Goal: Task Accomplishment & Management: Manage account settings

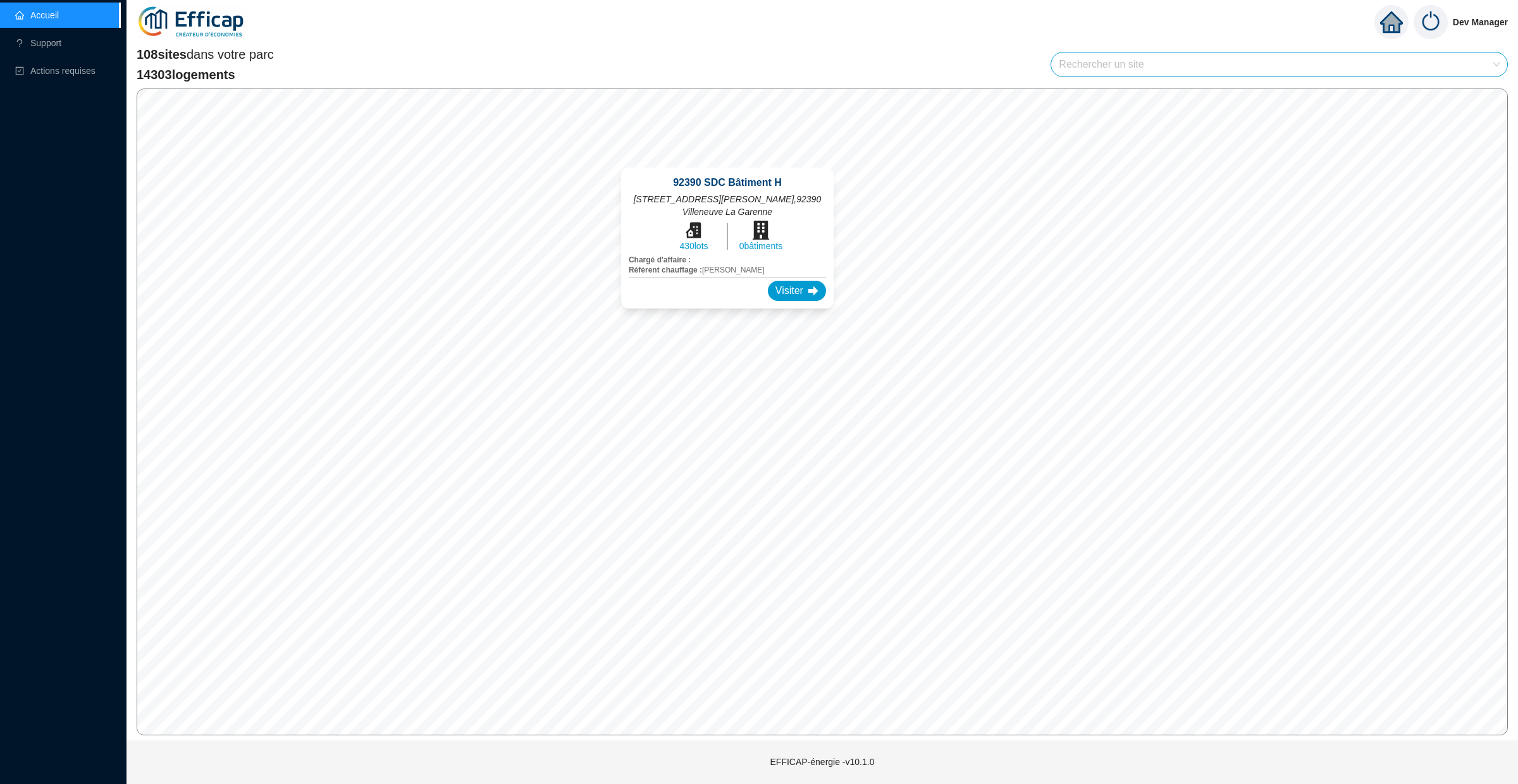
click at [721, 155] on div "92390 SDC Bâtiment H 10 à 50 avenue Jean Moulin , 92390 Villeneuve La Garenne 4…" at bounding box center [727, 238] width 243 height 171
click at [792, 286] on div "Visiter" at bounding box center [797, 291] width 58 height 20
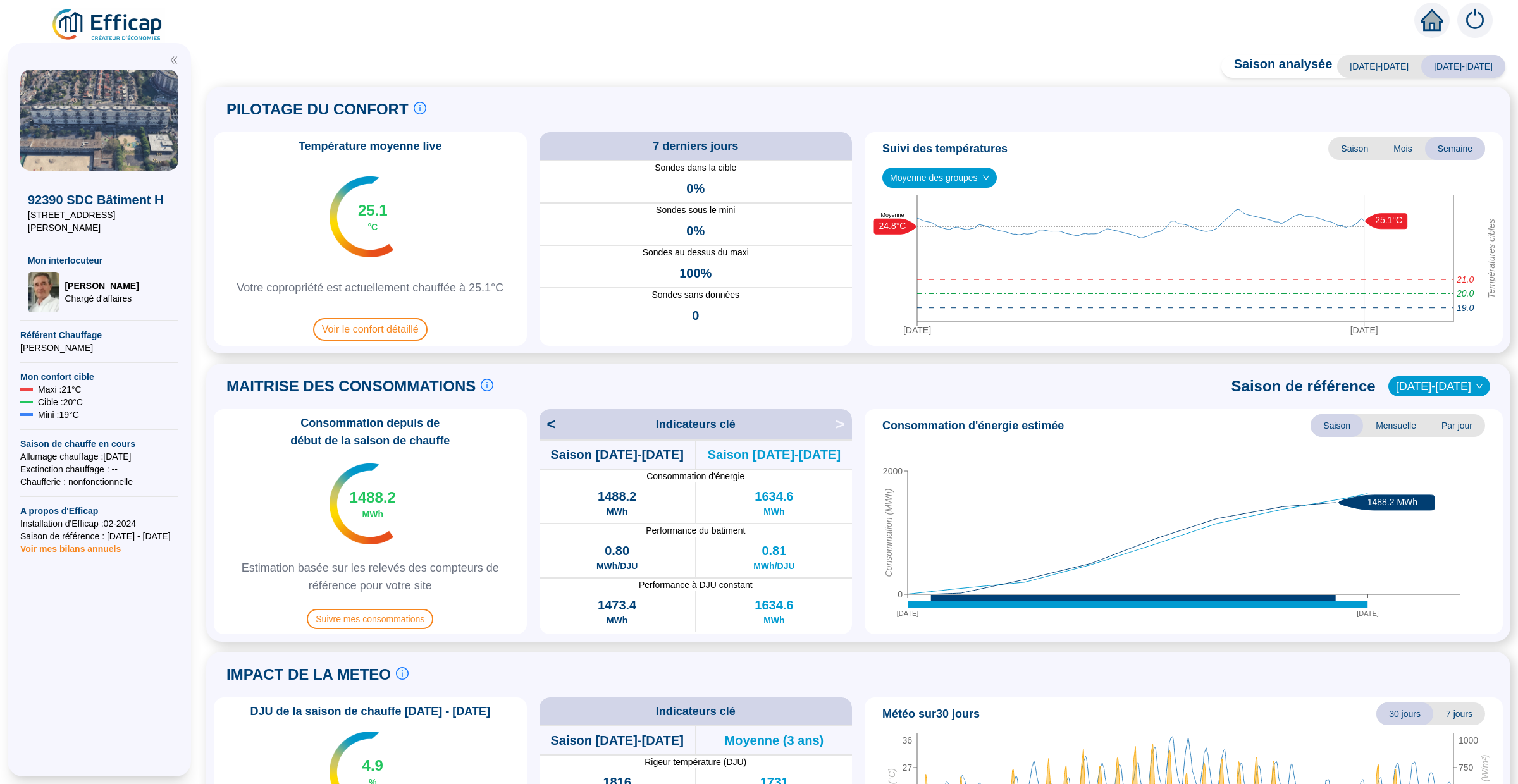
click at [1469, 13] on img at bounding box center [1475, 20] width 35 height 35
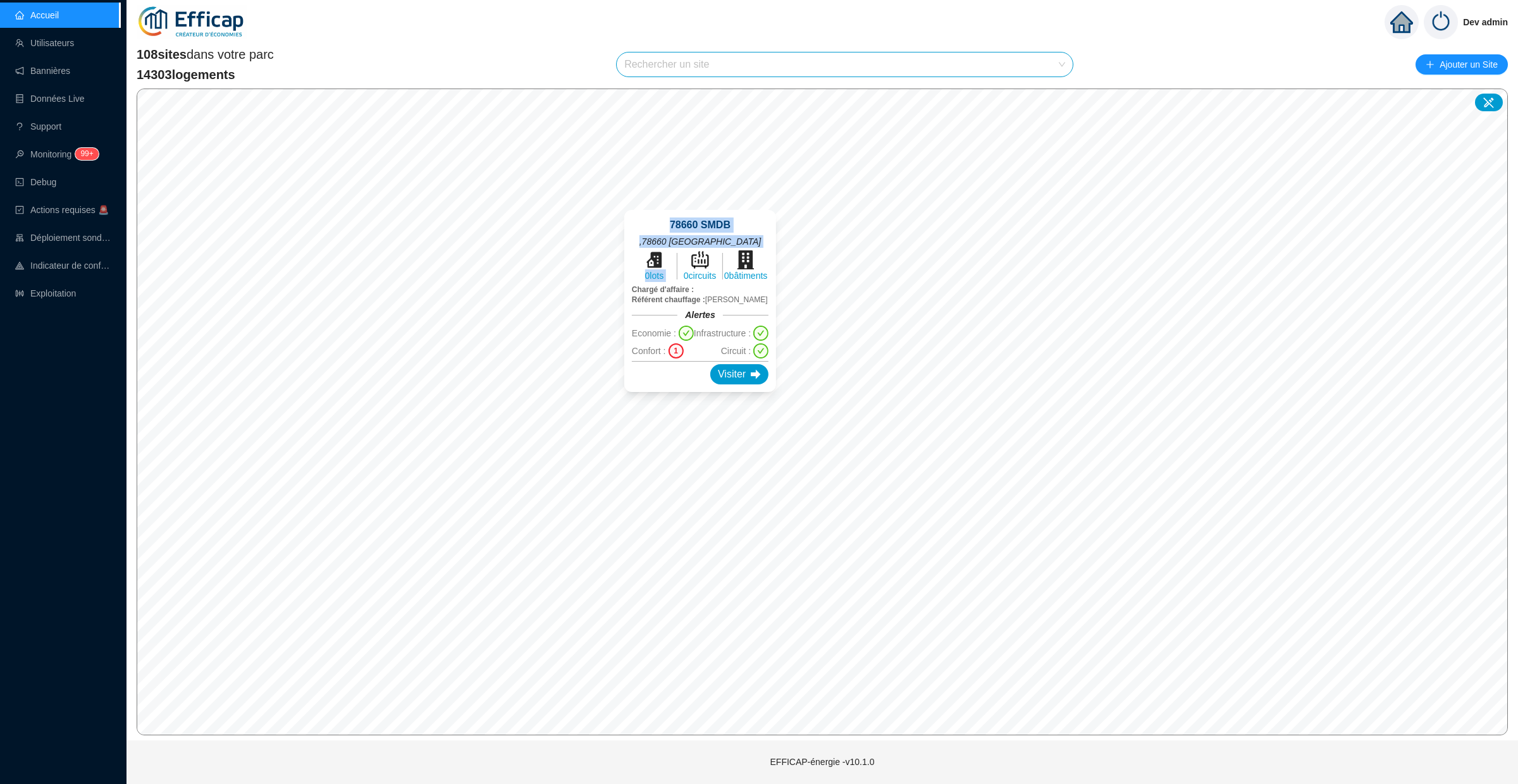
click at [693, 261] on div "78660 SMDB , 78660 Saint-Martin-de-Bréthencourt 0 lots 0 circuits 0 bâtiments C…" at bounding box center [700, 301] width 182 height 213
click at [70, 149] on link "Monitoring 99+" at bounding box center [55, 154] width 80 height 10
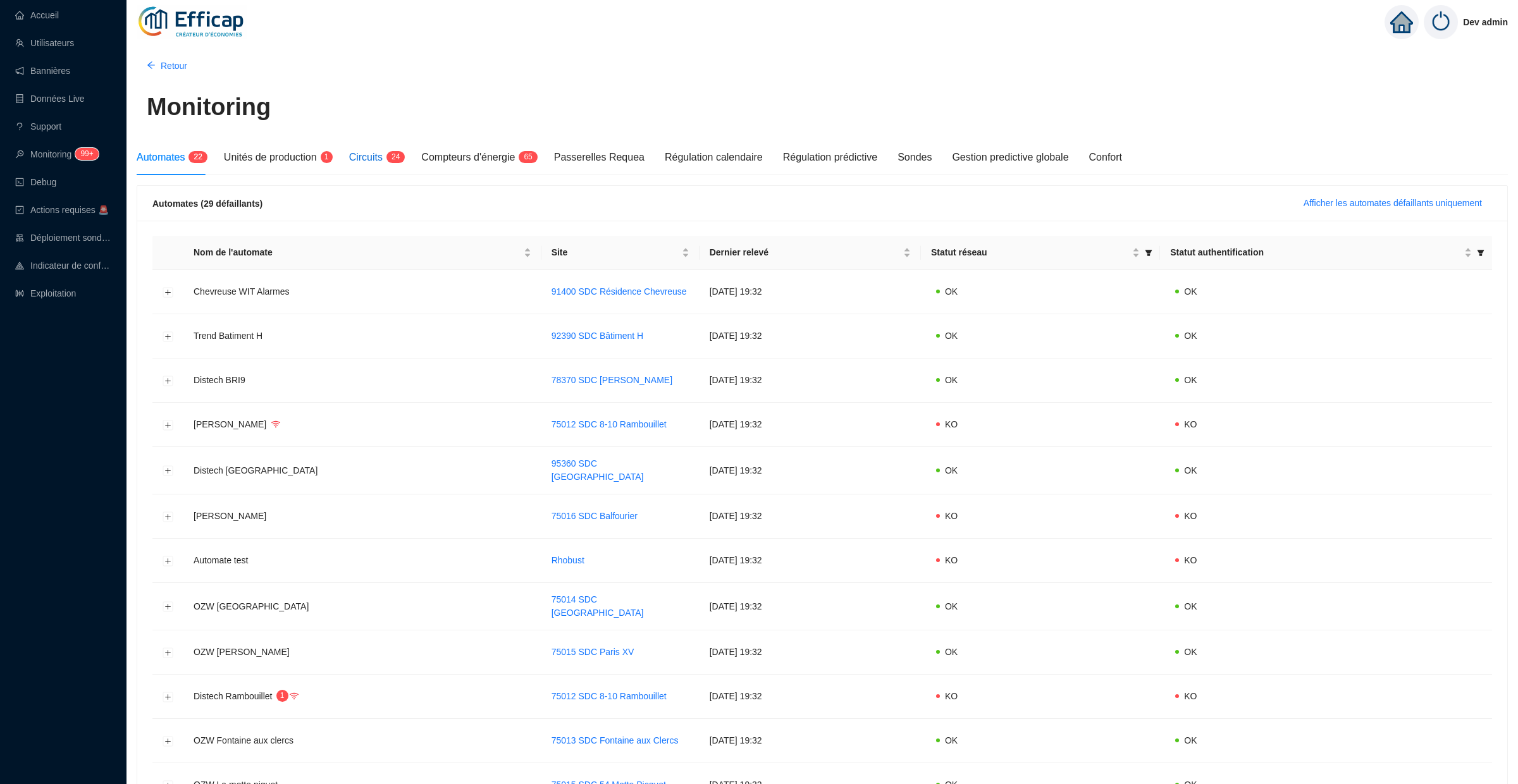
click at [390, 159] on span "2 4" at bounding box center [392, 158] width 18 height 10
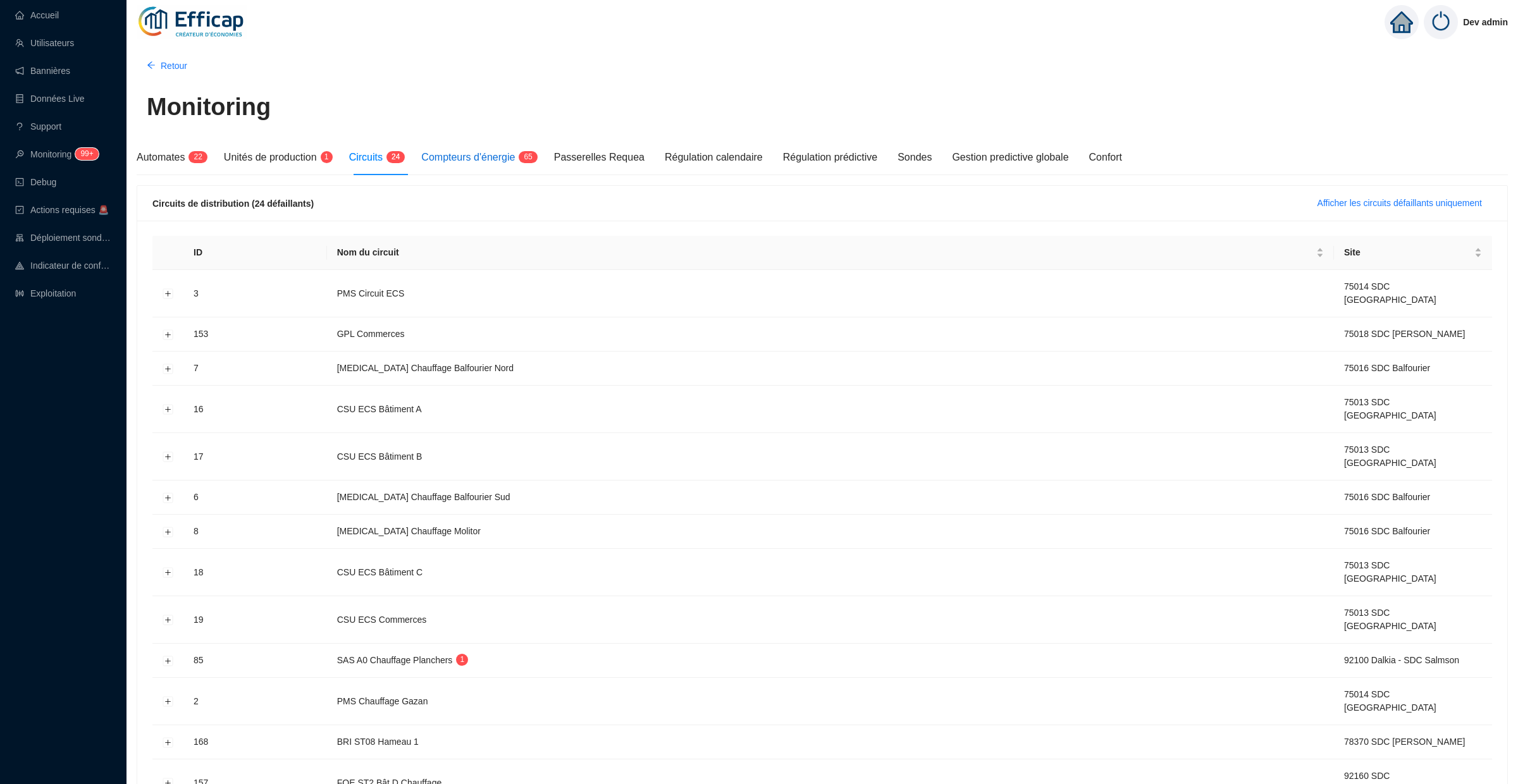
click at [510, 162] on span "Compteurs d'énergie" at bounding box center [468, 157] width 93 height 11
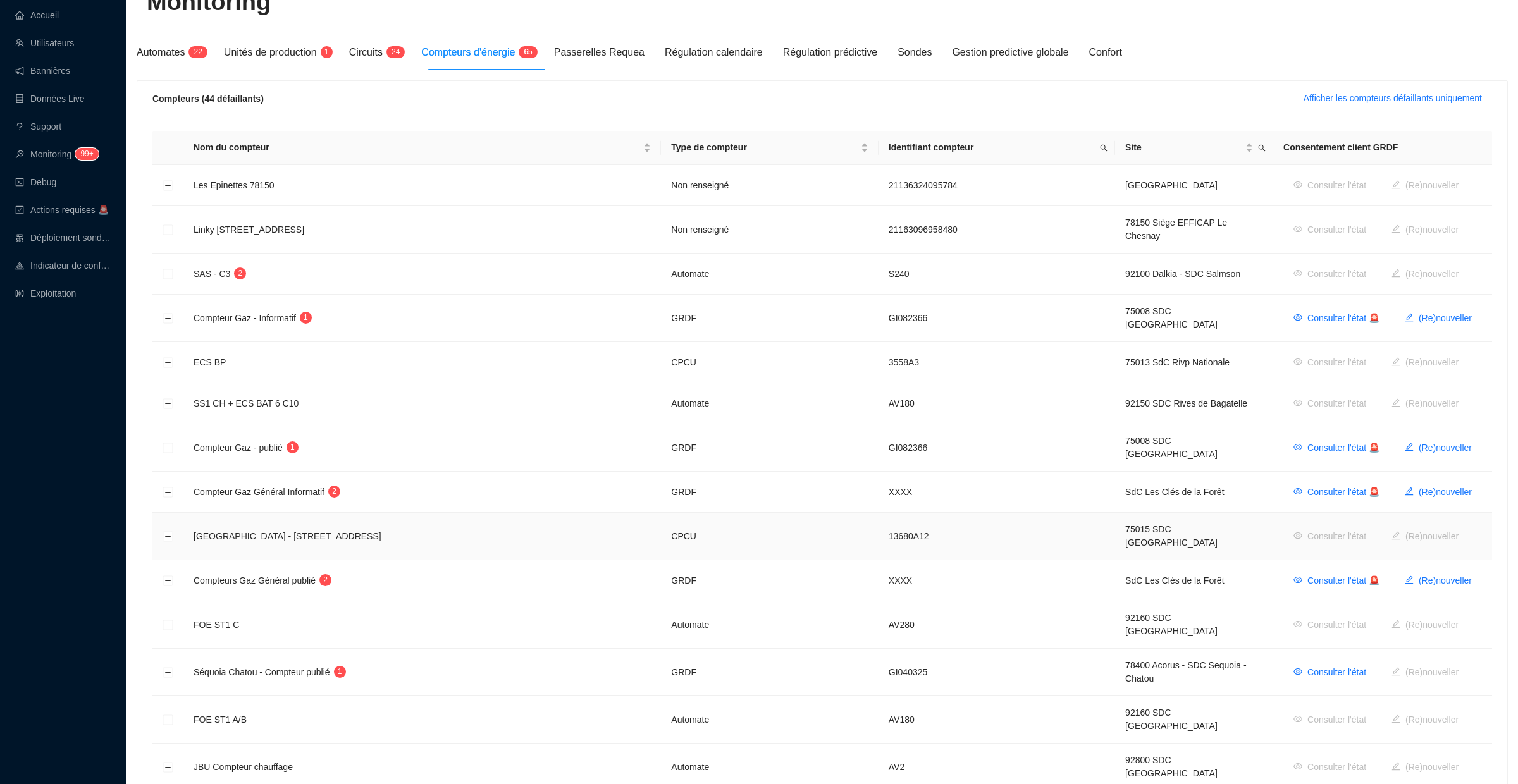
scroll to position [64, 0]
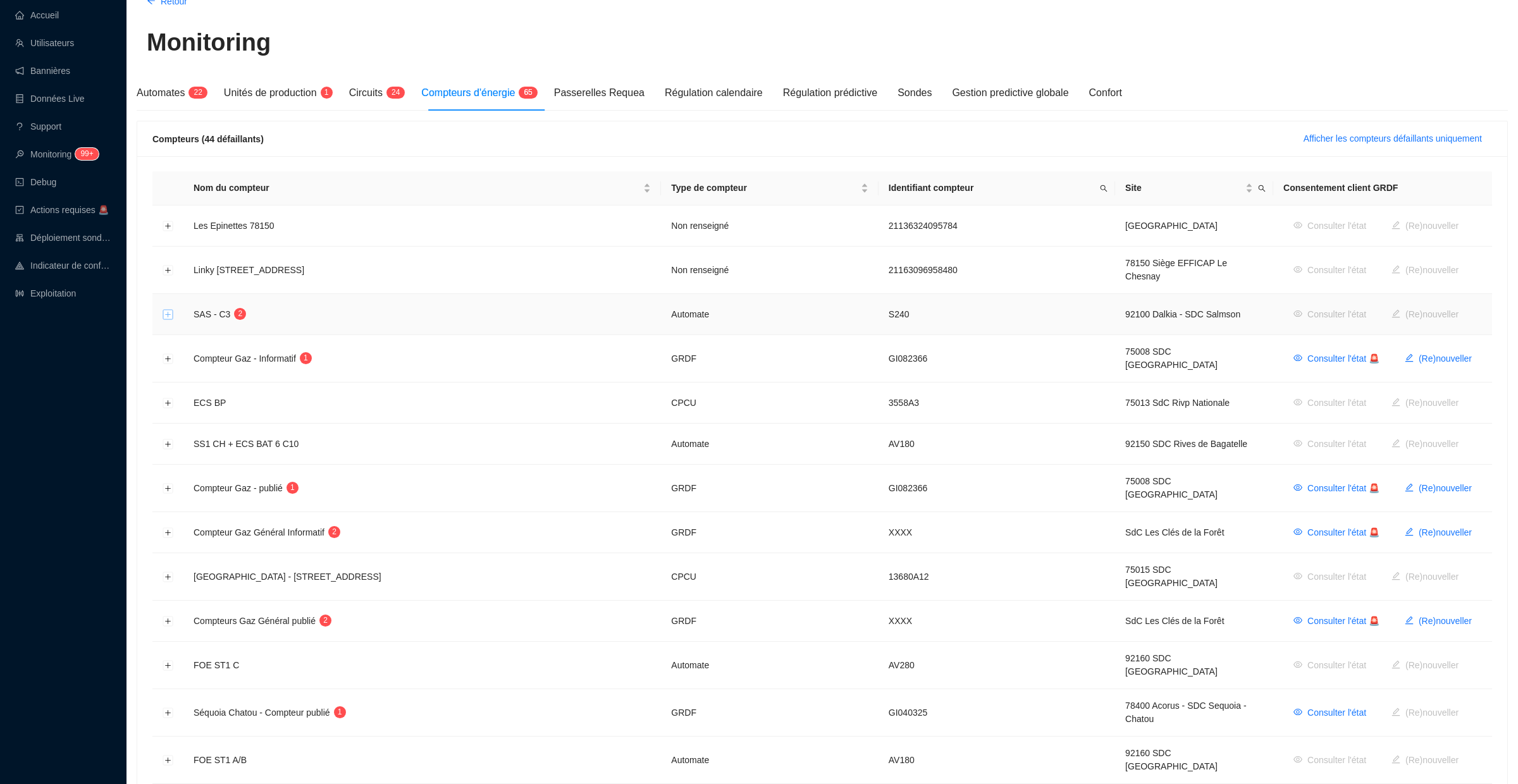
click at [169, 310] on button "Développer la ligne" at bounding box center [168, 315] width 10 height 10
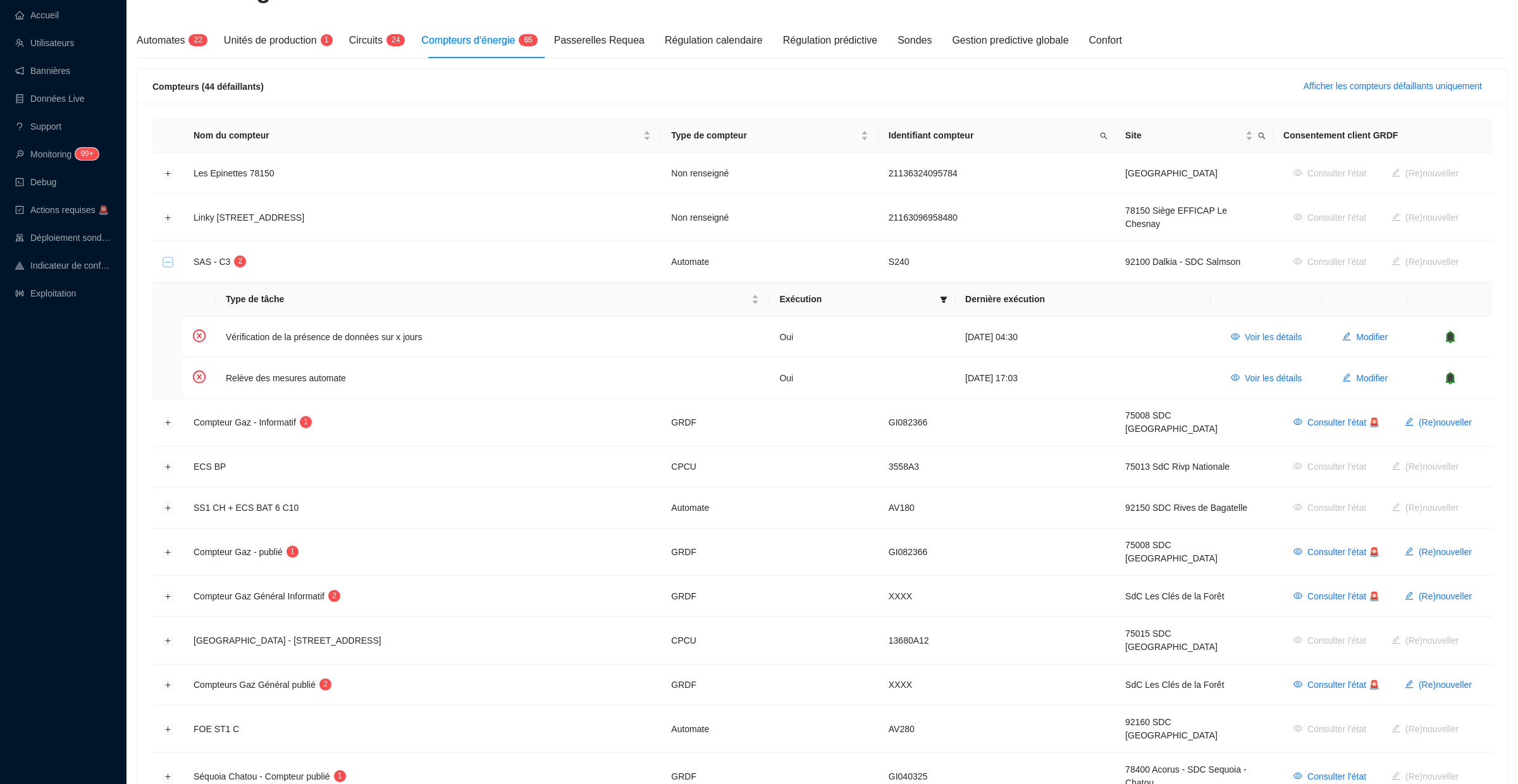
scroll to position [0, 0]
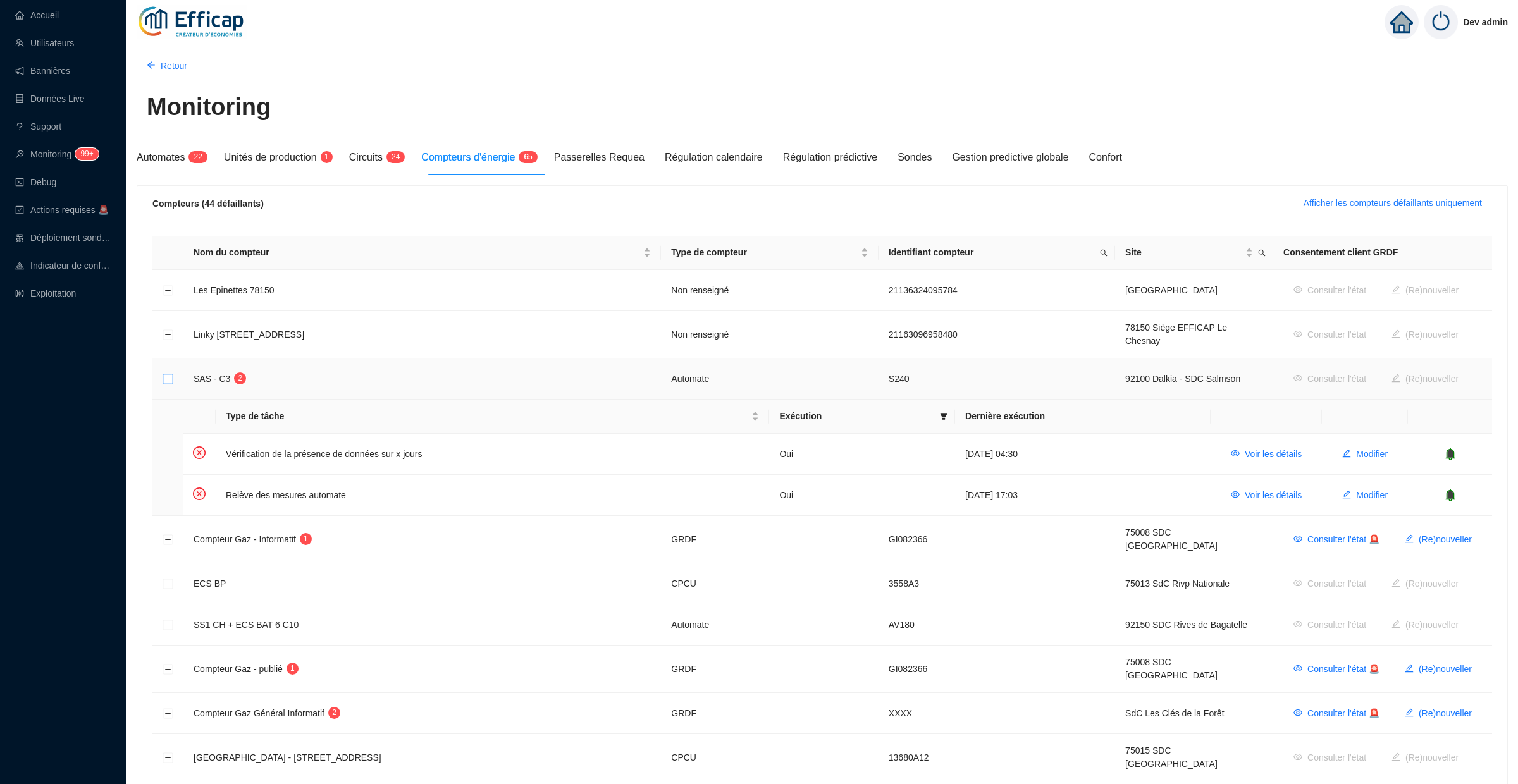
click at [173, 374] on button "Réduire la ligne" at bounding box center [168, 379] width 10 height 10
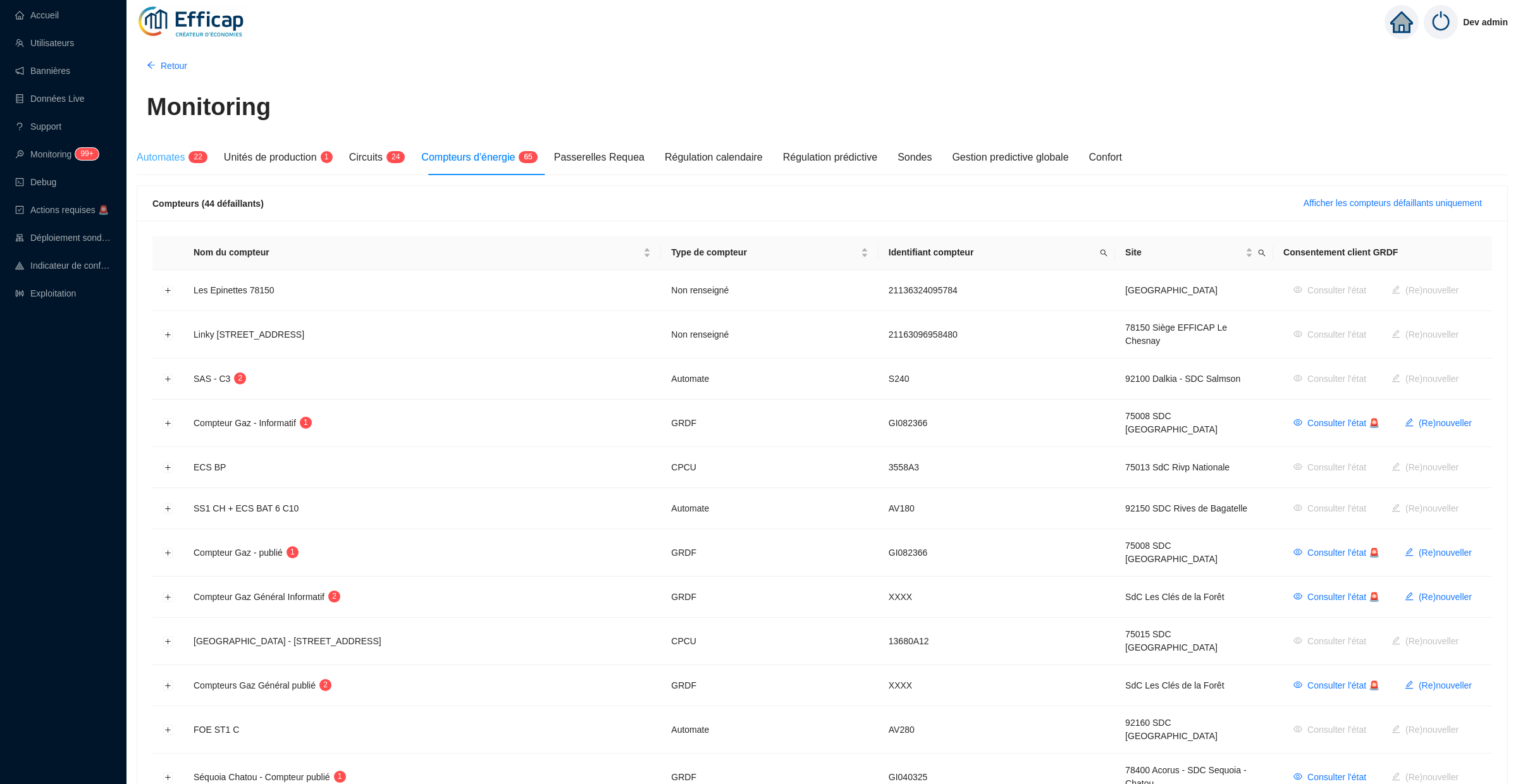
click at [188, 168] on div "Automates 2 2" at bounding box center [170, 157] width 67 height 35
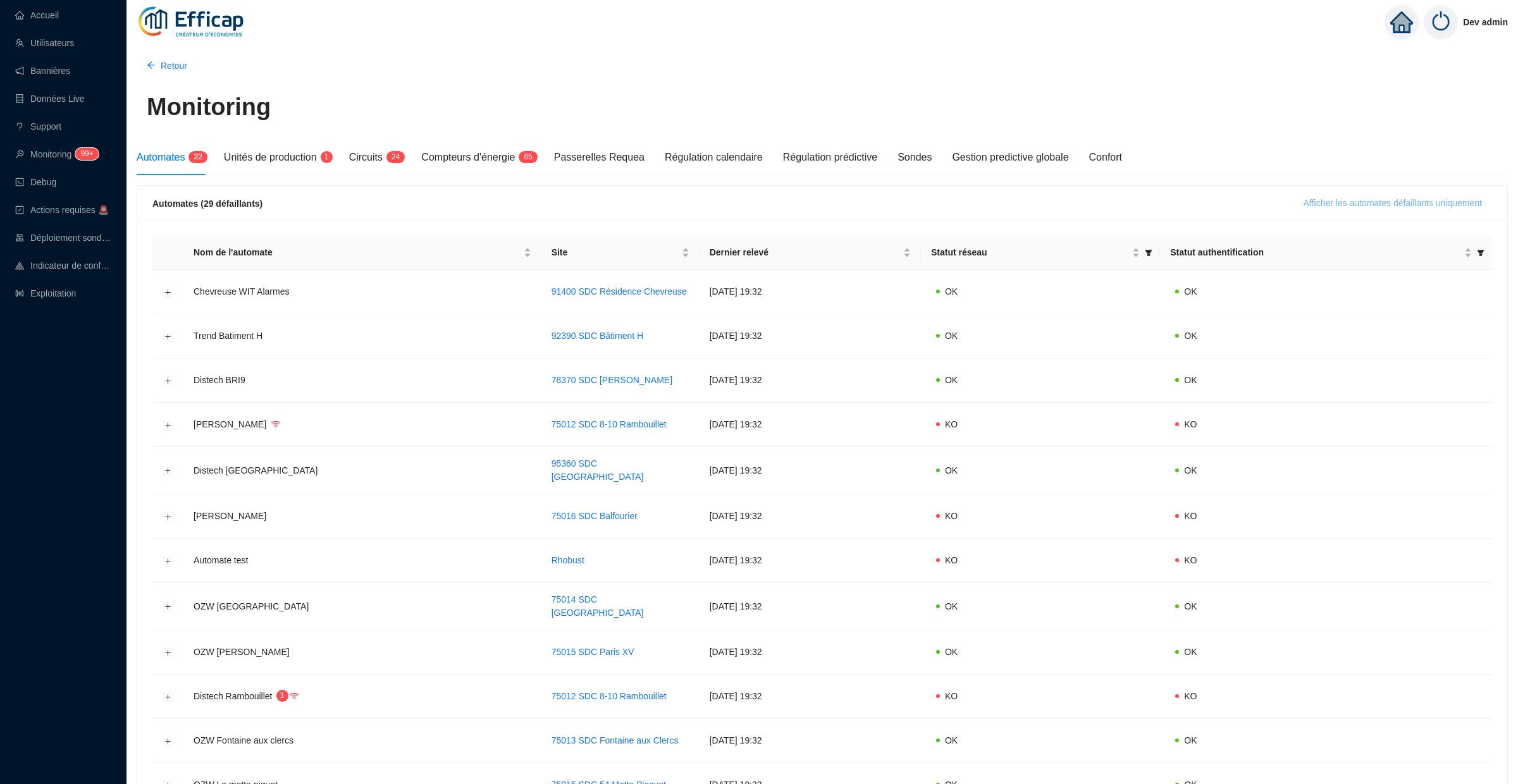
click at [1341, 203] on span "Afficher les automates défaillants uniquement" at bounding box center [1392, 203] width 178 height 13
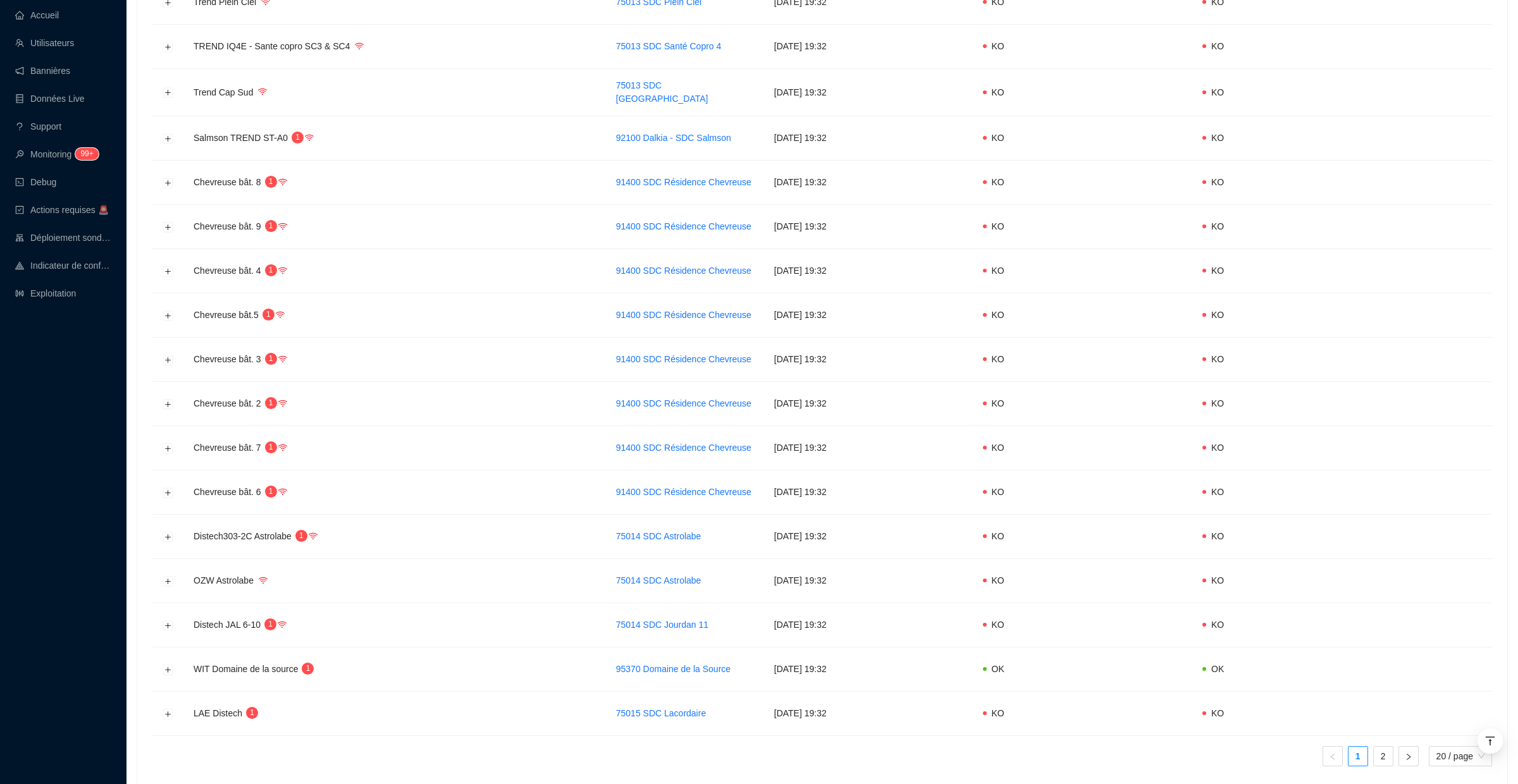
scroll to position [454, 0]
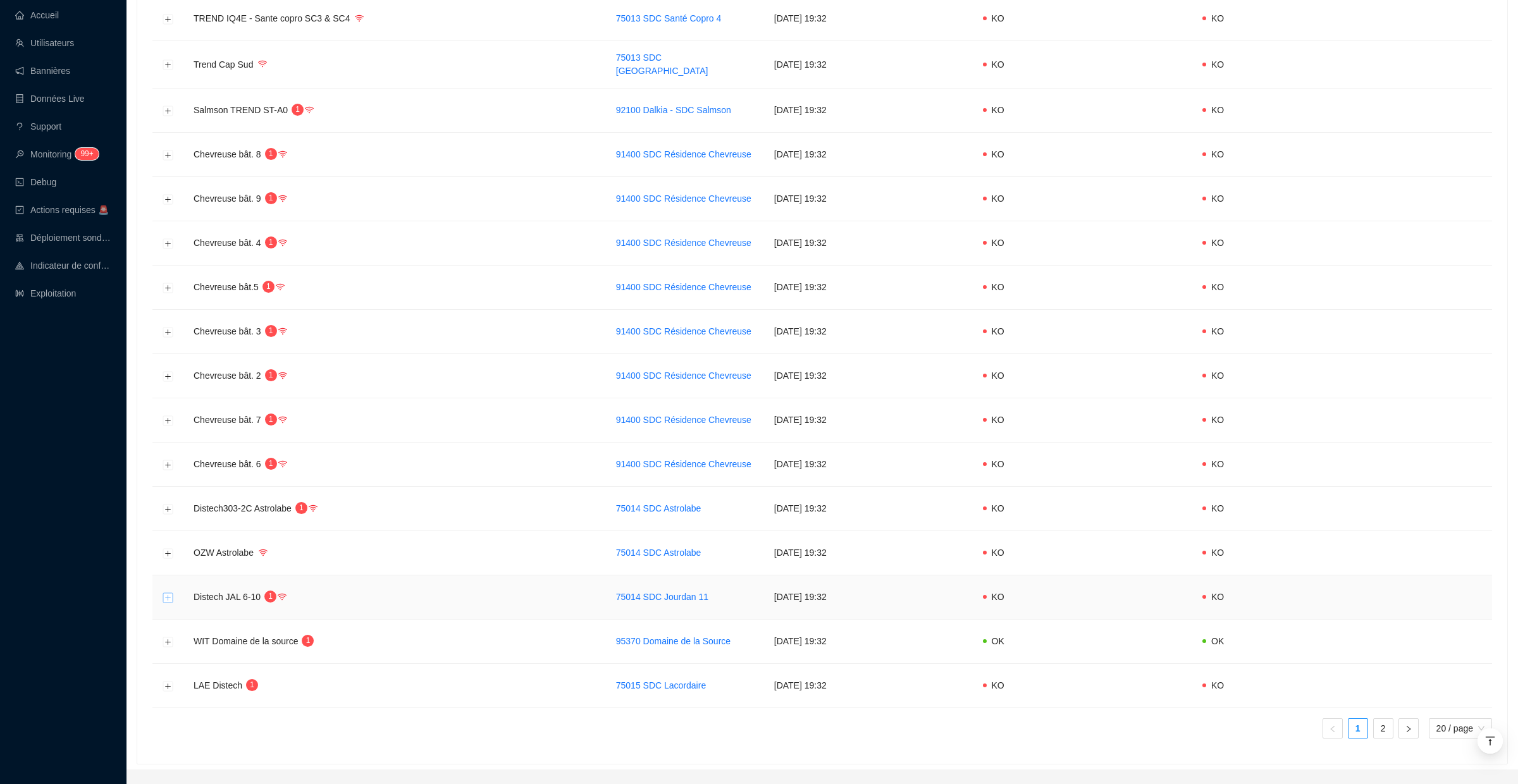
click at [166, 598] on button "Développer la ligne" at bounding box center [168, 597] width 10 height 10
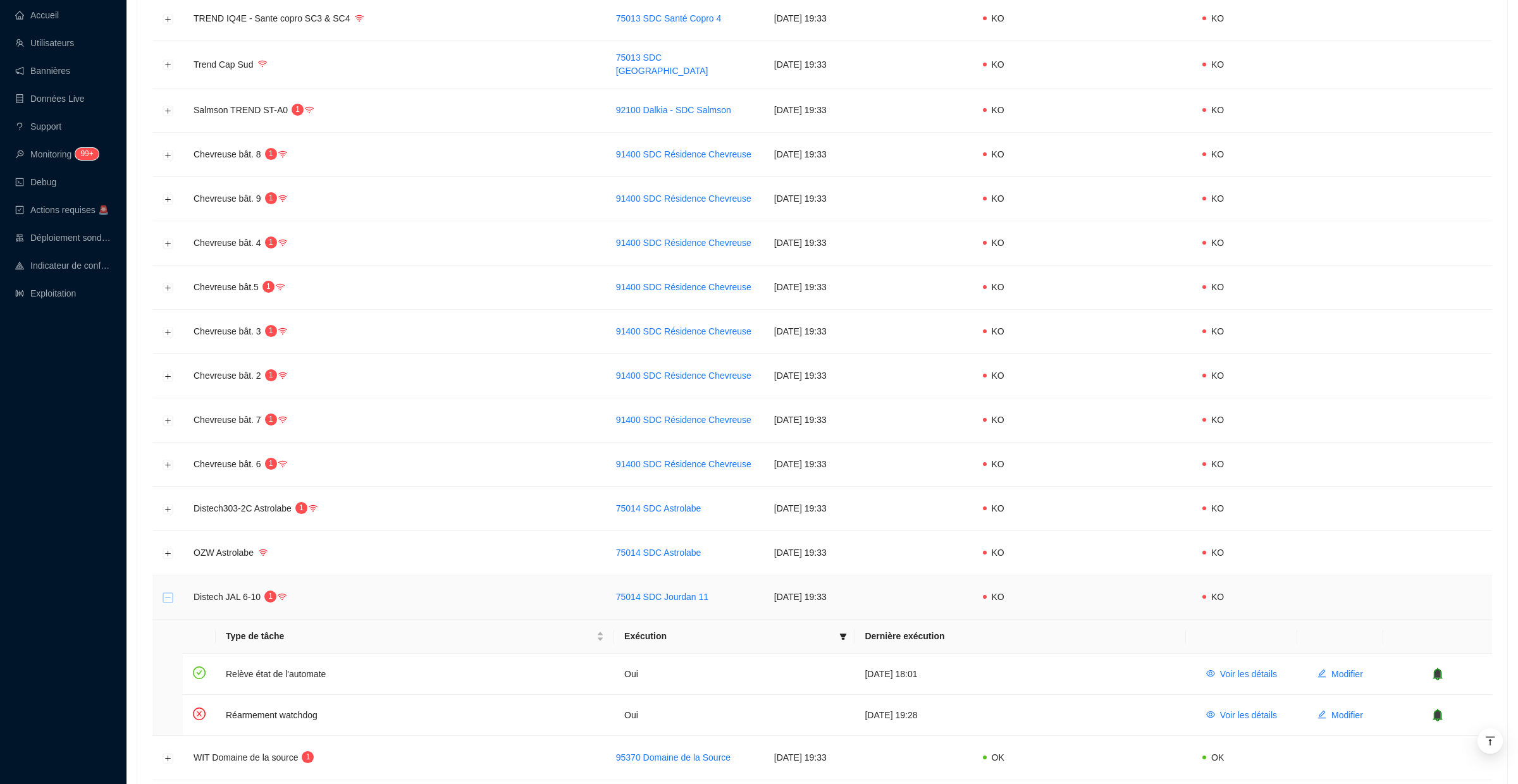
click at [167, 596] on button "Réduire la ligne" at bounding box center [168, 597] width 10 height 10
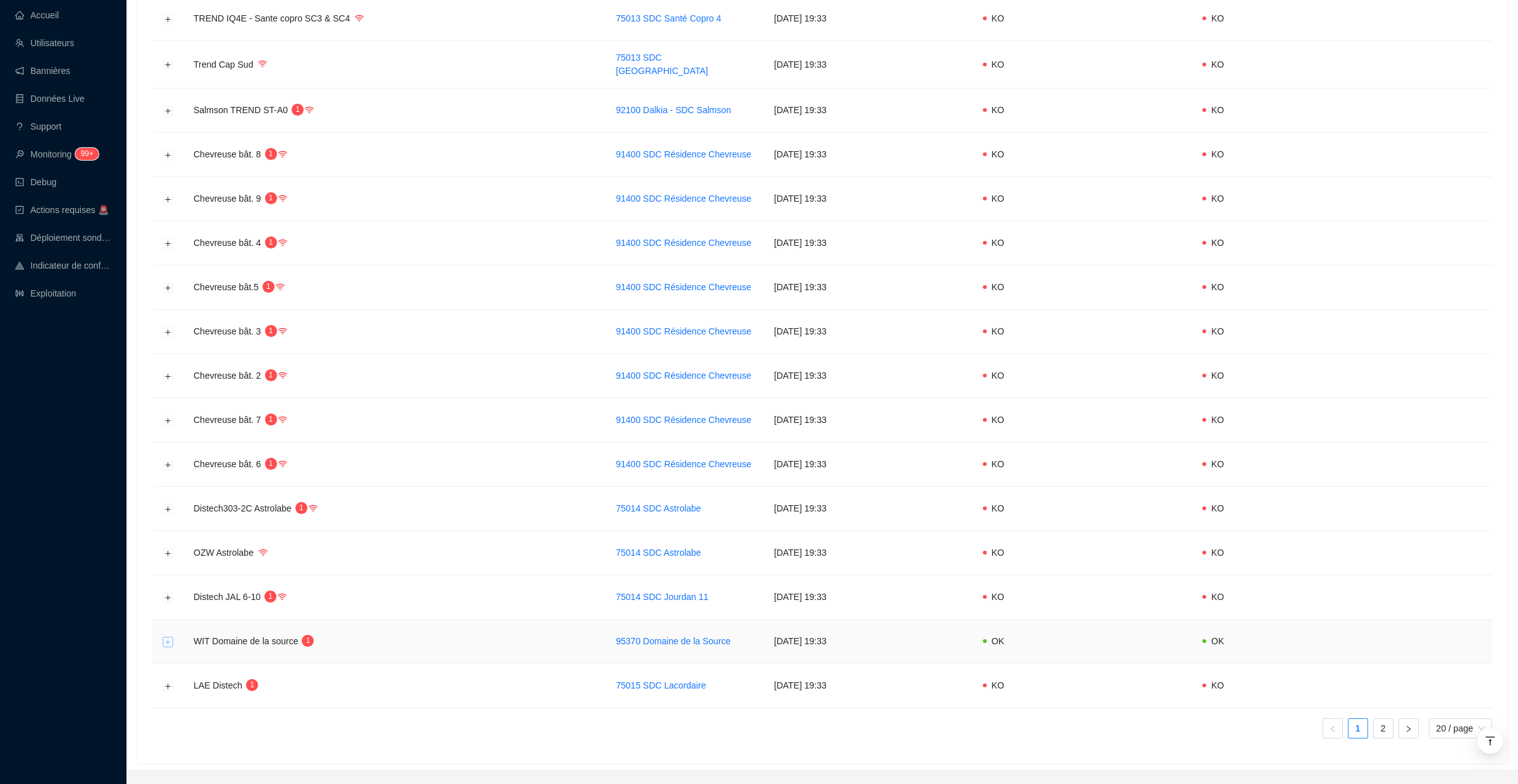
click at [168, 640] on button "Développer la ligne" at bounding box center [168, 642] width 10 height 10
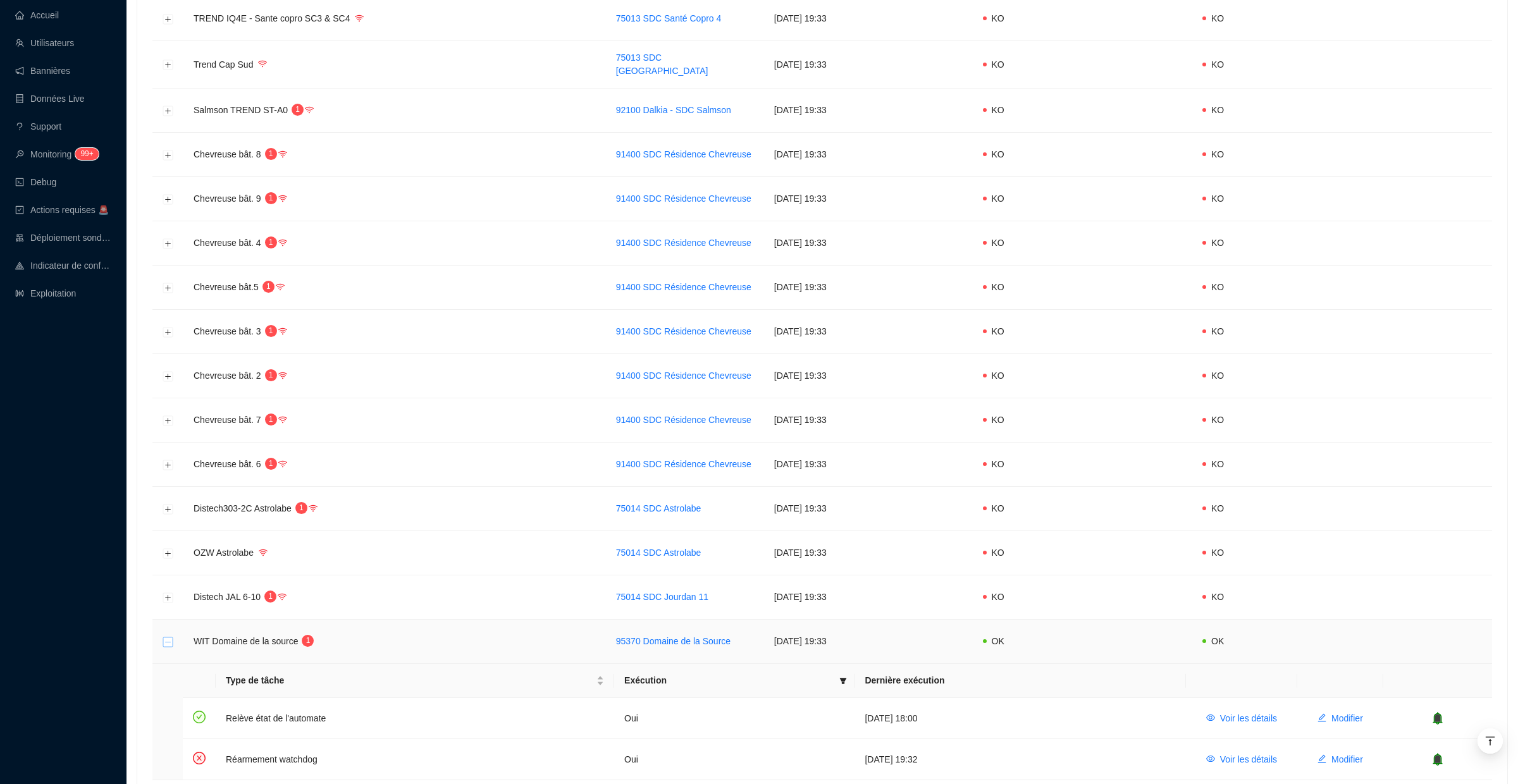
click at [168, 640] on button "Réduire la ligne" at bounding box center [168, 642] width 10 height 10
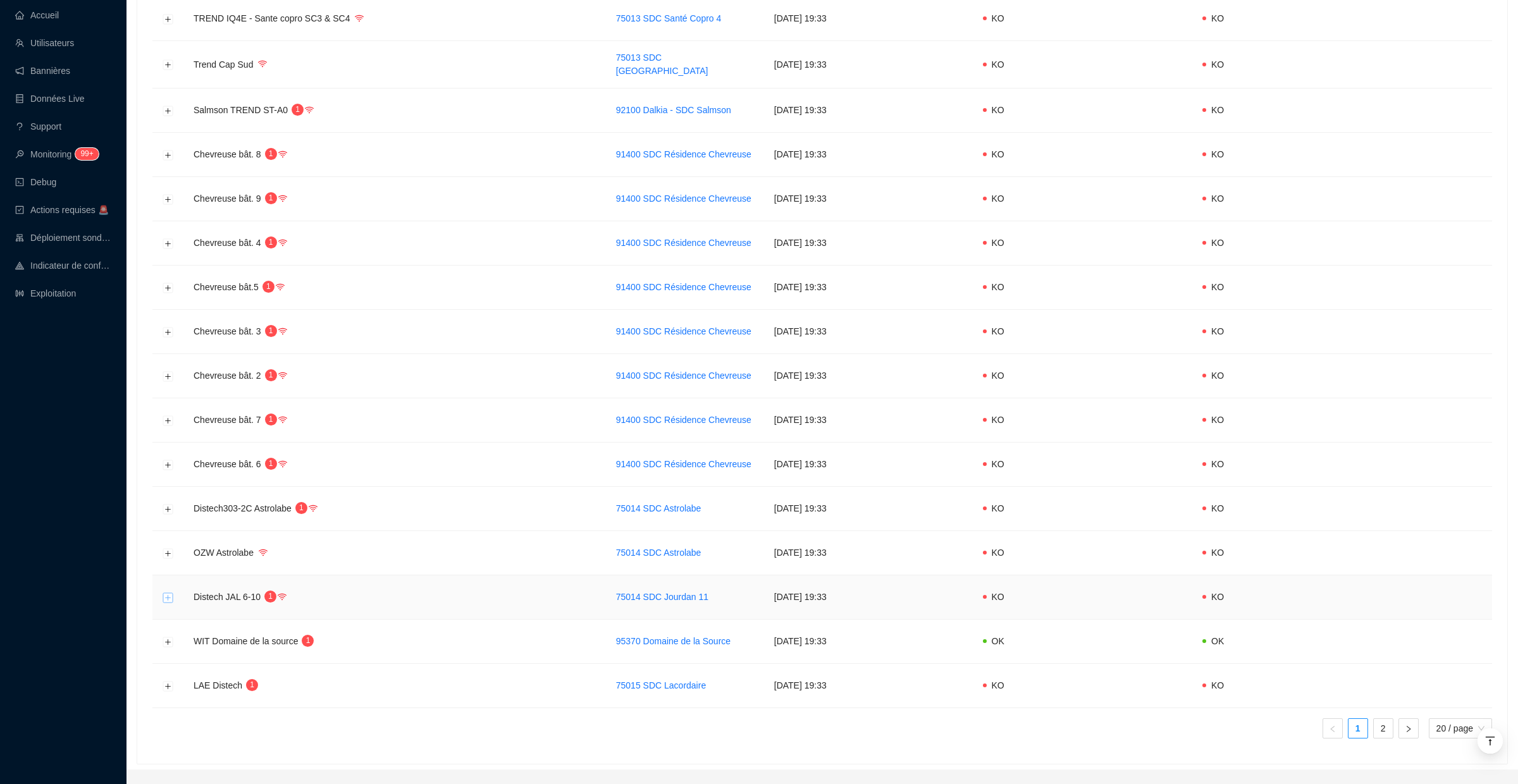
click at [168, 593] on button "Développer la ligne" at bounding box center [168, 597] width 10 height 10
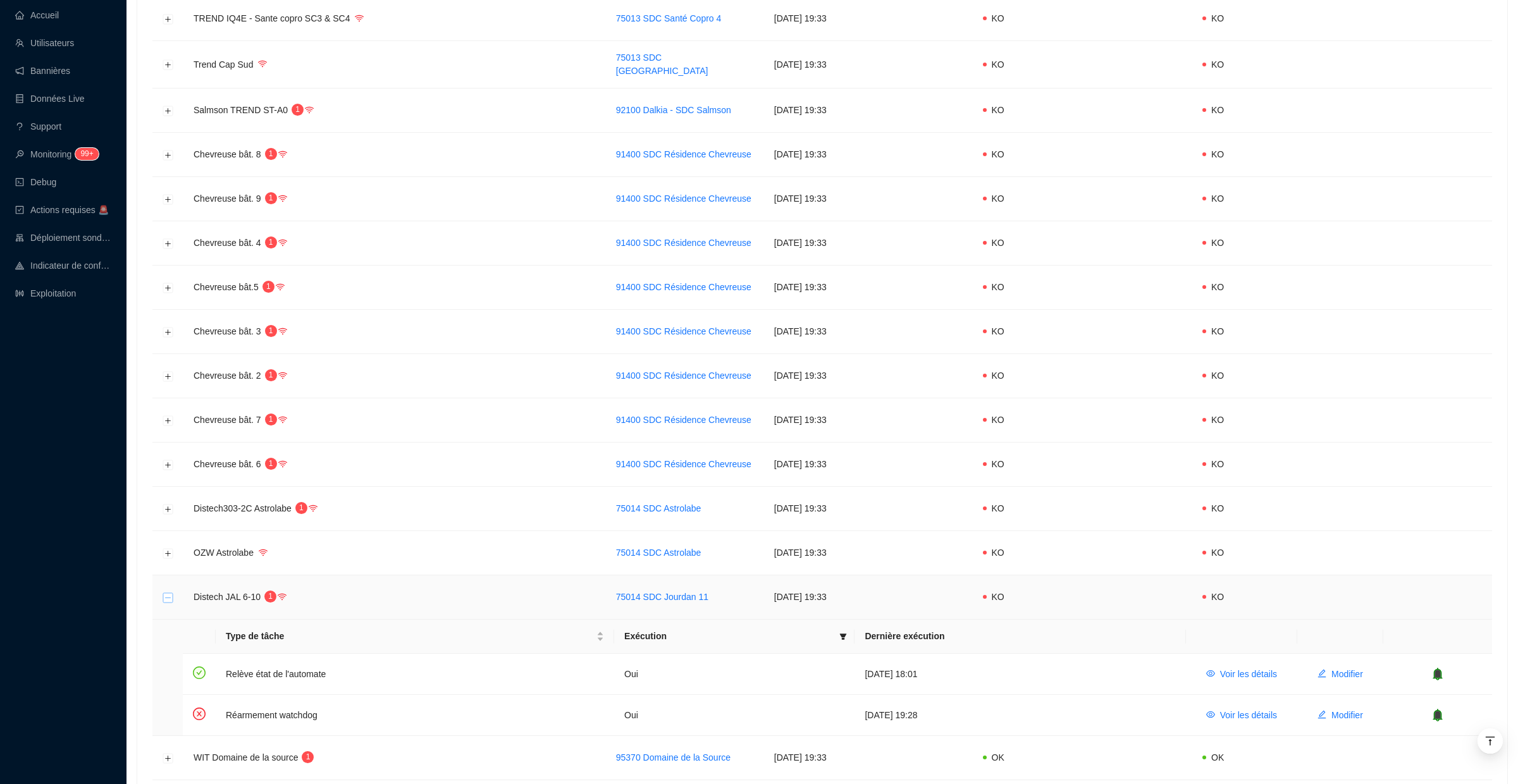
click at [168, 593] on button "Réduire la ligne" at bounding box center [168, 597] width 10 height 10
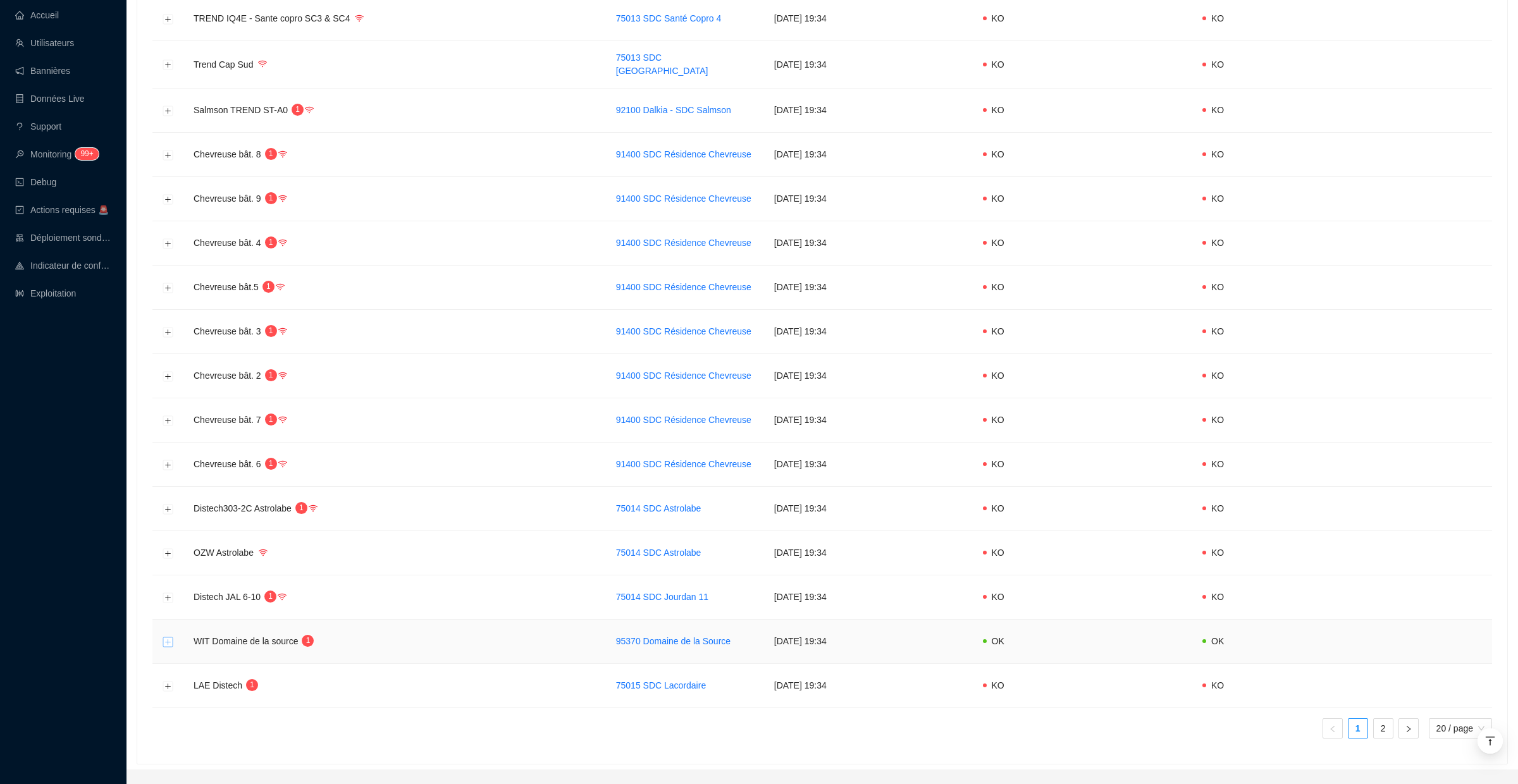
click at [171, 640] on button "Développer la ligne" at bounding box center [168, 642] width 10 height 10
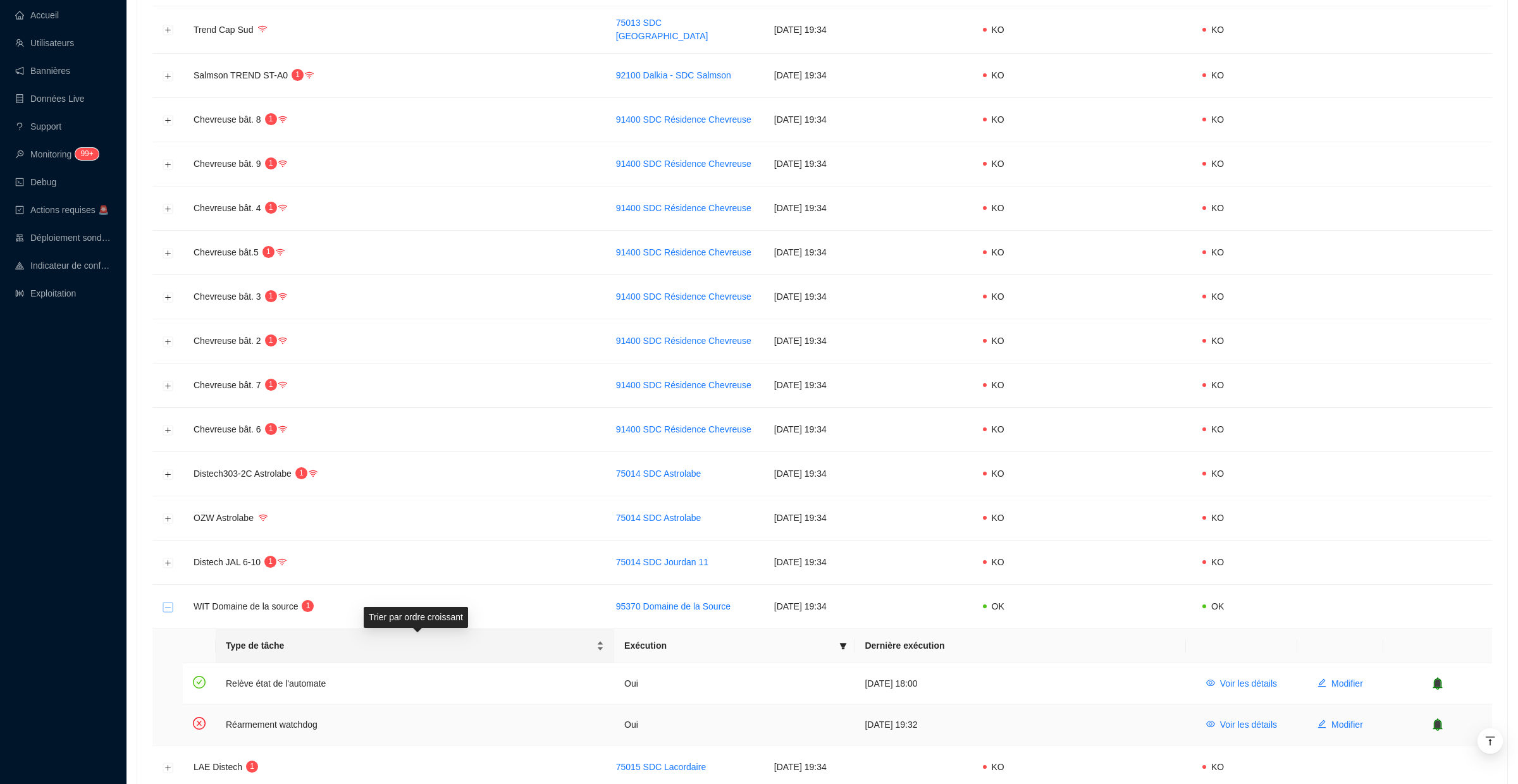
scroll to position [596, 0]
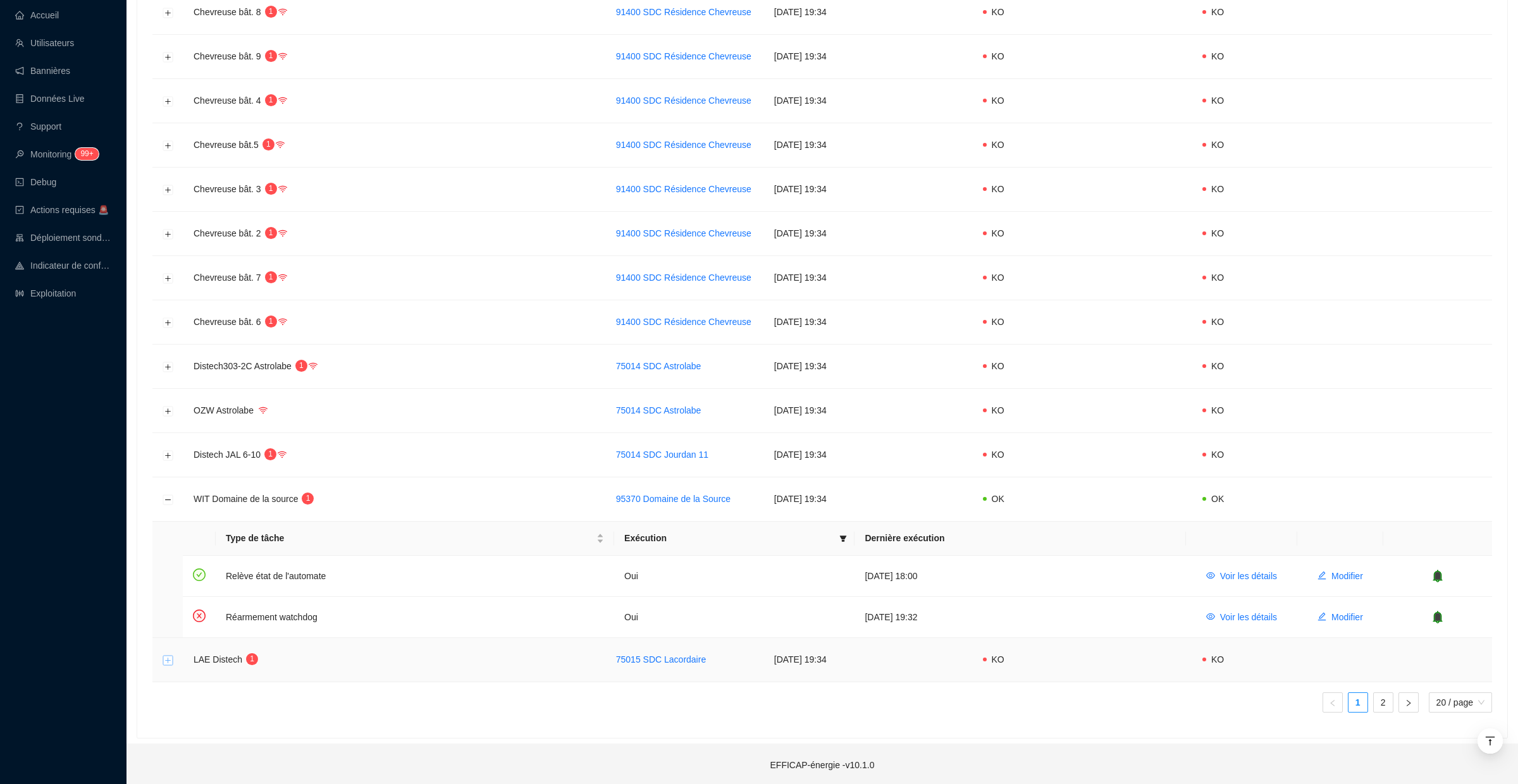
click at [171, 660] on button "Développer la ligne" at bounding box center [168, 660] width 10 height 10
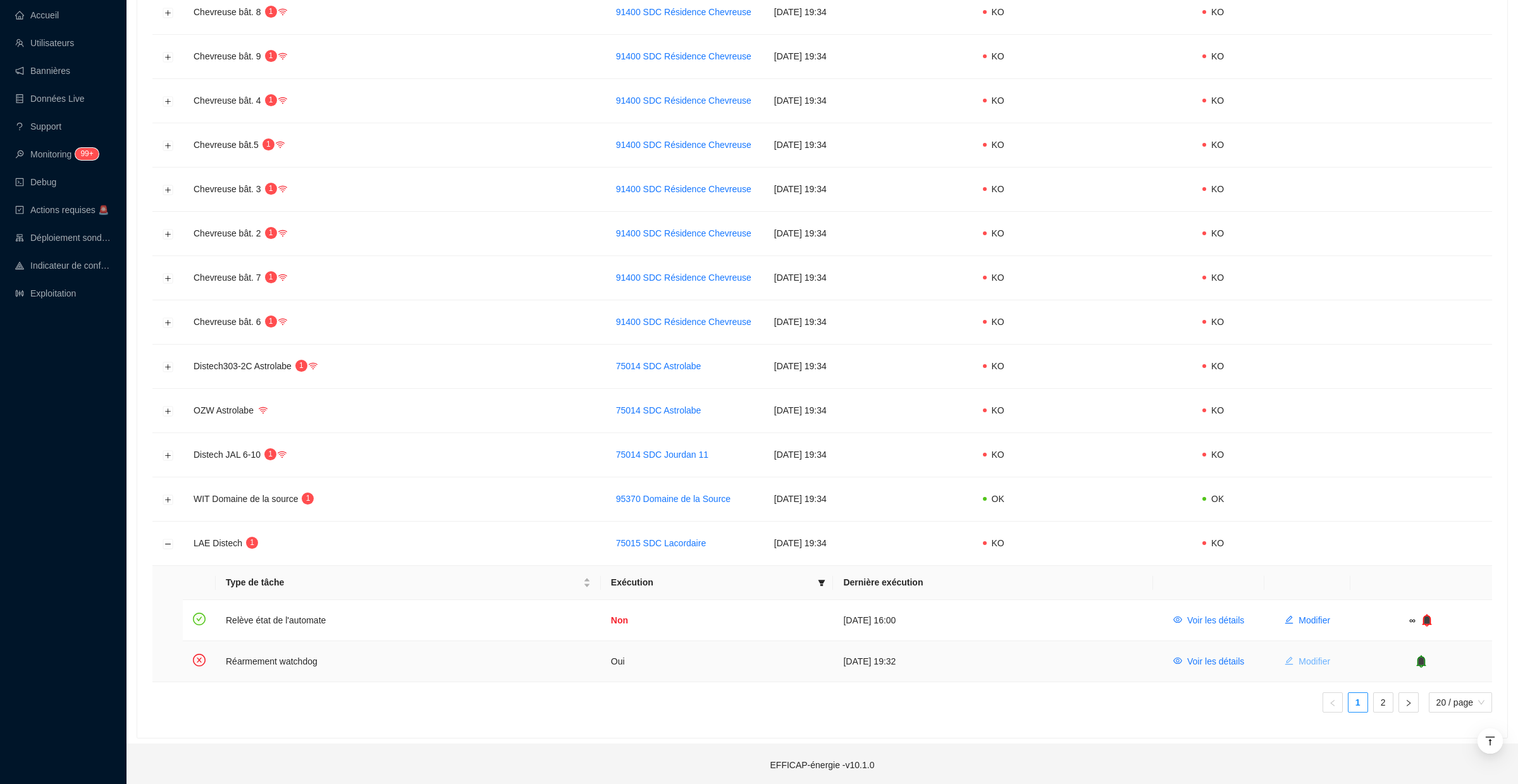
click at [1298, 656] on span "Modifier" at bounding box center [1314, 662] width 31 height 13
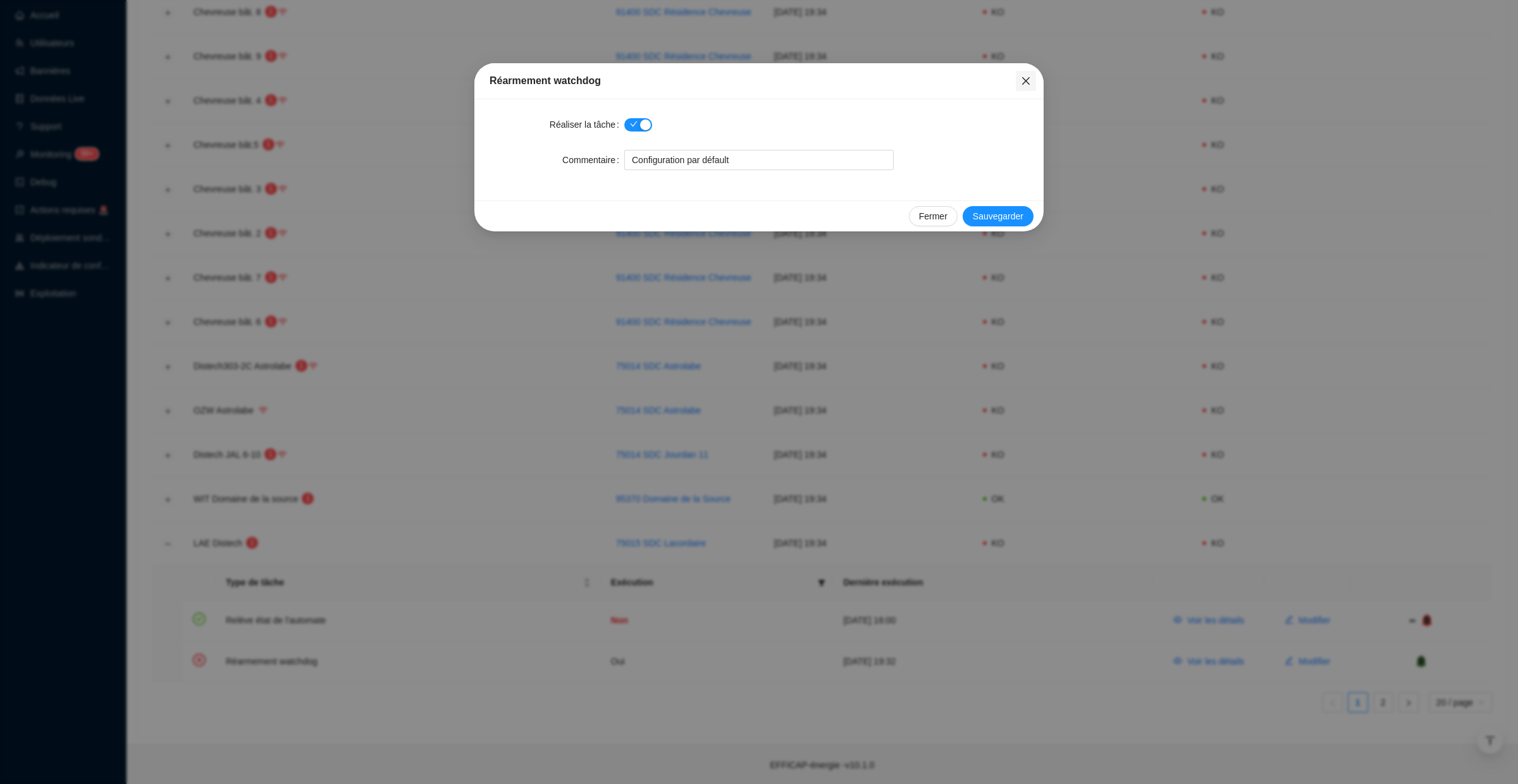
click at [1025, 76] on icon "close" at bounding box center [1026, 81] width 10 height 10
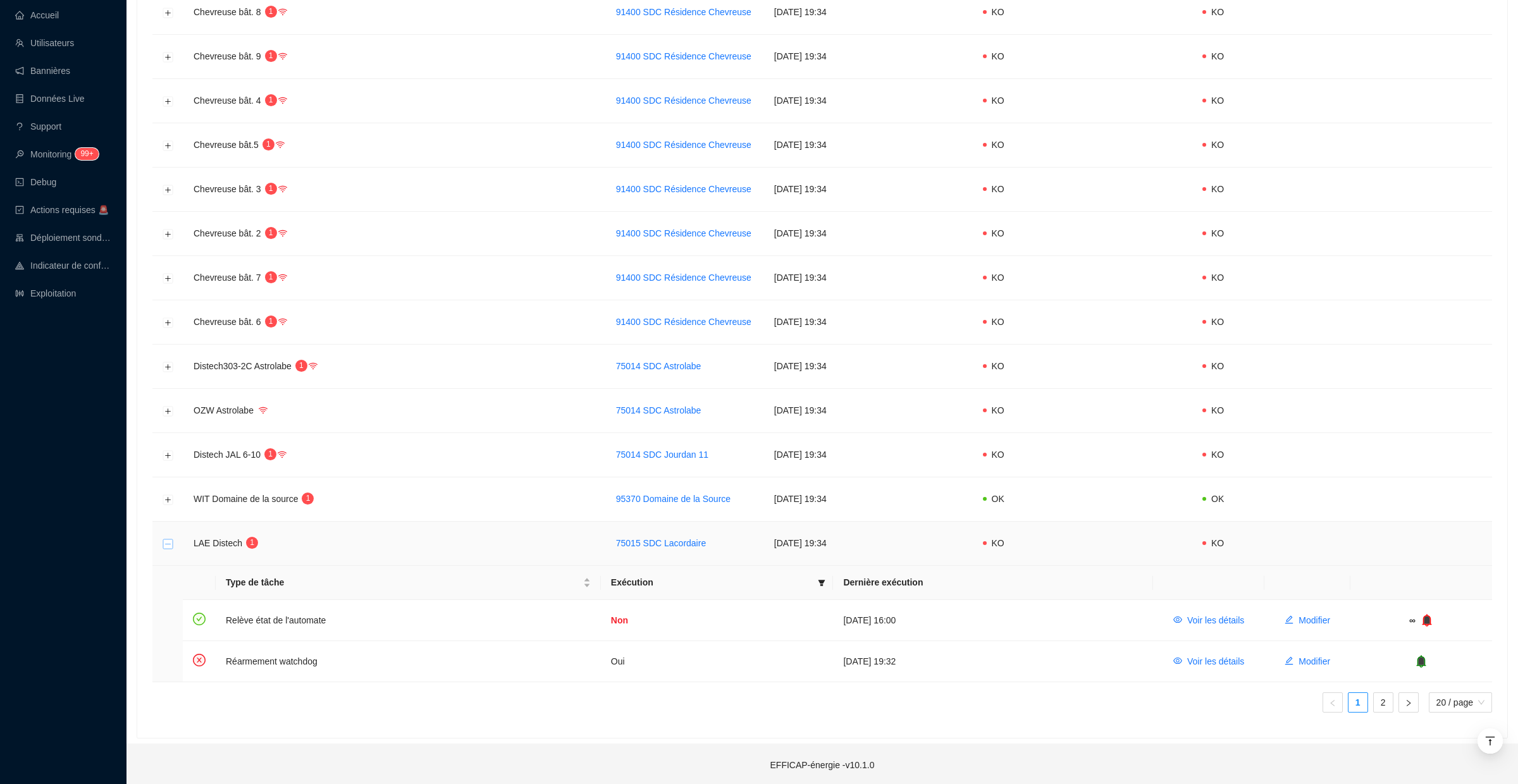
click at [172, 542] on button "Réduire la ligne" at bounding box center [168, 544] width 10 height 10
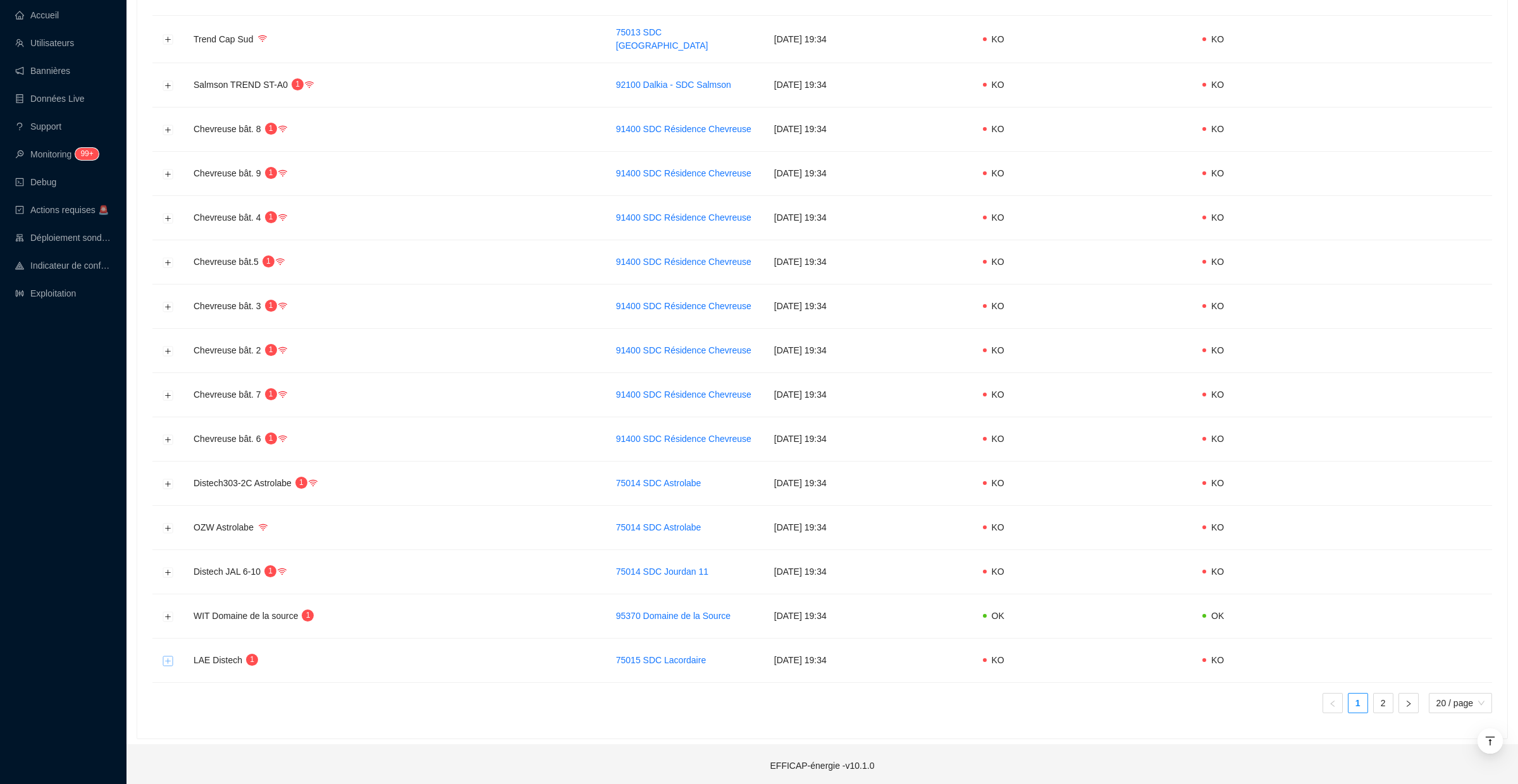
click at [165, 660] on button "Développer la ligne" at bounding box center [168, 661] width 10 height 10
click at [0, 0] on div "Type de tâche Exécution Dernière exécution Relève état de l'automate Non 15 oct…" at bounding box center [0, 0] width 0 height 0
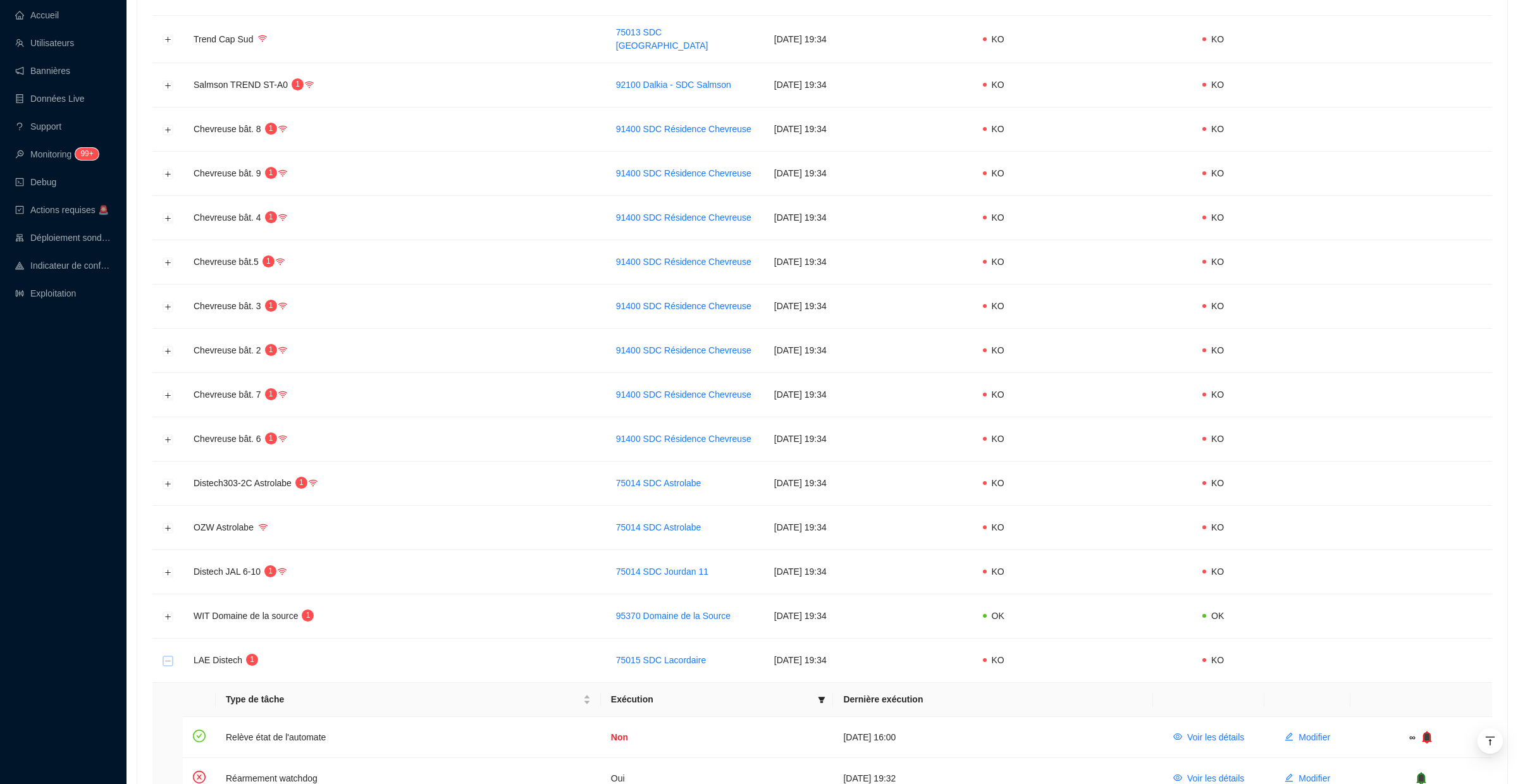
scroll to position [596, 0]
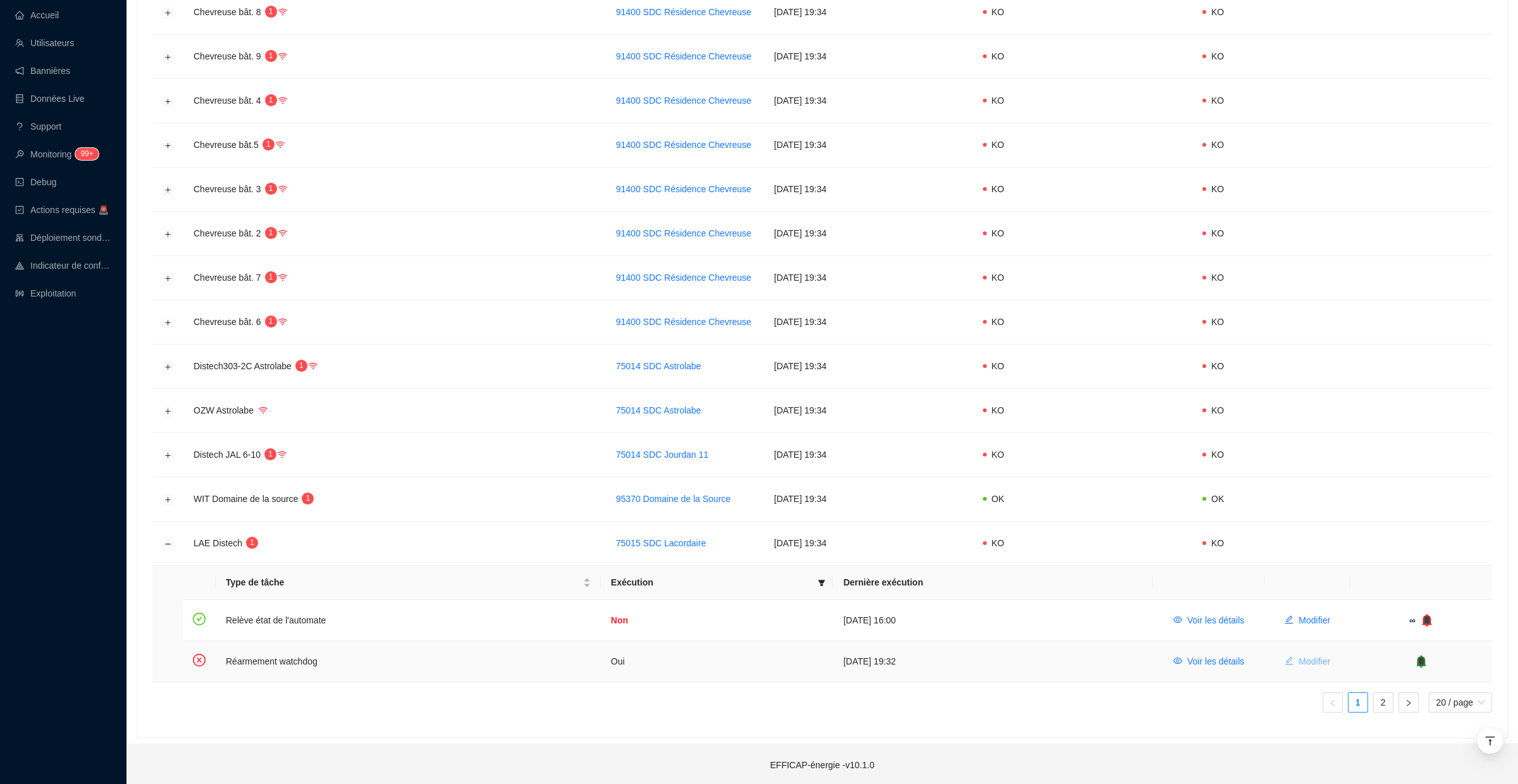
click at [1303, 655] on span "Modifier" at bounding box center [1314, 662] width 31 height 13
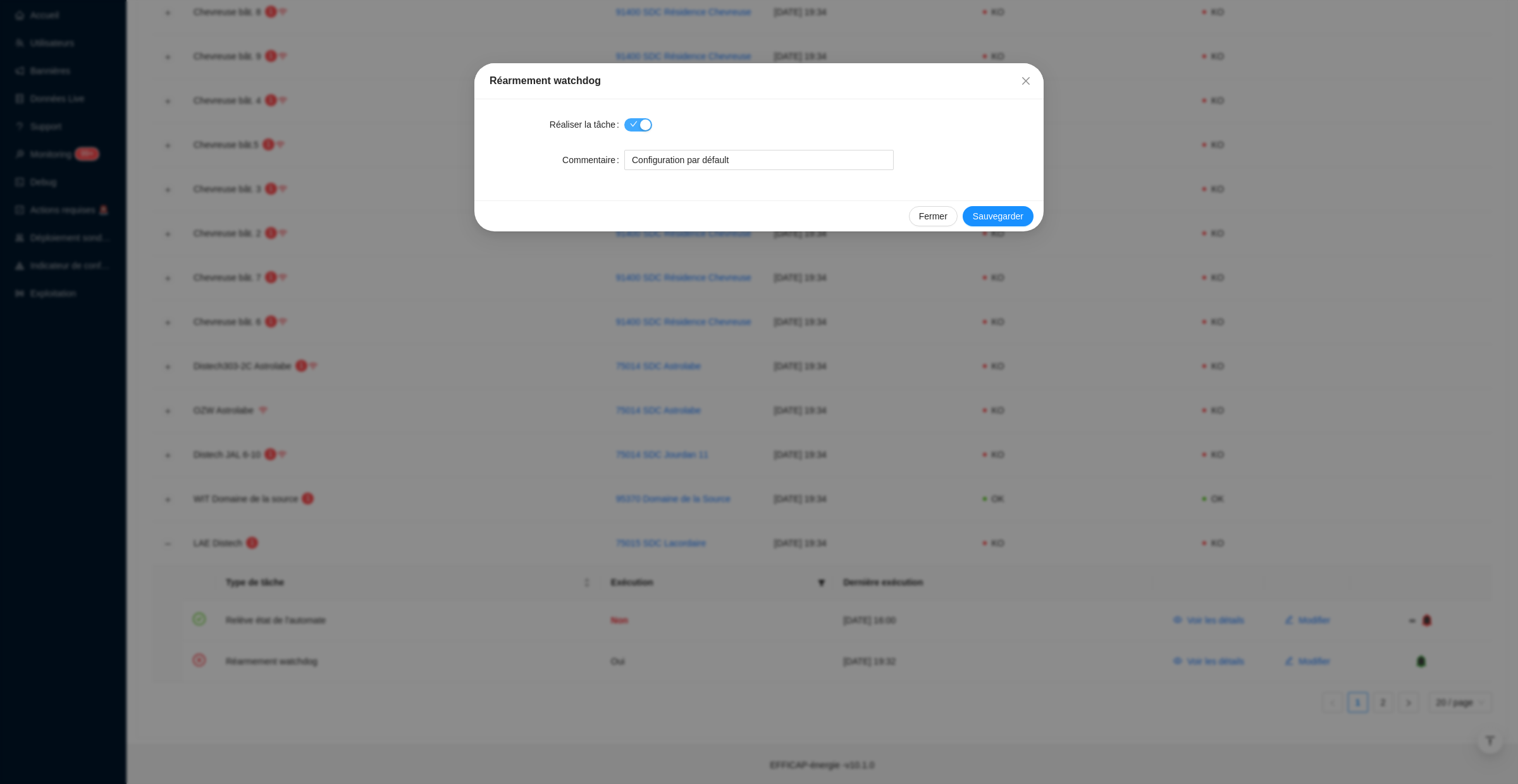
click at [637, 126] on span "button" at bounding box center [637, 125] width 27 height 13
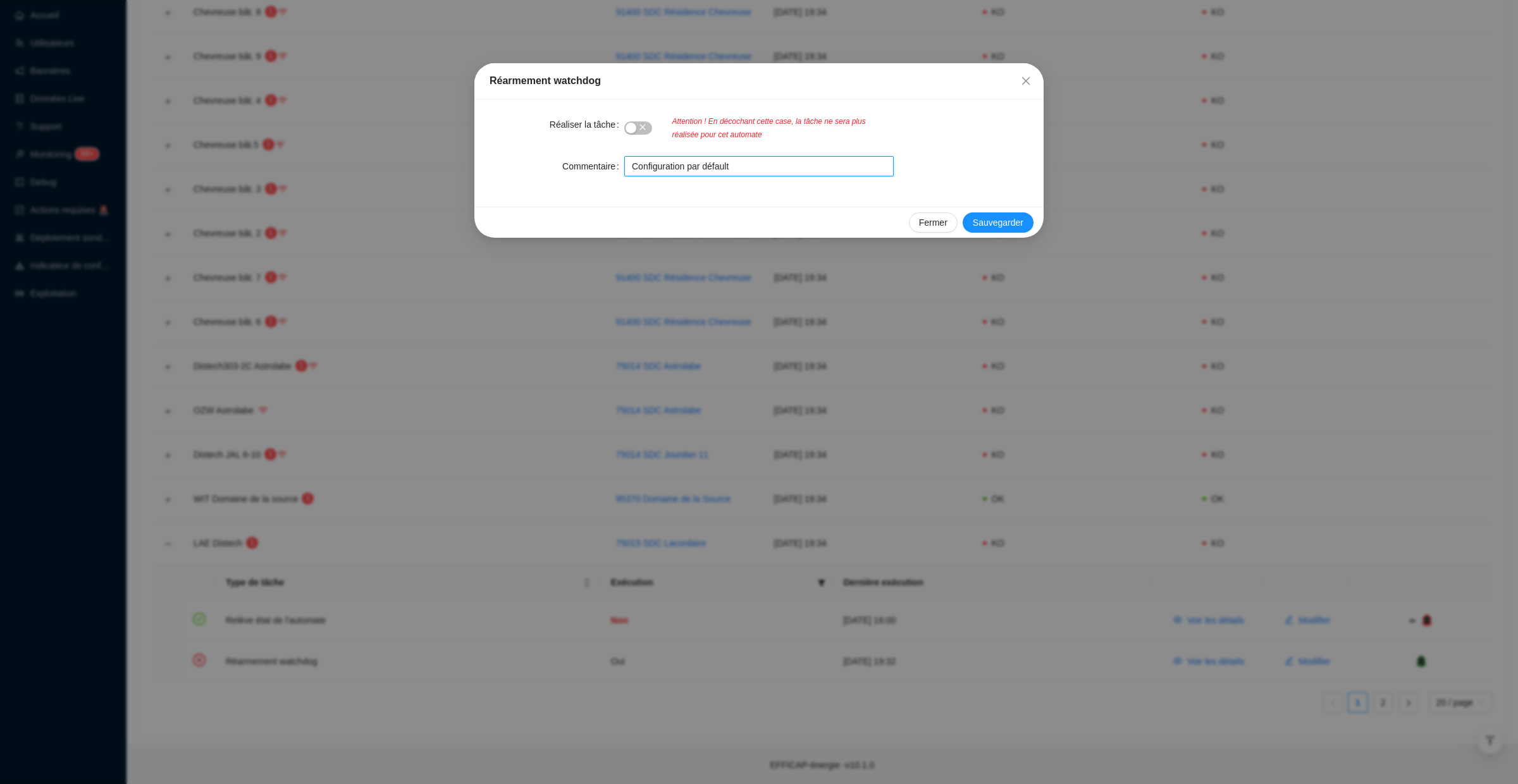
drag, startPoint x: 764, startPoint y: 165, endPoint x: 576, endPoint y: 165, distance: 188.0
click at [576, 165] on div "Commentaire Configuration par défault" at bounding box center [759, 166] width 539 height 20
type input "Site qui n'est plus client, interruption de la tache 28/08/25"
click at [1005, 219] on span "Sauvegarder" at bounding box center [998, 223] width 50 height 13
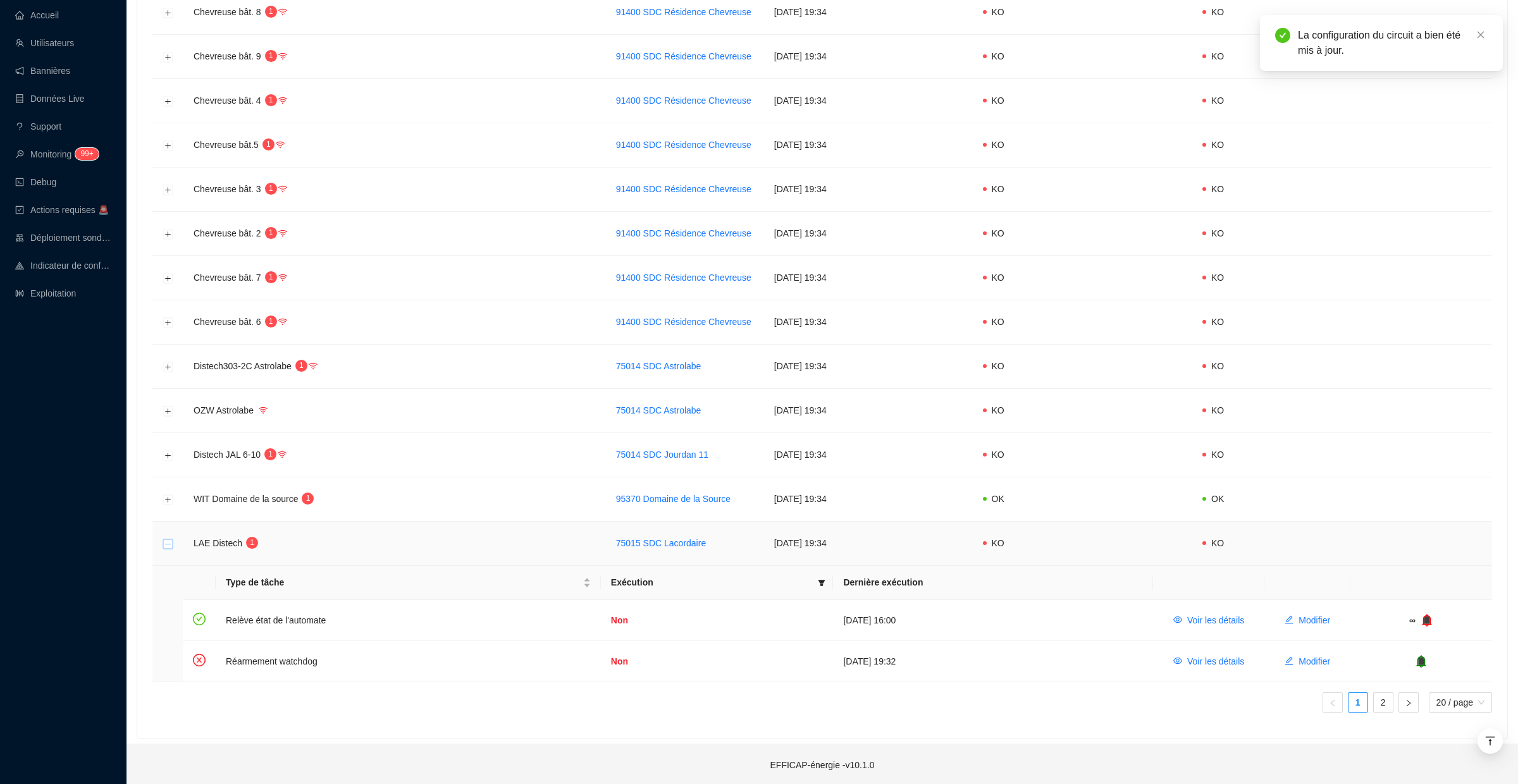
click at [170, 539] on button "Réduire la ligne" at bounding box center [168, 544] width 10 height 10
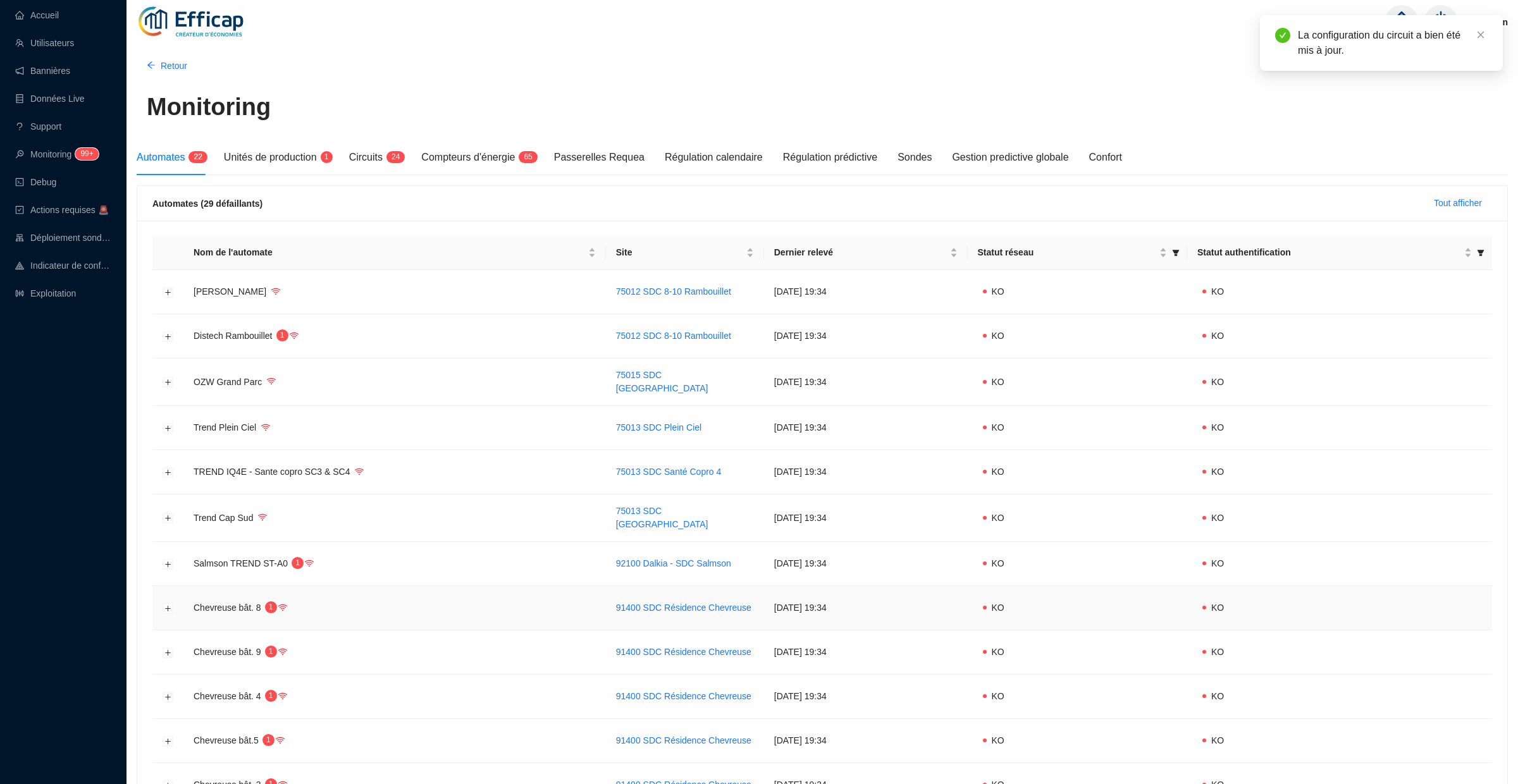
scroll to position [479, 0]
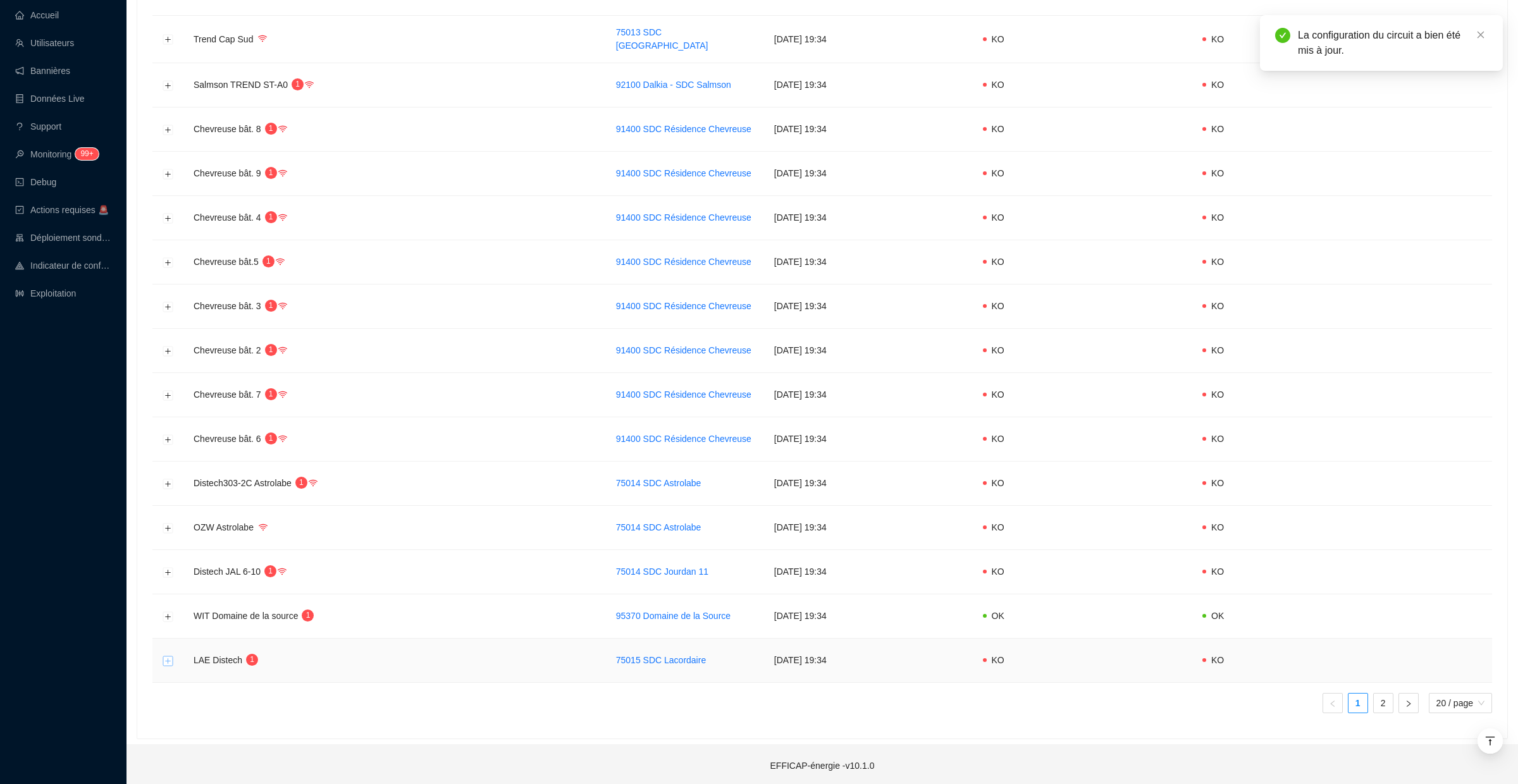
click at [173, 656] on button "Développer la ligne" at bounding box center [168, 661] width 10 height 10
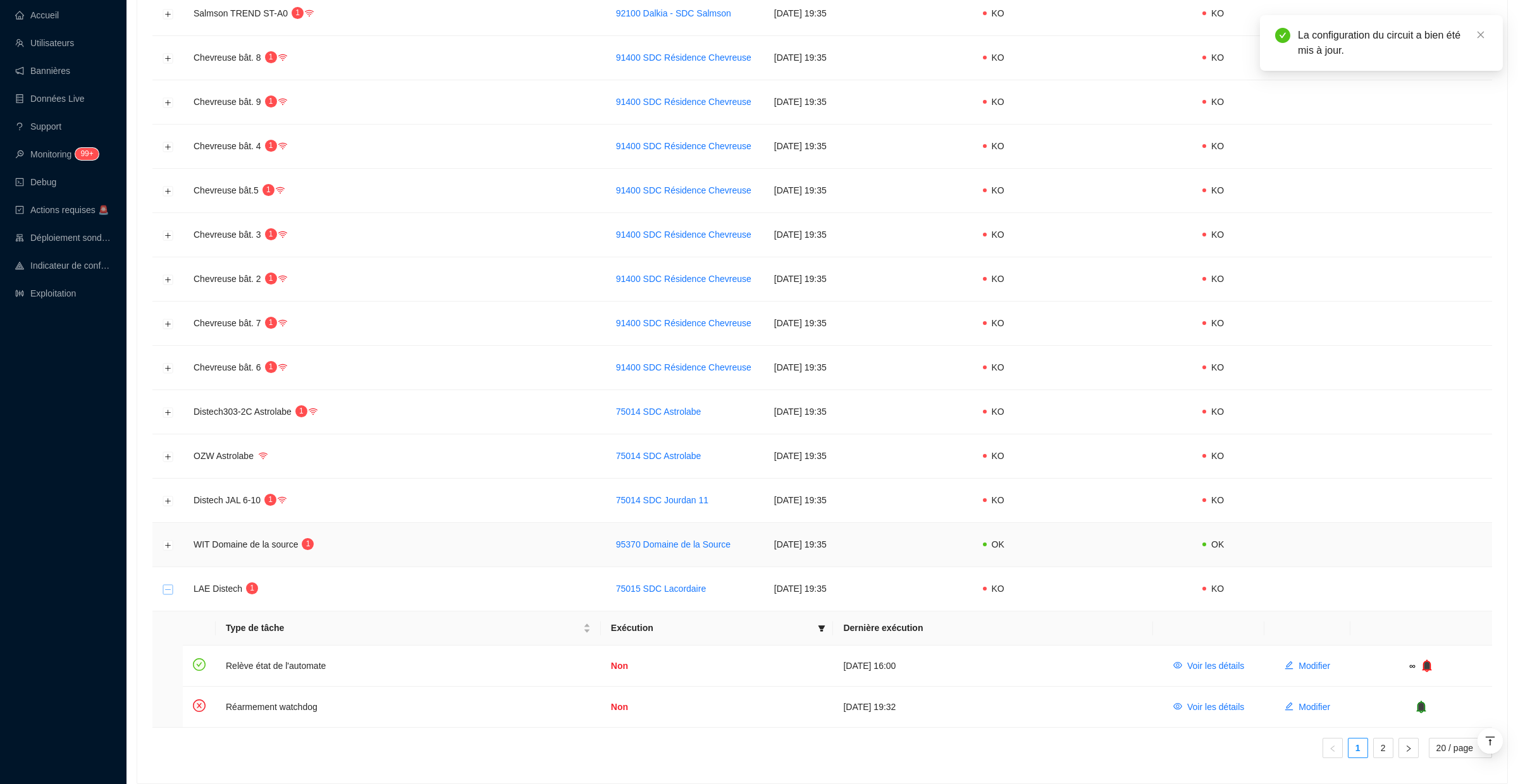
scroll to position [570, 0]
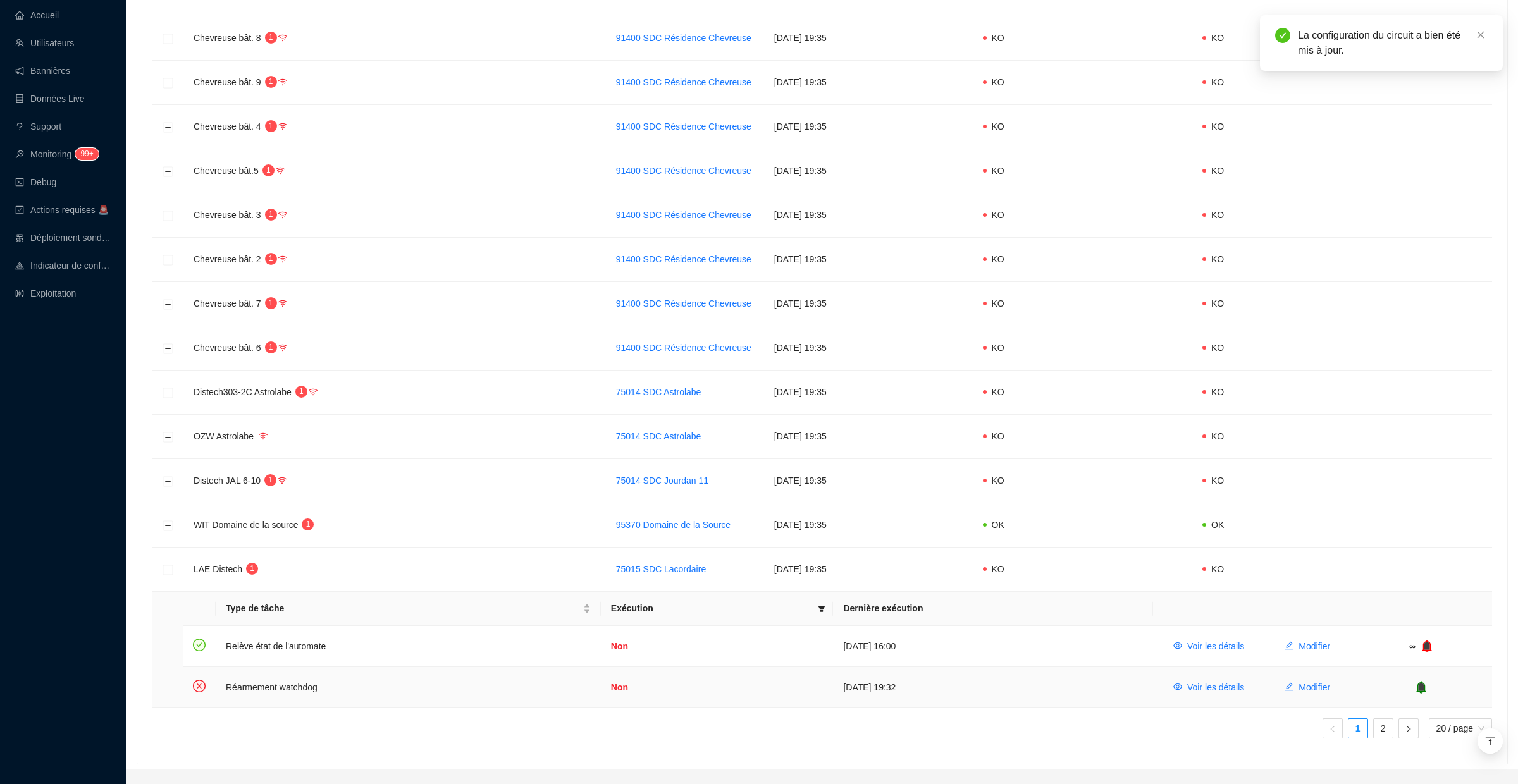
click at [1421, 683] on icon "bell" at bounding box center [1421, 687] width 8 height 9
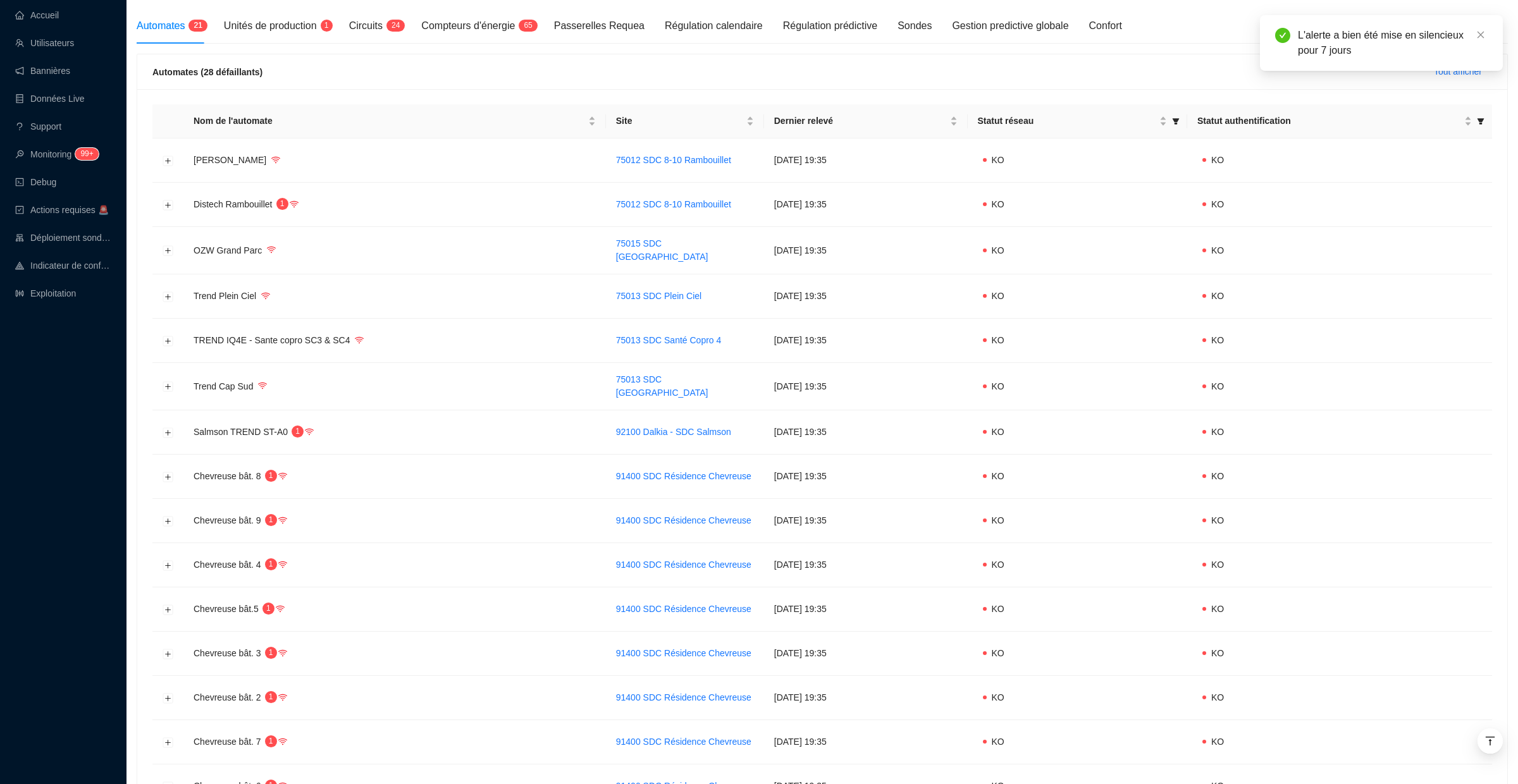
scroll to position [0, 0]
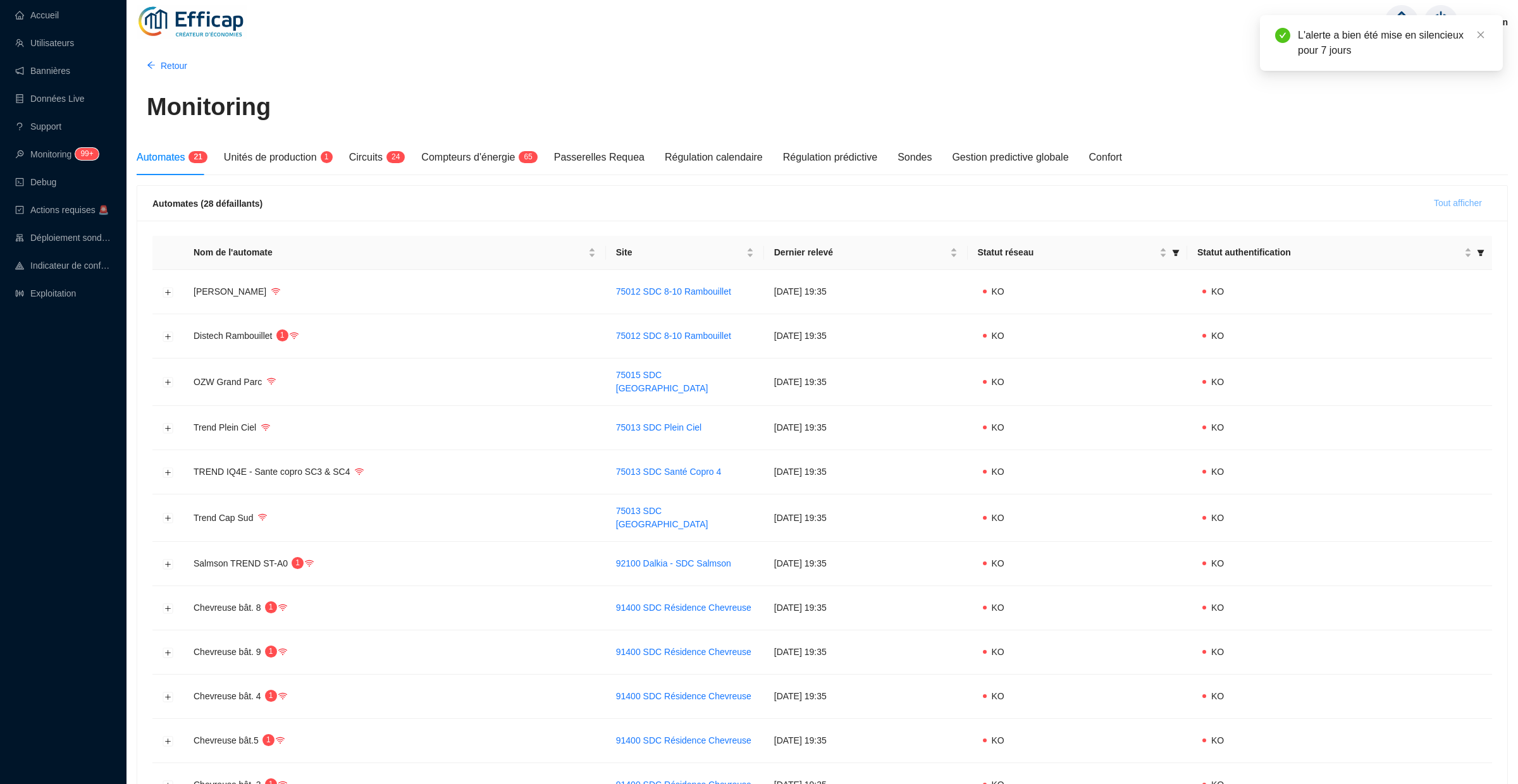
click at [1451, 206] on span "Tout afficher" at bounding box center [1458, 203] width 48 height 13
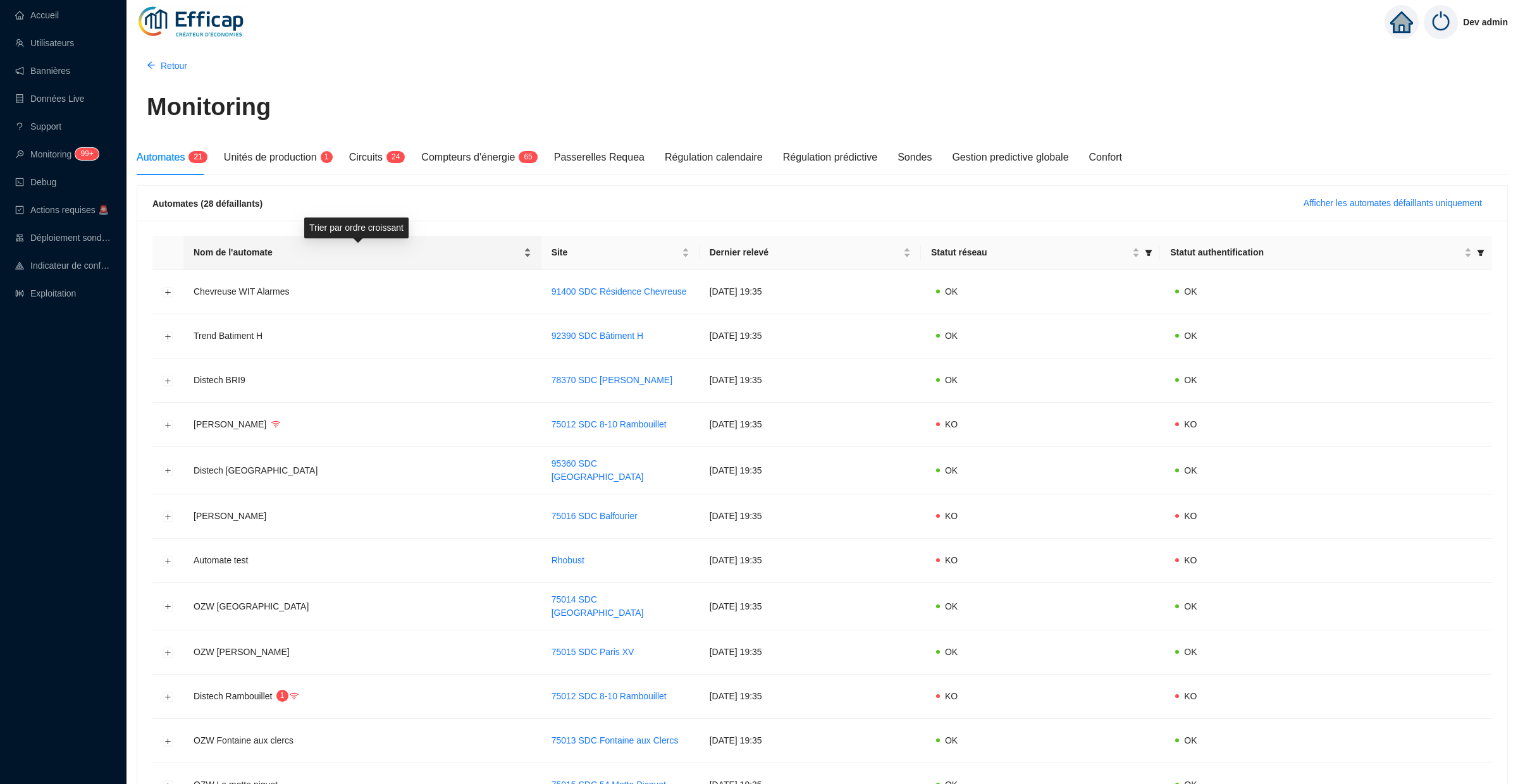
click at [523, 256] on div "Nom de l'automate" at bounding box center [363, 252] width 338 height 13
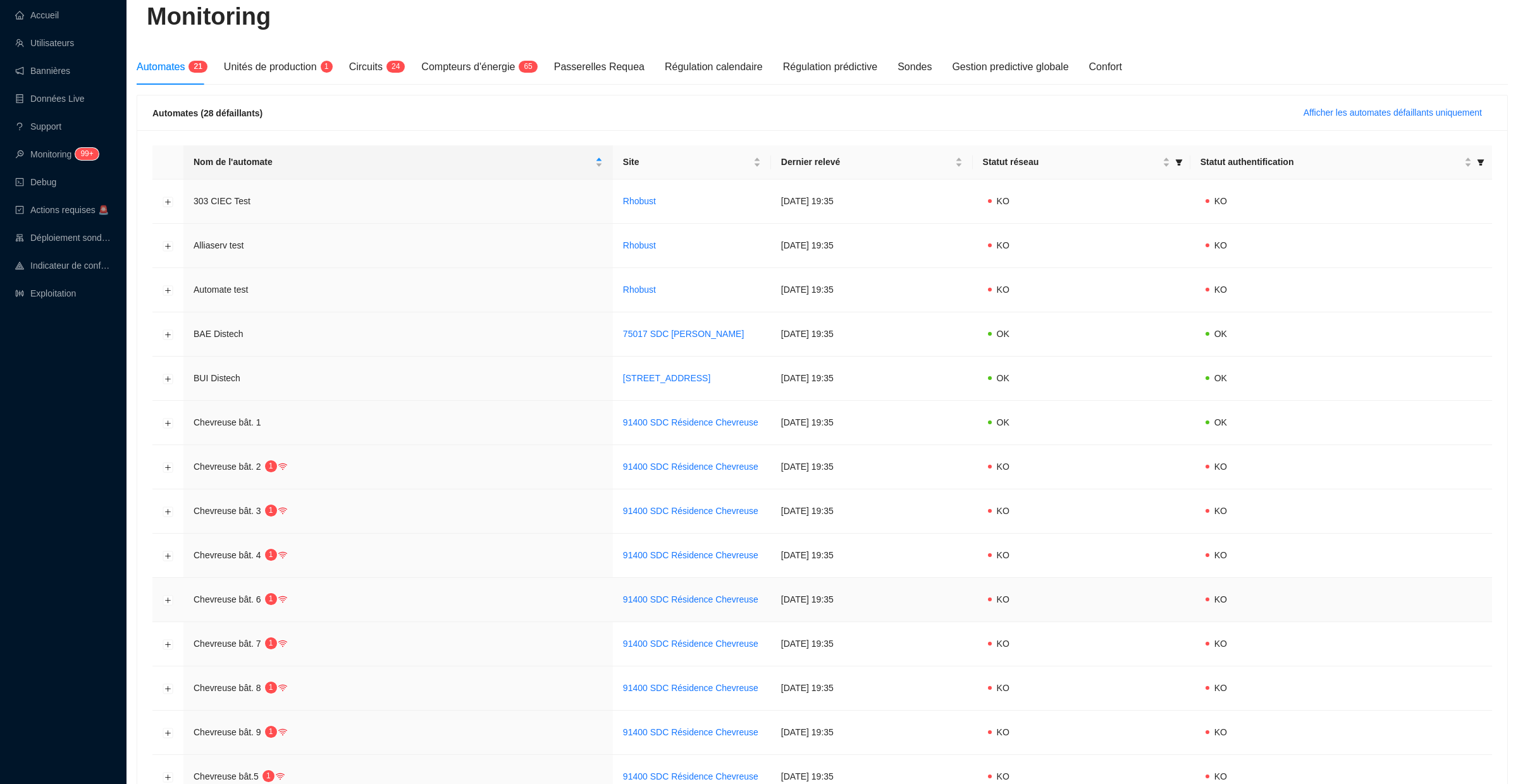
scroll to position [485, 0]
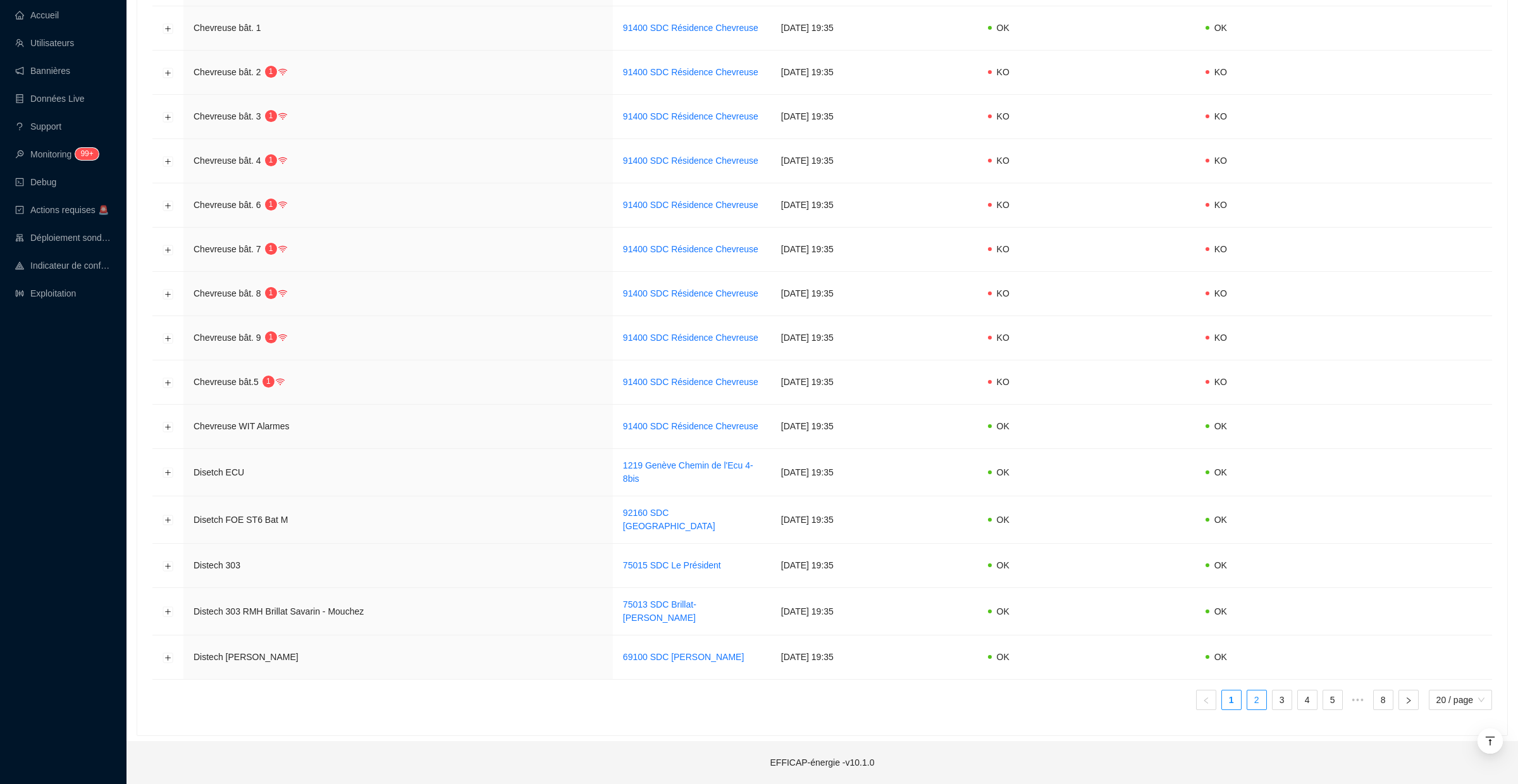
click at [1250, 694] on link "2" at bounding box center [1257, 700] width 19 height 19
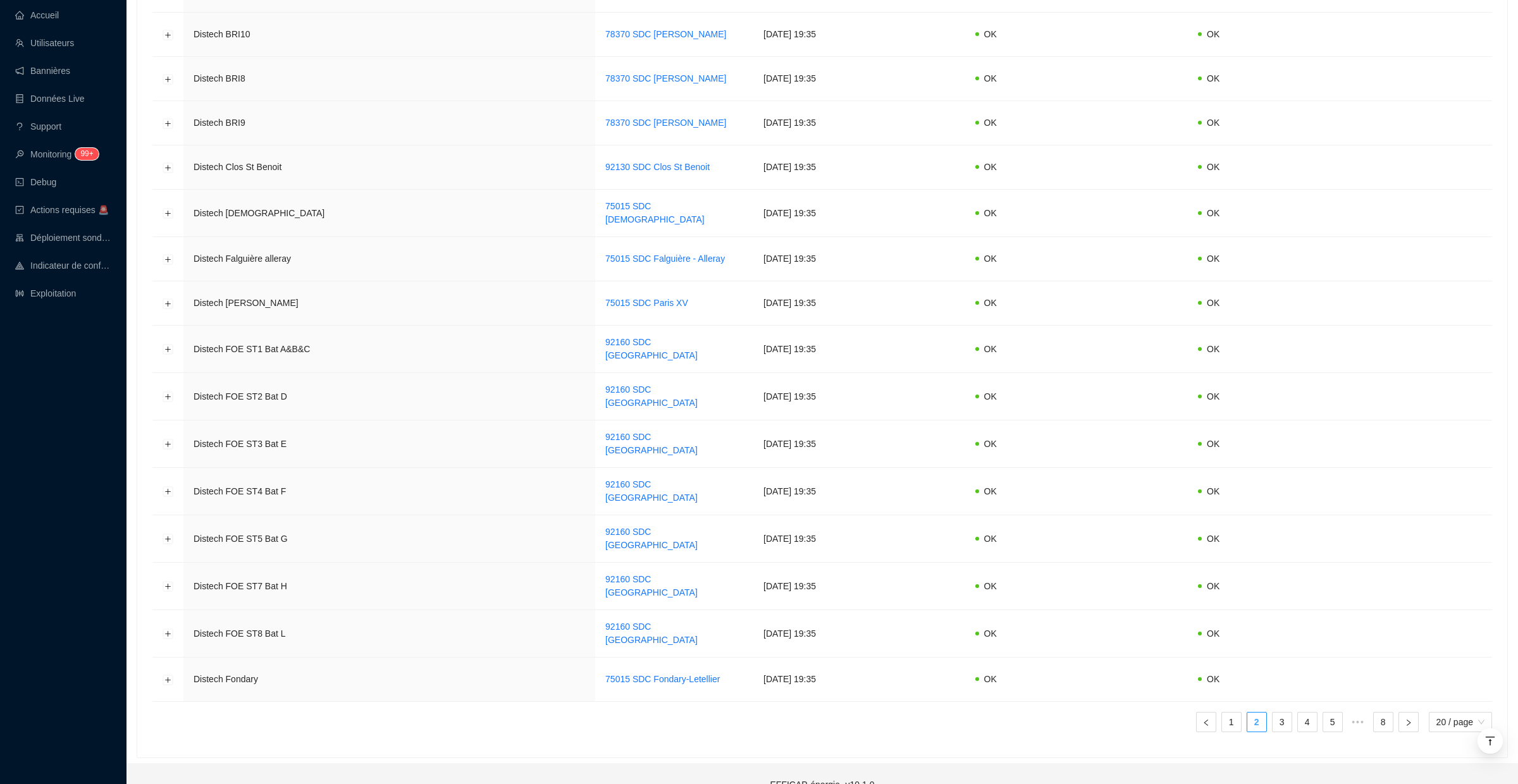
scroll to position [482, 0]
click at [1264, 715] on li "2" at bounding box center [1257, 725] width 20 height 20
click at [1272, 716] on link "3" at bounding box center [1282, 725] width 19 height 19
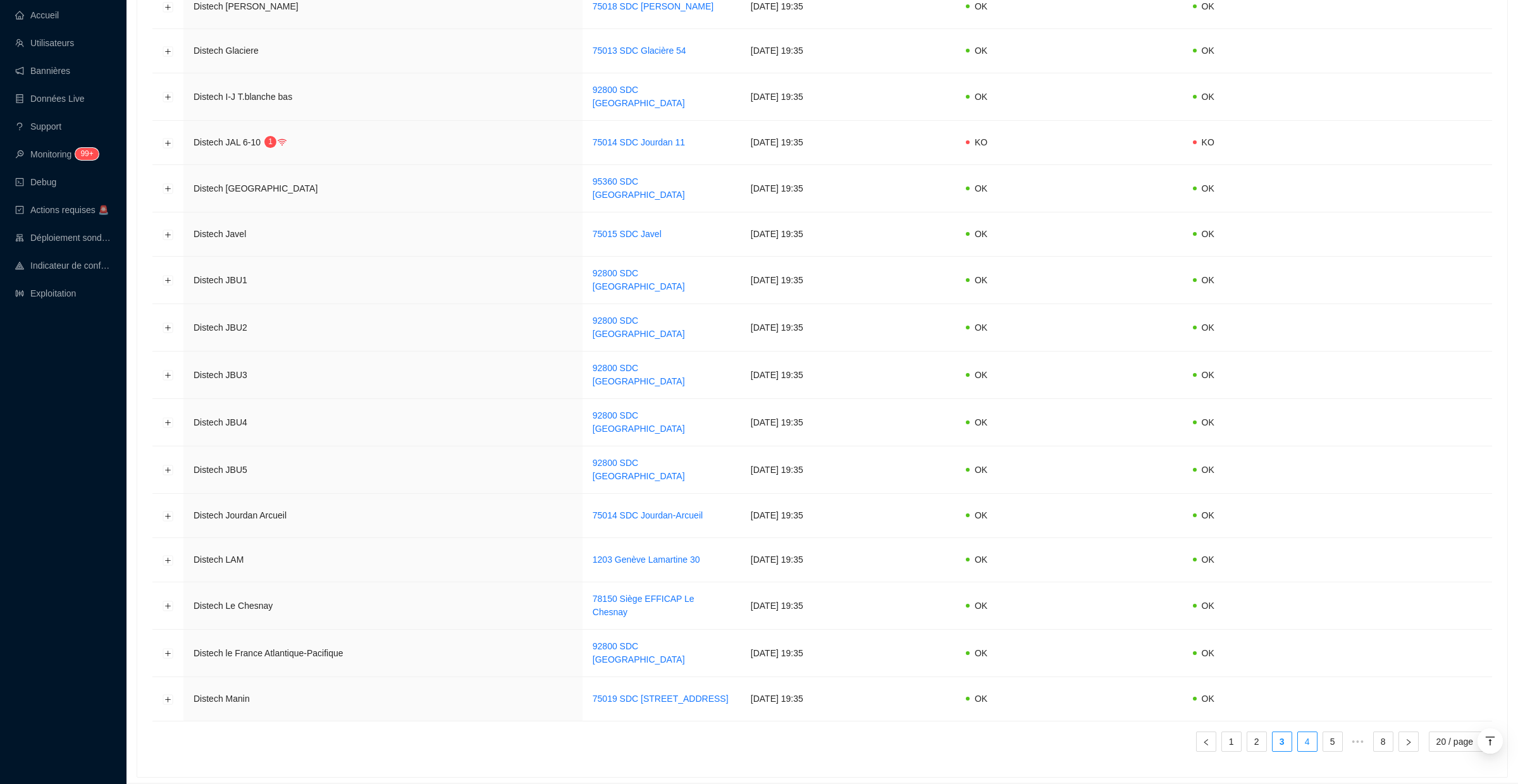
click at [1303, 732] on link "4" at bounding box center [1308, 742] width 19 height 19
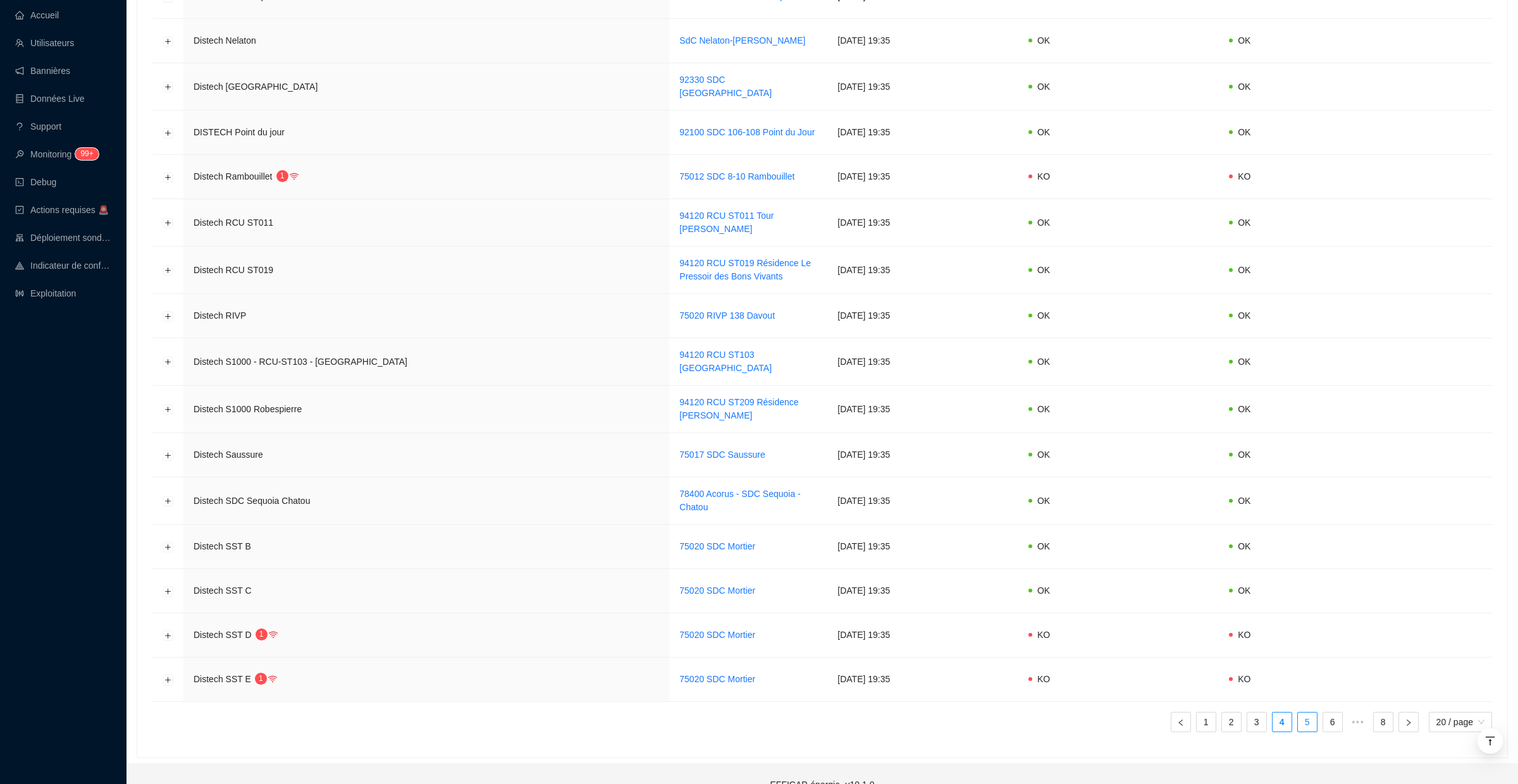
click at [1312, 715] on link "5" at bounding box center [1308, 722] width 19 height 19
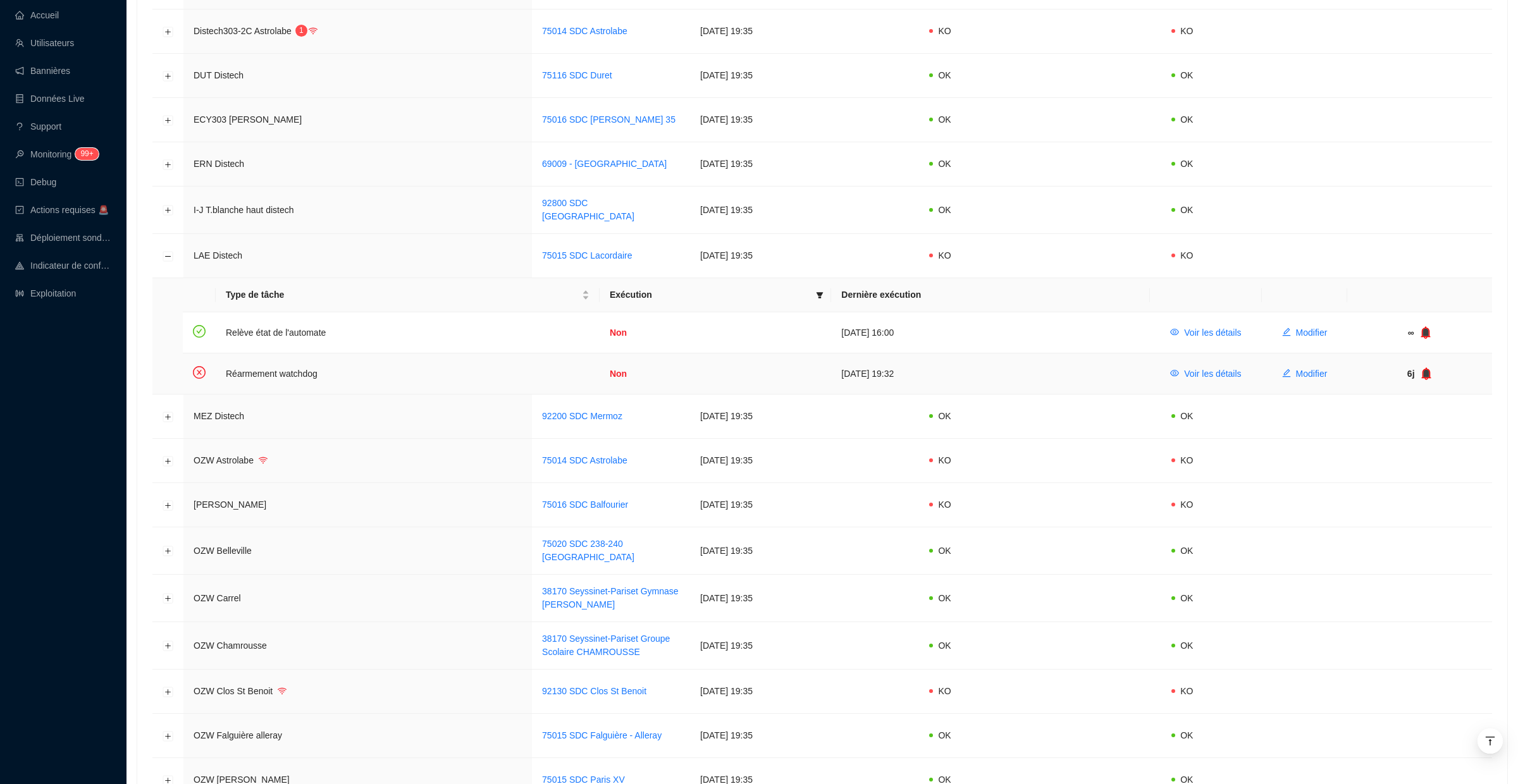
click at [1429, 370] on icon "bell" at bounding box center [1426, 374] width 9 height 13
click at [1429, 372] on td at bounding box center [1421, 374] width 142 height 41
click at [1425, 372] on icon "bell" at bounding box center [1422, 373] width 8 height 9
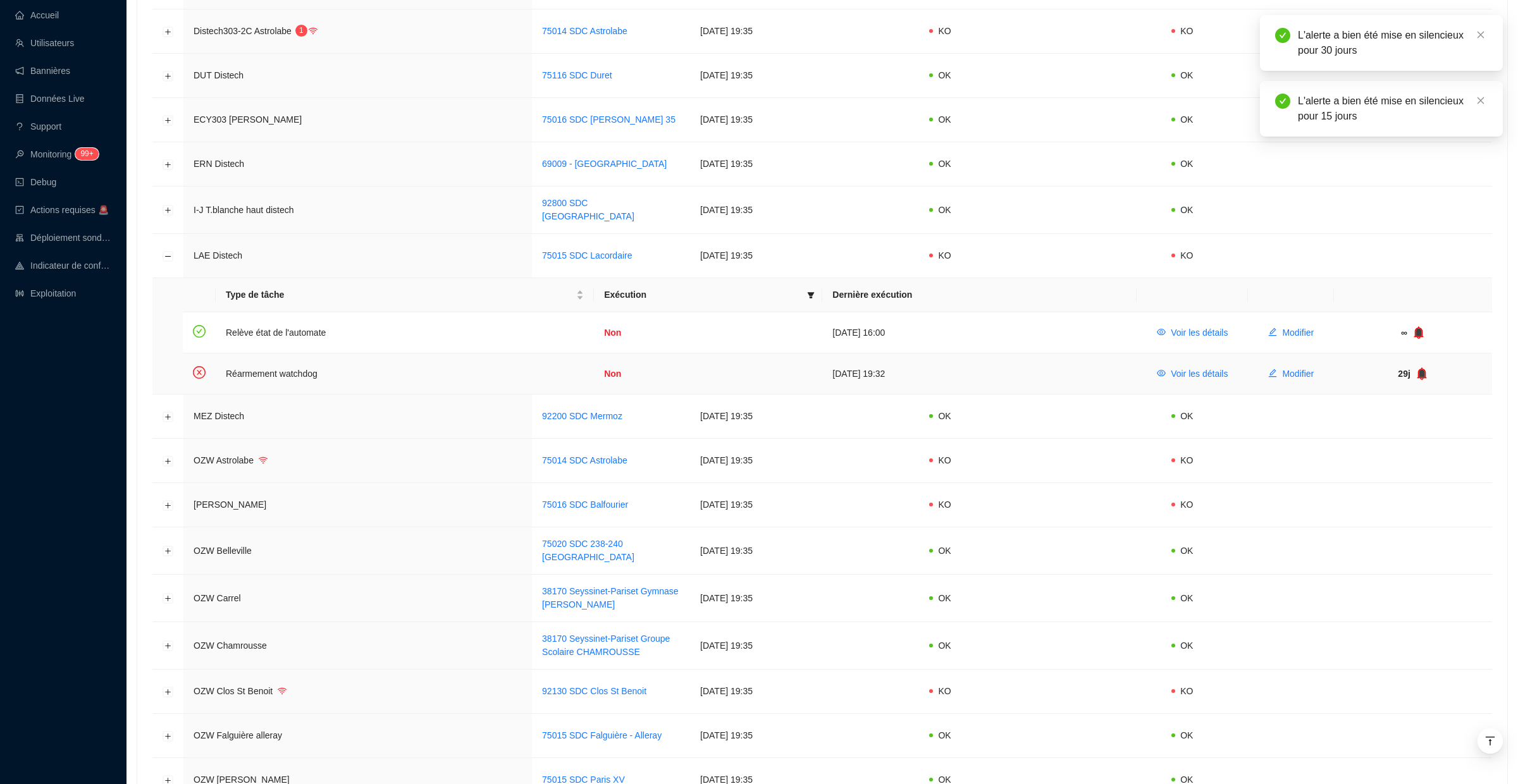
click at [1423, 373] on icon "bell" at bounding box center [1422, 373] width 8 height 9
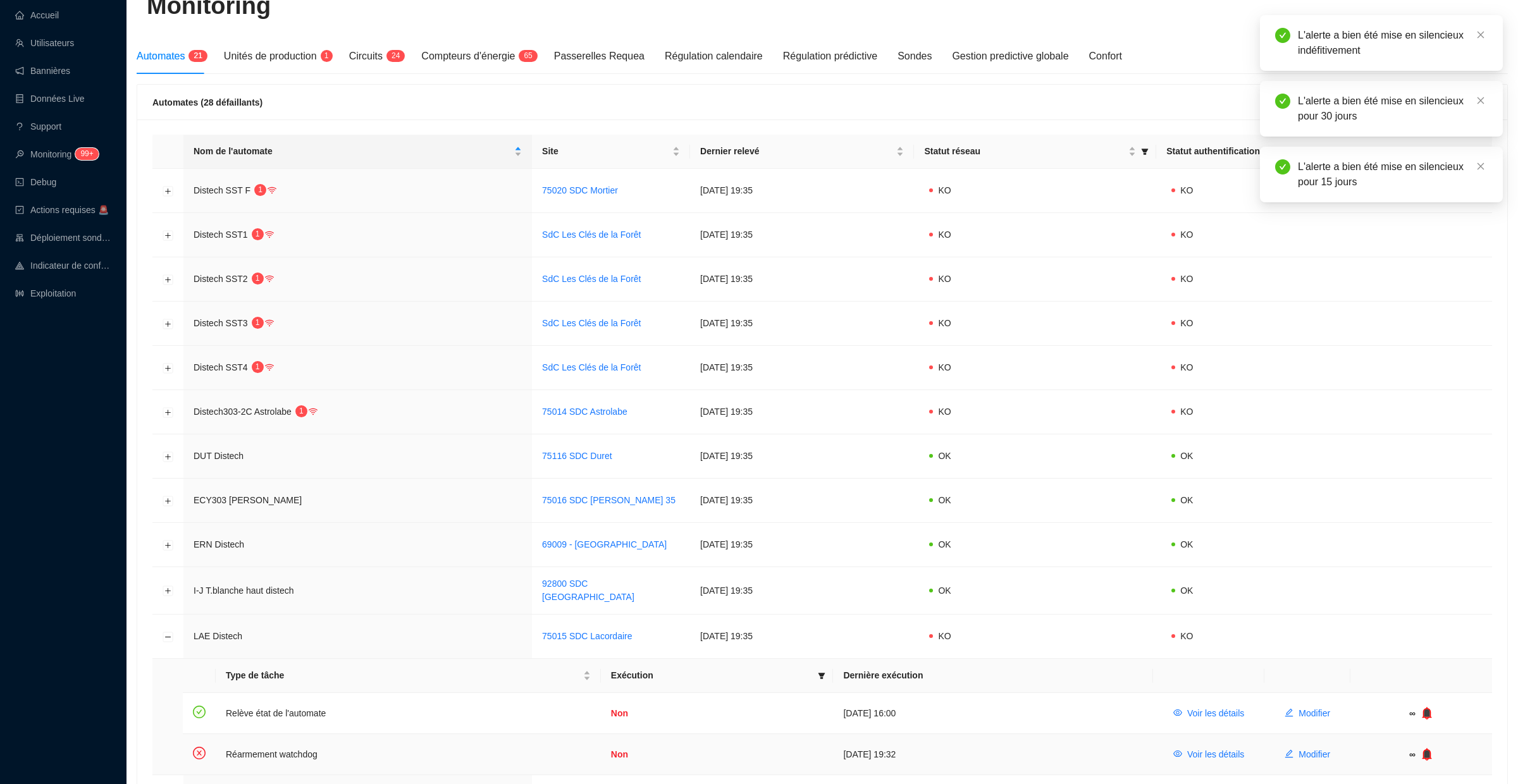
scroll to position [0, 0]
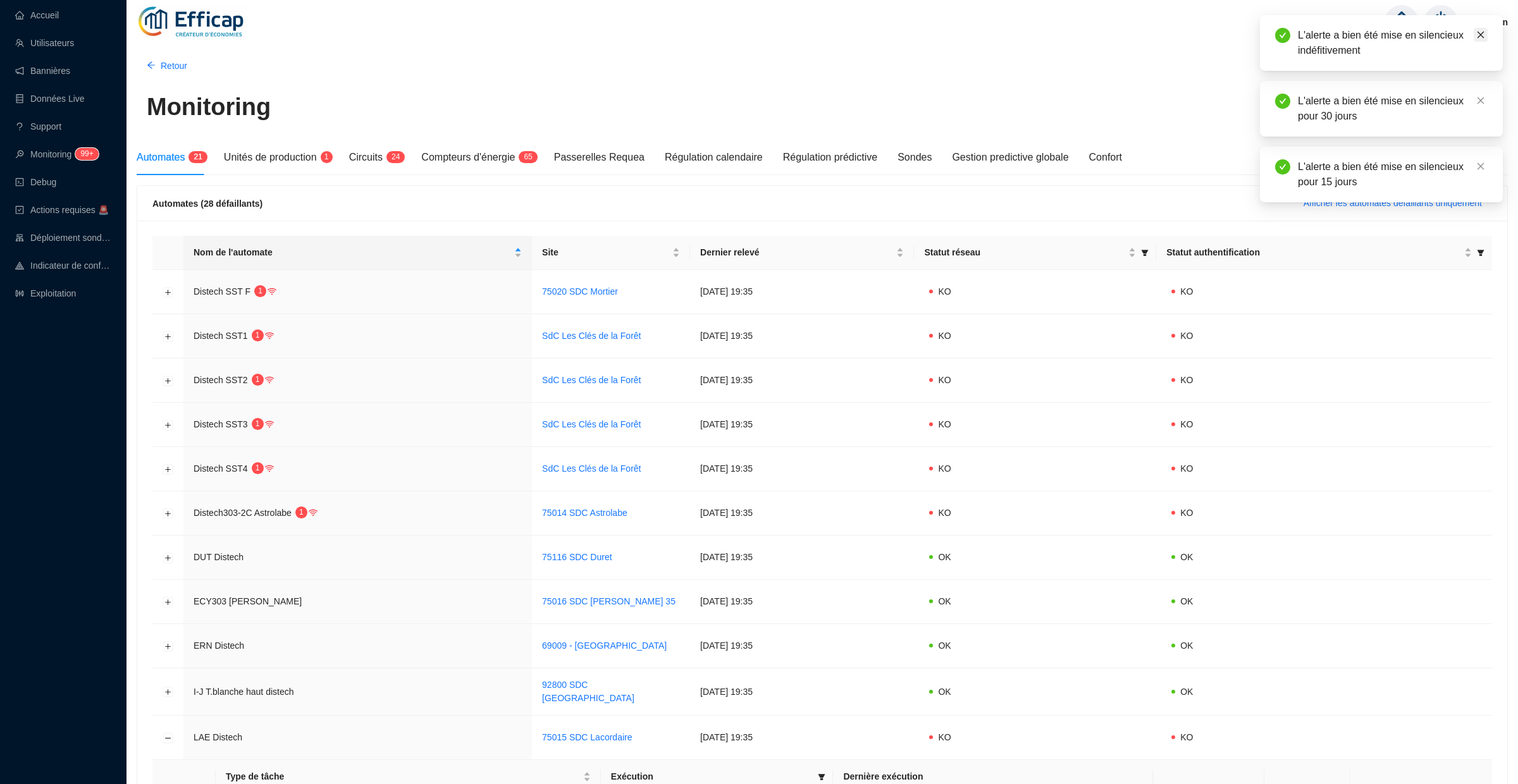
click at [1483, 35] on icon "close" at bounding box center [1480, 35] width 9 height 9
click at [1483, 31] on icon "close" at bounding box center [1480, 35] width 9 height 9
click at [1482, 27] on link "Close" at bounding box center [1481, 35] width 14 height 14
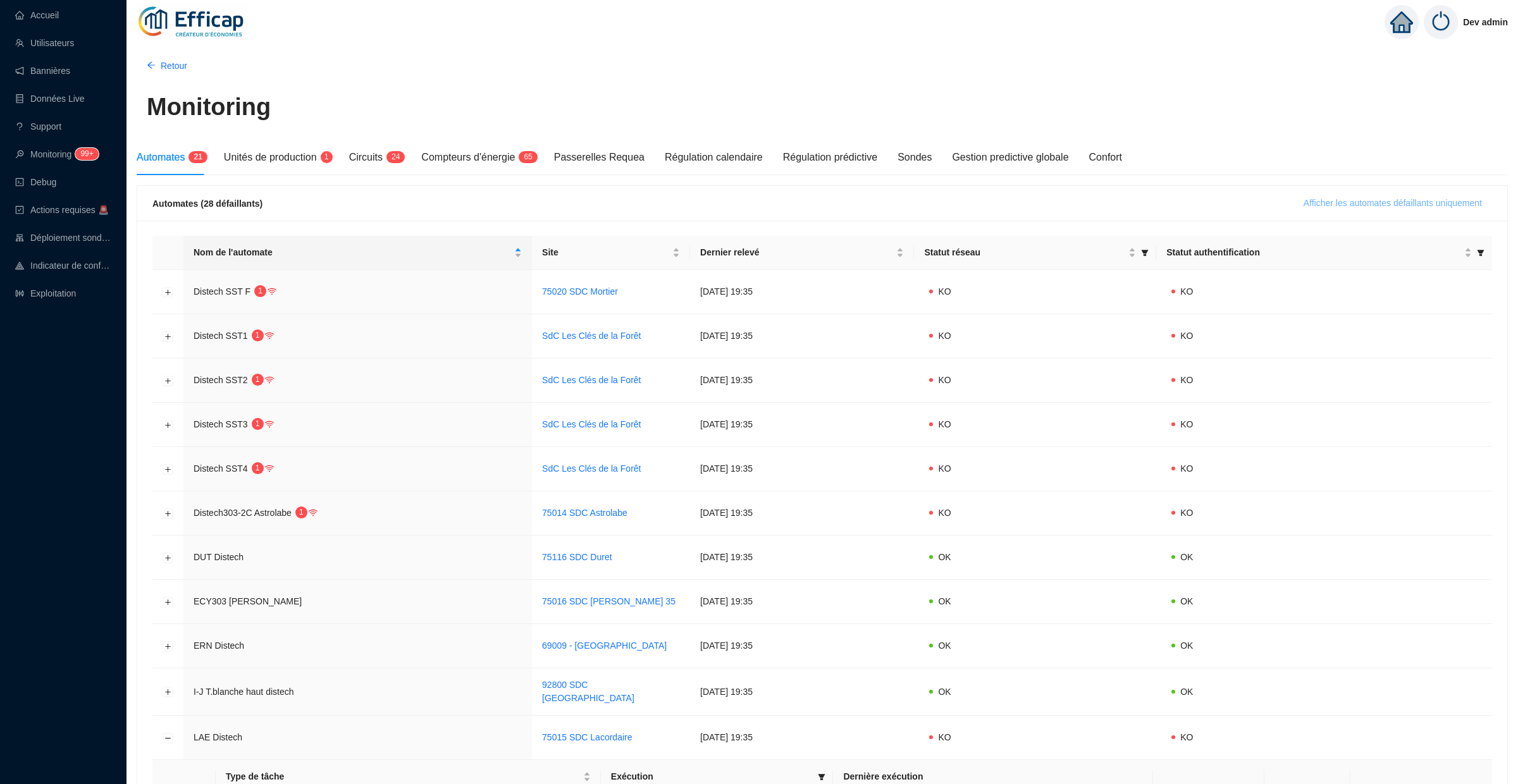
click at [1347, 199] on span "Afficher les automates défaillants uniquement" at bounding box center [1392, 203] width 178 height 13
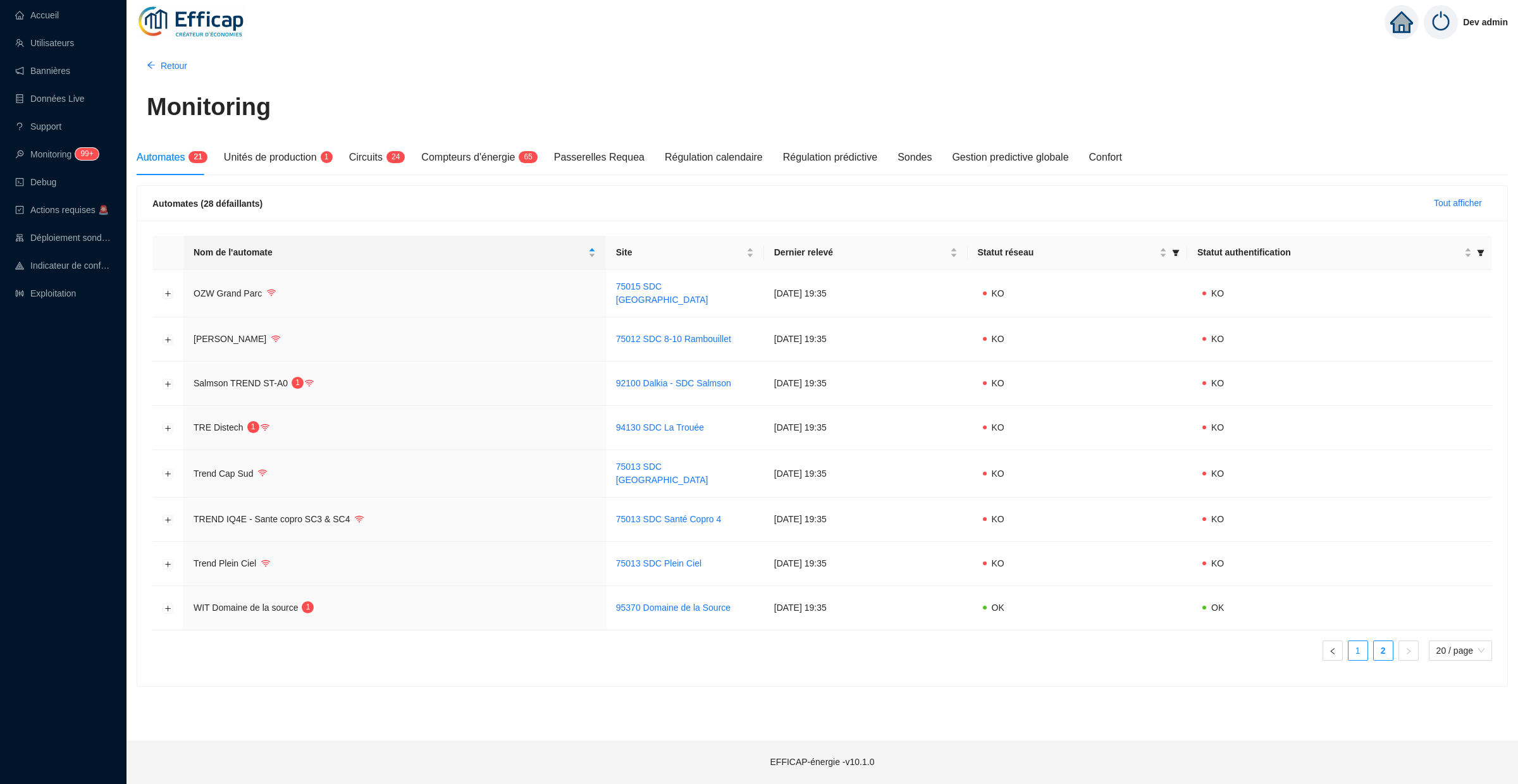
click at [1355, 650] on link "1" at bounding box center [1358, 651] width 19 height 19
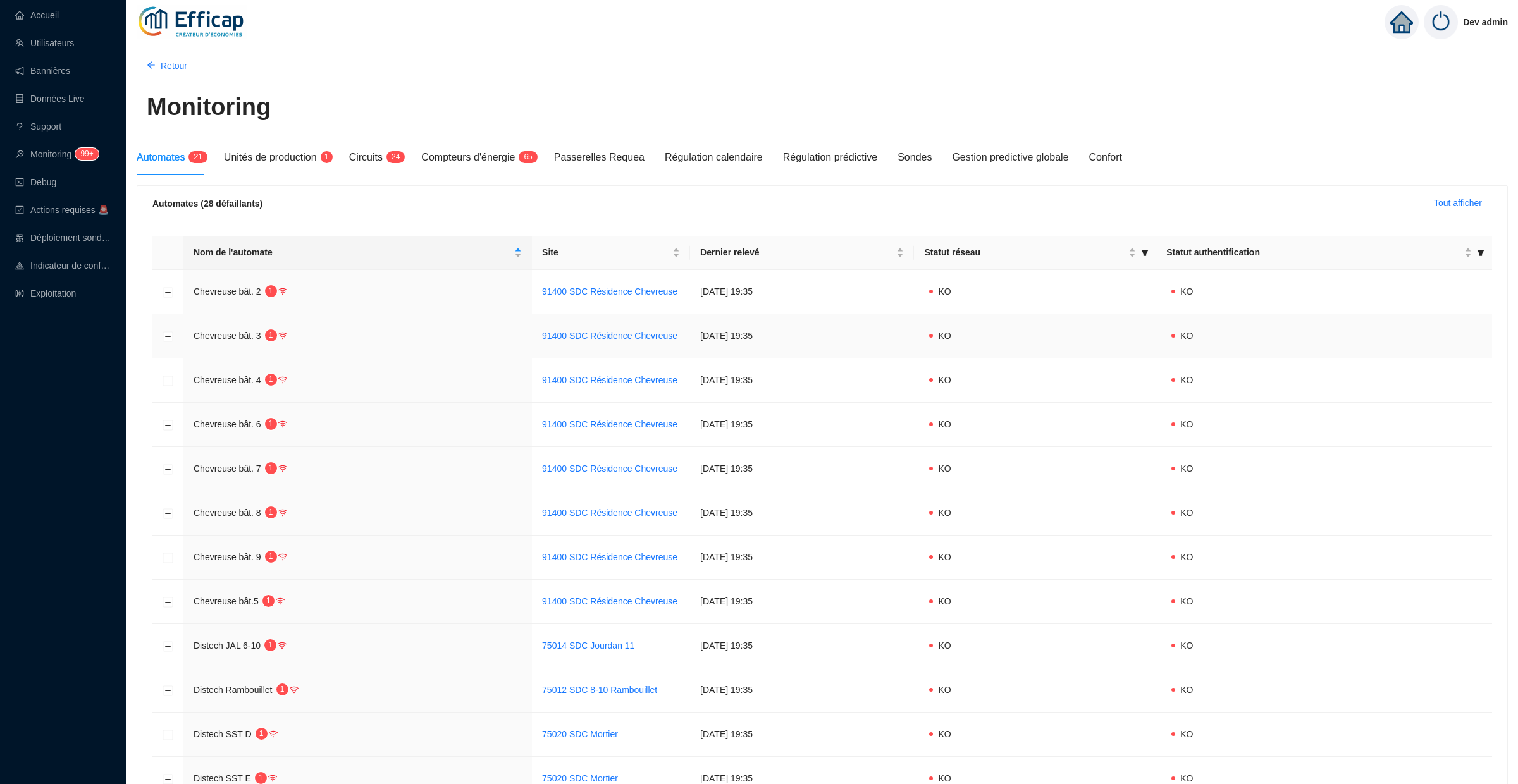
scroll to position [479, 0]
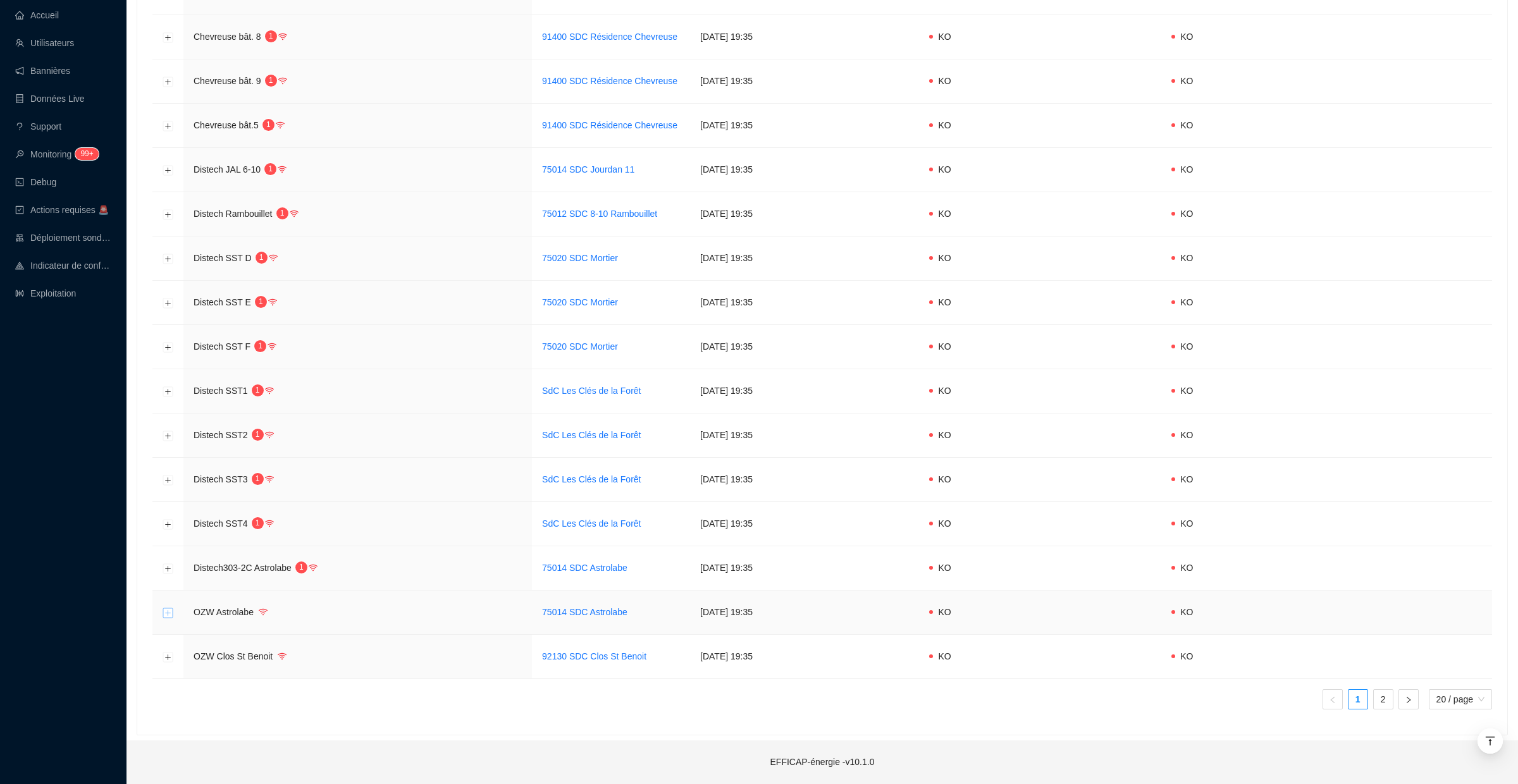
click at [168, 616] on button "Développer la ligne" at bounding box center [168, 612] width 10 height 10
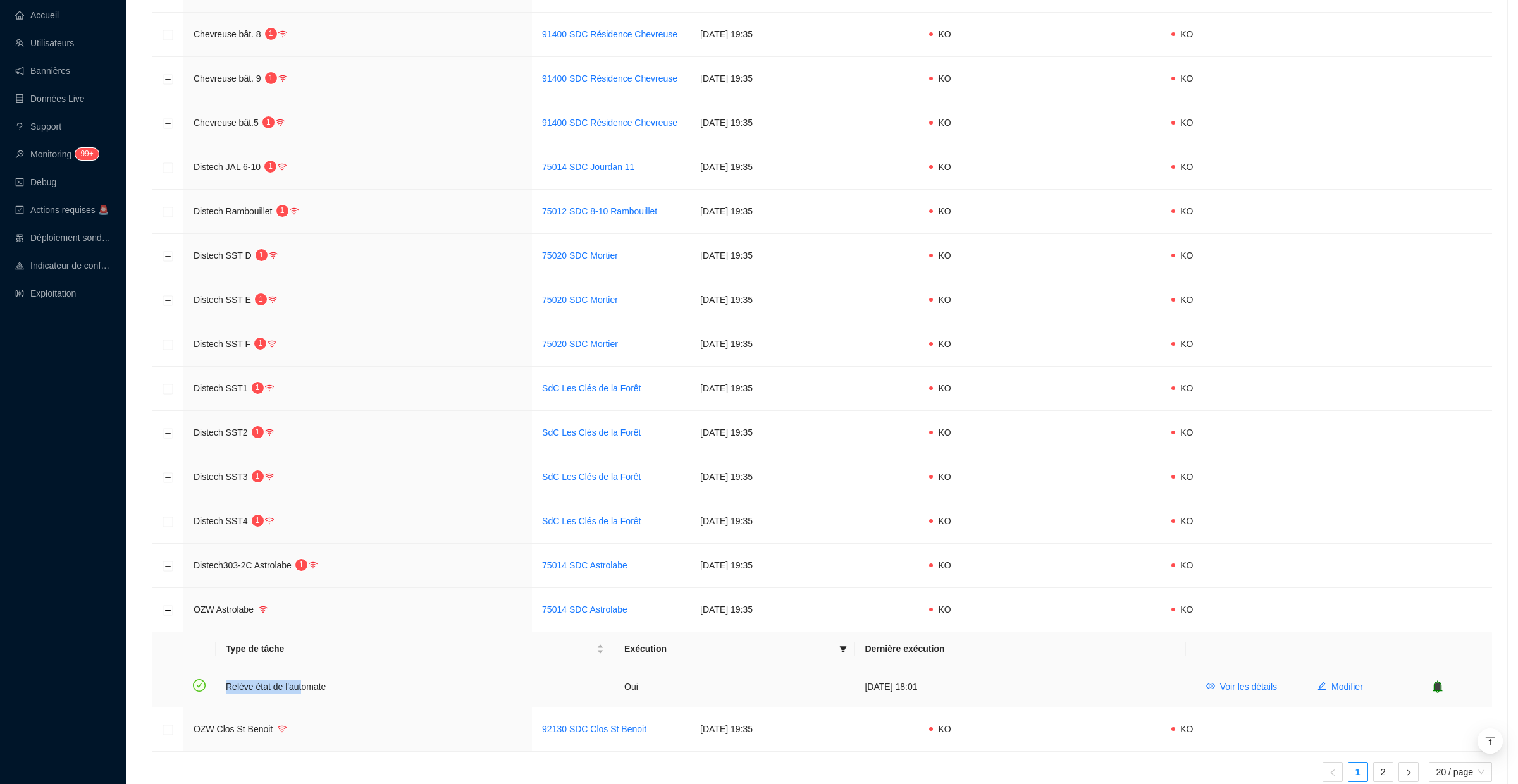
drag, startPoint x: 306, startPoint y: 691, endPoint x: 228, endPoint y: 691, distance: 78.0
click at [228, 691] on td "Relève état de l'automate" at bounding box center [415, 687] width 399 height 41
click at [429, 686] on td "Relève état de l'automate" at bounding box center [415, 687] width 399 height 41
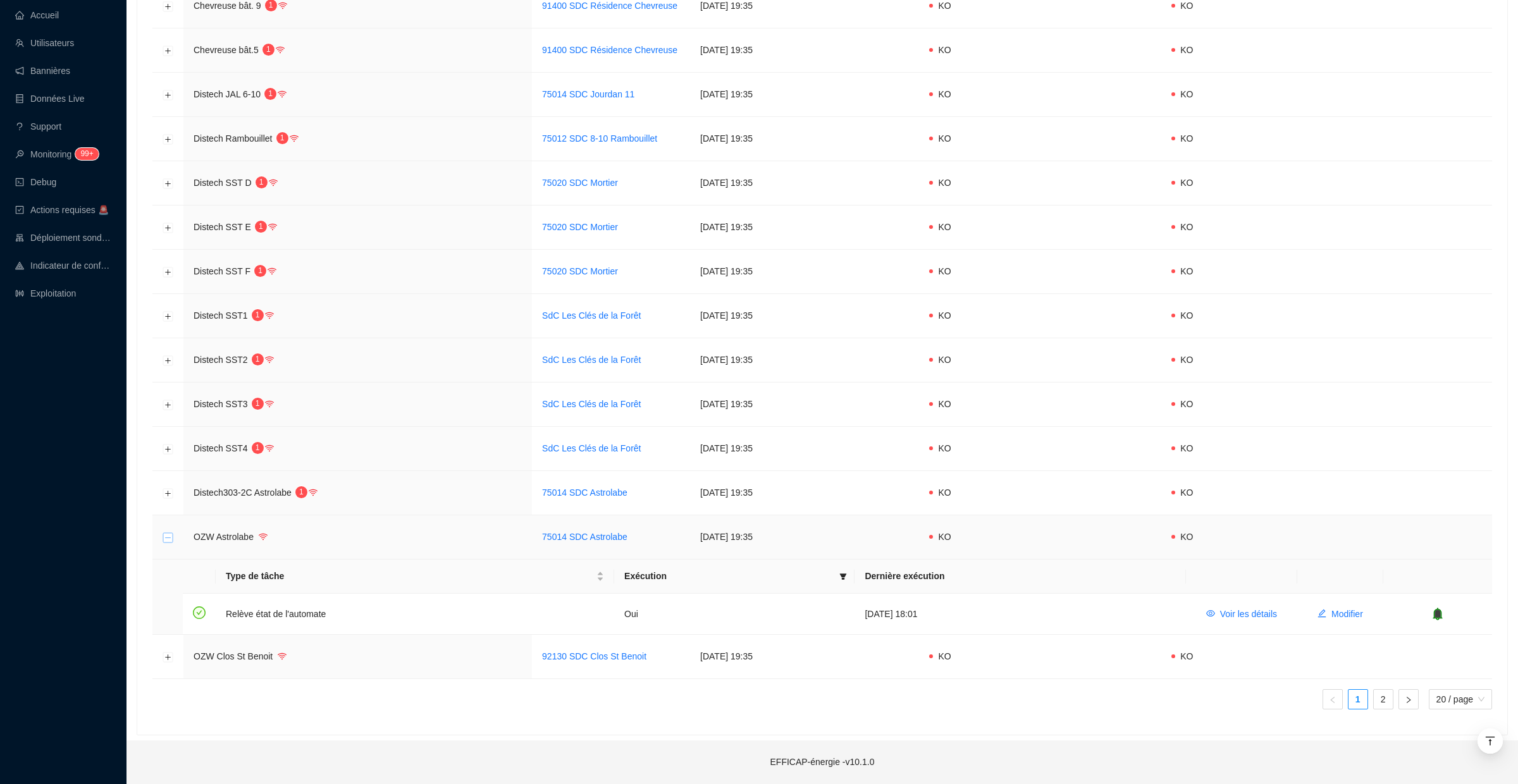
click at [169, 539] on button "Réduire la ligne" at bounding box center [168, 538] width 10 height 10
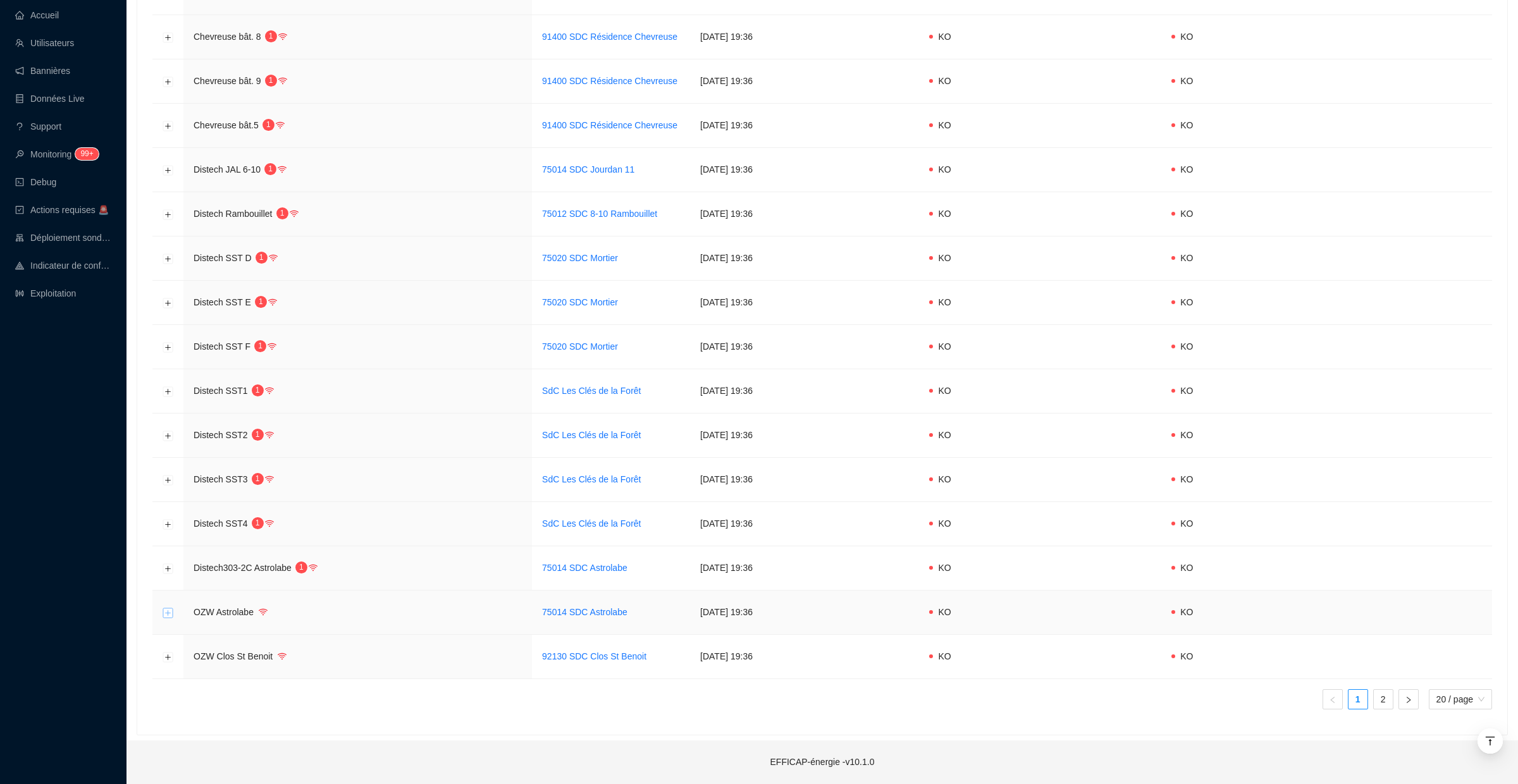
click at [171, 611] on button "Développer la ligne" at bounding box center [168, 612] width 10 height 10
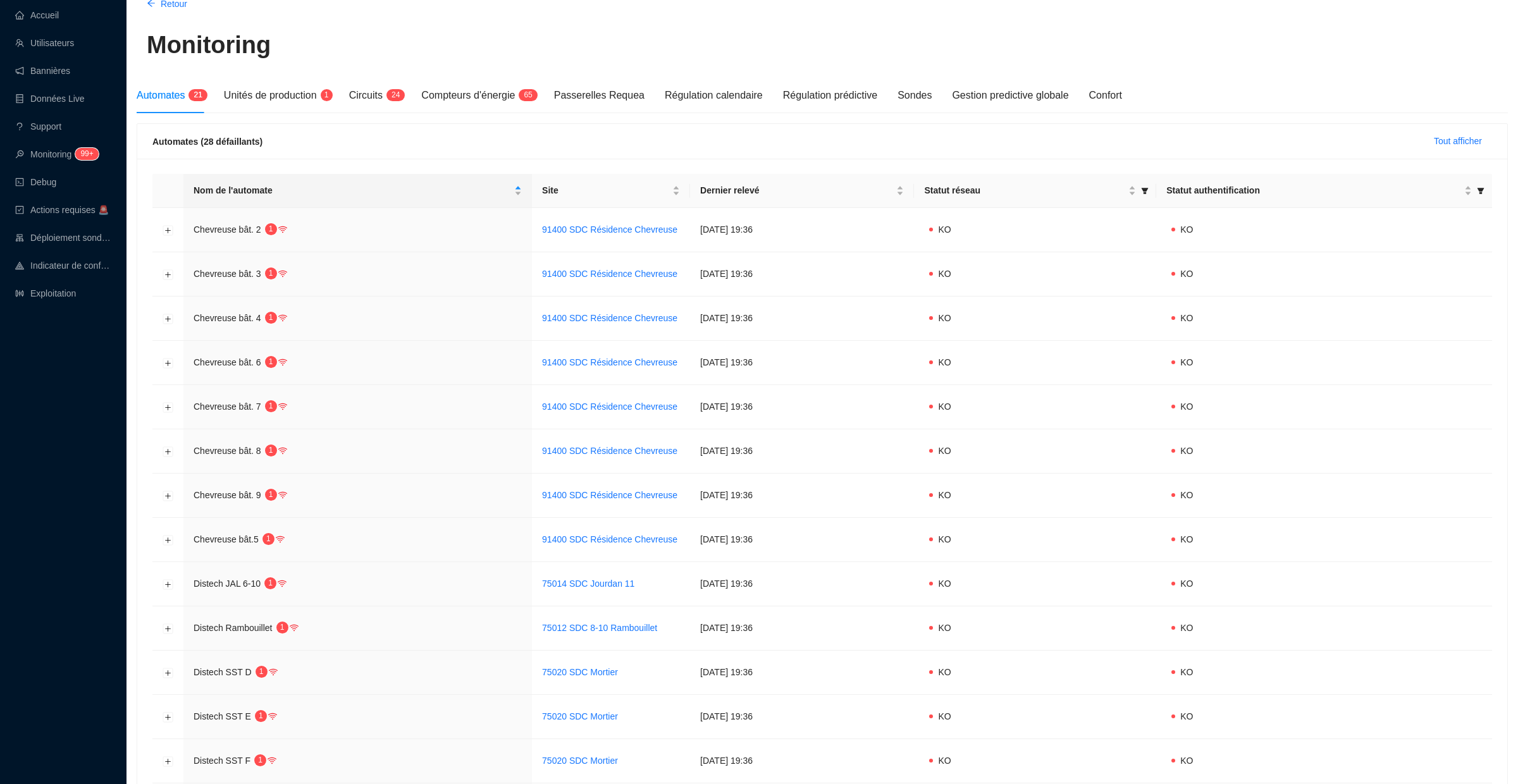
scroll to position [57, 0]
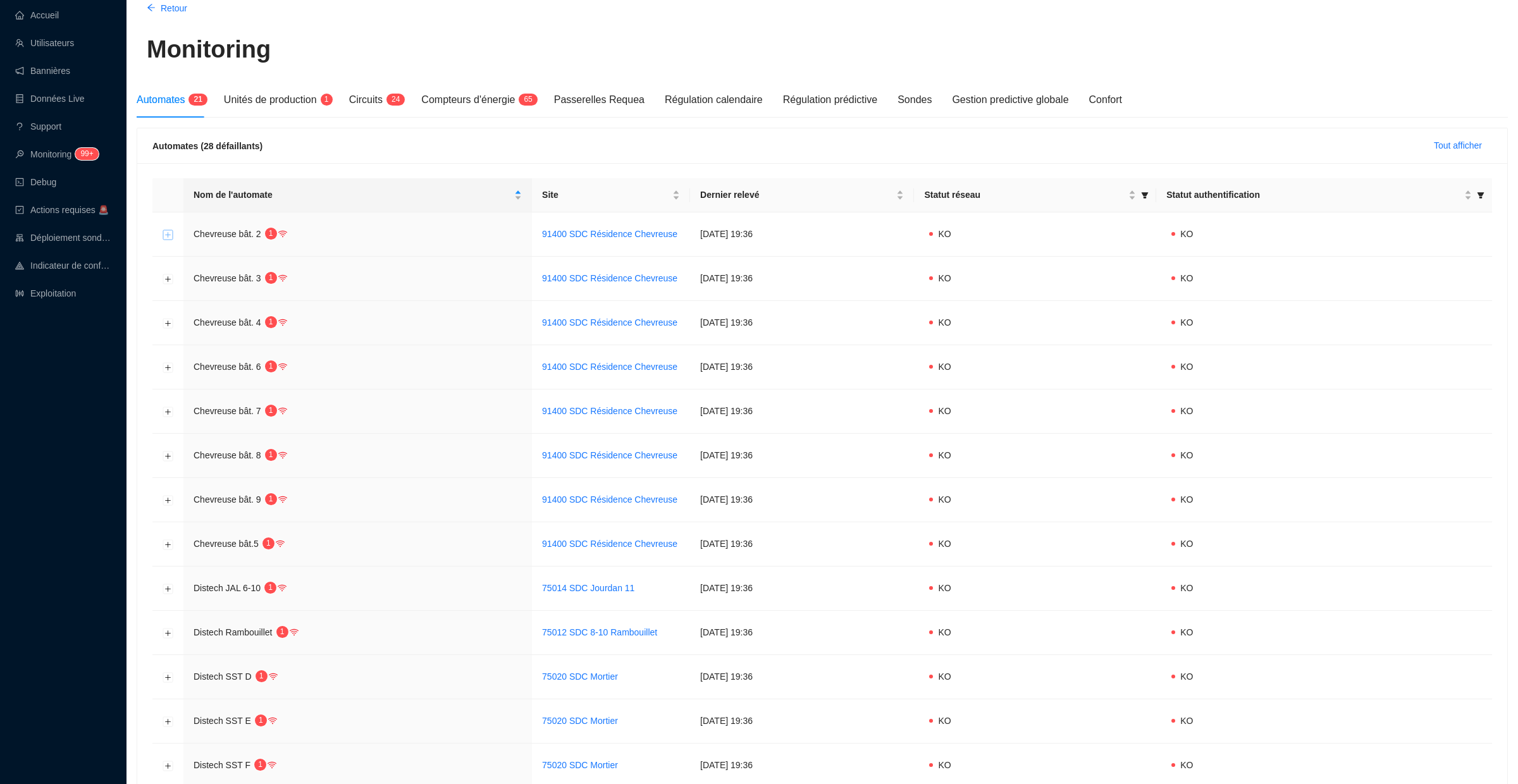
click at [167, 236] on button "Développer la ligne" at bounding box center [168, 235] width 10 height 10
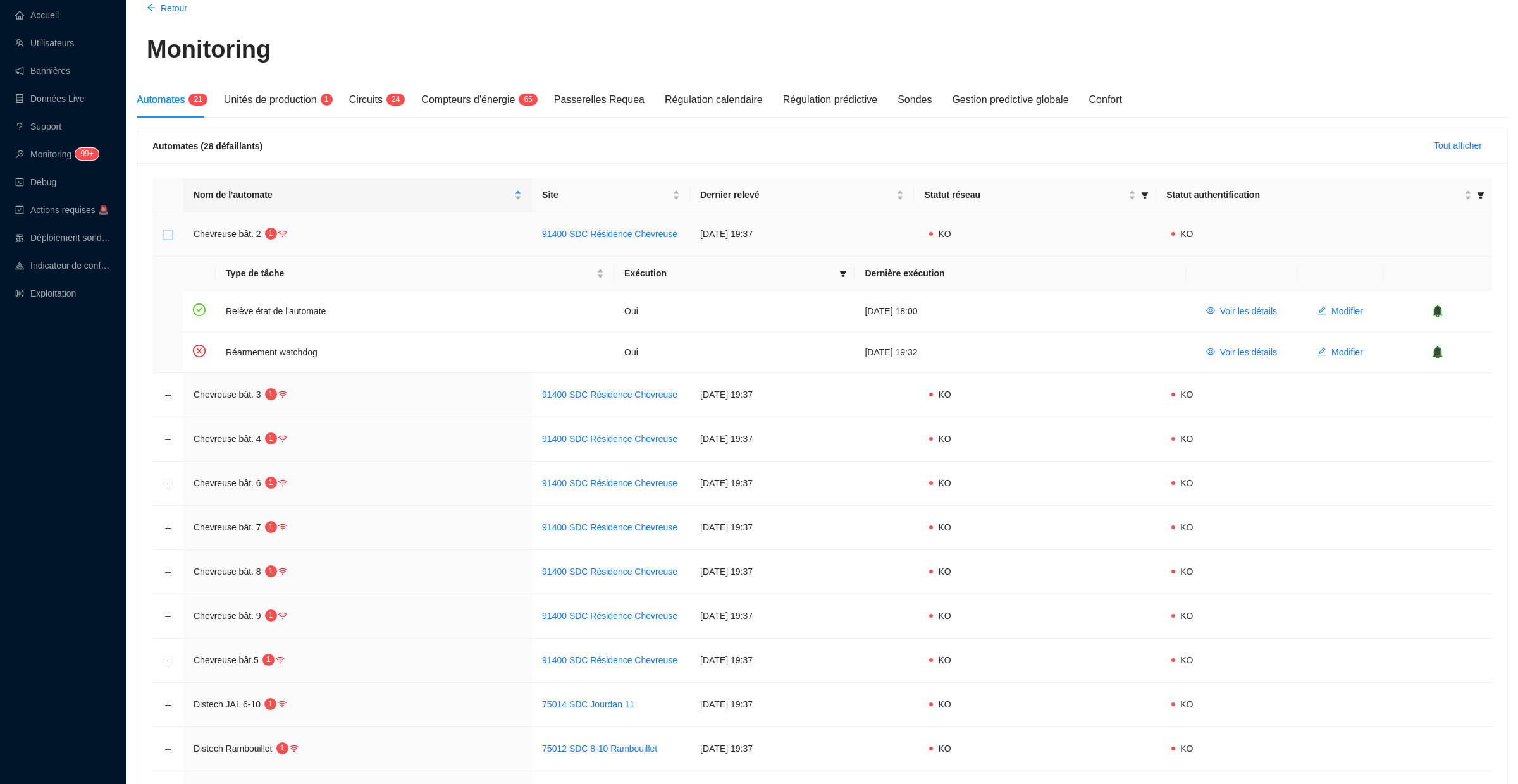
click at [167, 235] on button "Réduire la ligne" at bounding box center [168, 235] width 10 height 10
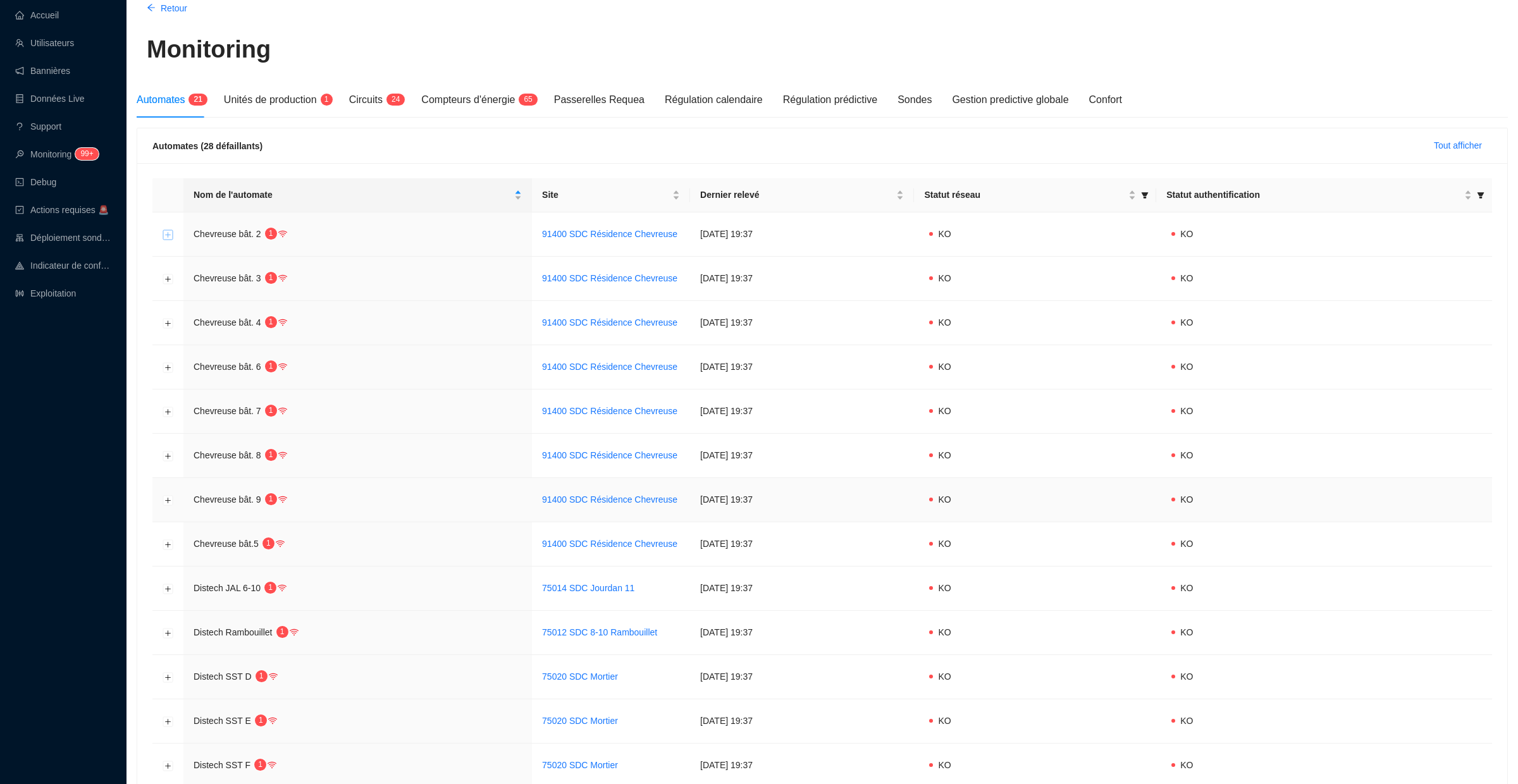
scroll to position [479, 0]
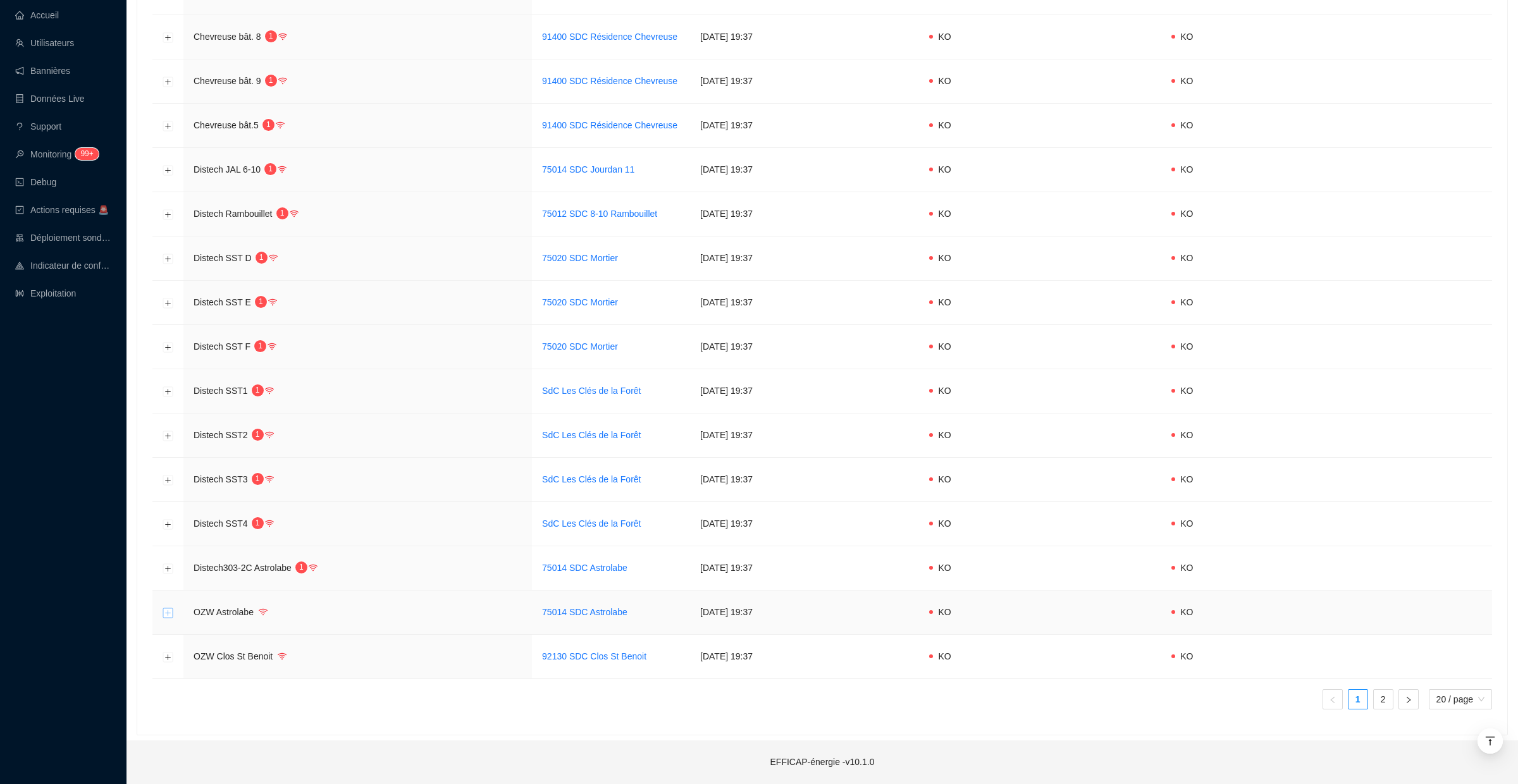
click at [167, 611] on button "Développer la ligne" at bounding box center [168, 612] width 10 height 10
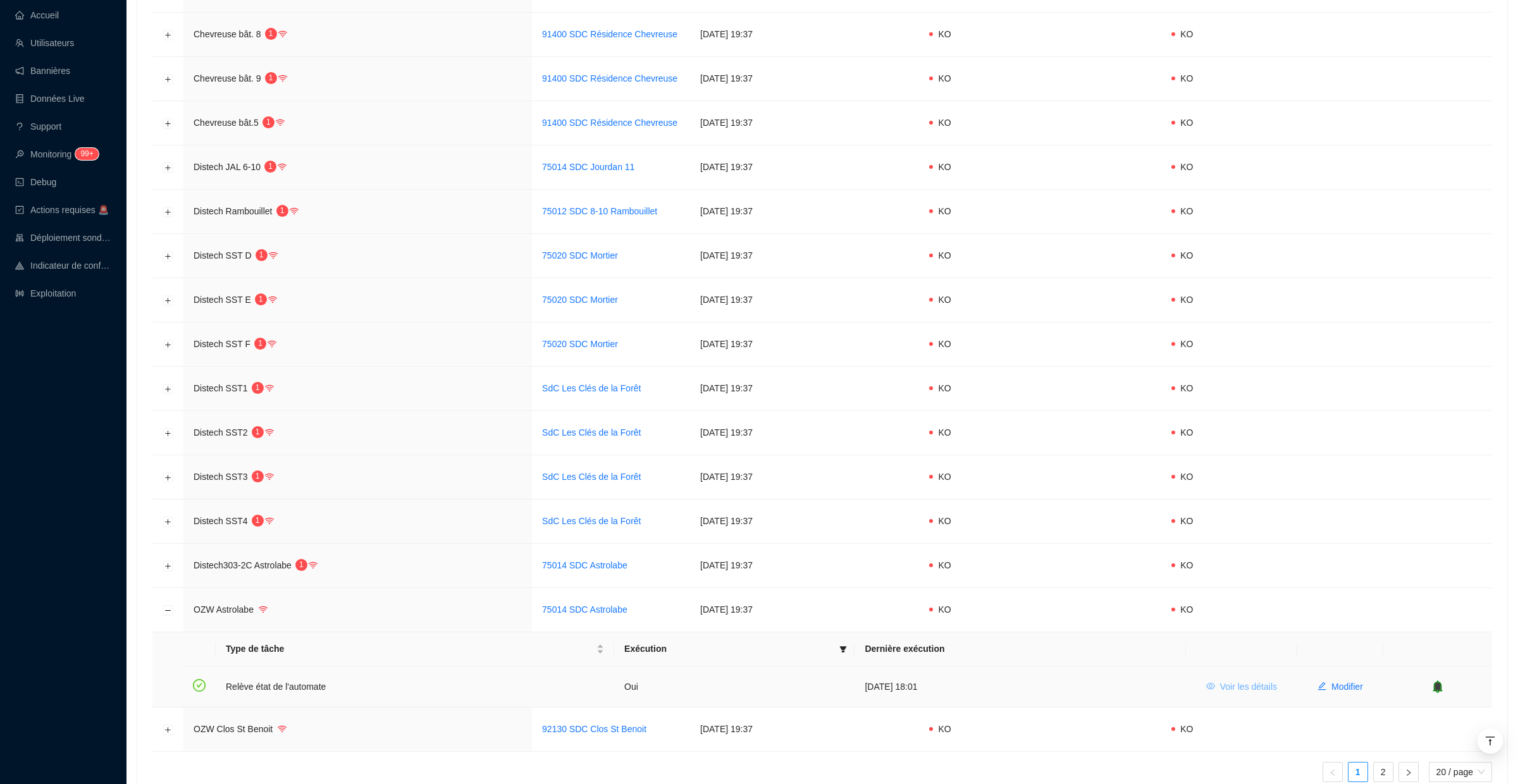
click at [1237, 687] on span "Voir les détails" at bounding box center [1249, 687] width 57 height 13
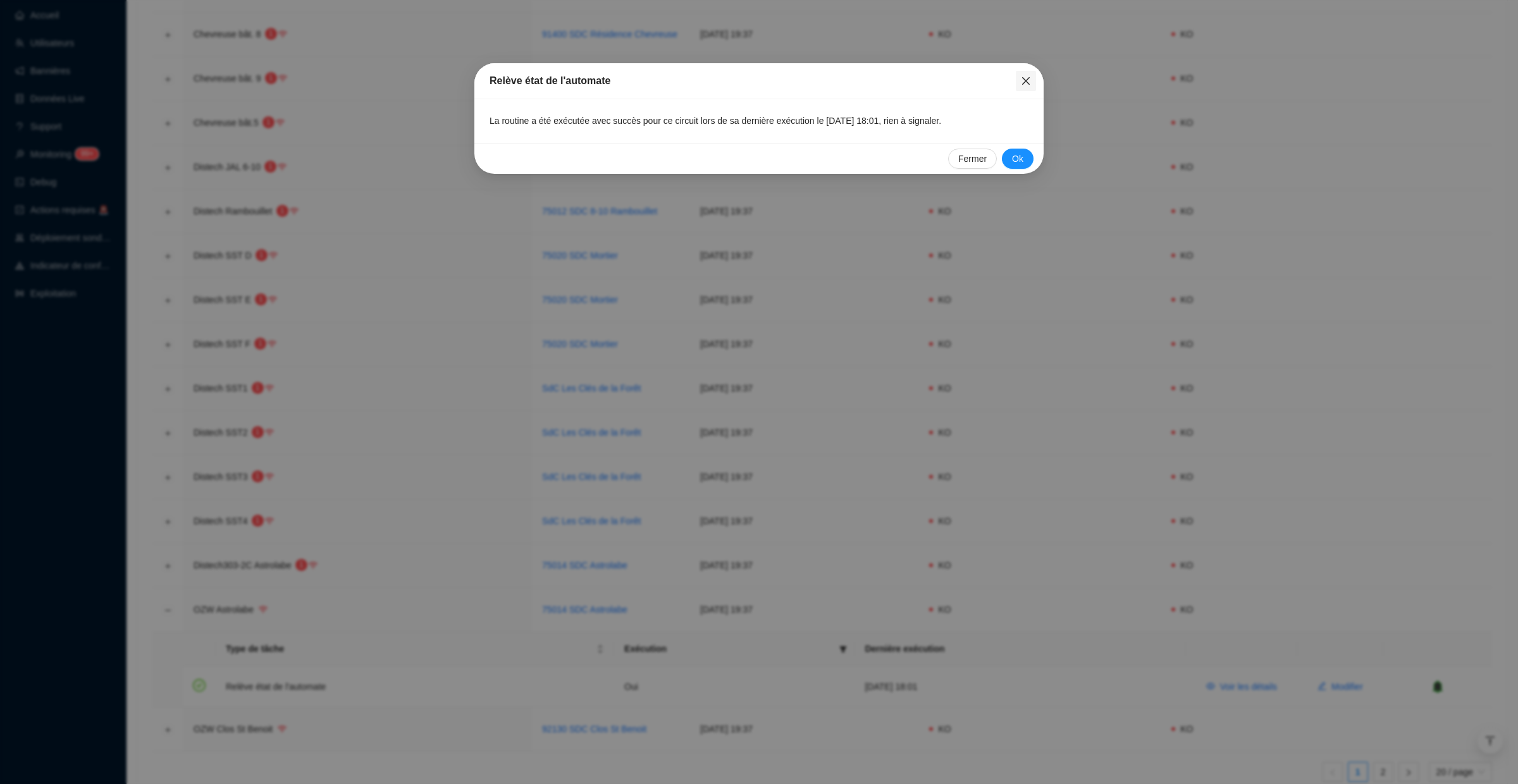
click at [1025, 78] on icon "close" at bounding box center [1026, 81] width 10 height 10
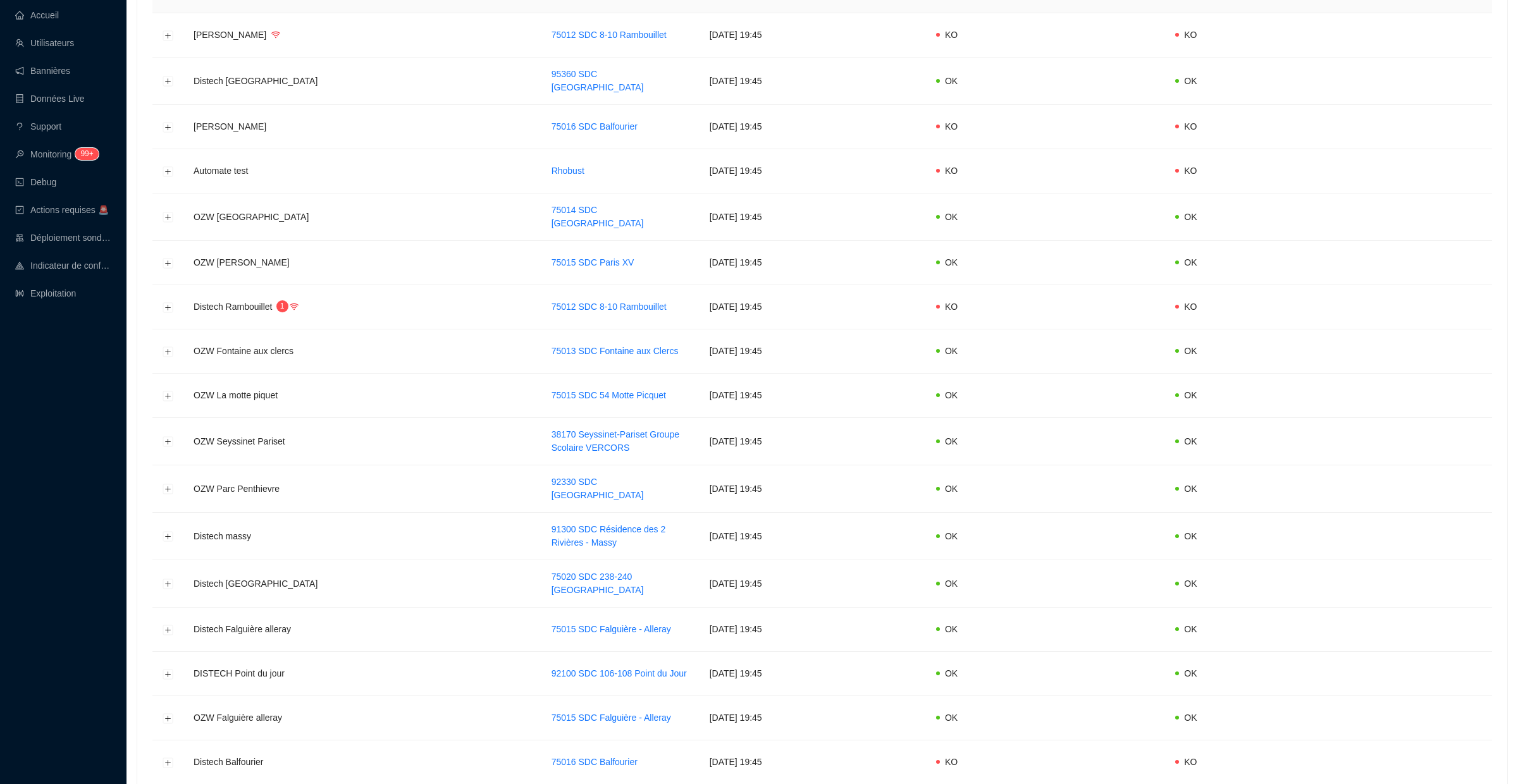
scroll to position [491, 0]
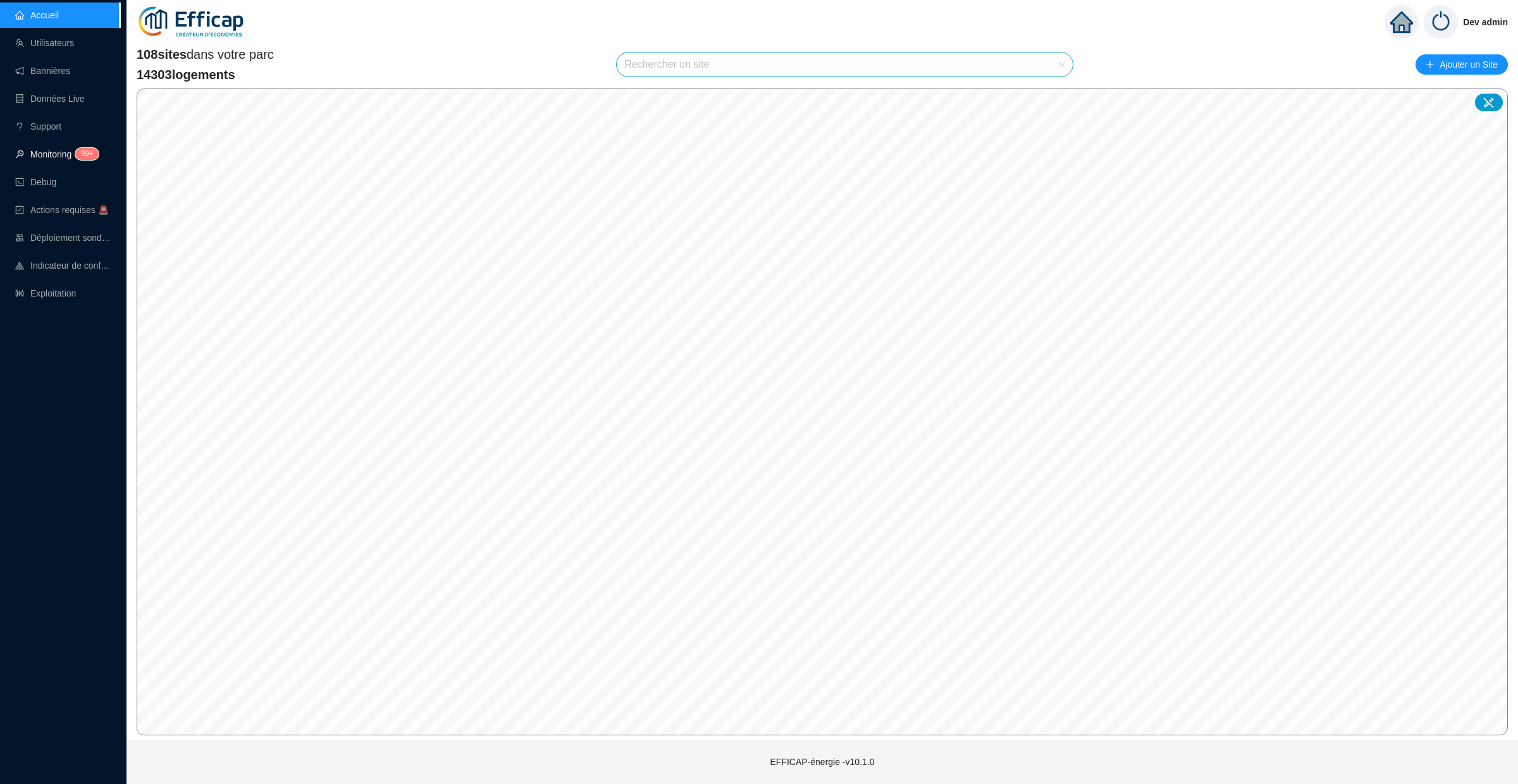
click at [42, 159] on link "Monitoring 99+" at bounding box center [55, 154] width 80 height 10
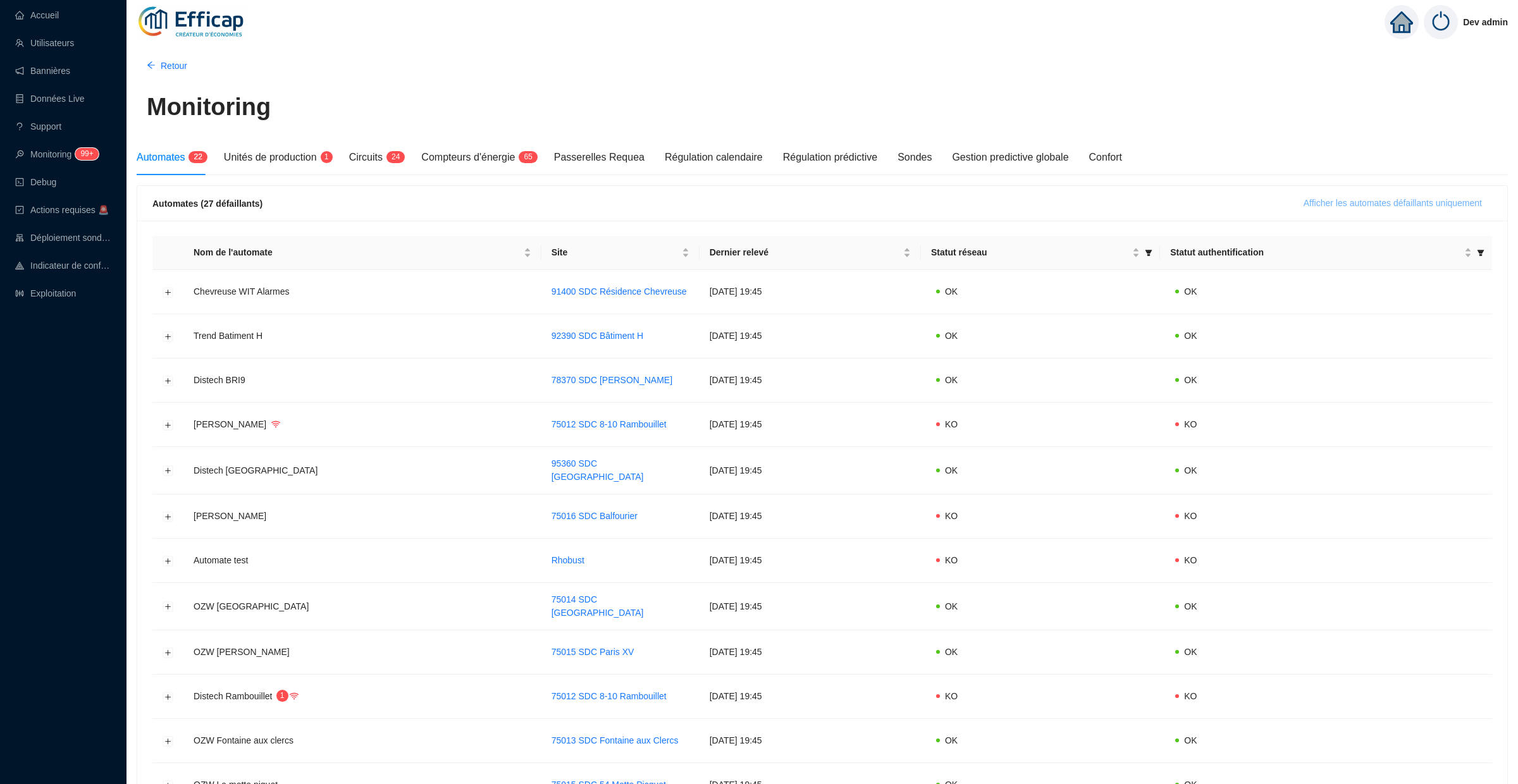
click at [1308, 209] on span "Afficher les automates défaillants uniquement" at bounding box center [1392, 203] width 178 height 13
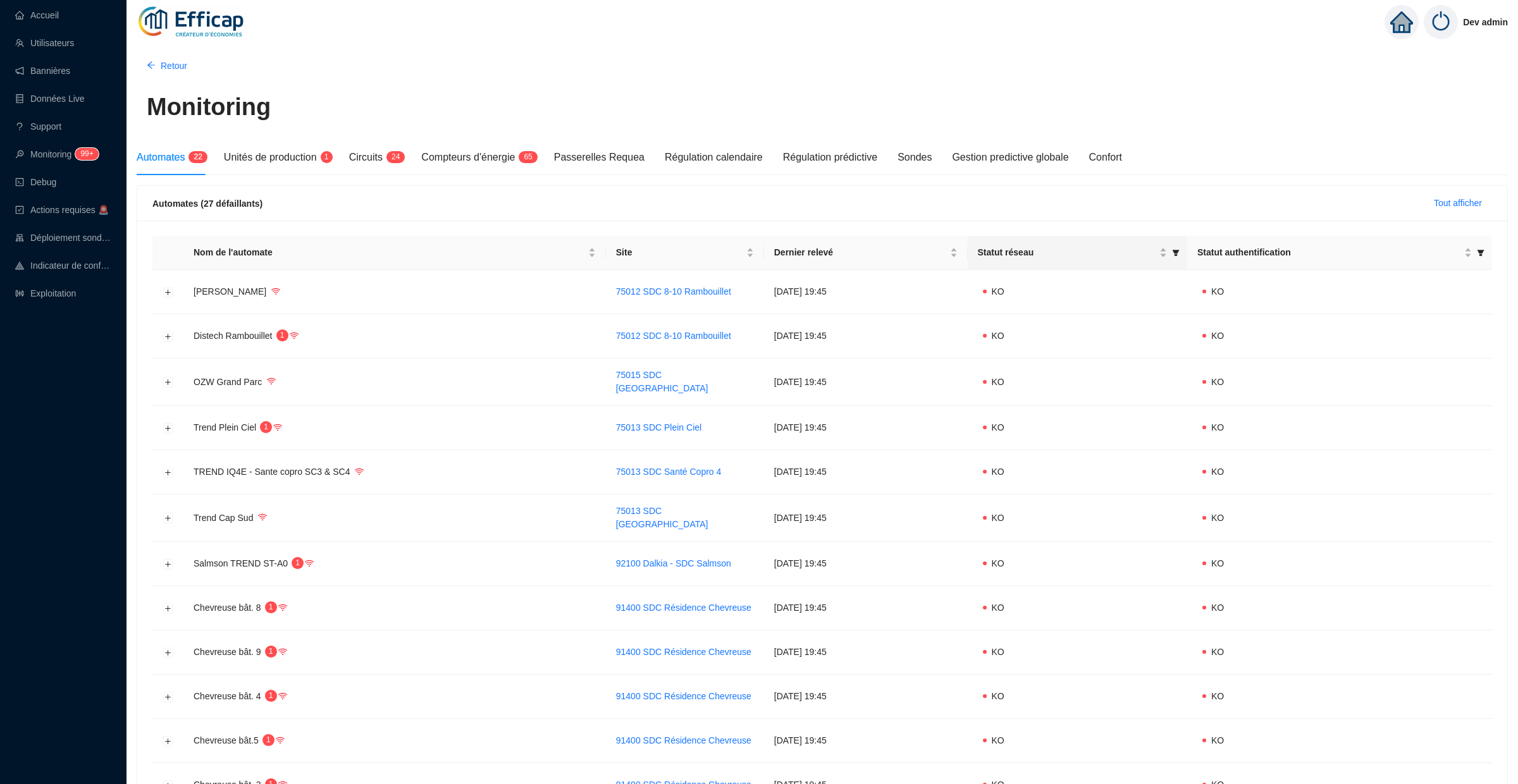
scroll to position [479, 0]
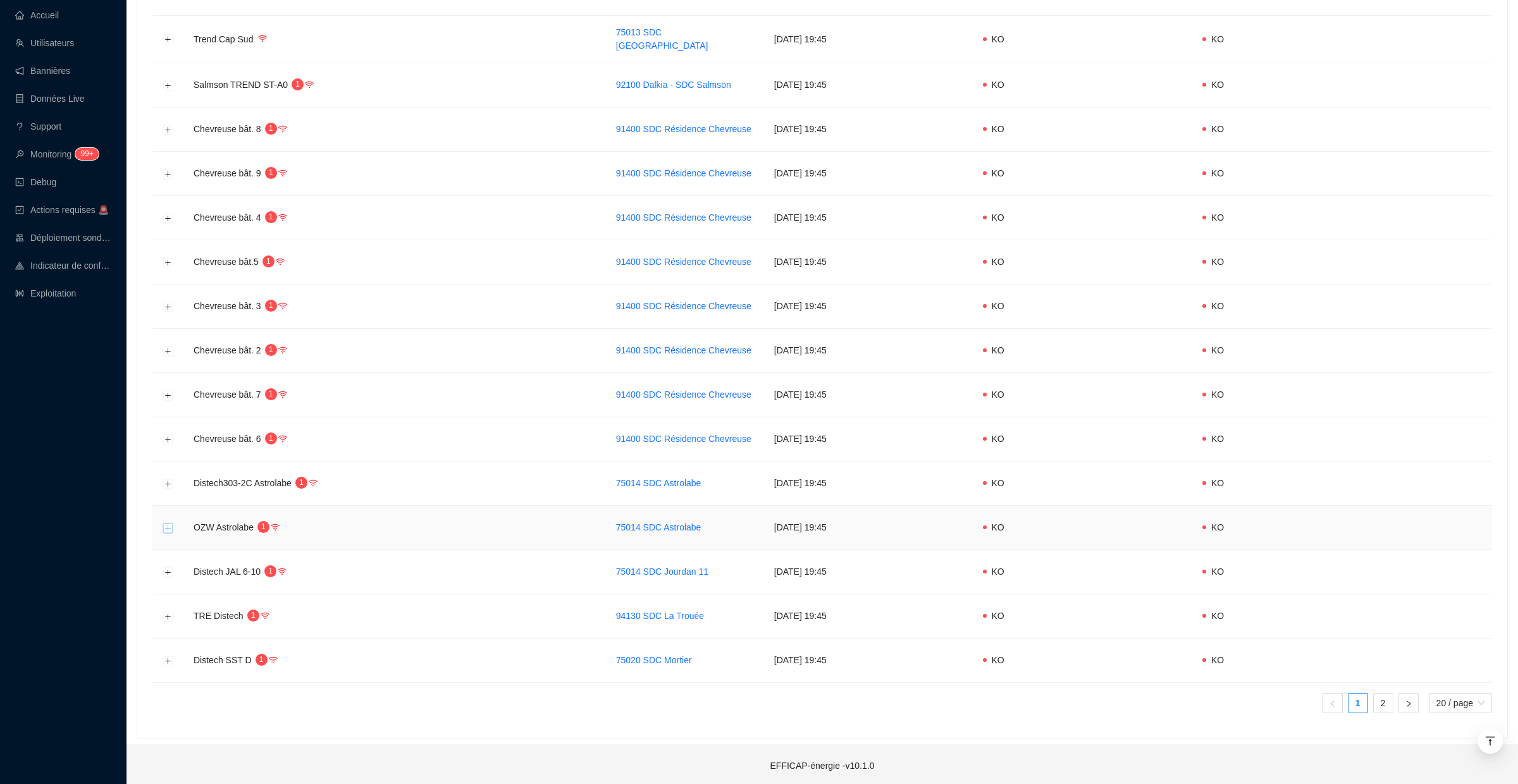
click at [172, 523] on button "Développer la ligne" at bounding box center [168, 527] width 10 height 10
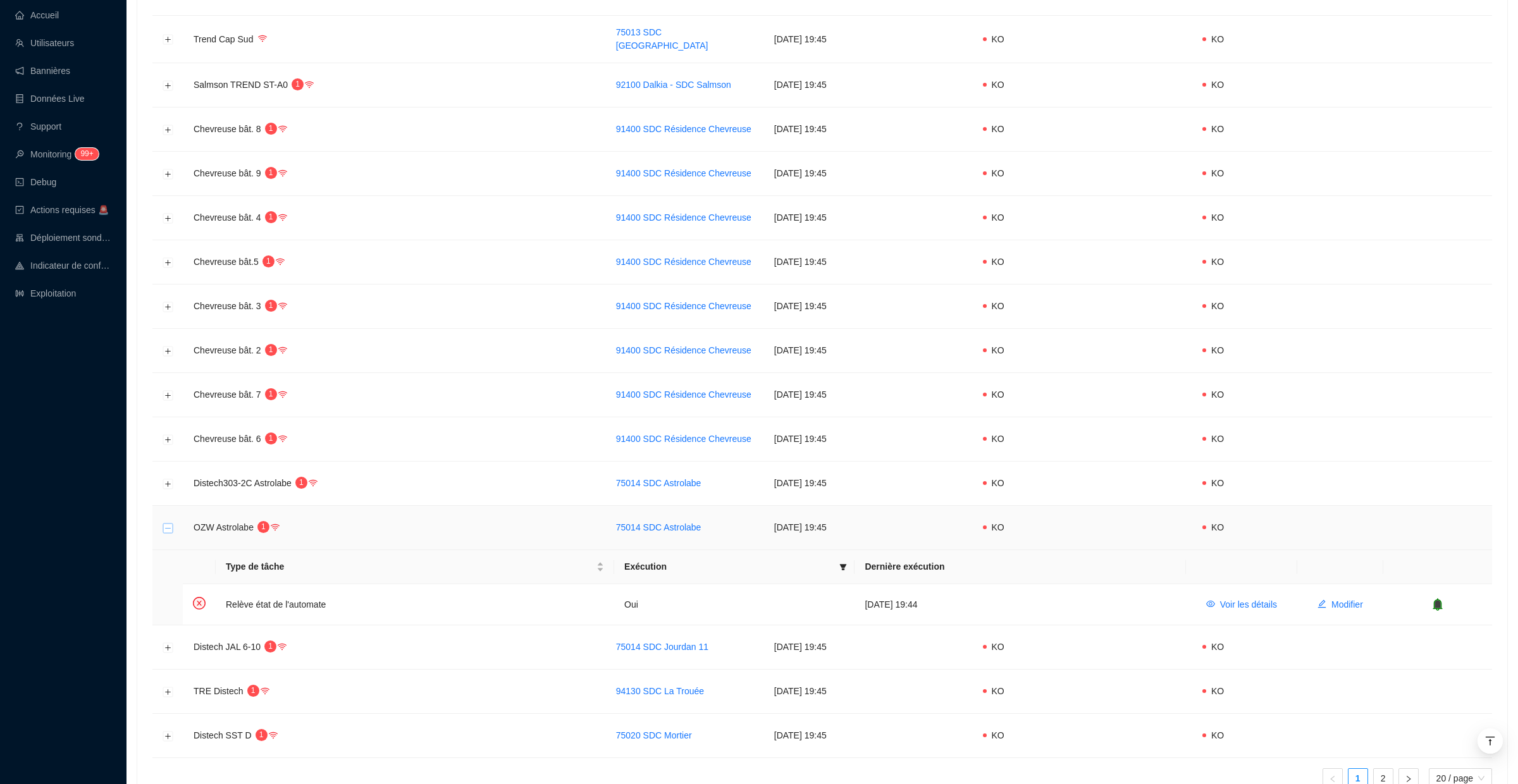
click at [170, 523] on button "Réduire la ligne" at bounding box center [168, 527] width 10 height 10
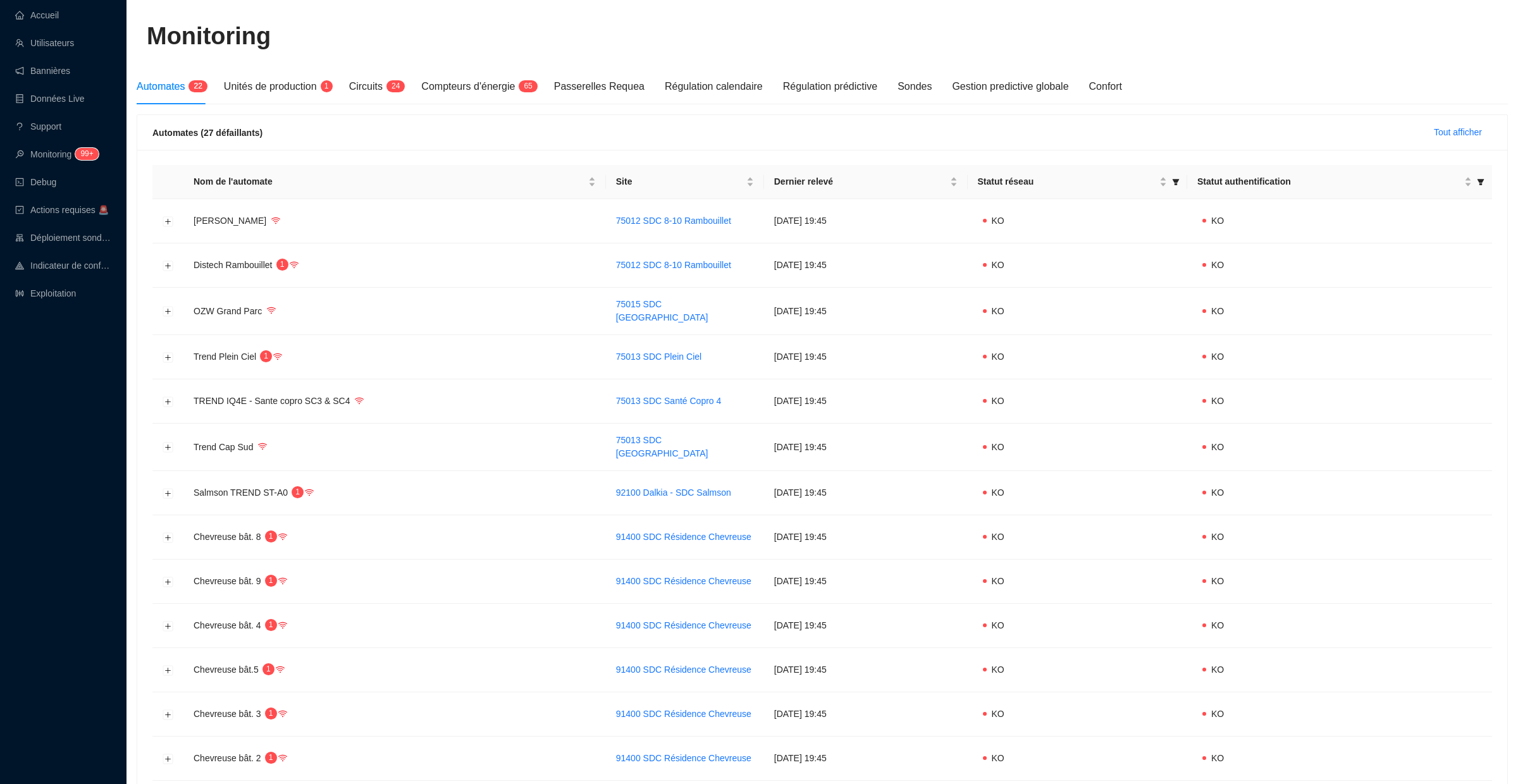
scroll to position [0, 0]
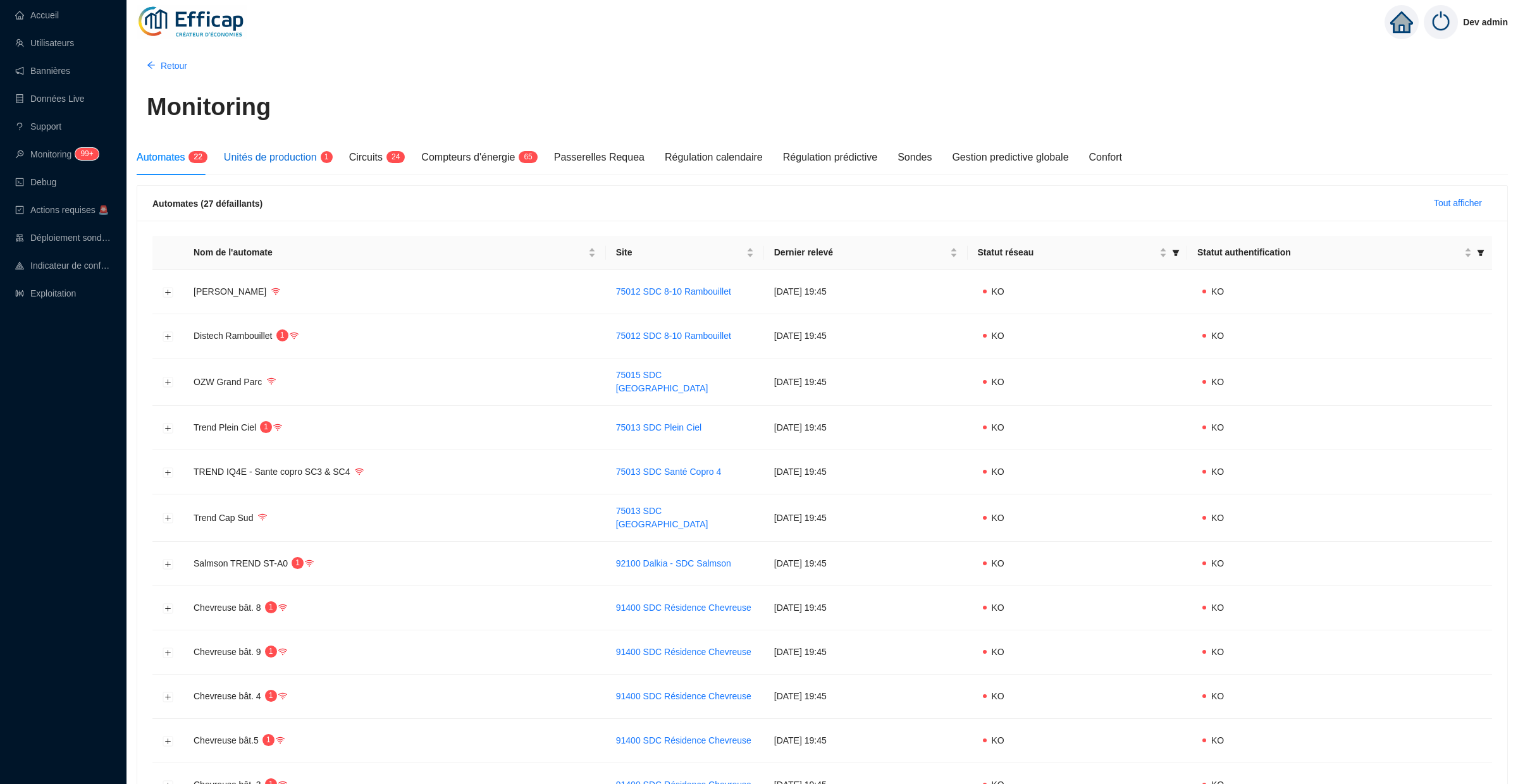
click at [286, 161] on span "Unités de production" at bounding box center [270, 157] width 93 height 11
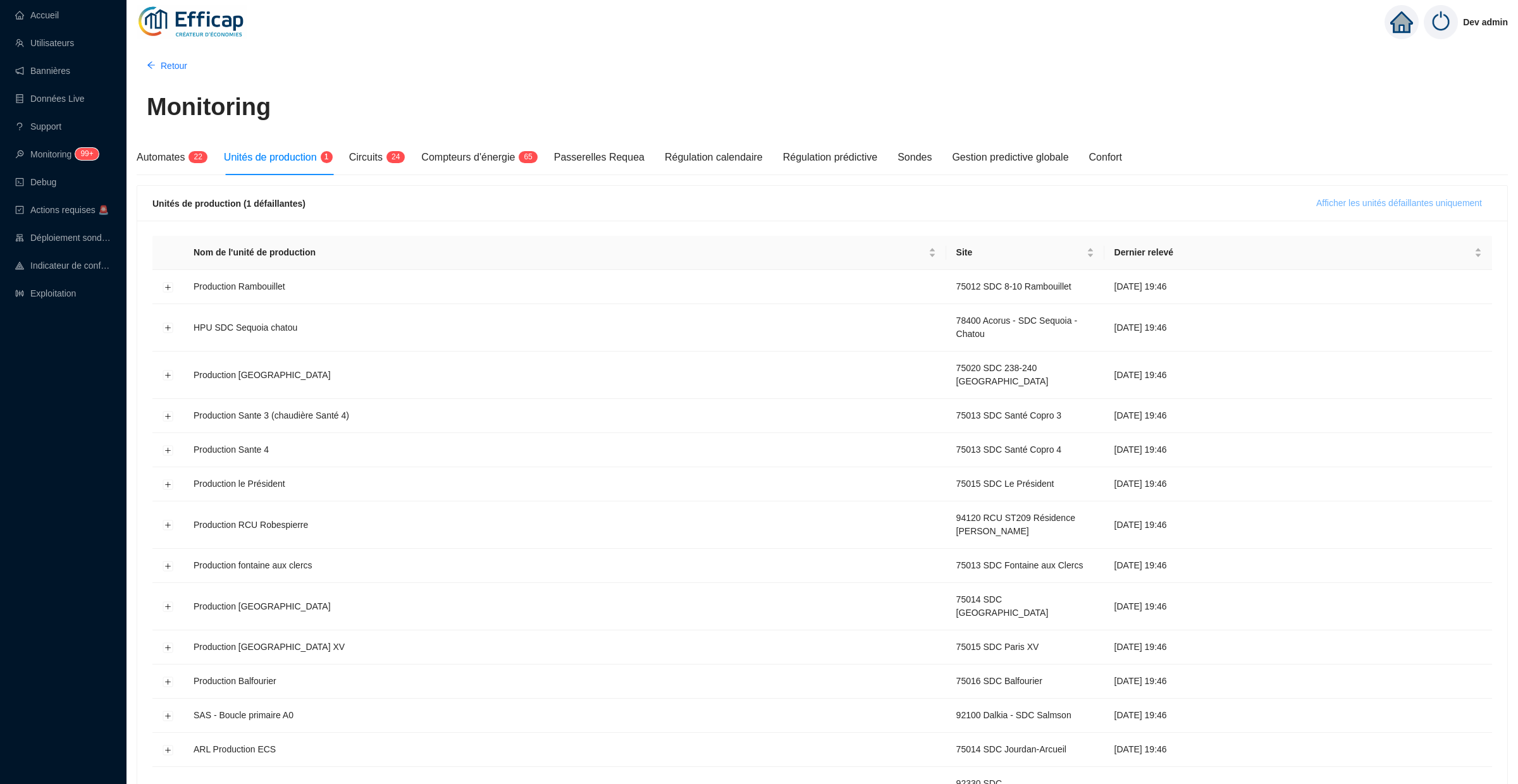
click at [1409, 210] on span "Afficher les unités défaillantes uniquement" at bounding box center [1399, 203] width 166 height 13
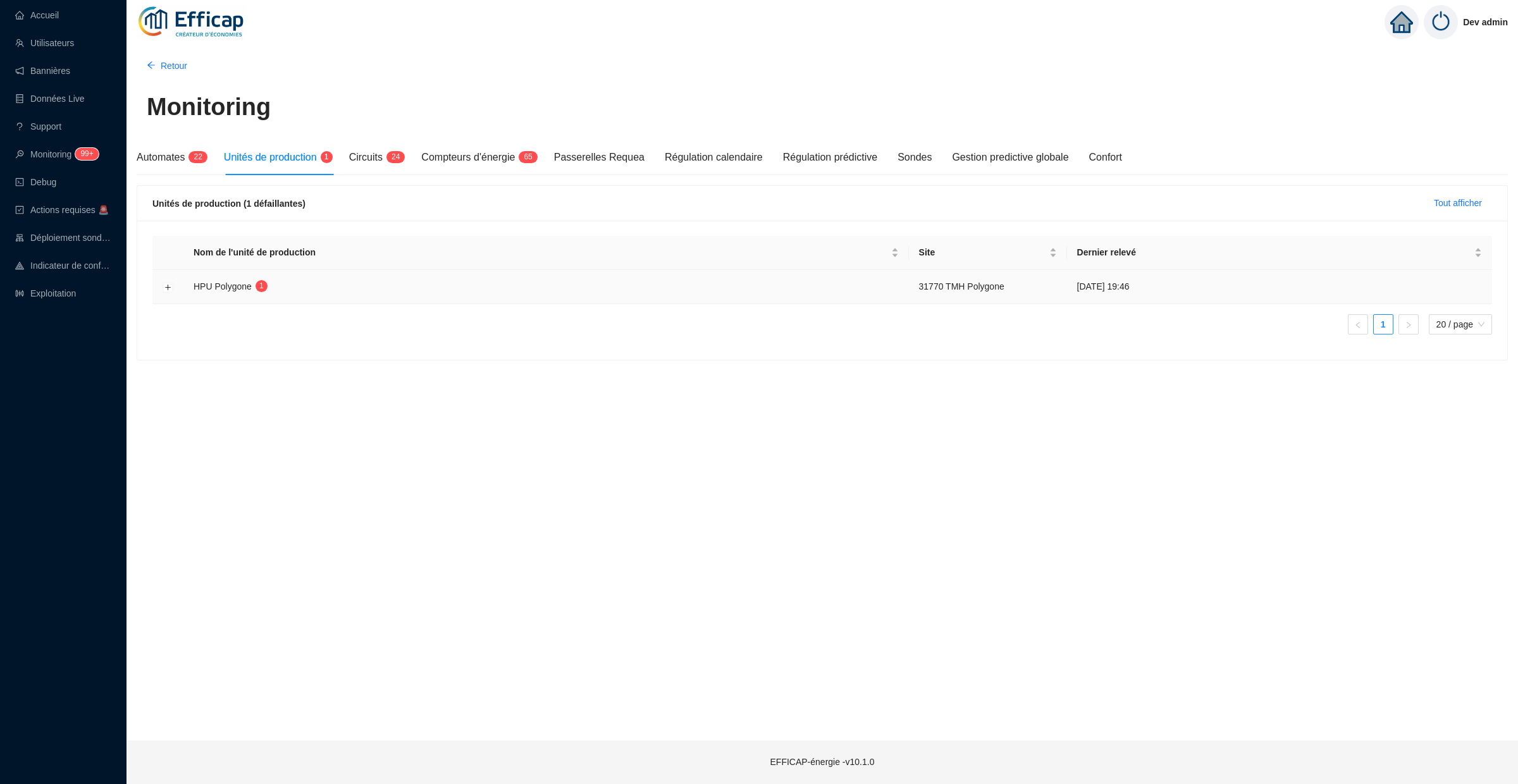
click at [159, 289] on td at bounding box center [167, 287] width 31 height 35
click at [162, 289] on td at bounding box center [167, 287] width 31 height 35
click at [168, 286] on button "Développer la ligne" at bounding box center [168, 286] width 10 height 10
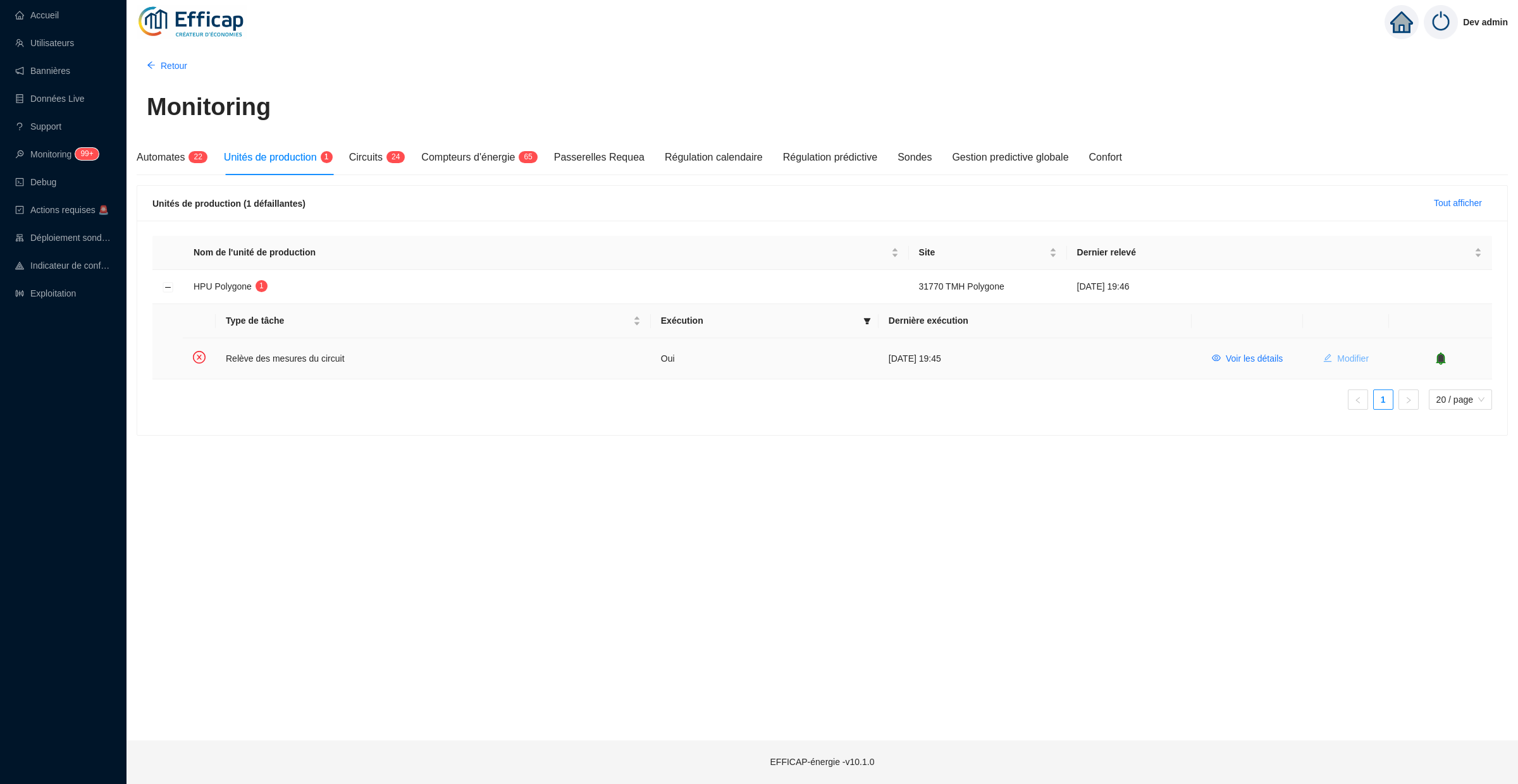
click at [1337, 357] on span "Modifier" at bounding box center [1353, 359] width 31 height 13
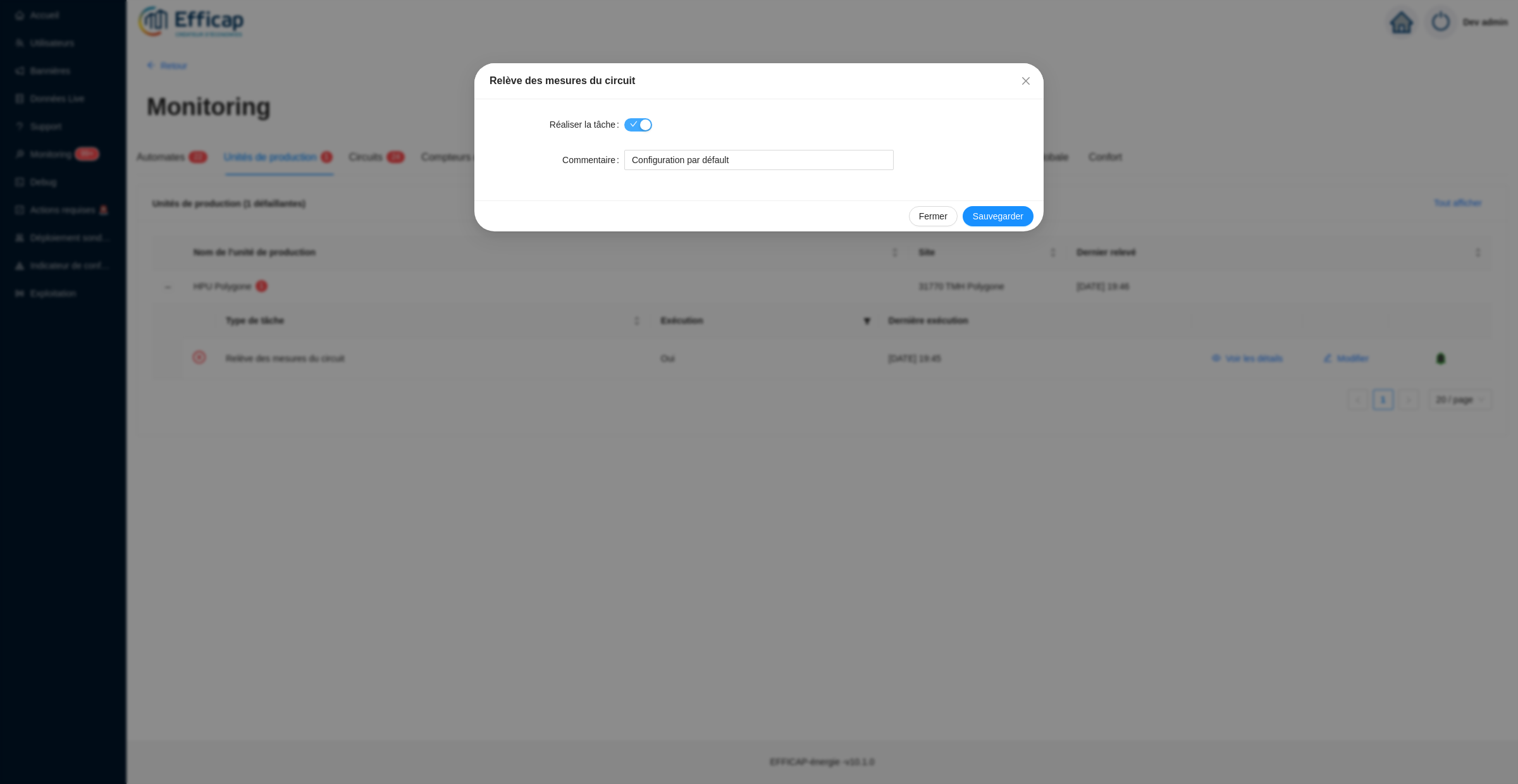
click at [644, 126] on div "button" at bounding box center [646, 125] width 11 height 11
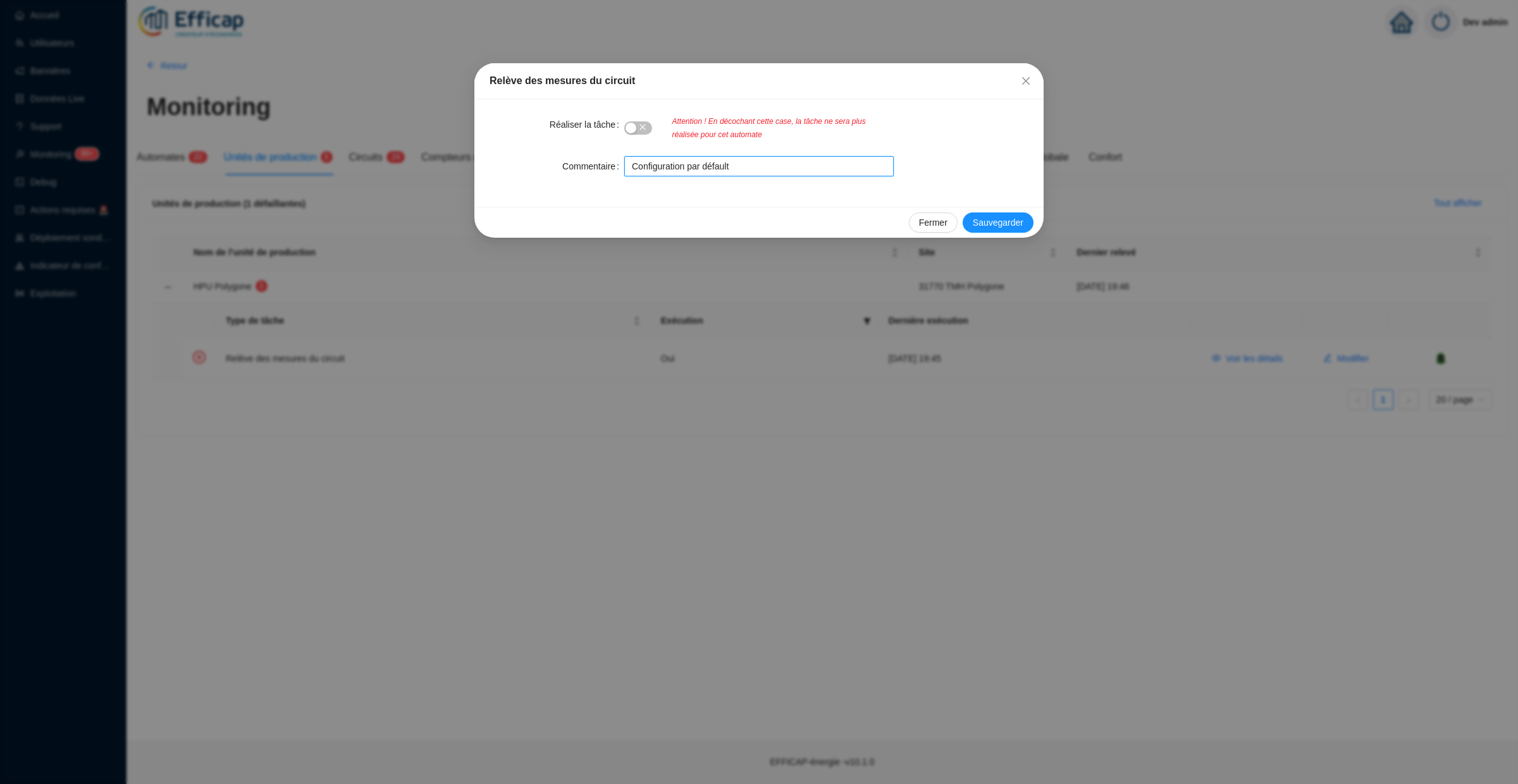
drag, startPoint x: 755, startPoint y: 159, endPoint x: 751, endPoint y: 175, distance: 16.5
click at [751, 175] on input "Configuration par défault" at bounding box center [758, 166] width 269 height 20
type input "Tâche désactivée le temps que le projet se lance réellement"
click at [1013, 221] on span "Sauvegarder" at bounding box center [998, 223] width 50 height 13
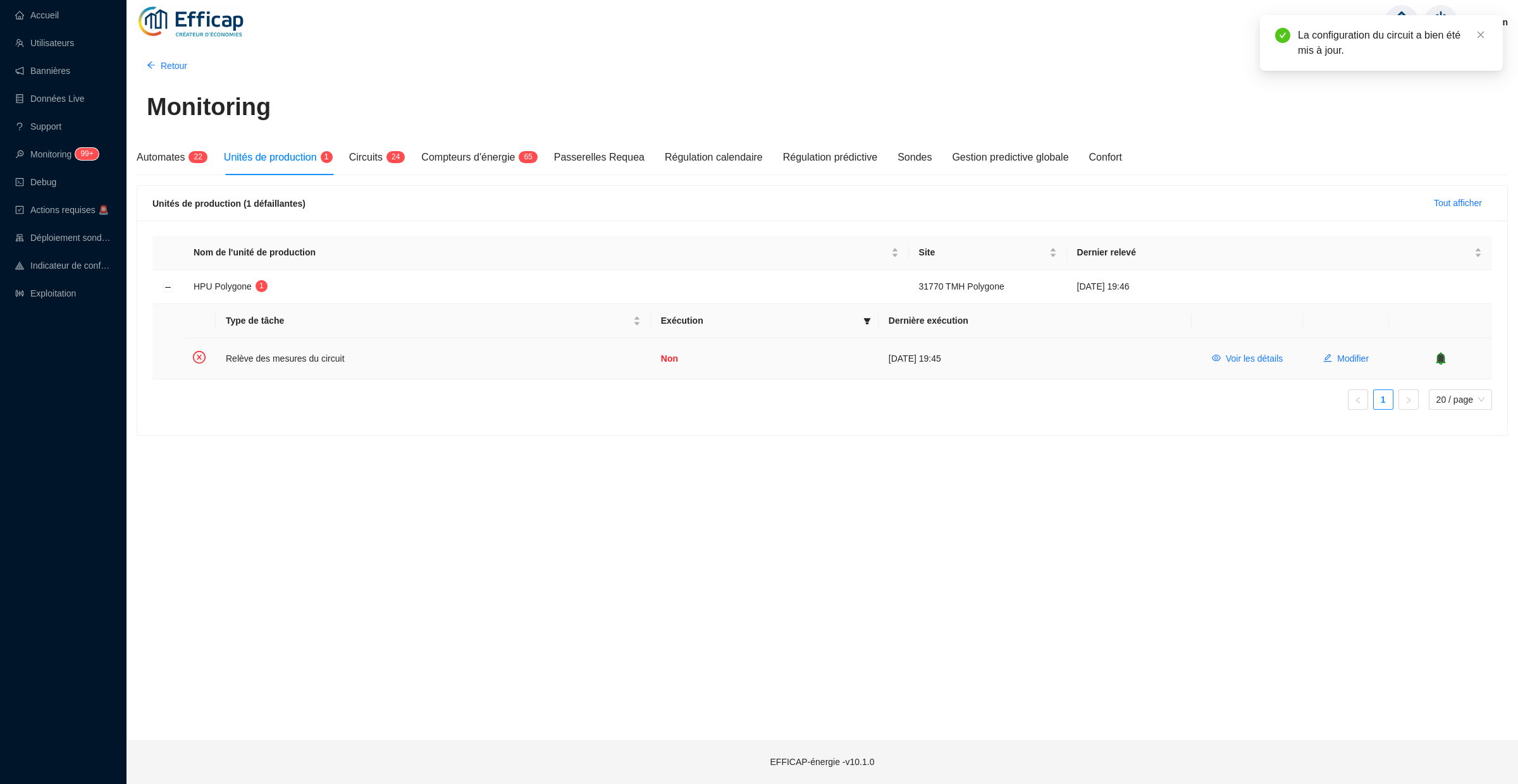
click at [1446, 356] on icon "bell" at bounding box center [1441, 359] width 13 height 13
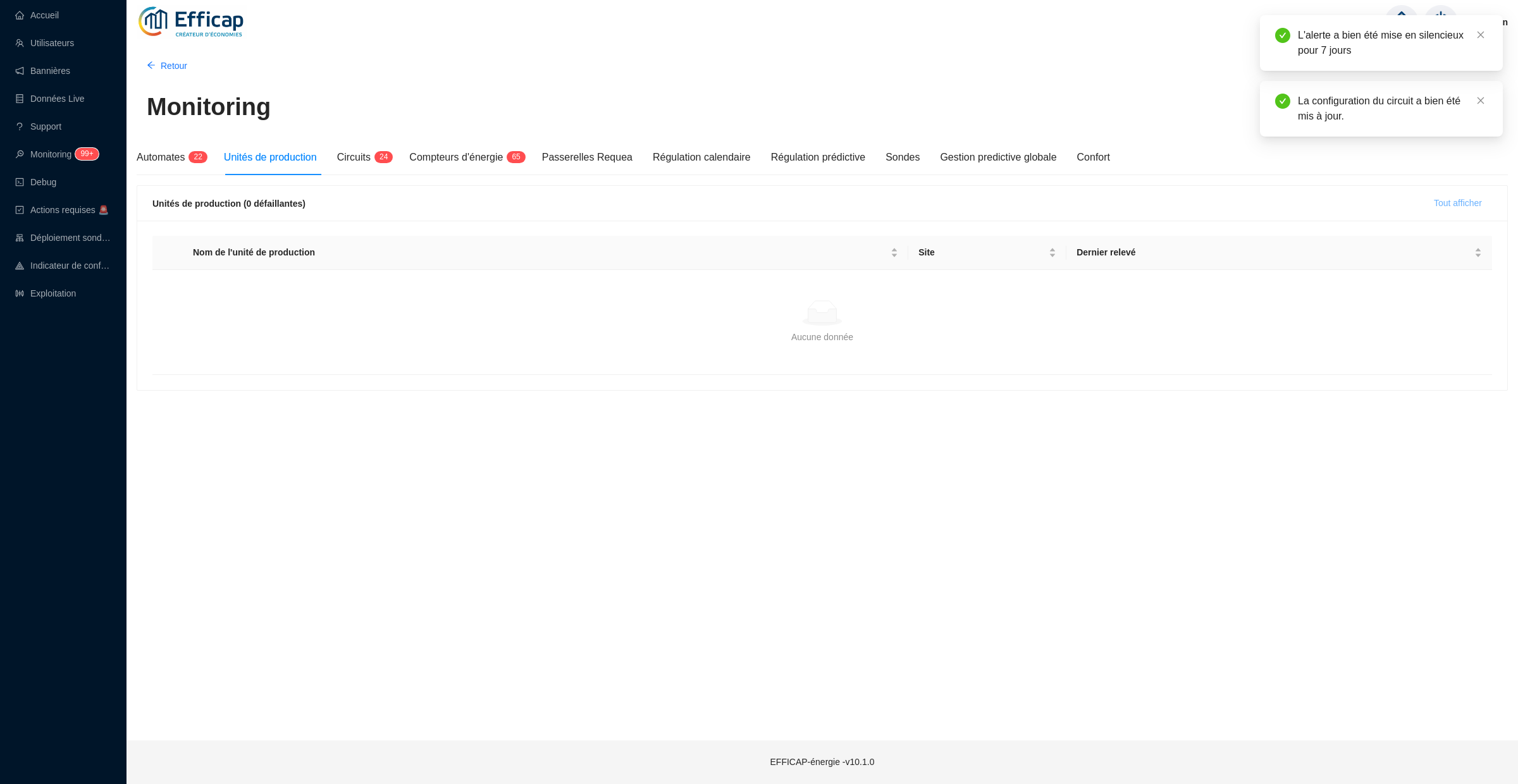
click at [1468, 203] on span "Tout afficher" at bounding box center [1458, 203] width 48 height 13
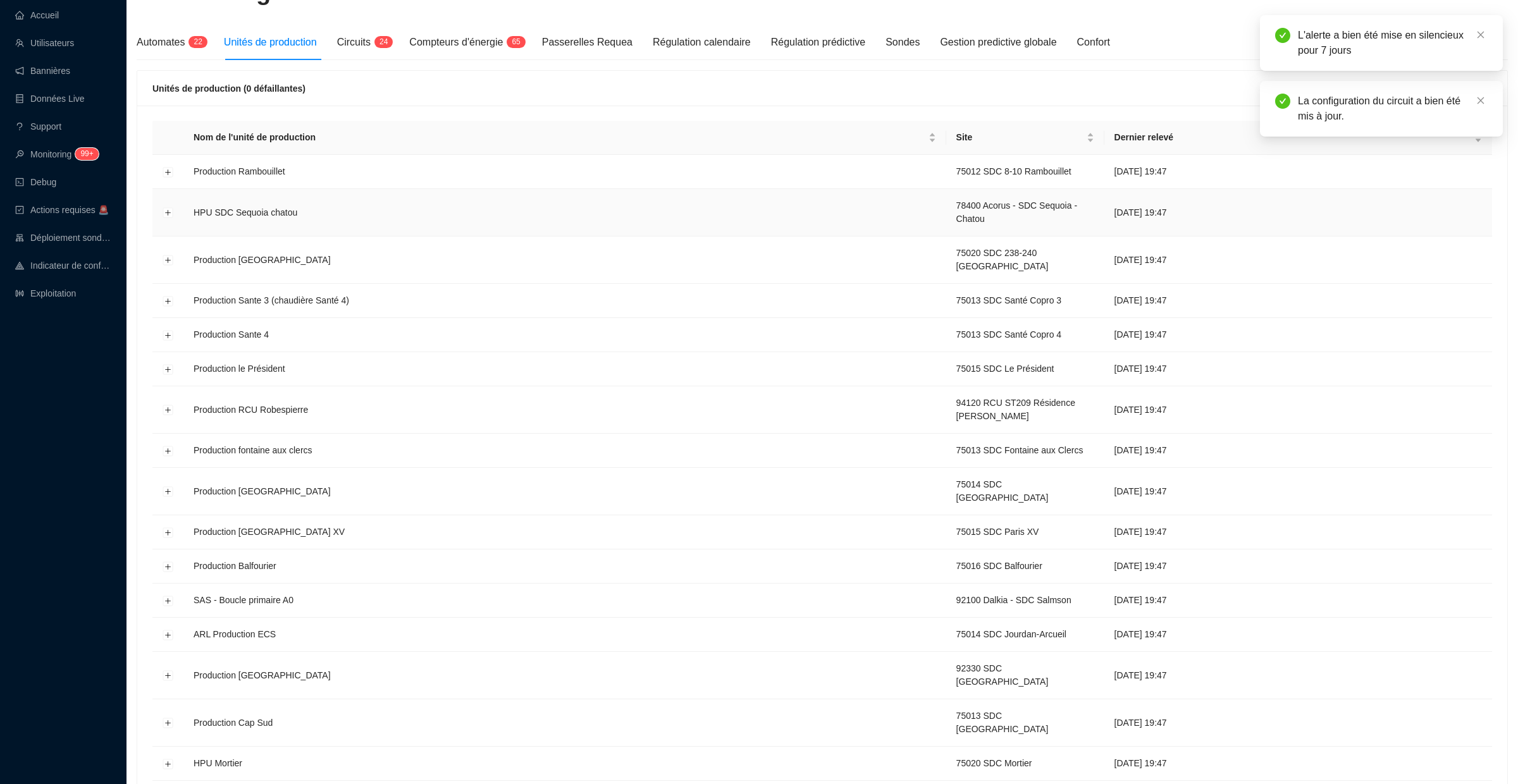
scroll to position [317, 0]
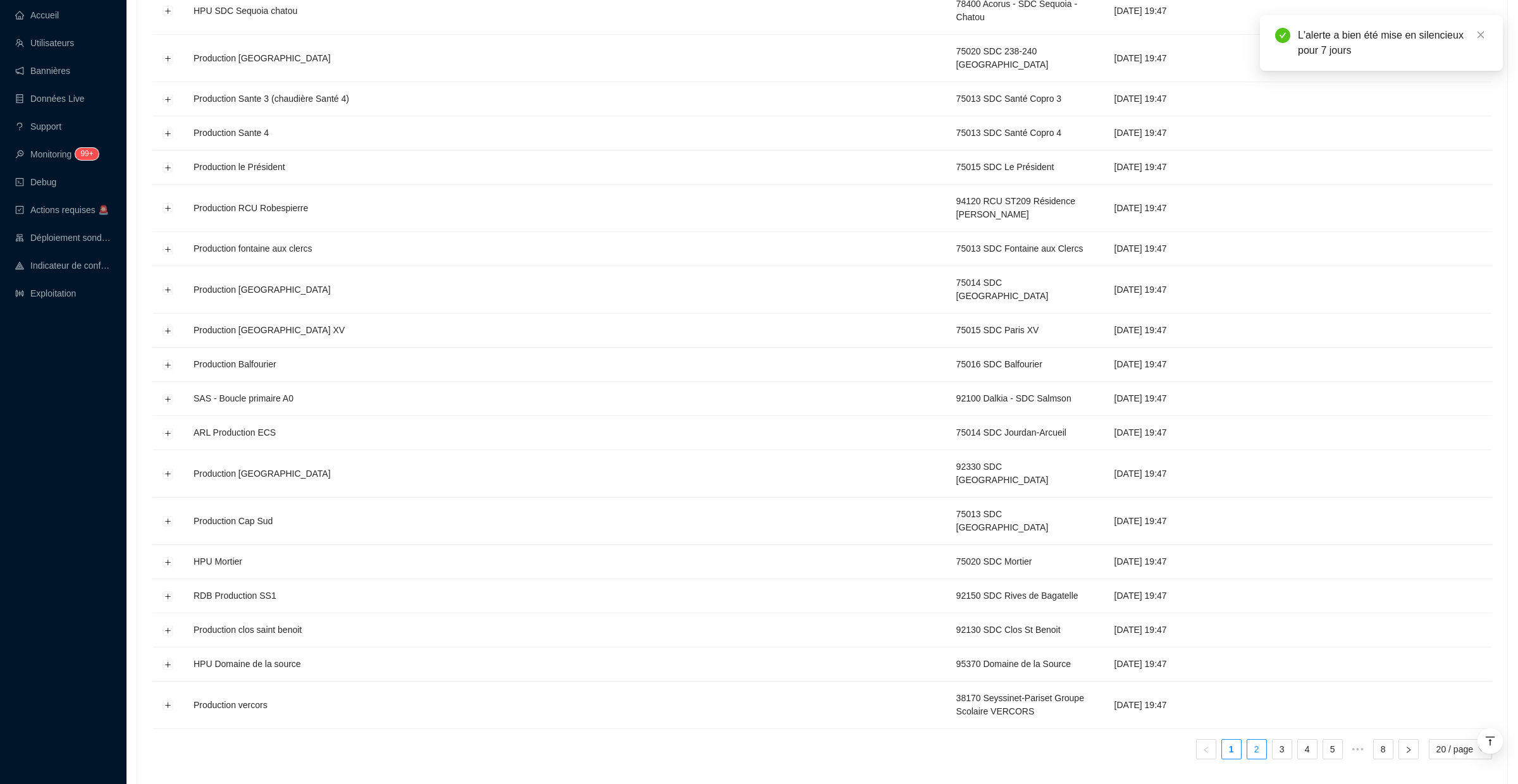
click at [1254, 740] on link "2" at bounding box center [1257, 749] width 19 height 19
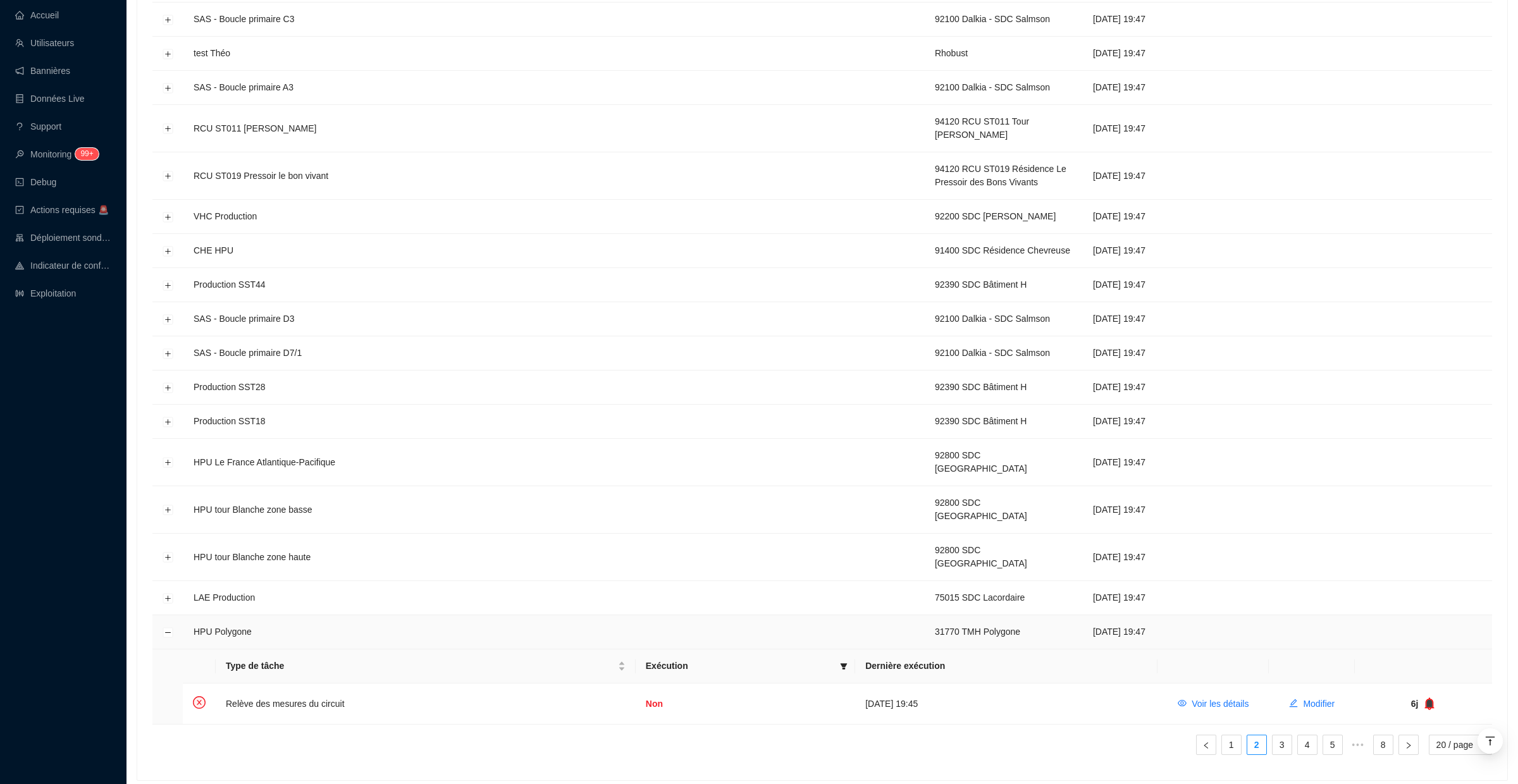
scroll to position [406, 0]
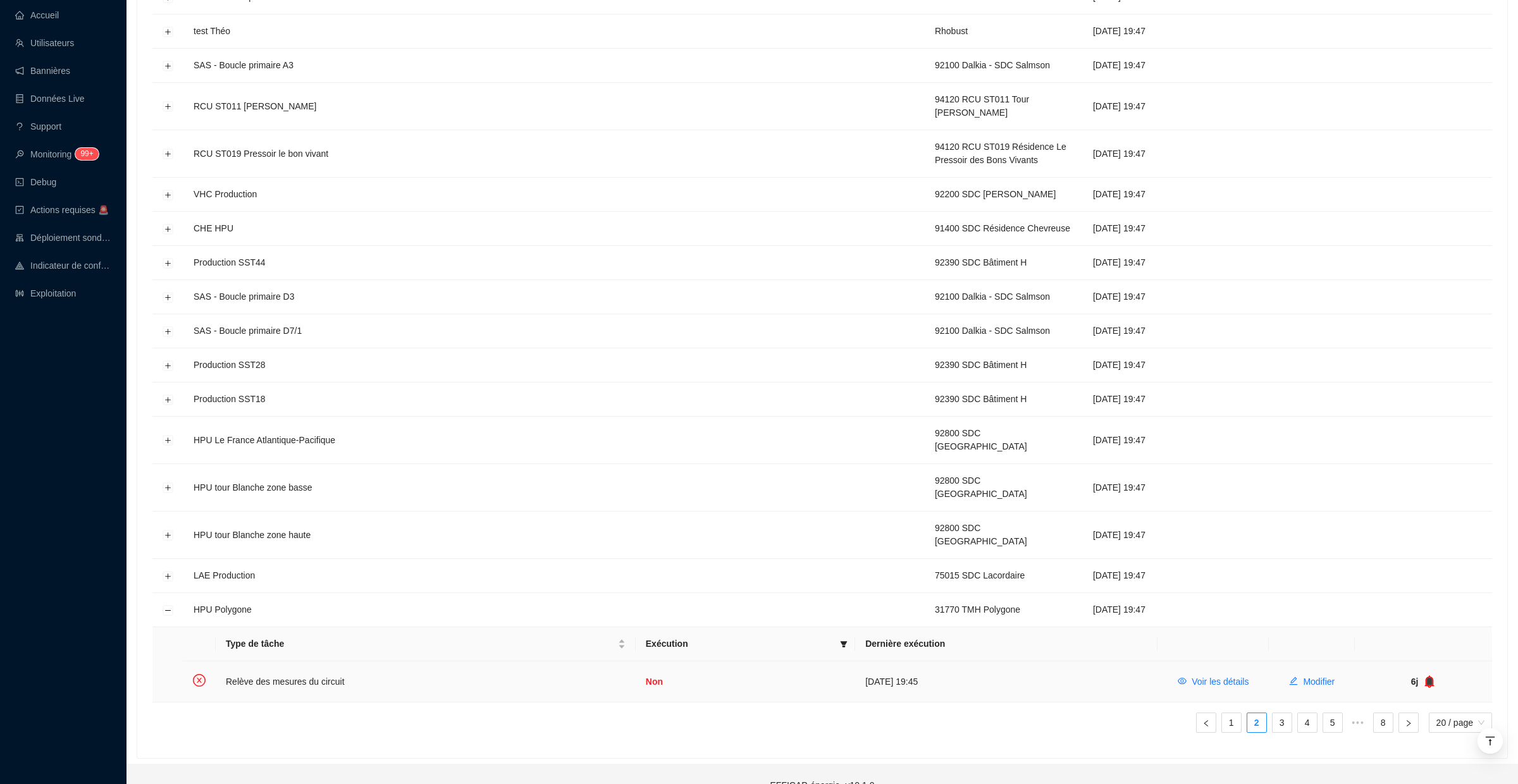
click at [1429, 676] on icon "bell" at bounding box center [1429, 680] width 8 height 9
click at [1427, 676] on icon "bell" at bounding box center [1425, 682] width 13 height 13
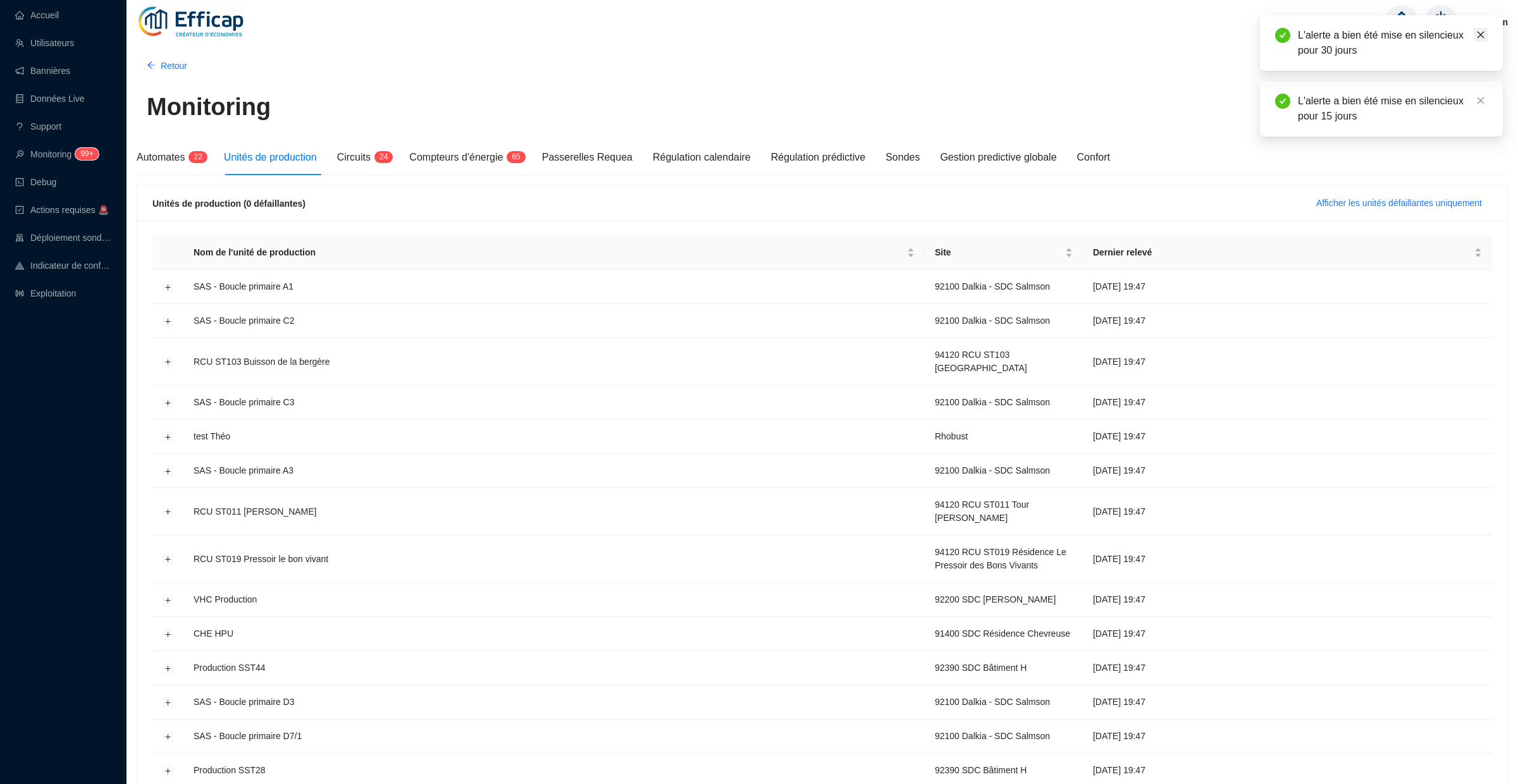
click at [1479, 32] on icon "close" at bounding box center [1481, 35] width 7 height 7
click at [1481, 32] on icon "close" at bounding box center [1480, 35] width 9 height 9
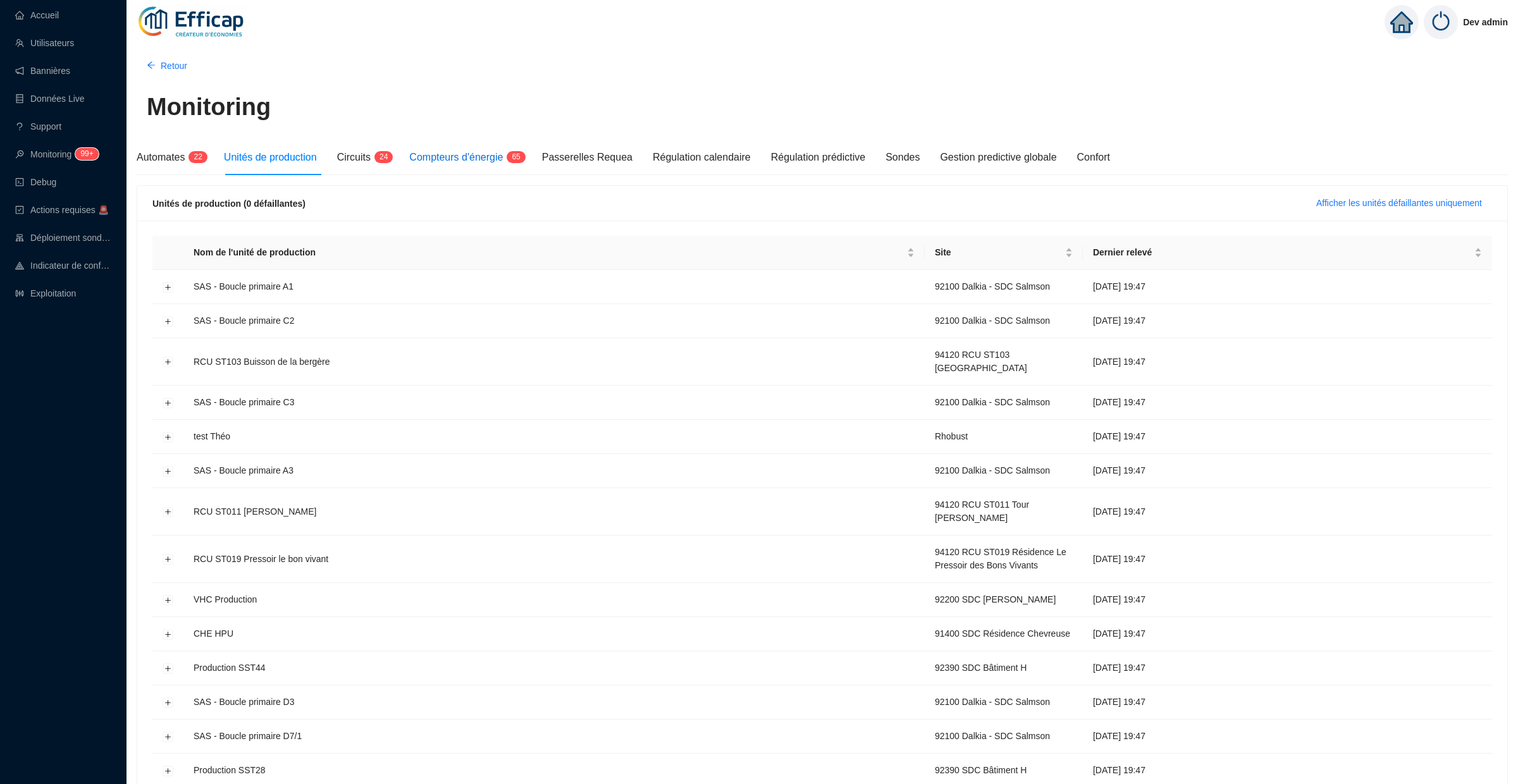
click at [480, 151] on span "Compteurs d'énergie" at bounding box center [455, 157] width 93 height 11
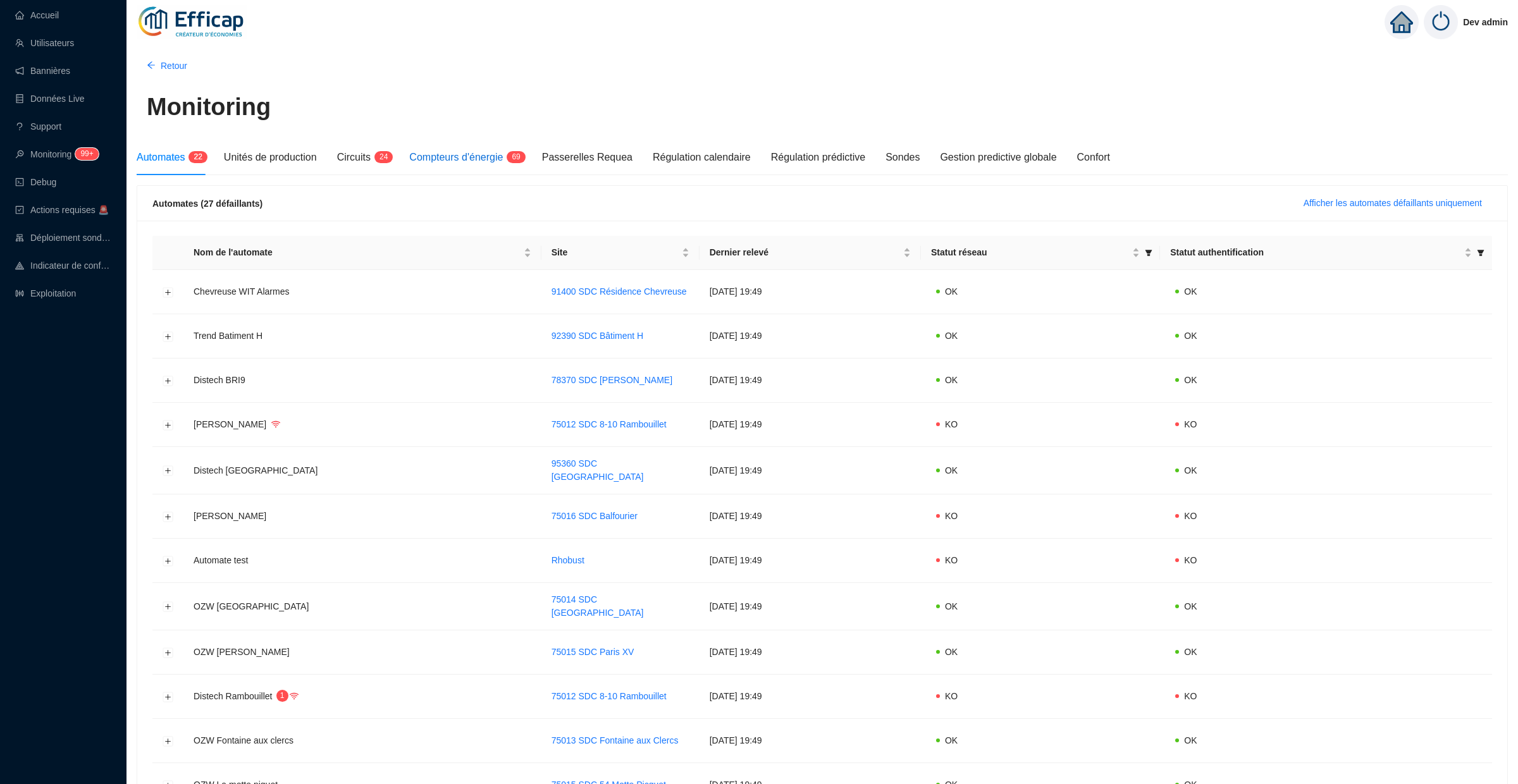
click at [467, 157] on span "Compteurs d'énergie" at bounding box center [455, 157] width 93 height 11
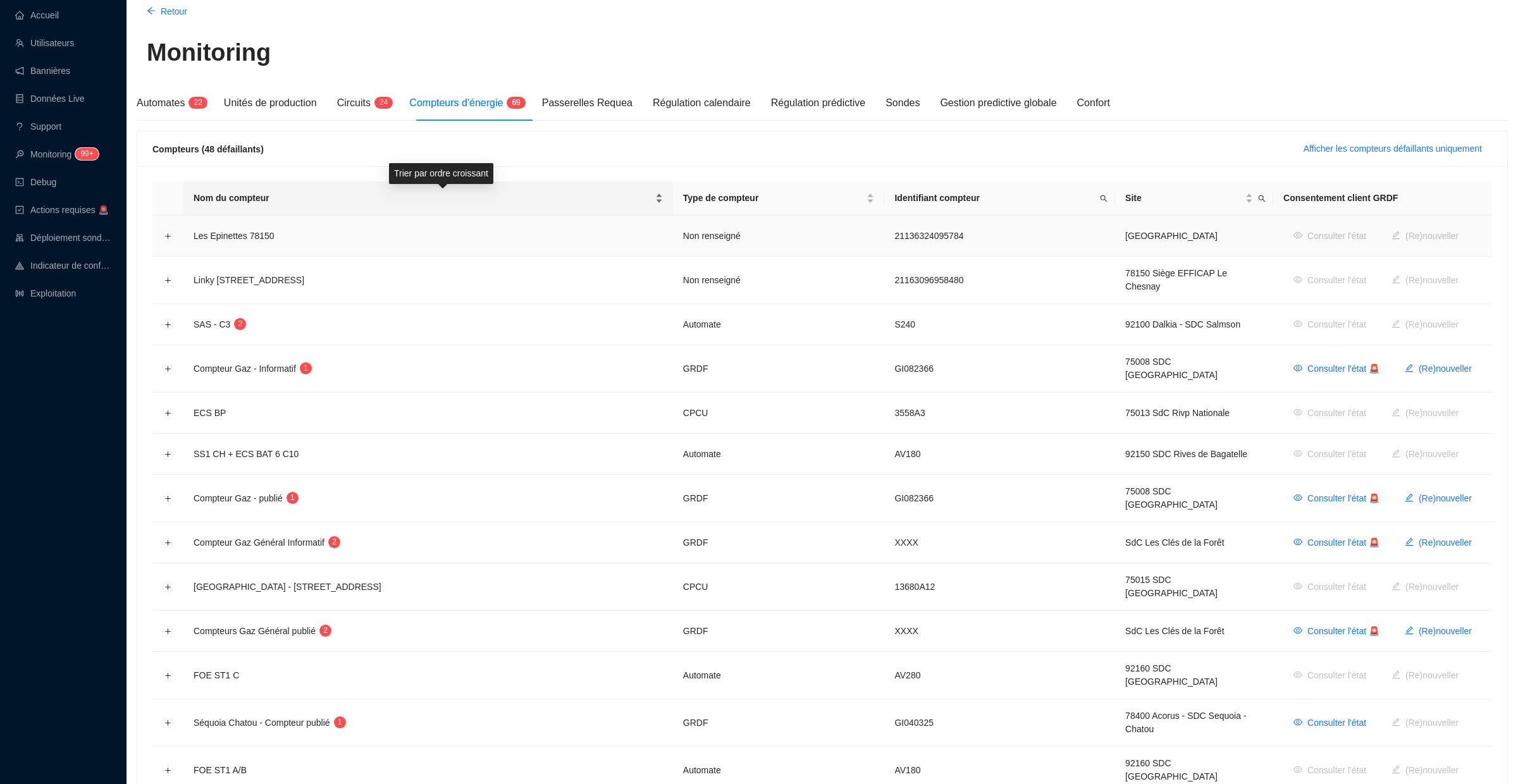
scroll to position [74, 0]
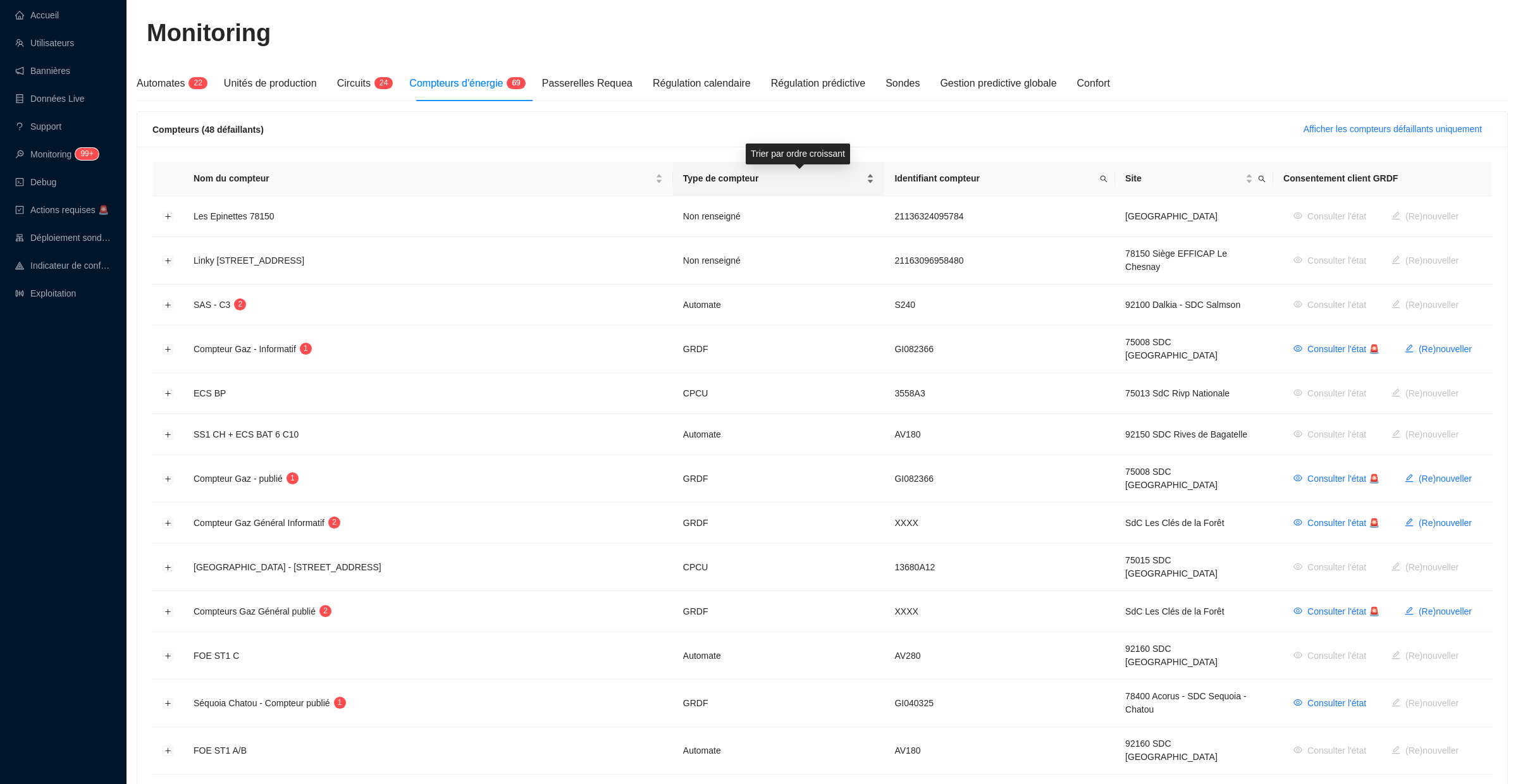
click at [865, 177] on span "Type de compteur" at bounding box center [773, 178] width 181 height 13
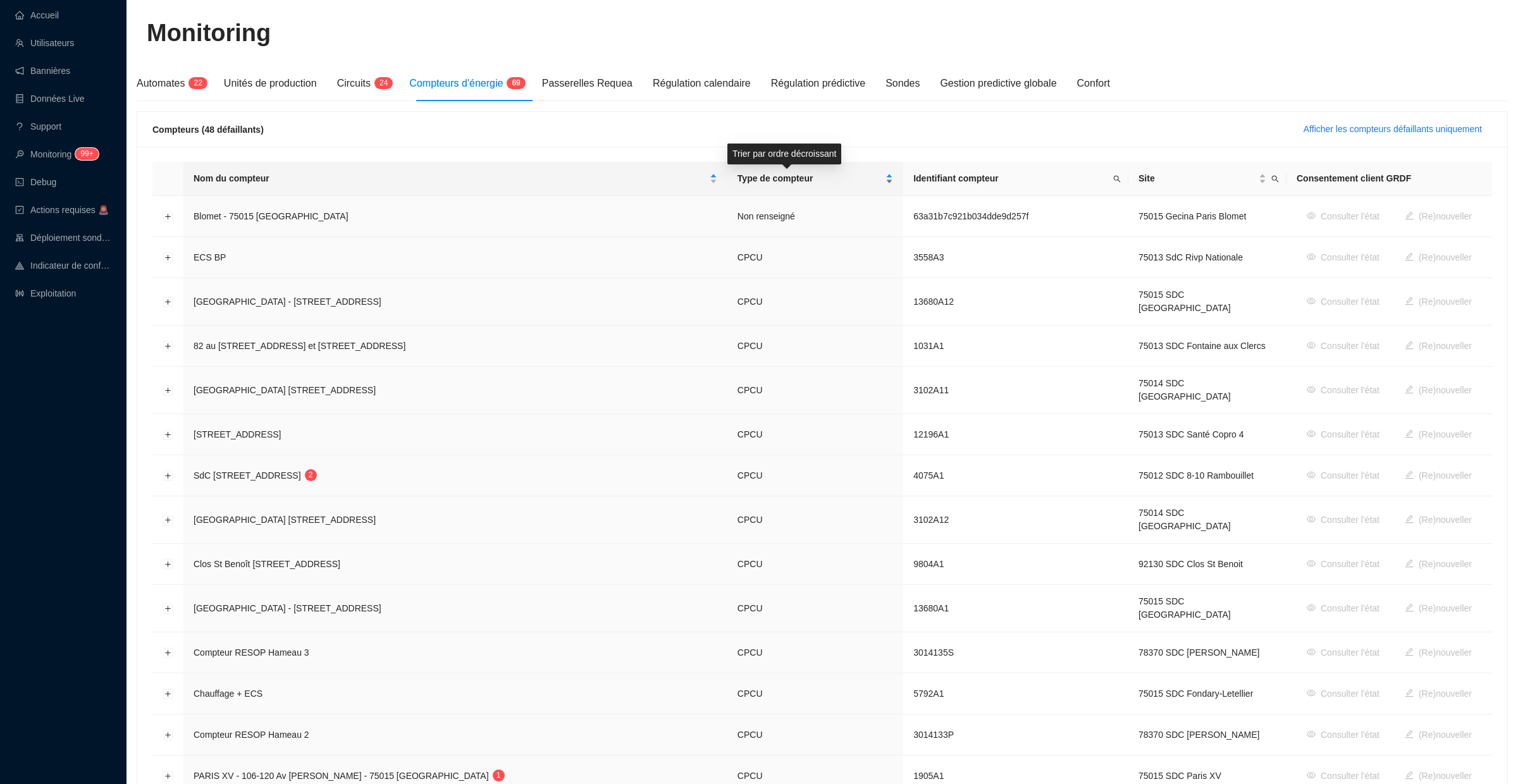
click at [877, 177] on div "Type de compteur" at bounding box center [816, 178] width 155 height 13
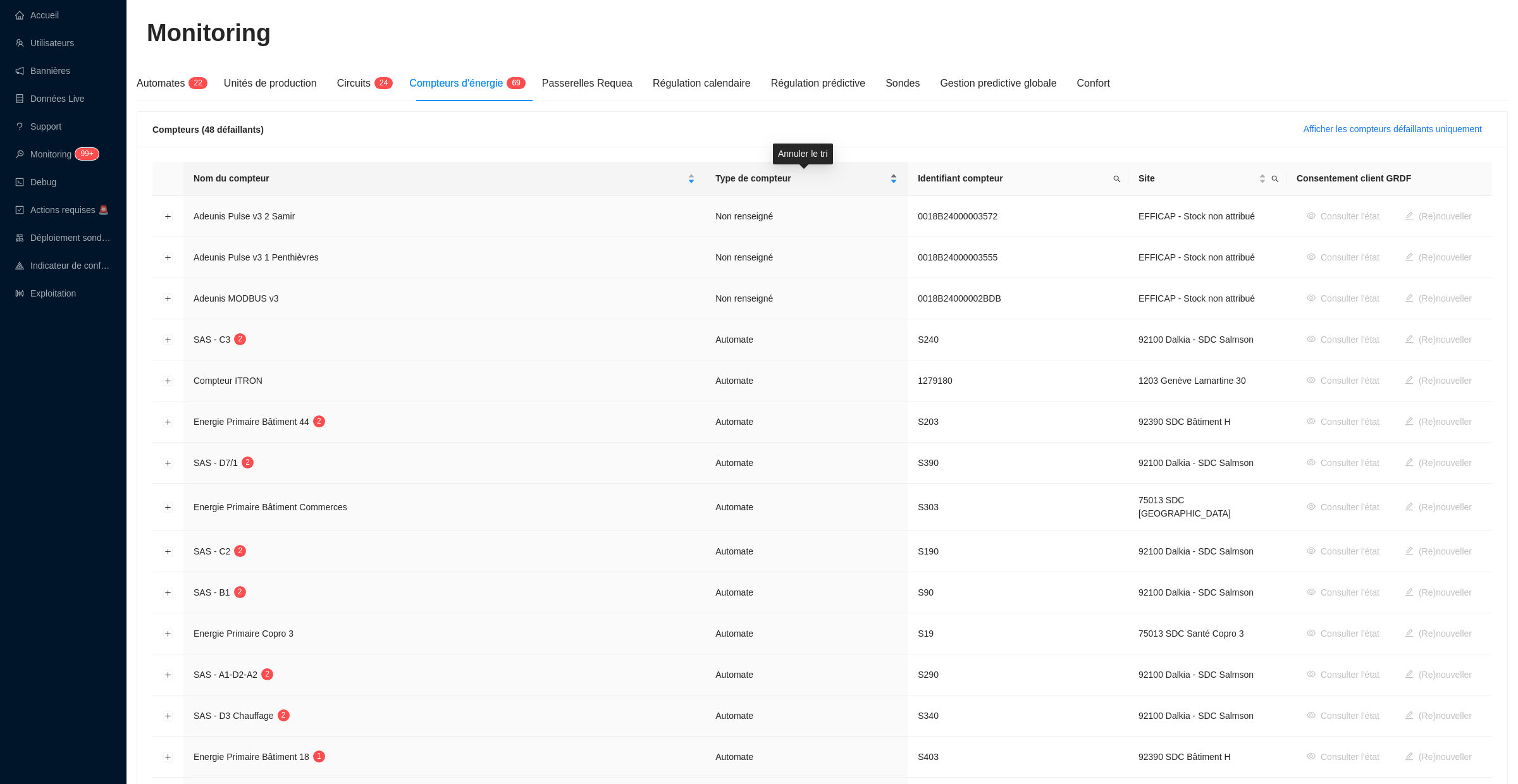
click at [877, 177] on span "Type de compteur" at bounding box center [801, 178] width 172 height 13
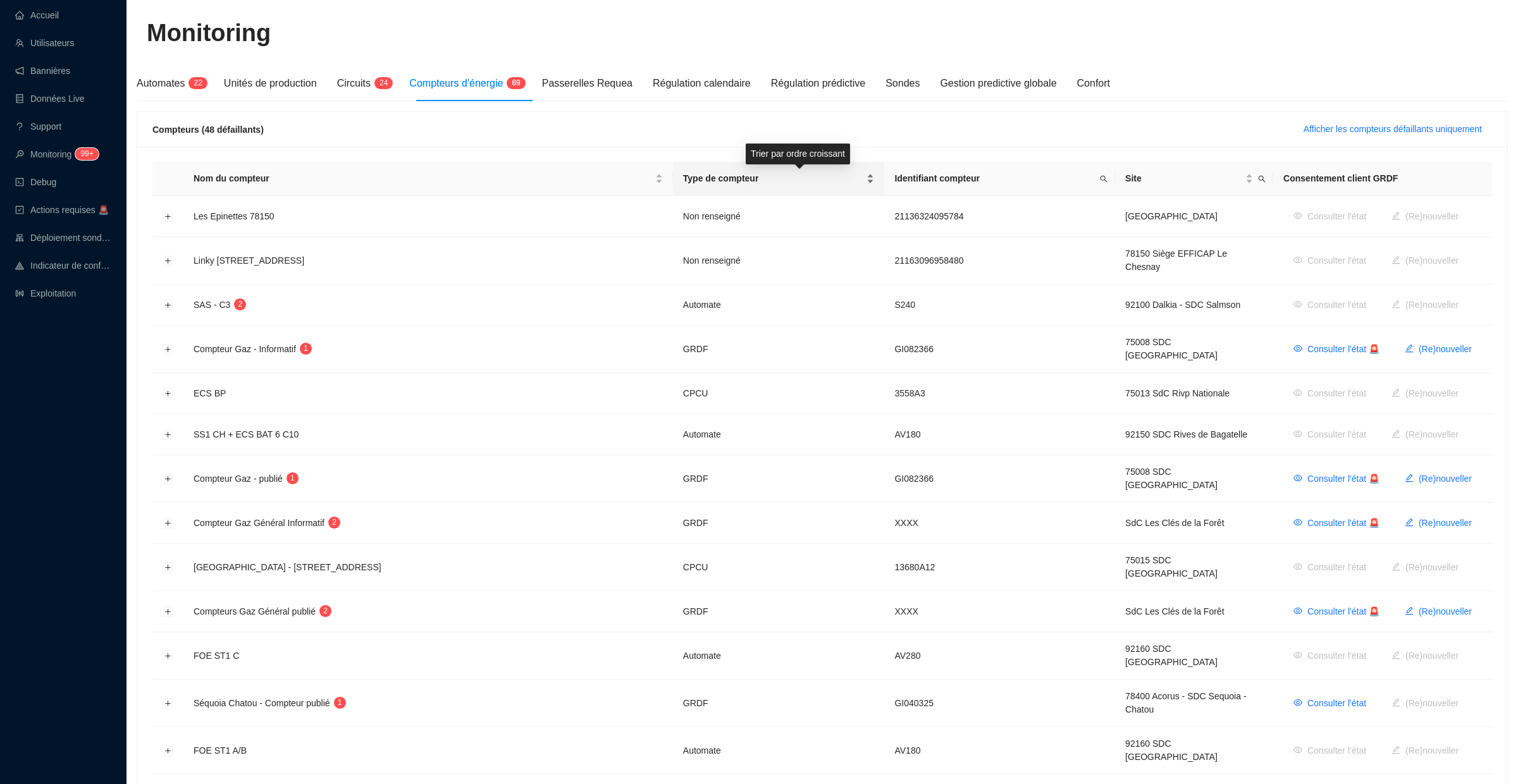
click at [865, 177] on span "Type de compteur" at bounding box center [773, 178] width 181 height 13
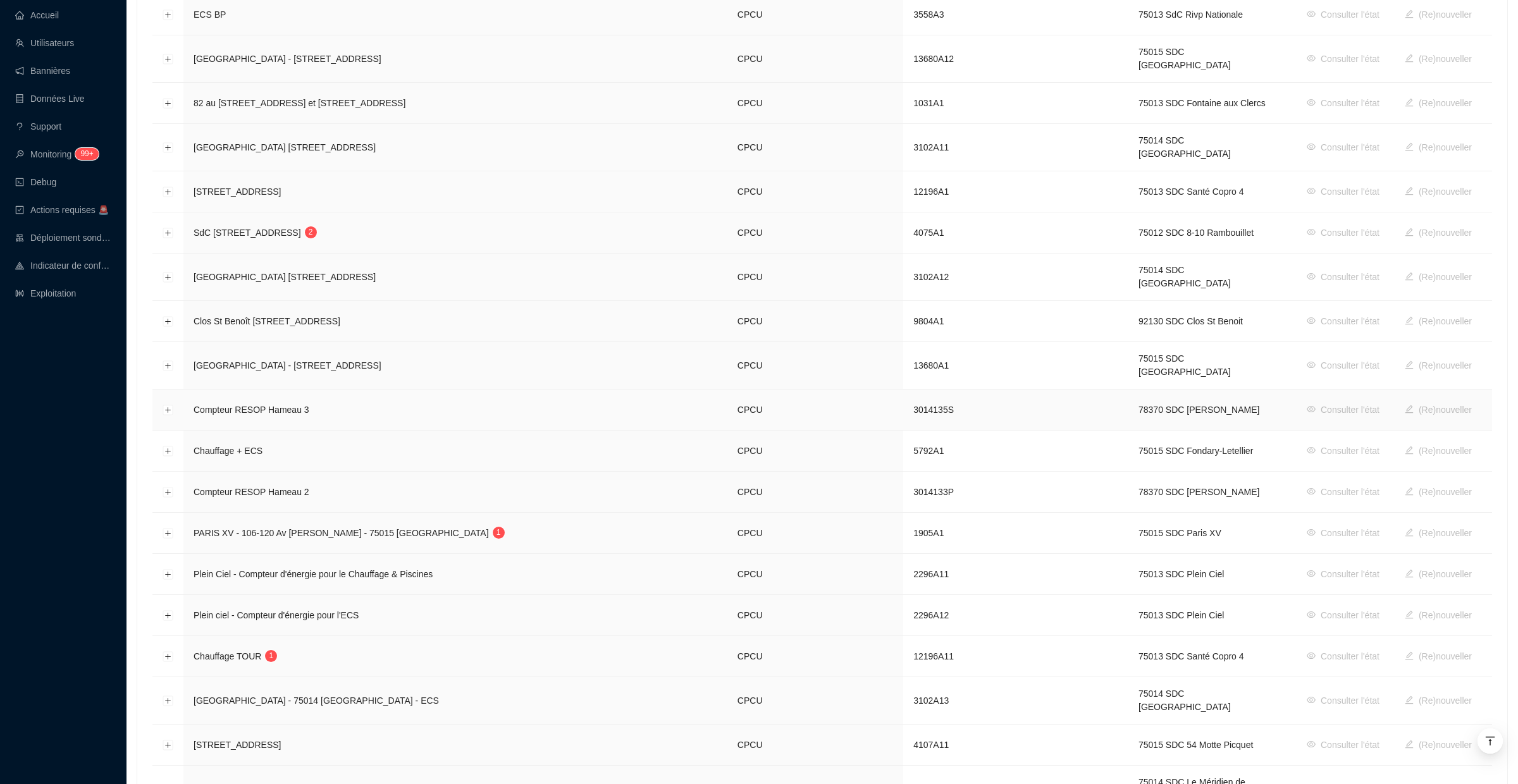
scroll to position [416, 0]
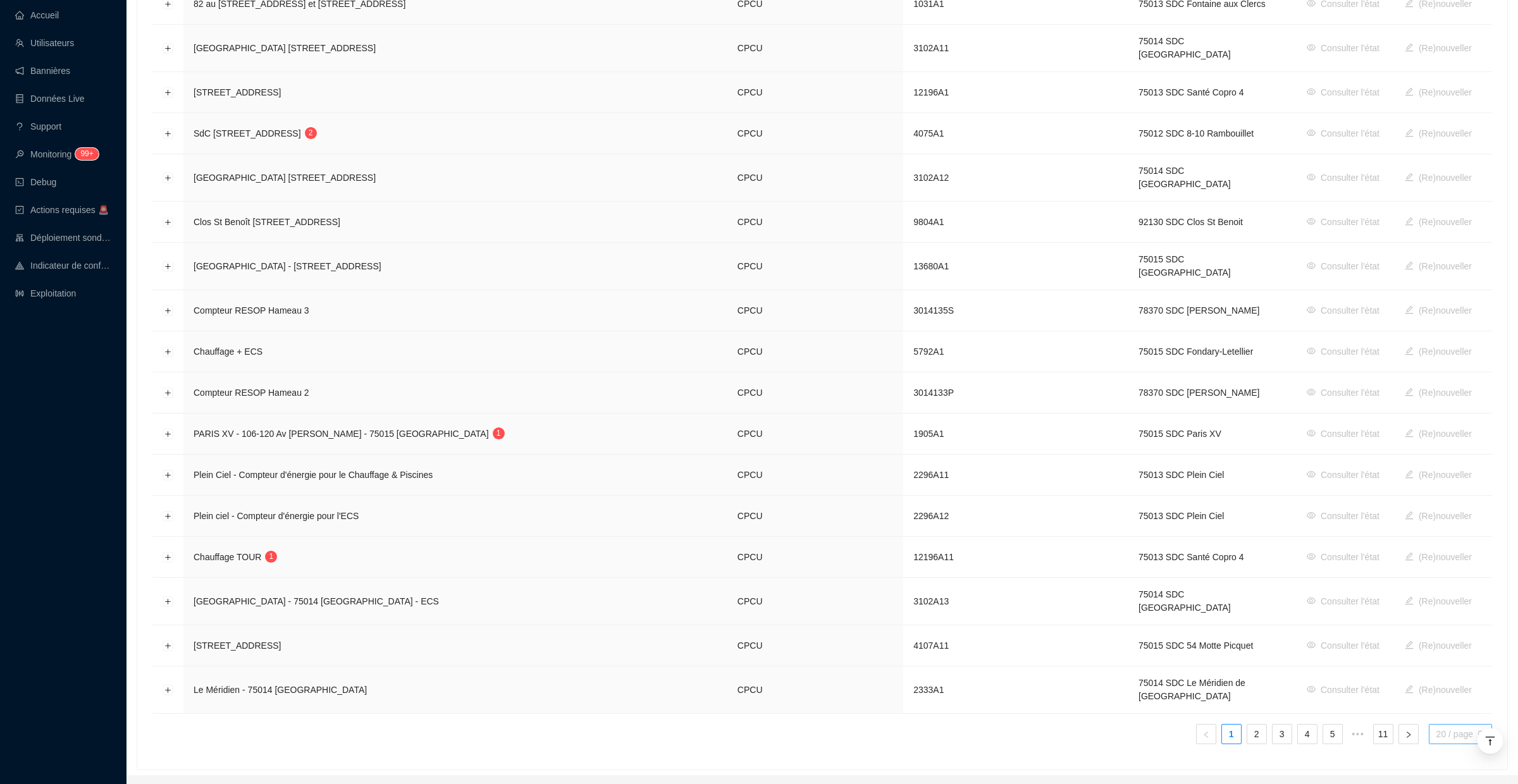
click at [1454, 725] on span "20 / page" at bounding box center [1460, 735] width 48 height 19
click at [1448, 774] on div "50 / page" at bounding box center [1461, 780] width 45 height 13
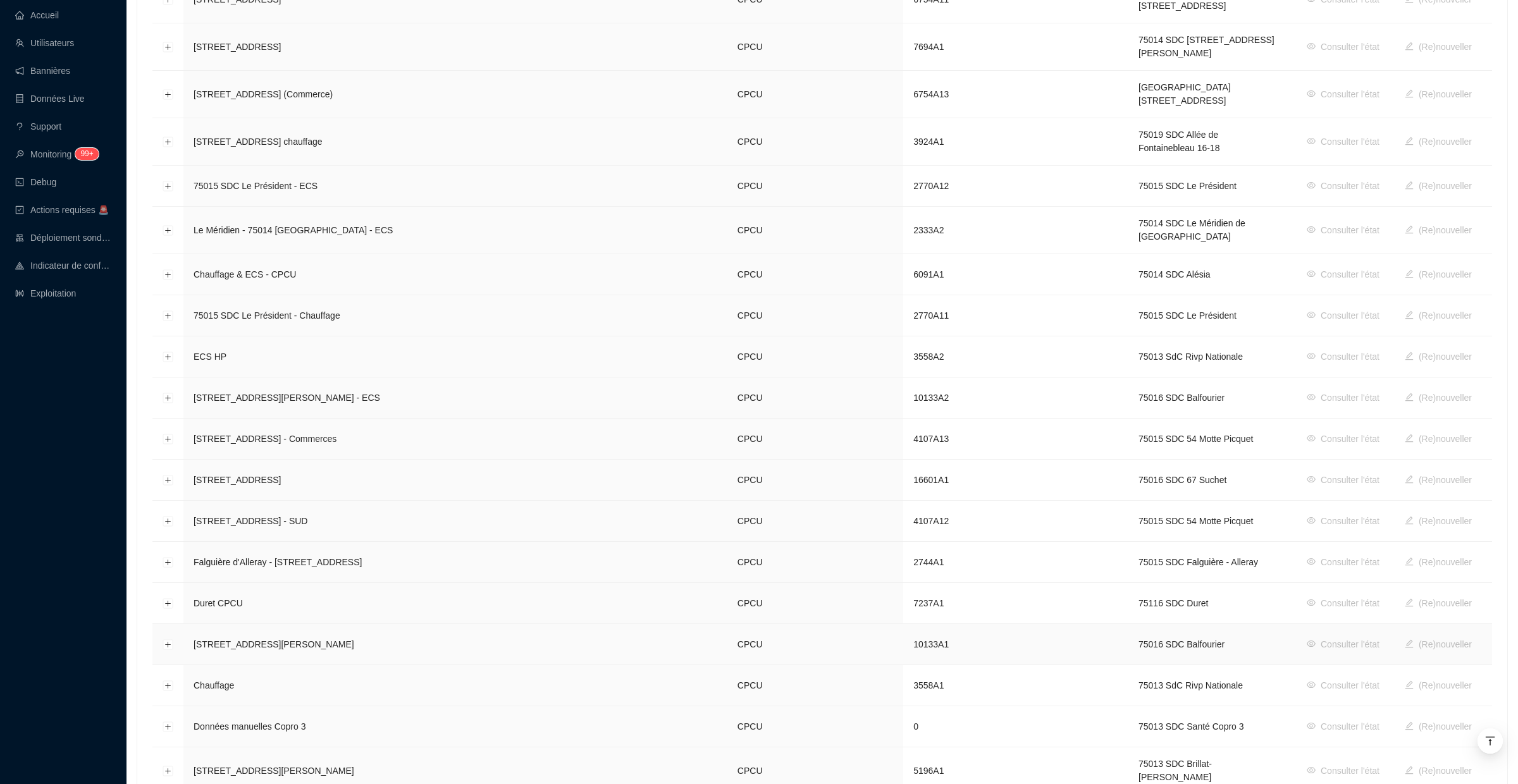
scroll to position [1673, 0]
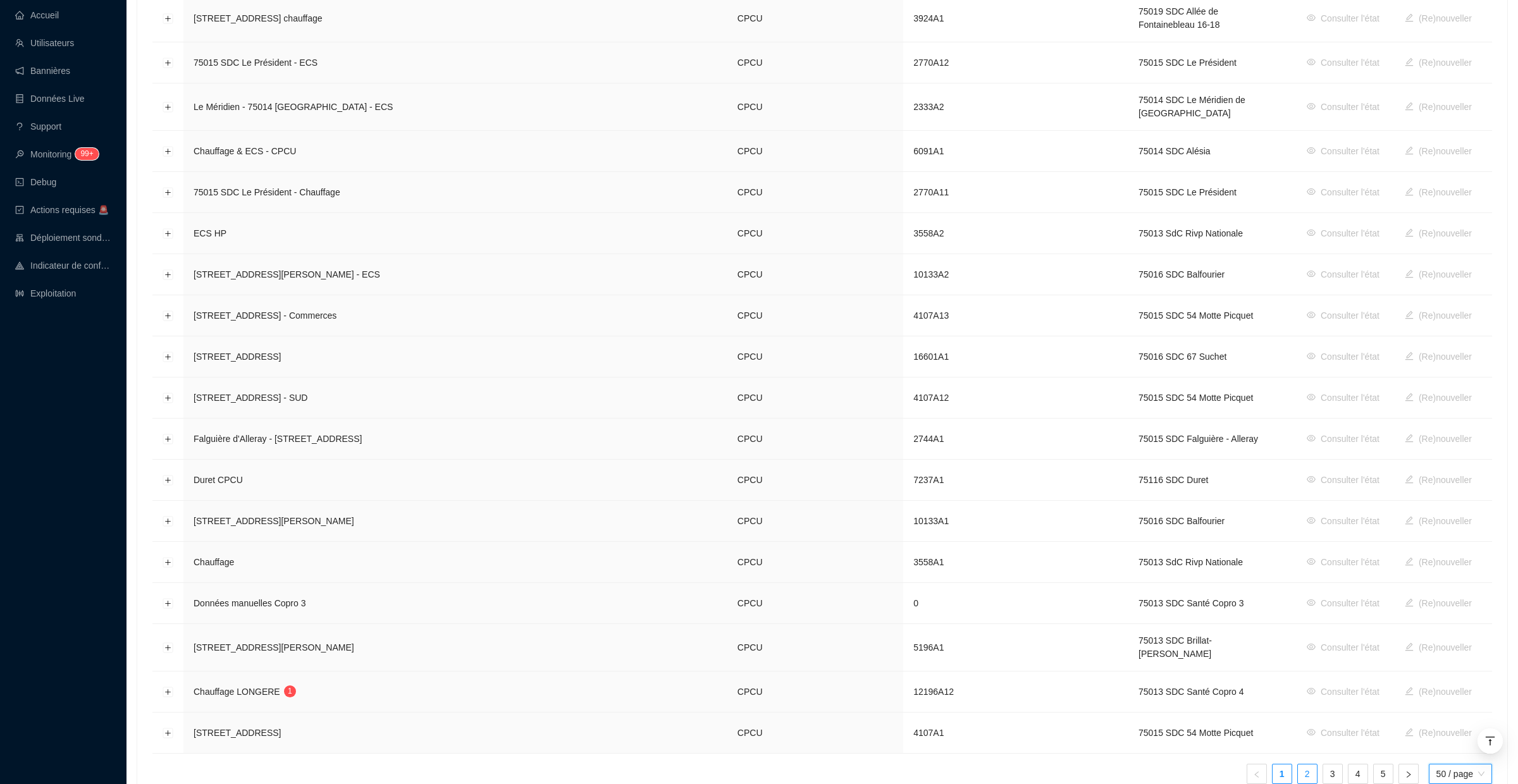
click at [1303, 764] on link "2" at bounding box center [1308, 774] width 19 height 19
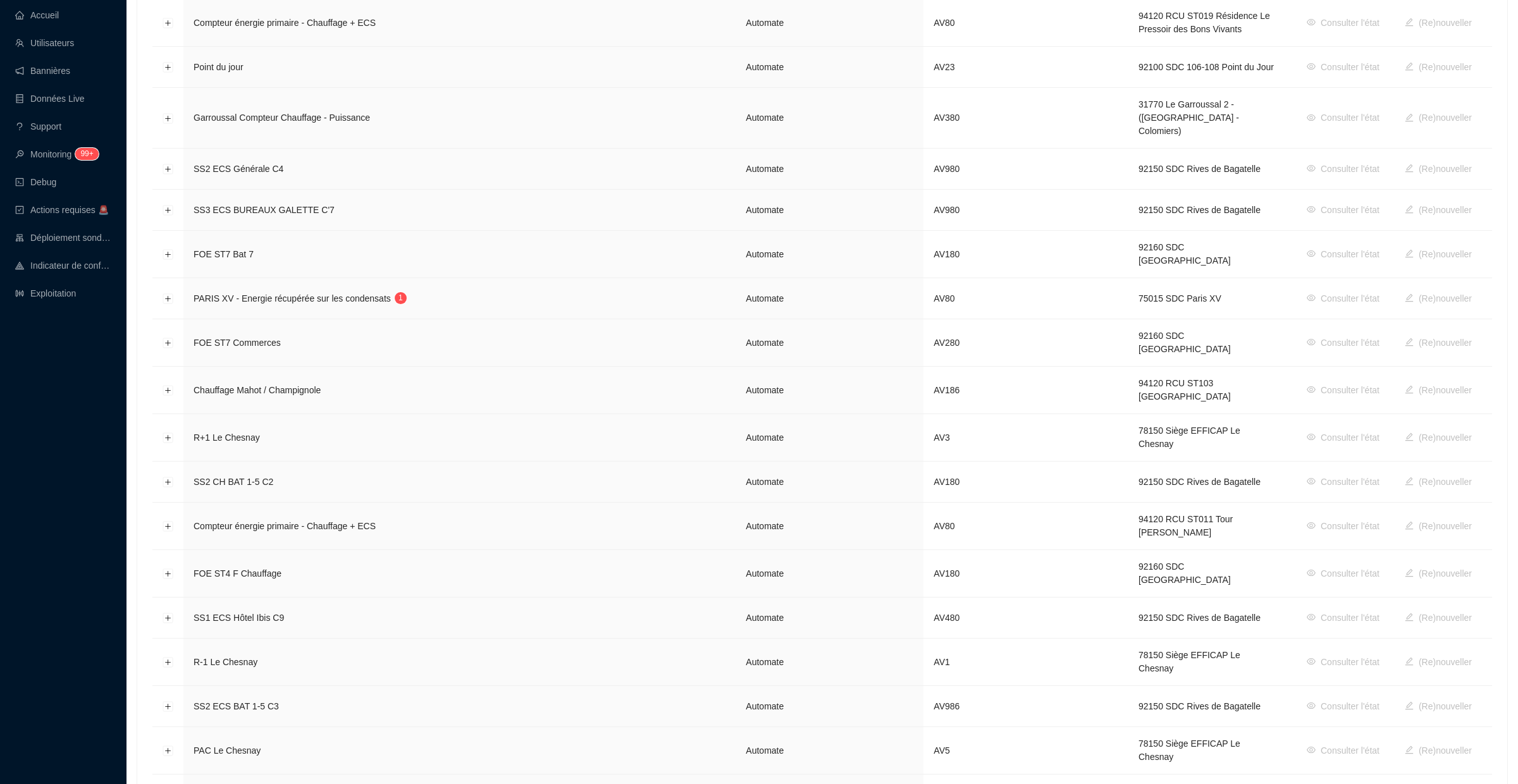
scroll to position [1736, 0]
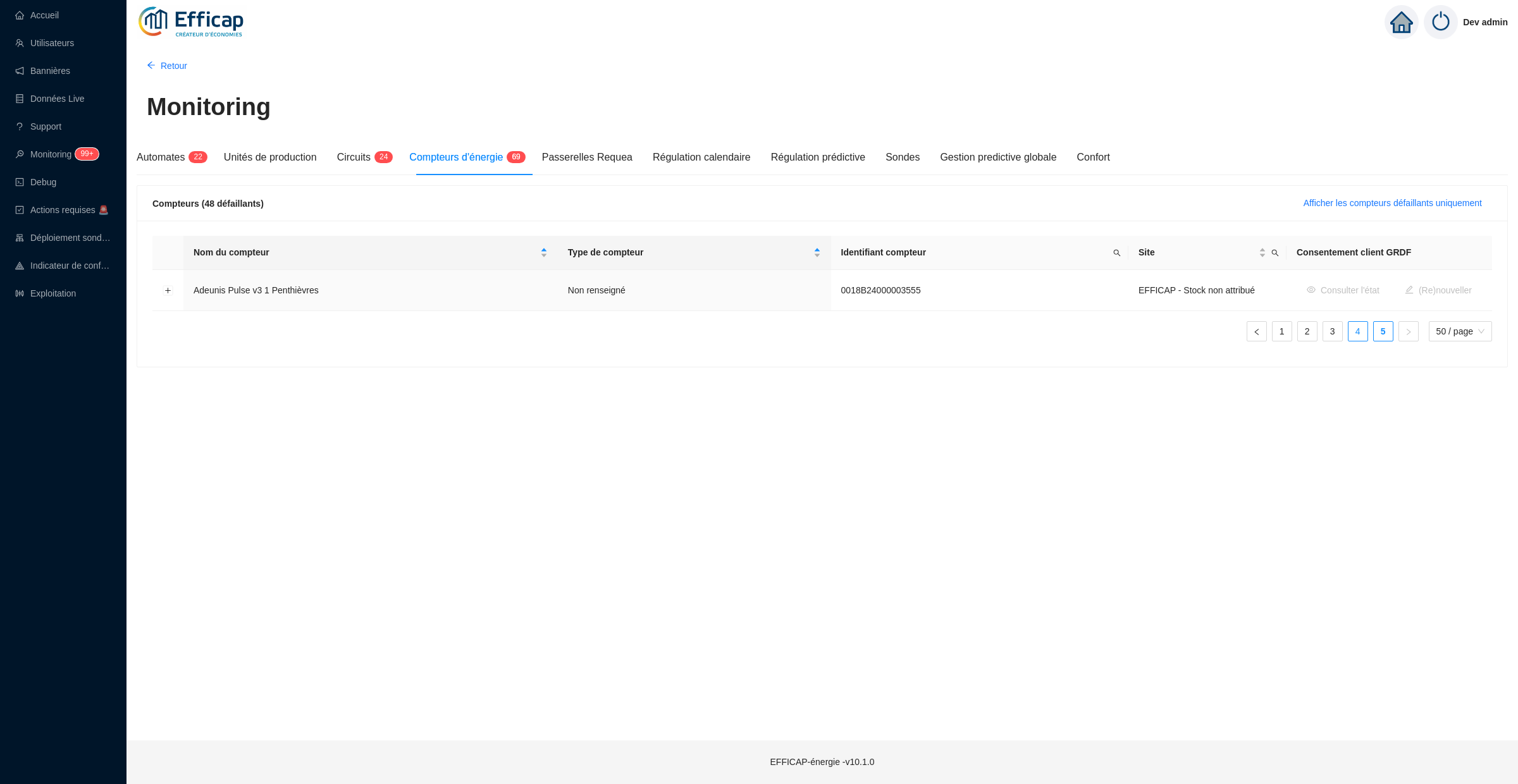
click at [1358, 333] on link "4" at bounding box center [1358, 331] width 19 height 19
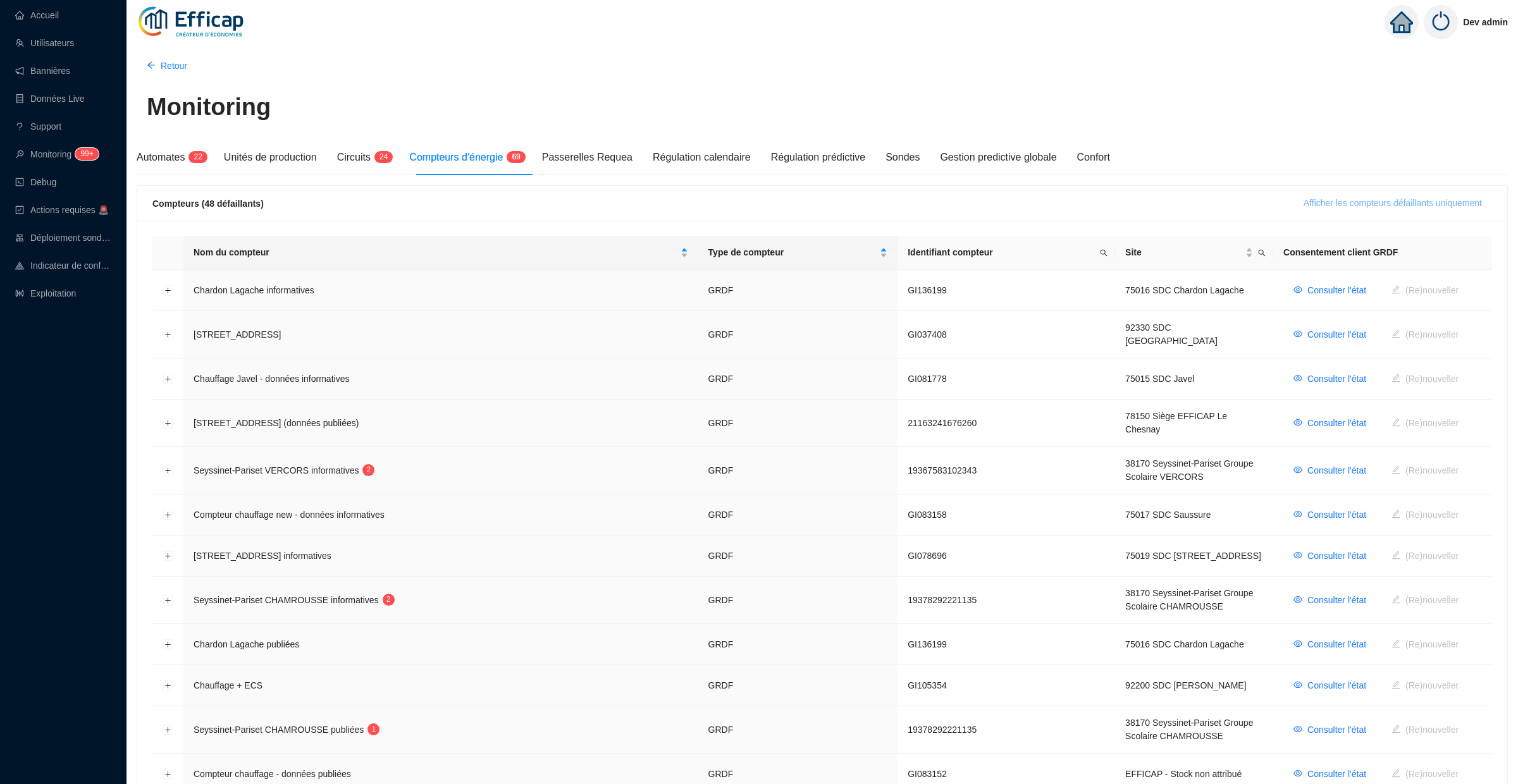
click at [1321, 207] on span "Afficher les compteurs défaillants uniquement" at bounding box center [1392, 203] width 178 height 13
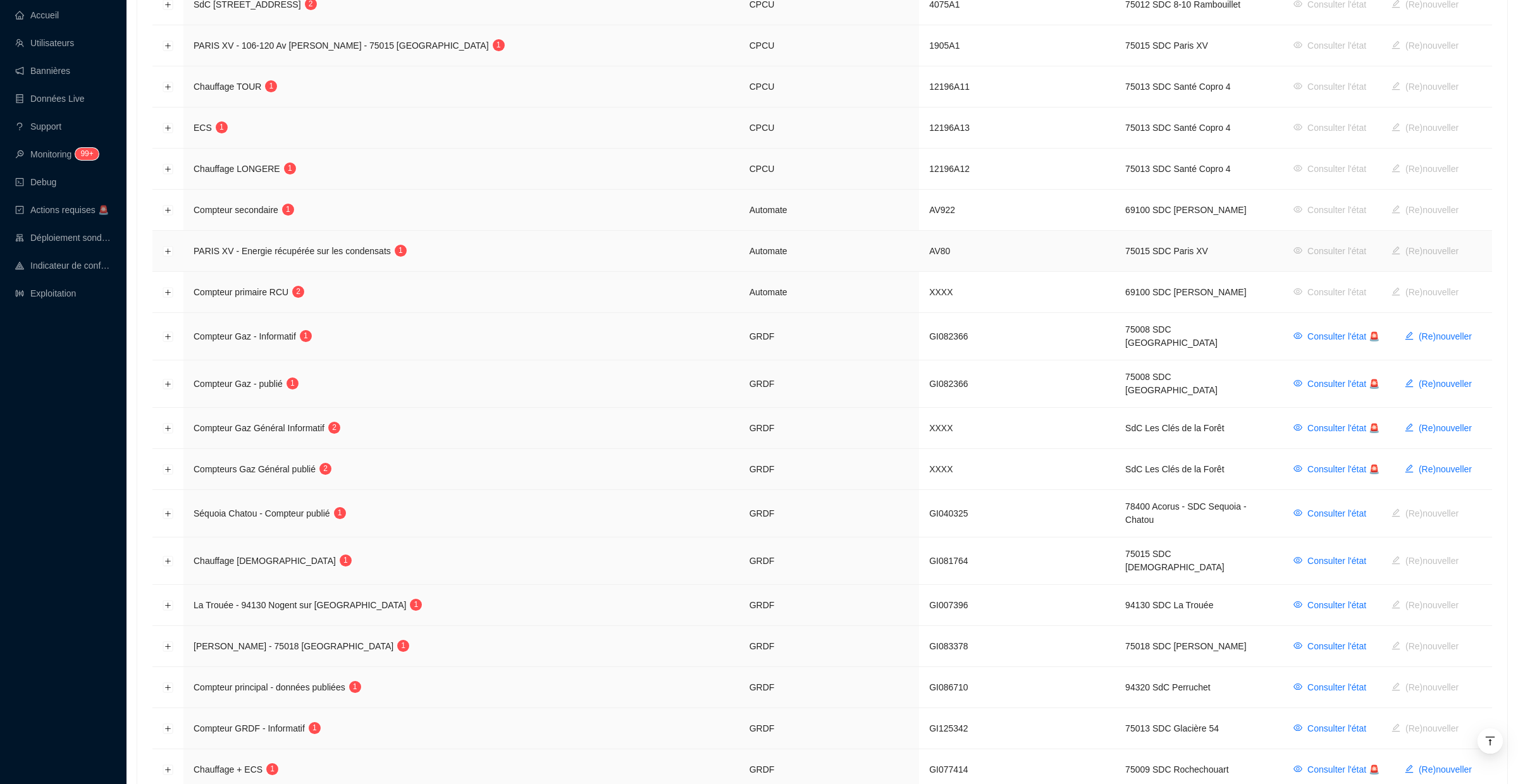
scroll to position [282, 0]
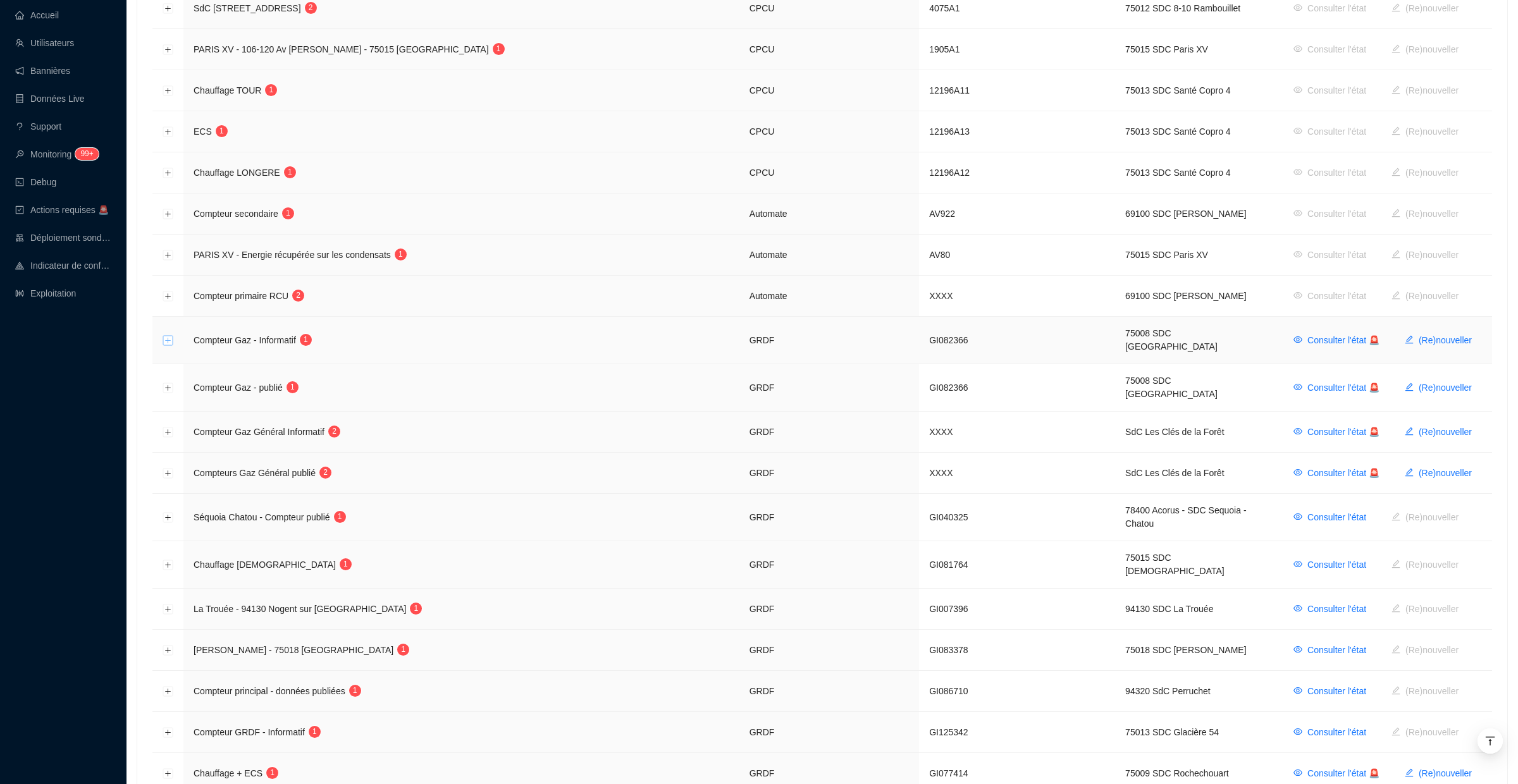
click at [171, 341] on button "Développer la ligne" at bounding box center [168, 341] width 10 height 10
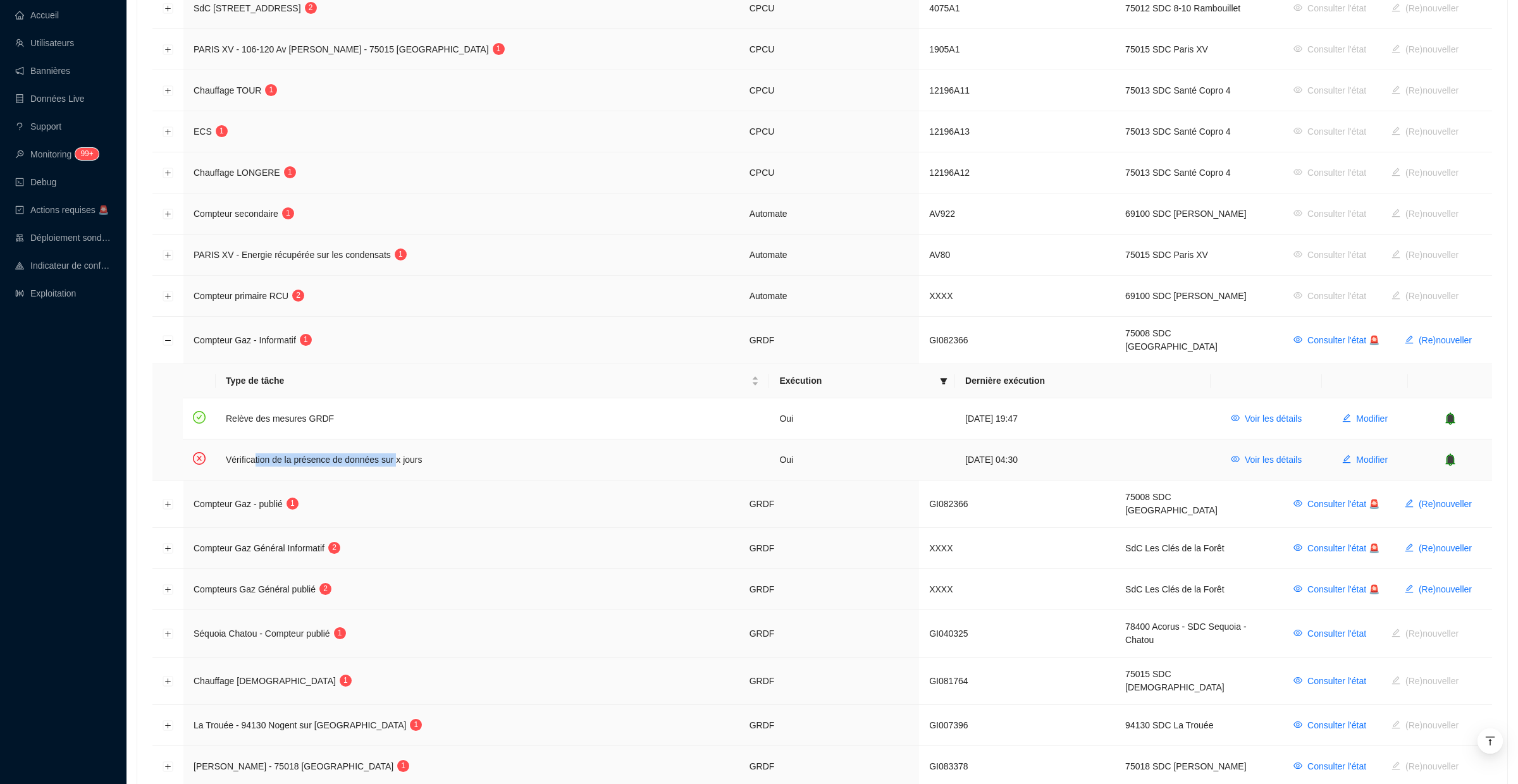
drag, startPoint x: 257, startPoint y: 454, endPoint x: 402, endPoint y: 454, distance: 145.0
click at [402, 454] on td "Vérification de la présence de données sur x jours" at bounding box center [492, 460] width 553 height 41
drag, startPoint x: 420, startPoint y: 454, endPoint x: 244, endPoint y: 452, distance: 176.0
click at [244, 452] on td "Vérification de la présence de données sur x jours" at bounding box center [492, 460] width 553 height 41
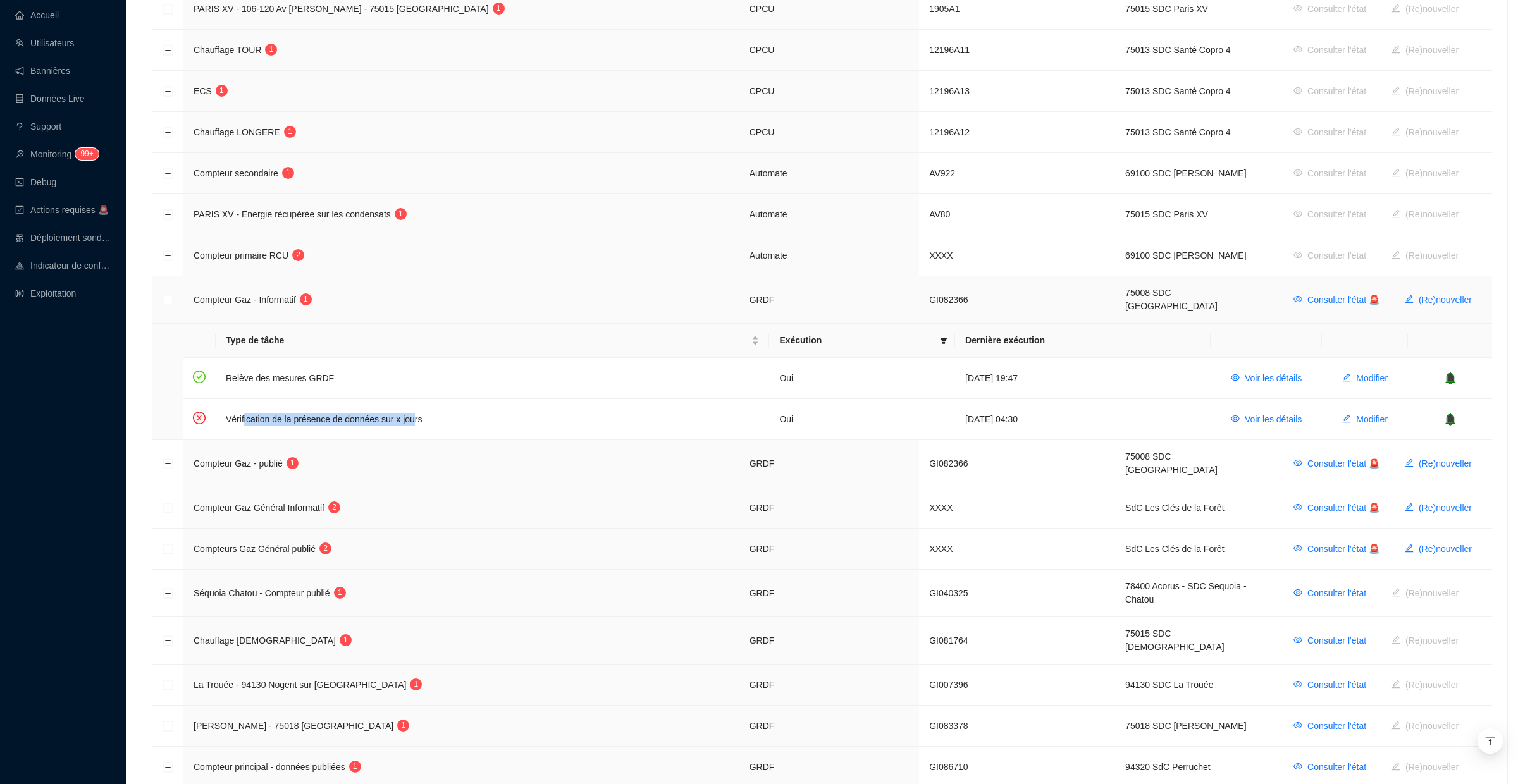
scroll to position [324, 0]
click at [171, 297] on button "Réduire la ligne" at bounding box center [168, 298] width 10 height 10
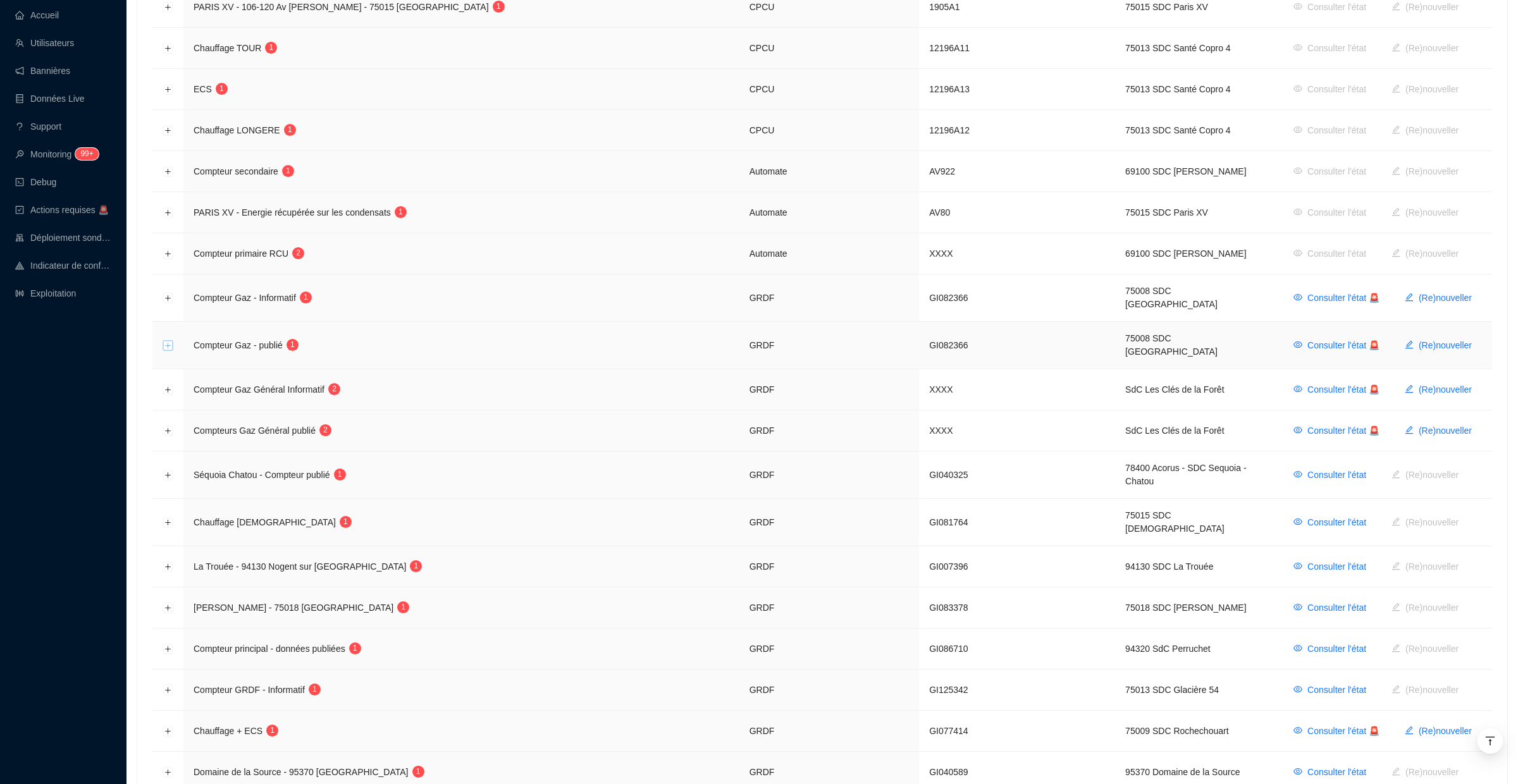
click at [170, 341] on button "Développer la ligne" at bounding box center [168, 345] width 10 height 10
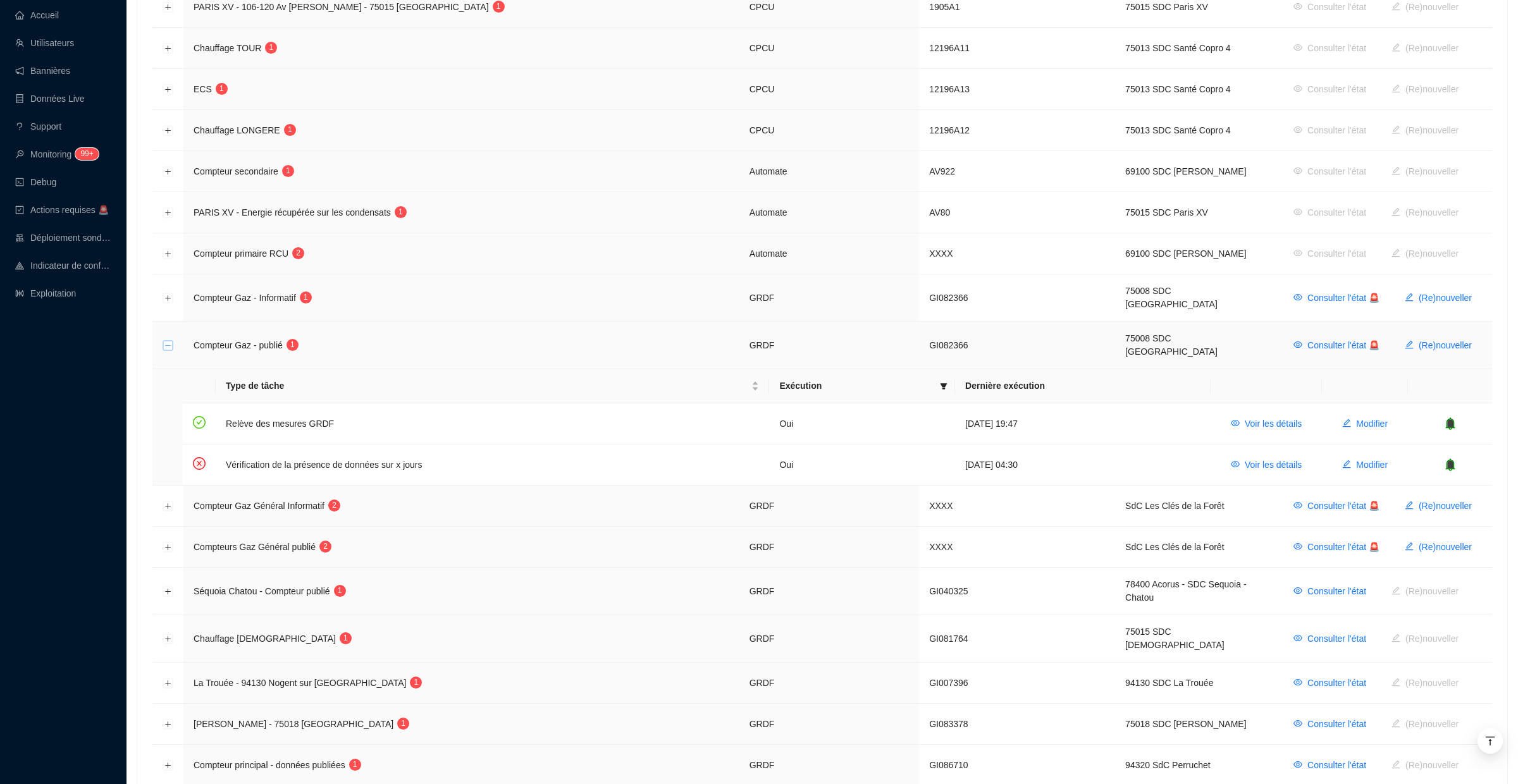
click at [170, 341] on button "Réduire la ligne" at bounding box center [168, 345] width 10 height 10
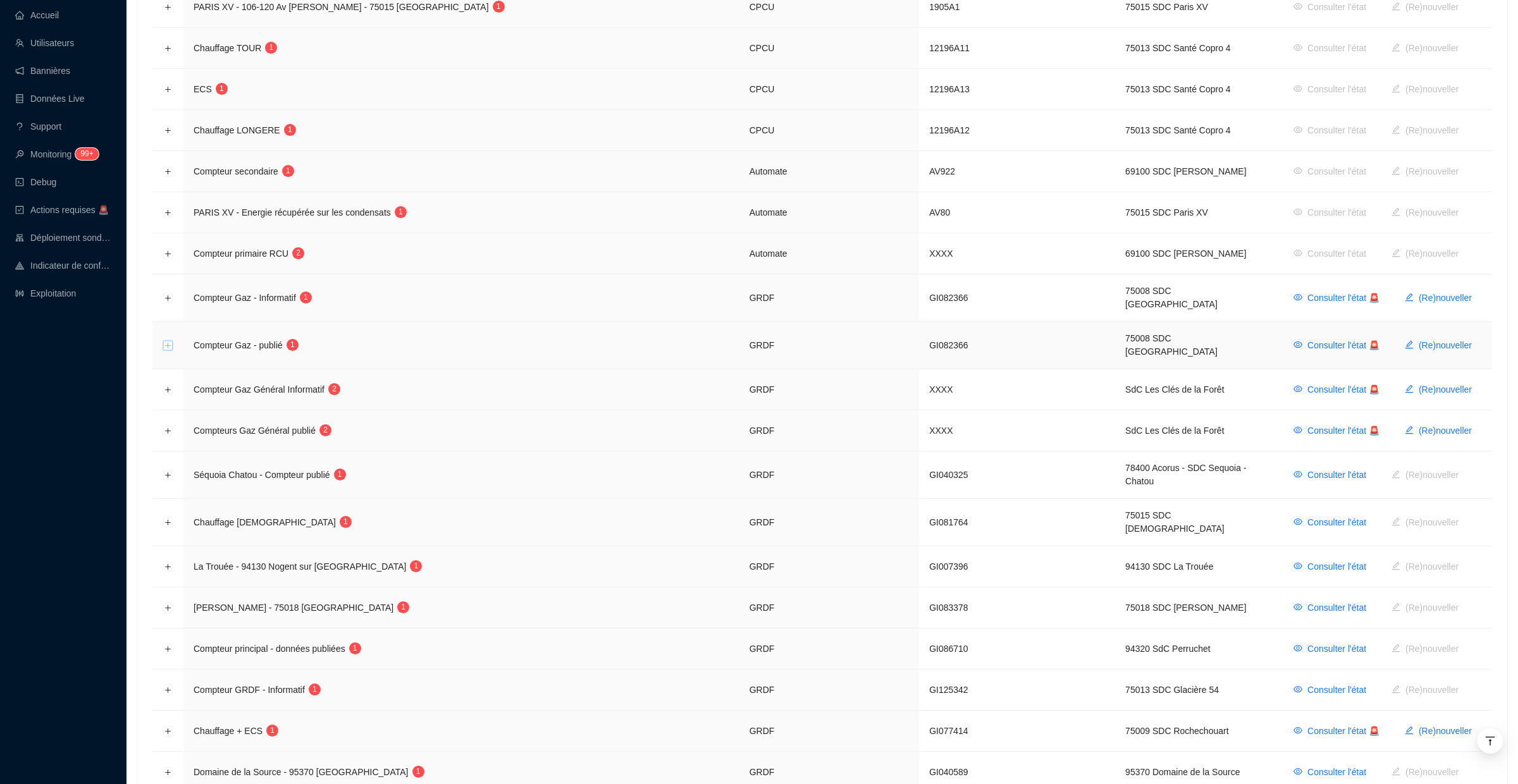
click at [170, 341] on button "Développer la ligne" at bounding box center [168, 345] width 10 height 10
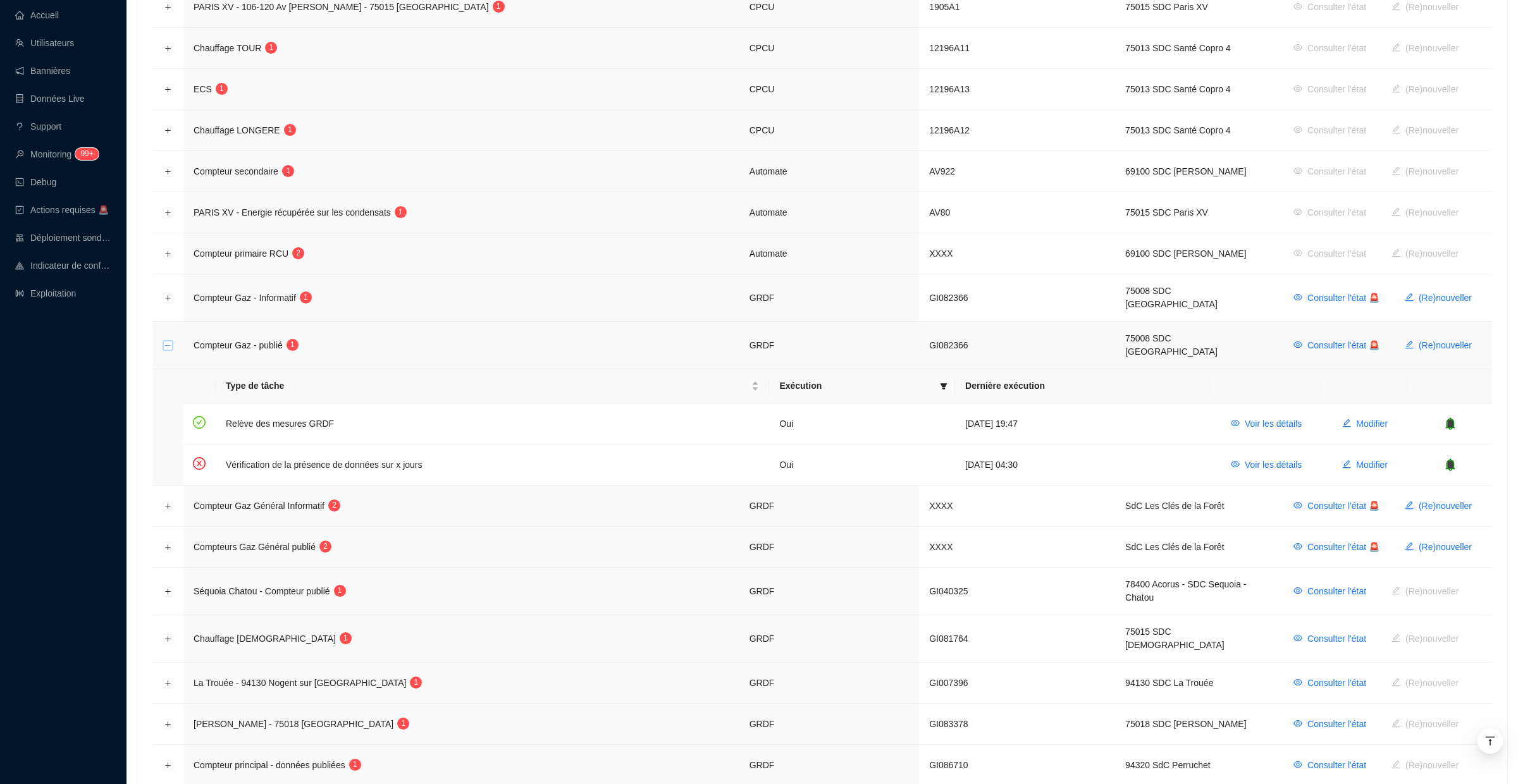
click at [170, 341] on button "Réduire la ligne" at bounding box center [168, 345] width 10 height 10
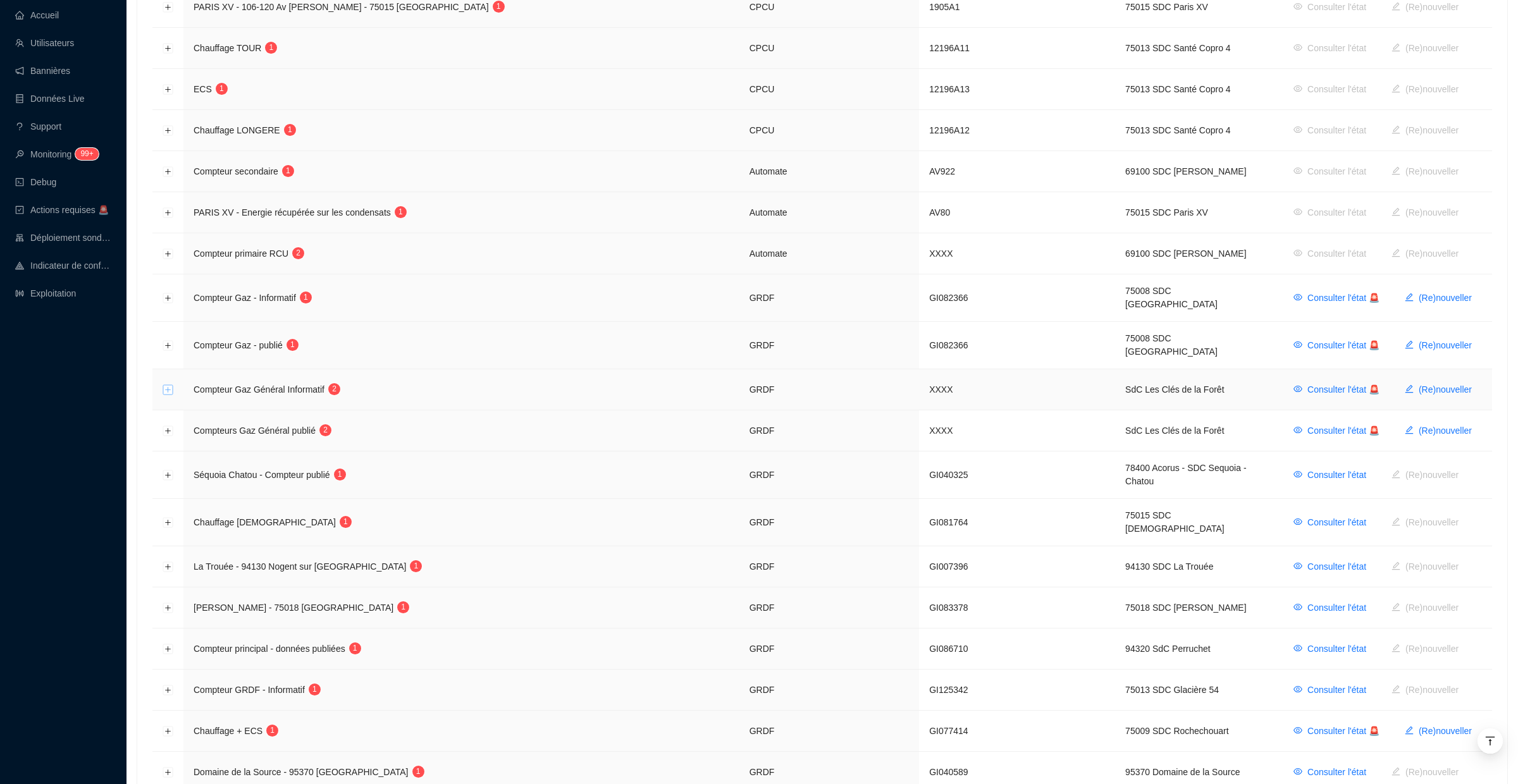
click at [168, 385] on button "Développer la ligne" at bounding box center [168, 390] width 10 height 10
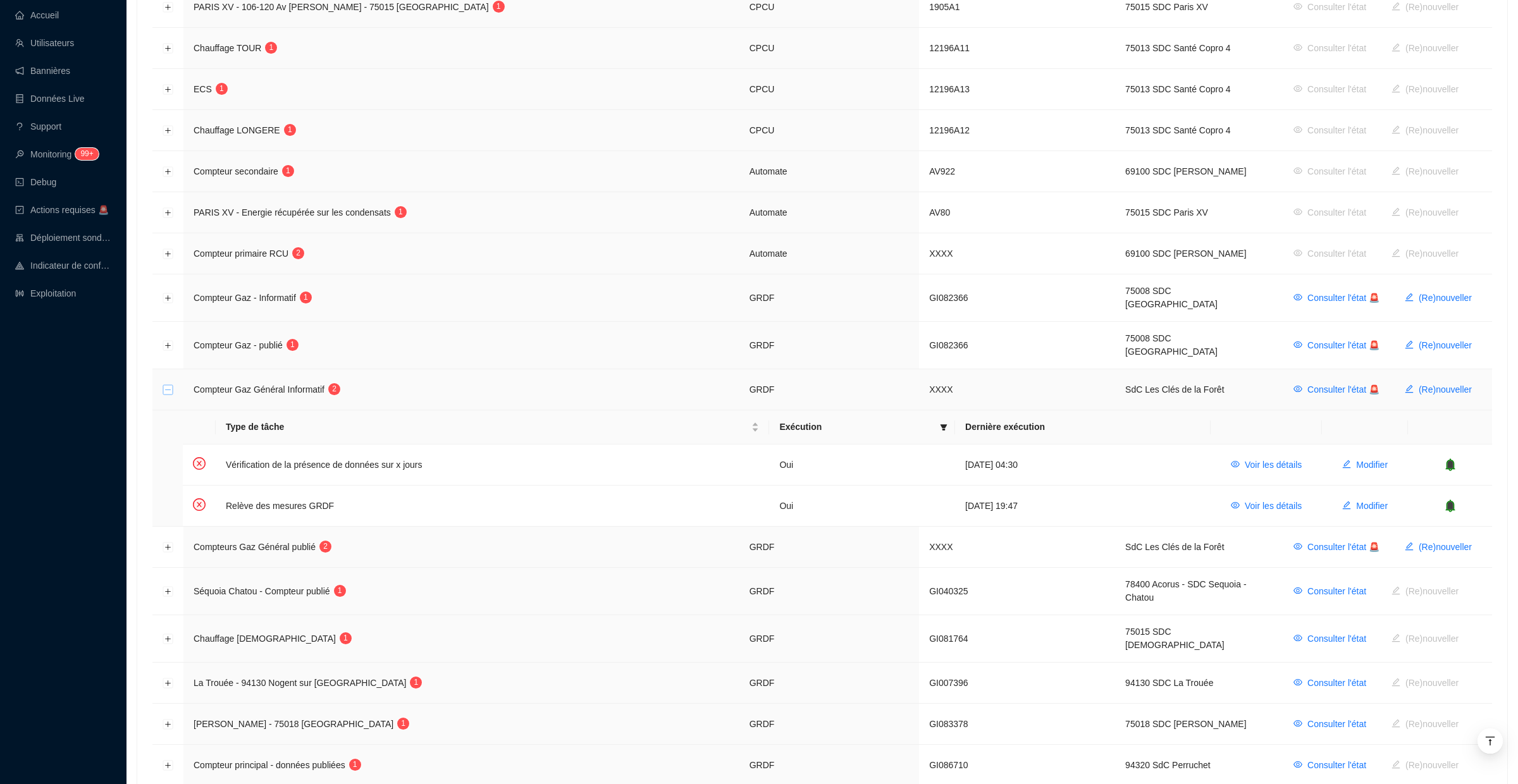
click at [168, 385] on button "Réduire la ligne" at bounding box center [168, 390] width 10 height 10
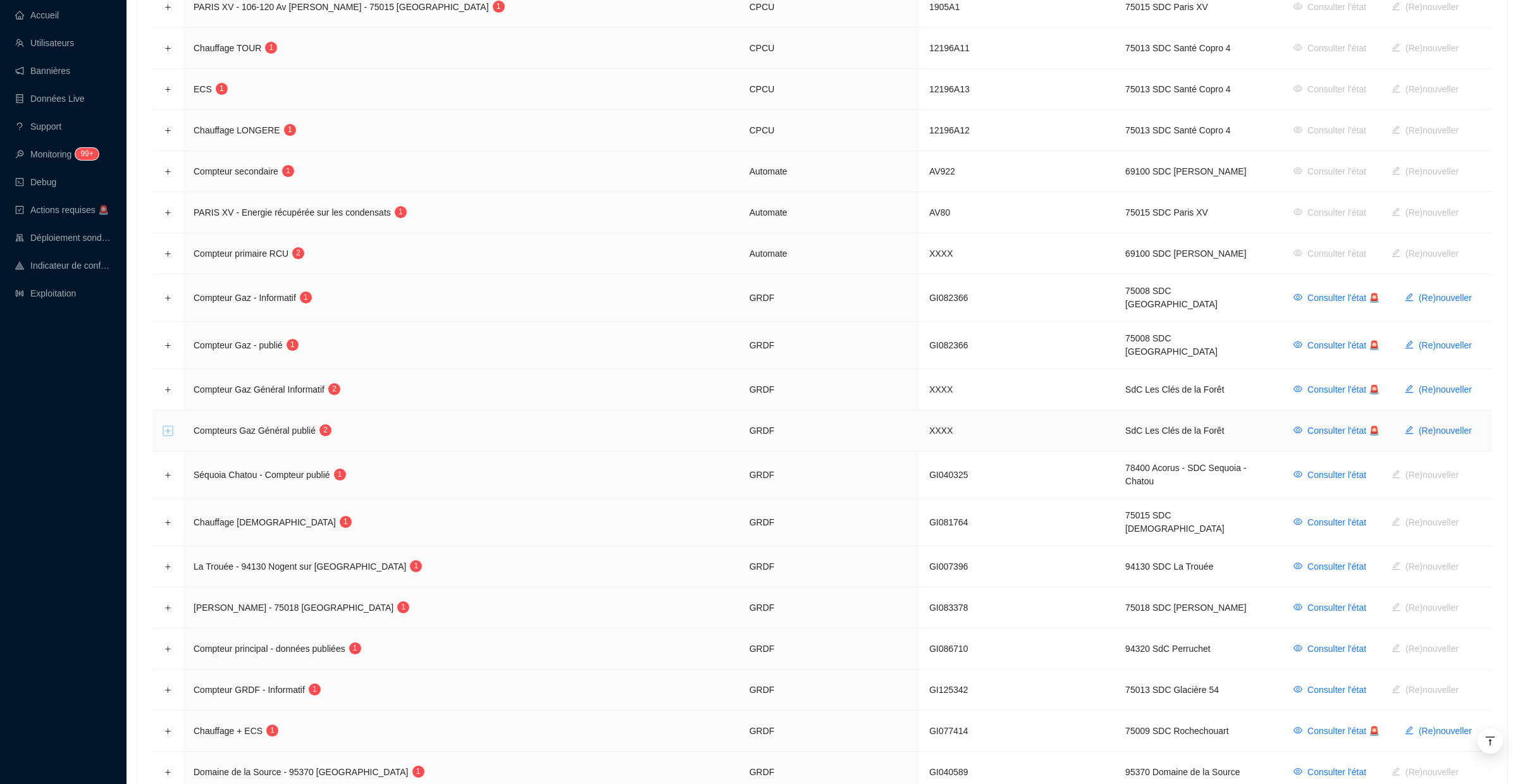
click at [171, 426] on button "Développer la ligne" at bounding box center [168, 431] width 10 height 10
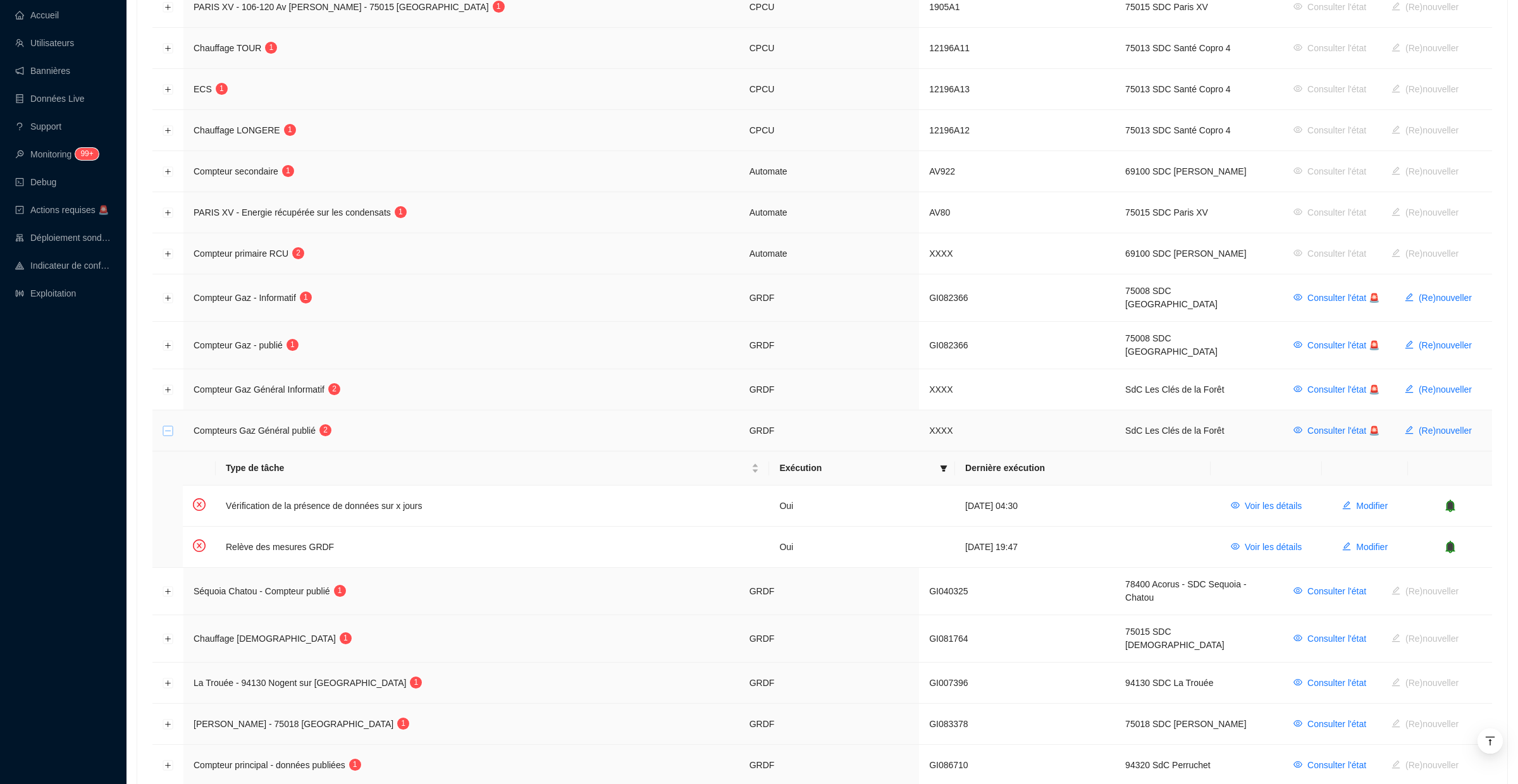
click at [172, 426] on button "Réduire la ligne" at bounding box center [168, 431] width 10 height 10
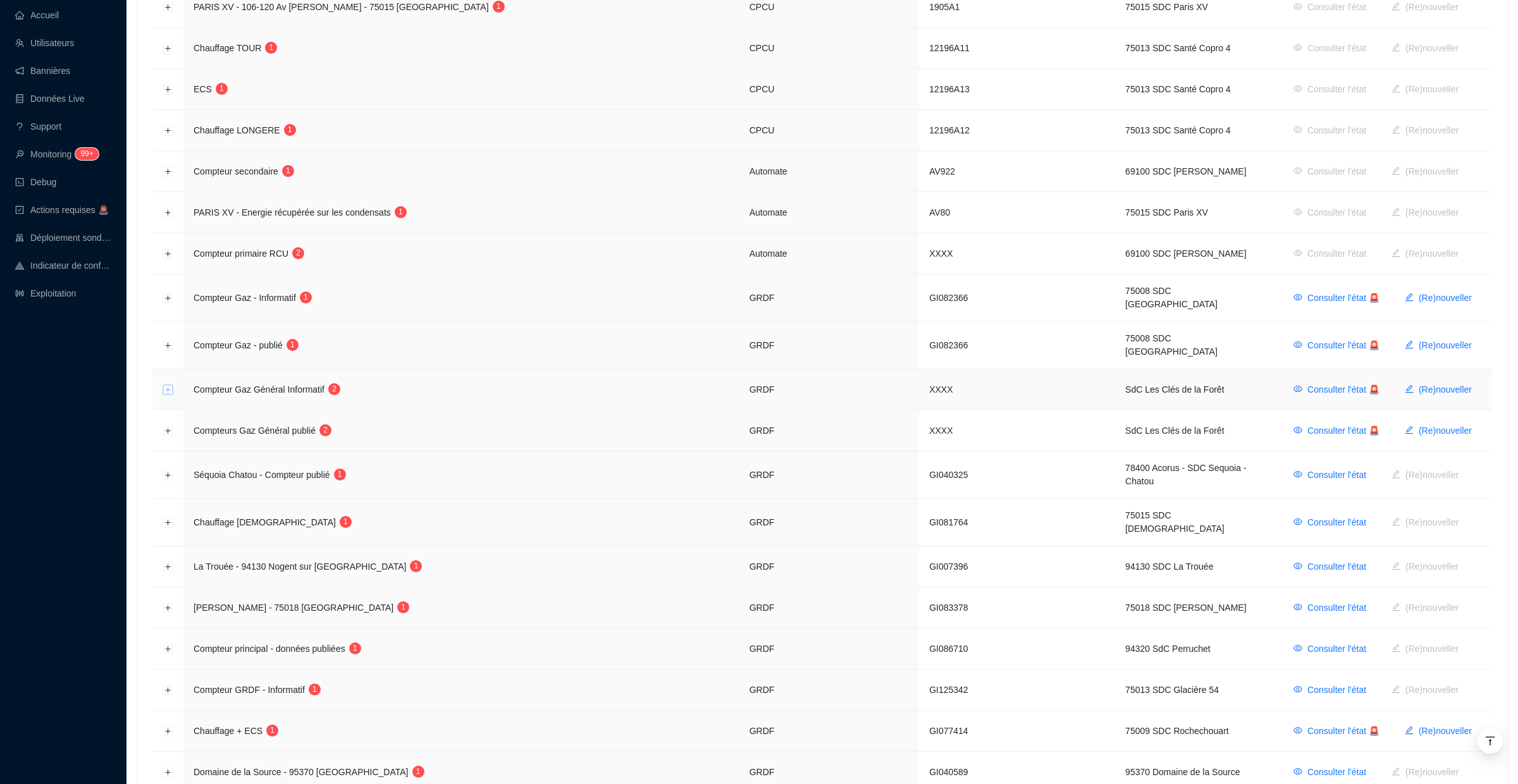
click at [172, 385] on button "Développer la ligne" at bounding box center [168, 390] width 10 height 10
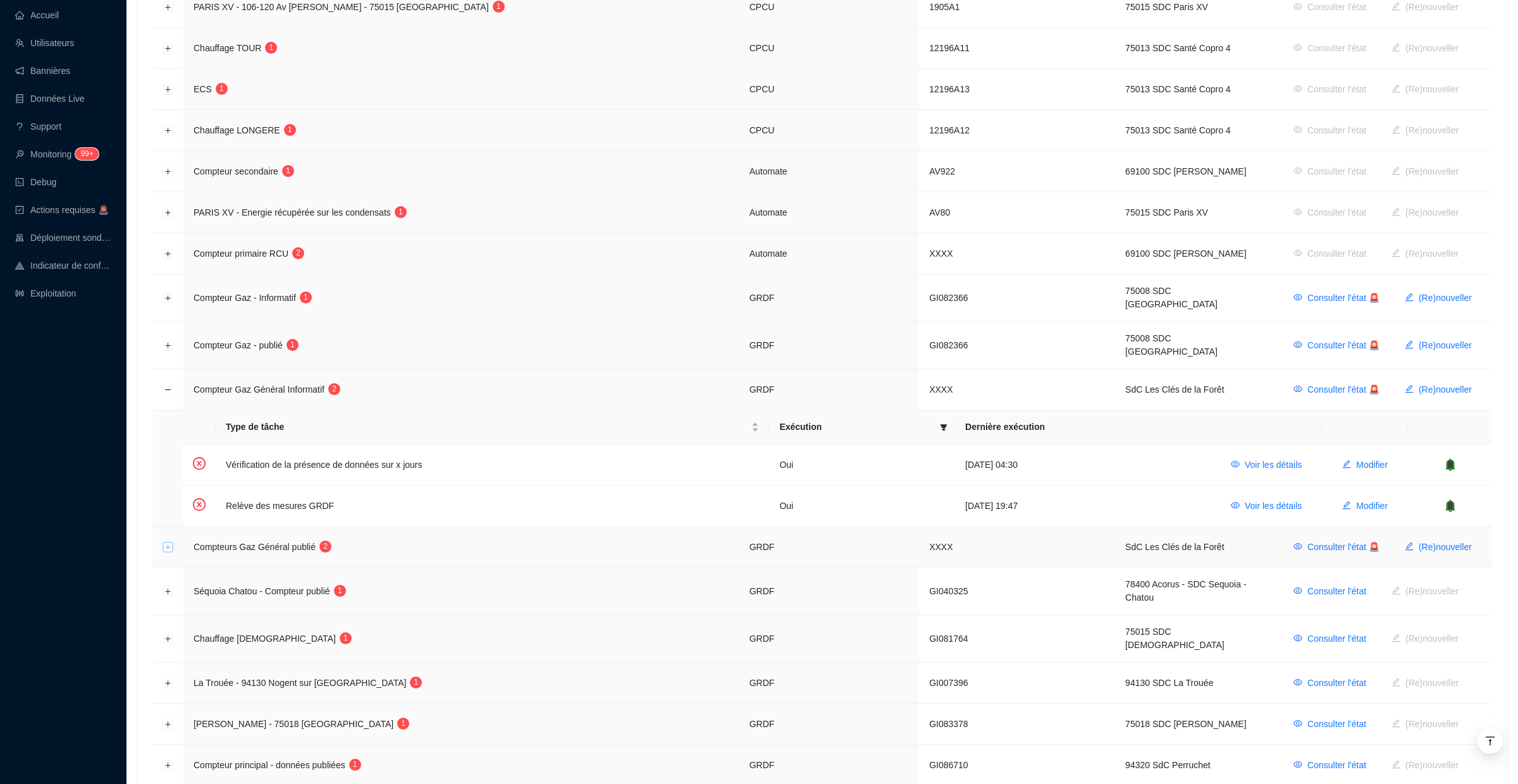
click at [171, 542] on button "Développer la ligne" at bounding box center [168, 547] width 10 height 10
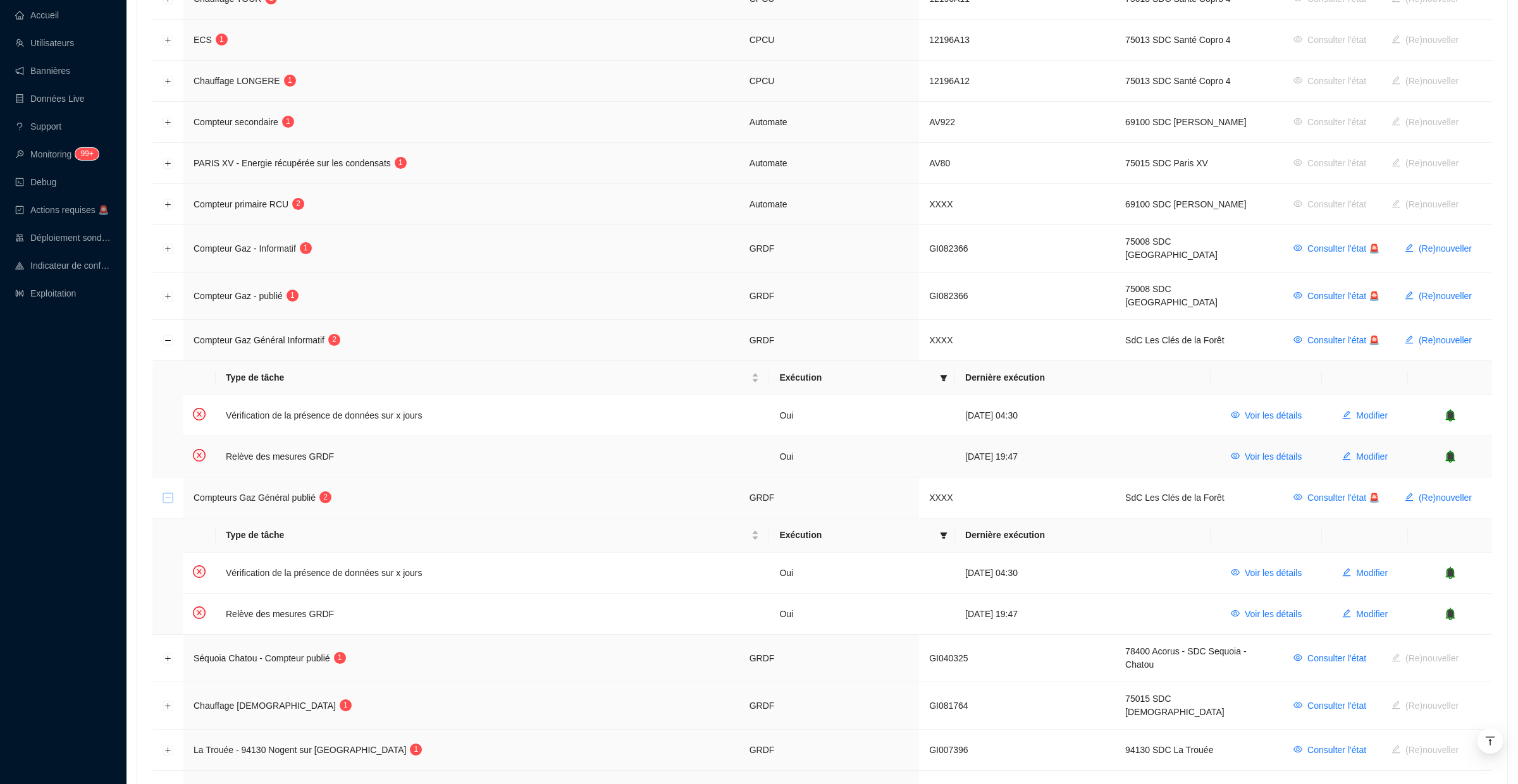
scroll to position [374, 0]
click at [1453, 410] on icon "bell" at bounding box center [1450, 414] width 8 height 9
click at [1451, 451] on icon "bell" at bounding box center [1450, 455] width 8 height 9
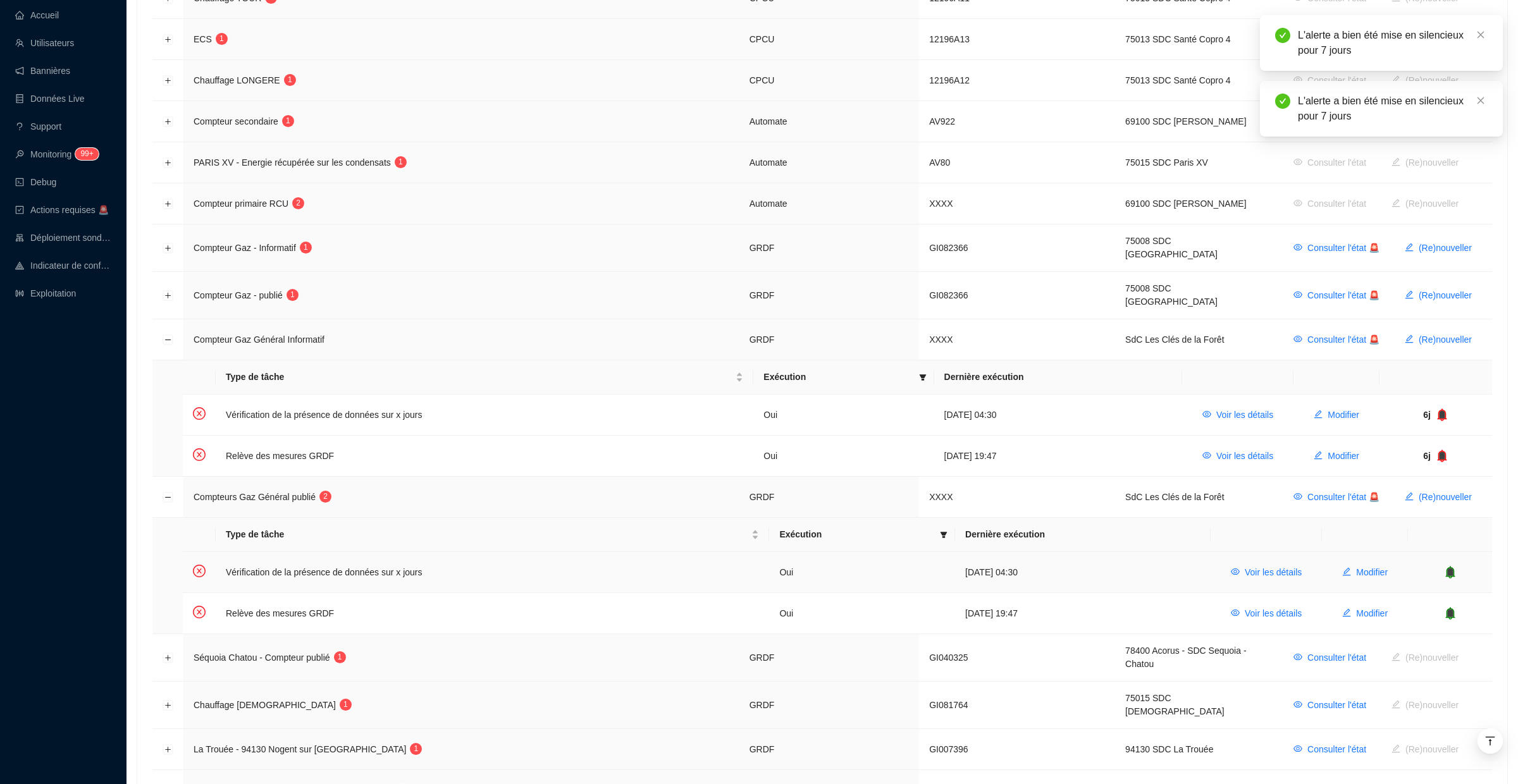
click at [1452, 567] on icon "bell" at bounding box center [1450, 571] width 8 height 9
click at [1433, 608] on icon "bell" at bounding box center [1436, 612] width 8 height 9
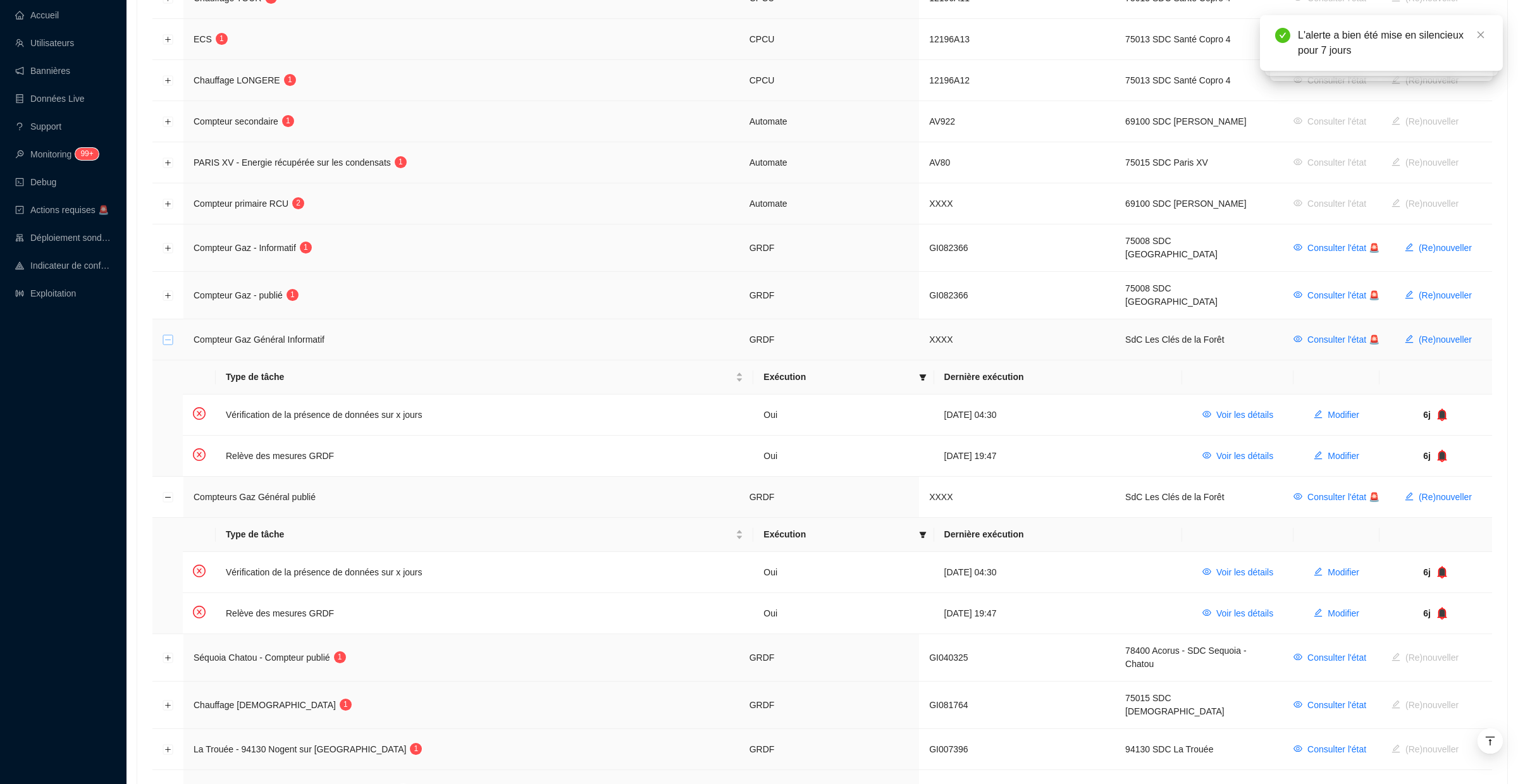
click at [171, 335] on button "Réduire la ligne" at bounding box center [168, 340] width 10 height 10
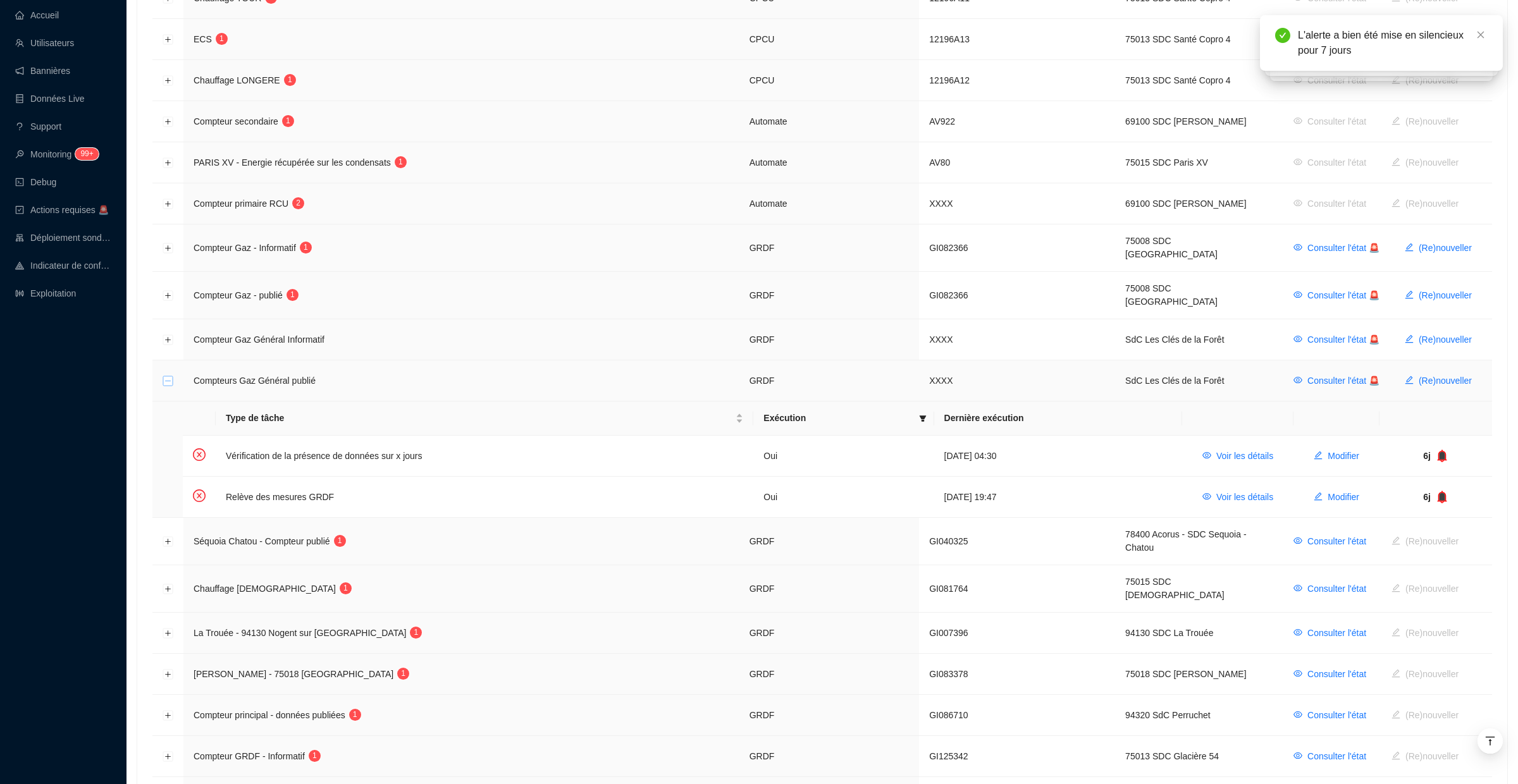
click at [169, 376] on button "Réduire la ligne" at bounding box center [168, 381] width 10 height 10
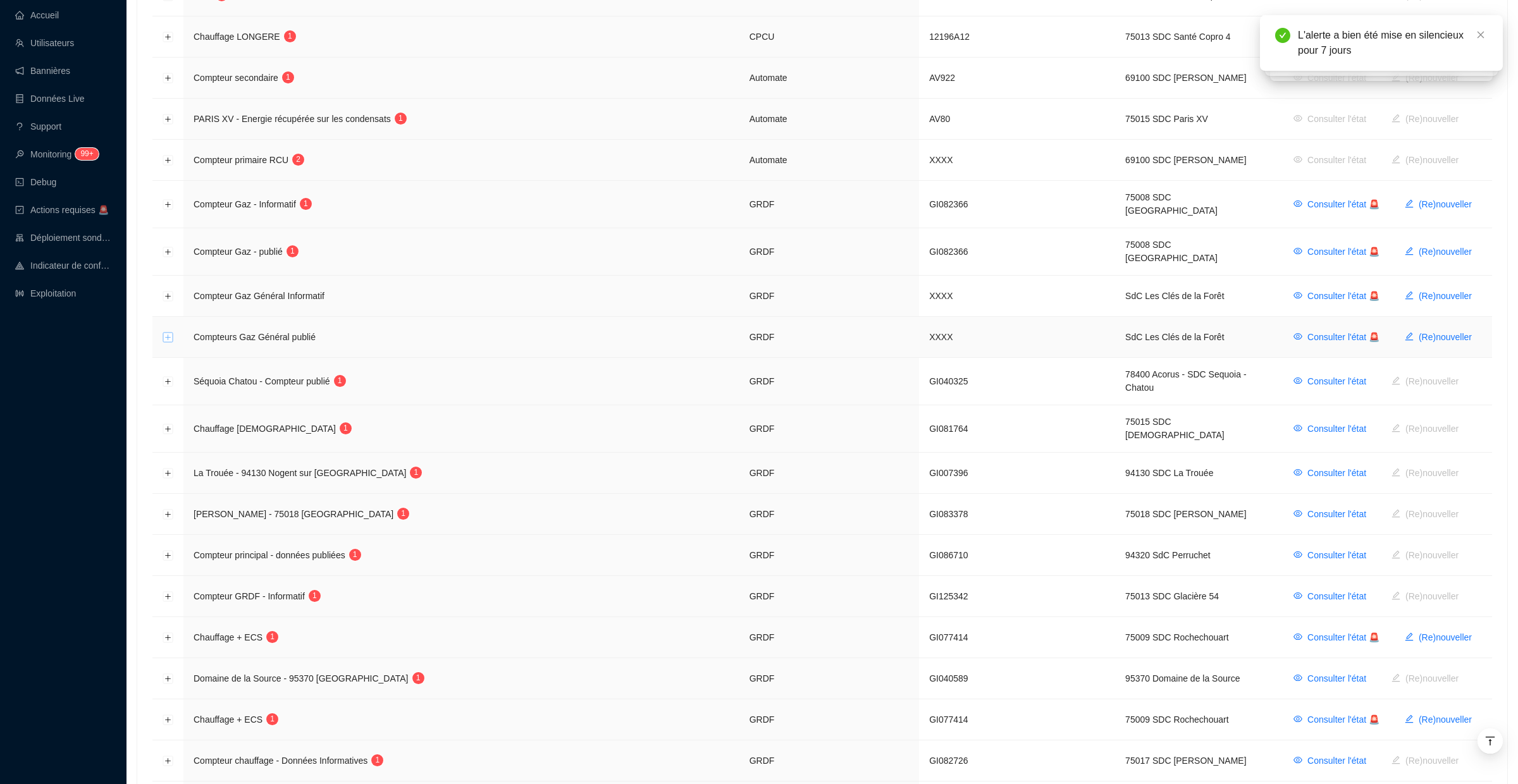
scroll to position [447, 0]
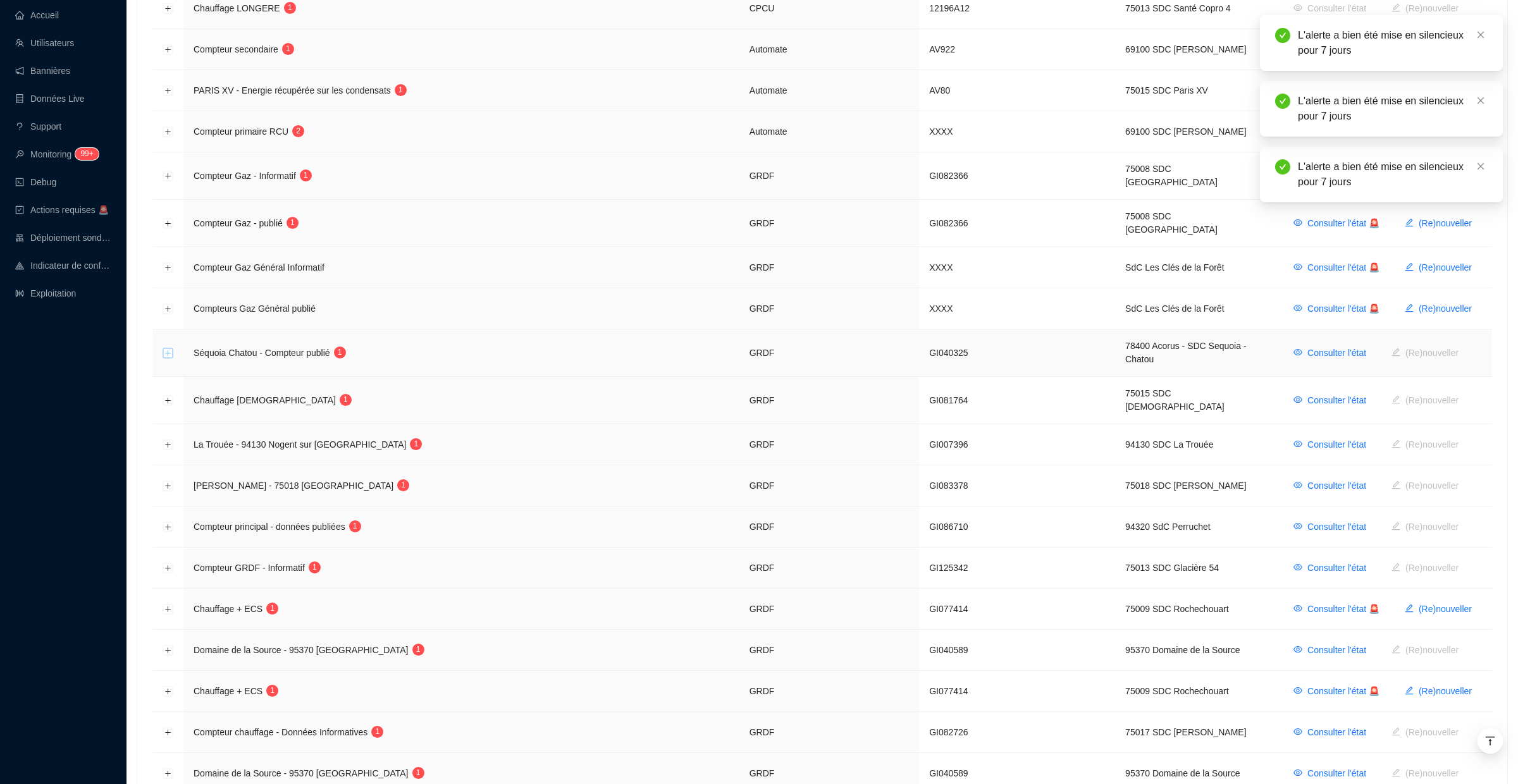
click at [170, 348] on button "Développer la ligne" at bounding box center [168, 353] width 10 height 10
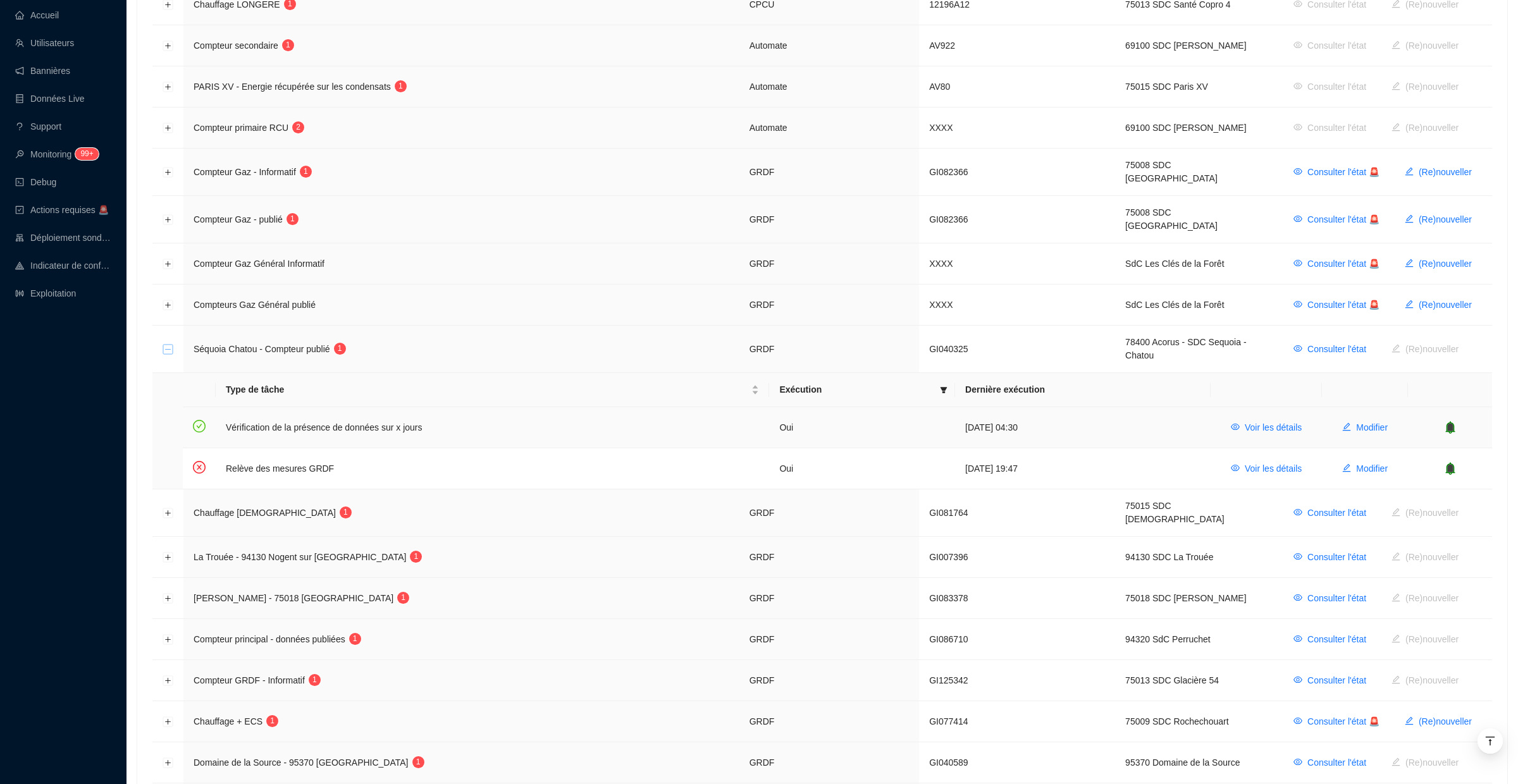
scroll to position [452, 0]
click at [1289, 461] on span "Voir les détails" at bounding box center [1273, 467] width 57 height 13
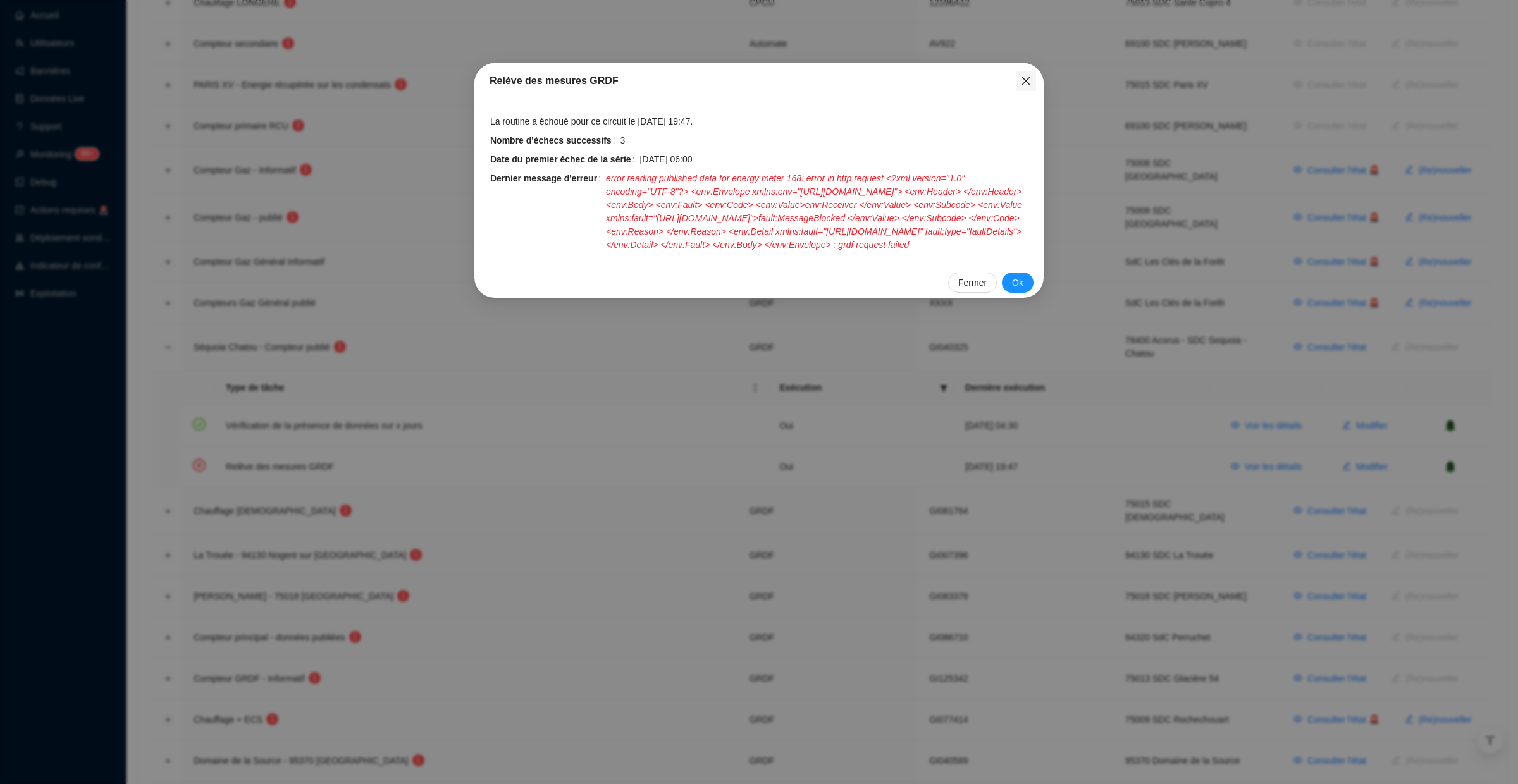
click at [1028, 77] on icon "close" at bounding box center [1026, 81] width 10 height 10
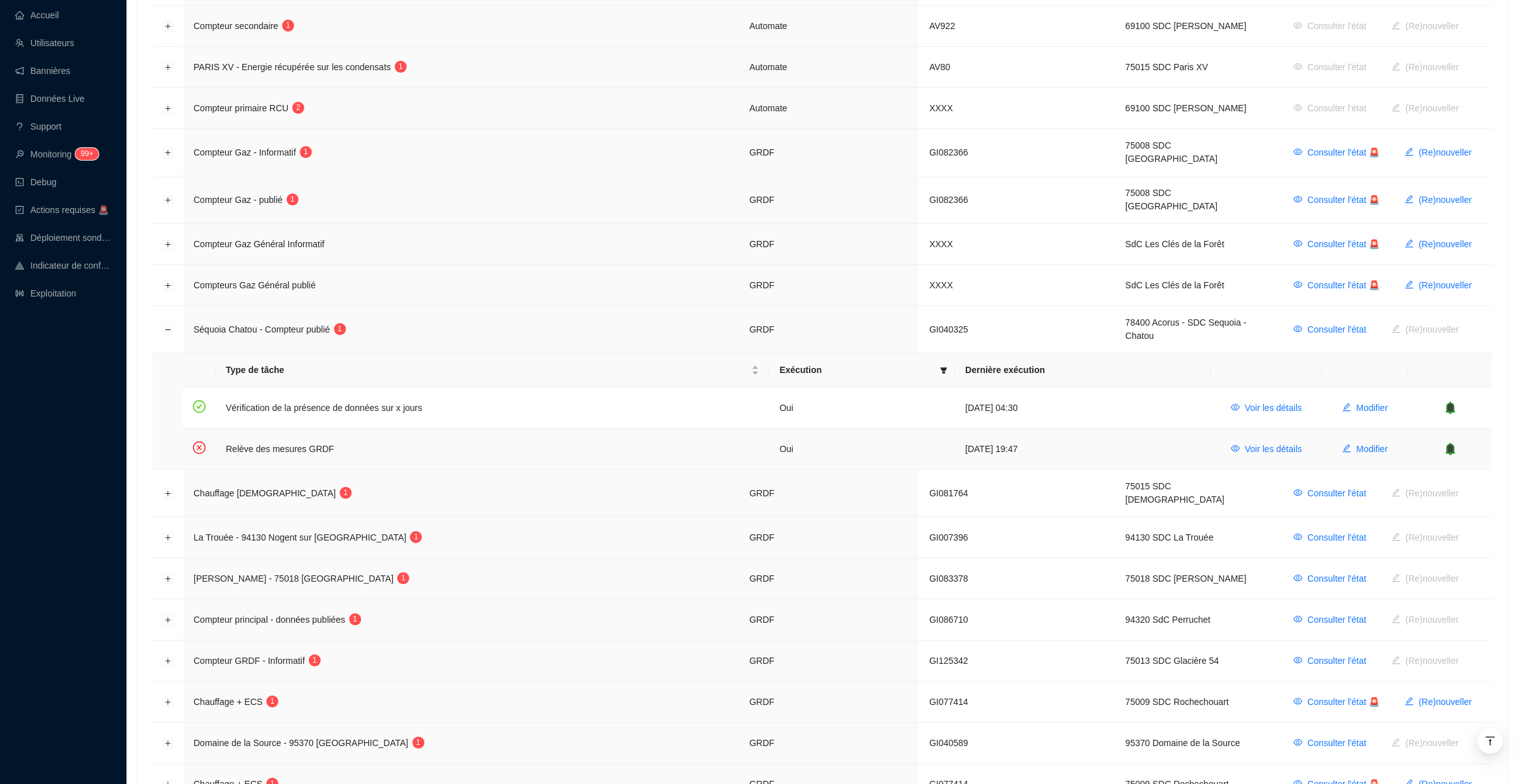
scroll to position [476, 0]
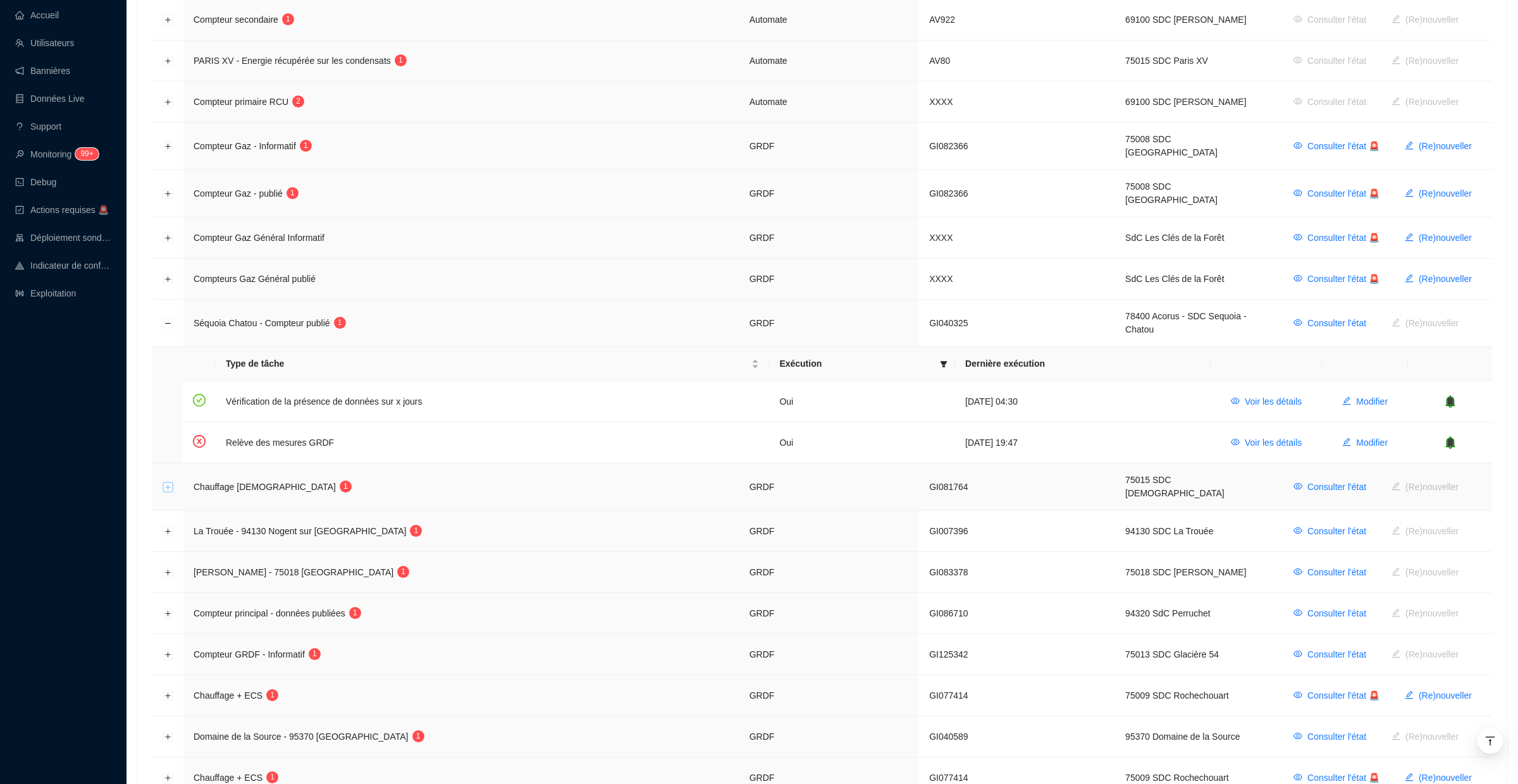
click at [170, 483] on button "Développer la ligne" at bounding box center [168, 487] width 10 height 10
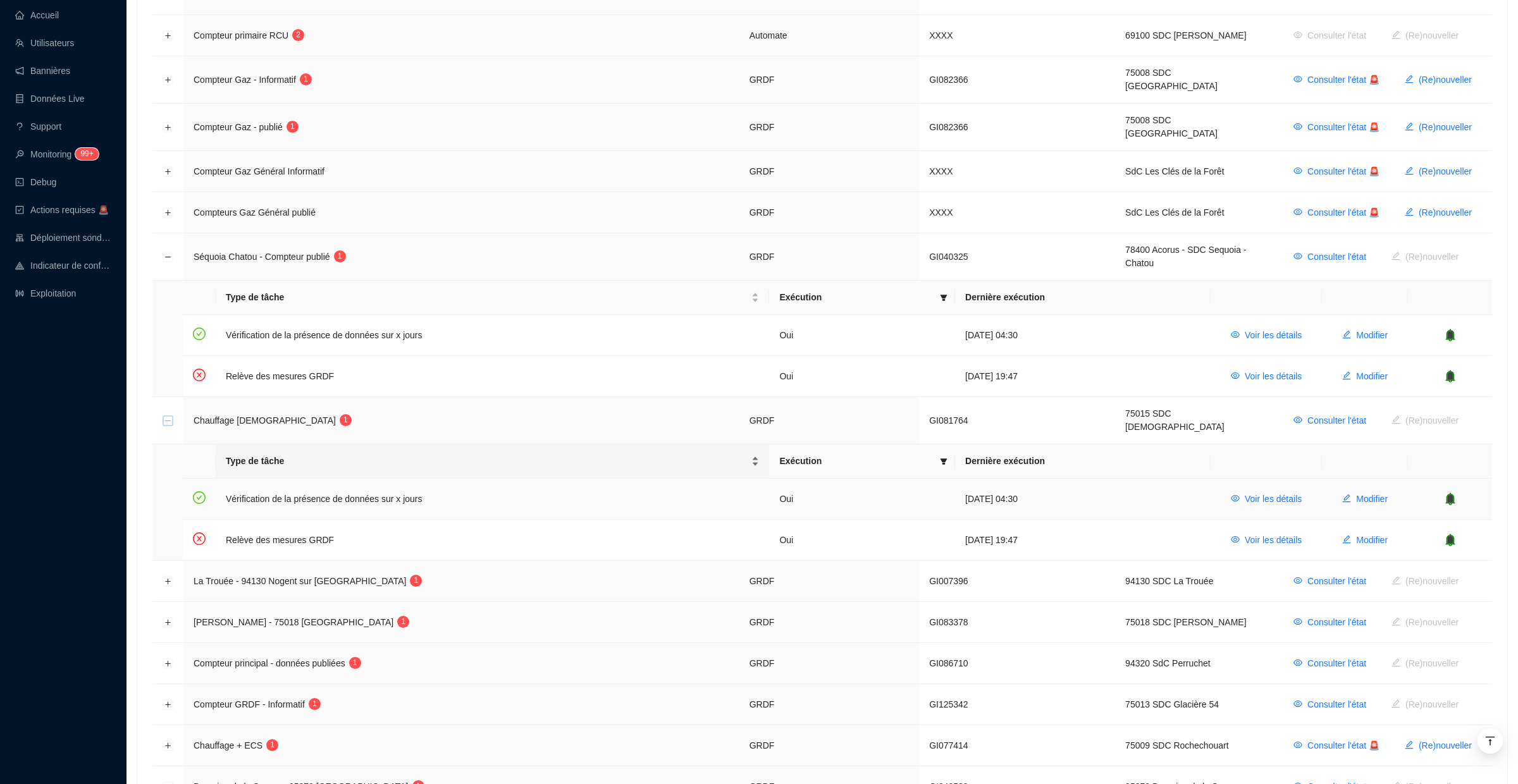
scroll to position [553, 0]
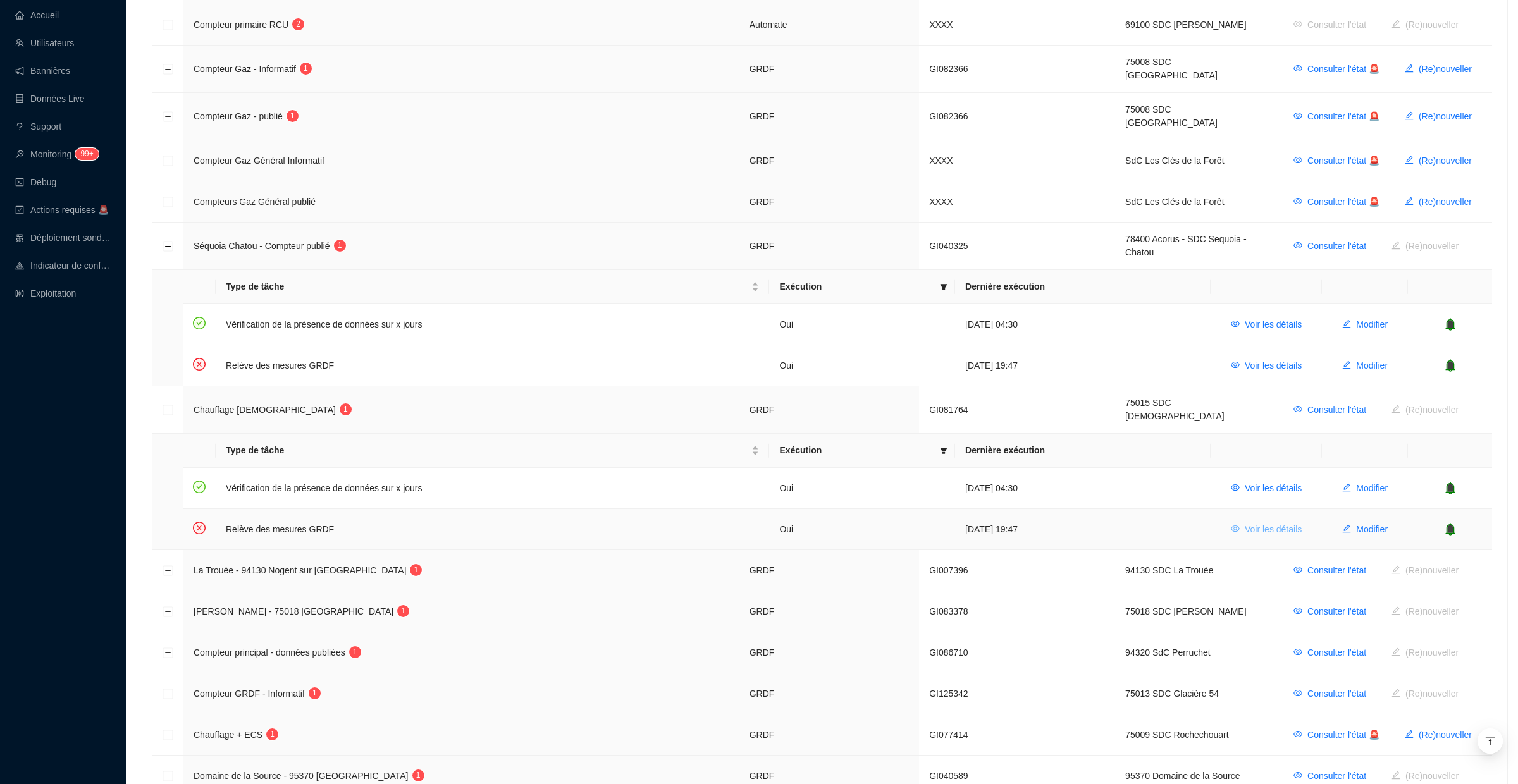
click at [1264, 523] on span "Voir les détails" at bounding box center [1273, 529] width 57 height 13
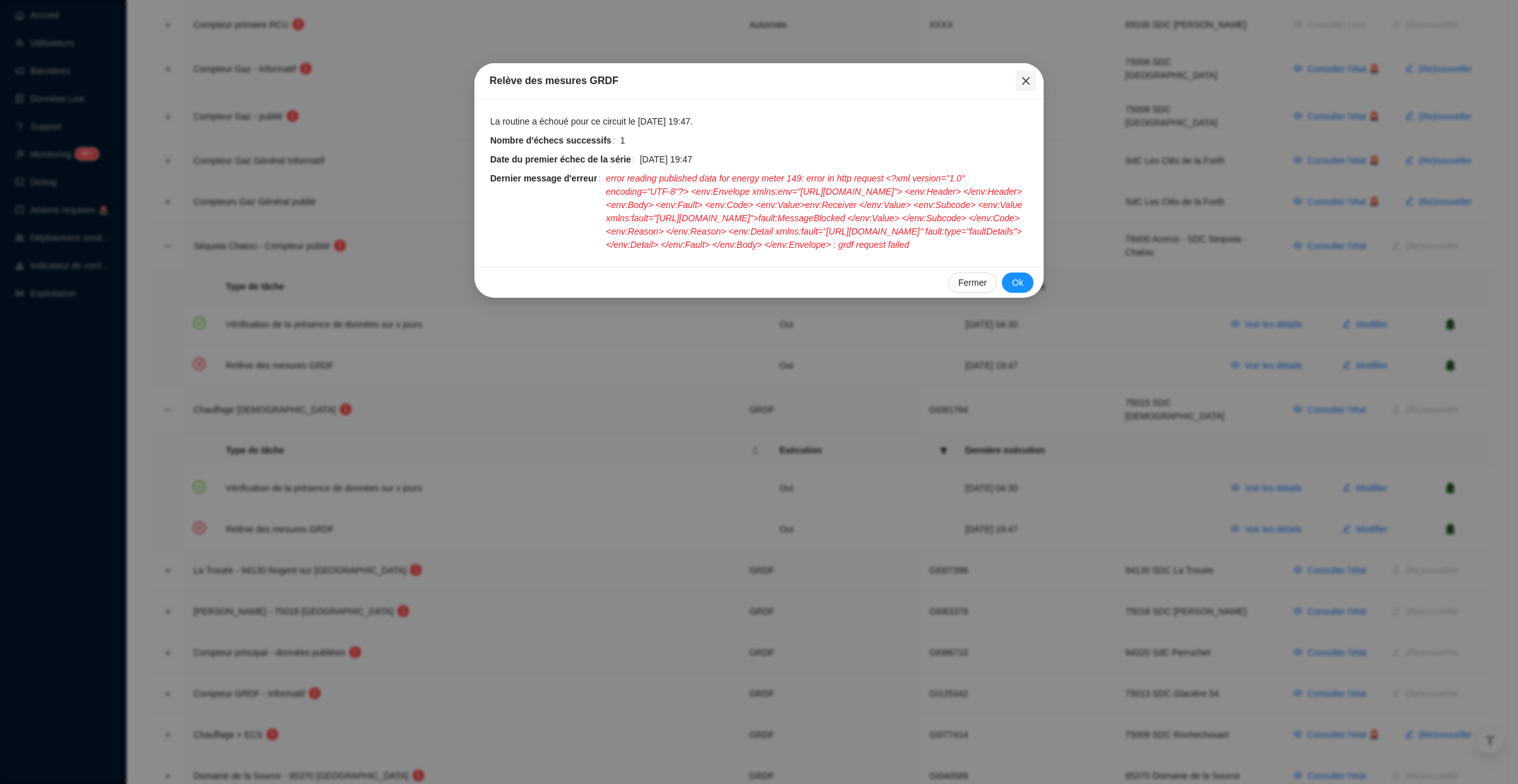
click at [1027, 84] on icon "close" at bounding box center [1026, 81] width 10 height 10
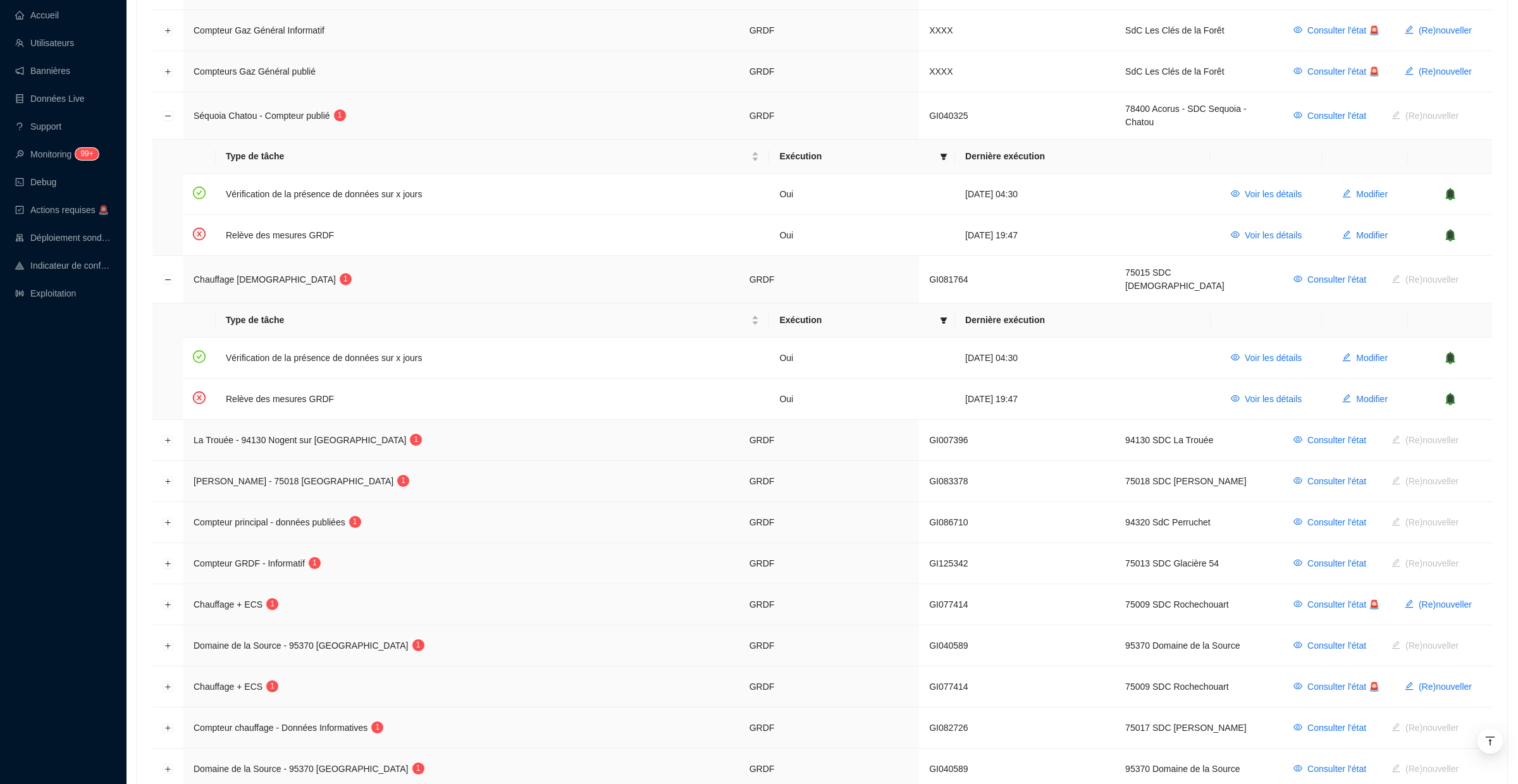
scroll to position [689, 0]
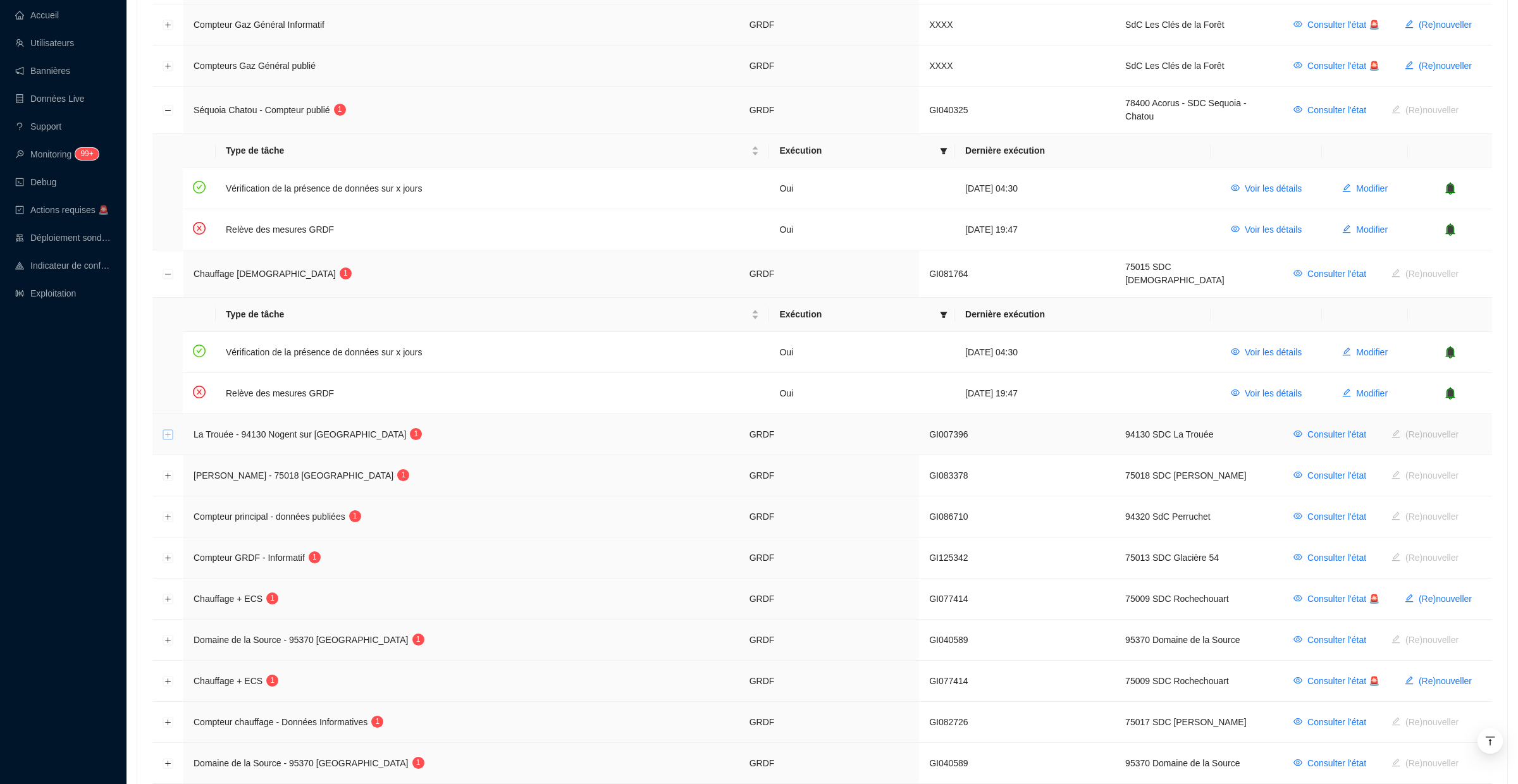
click at [168, 430] on button "Développer la ligne" at bounding box center [168, 435] width 10 height 10
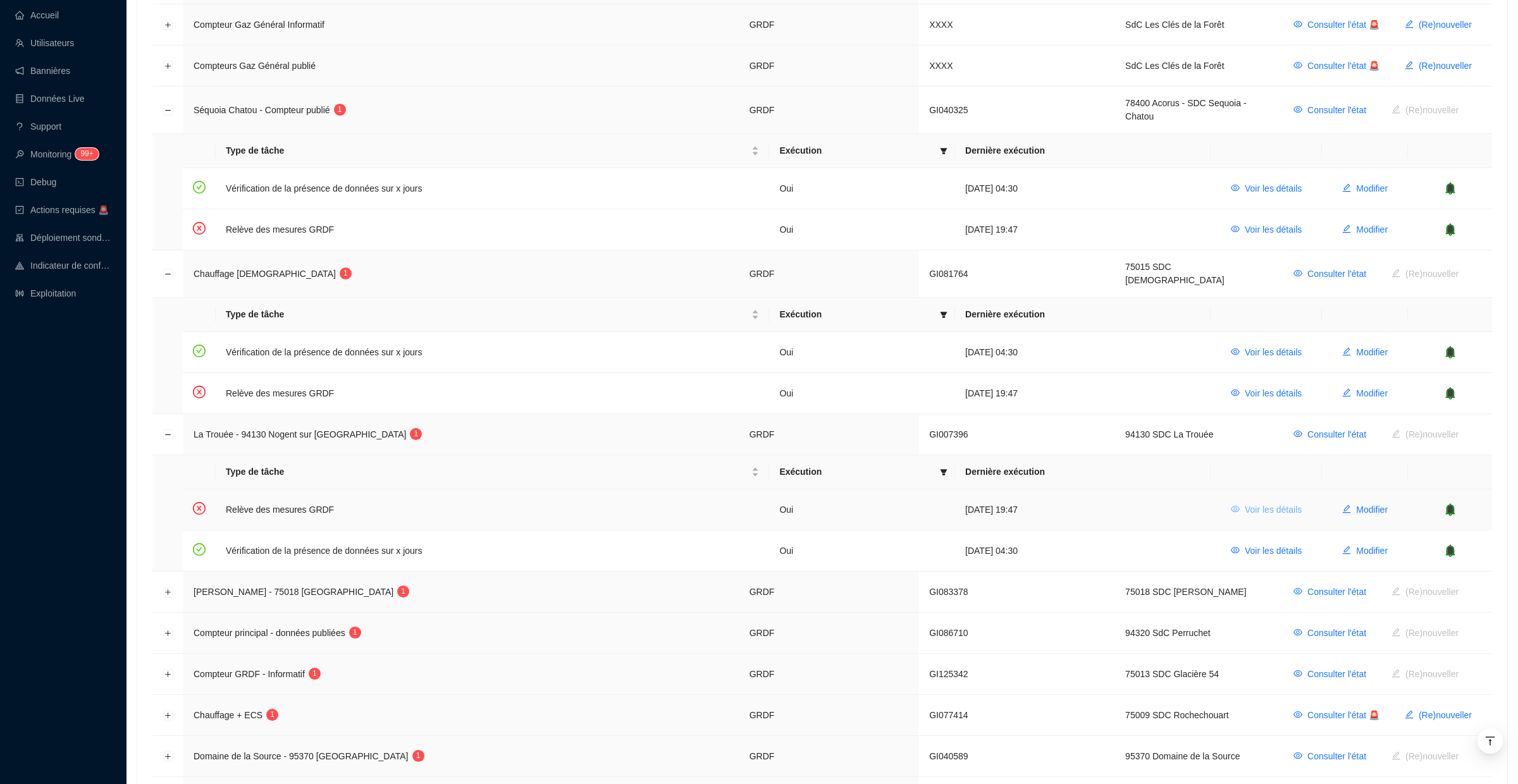
click at [1250, 503] on span "Voir les détails" at bounding box center [1273, 509] width 57 height 13
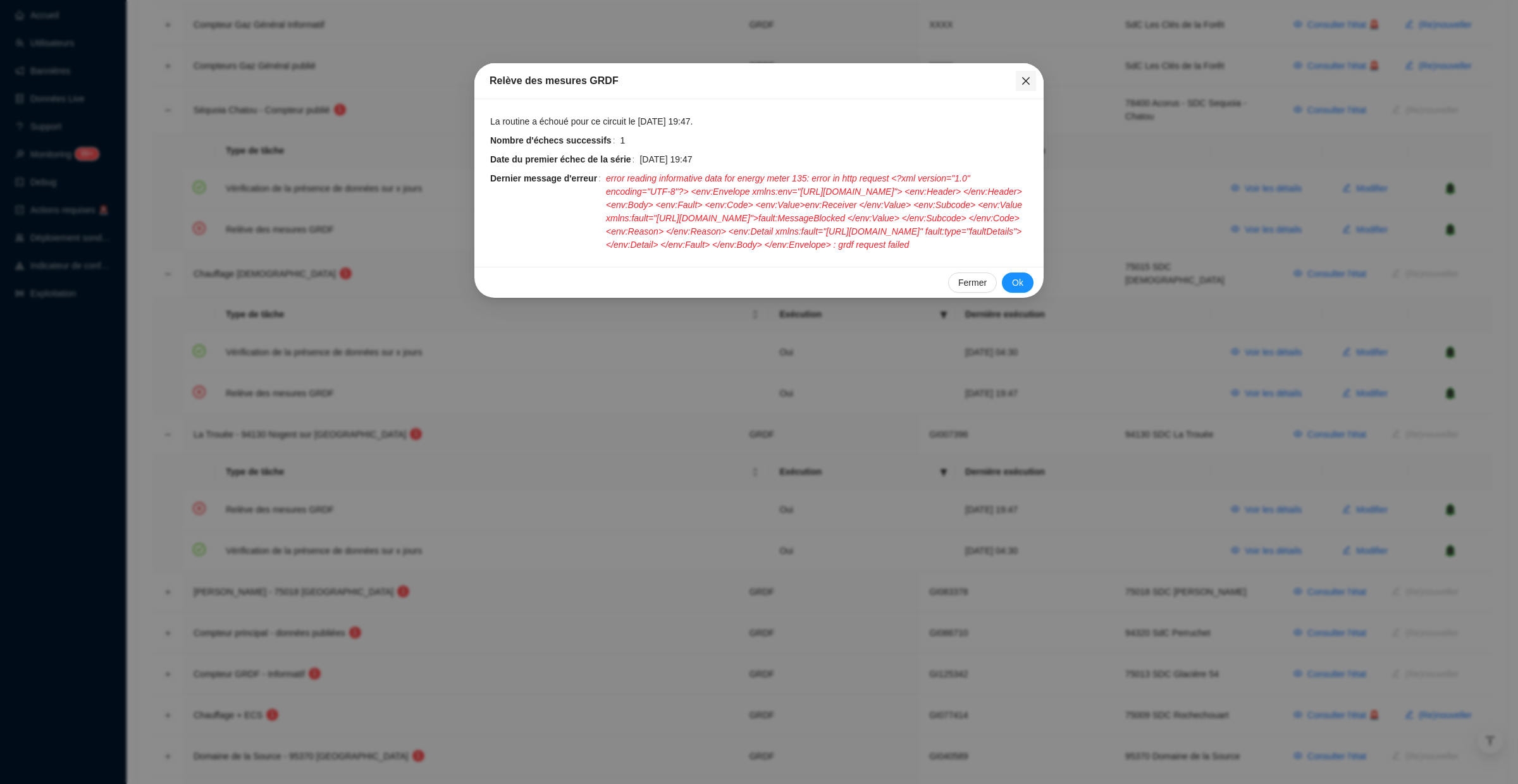
click at [1025, 81] on icon "close" at bounding box center [1026, 81] width 8 height 8
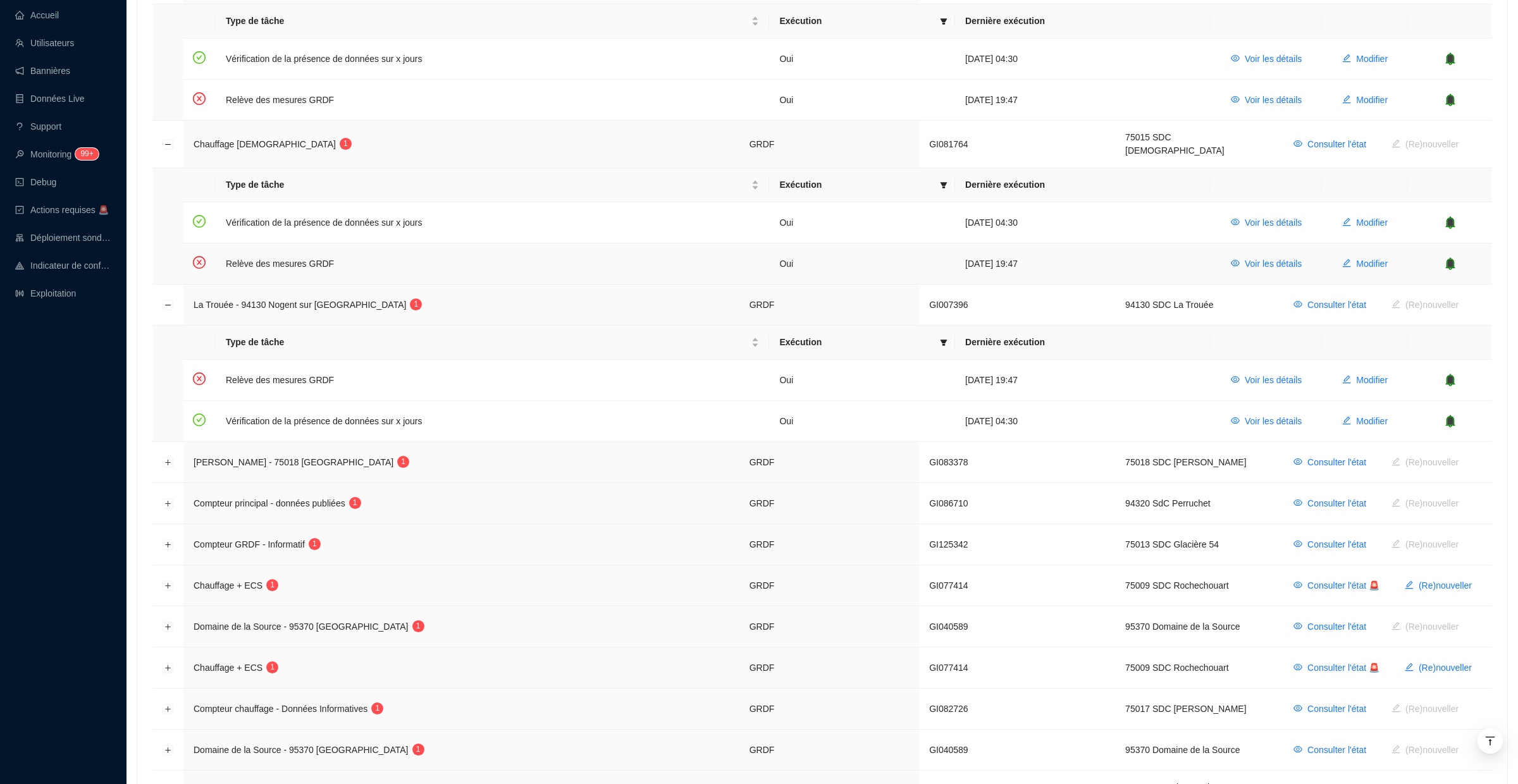
scroll to position [844, 0]
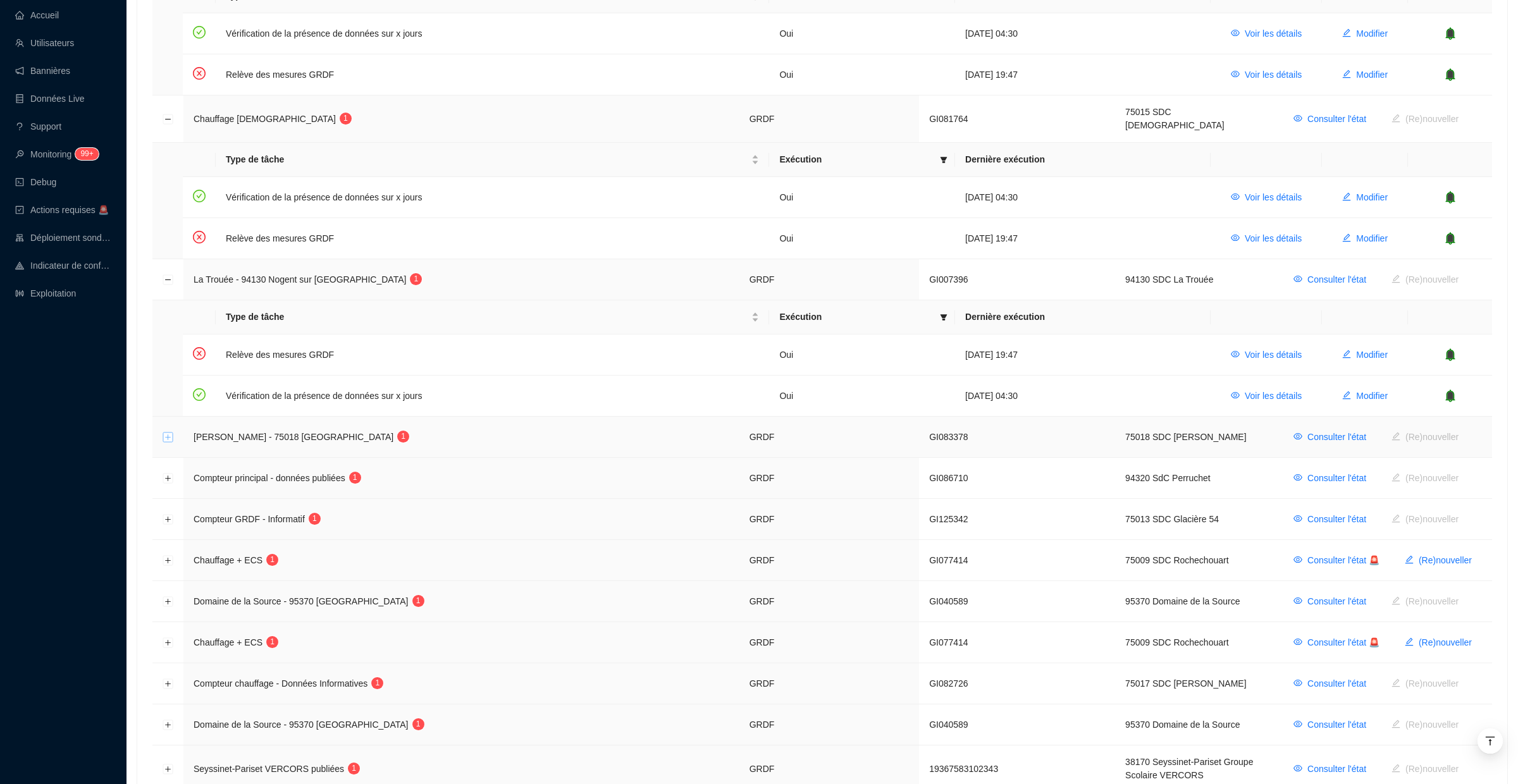
click at [170, 432] on button "Développer la ligne" at bounding box center [168, 437] width 10 height 10
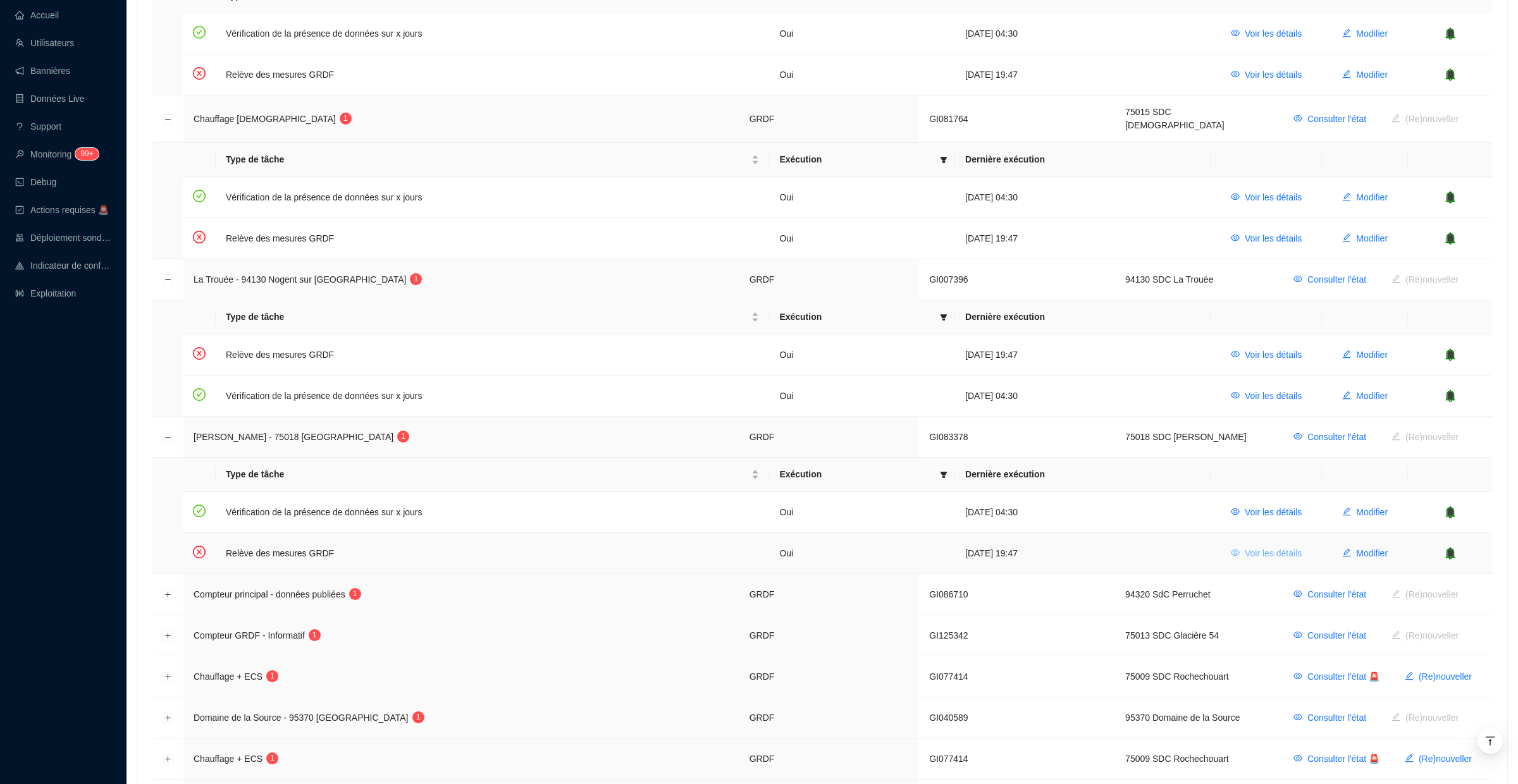
click at [1282, 547] on span "Voir les détails" at bounding box center [1273, 553] width 57 height 13
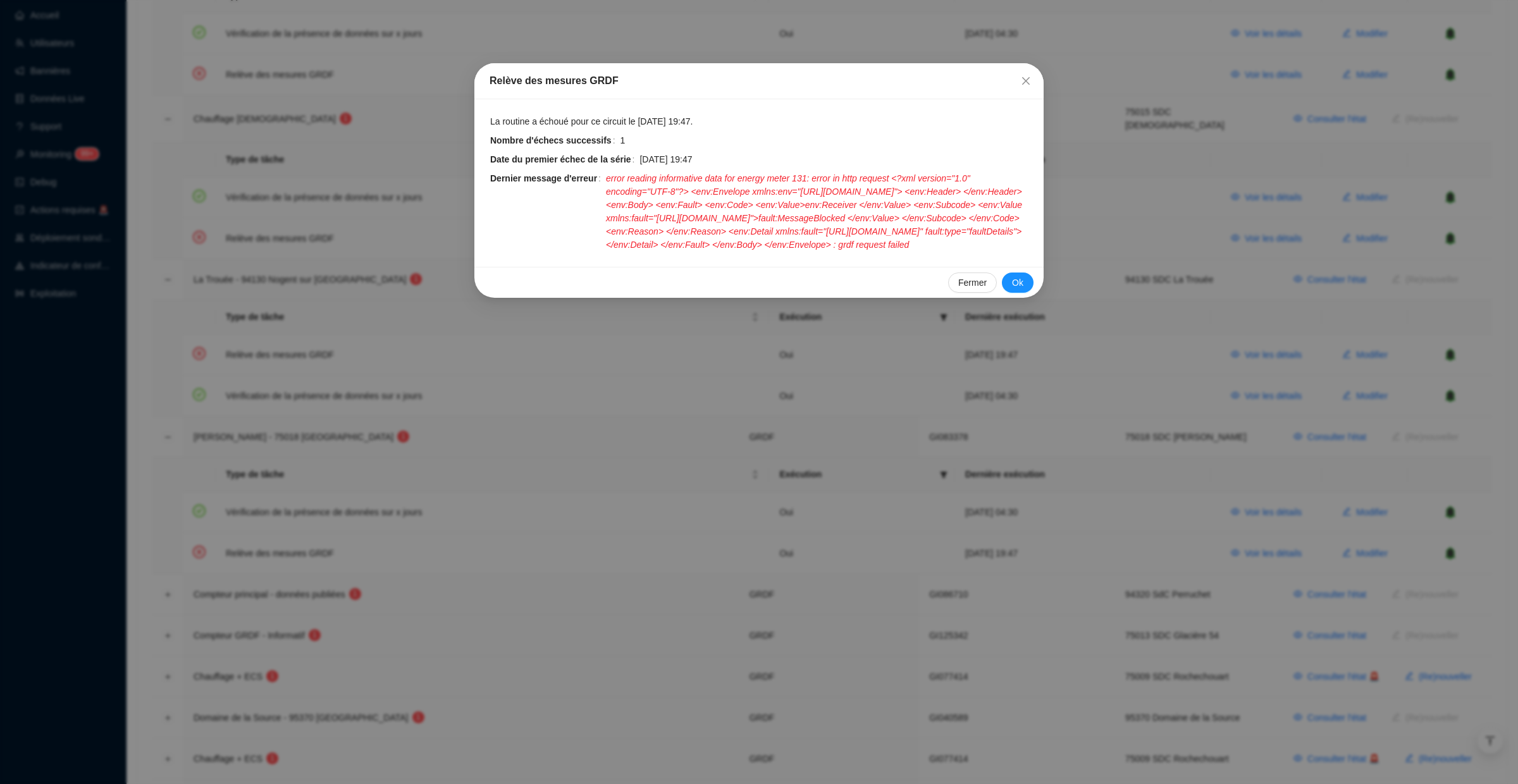
drag, startPoint x: 841, startPoint y: 272, endPoint x: 608, endPoint y: 171, distance: 253.9
click at [608, 172] on span "error reading informative data for energy meter 131: error in http request <?xm…" at bounding box center [817, 212] width 422 height 80
copy span "error reading informative data for energy meter 131: error in http request <?xm…"
click at [1029, 83] on icon "close" at bounding box center [1026, 81] width 10 height 10
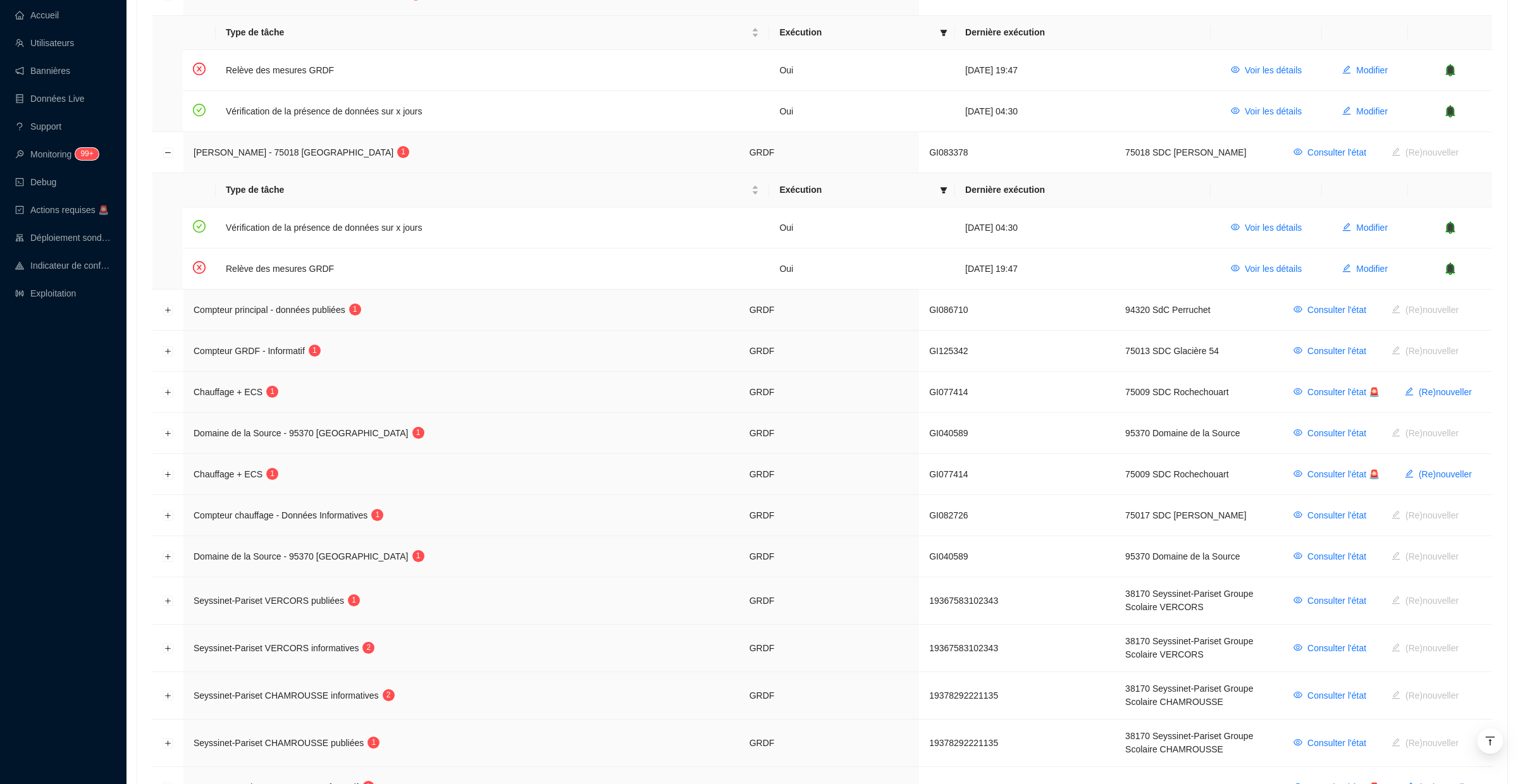
scroll to position [1129, 0]
click at [165, 510] on button "Développer la ligne" at bounding box center [168, 515] width 10 height 10
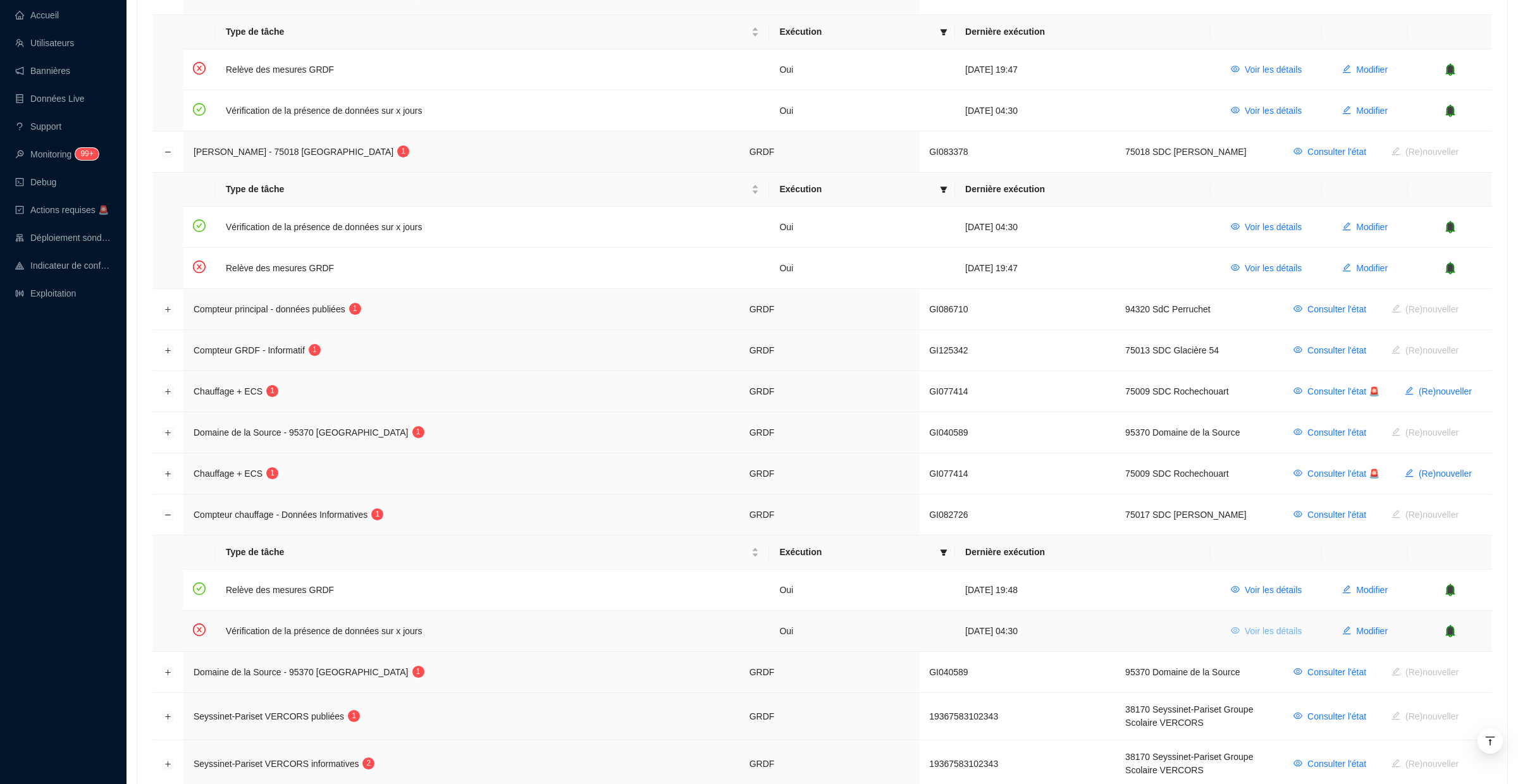
click at [1262, 625] on span "Voir les détails" at bounding box center [1273, 631] width 57 height 13
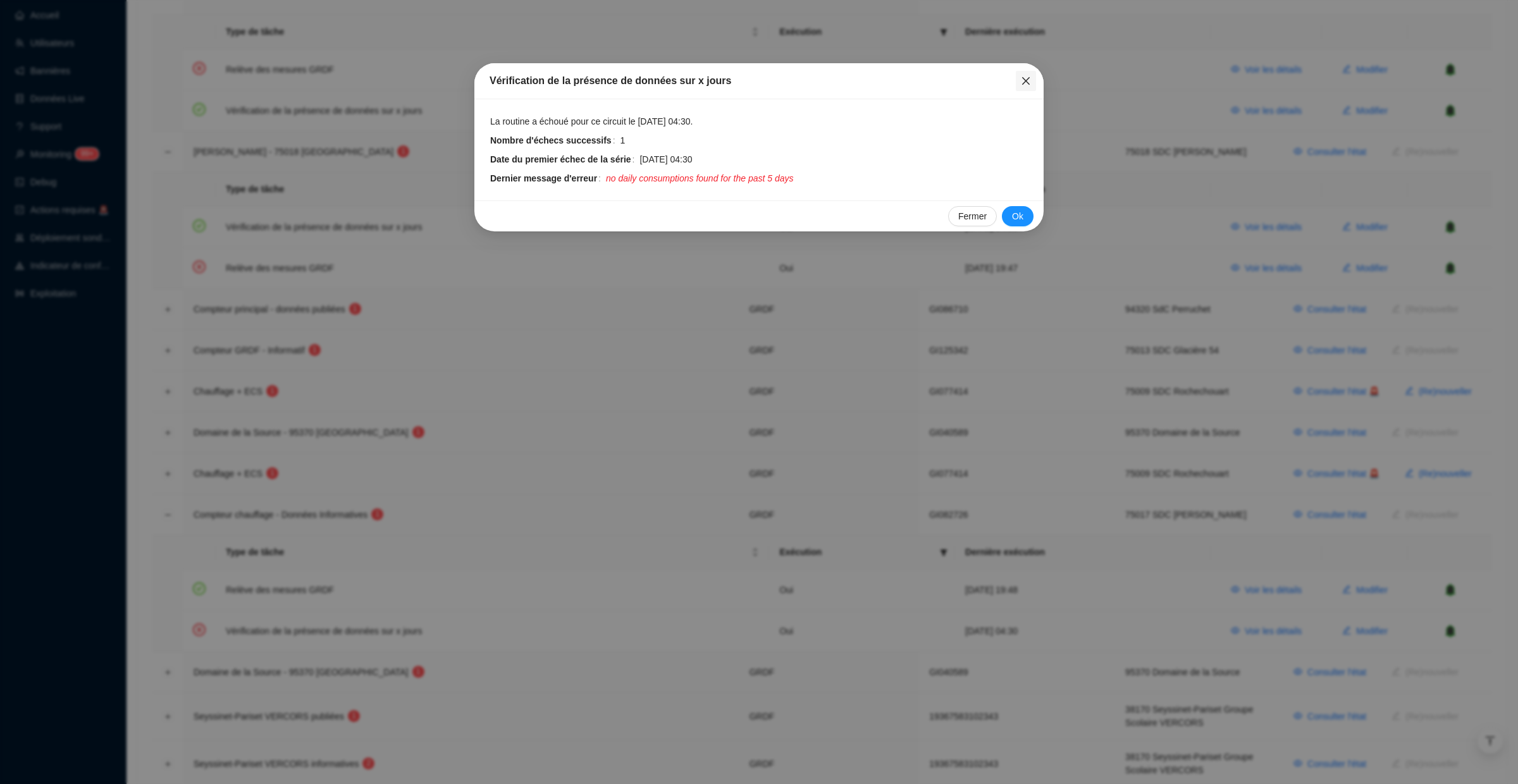
click at [1027, 79] on icon "close" at bounding box center [1026, 81] width 10 height 10
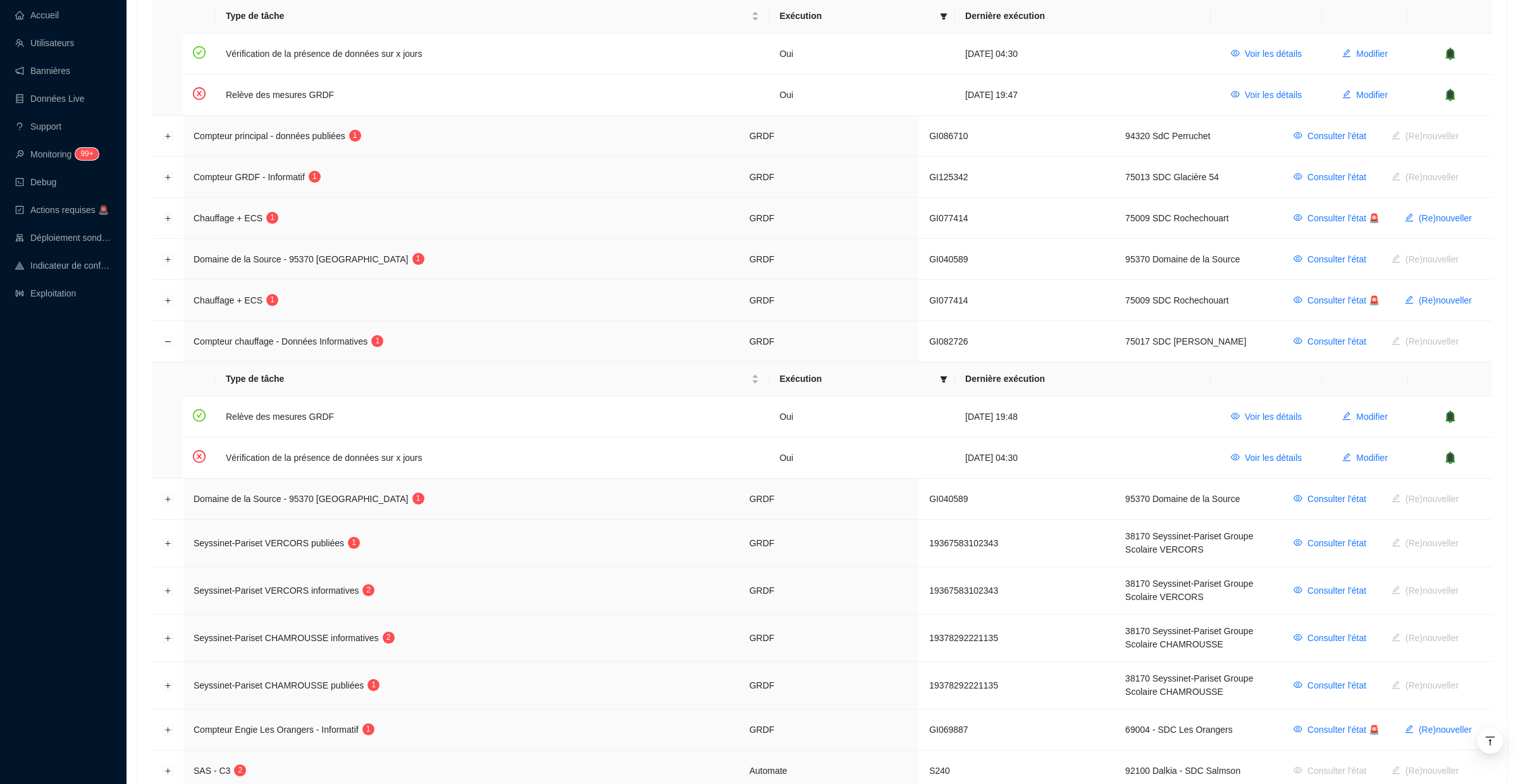
scroll to position [1321, 0]
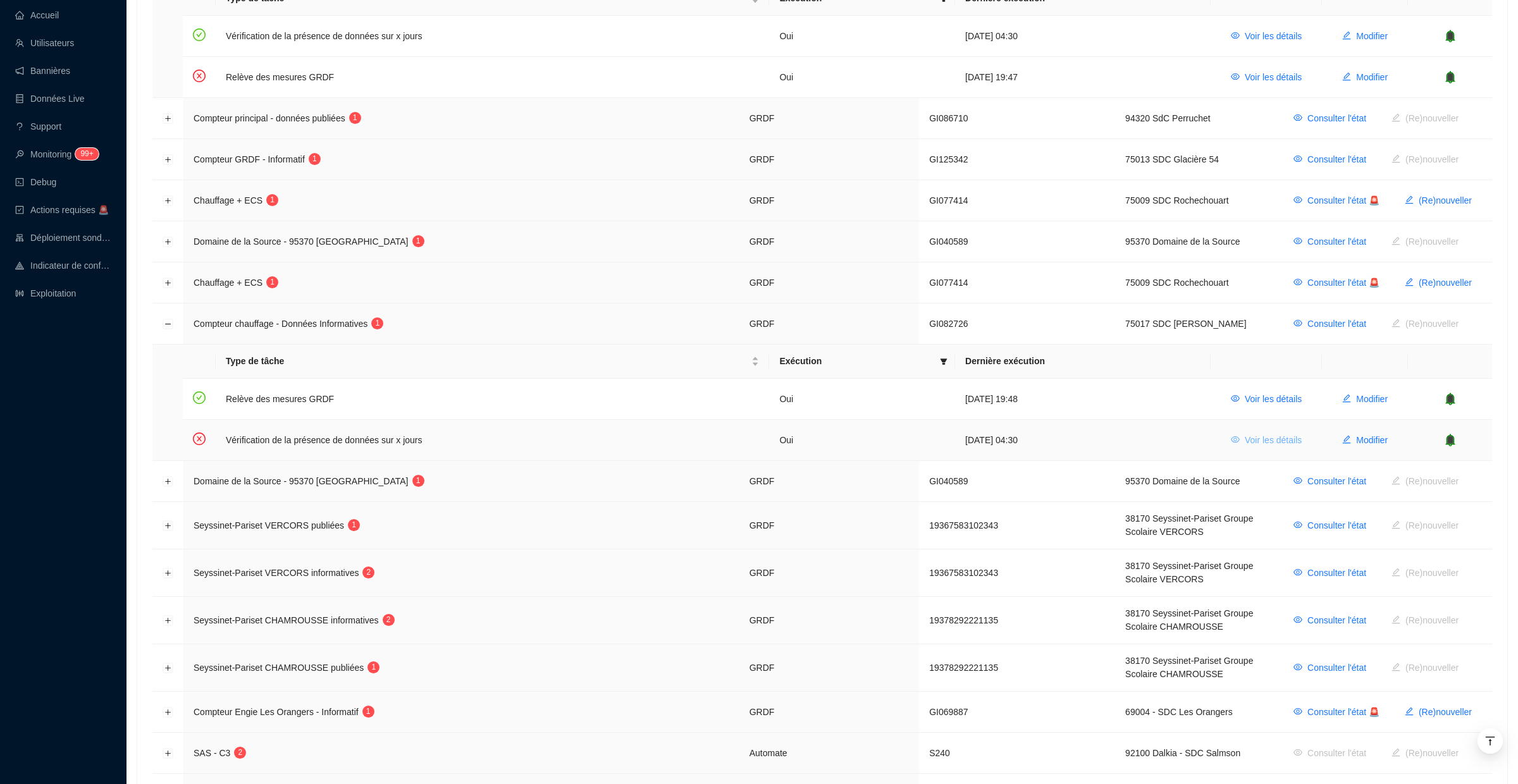
click at [1250, 434] on span "Voir les détails" at bounding box center [1273, 440] width 57 height 13
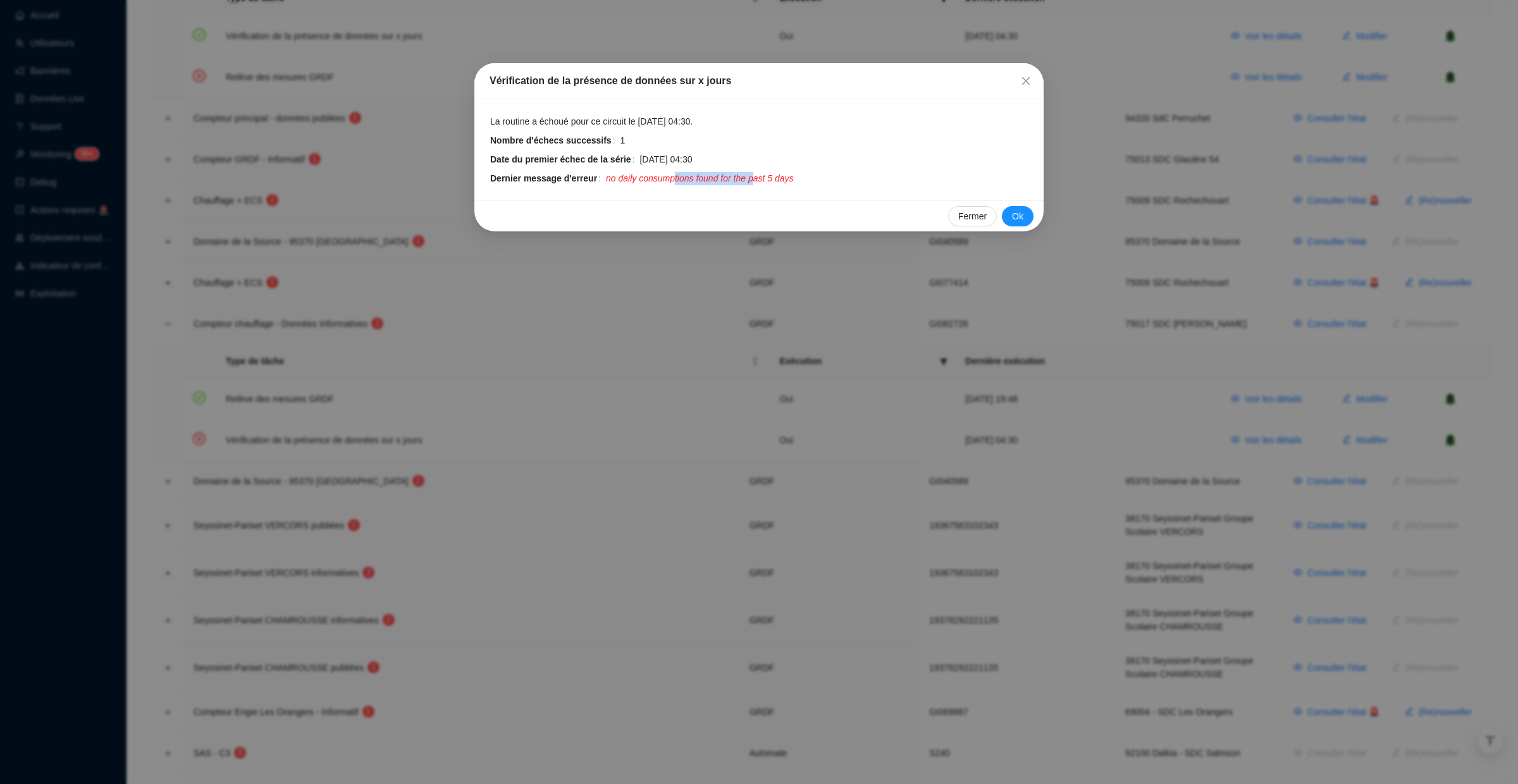
drag, startPoint x: 680, startPoint y: 177, endPoint x: 761, endPoint y: 181, distance: 81.1
click at [761, 181] on span "no daily consumptions found for the past 5 days" at bounding box center [699, 178] width 188 height 13
click at [1029, 80] on icon "close" at bounding box center [1026, 81] width 10 height 10
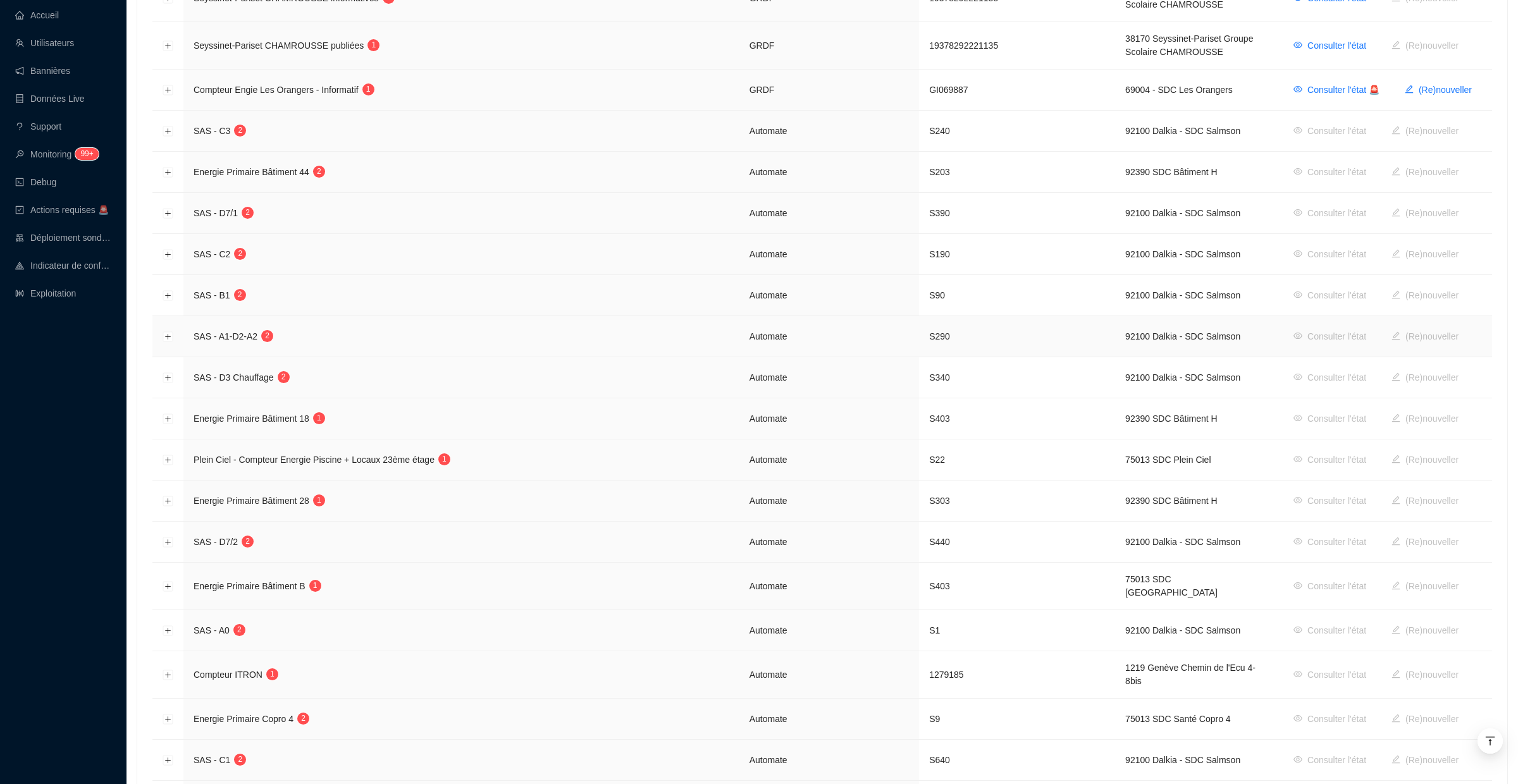
scroll to position [1905, 0]
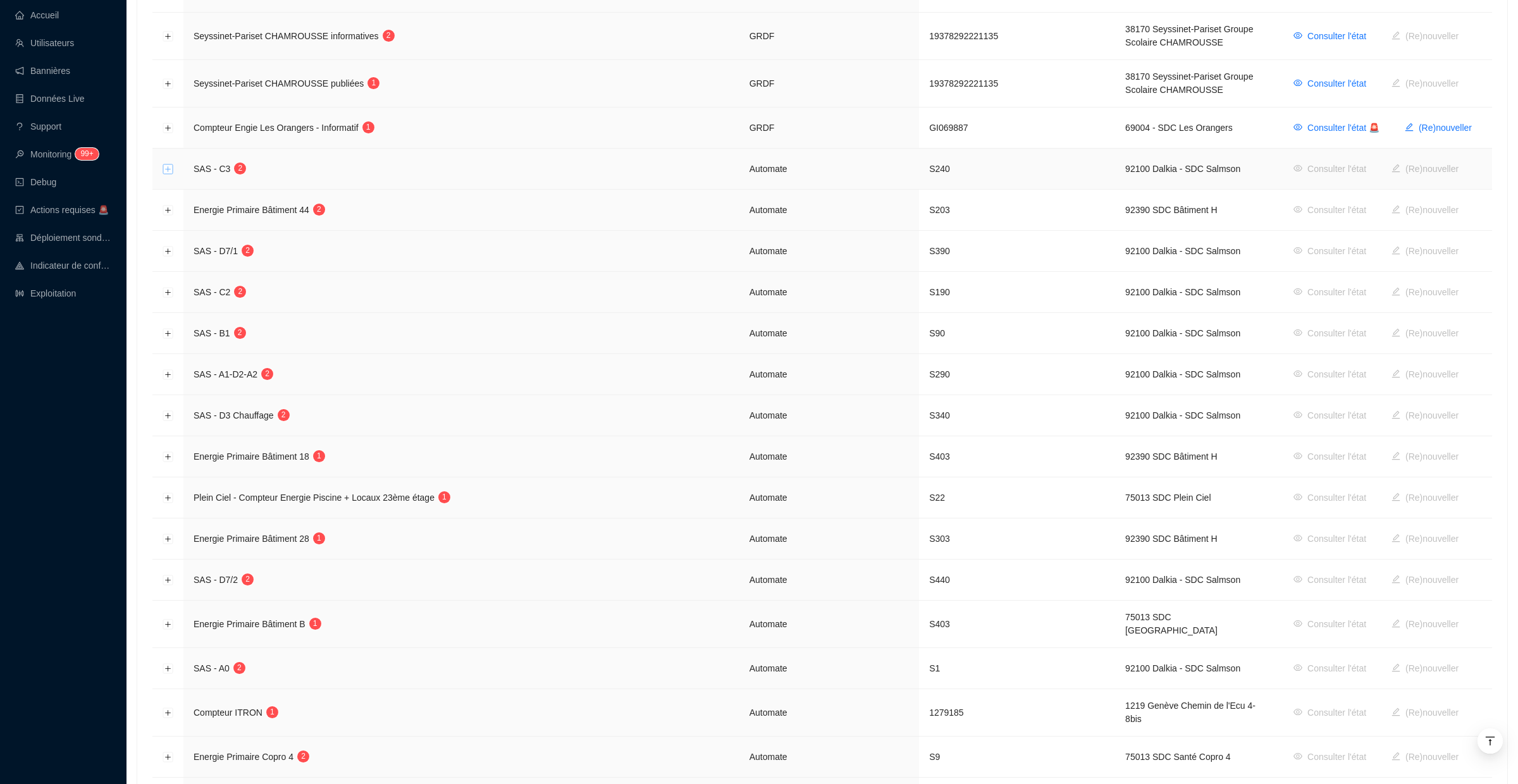
click at [168, 165] on button "Développer la ligne" at bounding box center [168, 170] width 10 height 10
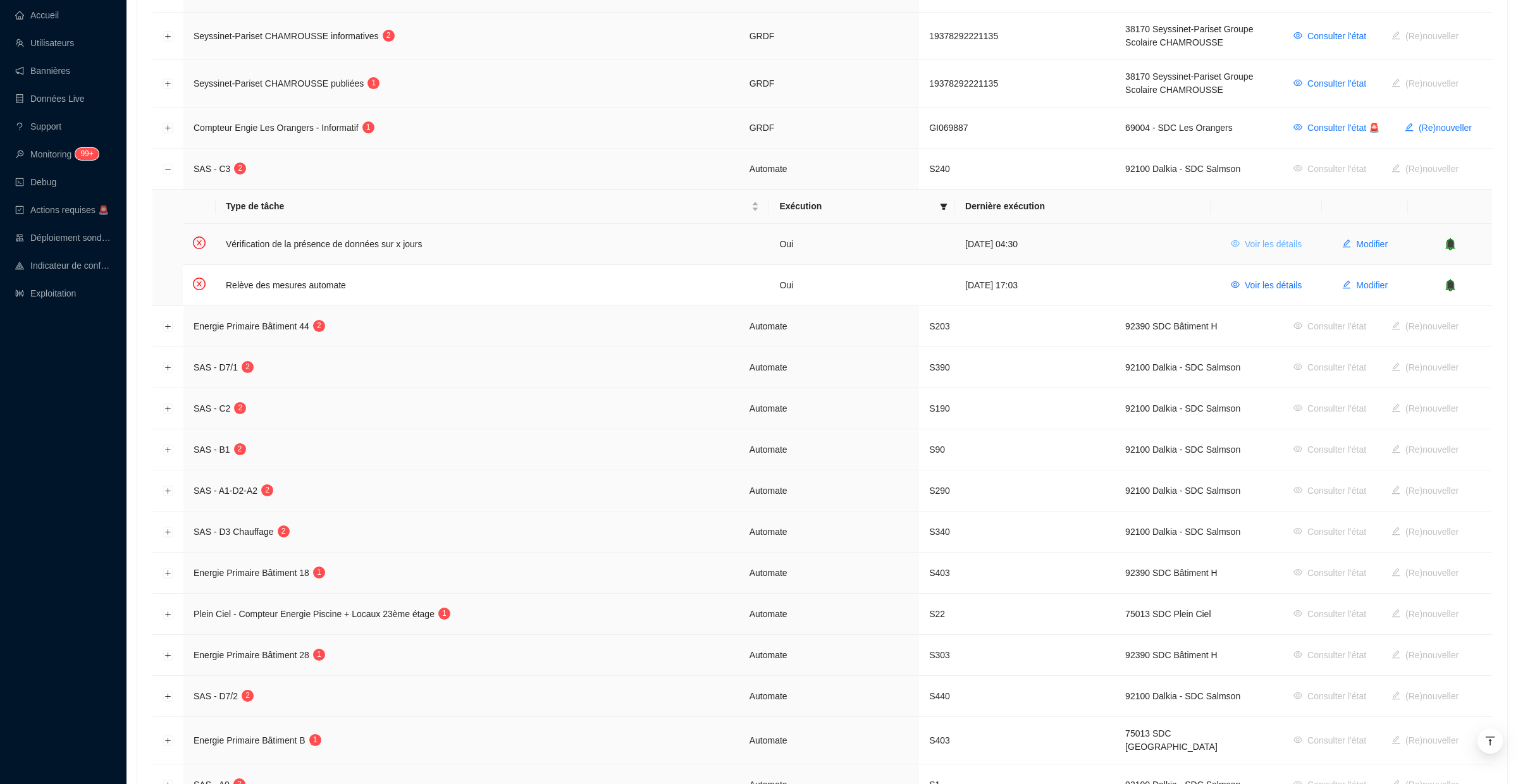
click at [1266, 238] on span "Voir les détails" at bounding box center [1273, 244] width 57 height 13
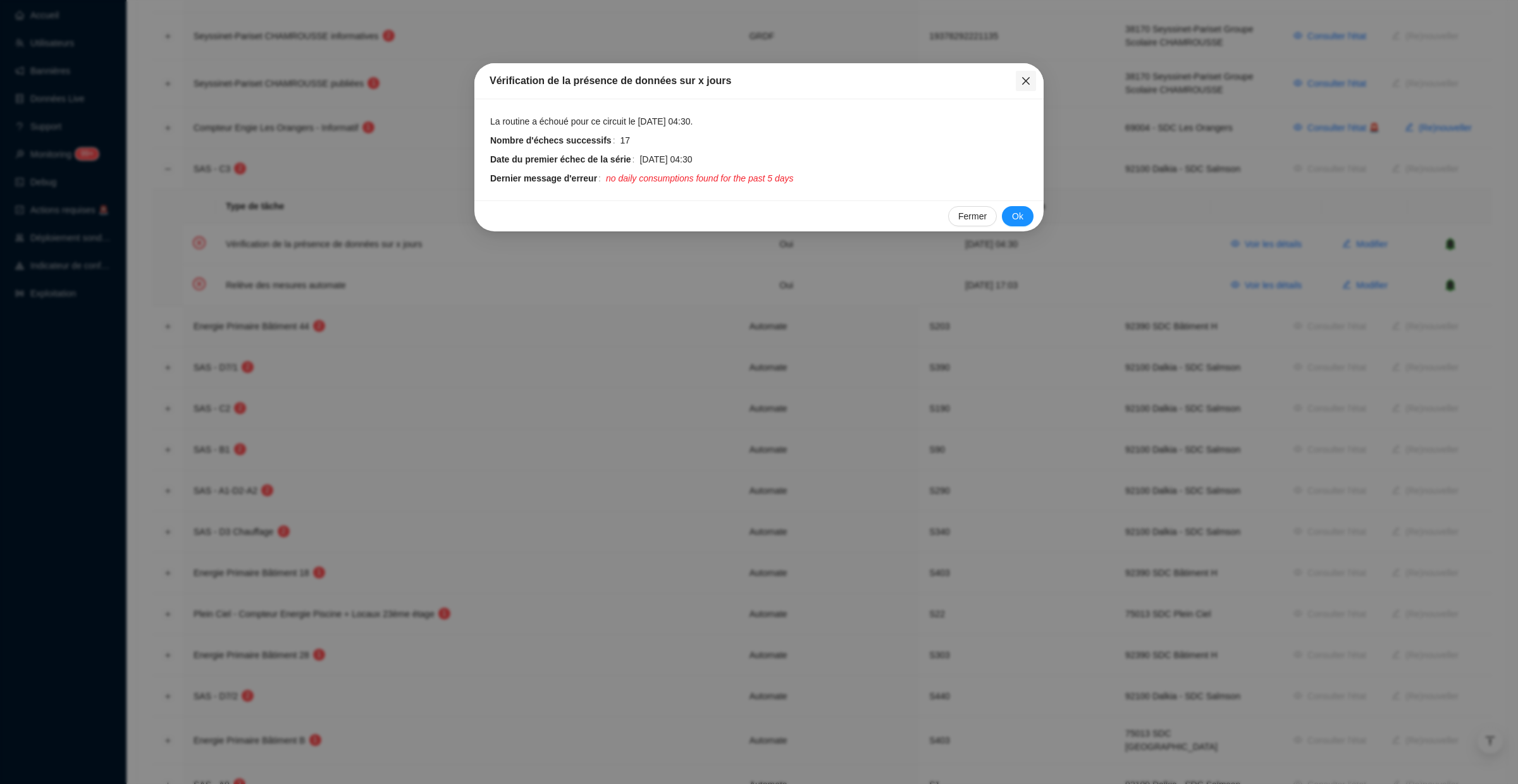
click at [1026, 77] on icon "close" at bounding box center [1026, 81] width 10 height 10
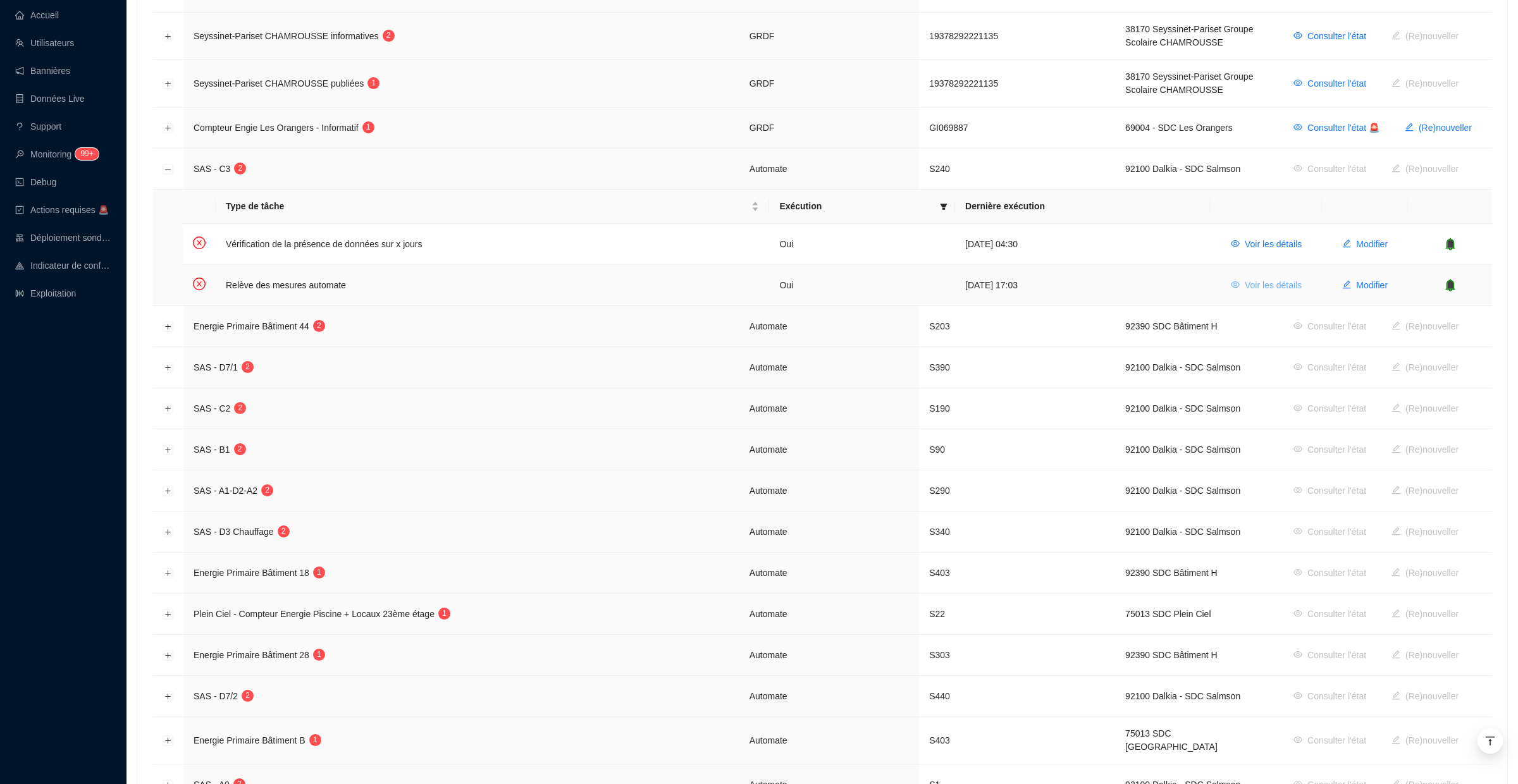
click at [1260, 275] on button "Voir les détails" at bounding box center [1266, 286] width 91 height 20
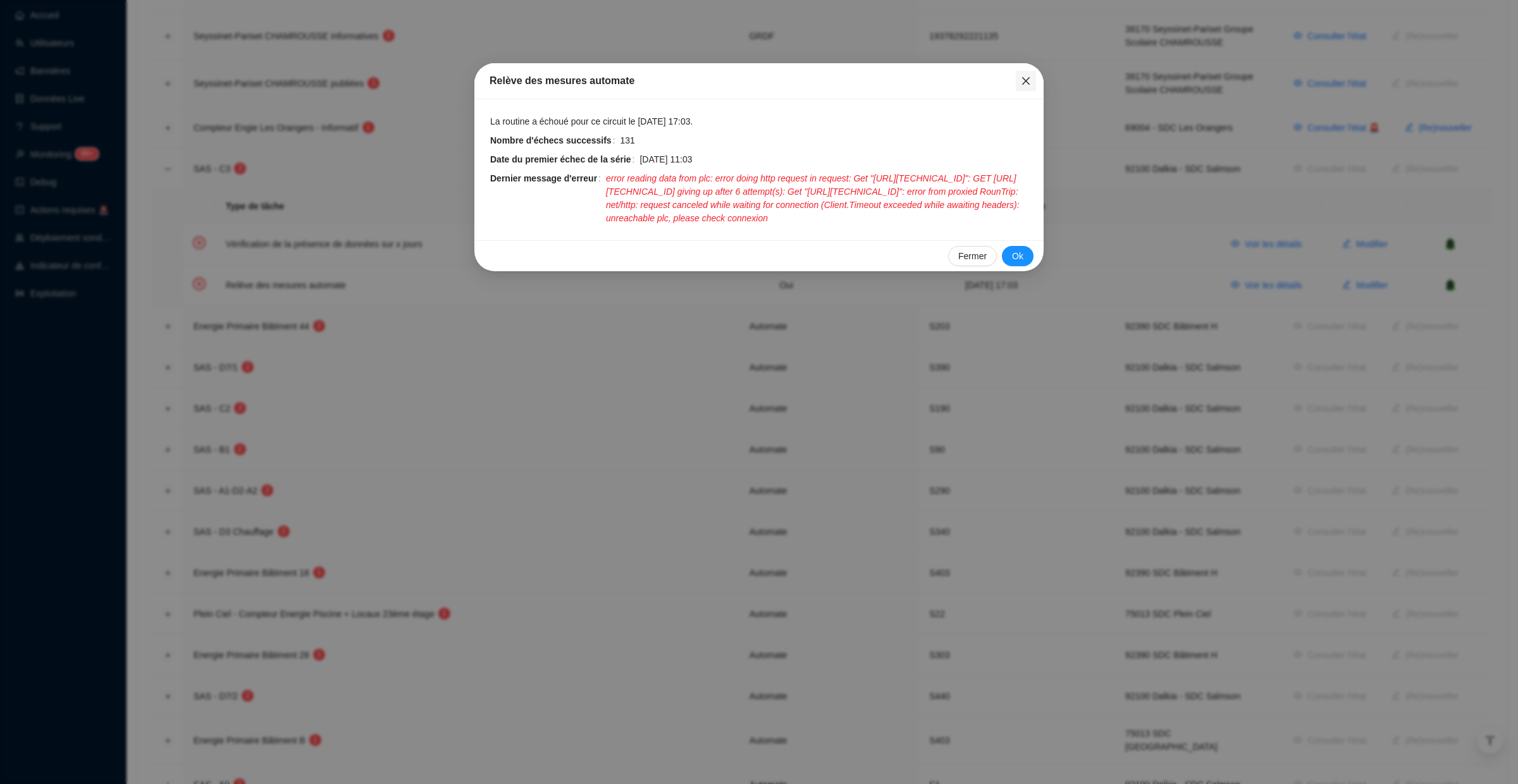
click at [1028, 80] on icon "close" at bounding box center [1026, 81] width 10 height 10
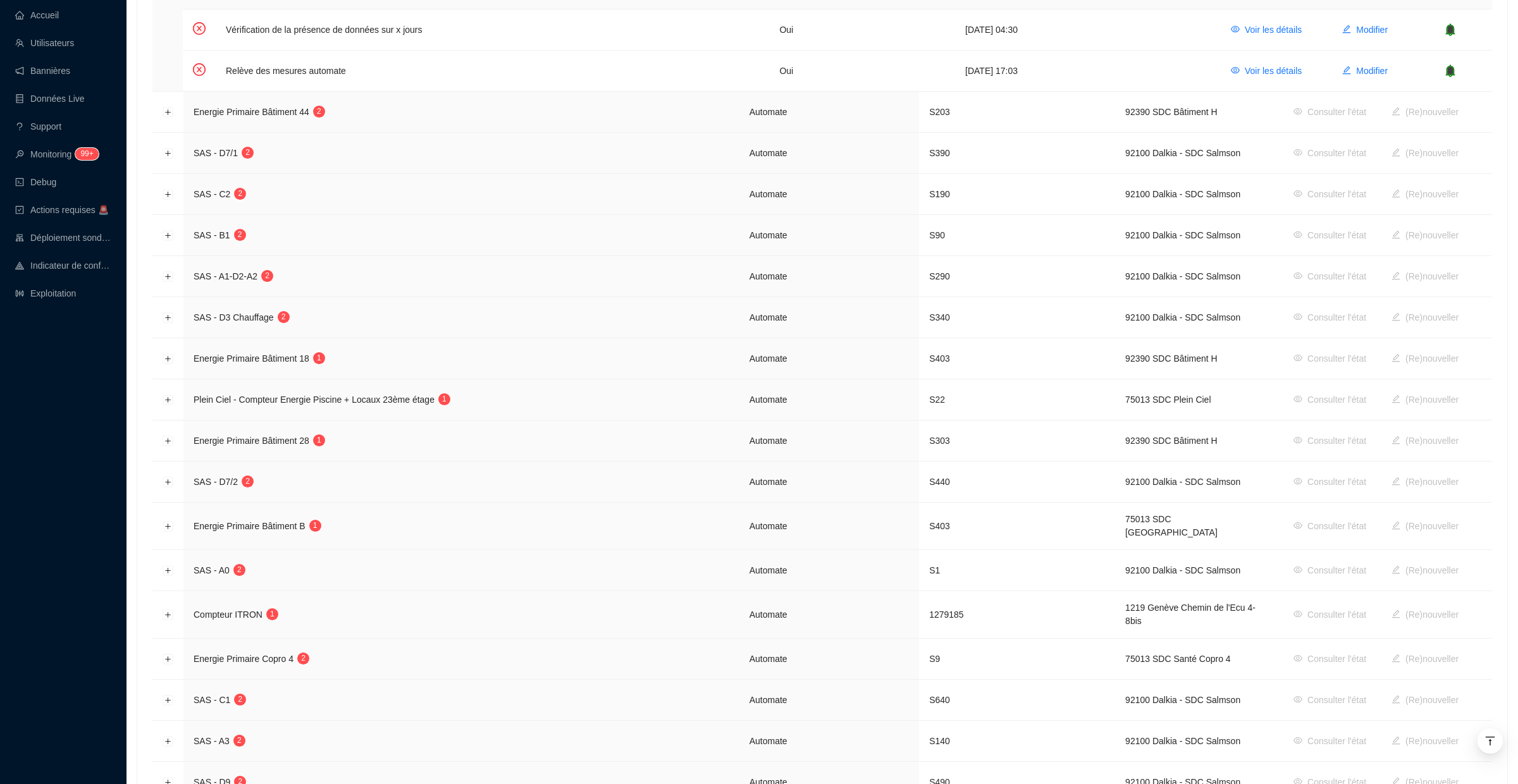
scroll to position [2108, 0]
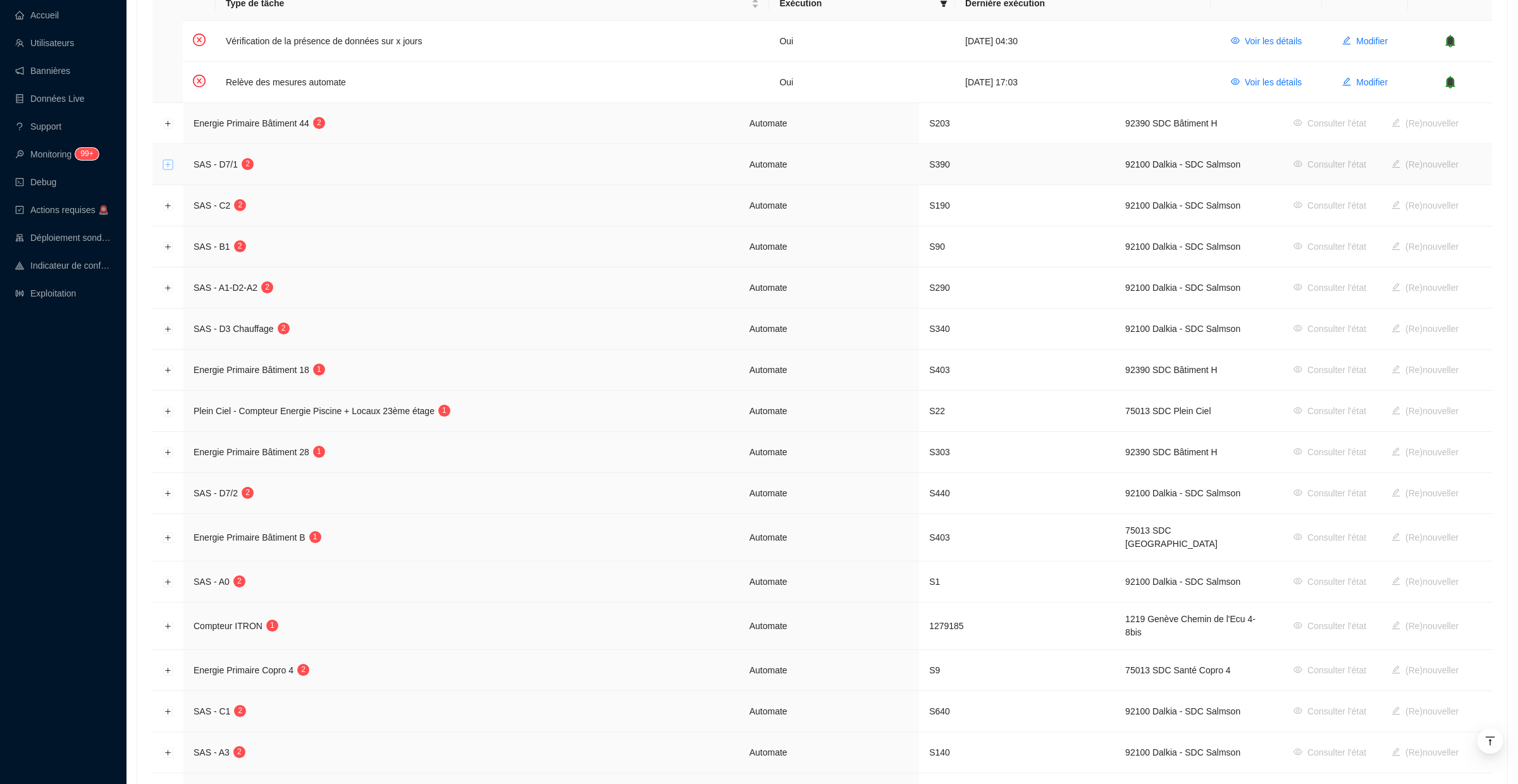
click at [171, 160] on button "Développer la ligne" at bounding box center [168, 165] width 10 height 10
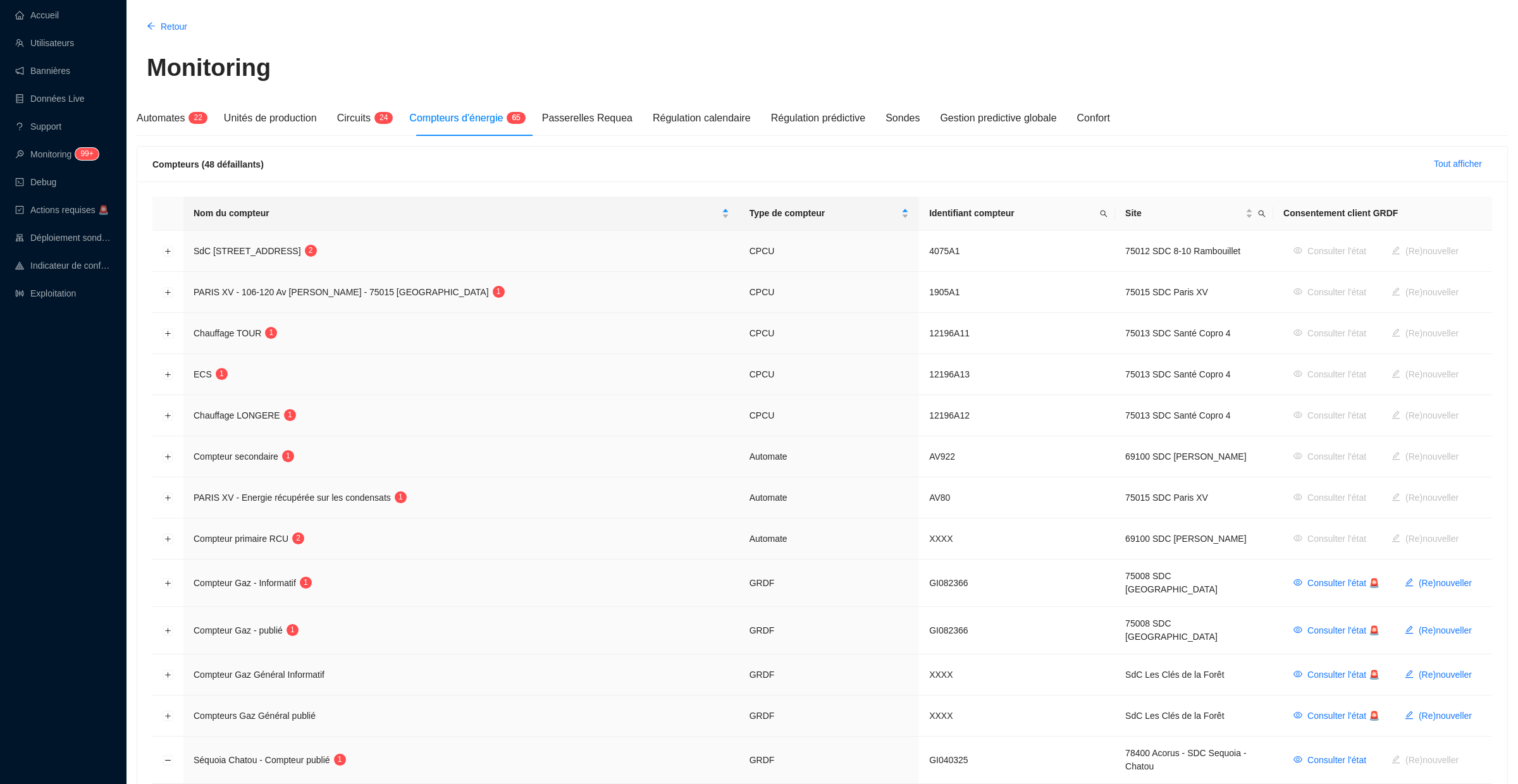
scroll to position [59, 0]
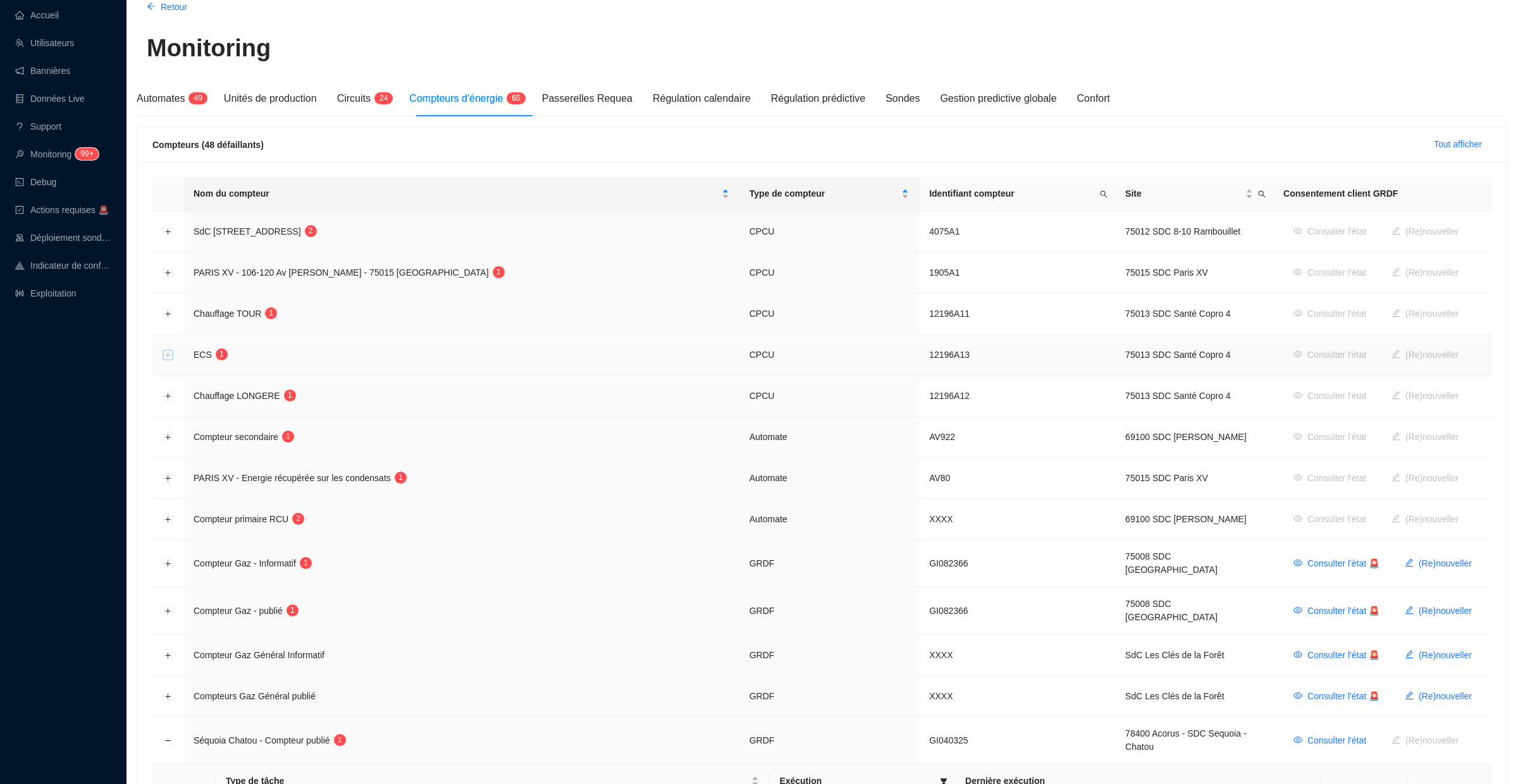
click at [168, 355] on button "Développer la ligne" at bounding box center [168, 355] width 10 height 10
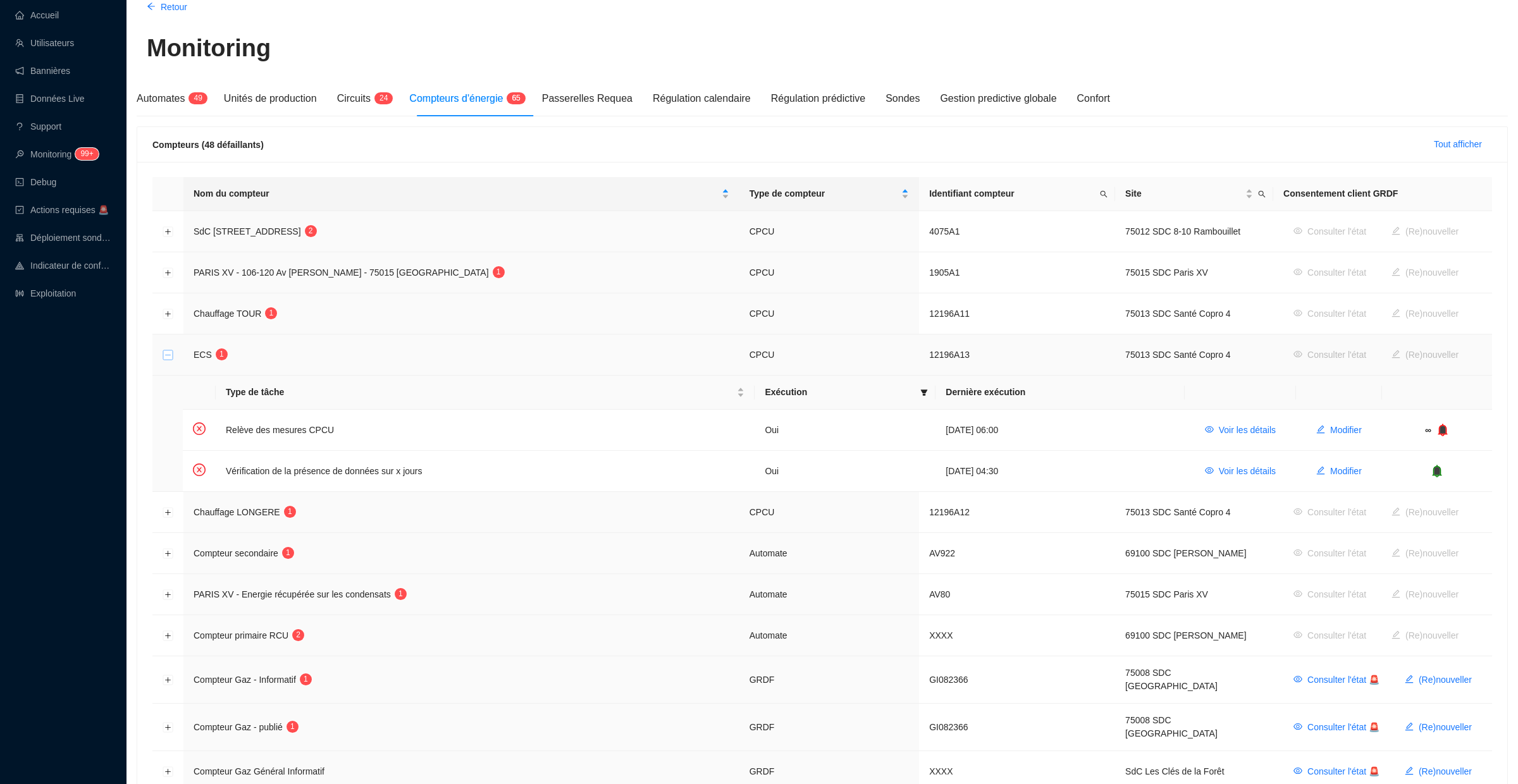
click at [165, 356] on button "Réduire la ligne" at bounding box center [168, 355] width 10 height 10
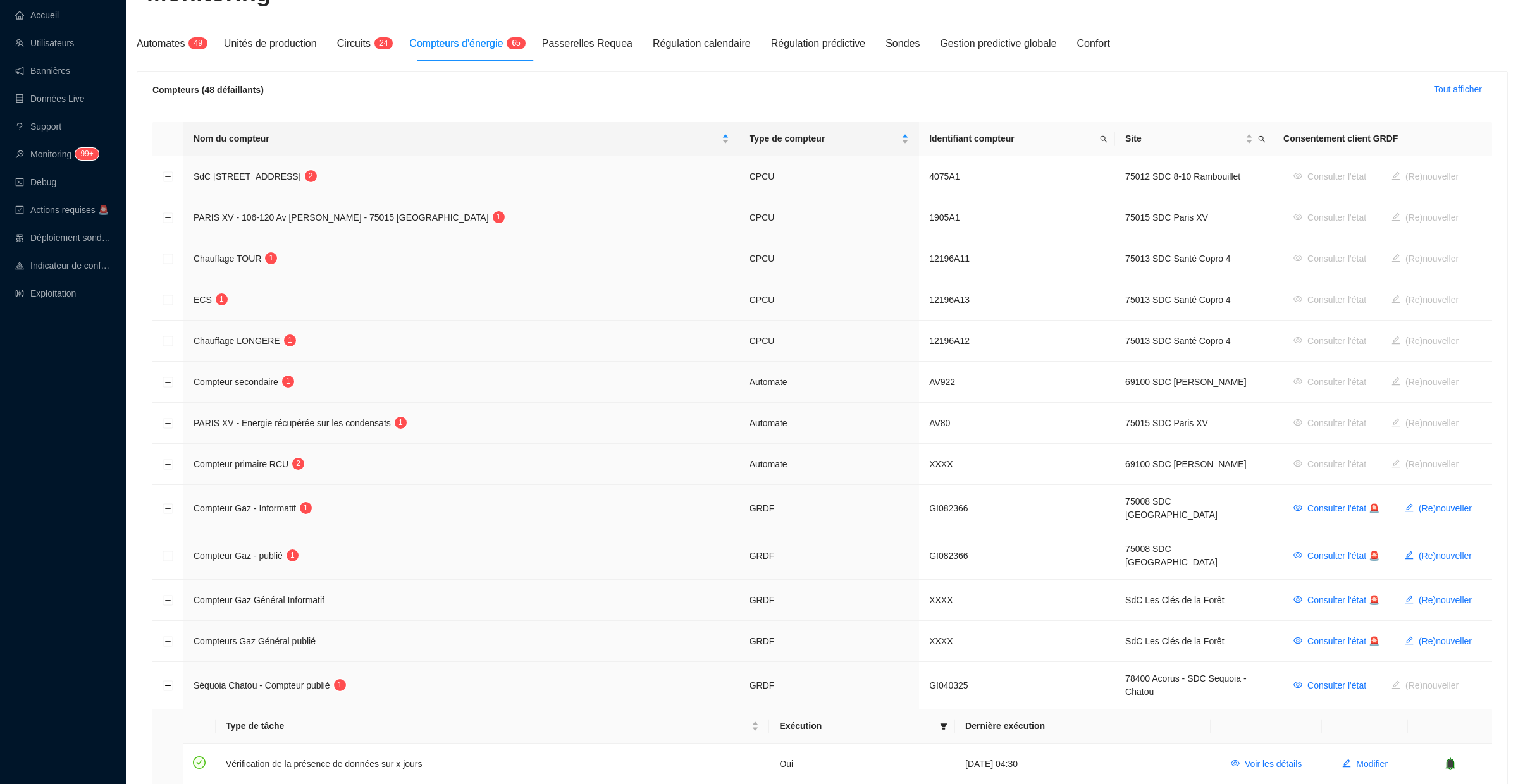
scroll to position [111, 0]
click at [170, 468] on button "Développer la ligne" at bounding box center [168, 468] width 10 height 10
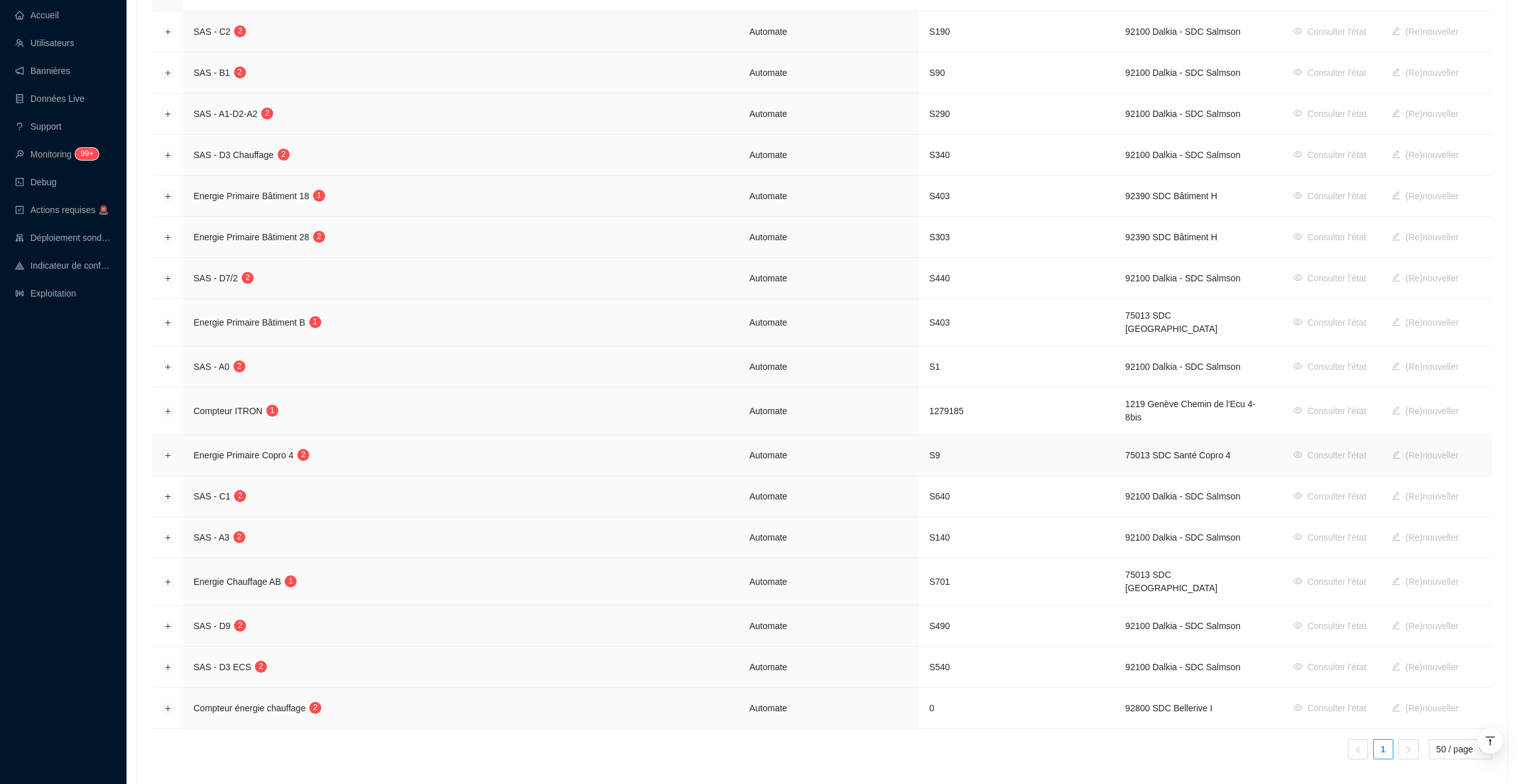
scroll to position [2512, 0]
click at [168, 409] on button "Développer la ligne" at bounding box center [168, 414] width 10 height 10
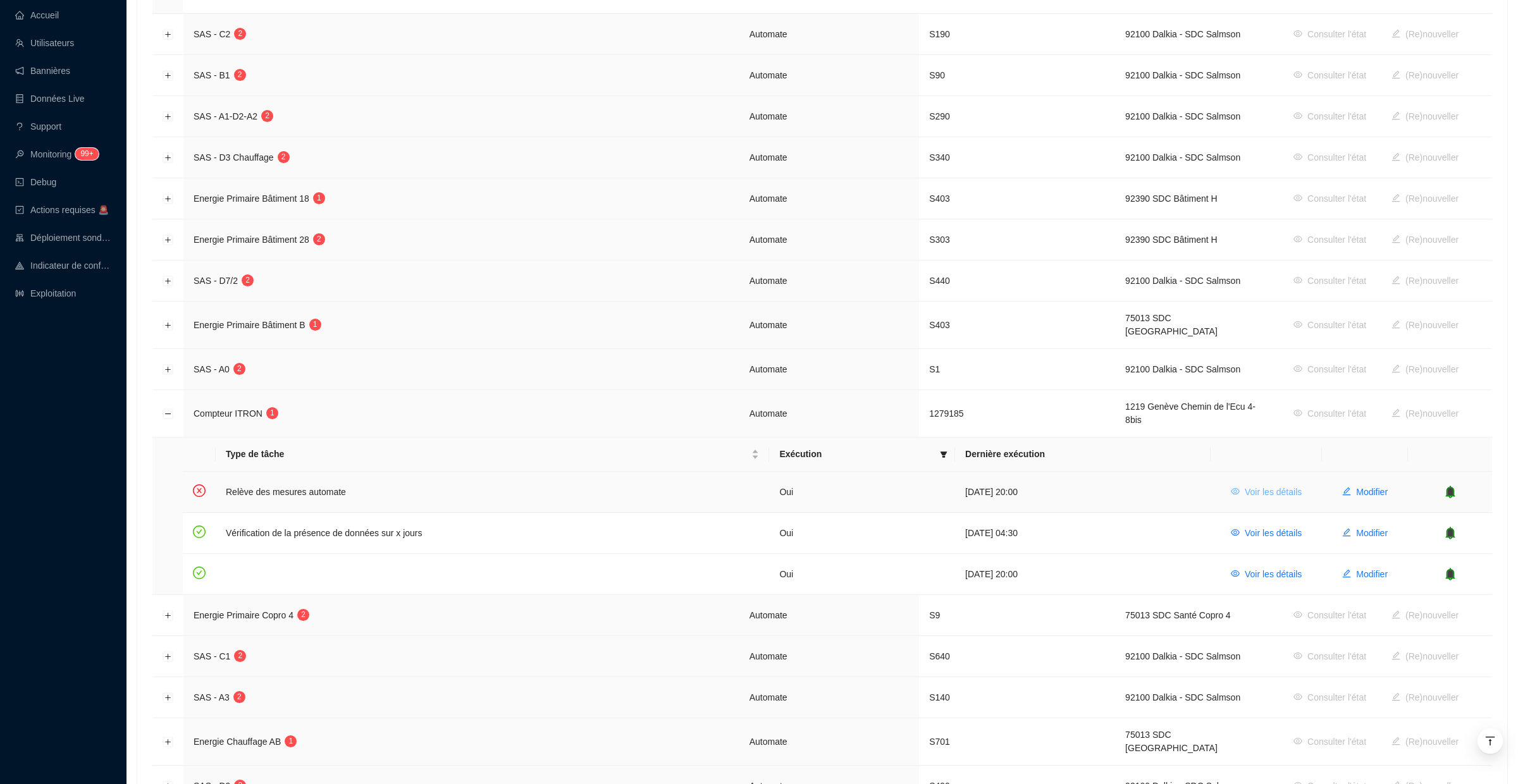
click at [1279, 486] on span "Voir les détails" at bounding box center [1273, 492] width 57 height 13
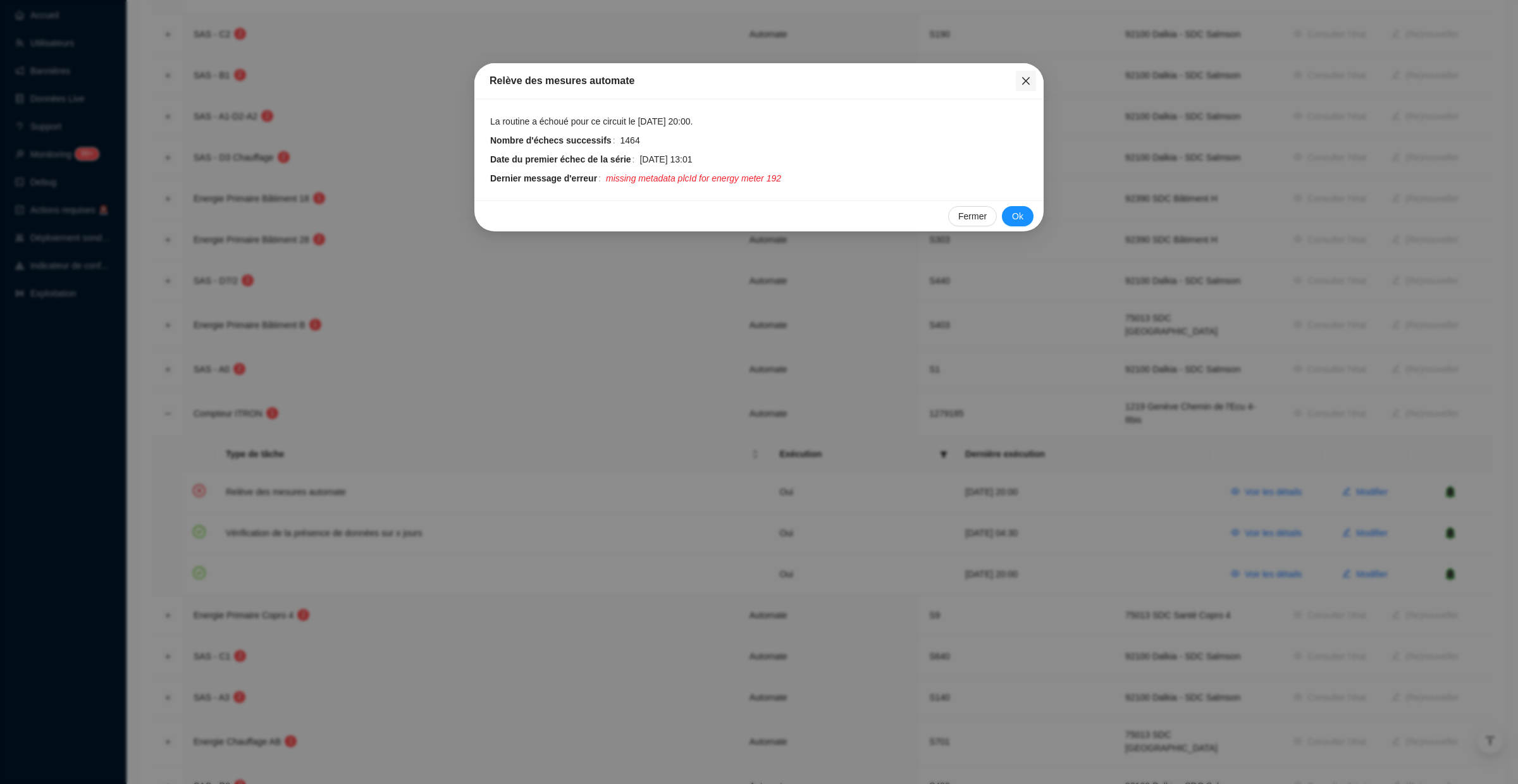
click at [1021, 80] on icon "close" at bounding box center [1026, 81] width 10 height 10
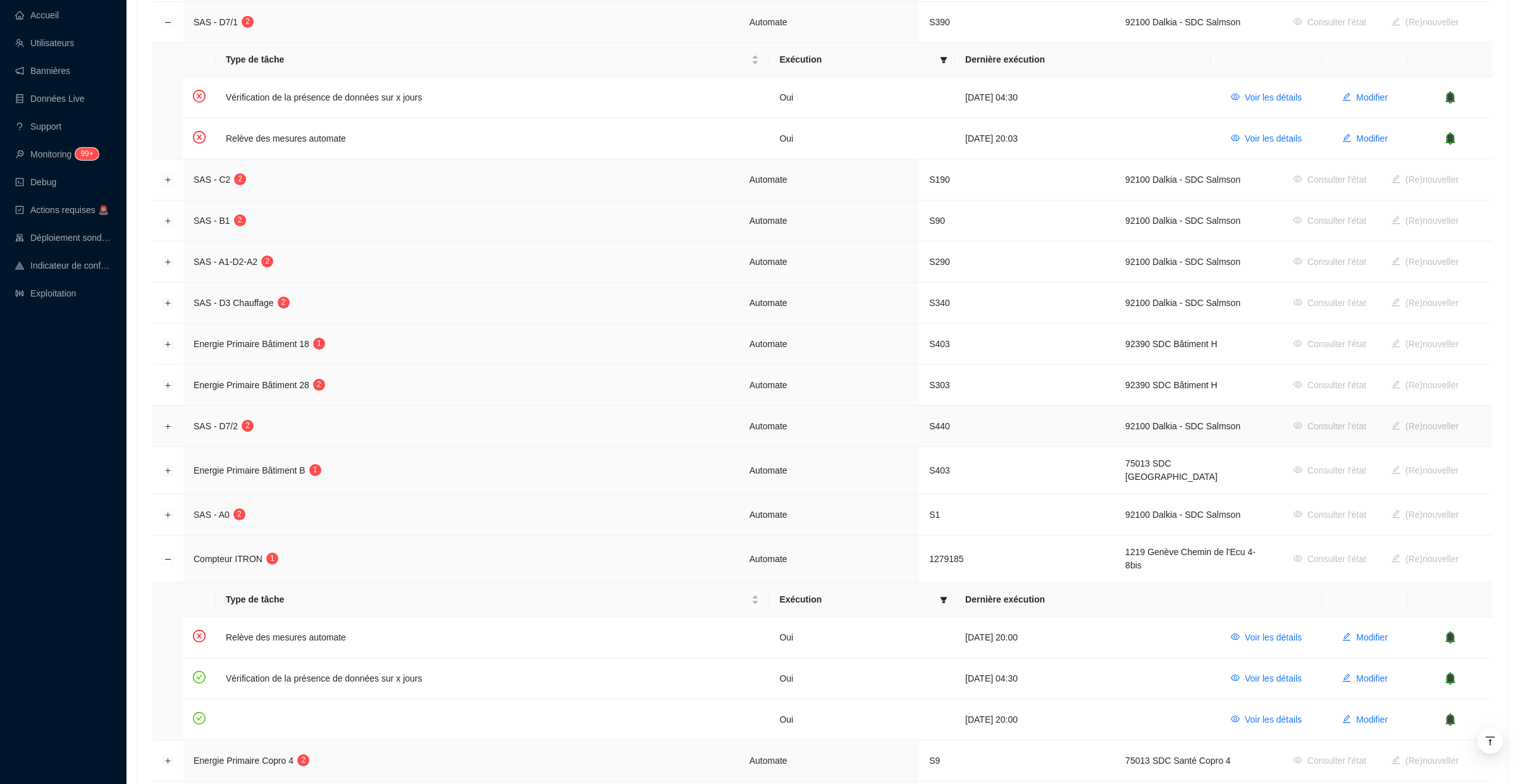
scroll to position [2366, 0]
click at [169, 467] on button "Développer la ligne" at bounding box center [168, 472] width 10 height 10
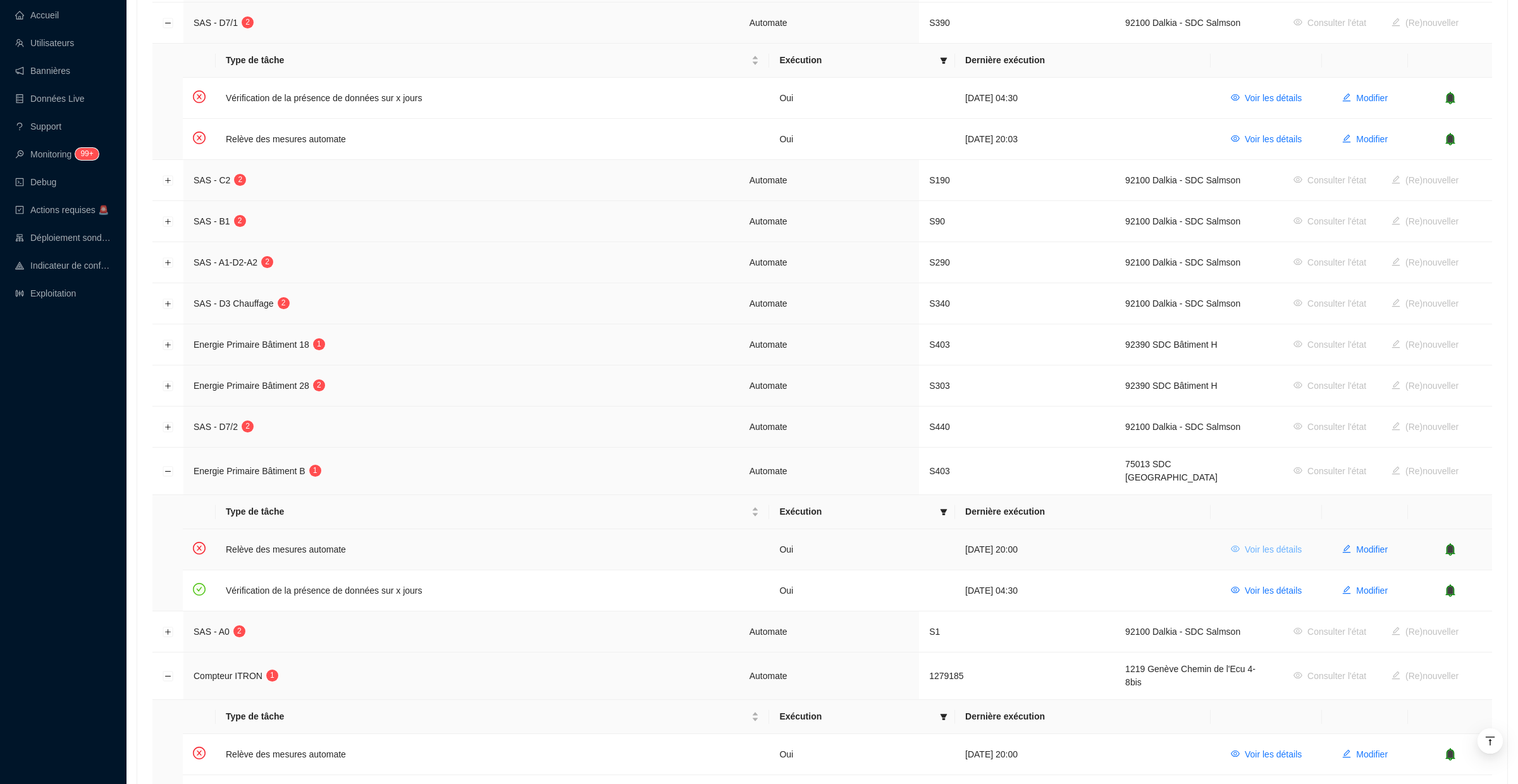
click at [1275, 543] on span "Voir les détails" at bounding box center [1273, 549] width 57 height 13
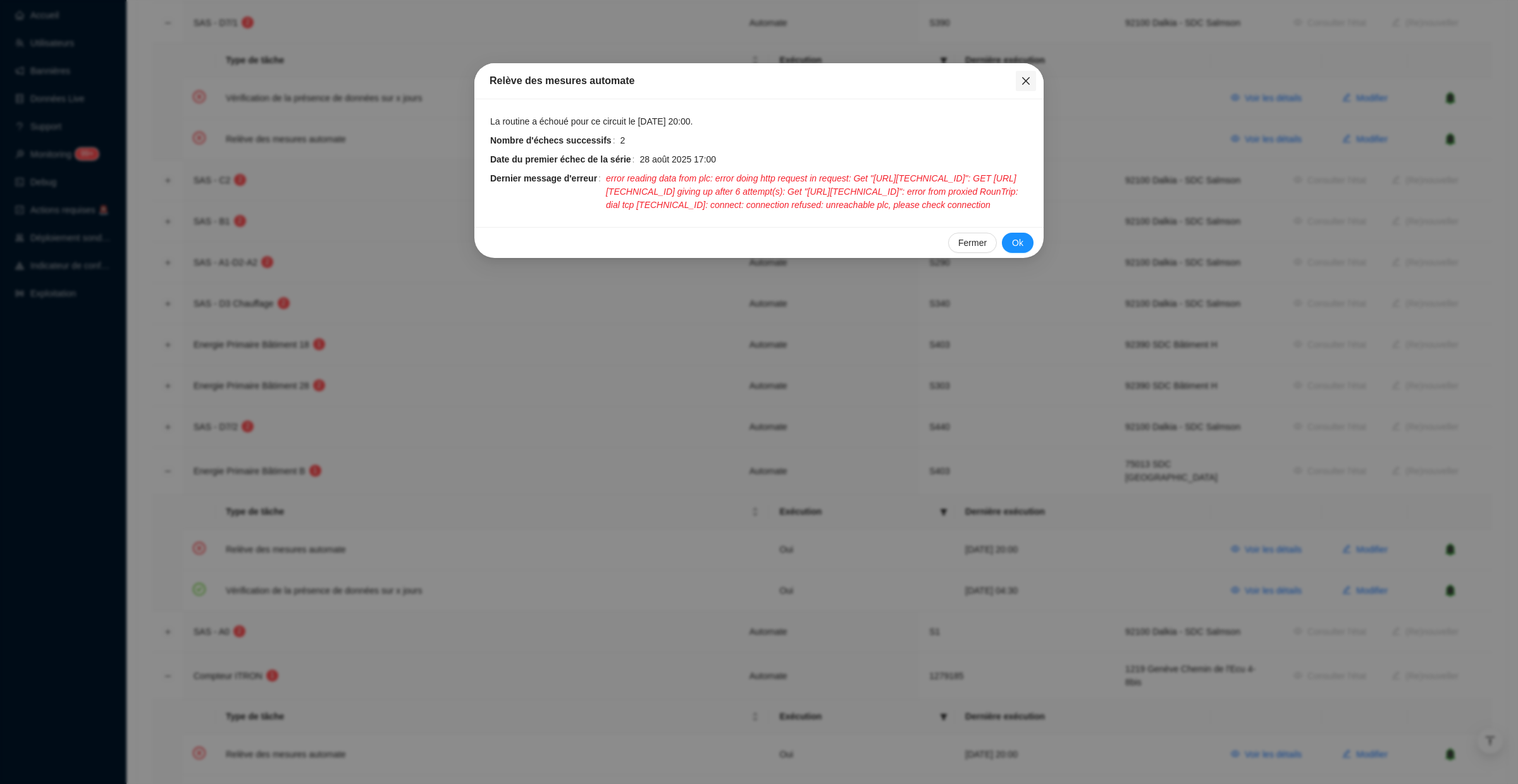
click at [1030, 79] on icon "close" at bounding box center [1026, 81] width 10 height 10
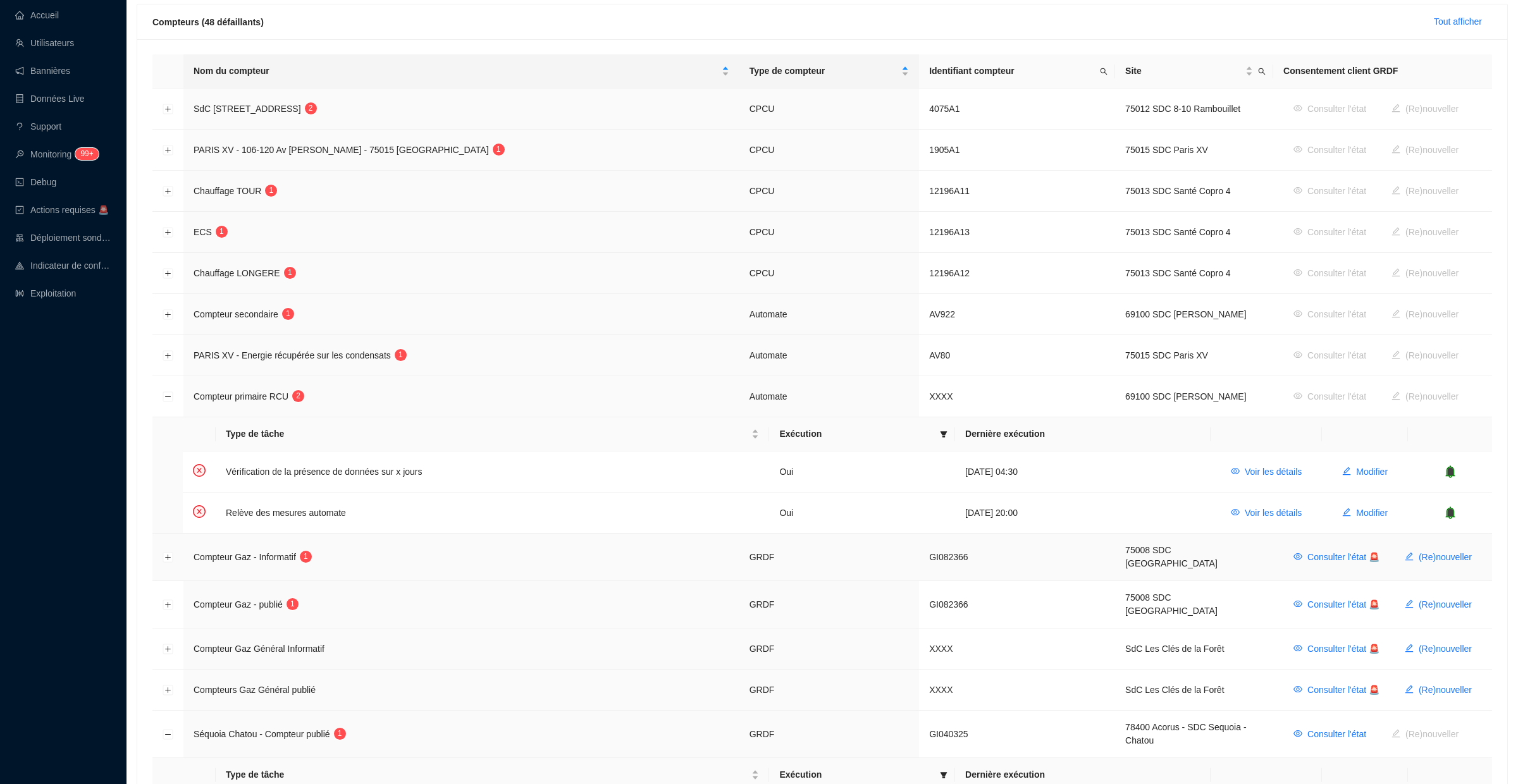
scroll to position [136, 0]
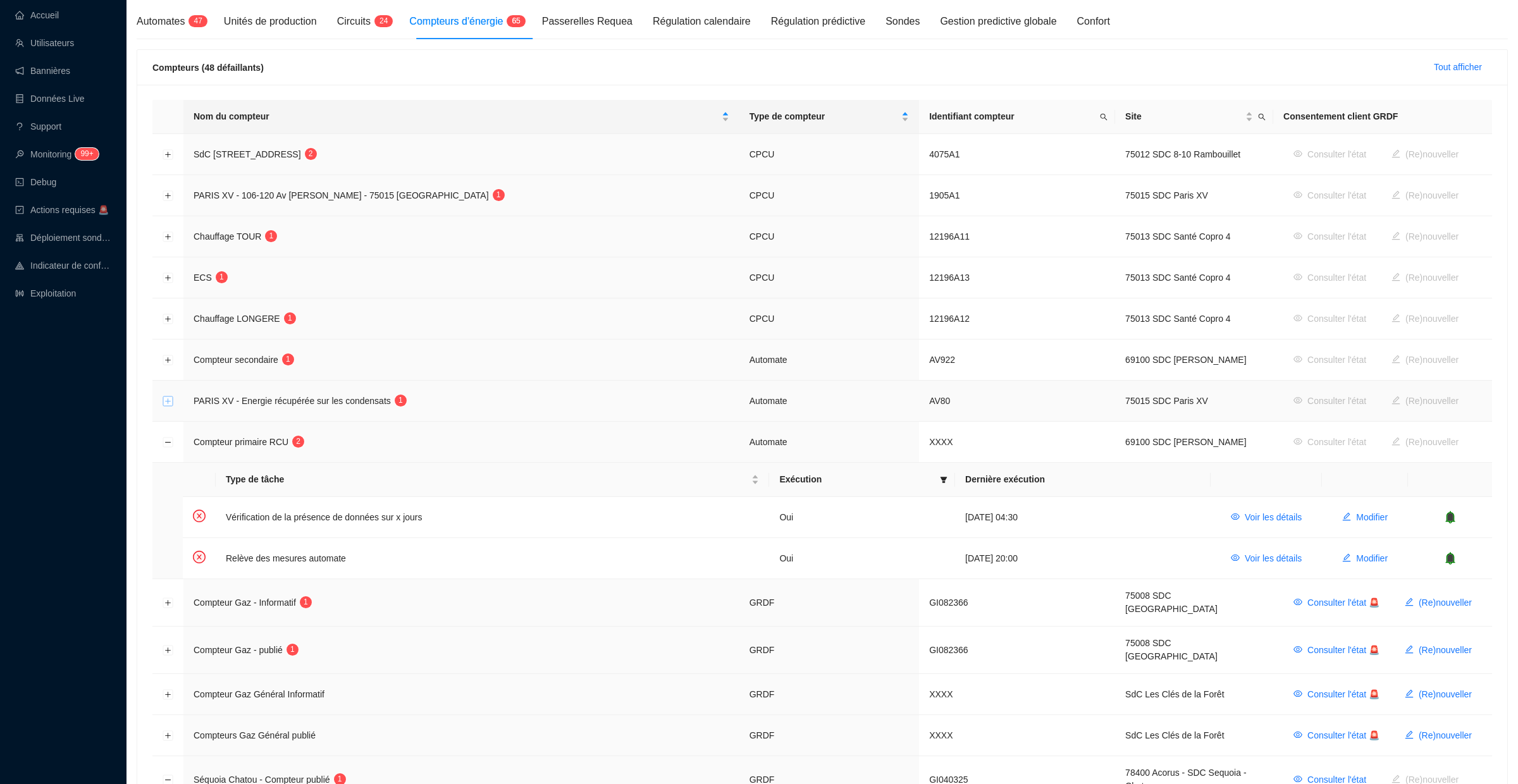
click at [164, 403] on button "Développer la ligne" at bounding box center [168, 401] width 10 height 10
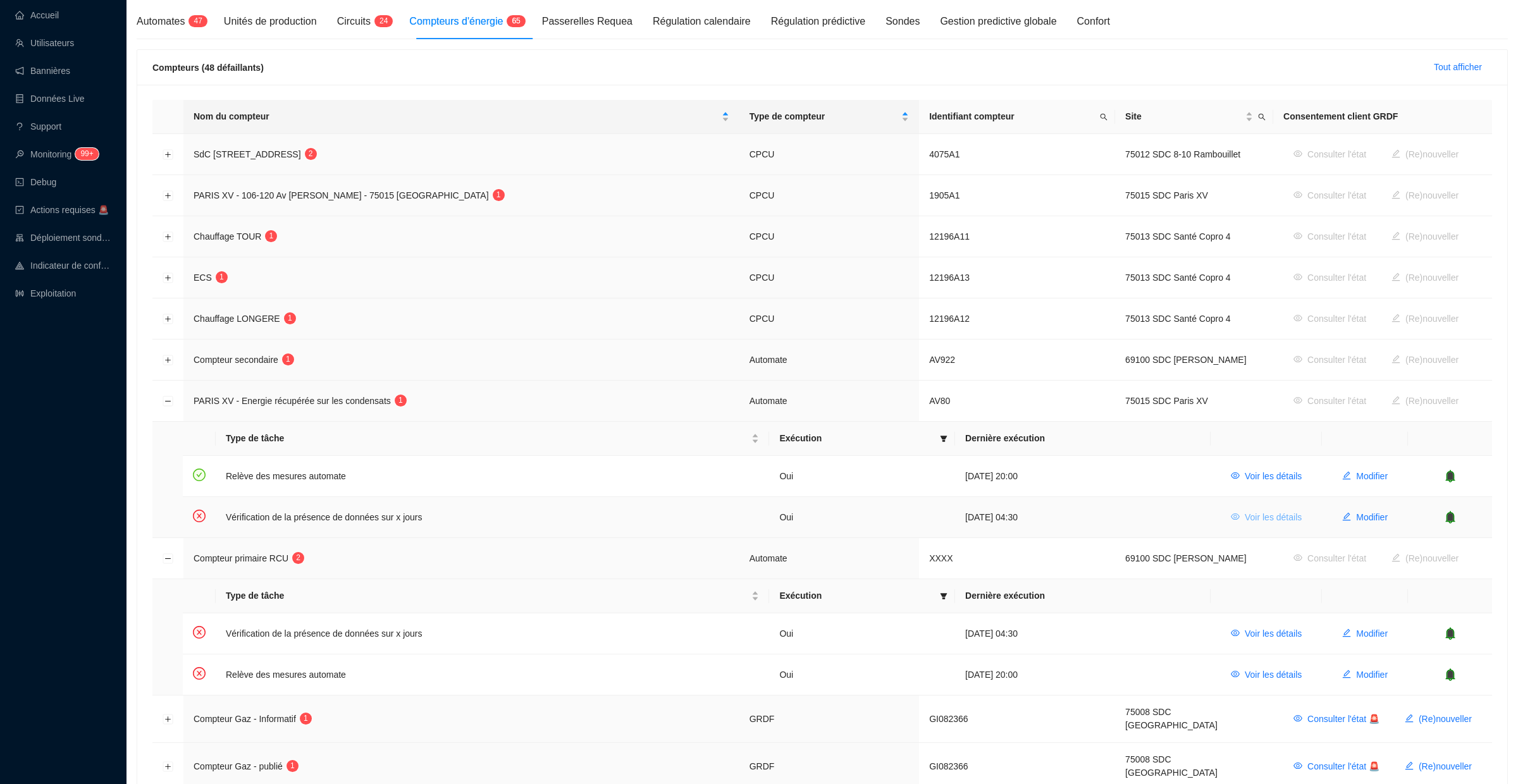
click at [1246, 516] on span "Voir les détails" at bounding box center [1273, 517] width 57 height 13
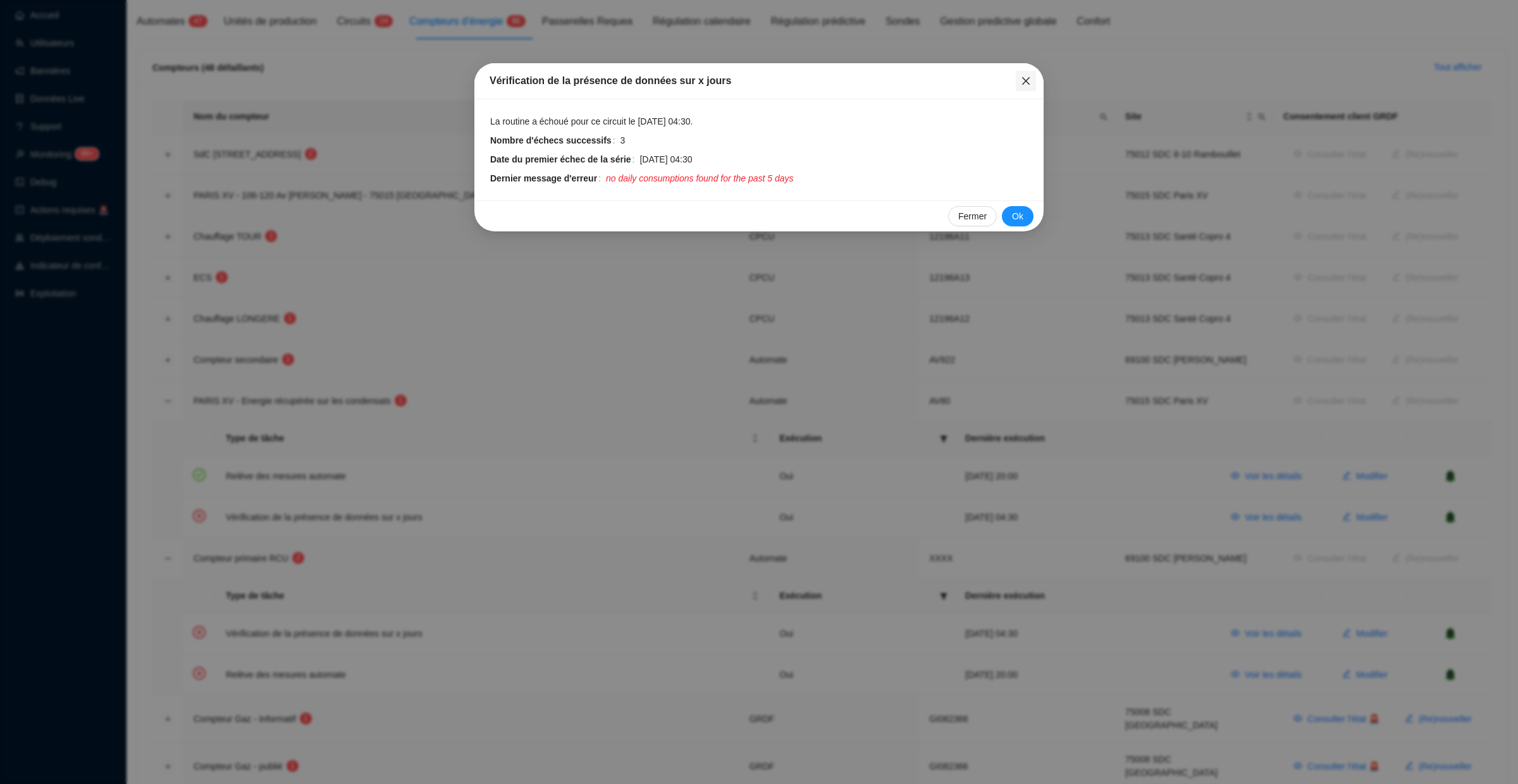
click at [1031, 82] on icon "close" at bounding box center [1026, 81] width 10 height 10
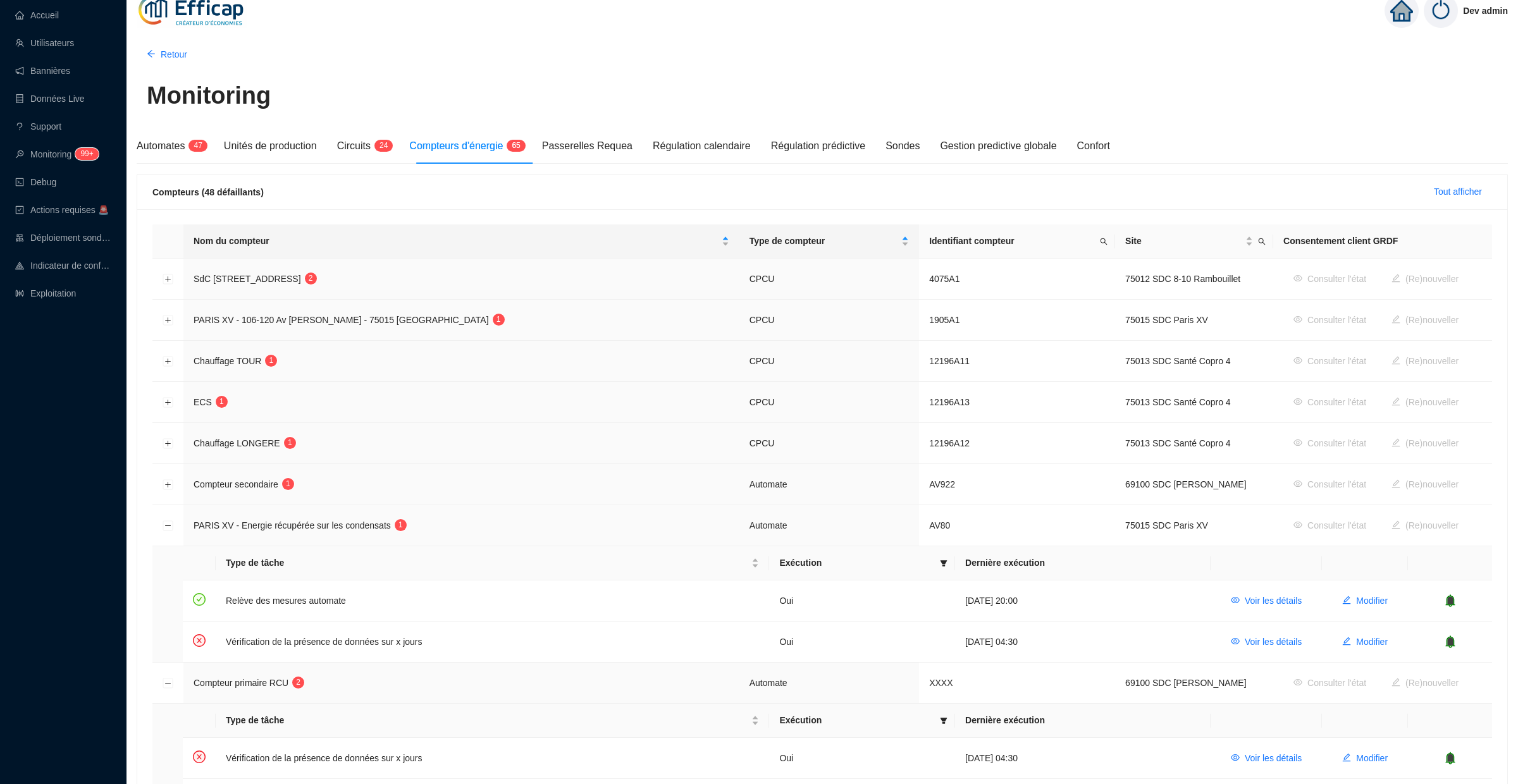
scroll to position [0, 0]
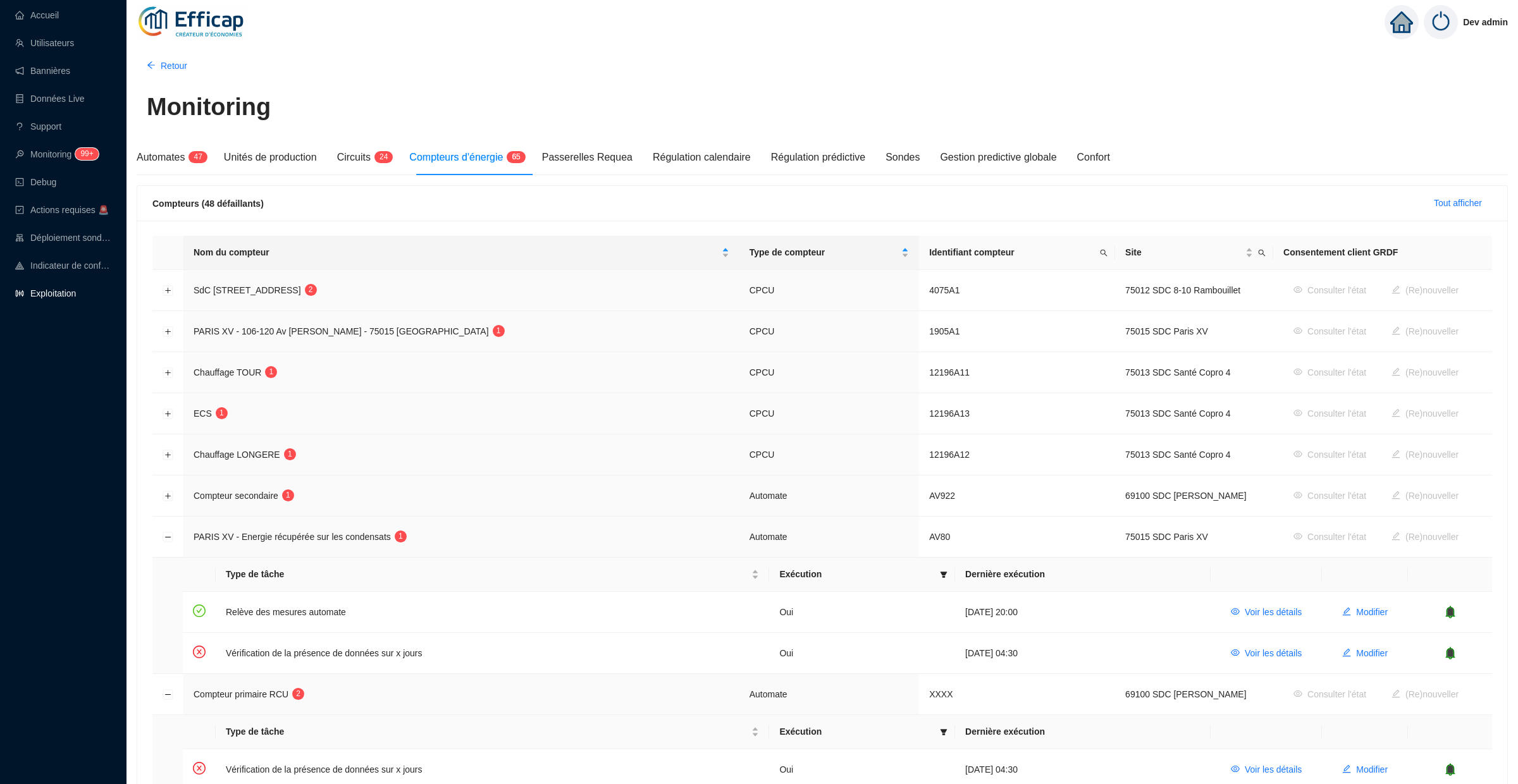
click at [57, 288] on link "Exploitation" at bounding box center [45, 293] width 60 height 10
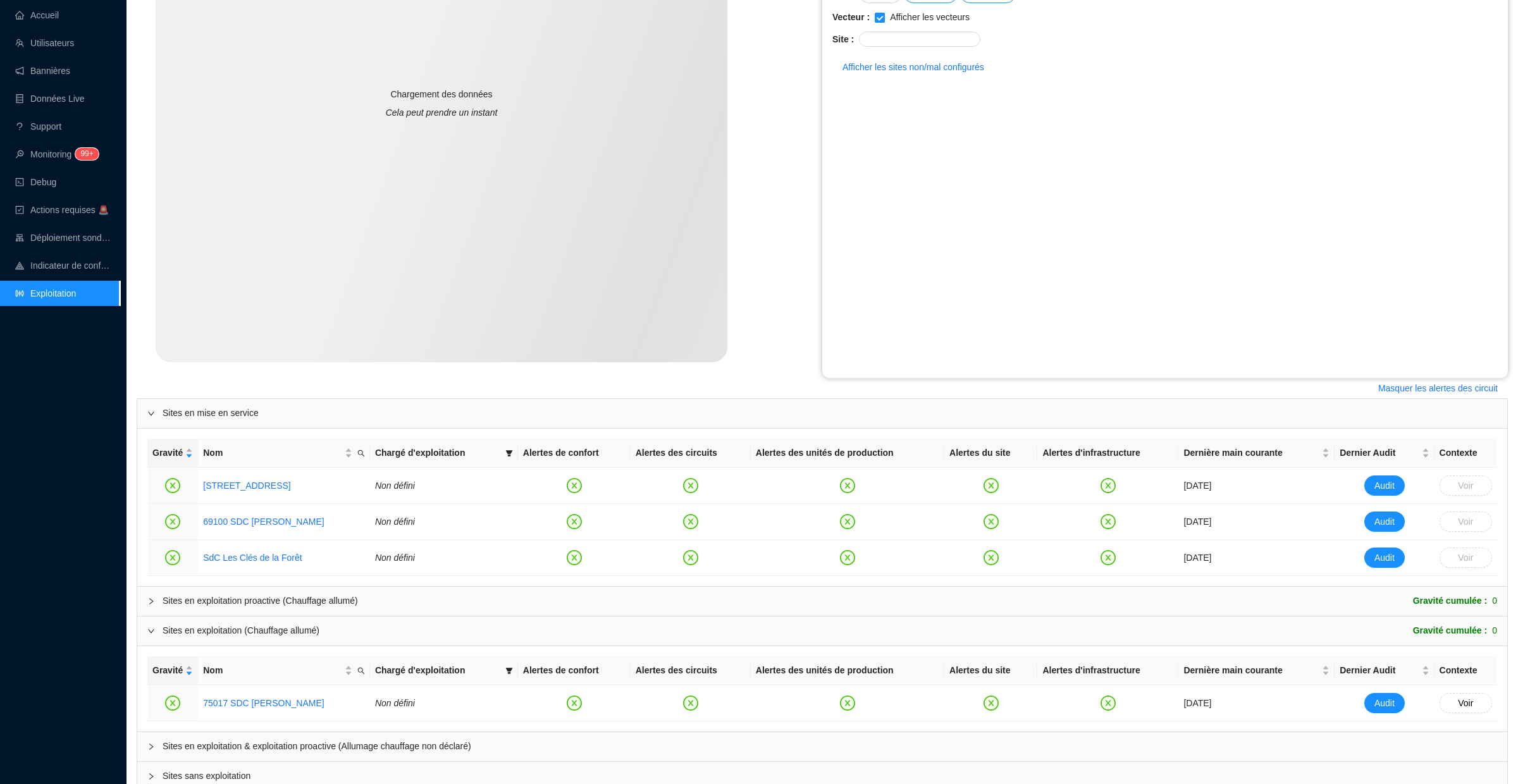
scroll to position [315, 0]
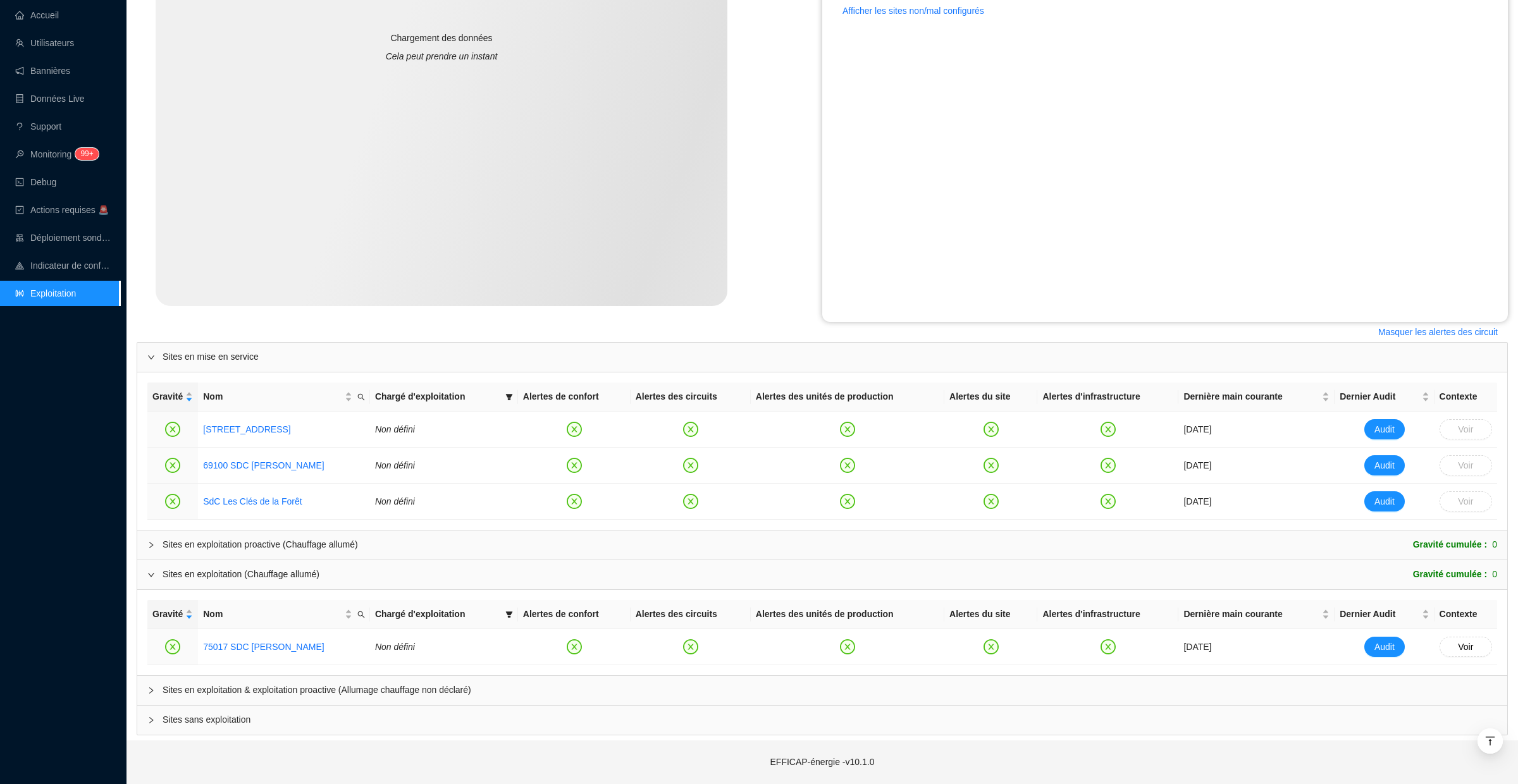
click at [159, 678] on div "Sites en exploitation & exploitation proactive (Allumage chauffage non déclaré)" at bounding box center [823, 690] width 1370 height 29
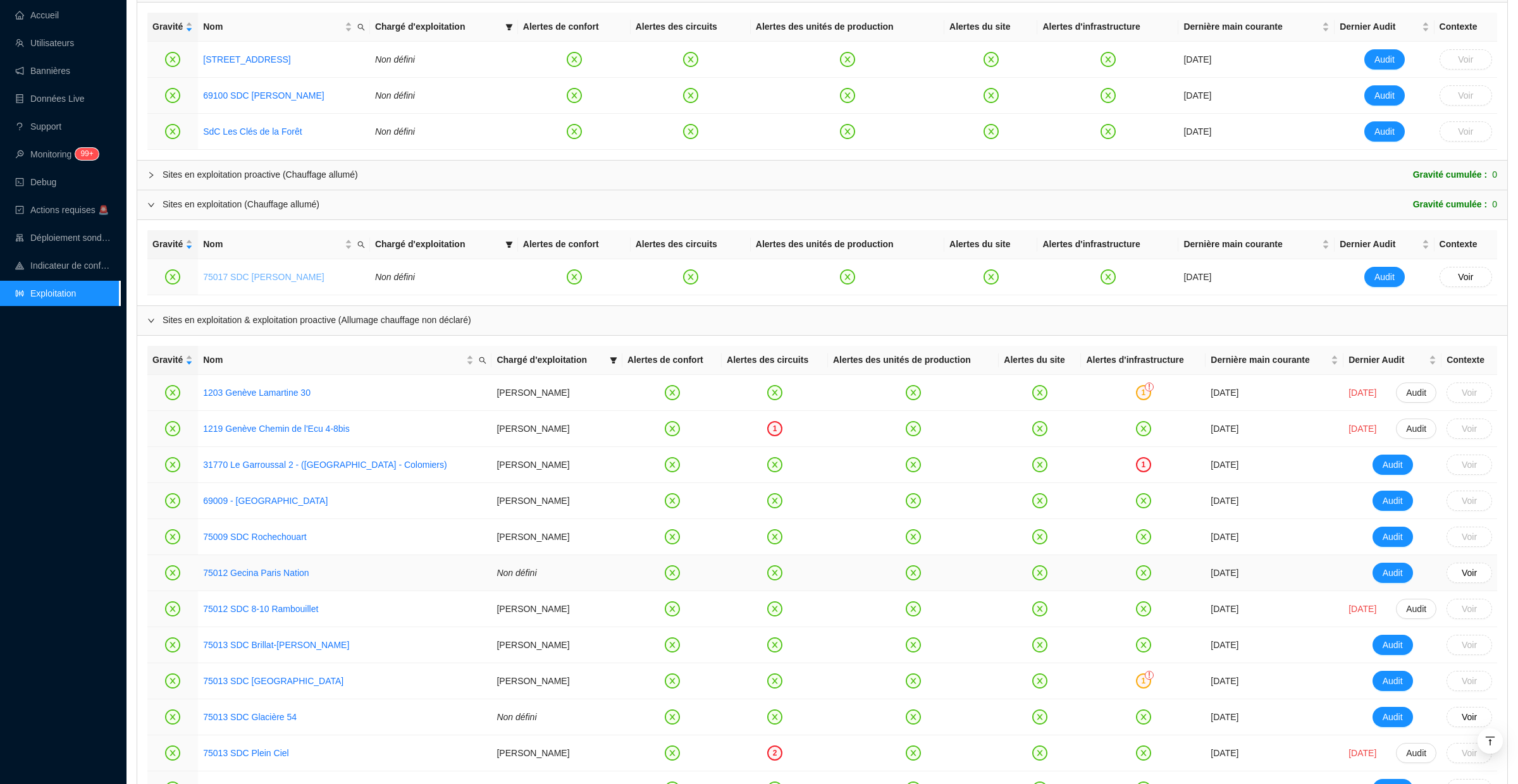
scroll to position [685, 0]
click at [1145, 388] on div "!" at bounding box center [1149, 385] width 9 height 9
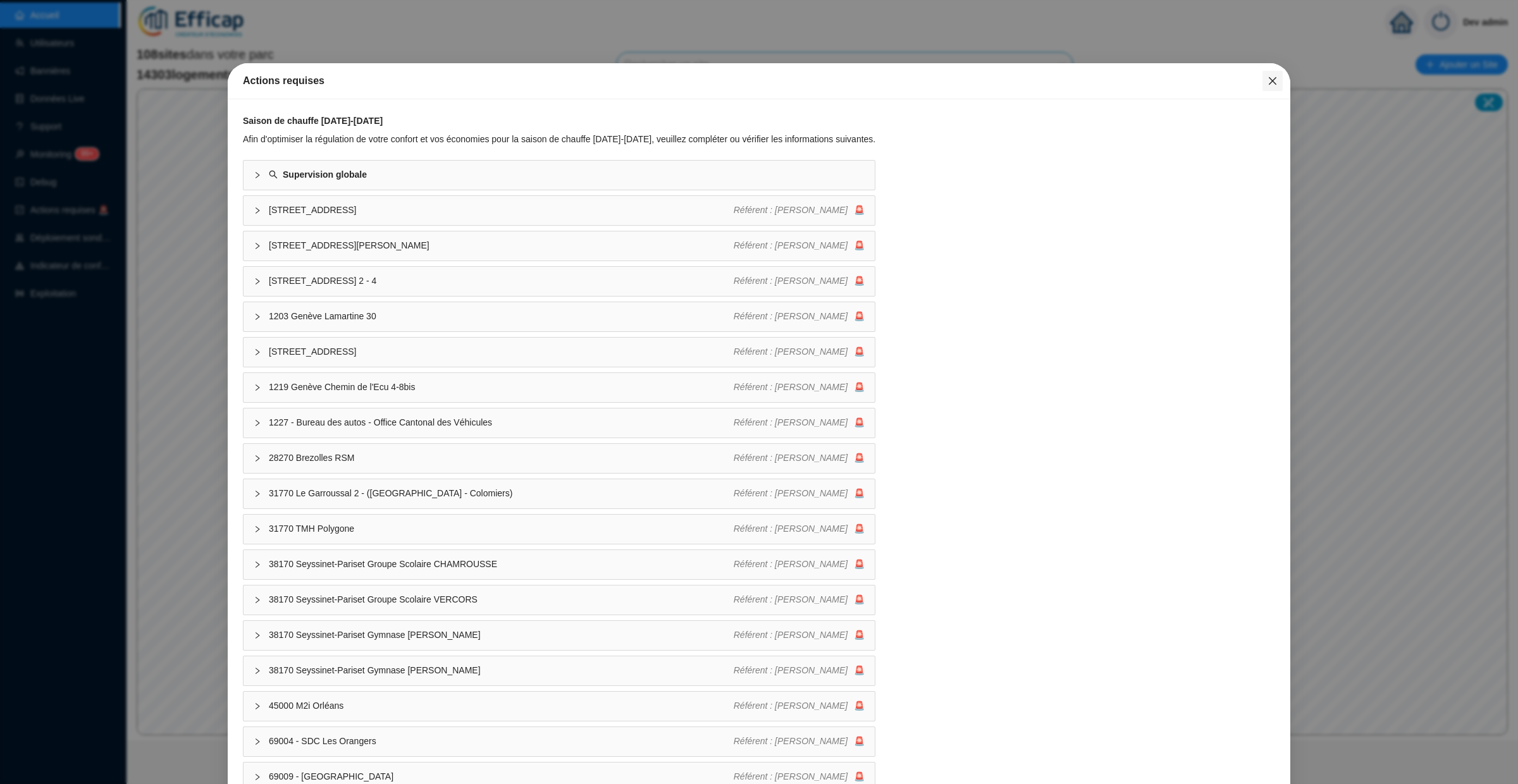
click at [1275, 86] on button "Close" at bounding box center [1273, 81] width 20 height 20
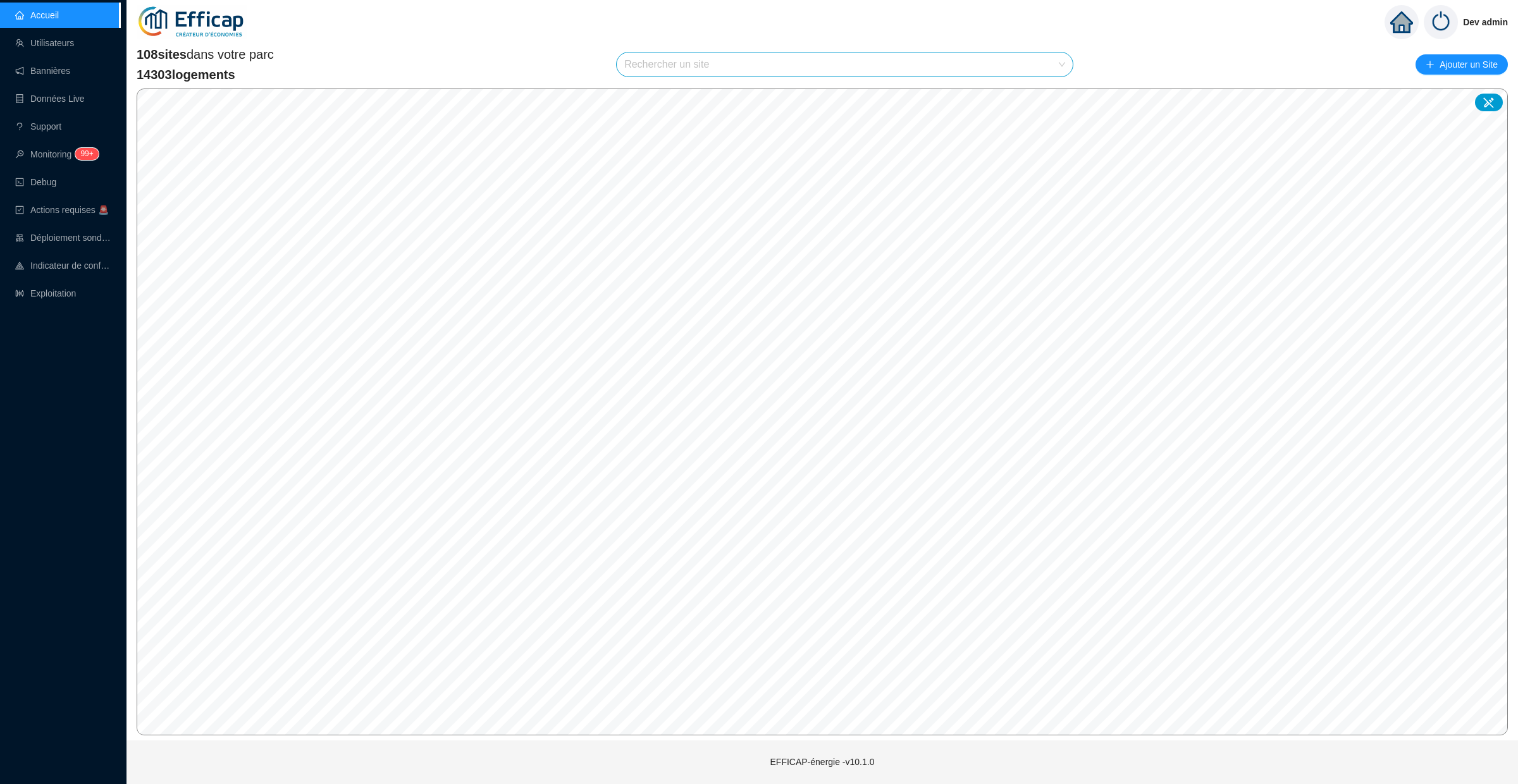
click at [832, 62] on input "search" at bounding box center [838, 64] width 429 height 24
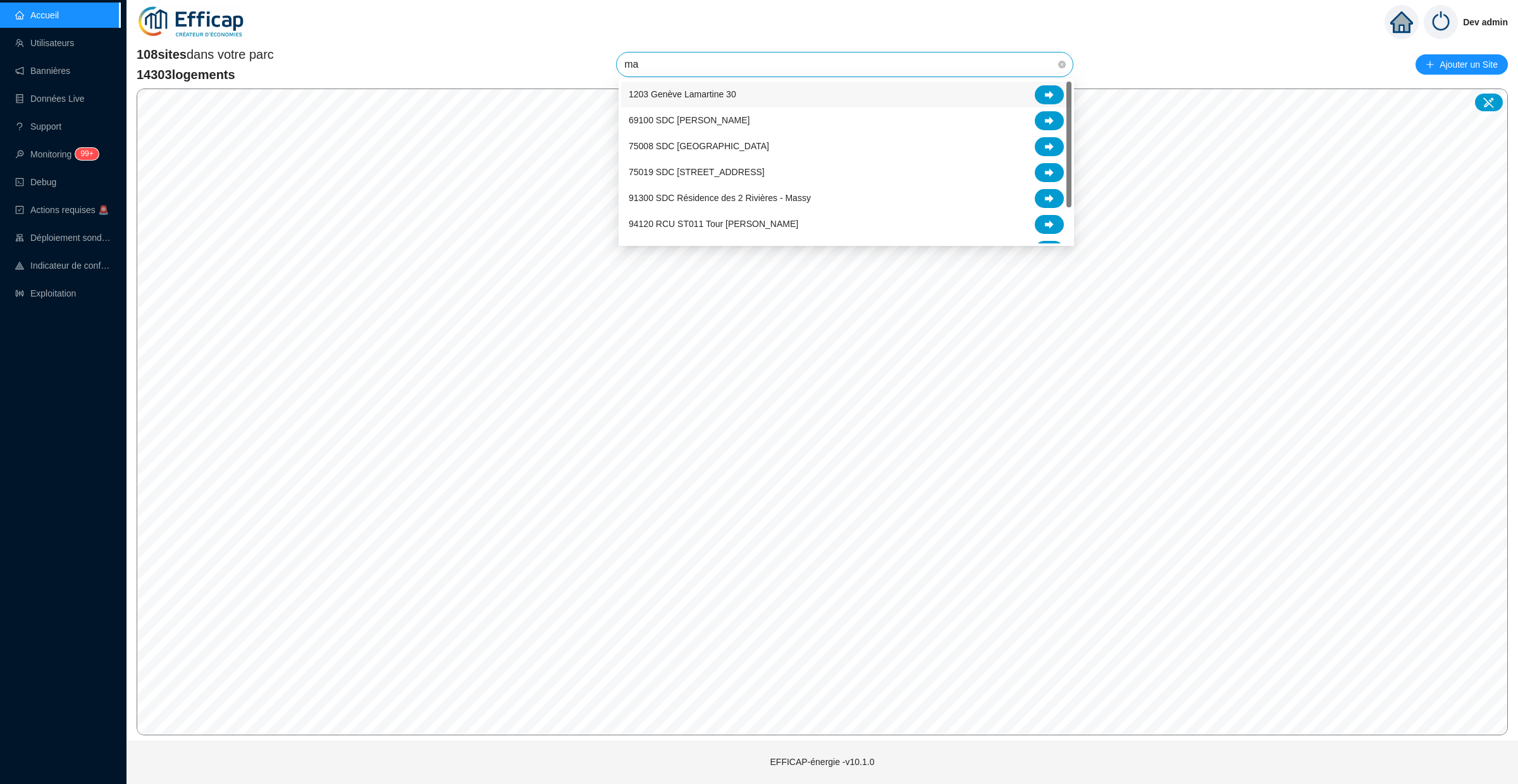
type input "mad"
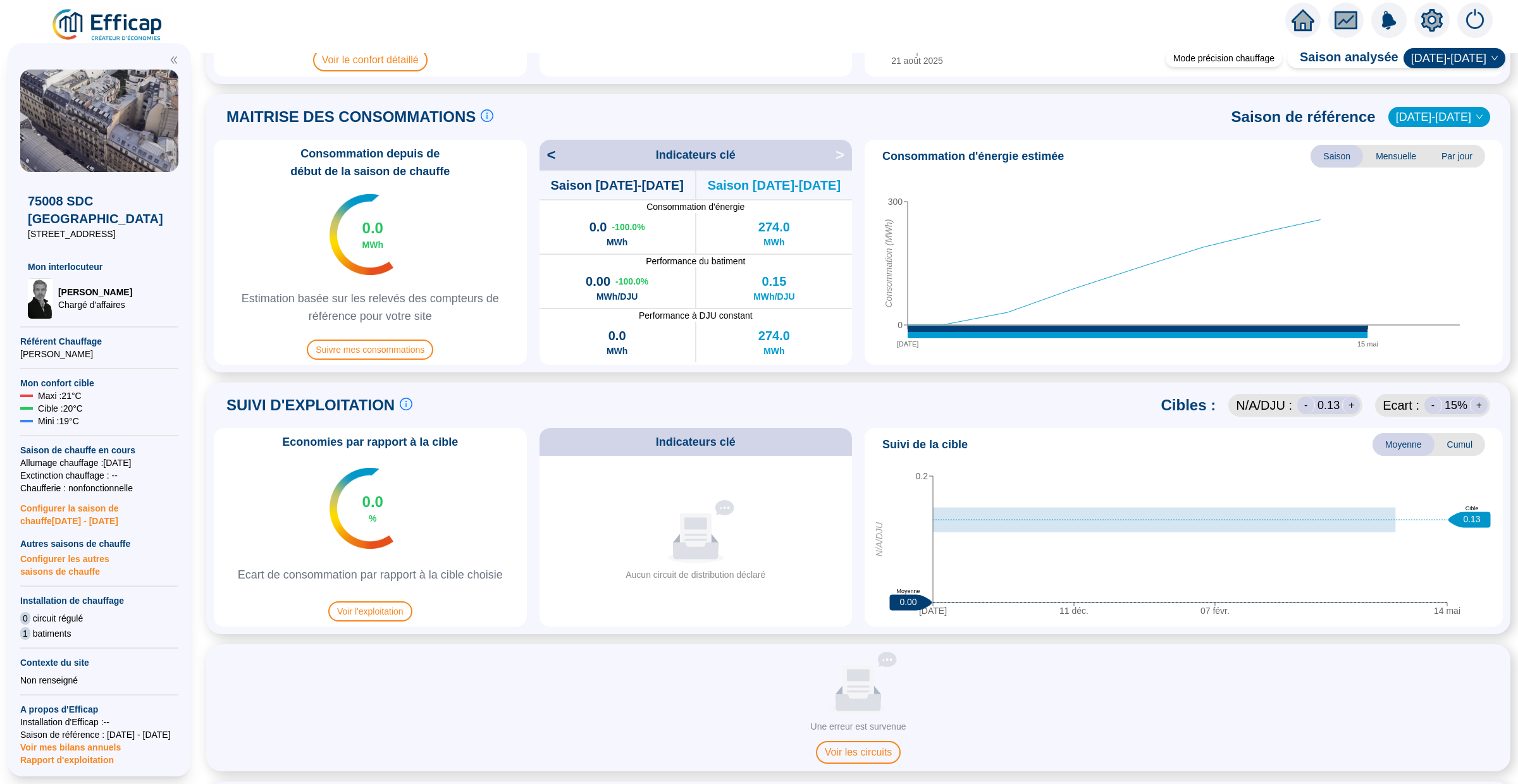
scroll to position [220, 0]
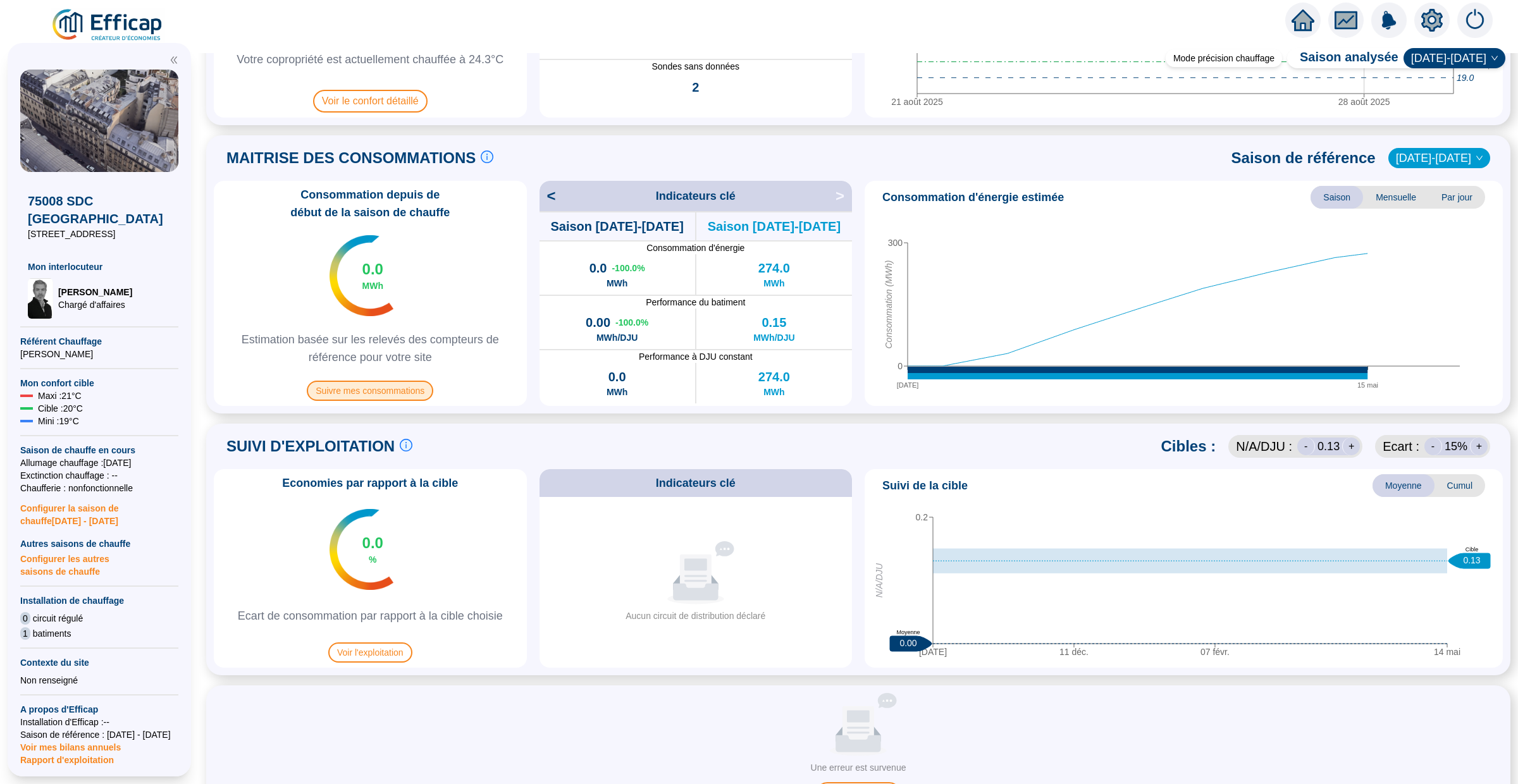
click at [403, 391] on span "Suivre mes consommations" at bounding box center [370, 391] width 126 height 20
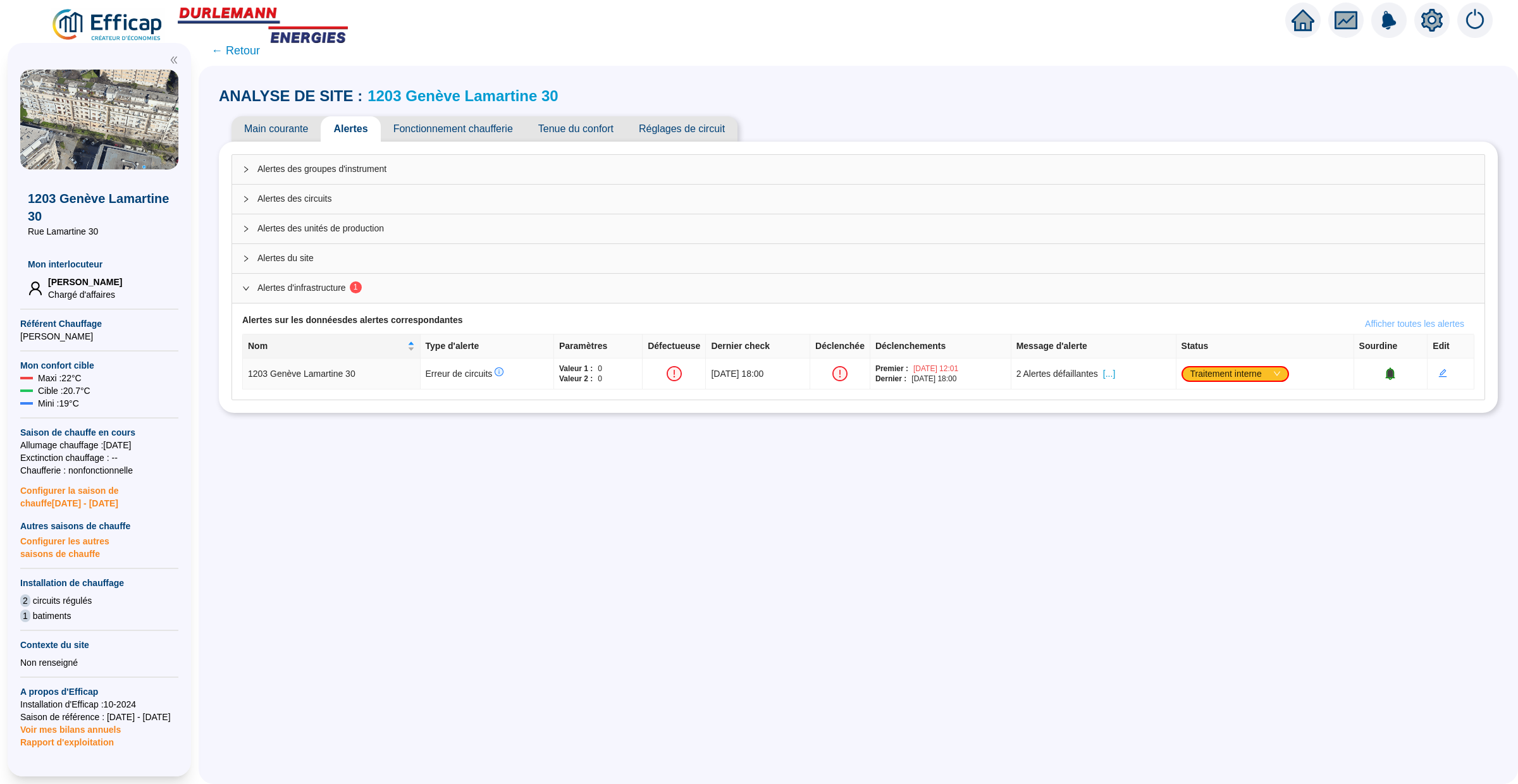
click at [1409, 318] on span "Afficher toutes les alertes" at bounding box center [1414, 324] width 100 height 13
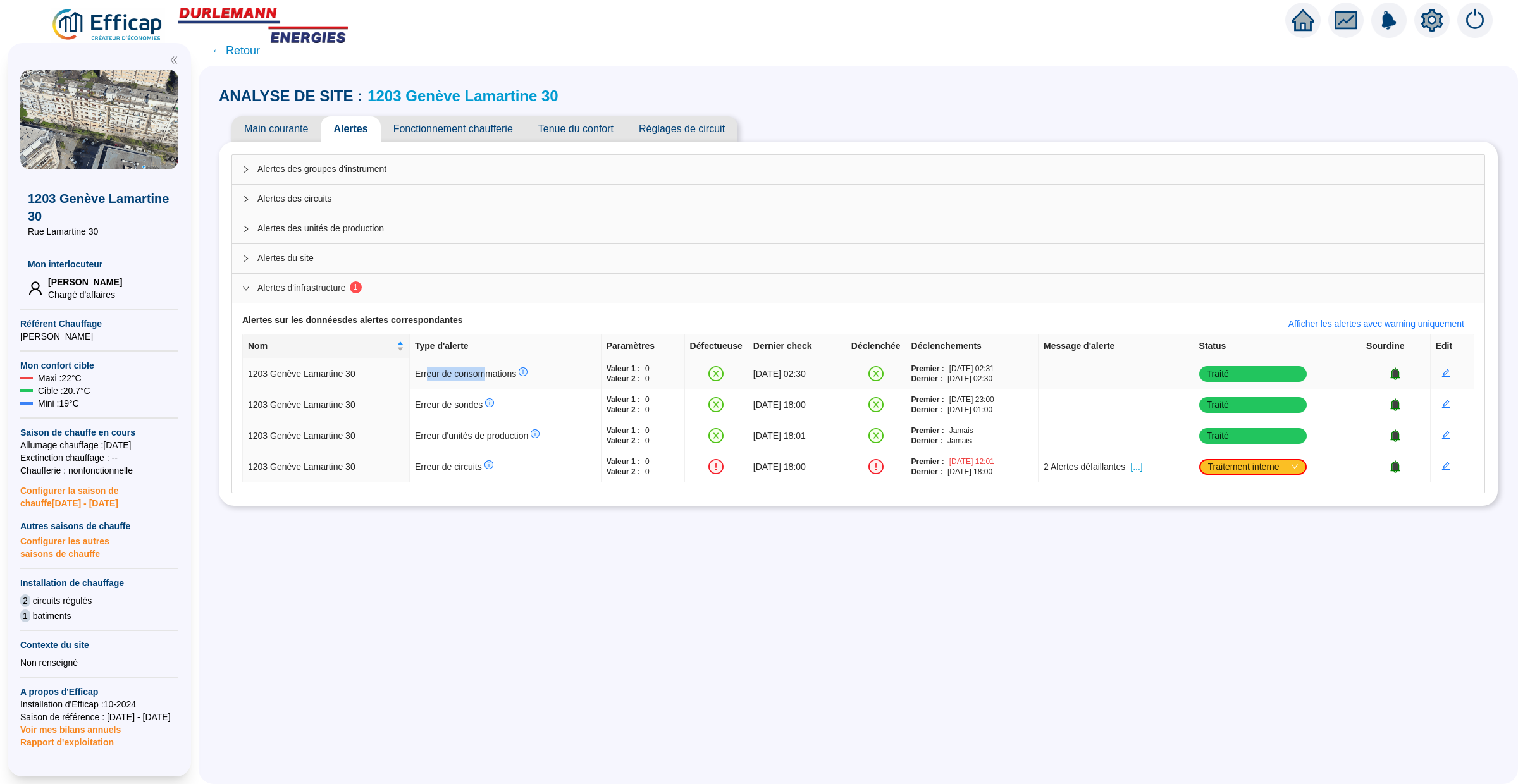
drag, startPoint x: 477, startPoint y: 374, endPoint x: 417, endPoint y: 374, distance: 60.0
click at [417, 374] on span "Erreur de consommations" at bounding box center [471, 374] width 112 height 10
click at [520, 374] on icon "info-circle" at bounding box center [524, 372] width 8 height 8
click at [256, 47] on span "← Retour" at bounding box center [235, 50] width 49 height 18
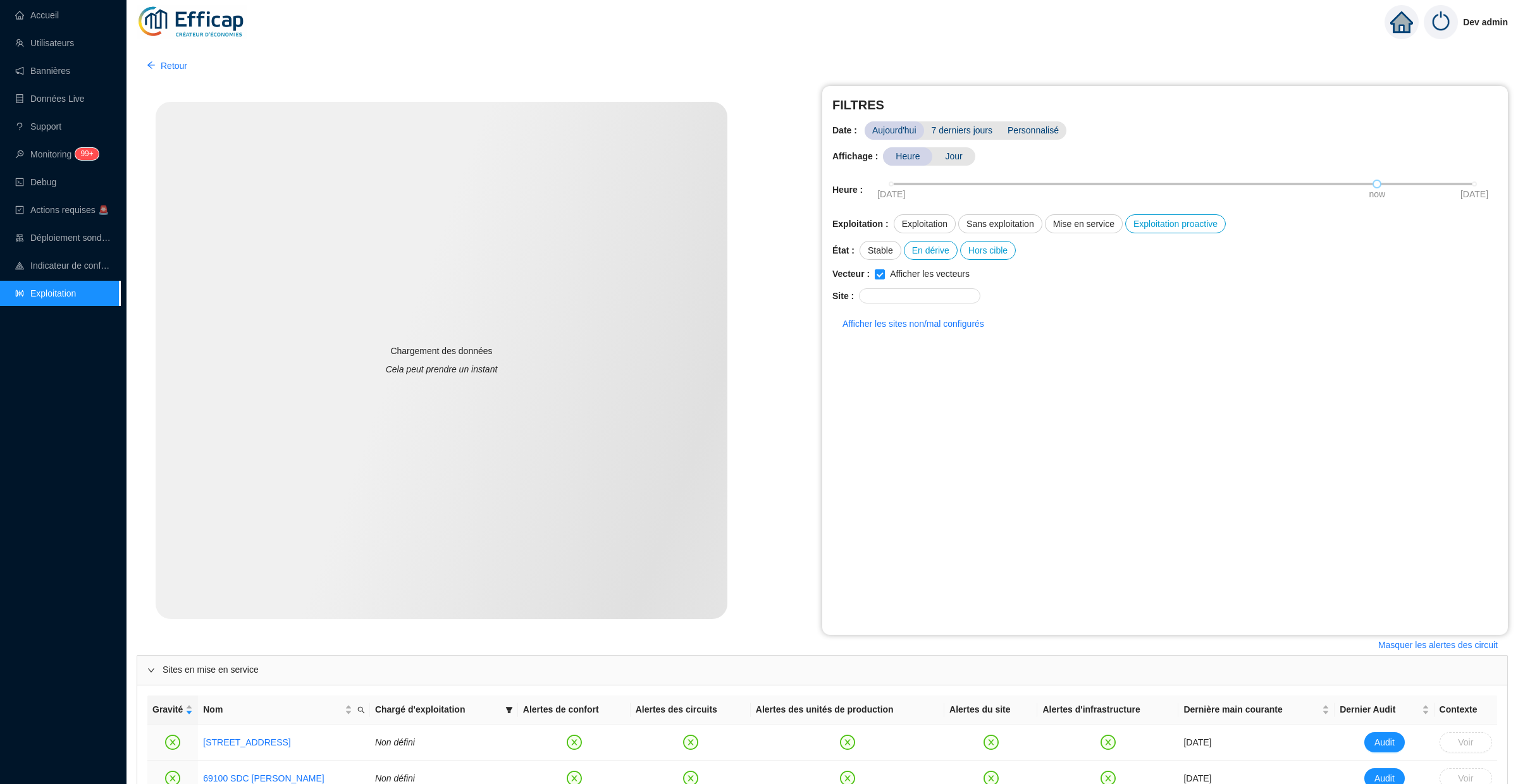
click at [706, 579] on div "Chargement des données Cela peut prendre un instant" at bounding box center [441, 360] width 572 height 517
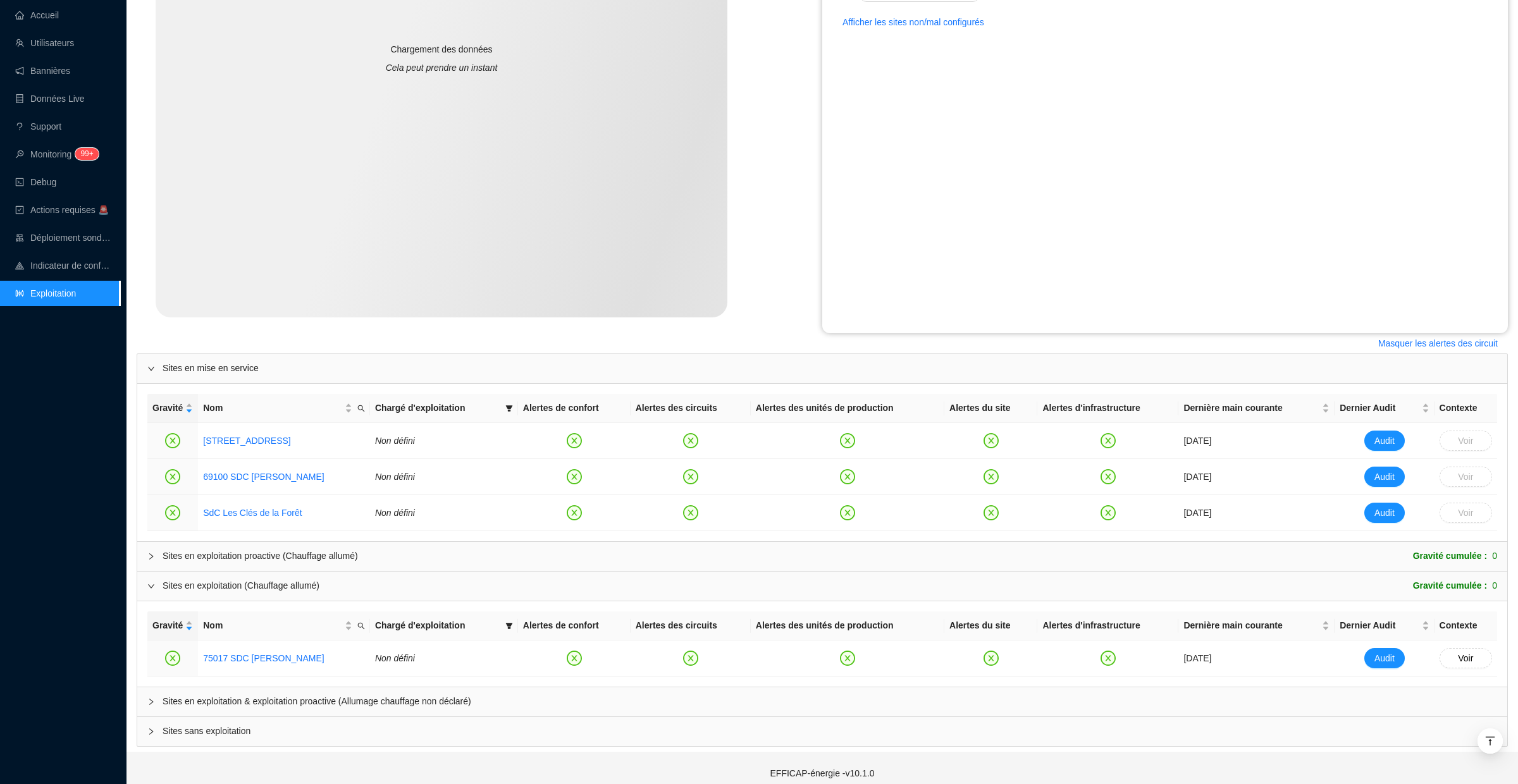
scroll to position [315, 0]
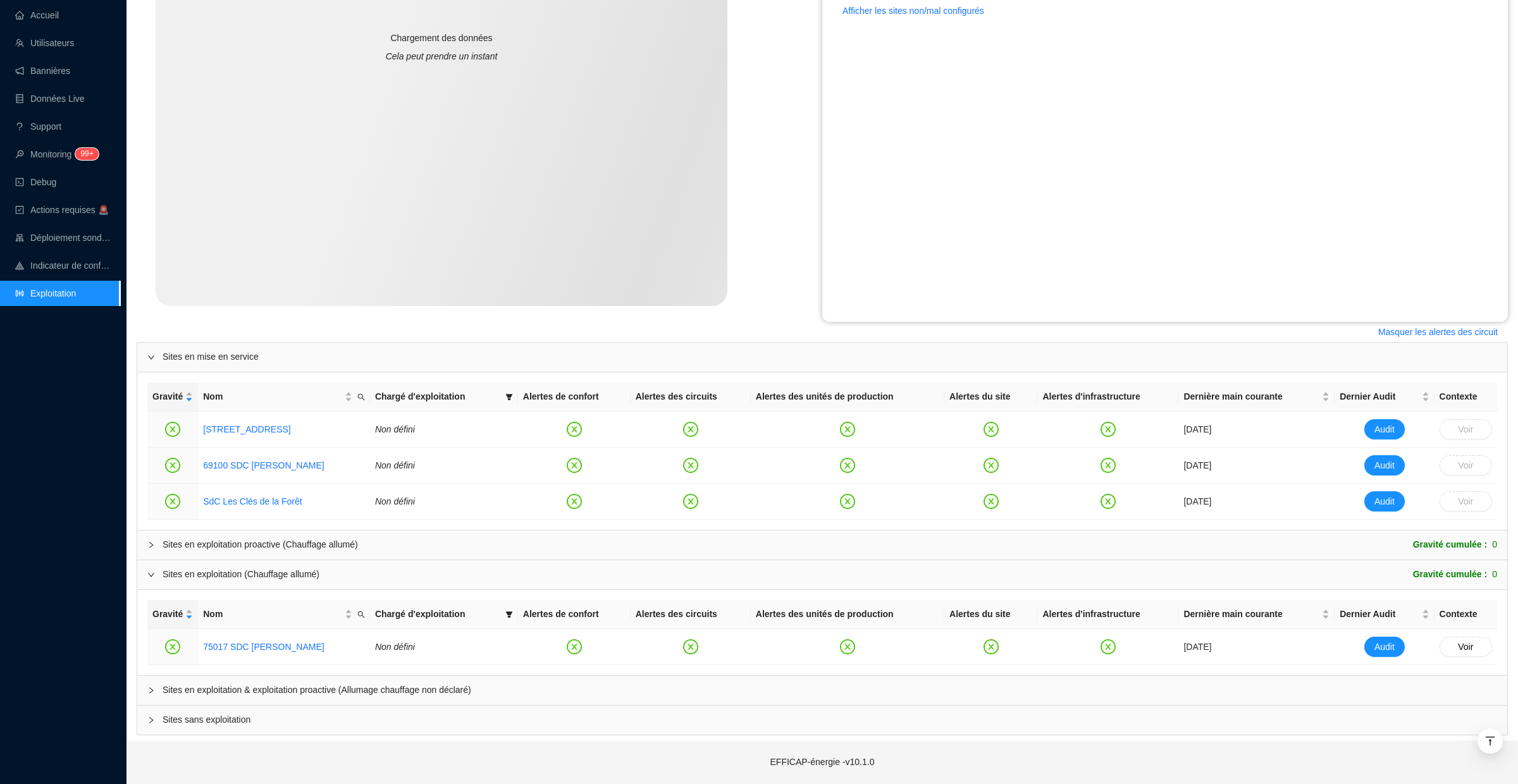
click at [159, 548] on div at bounding box center [155, 545] width 15 height 14
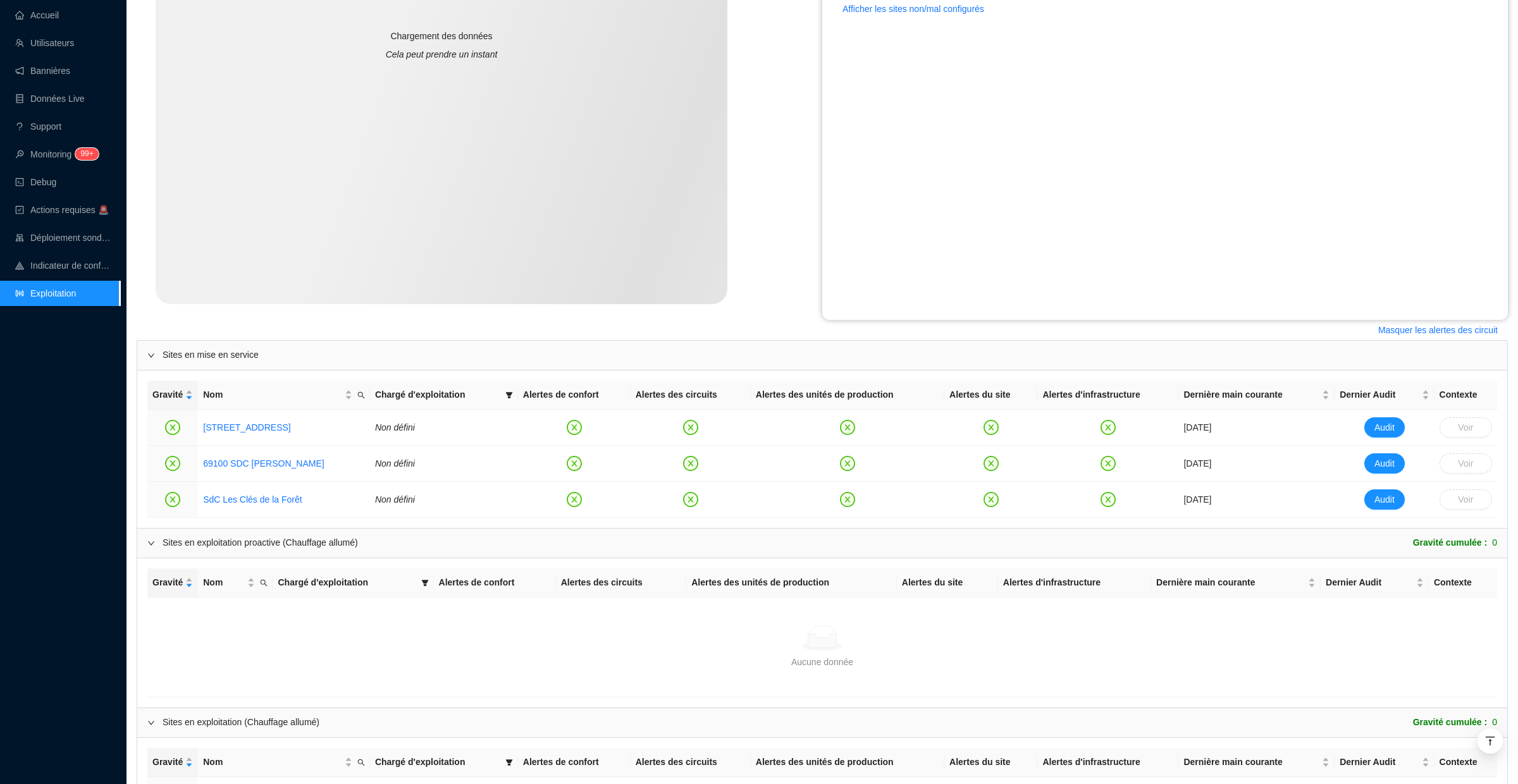
scroll to position [465, 0]
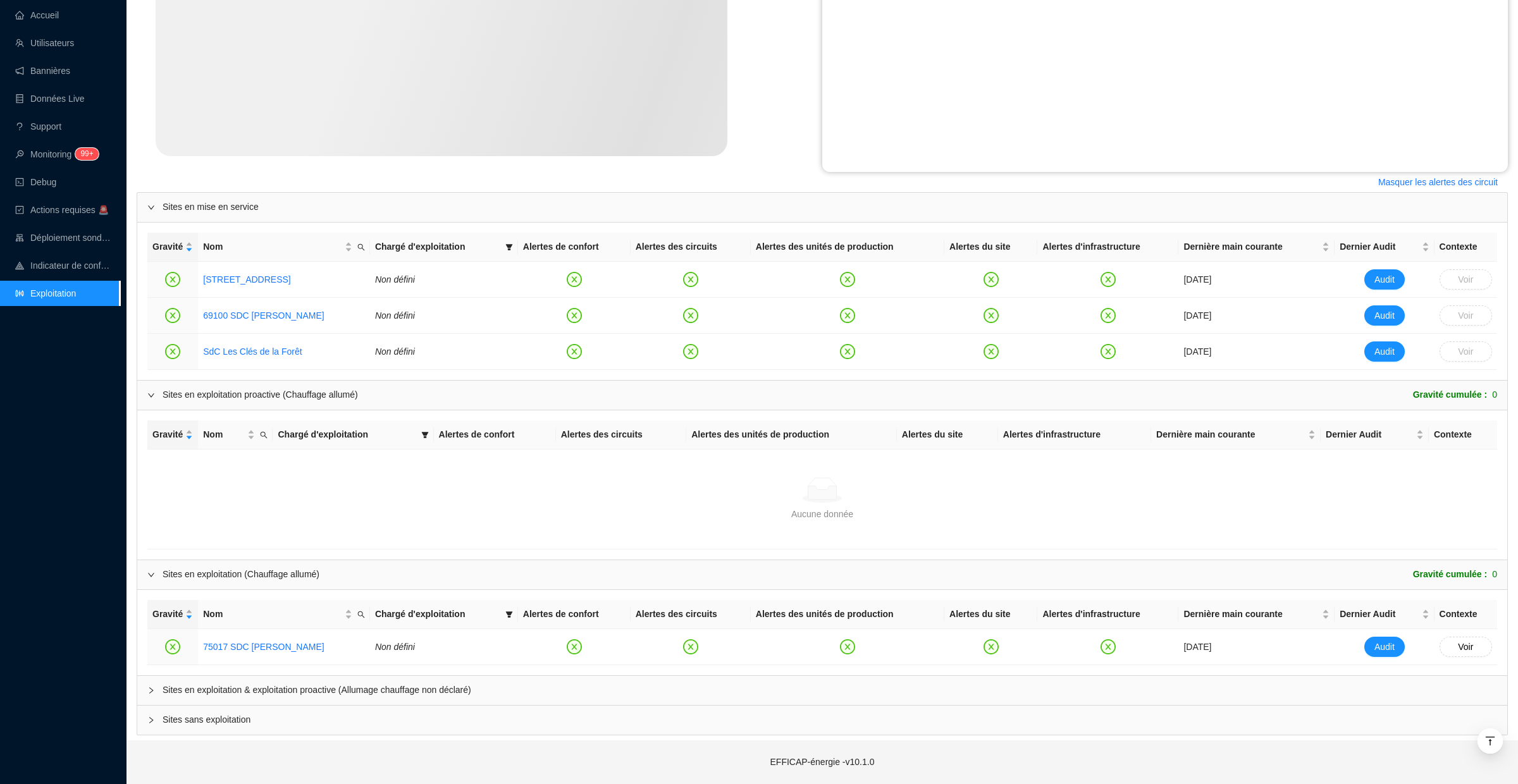
click at [155, 692] on icon "collapsed" at bounding box center [151, 691] width 8 height 8
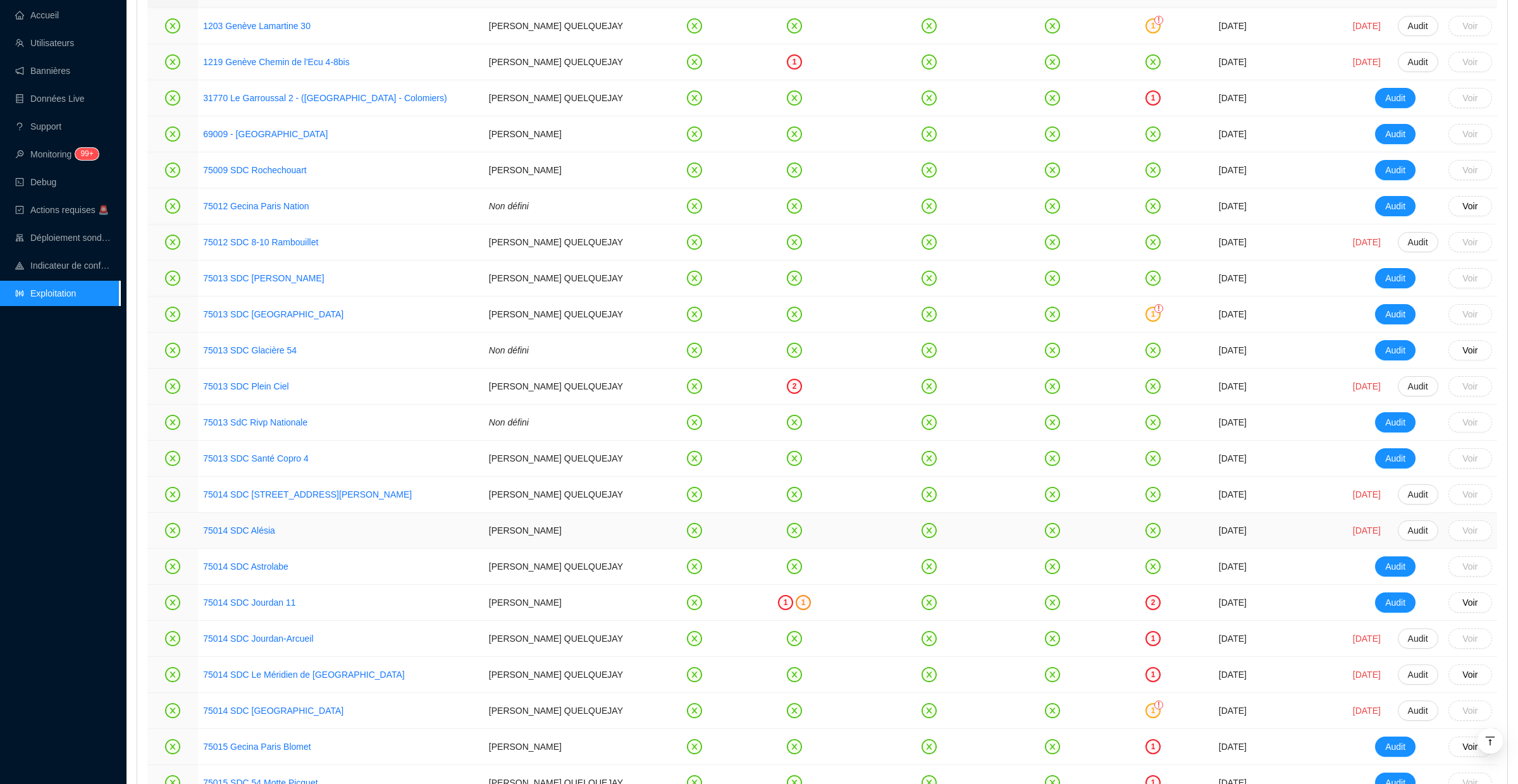
scroll to position [1219, 0]
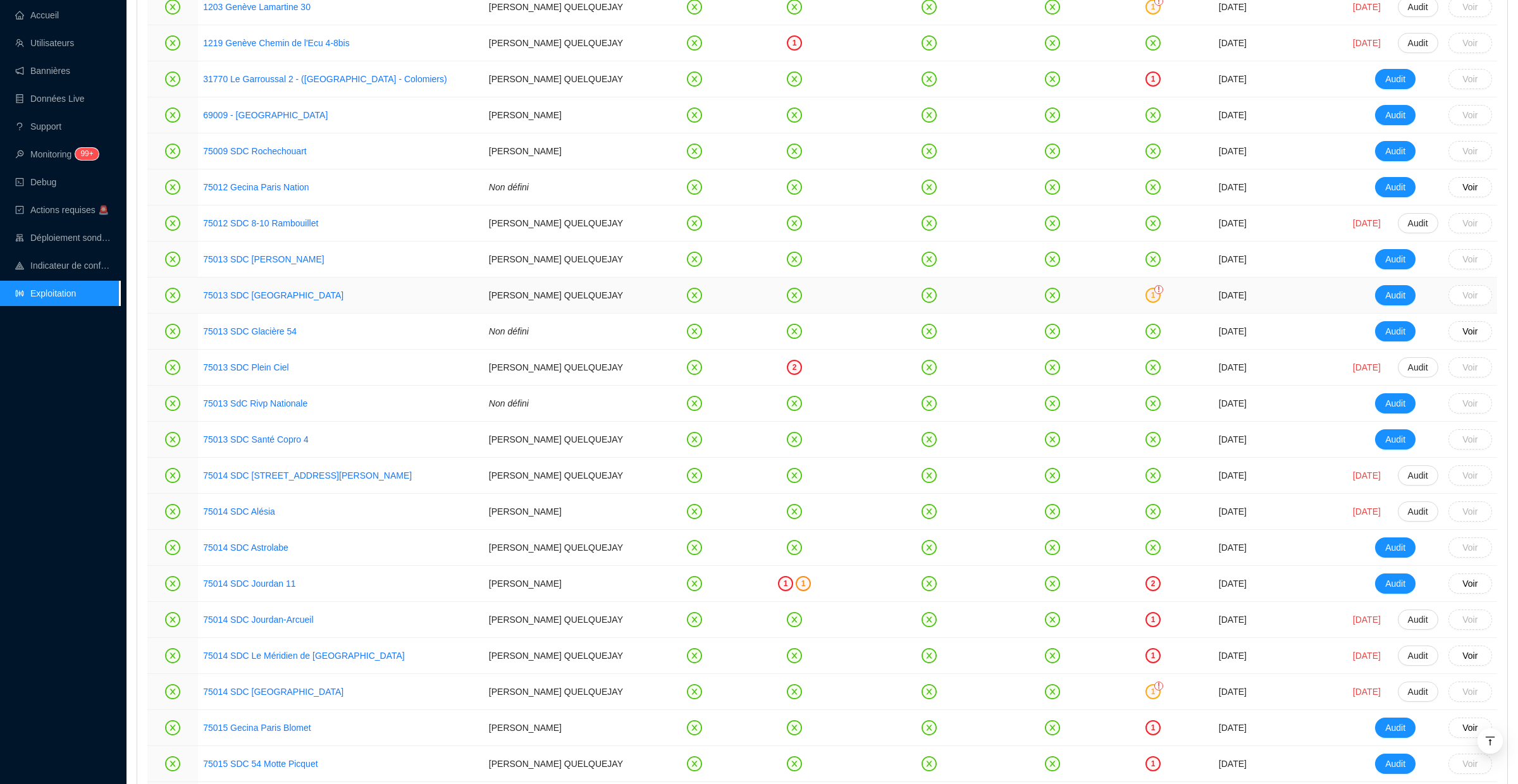
click at [1145, 298] on div "1" at bounding box center [1152, 295] width 15 height 15
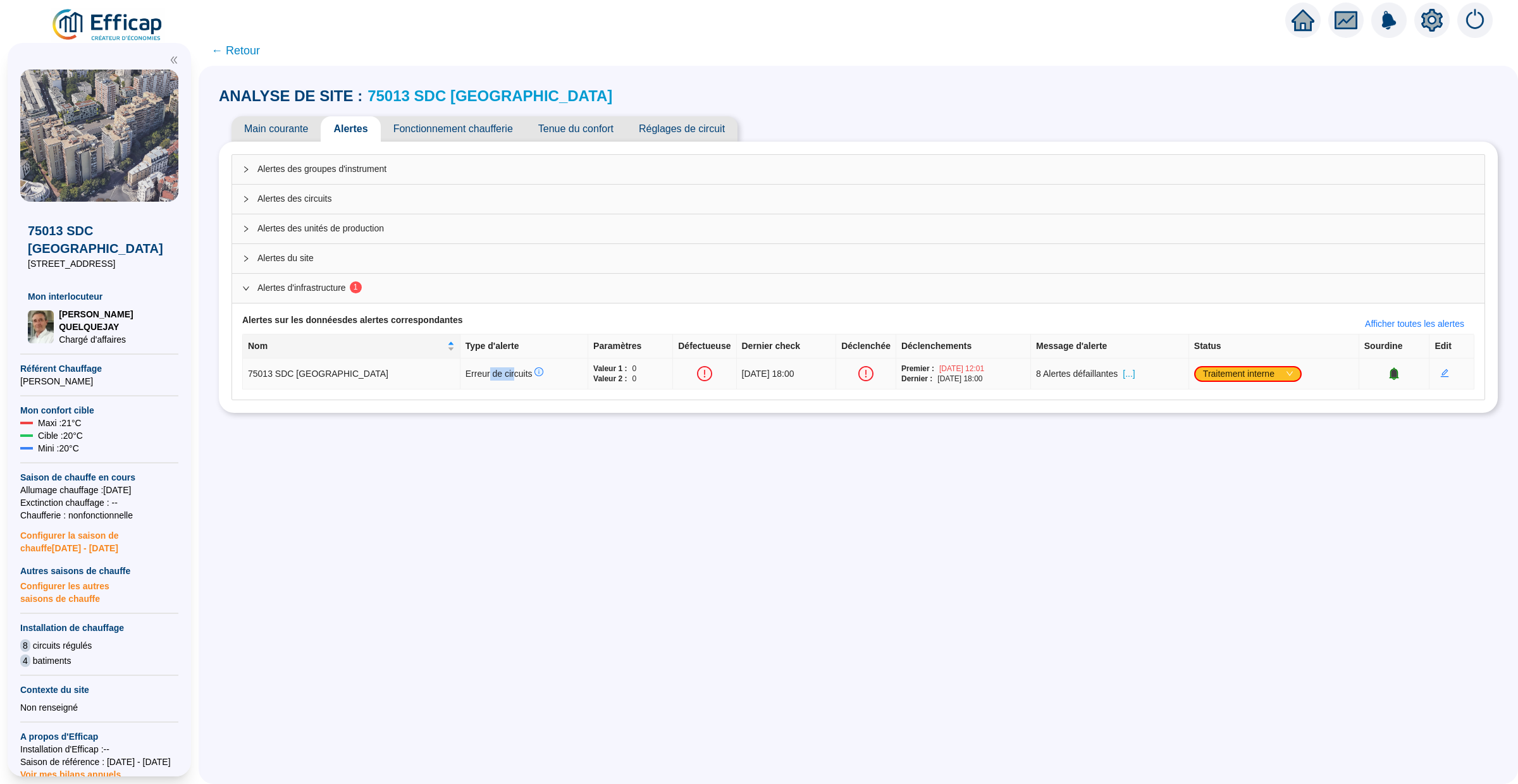
drag, startPoint x: 411, startPoint y: 376, endPoint x: 458, endPoint y: 376, distance: 47.0
click at [465, 376] on span "Erreur de circuits" at bounding box center [505, 374] width 78 height 10
click at [1385, 326] on span "Afficher toutes les alertes" at bounding box center [1414, 324] width 100 height 13
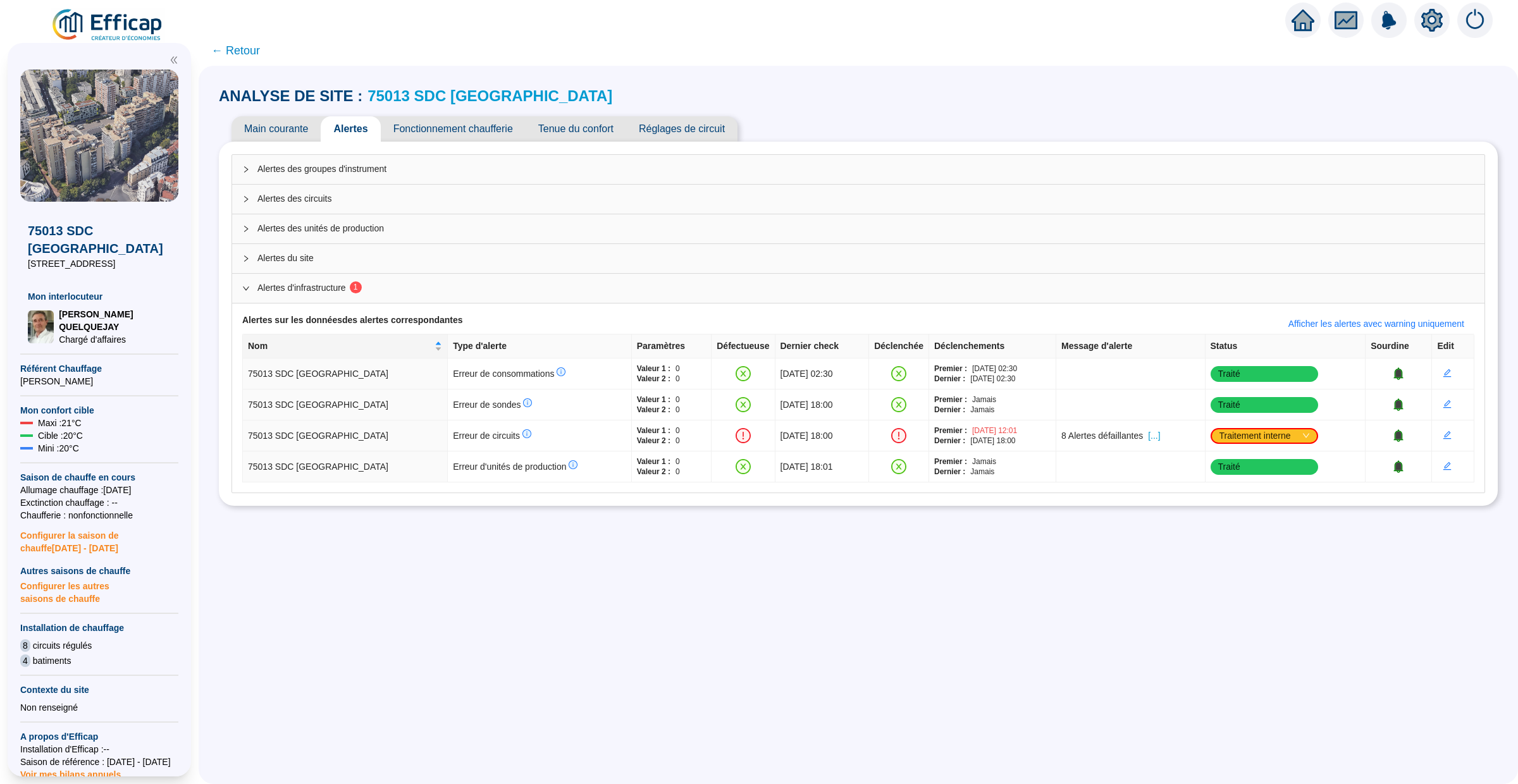
click at [576, 582] on div "ANALYSE DE SITE : 75013 SDC CAP SUD Main courante Alertes Fonctionnement chauff…" at bounding box center [858, 425] width 1319 height 718
click at [561, 373] on icon "info-circle" at bounding box center [562, 372] width 2 height 5
drag, startPoint x: 503, startPoint y: 344, endPoint x: 413, endPoint y: 320, distance: 93.1
click at [413, 320] on div "Cette alerte est levée si aucune donnée de consommation n'est reçue sur la péri…" at bounding box center [489, 337] width 158 height 47
drag, startPoint x: 413, startPoint y: 320, endPoint x: 438, endPoint y: 324, distance: 25.3
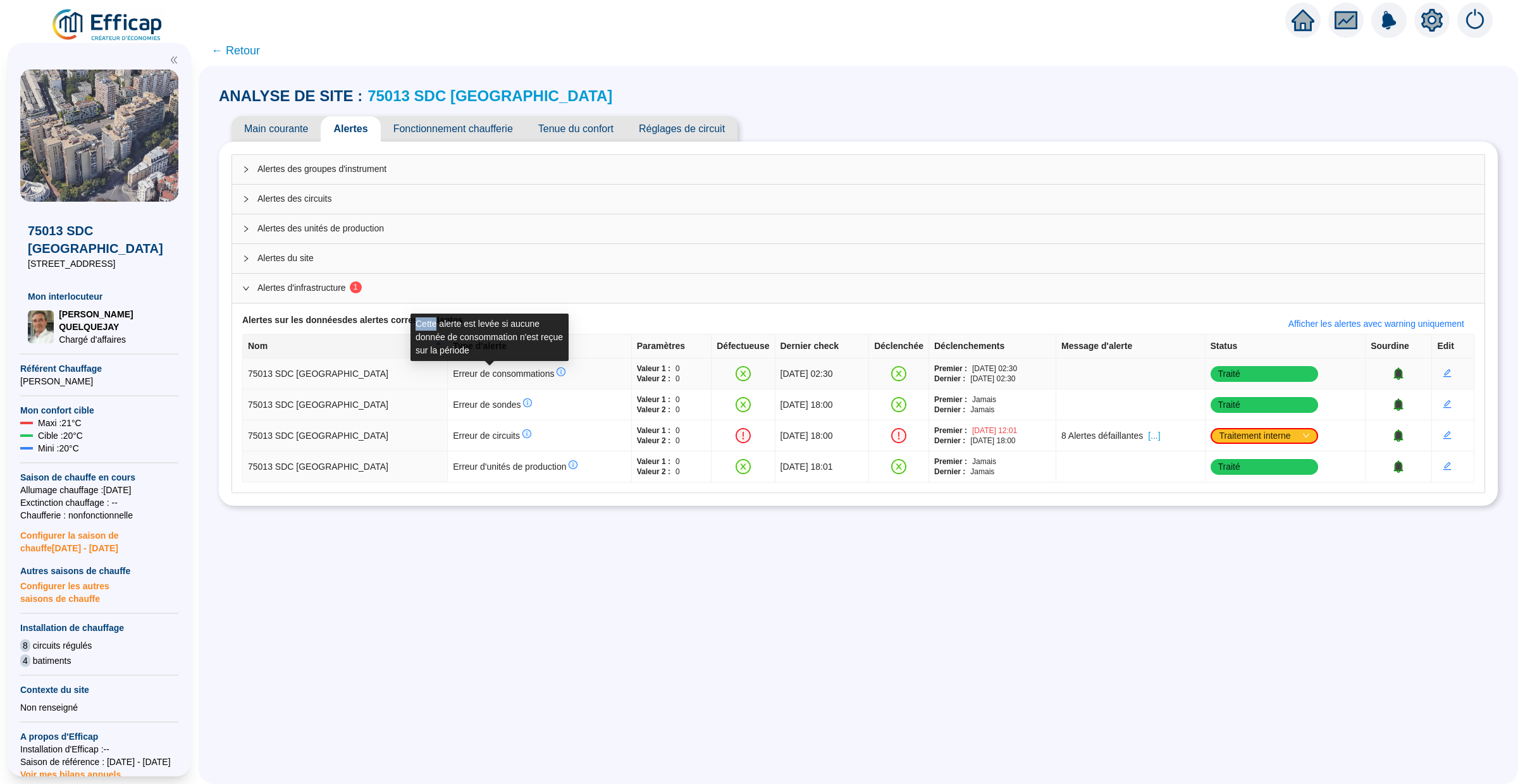
click at [438, 324] on div "Cette alerte est levée si aucune donnée de consommation n'est reçue sur la péri…" at bounding box center [489, 337] width 158 height 47
click at [438, 324] on span "Cette alerte est levée si aucune donnée de consommation n'est reçue sur la péri…" at bounding box center [489, 337] width 148 height 40
drag, startPoint x: 415, startPoint y: 323, endPoint x: 499, endPoint y: 346, distance: 87.1
click at [499, 346] on span "Cette alerte est levée si aucune donnée de consommation n'est reçue sur la péri…" at bounding box center [489, 337] width 148 height 40
copy span "Cette alerte est levée si aucune donnée de consommation n'est reçue sur la péri…"
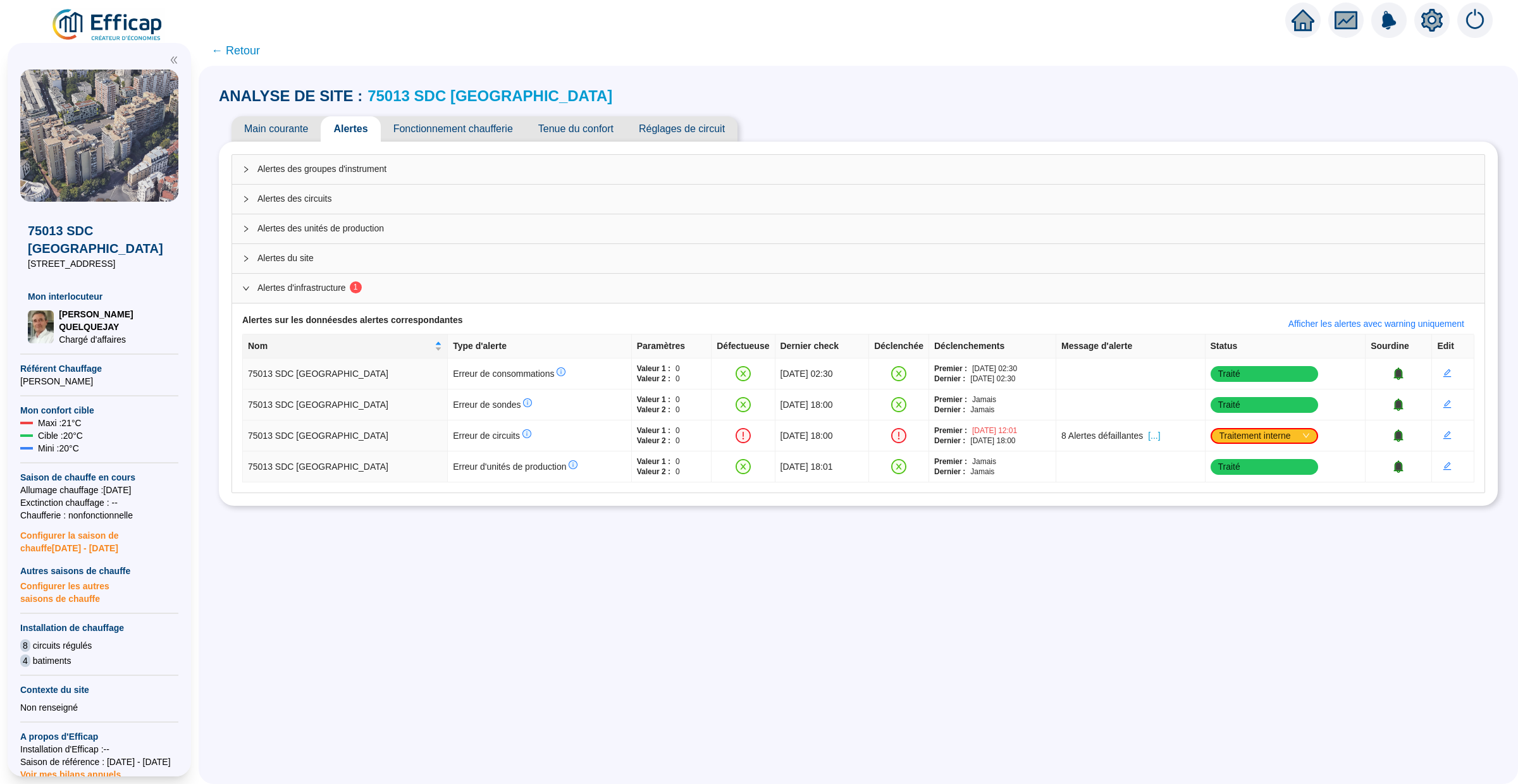
click at [246, 290] on icon "expanded" at bounding box center [246, 288] width 6 height 4
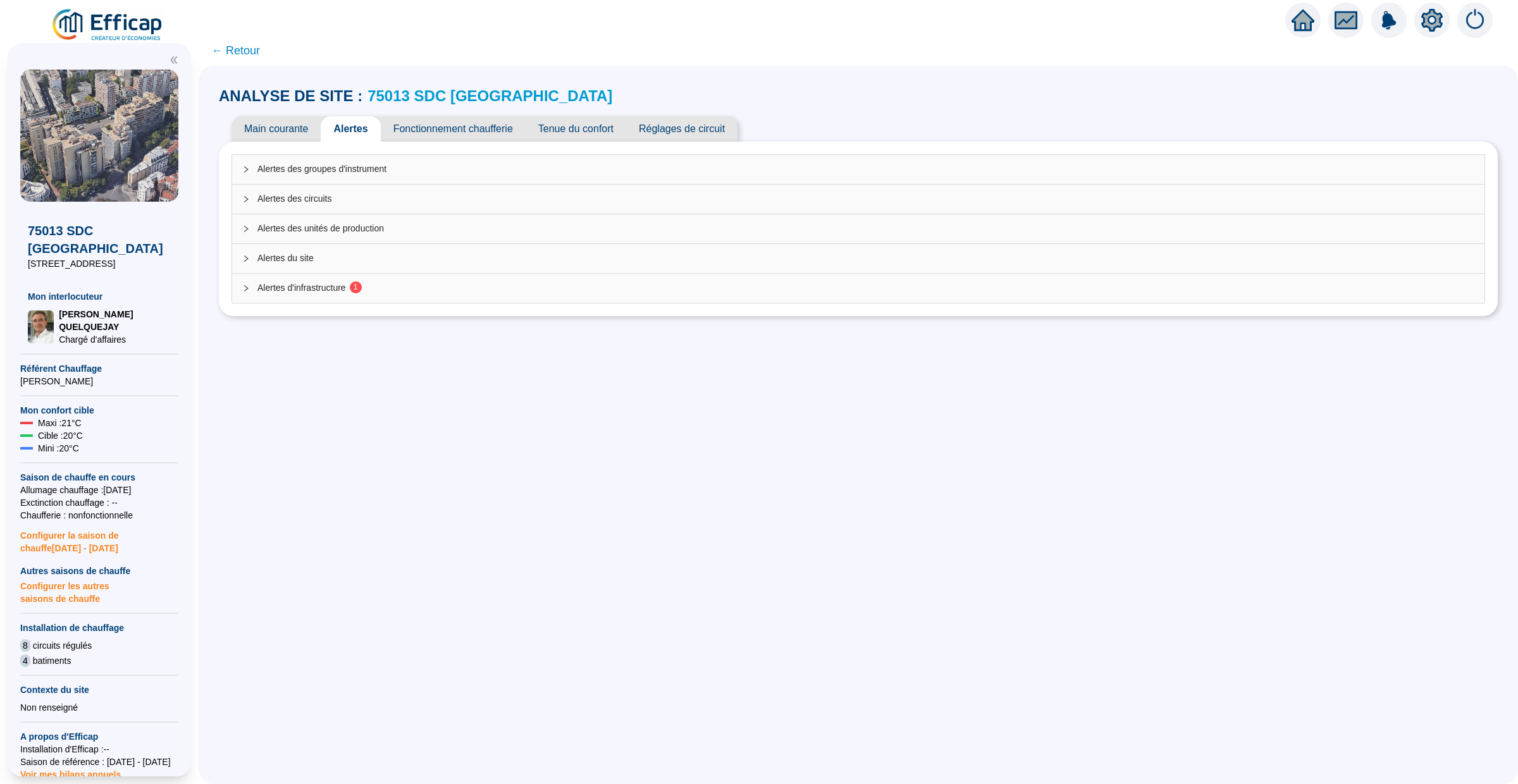
click at [248, 290] on icon "collapsed" at bounding box center [246, 289] width 8 height 8
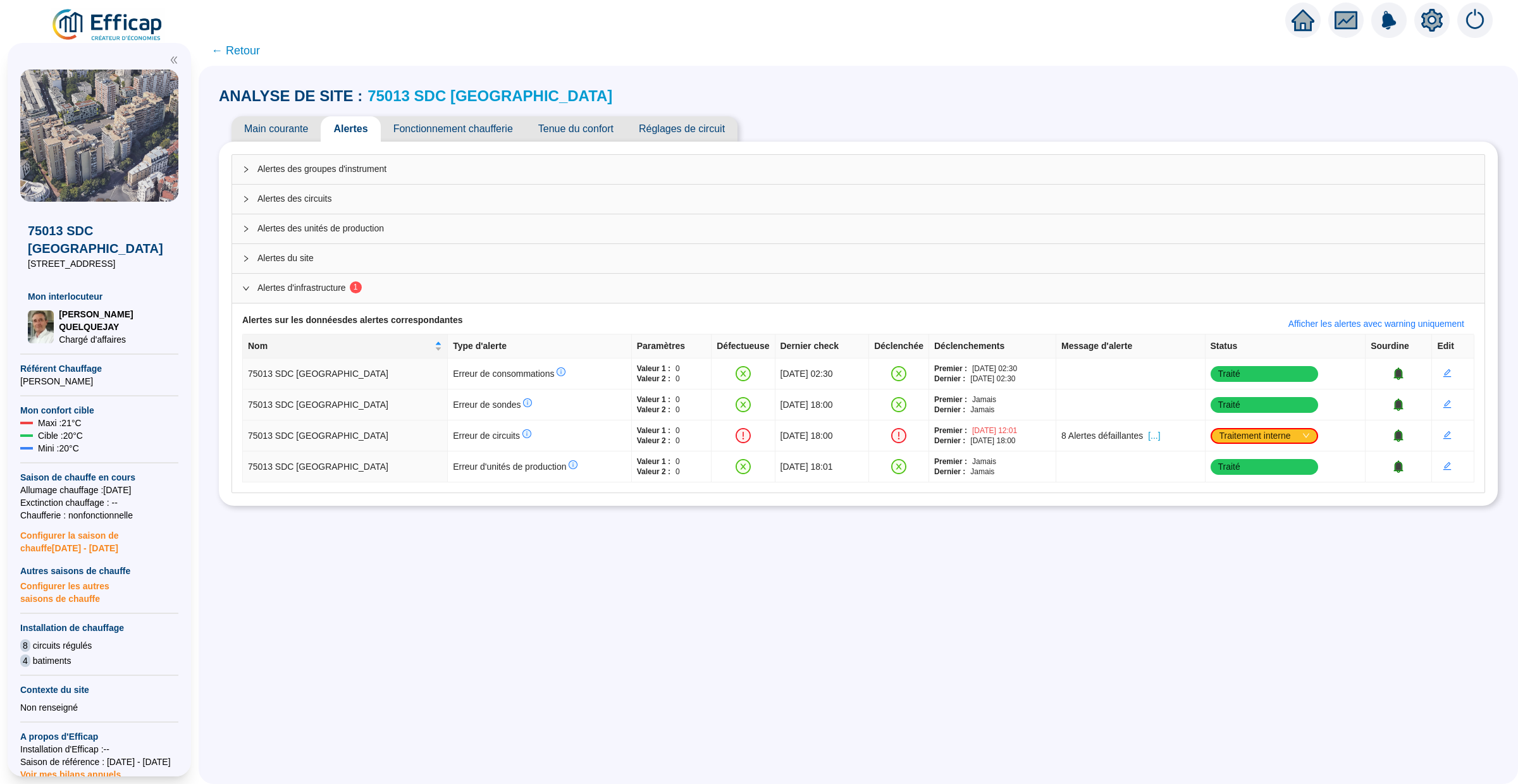
click at [392, 96] on link "75013 SDC CAP SUD" at bounding box center [490, 96] width 245 height 17
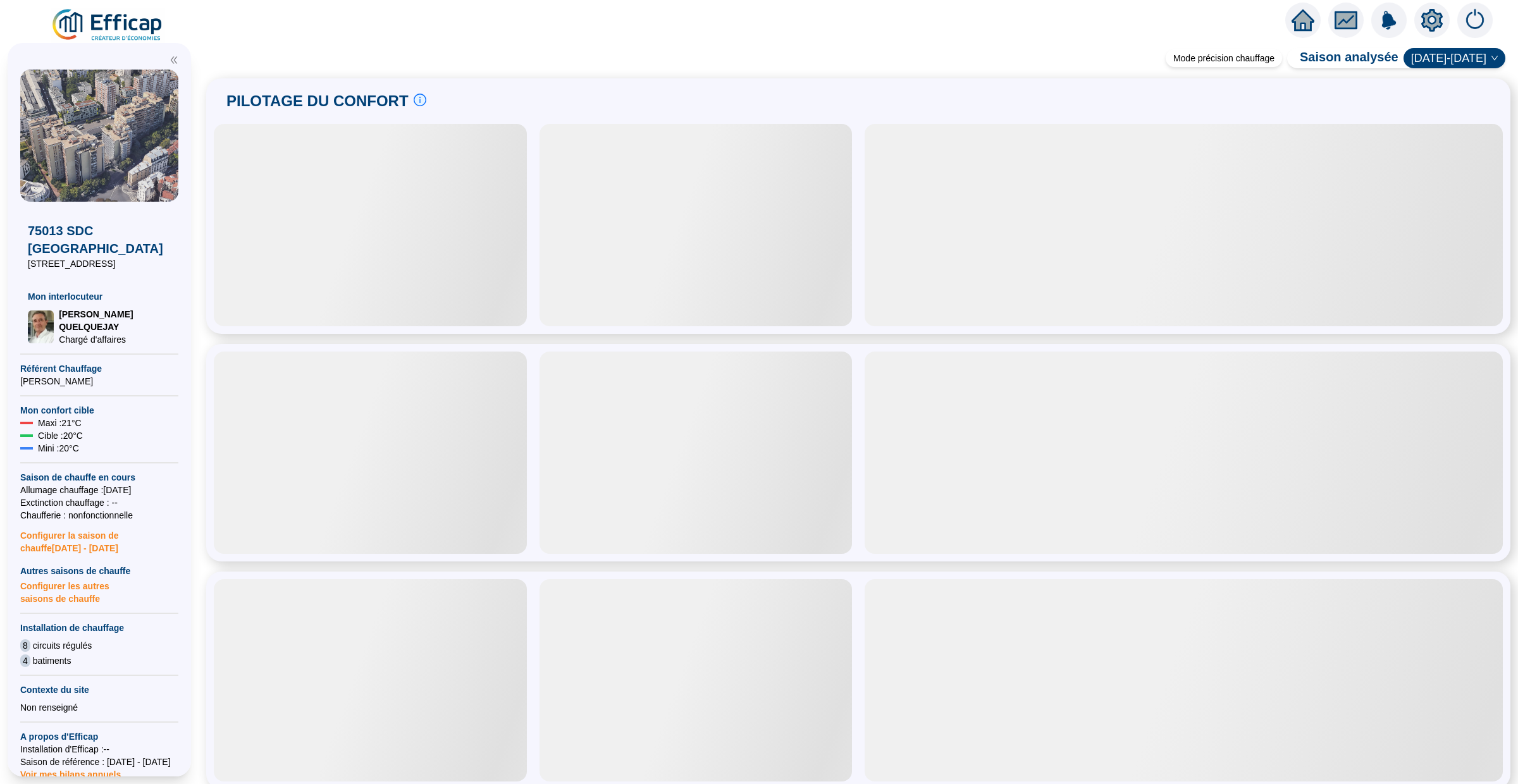
click at [1299, 18] on icon "home" at bounding box center [1303, 20] width 23 height 18
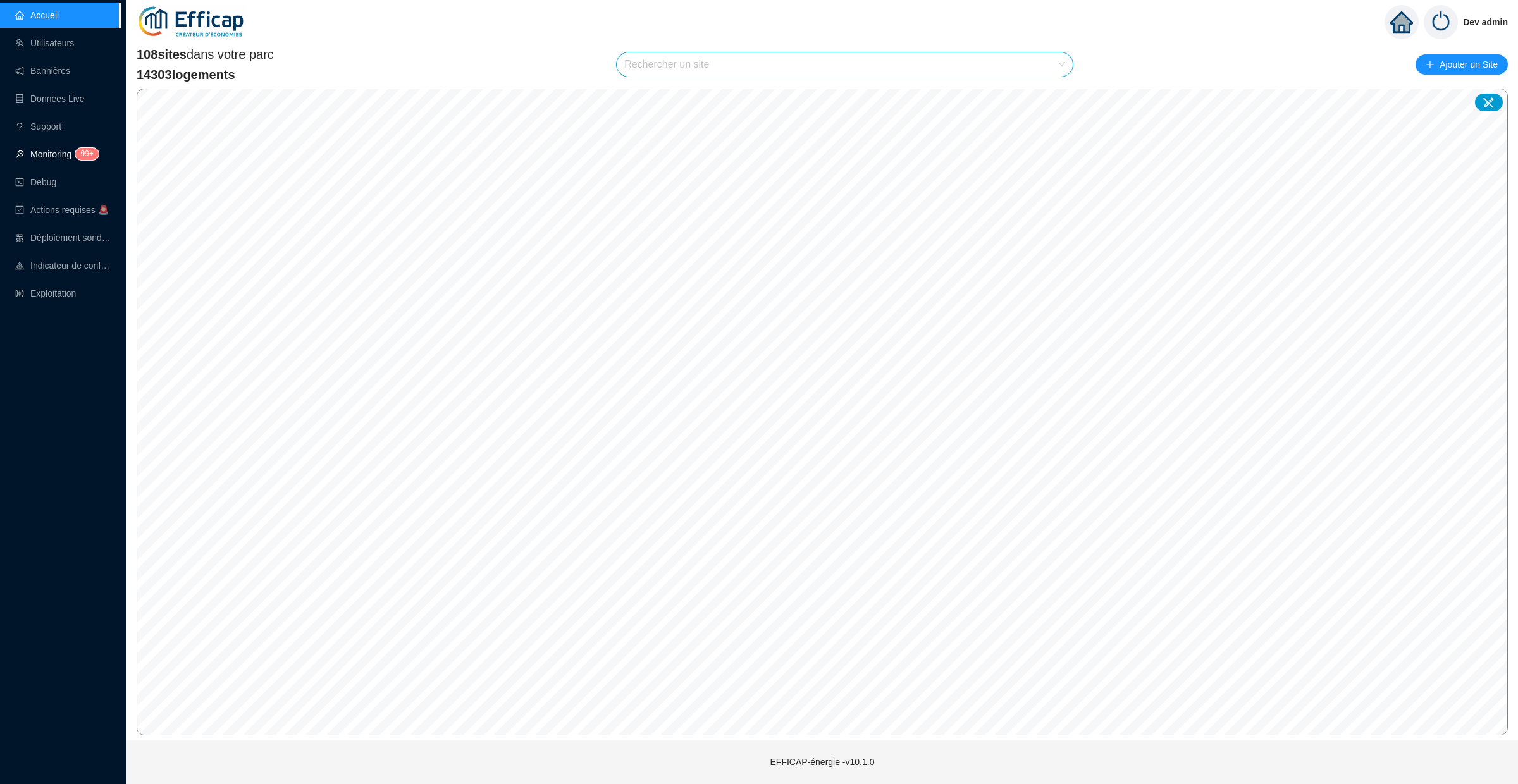
click at [76, 150] on span "99+" at bounding box center [82, 155] width 23 height 10
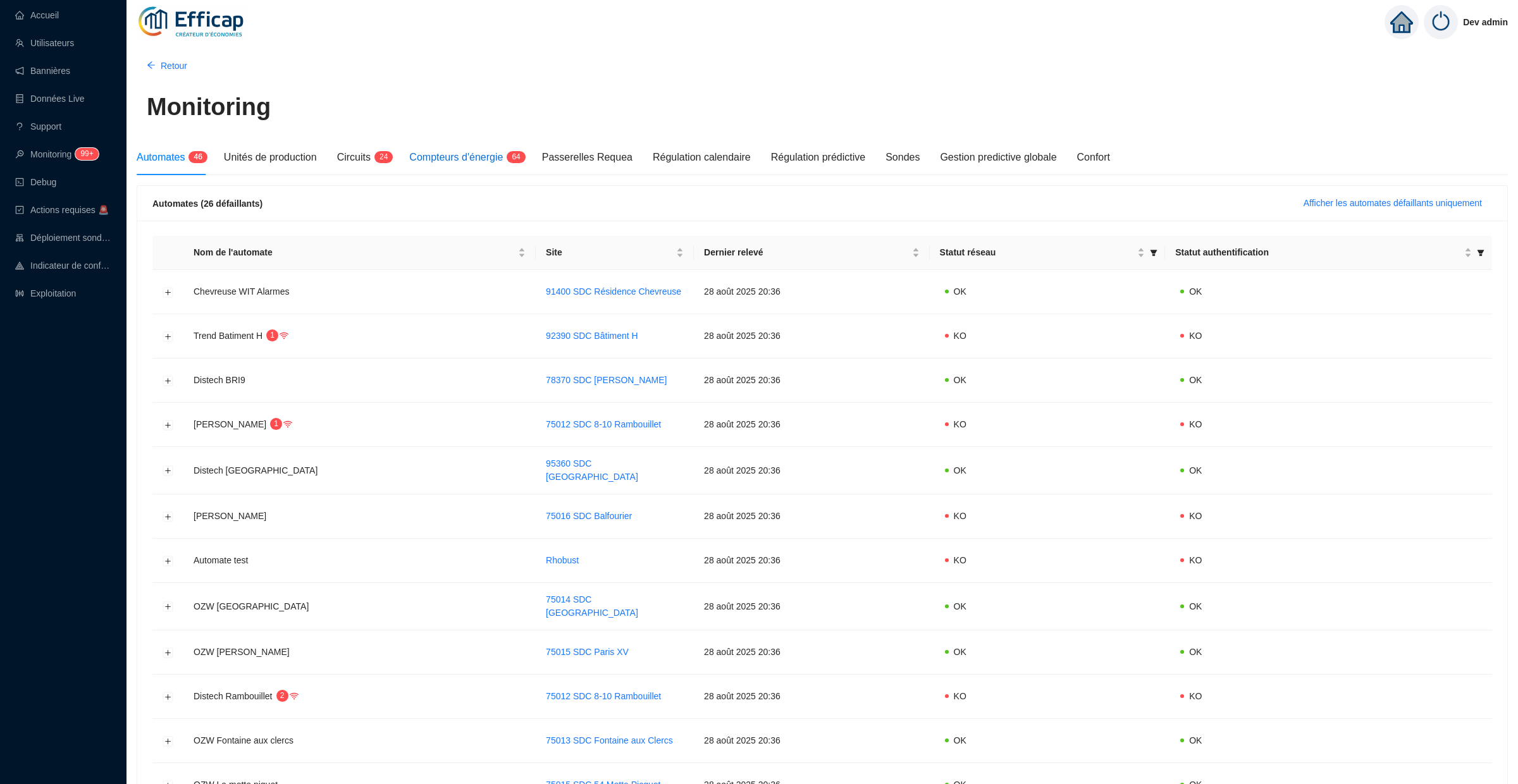
click at [494, 150] on div "Compteurs d'énergie 6 4" at bounding box center [465, 157] width 112 height 15
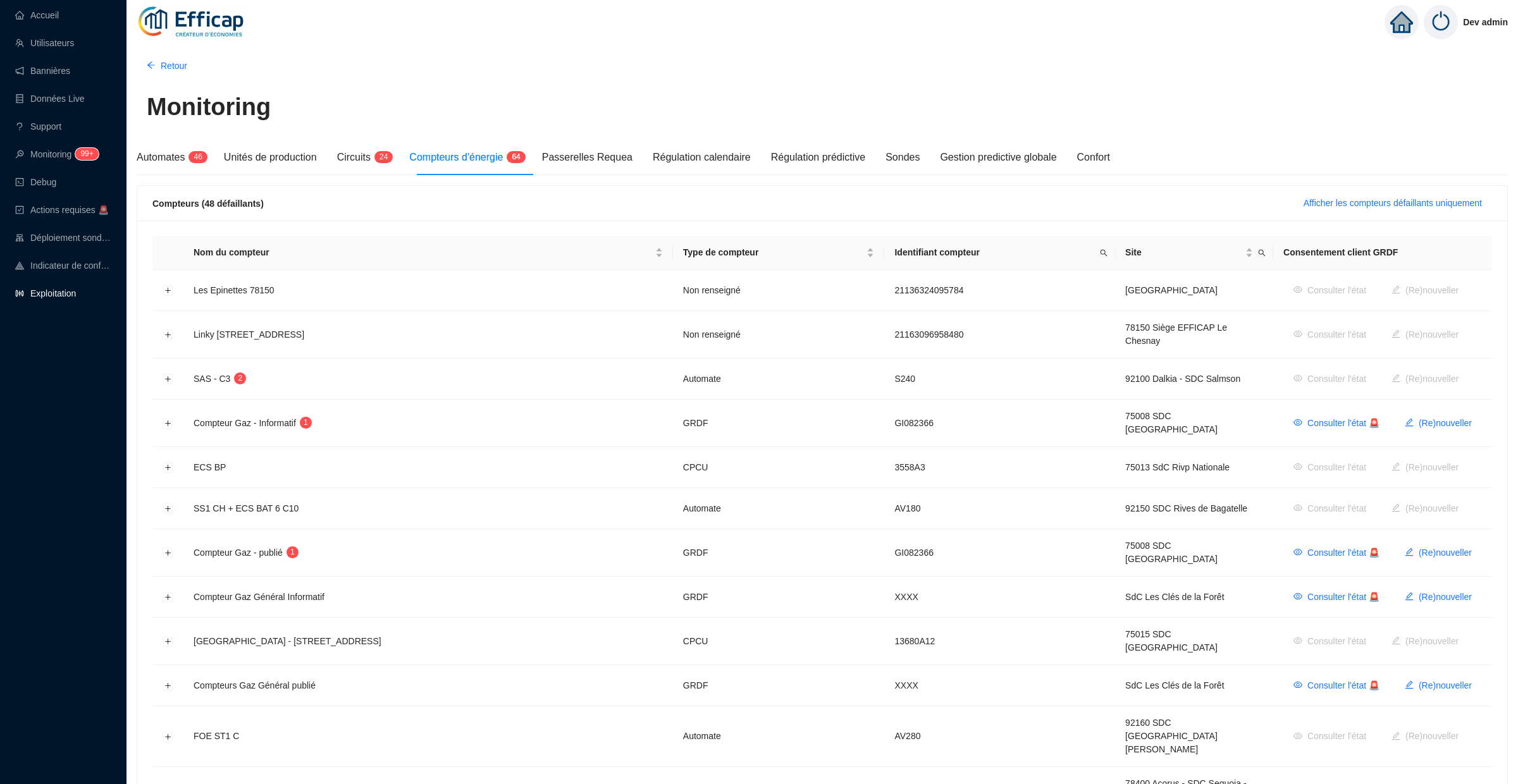
click at [60, 288] on link "Exploitation" at bounding box center [45, 293] width 60 height 10
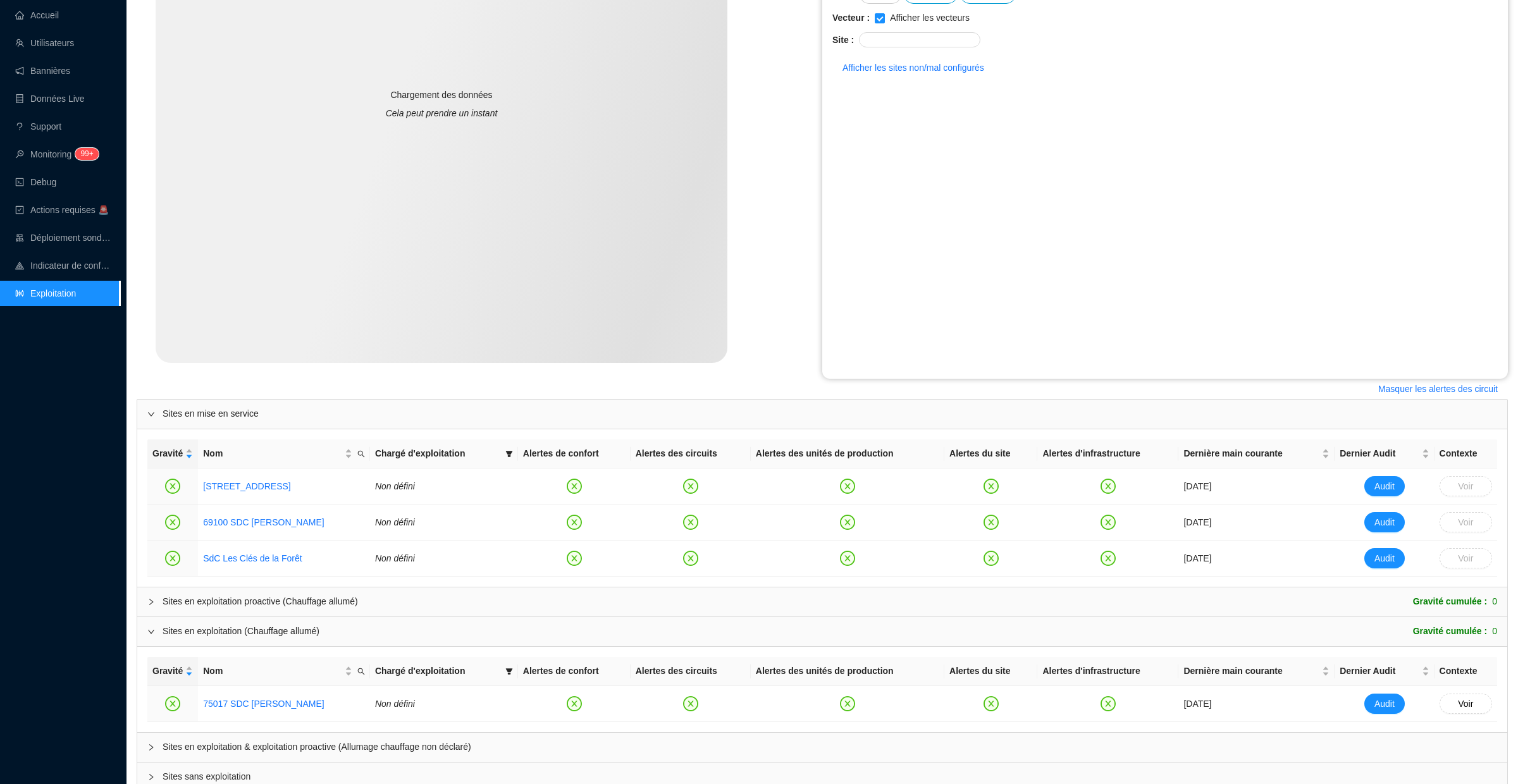
scroll to position [315, 0]
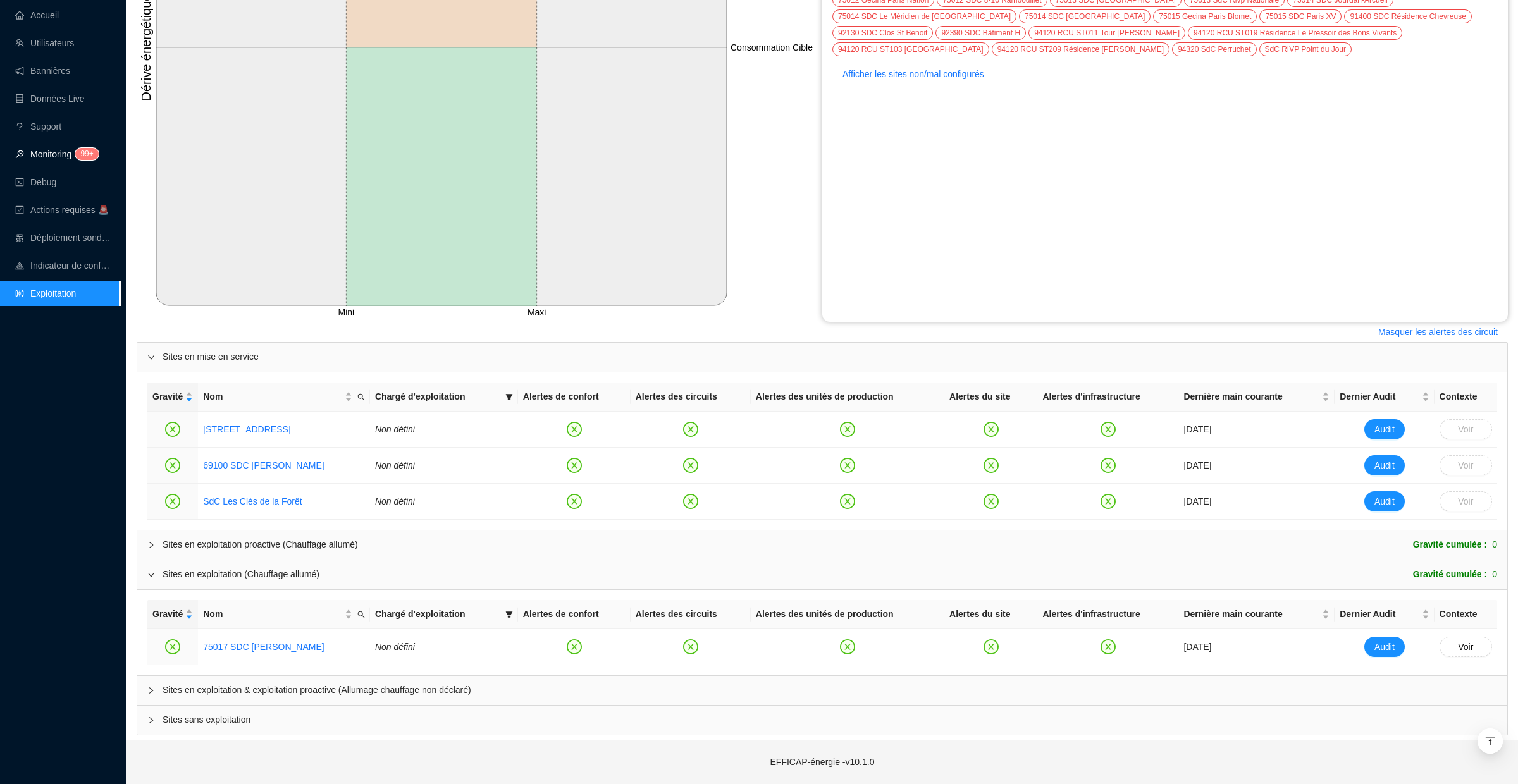
click at [70, 154] on link "Monitoring 99+" at bounding box center [55, 154] width 80 height 10
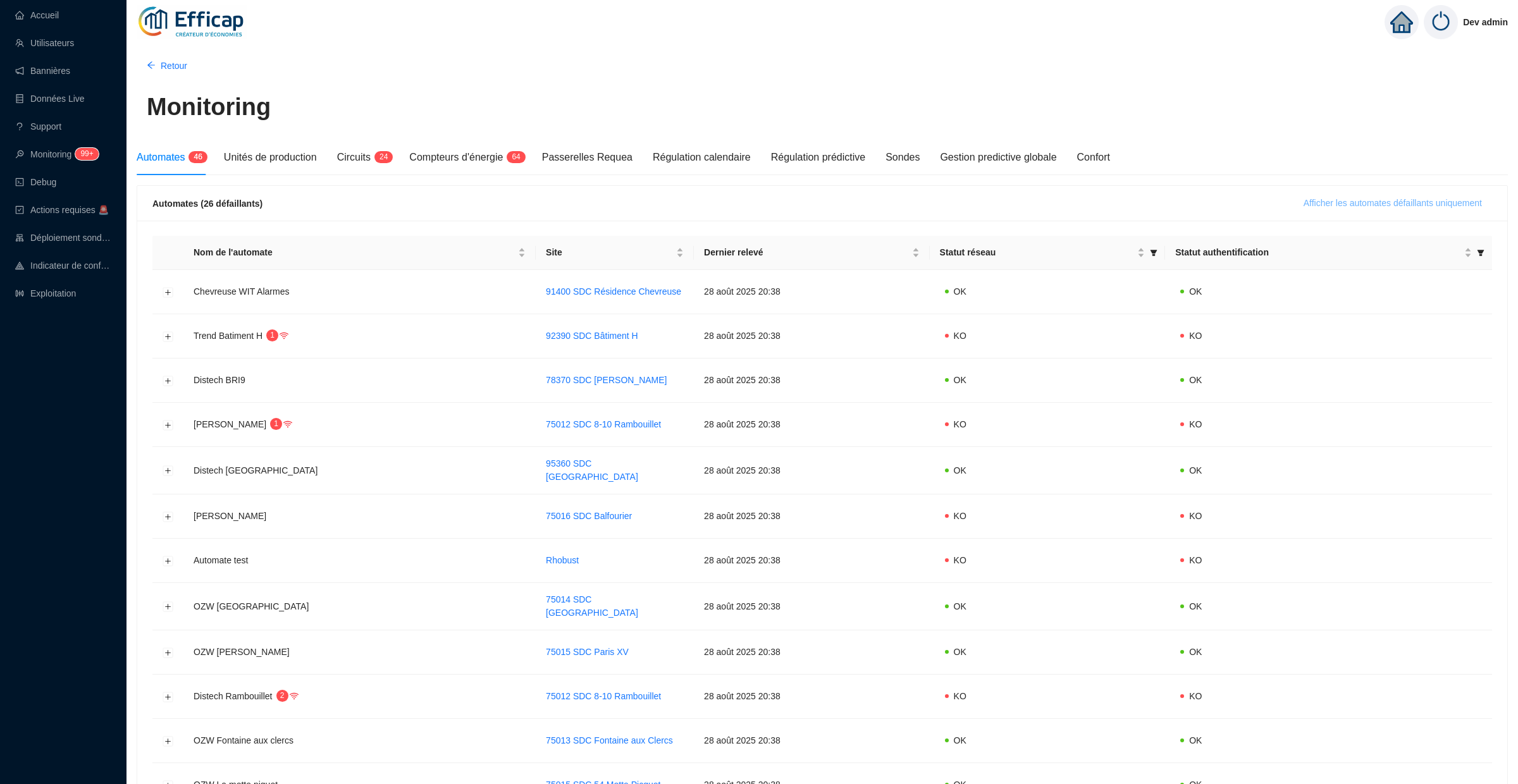
click at [1325, 207] on span "Afficher les automates défaillants uniquement" at bounding box center [1392, 203] width 178 height 13
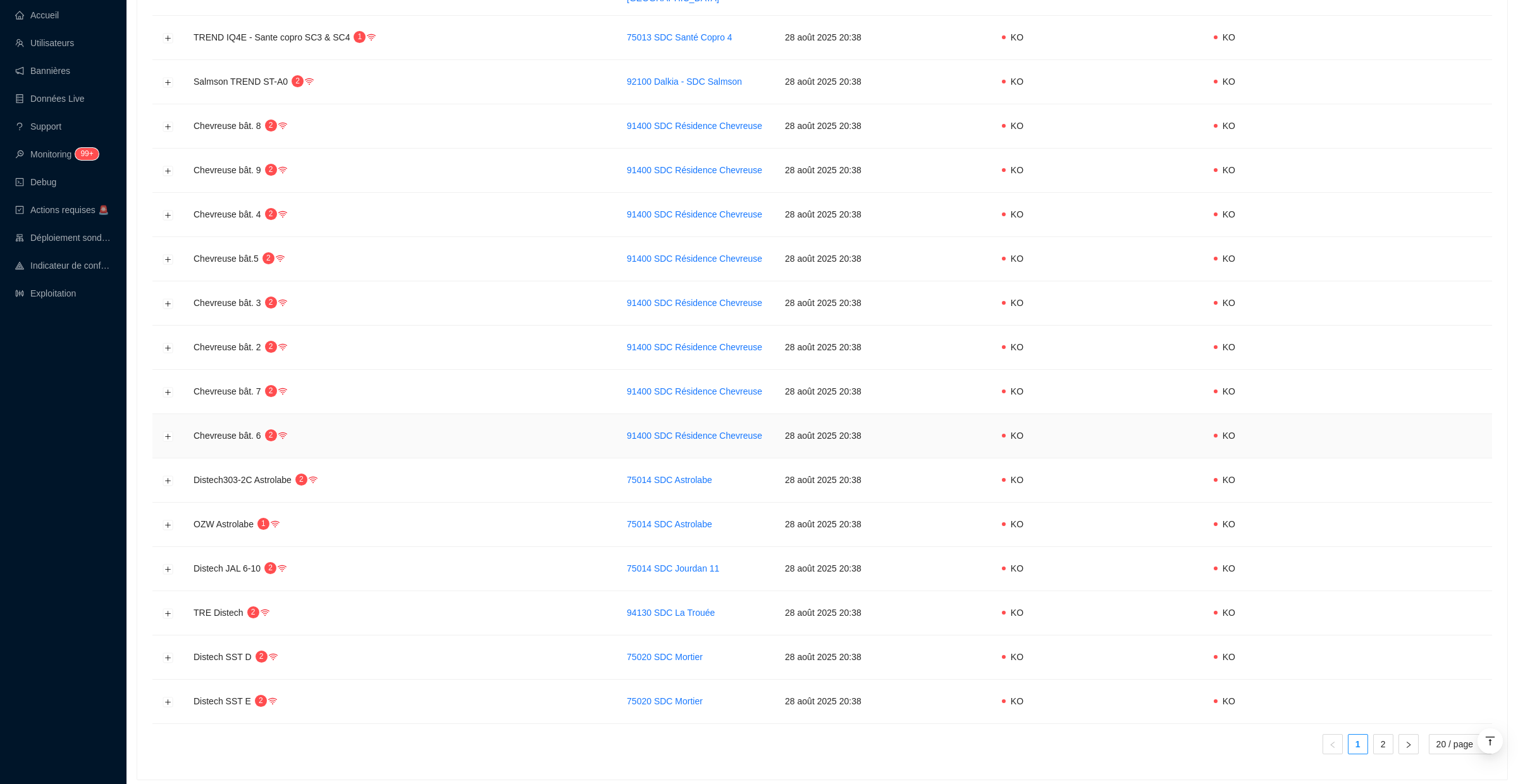
scroll to position [479, 0]
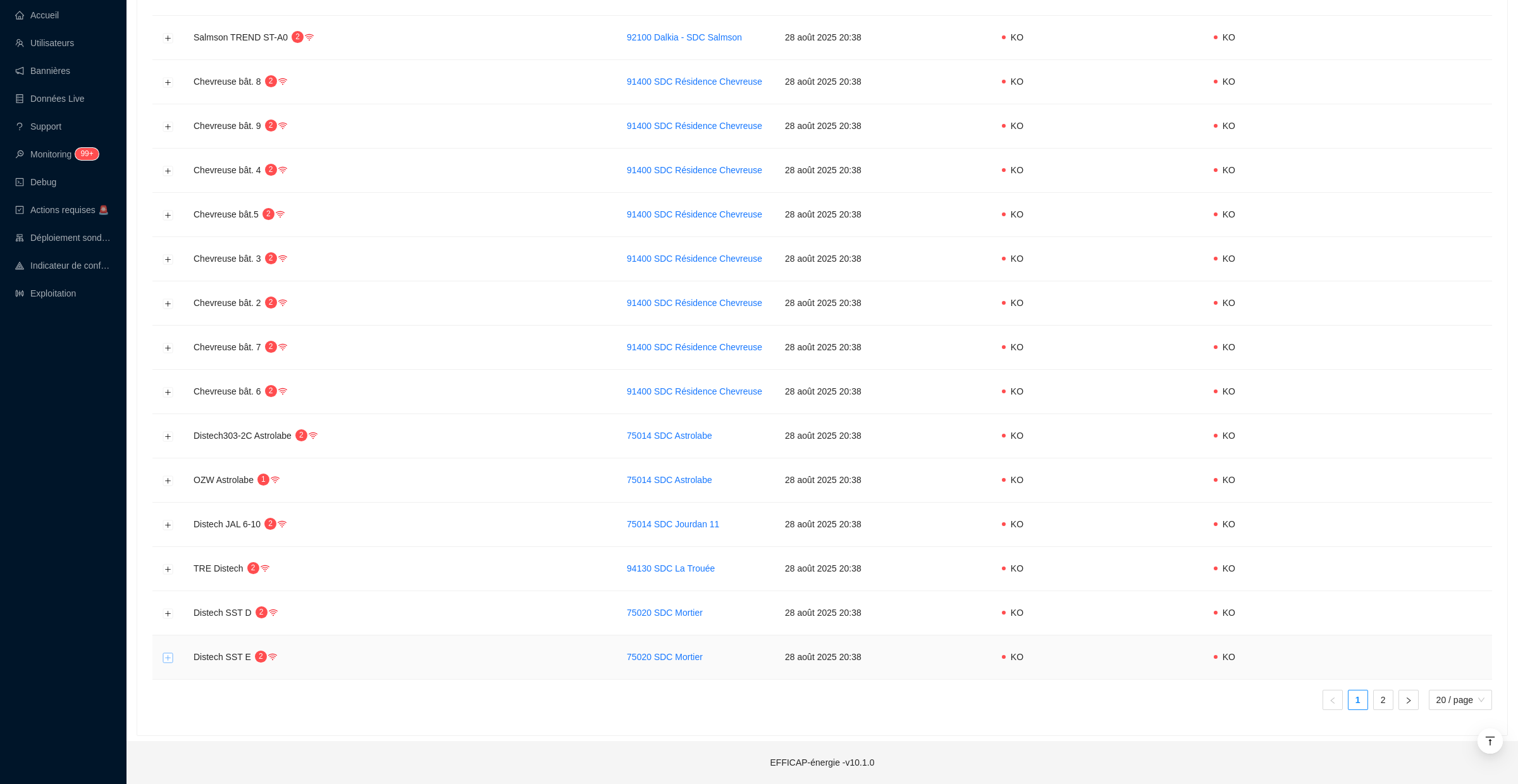
click at [170, 656] on button "Développer la ligne" at bounding box center [168, 658] width 10 height 10
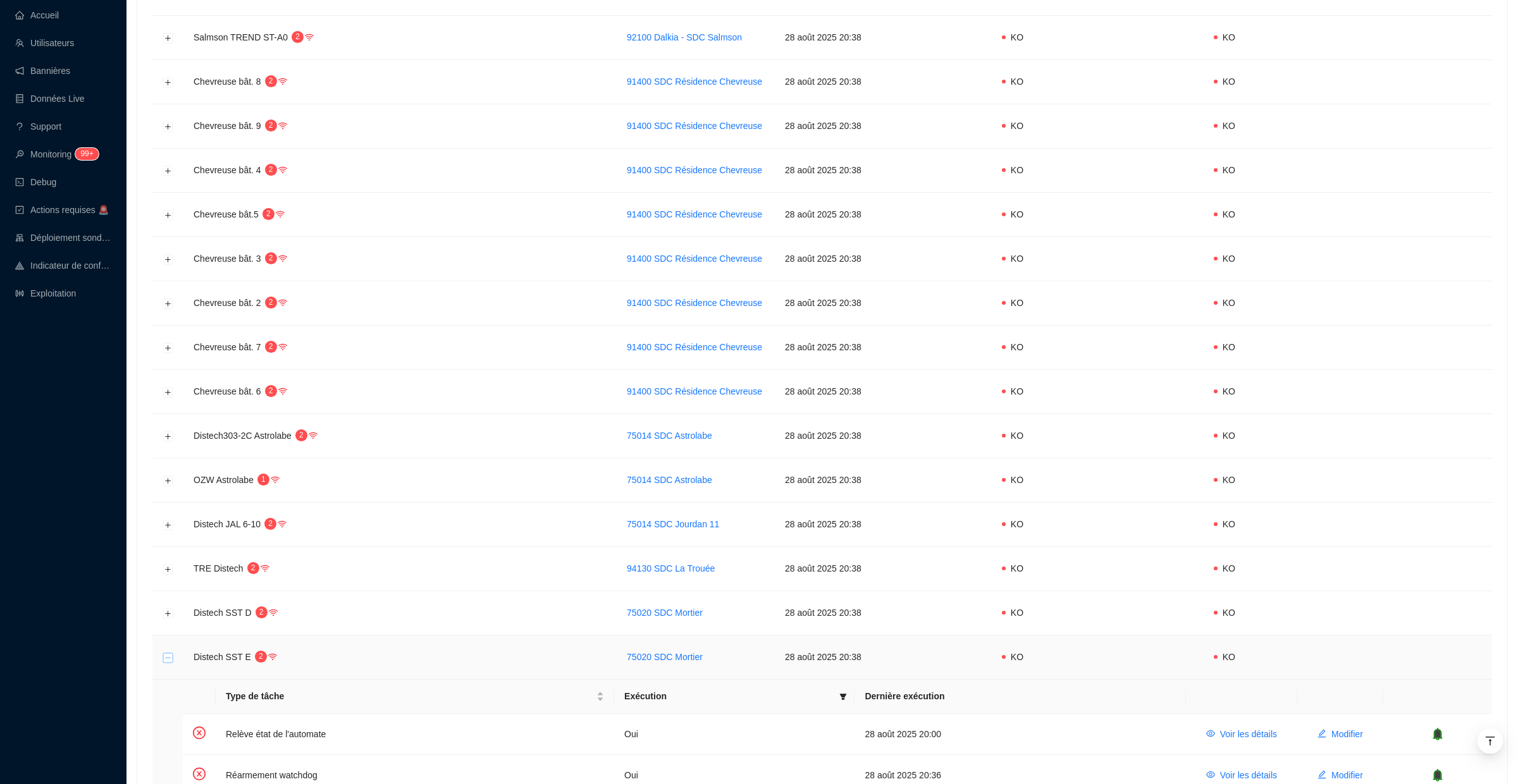
click at [170, 656] on button "Réduire la ligne" at bounding box center [168, 658] width 10 height 10
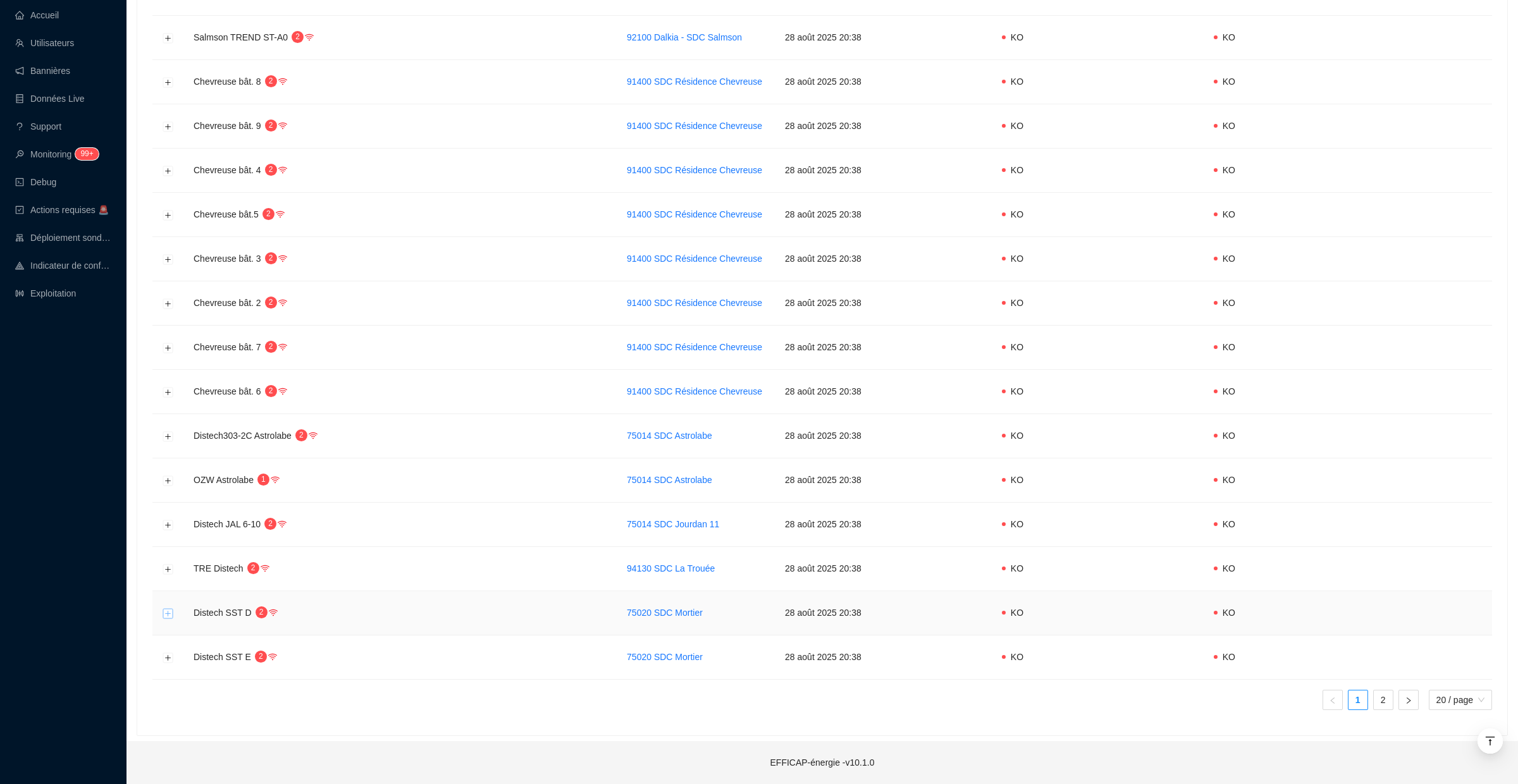
click at [171, 618] on button "Développer la ligne" at bounding box center [168, 613] width 10 height 10
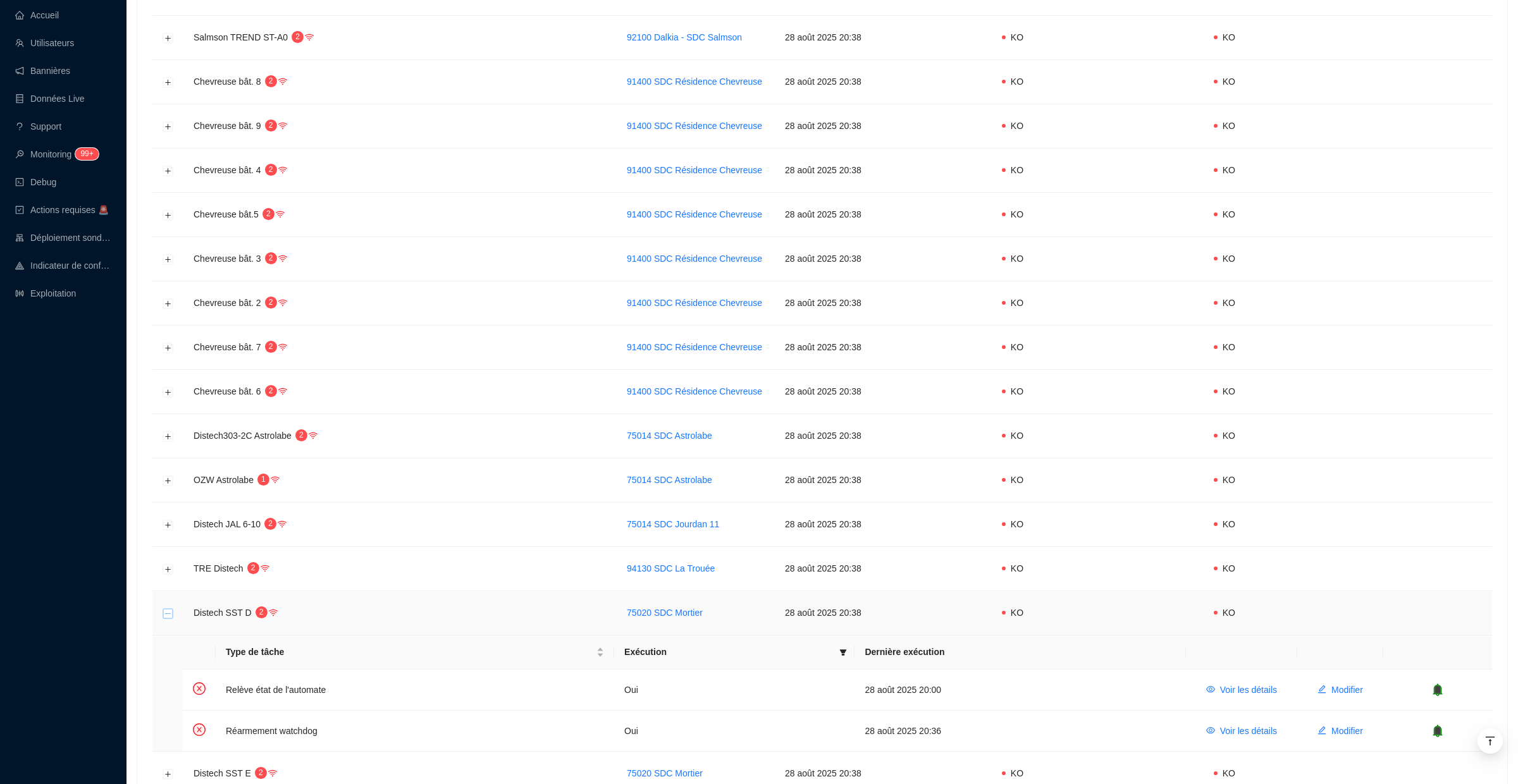
click at [171, 618] on button "Réduire la ligne" at bounding box center [168, 613] width 10 height 10
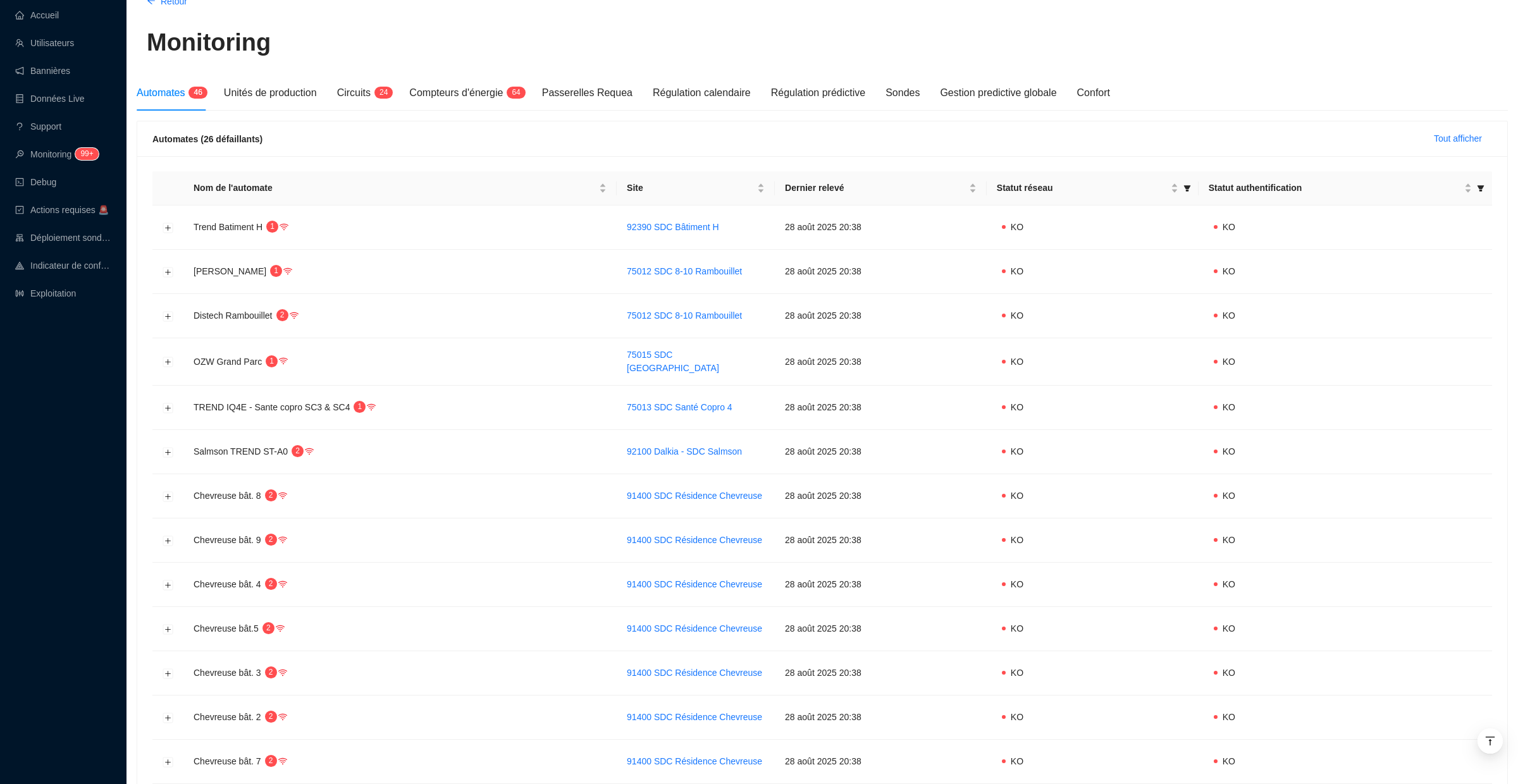
scroll to position [19, 0]
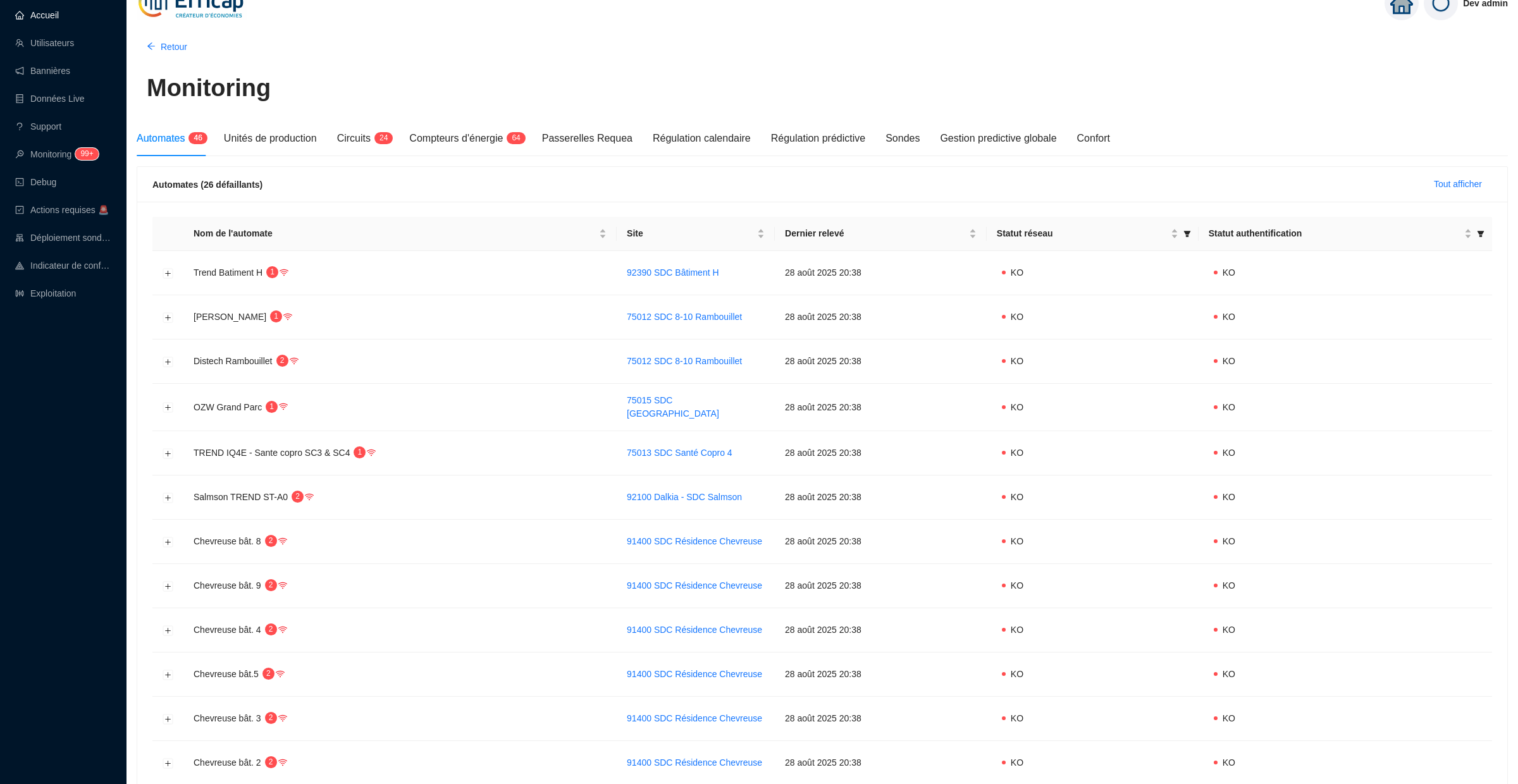
click at [53, 20] on link "Accueil" at bounding box center [37, 15] width 44 height 10
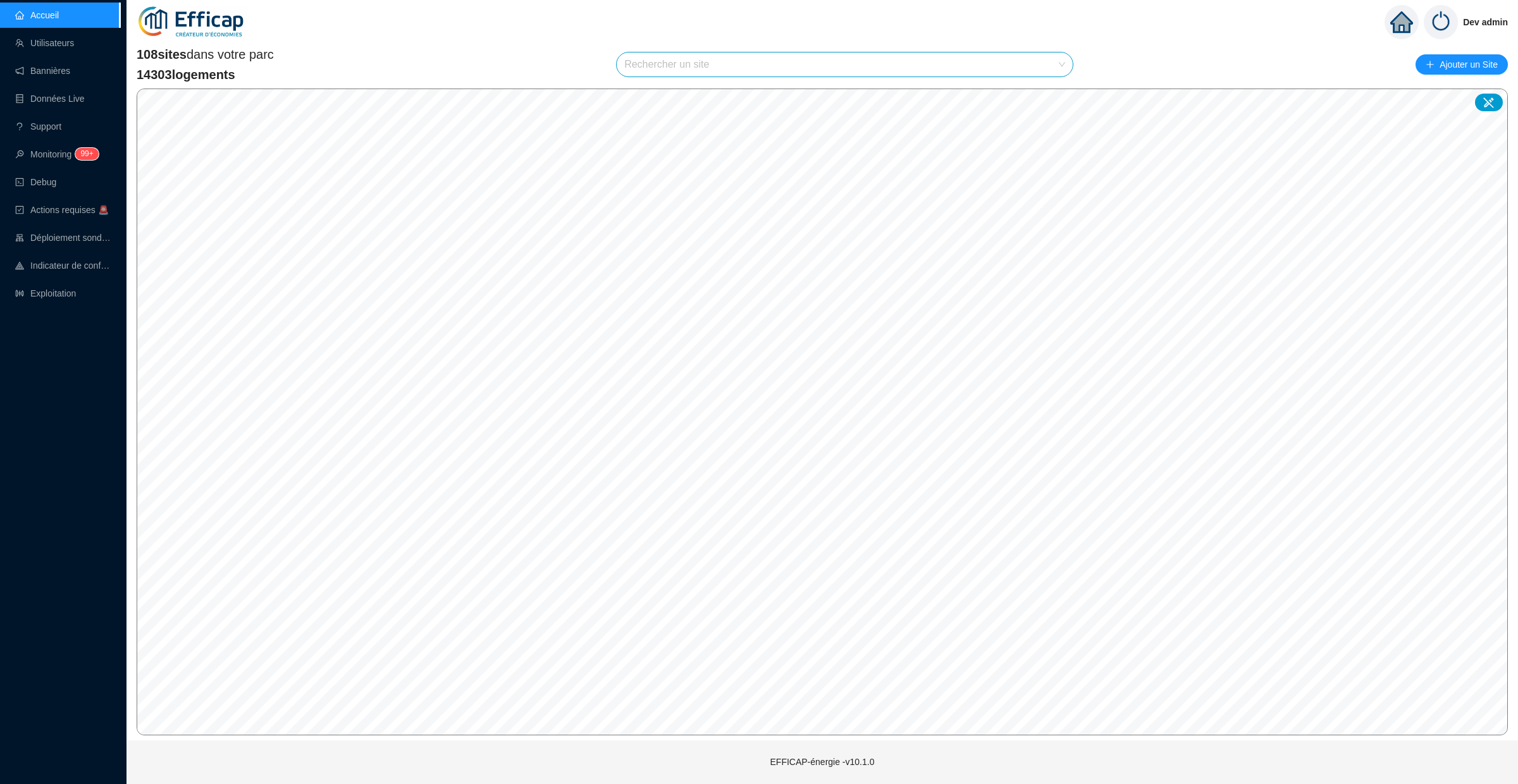
click at [651, 67] on input "search" at bounding box center [838, 64] width 429 height 24
click at [655, 71] on input "search" at bounding box center [838, 64] width 429 height 24
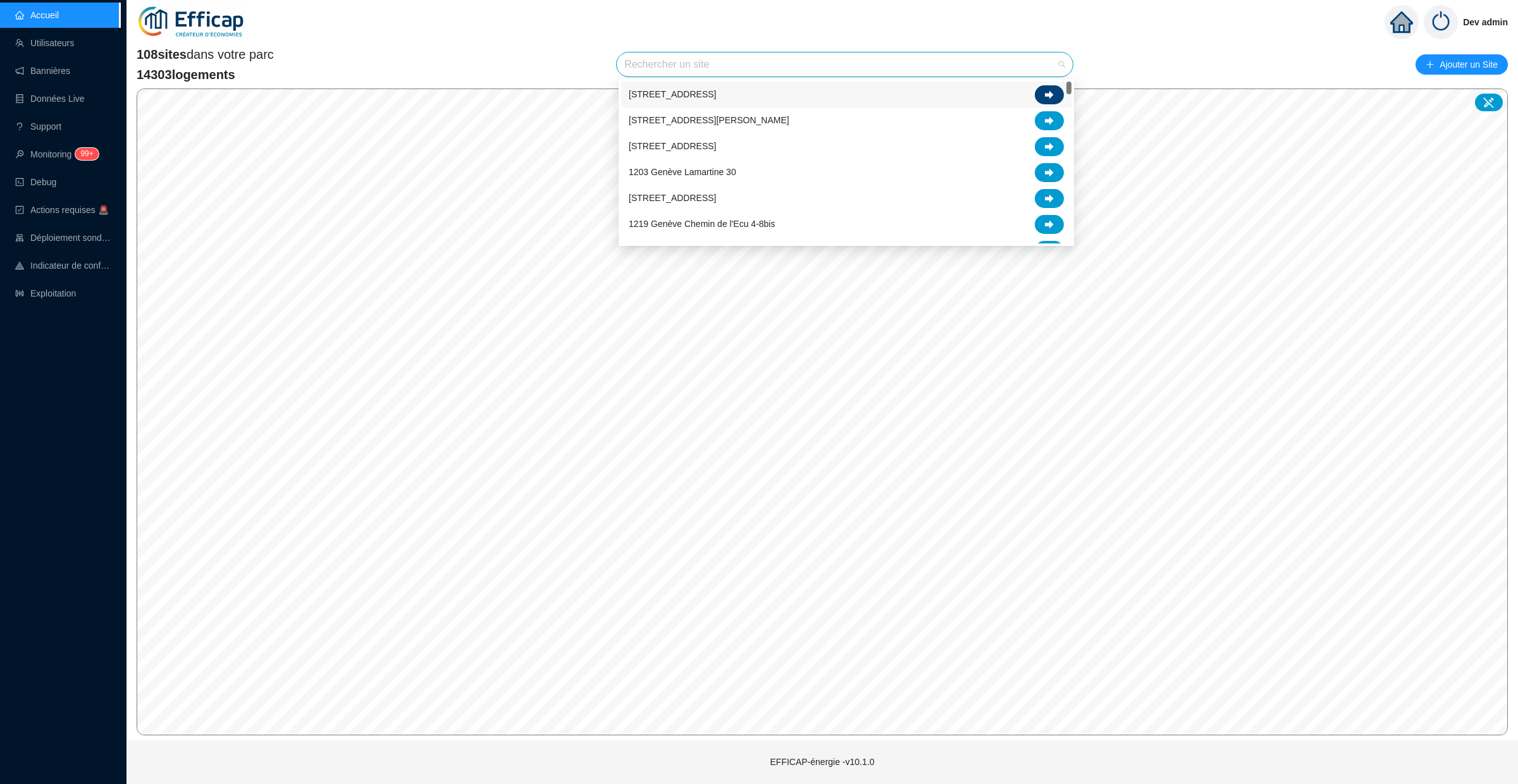
click at [1049, 90] on icon at bounding box center [1049, 94] width 9 height 8
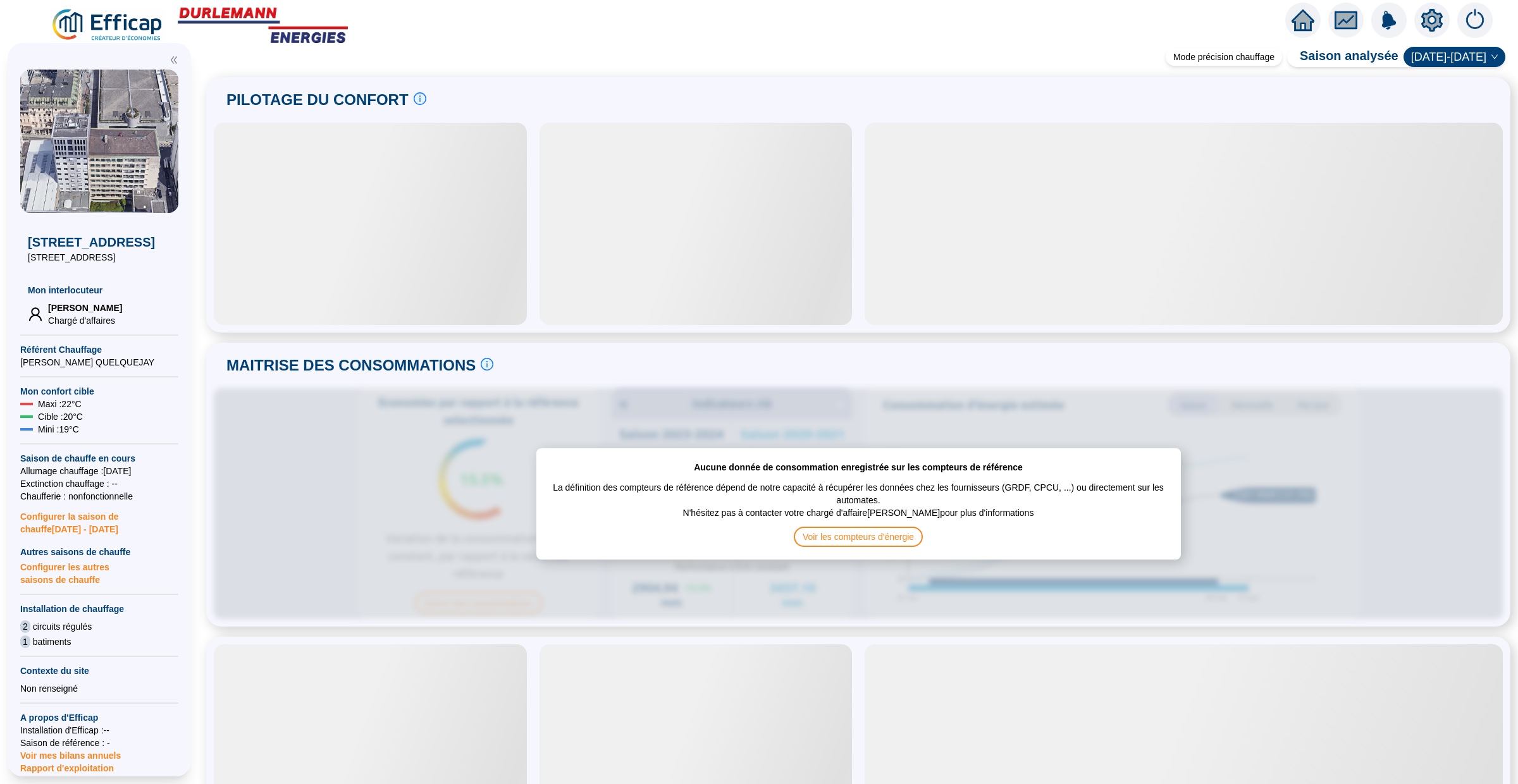
click at [1436, 14] on icon "setting" at bounding box center [1432, 20] width 21 height 23
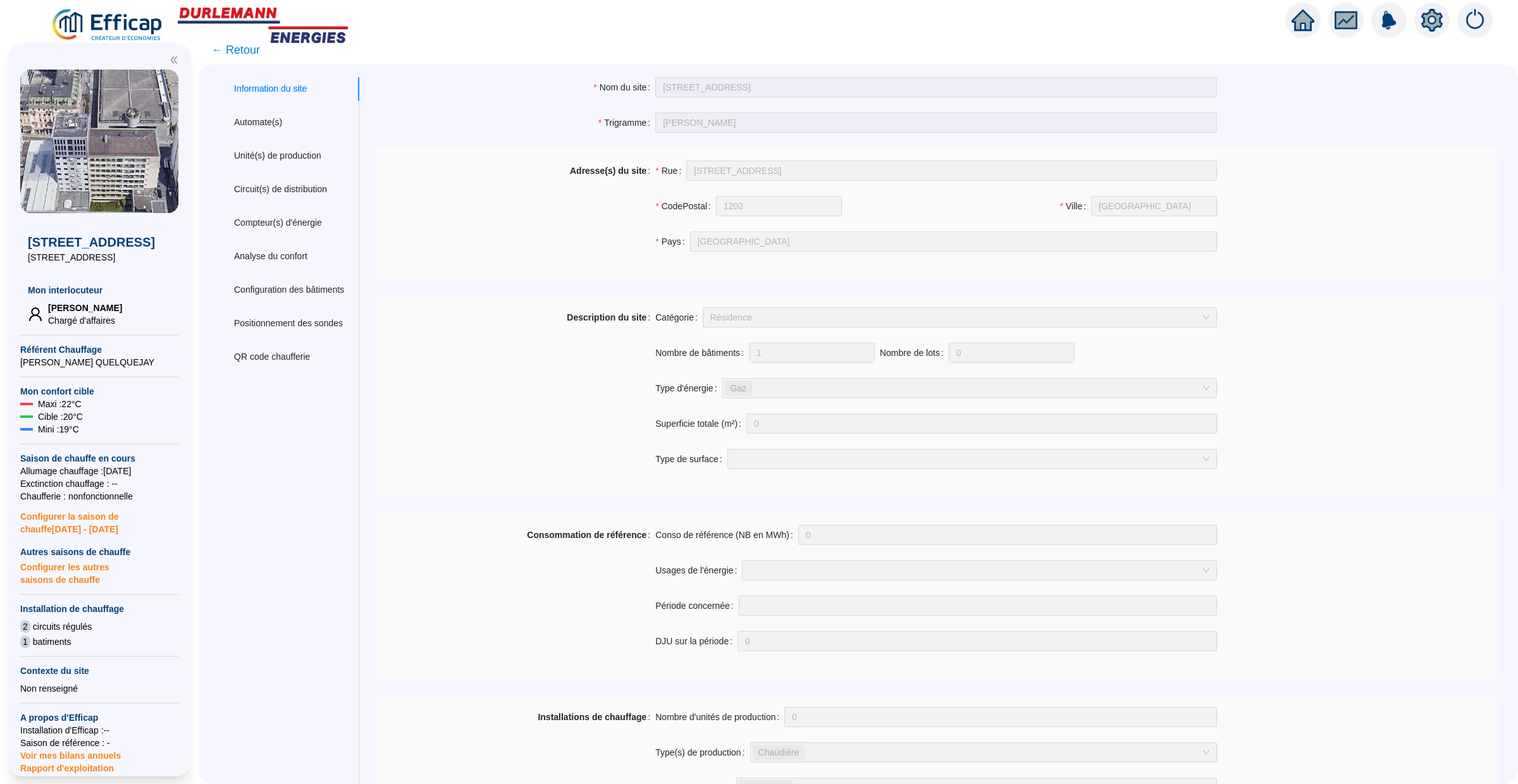
scroll to position [682, 0]
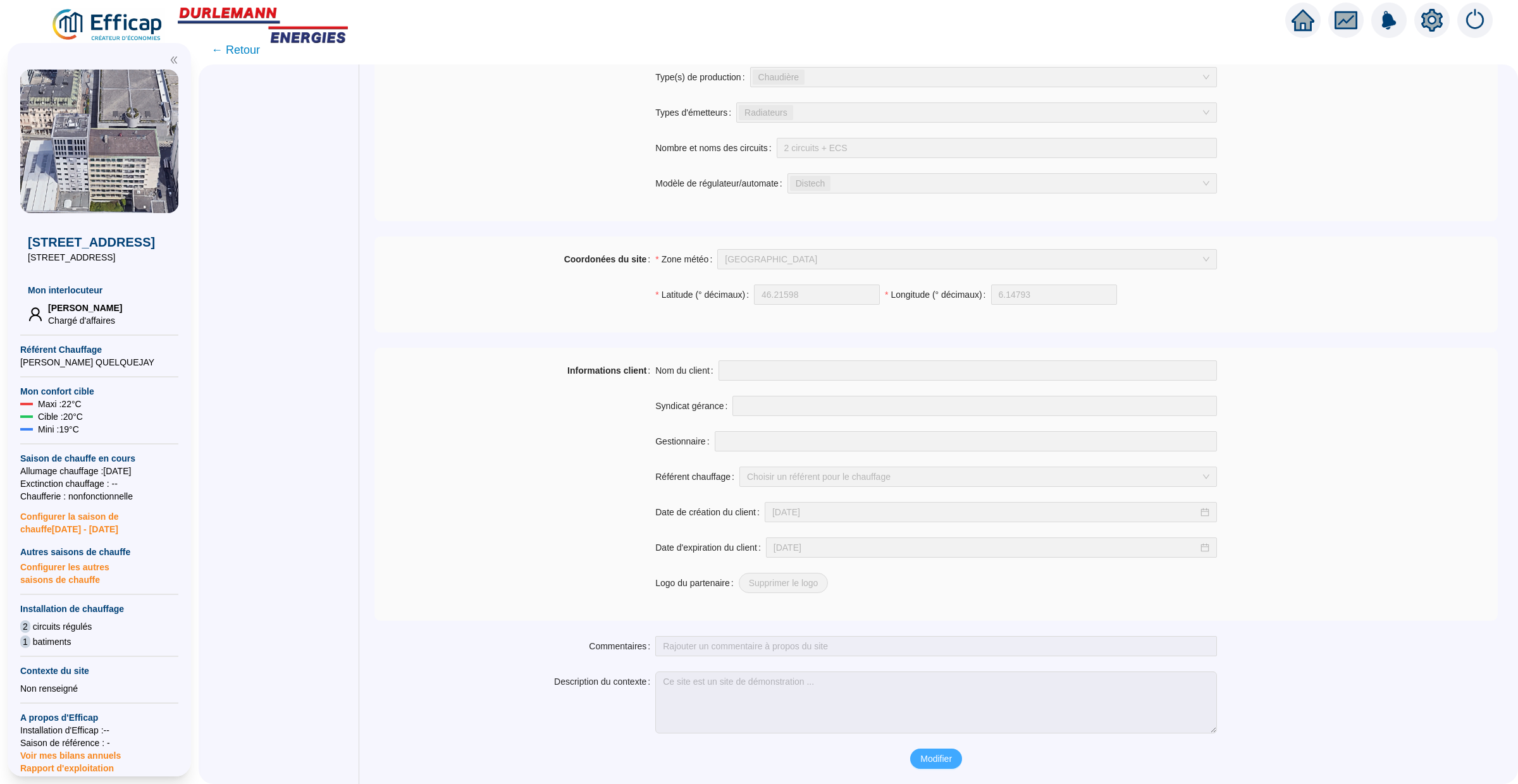
click at [925, 757] on span "Modifier" at bounding box center [936, 759] width 31 height 13
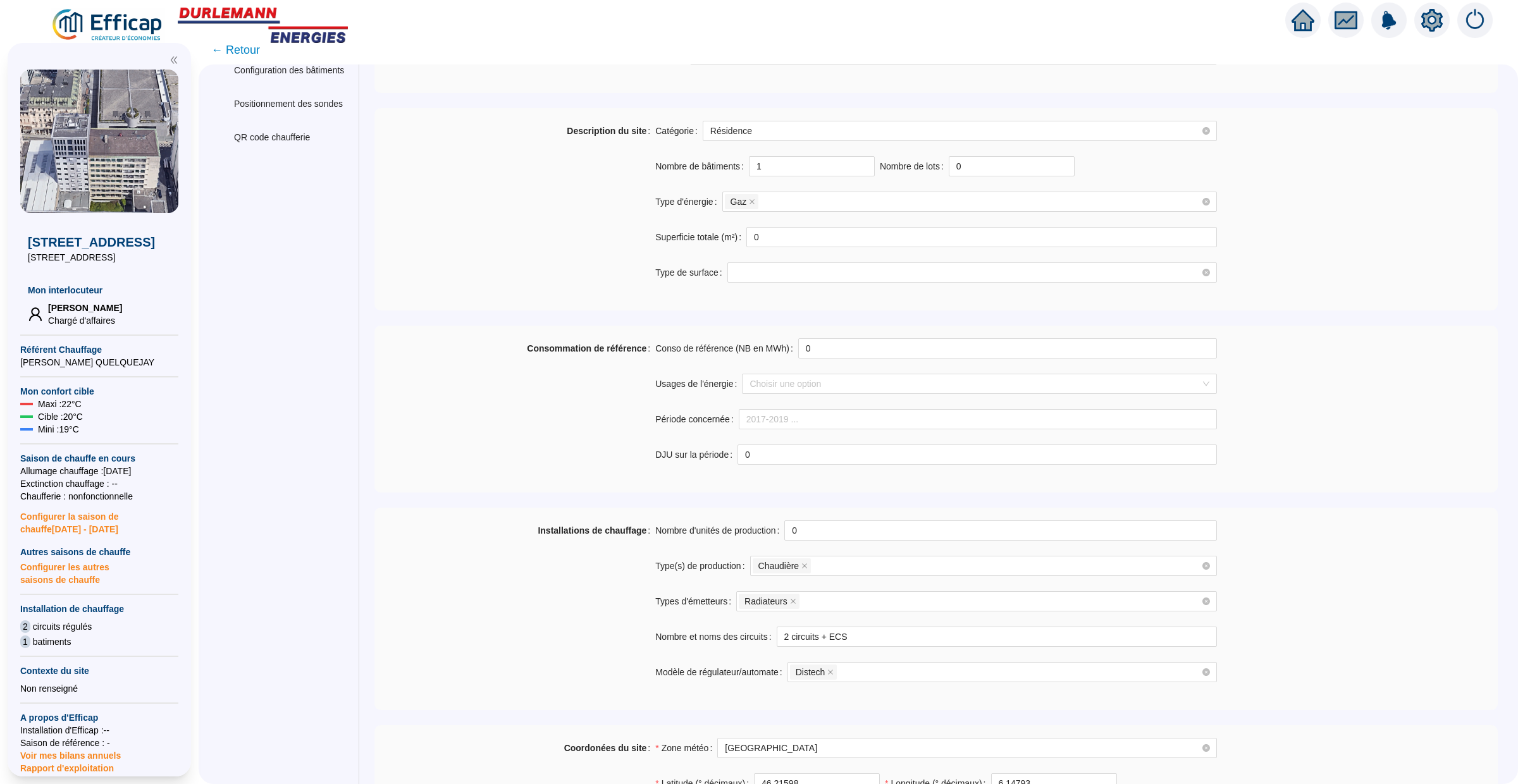
scroll to position [137, 0]
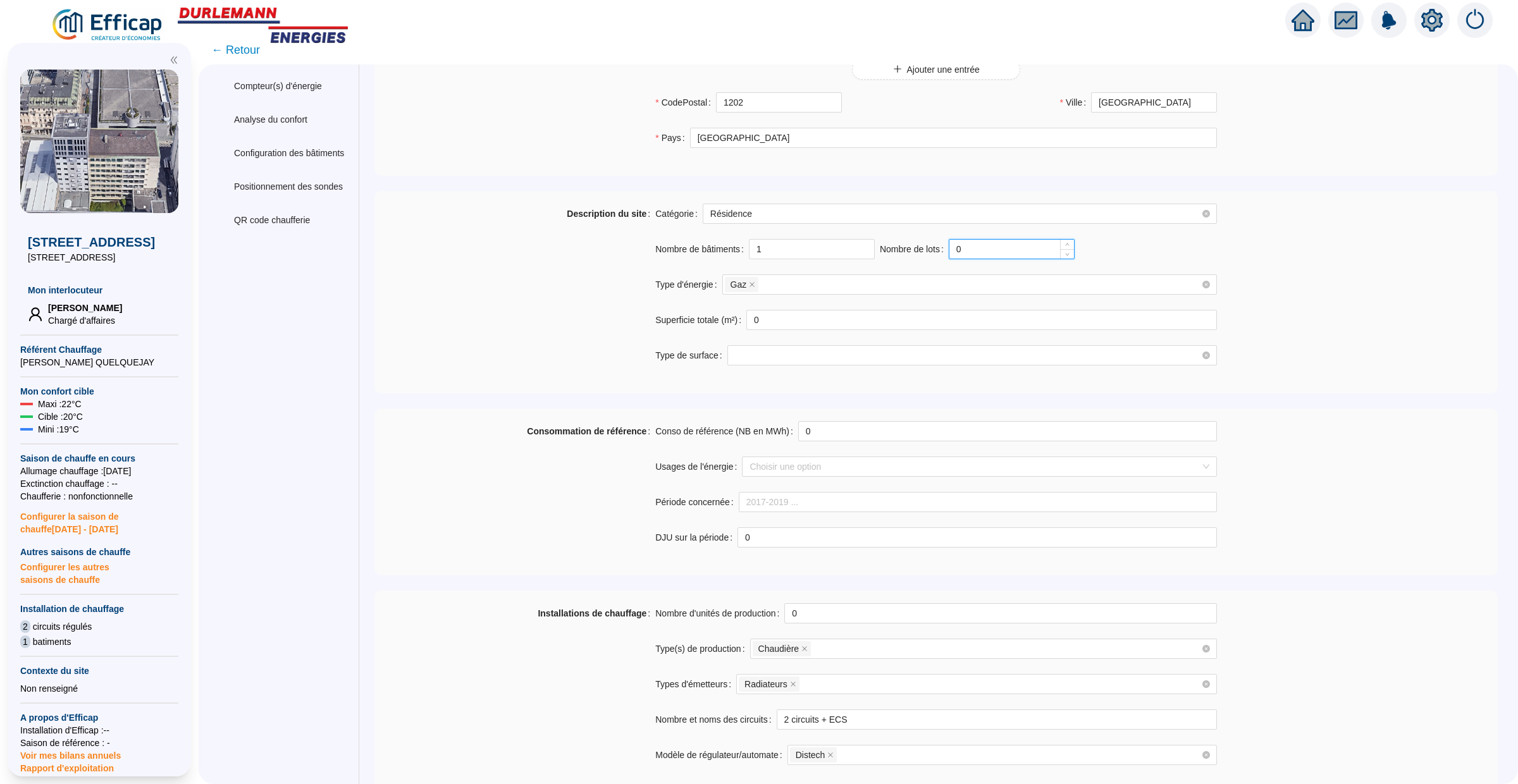
click at [954, 249] on input "0" at bounding box center [1012, 249] width 125 height 19
drag, startPoint x: 954, startPoint y: 249, endPoint x: 967, endPoint y: 249, distance: 13.0
click at [967, 249] on input "0" at bounding box center [1012, 249] width 125 height 19
paste input "31"
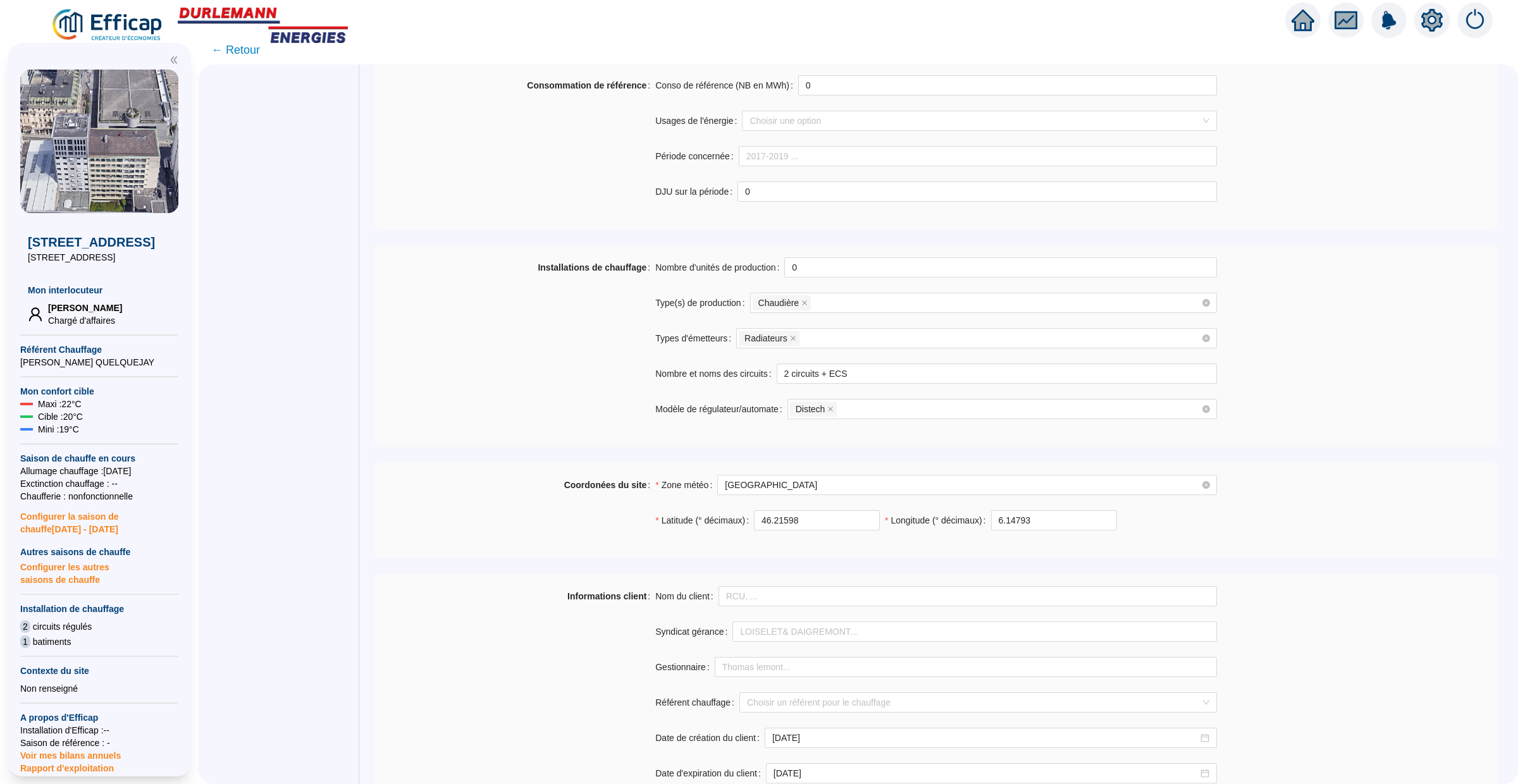
scroll to position [715, 0]
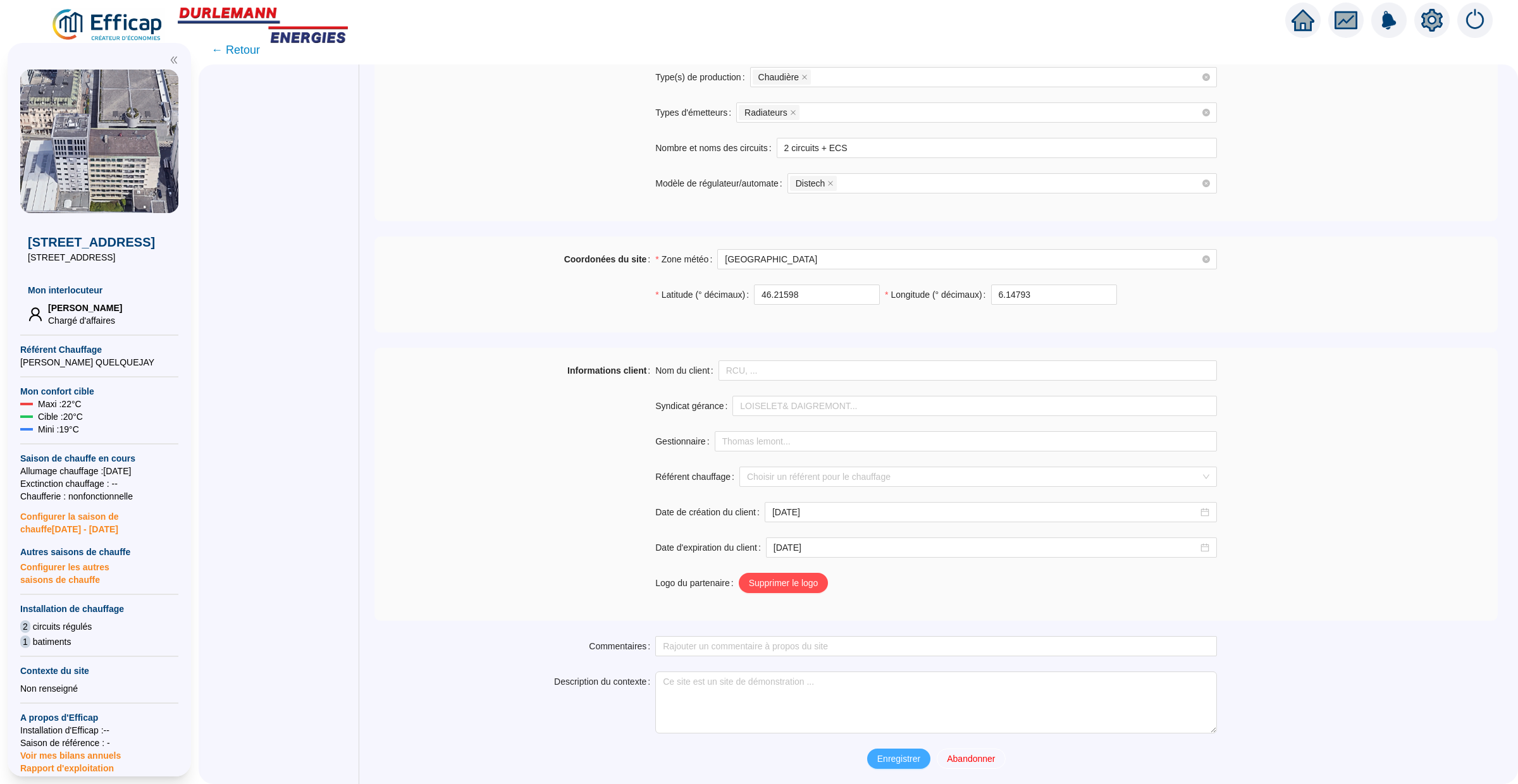
type input "31"
click at [894, 761] on span "Enregistrer" at bounding box center [899, 759] width 43 height 13
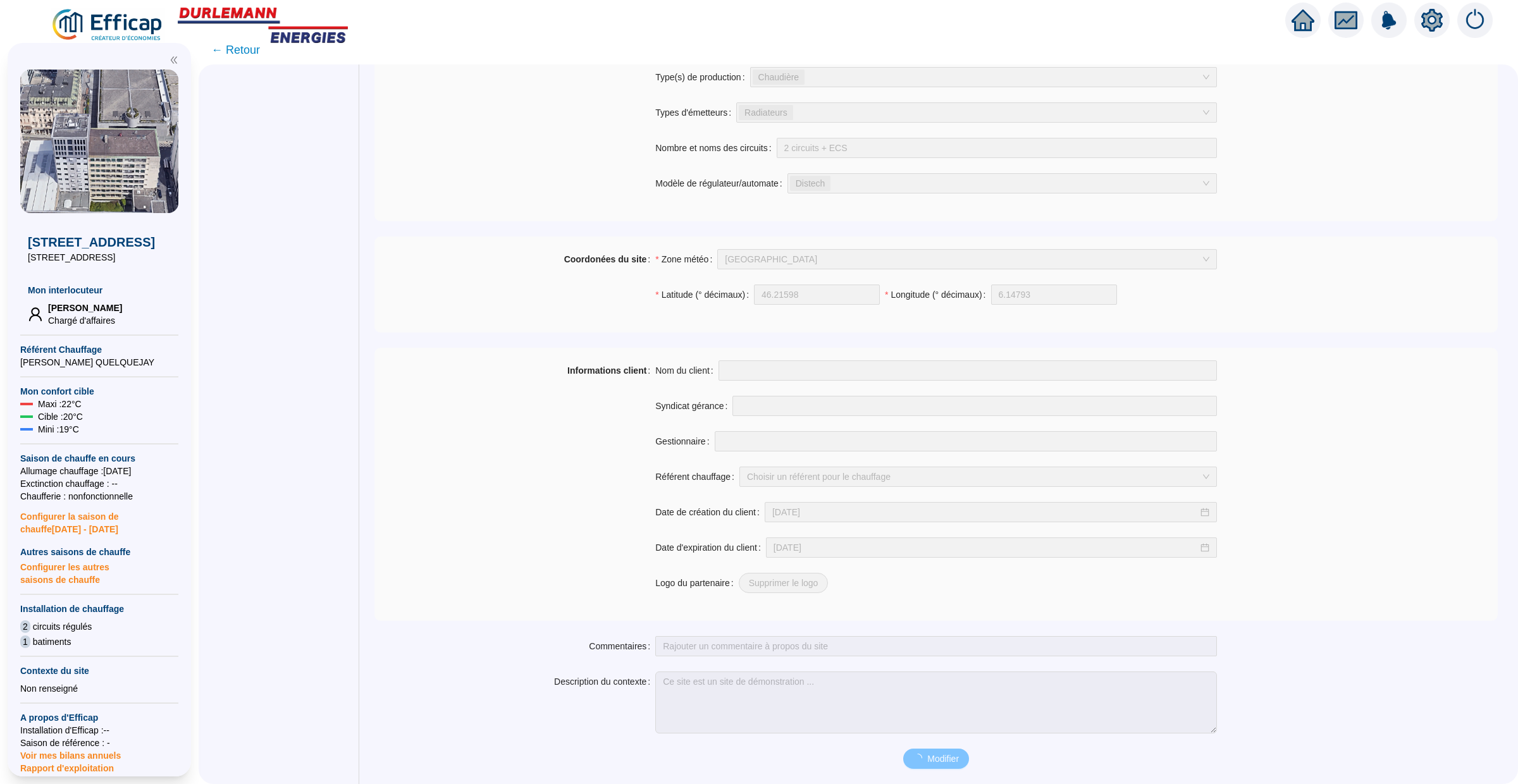
scroll to position [683, 0]
click at [232, 49] on span "← Retour" at bounding box center [235, 49] width 49 height 18
click at [117, 28] on img at bounding box center [108, 25] width 115 height 35
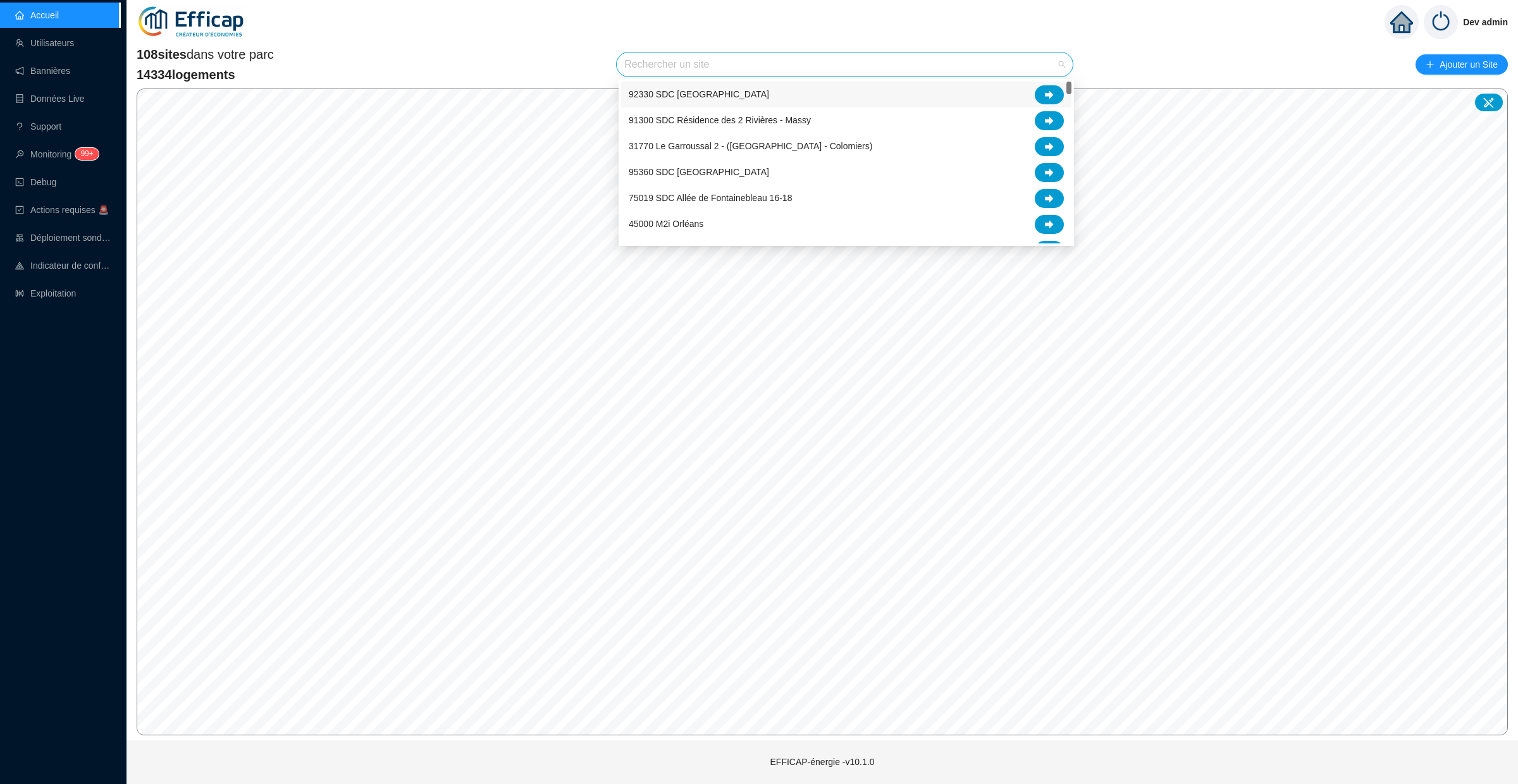
click at [969, 67] on input "search" at bounding box center [838, 64] width 429 height 24
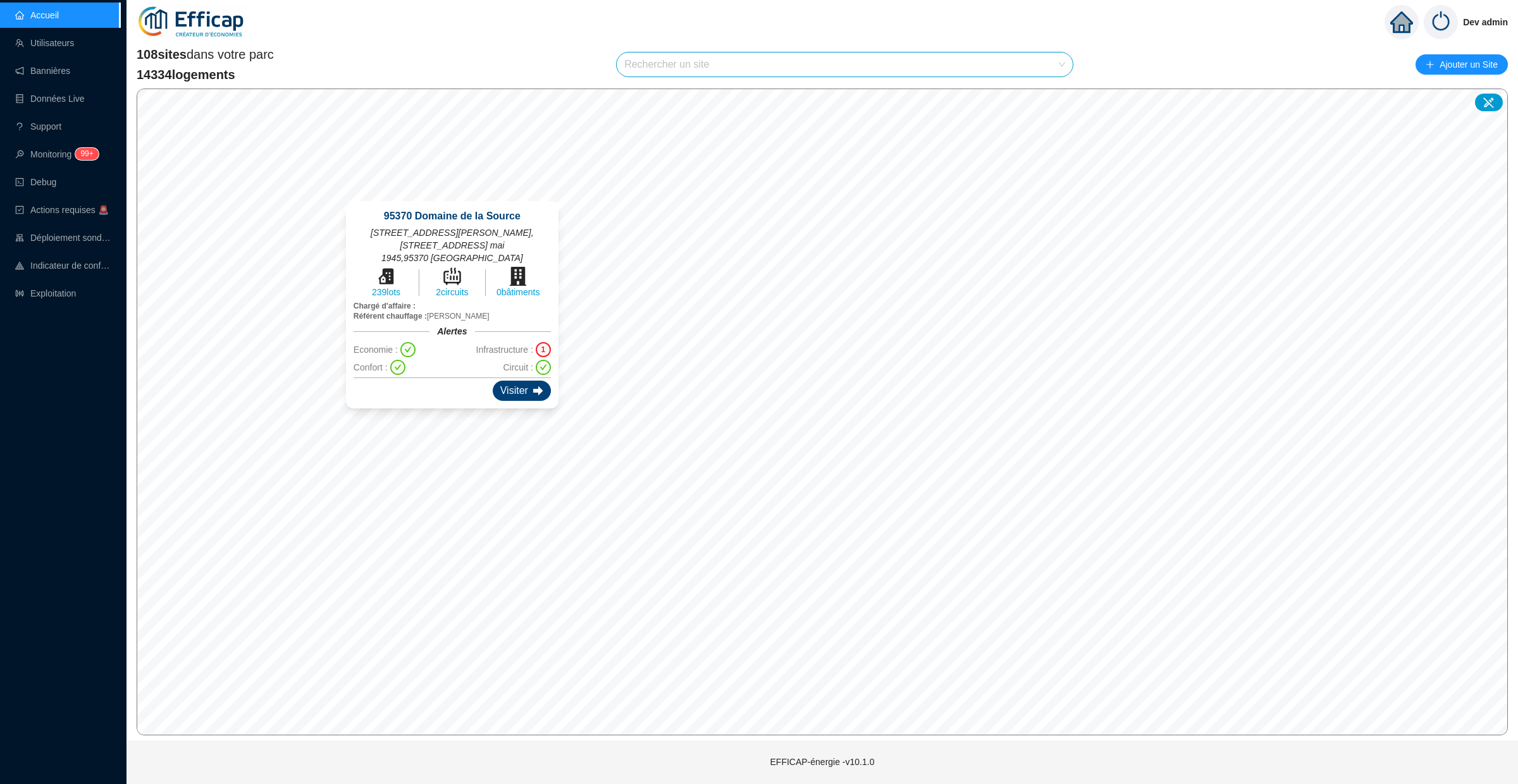
click at [516, 381] on div "Visiter" at bounding box center [522, 391] width 58 height 20
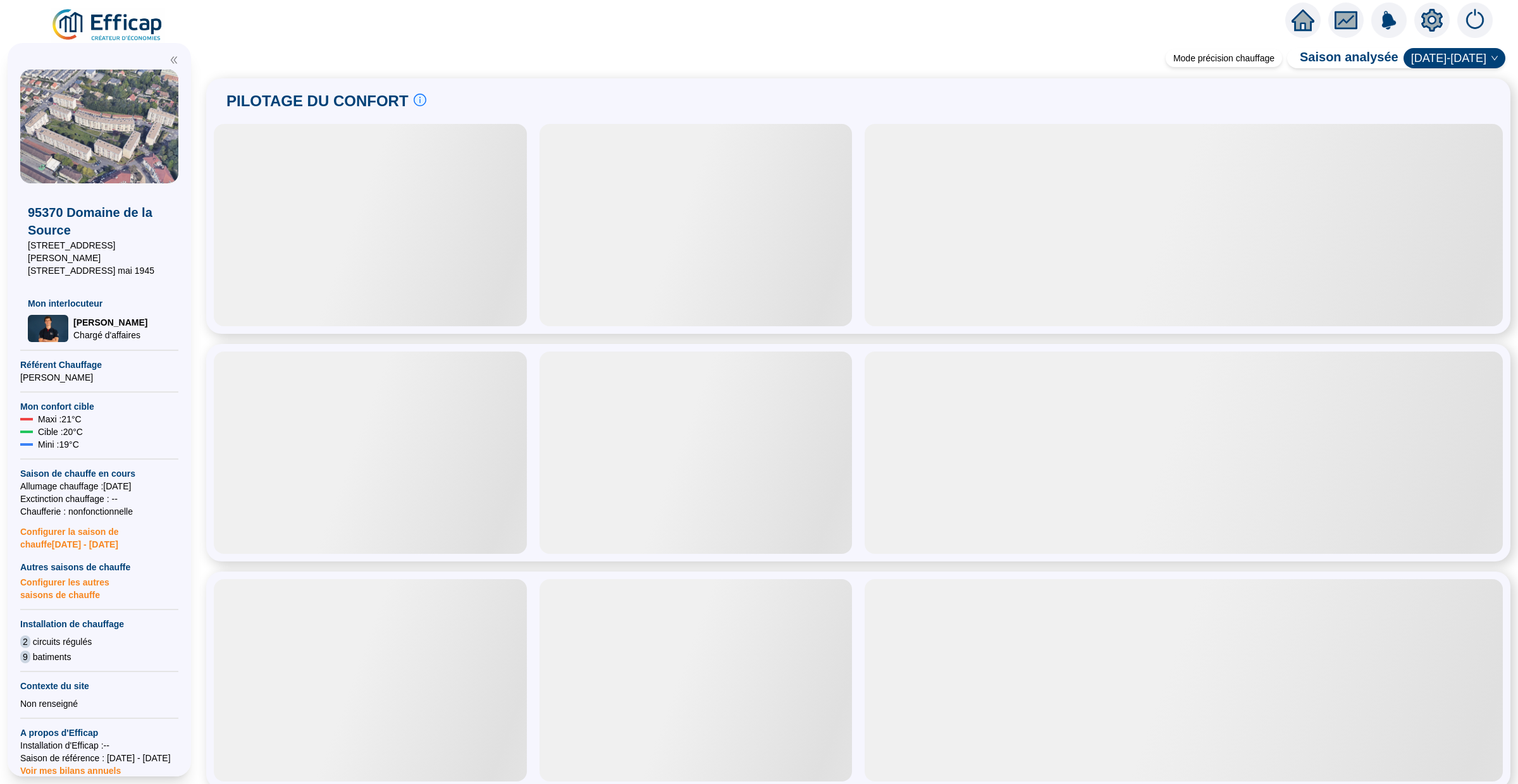
click at [1425, 17] on icon "setting" at bounding box center [1432, 20] width 21 height 20
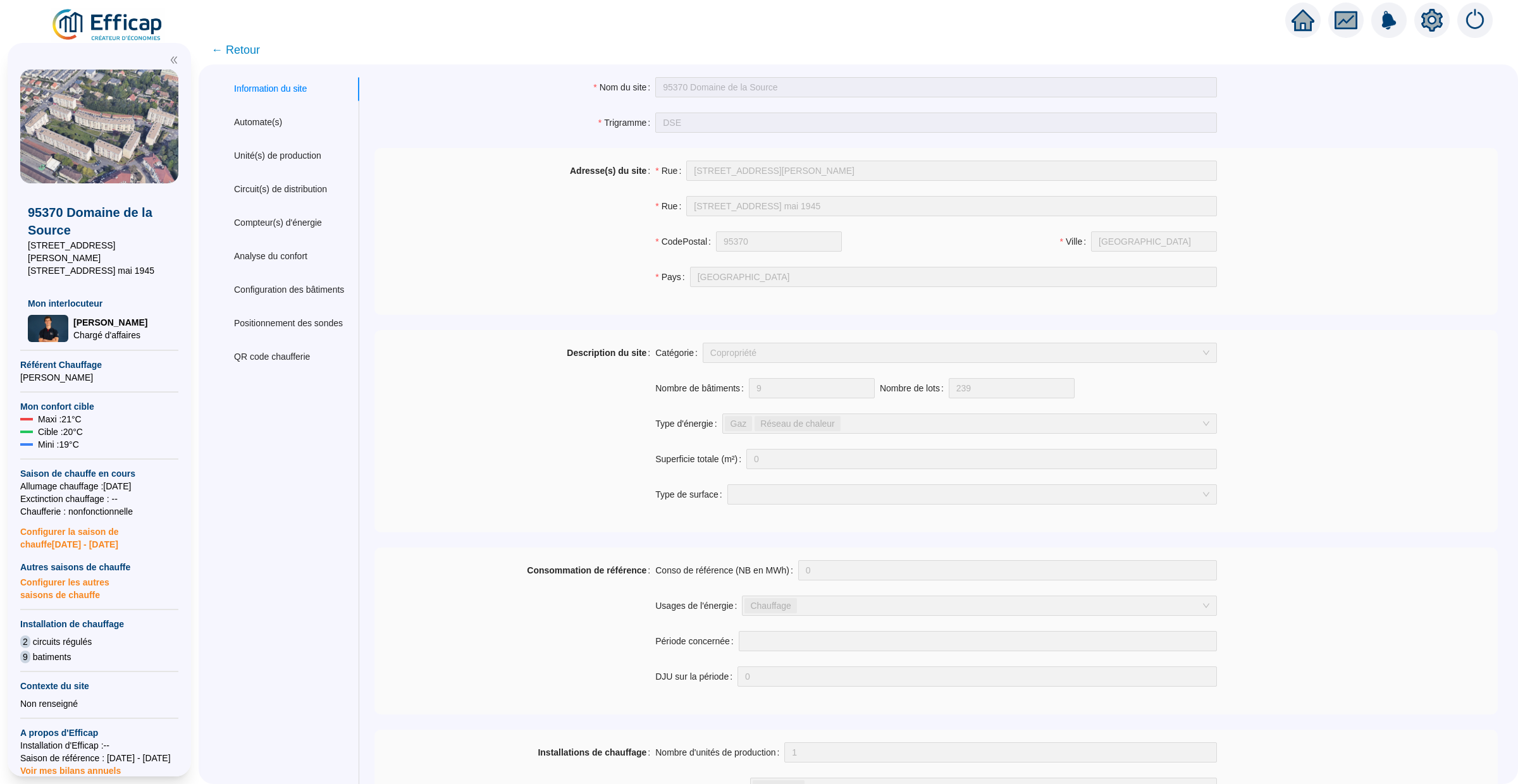
click at [1300, 20] on icon "home" at bounding box center [1303, 20] width 23 height 18
click at [1297, 15] on icon "home" at bounding box center [1303, 20] width 23 height 21
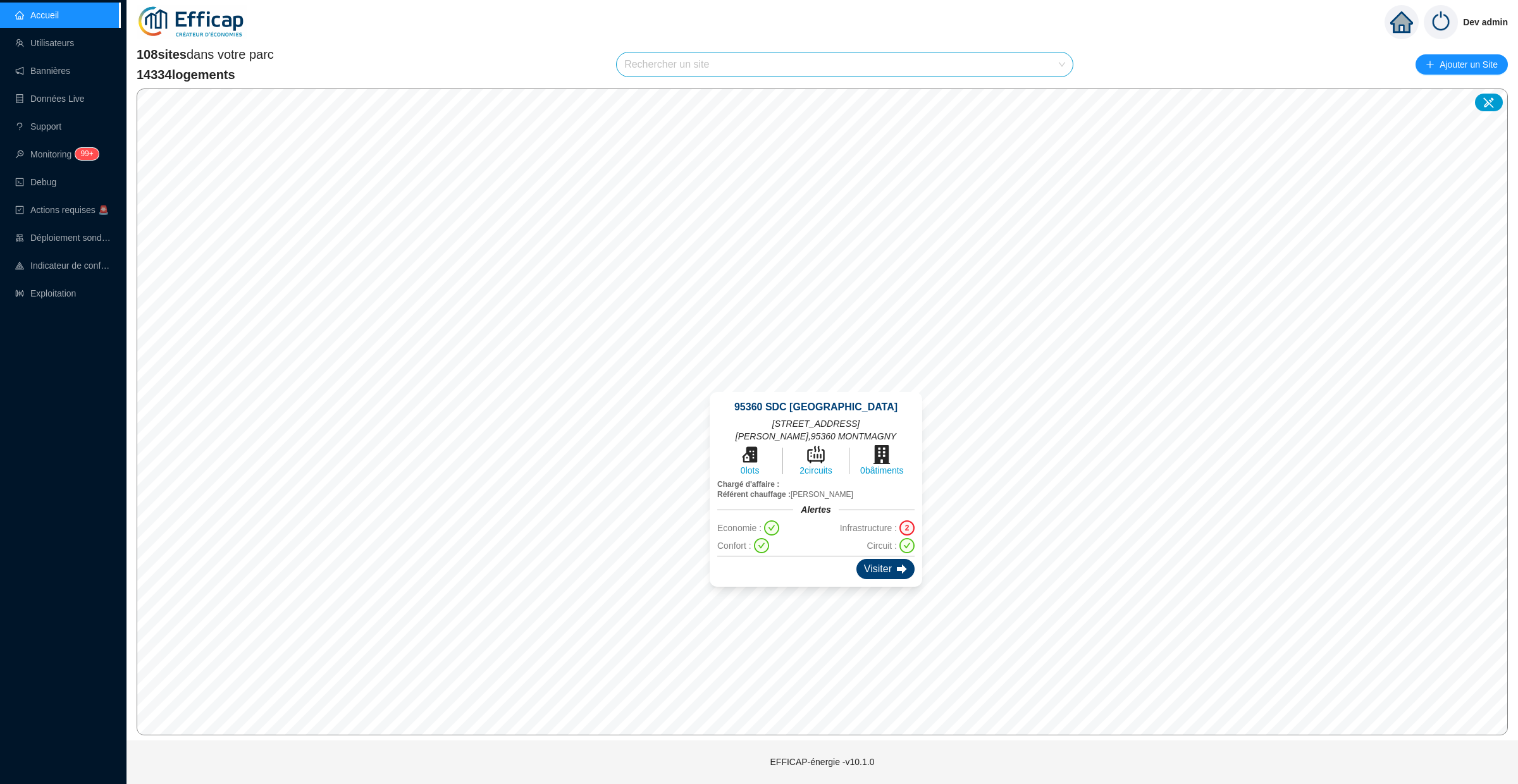
click at [886, 572] on div "Visiter" at bounding box center [885, 569] width 58 height 20
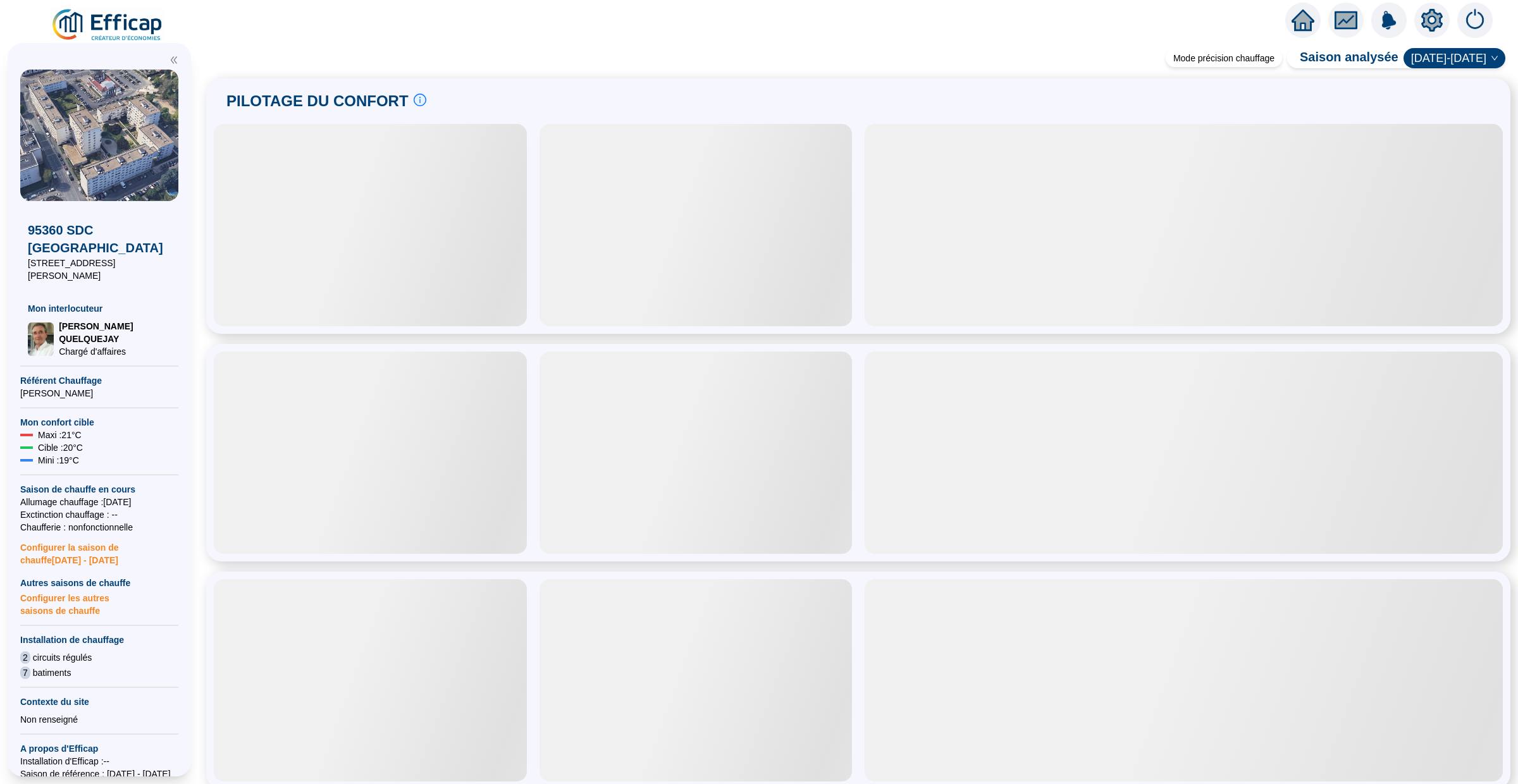
click at [1429, 21] on icon "setting" at bounding box center [1432, 20] width 9 height 9
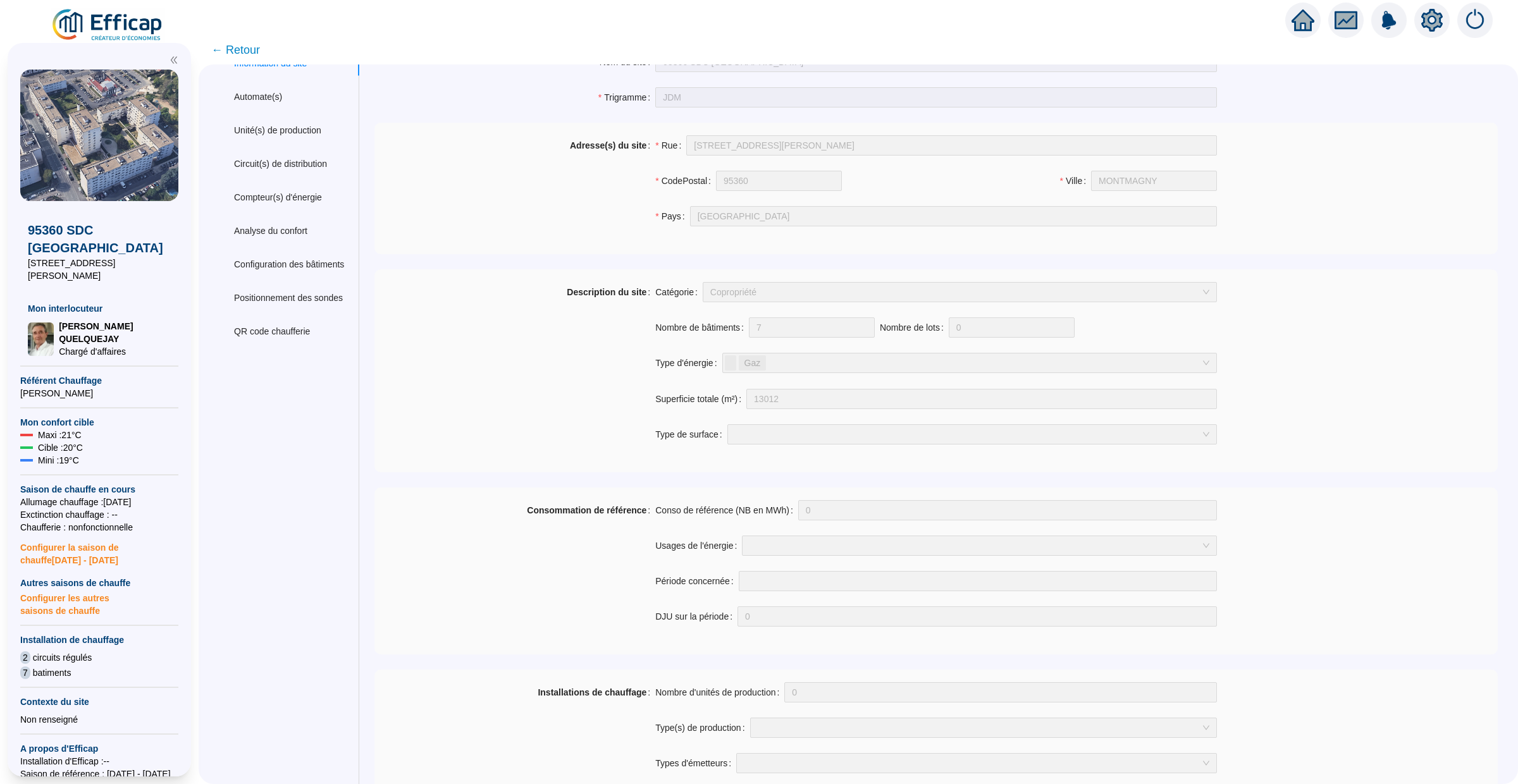
scroll to position [673, 0]
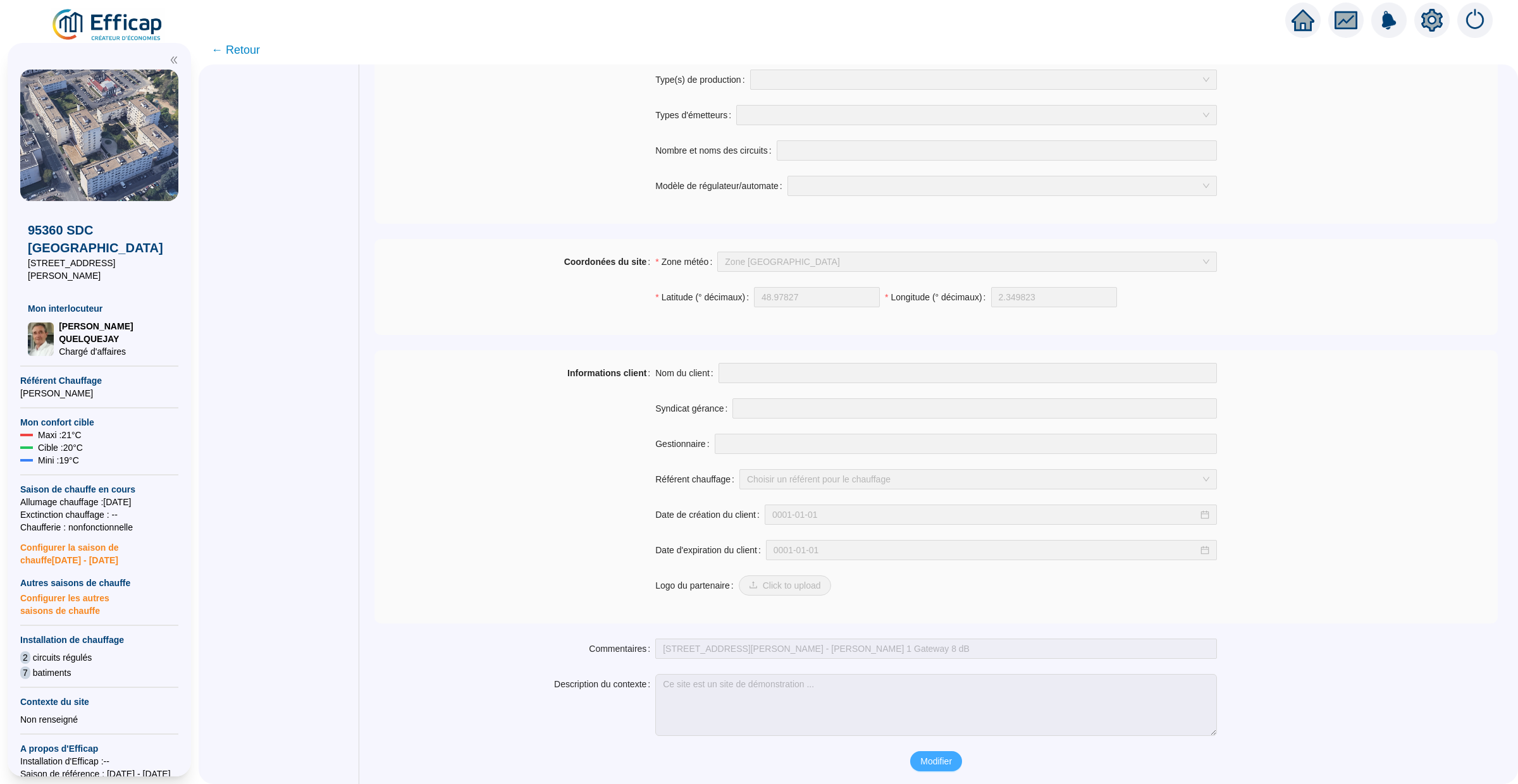
click at [930, 767] on span "Modifier" at bounding box center [936, 761] width 31 height 13
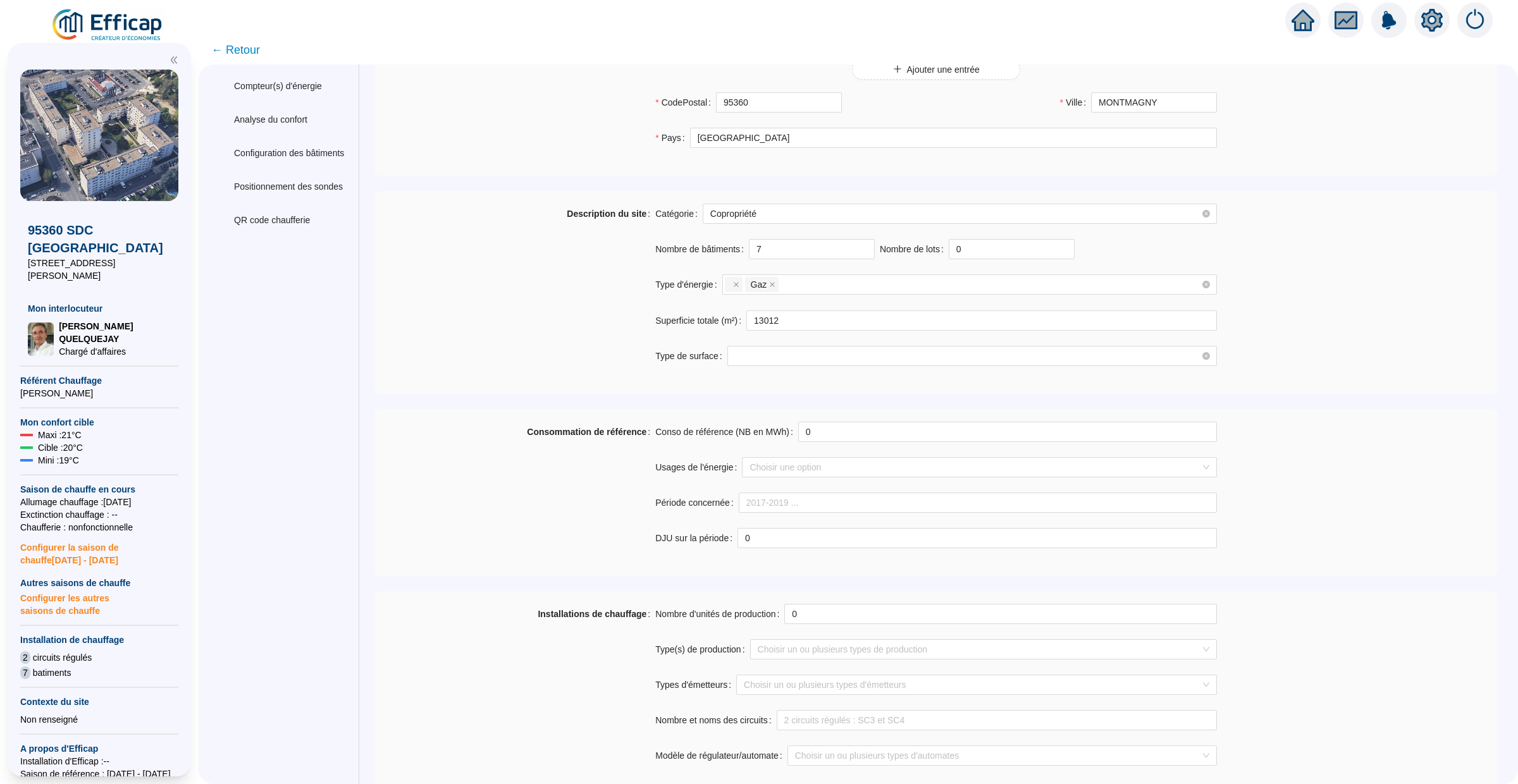
scroll to position [61, 0]
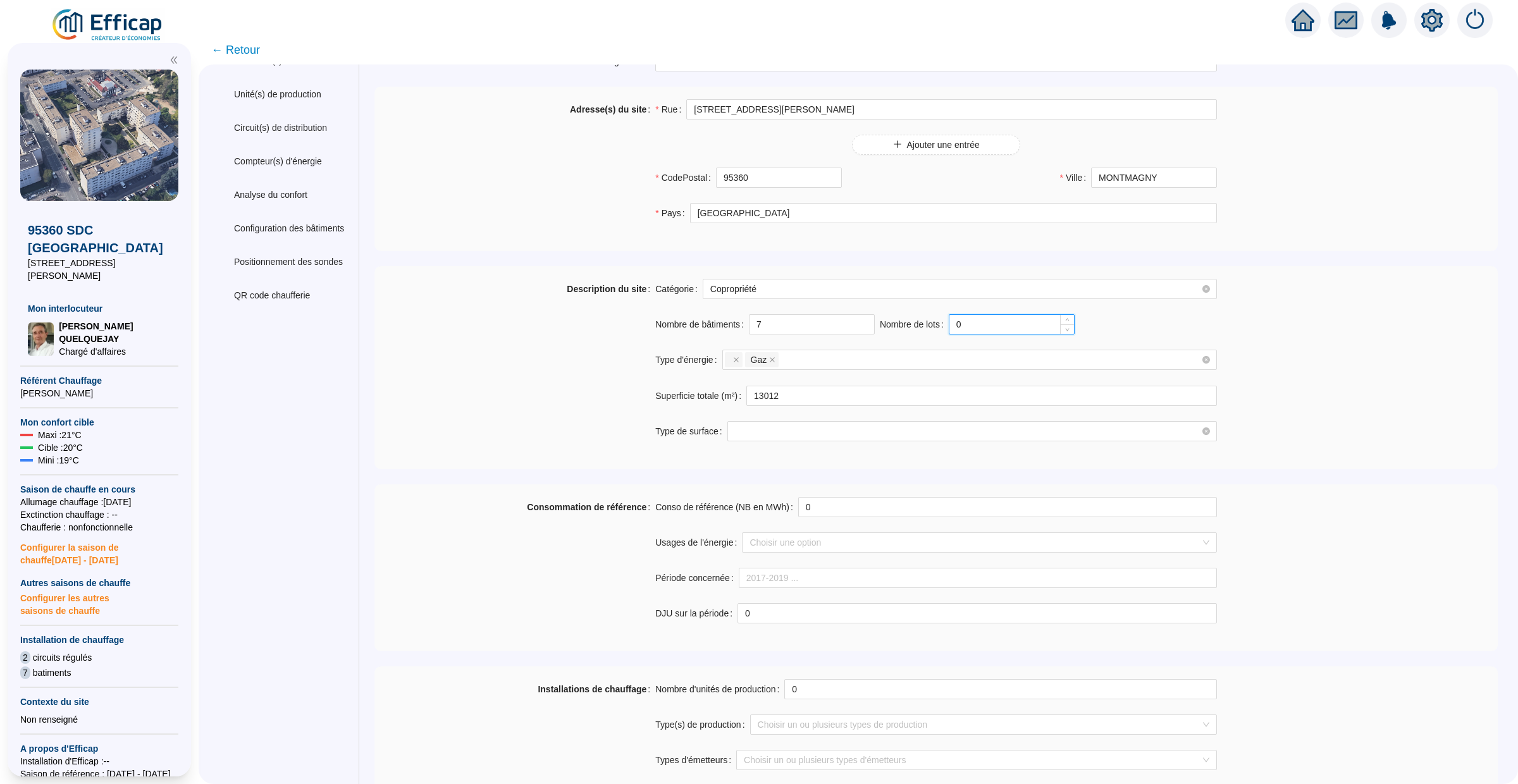
drag, startPoint x: 972, startPoint y: 319, endPoint x: 954, endPoint y: 319, distance: 18.0
click at [954, 319] on input "0" at bounding box center [1012, 324] width 125 height 19
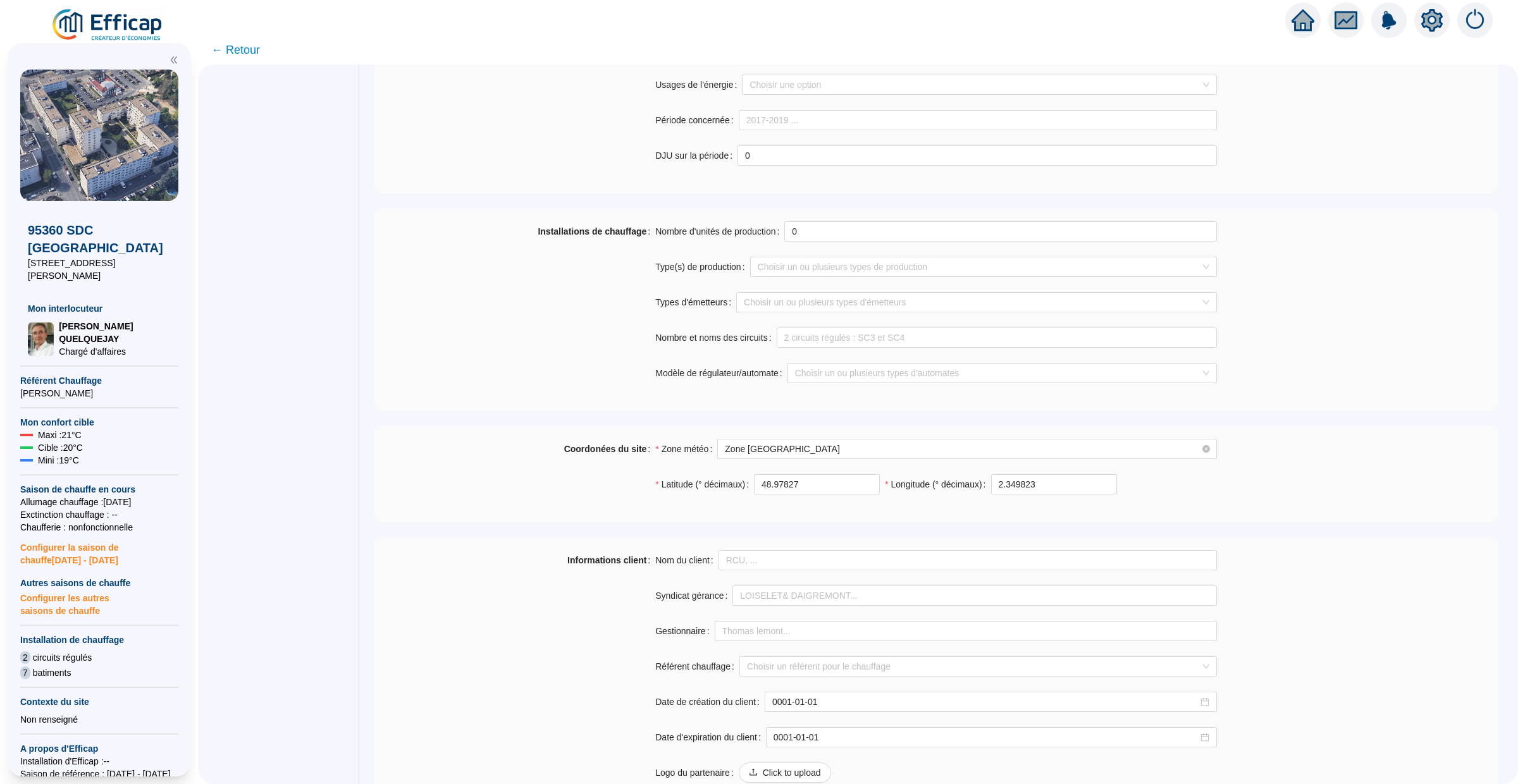
scroll to position [715, 0]
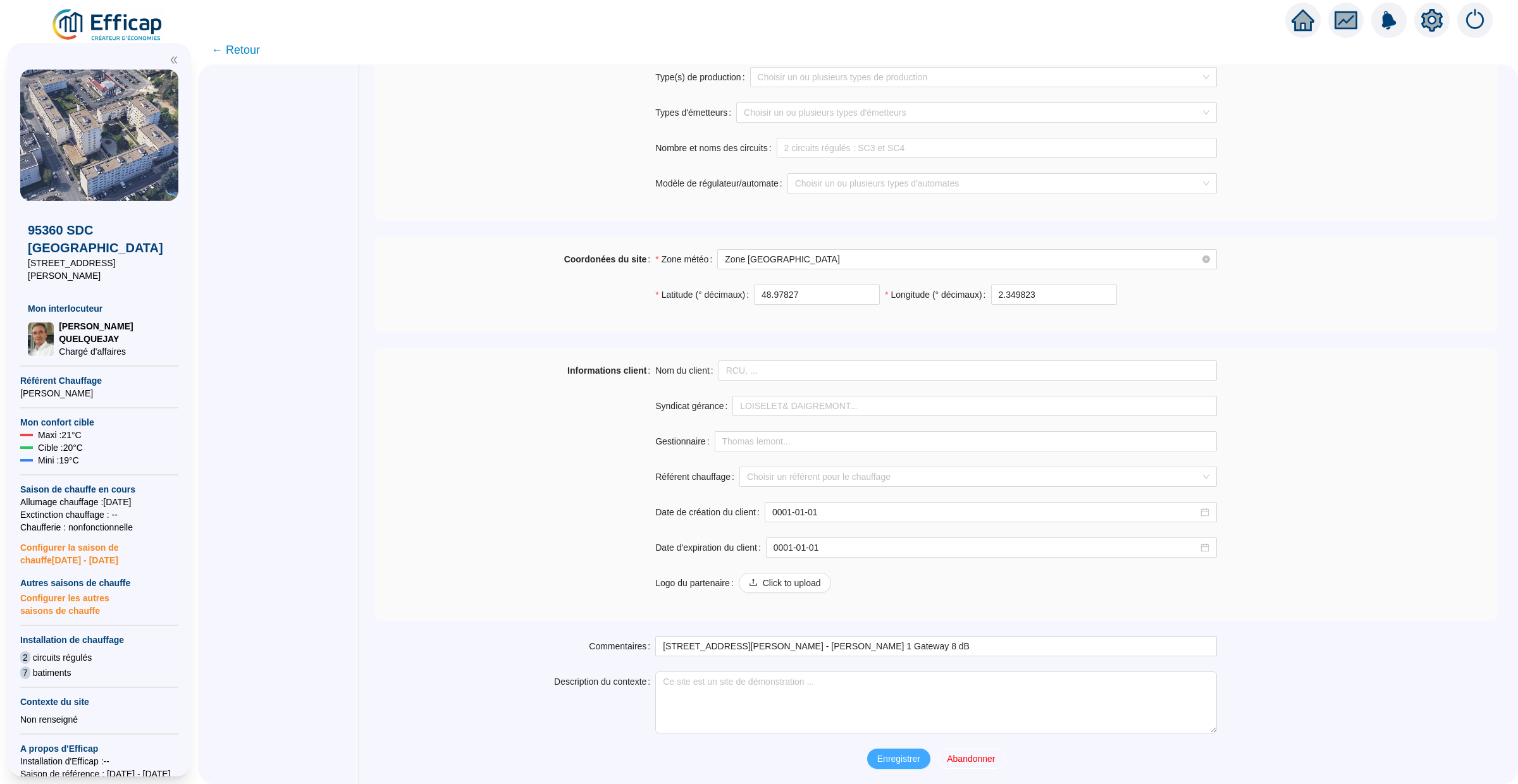
type input "172"
click at [901, 753] on span "Enregistrer" at bounding box center [899, 759] width 43 height 13
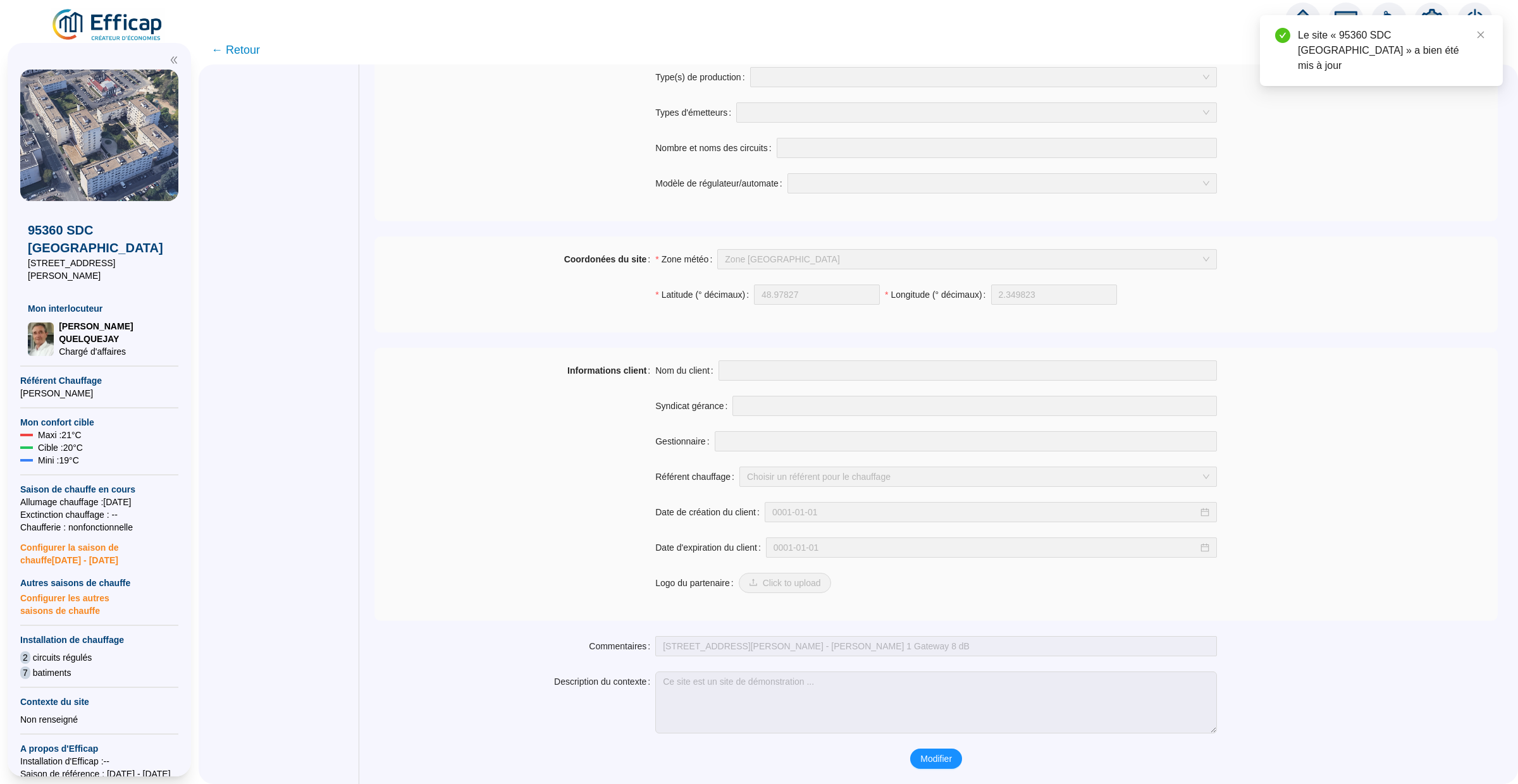
scroll to position [0, 0]
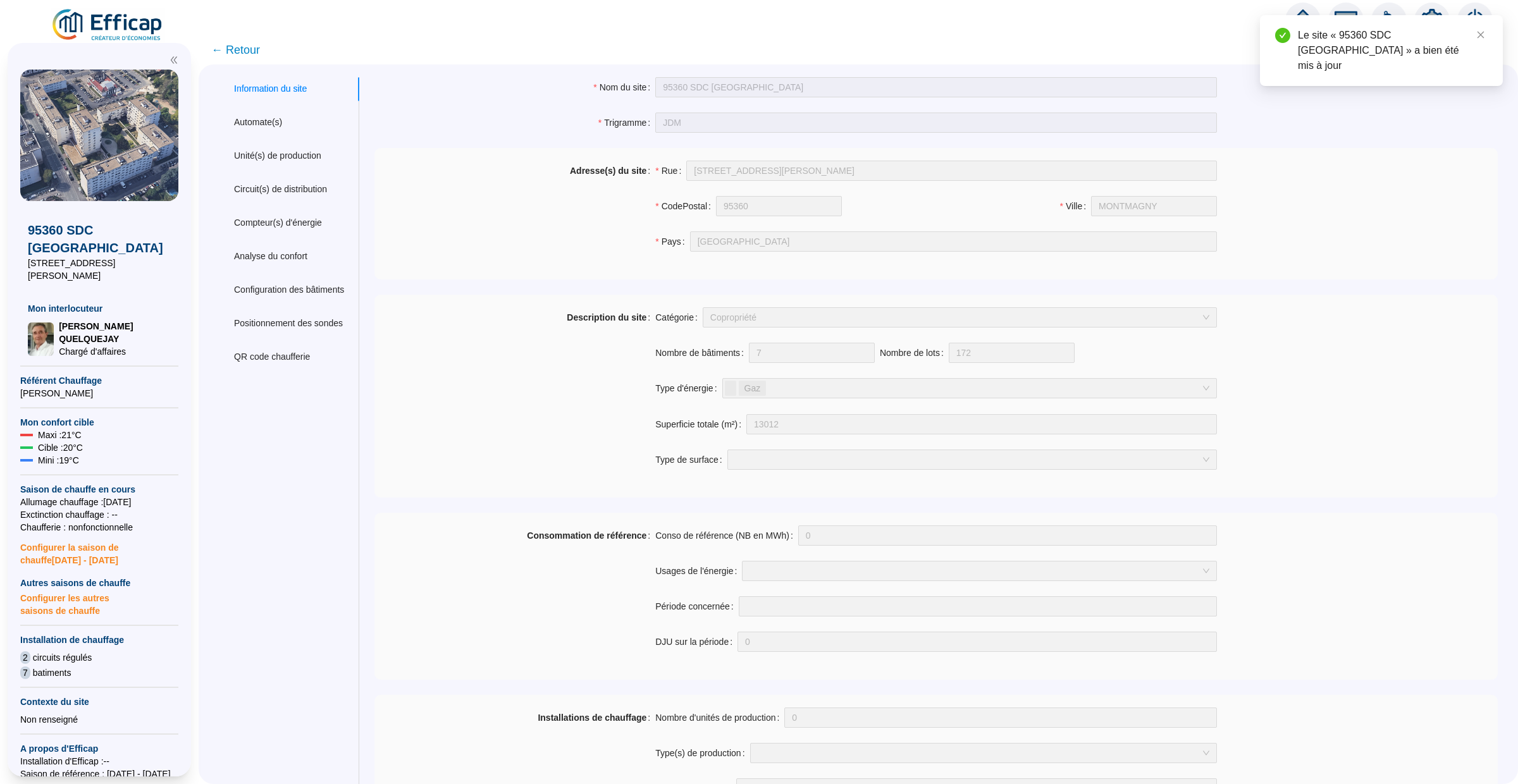
click at [1309, 11] on icon "home" at bounding box center [1303, 20] width 23 height 23
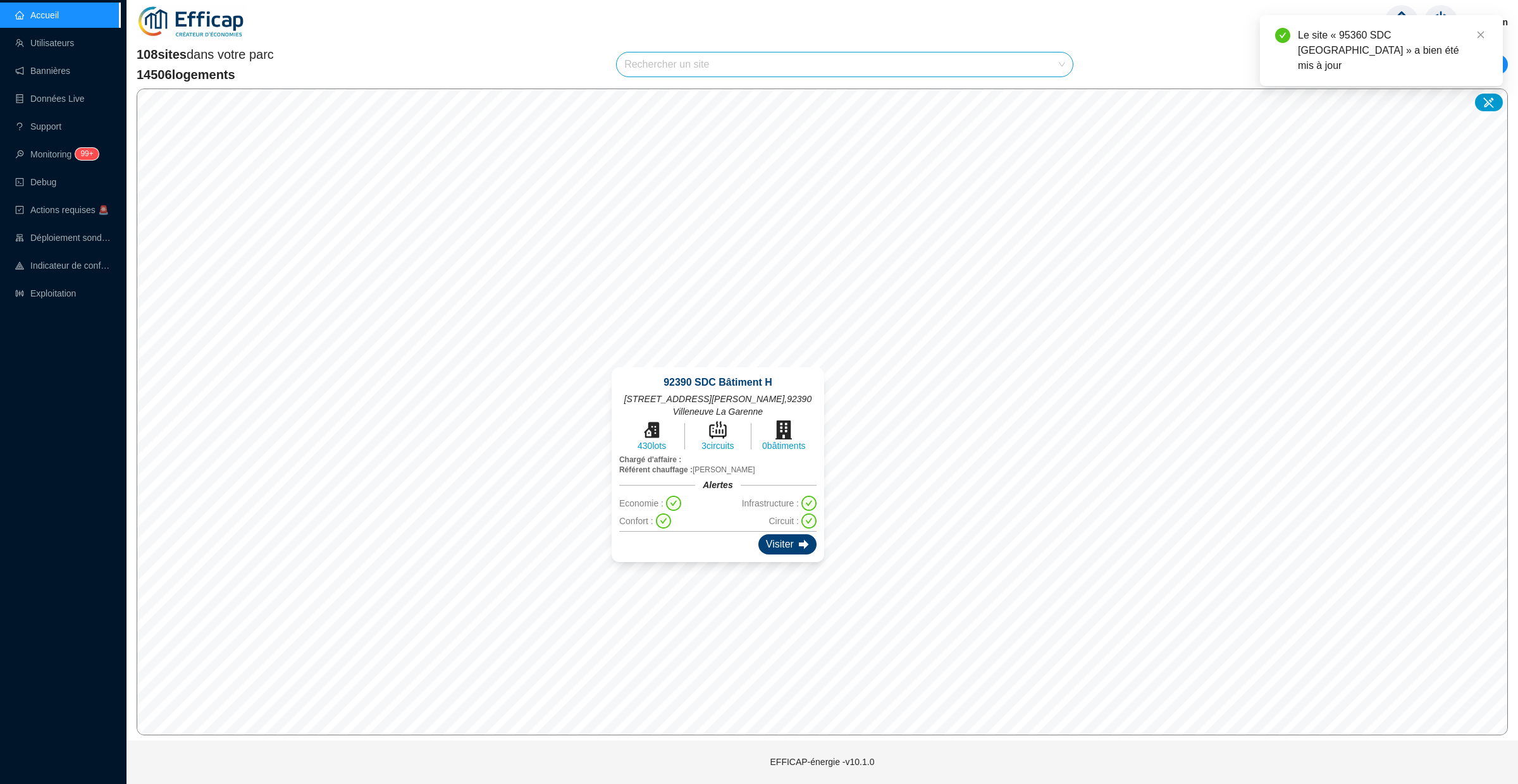
click at [795, 545] on div "Visiter" at bounding box center [787, 545] width 58 height 20
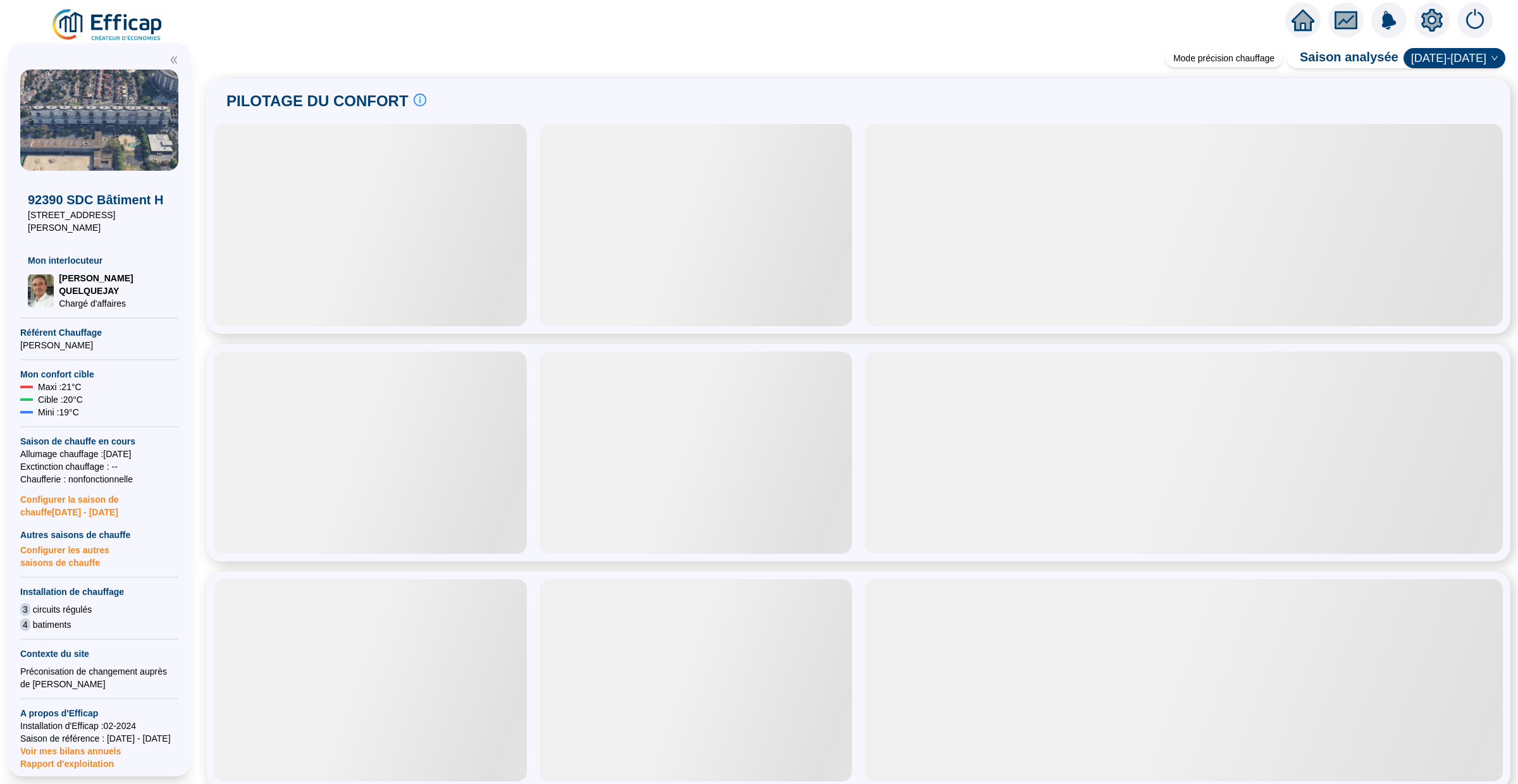
click at [1425, 18] on icon "setting" at bounding box center [1432, 20] width 21 height 20
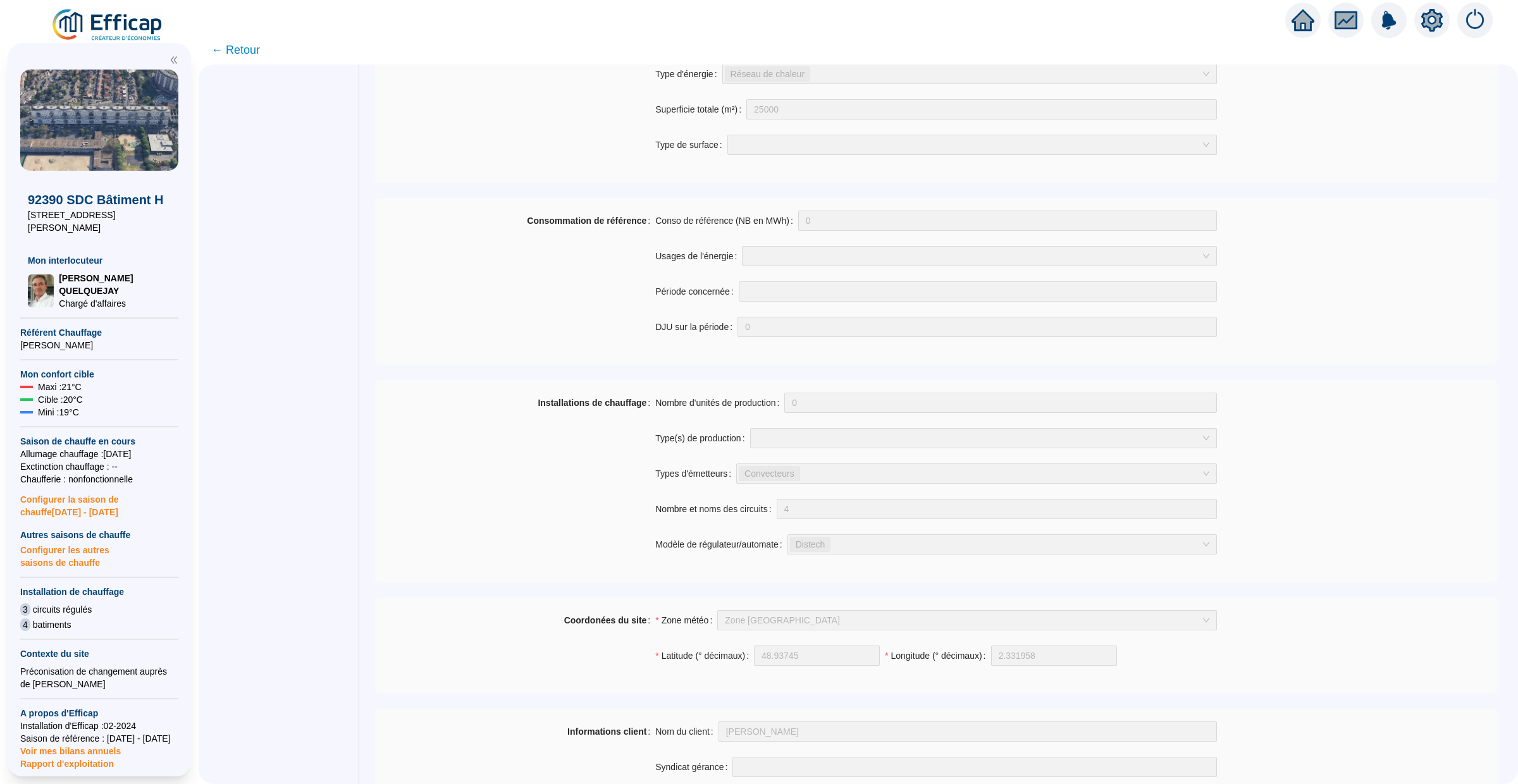
scroll to position [682, 0]
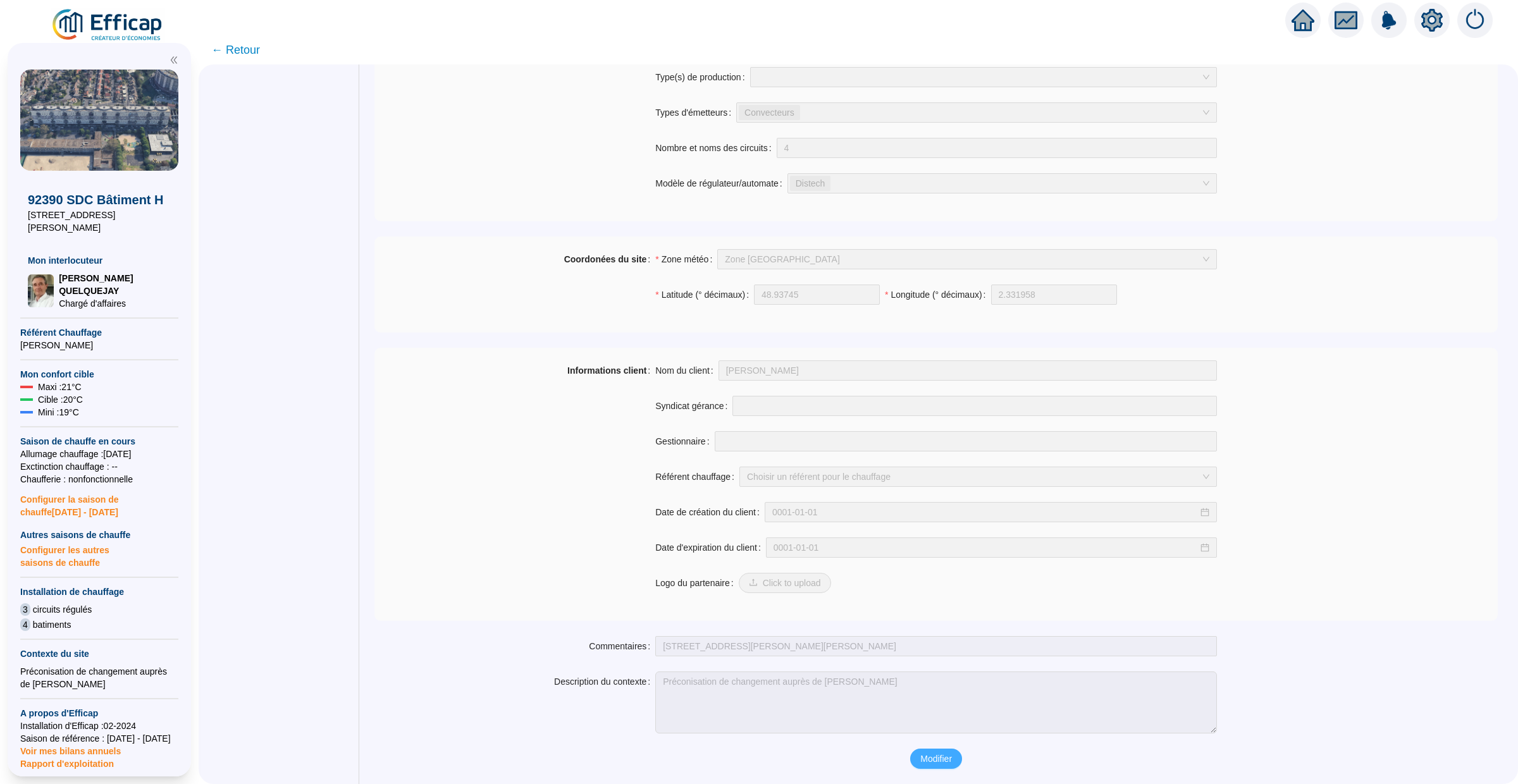
click at [936, 763] on span "Modifier" at bounding box center [936, 759] width 31 height 13
type input "10 à 50 avenue Jean Moulin - 92390 Villeneuve La Garenne"
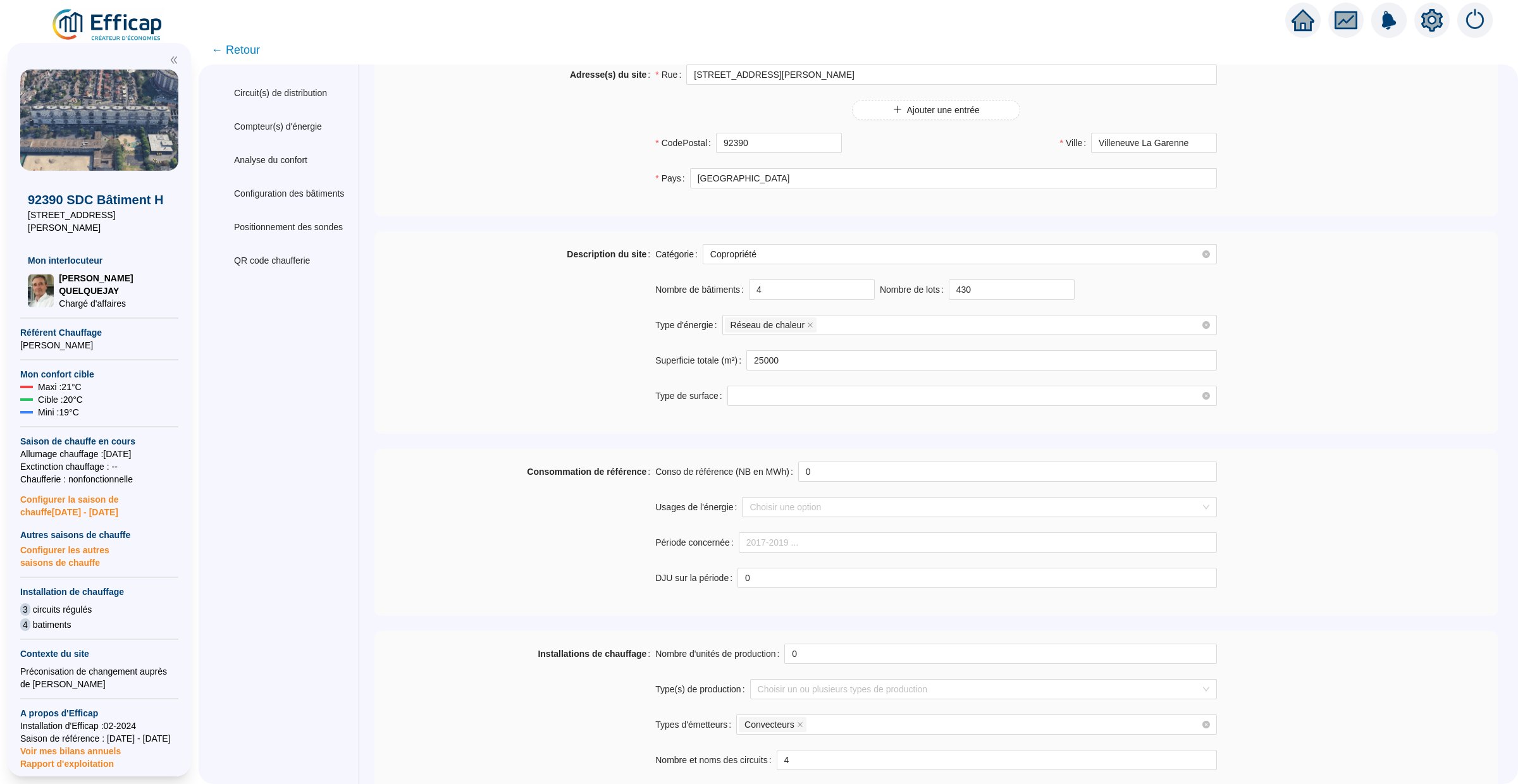
scroll to position [0, 0]
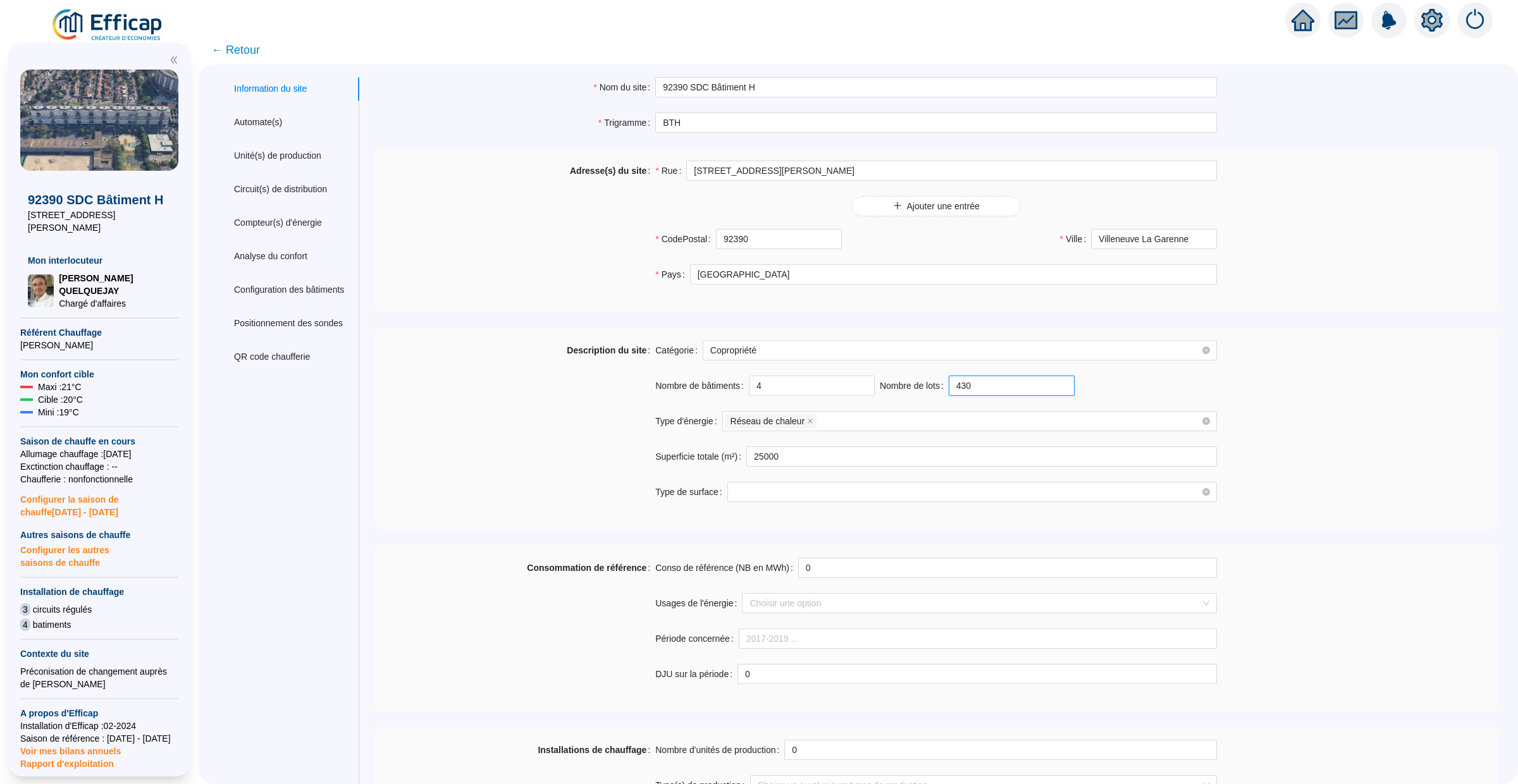
drag, startPoint x: 977, startPoint y: 387, endPoint x: 947, endPoint y: 387, distance: 30.0
click at [947, 387] on div "Nombre de lots 430" at bounding box center [977, 386] width 195 height 20
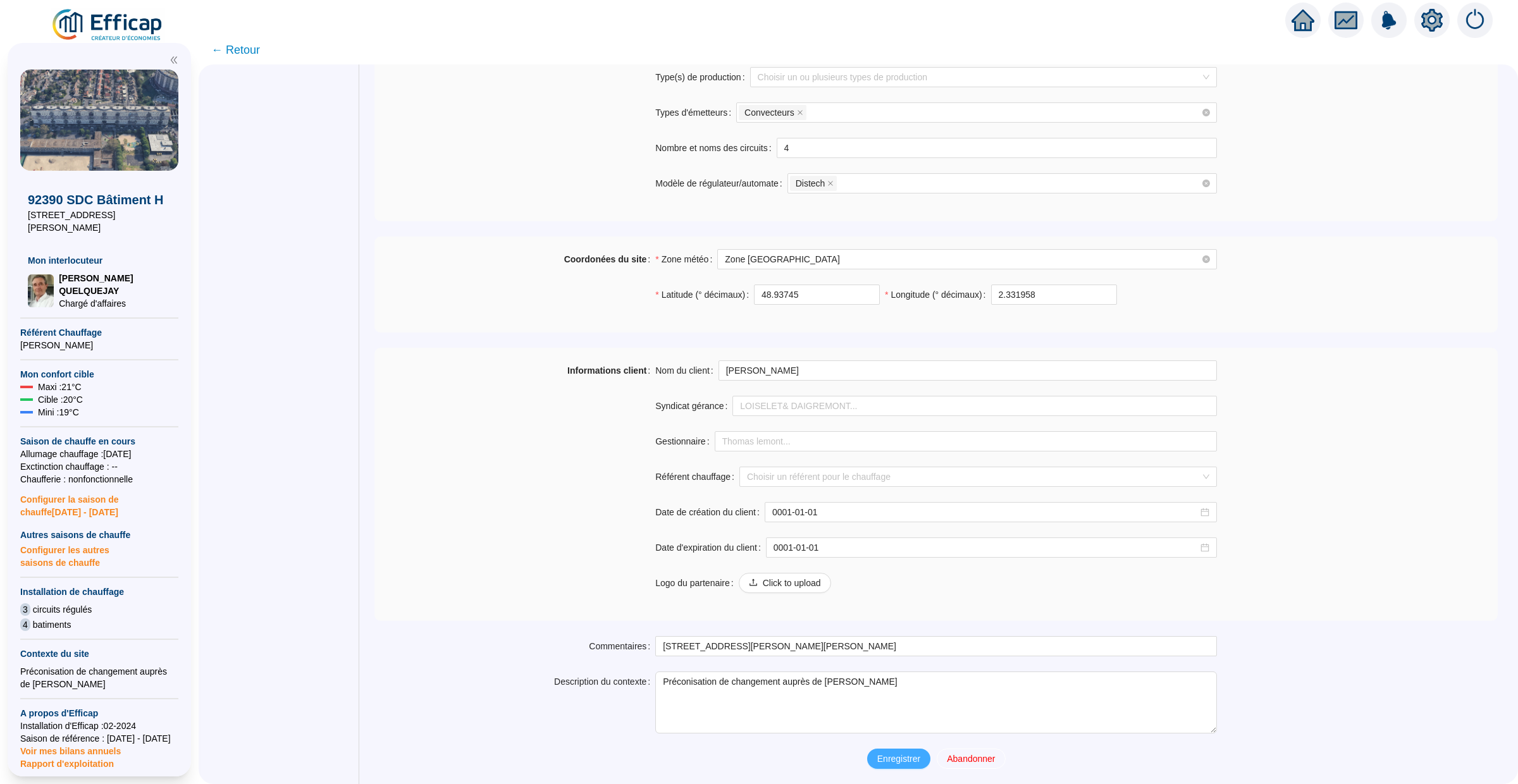
type input "398"
click at [902, 760] on span "Enregistrer" at bounding box center [899, 759] width 43 height 13
type input "10 à 50 avenue Jean Moulin - 92390 Villeneuve La Garenne"
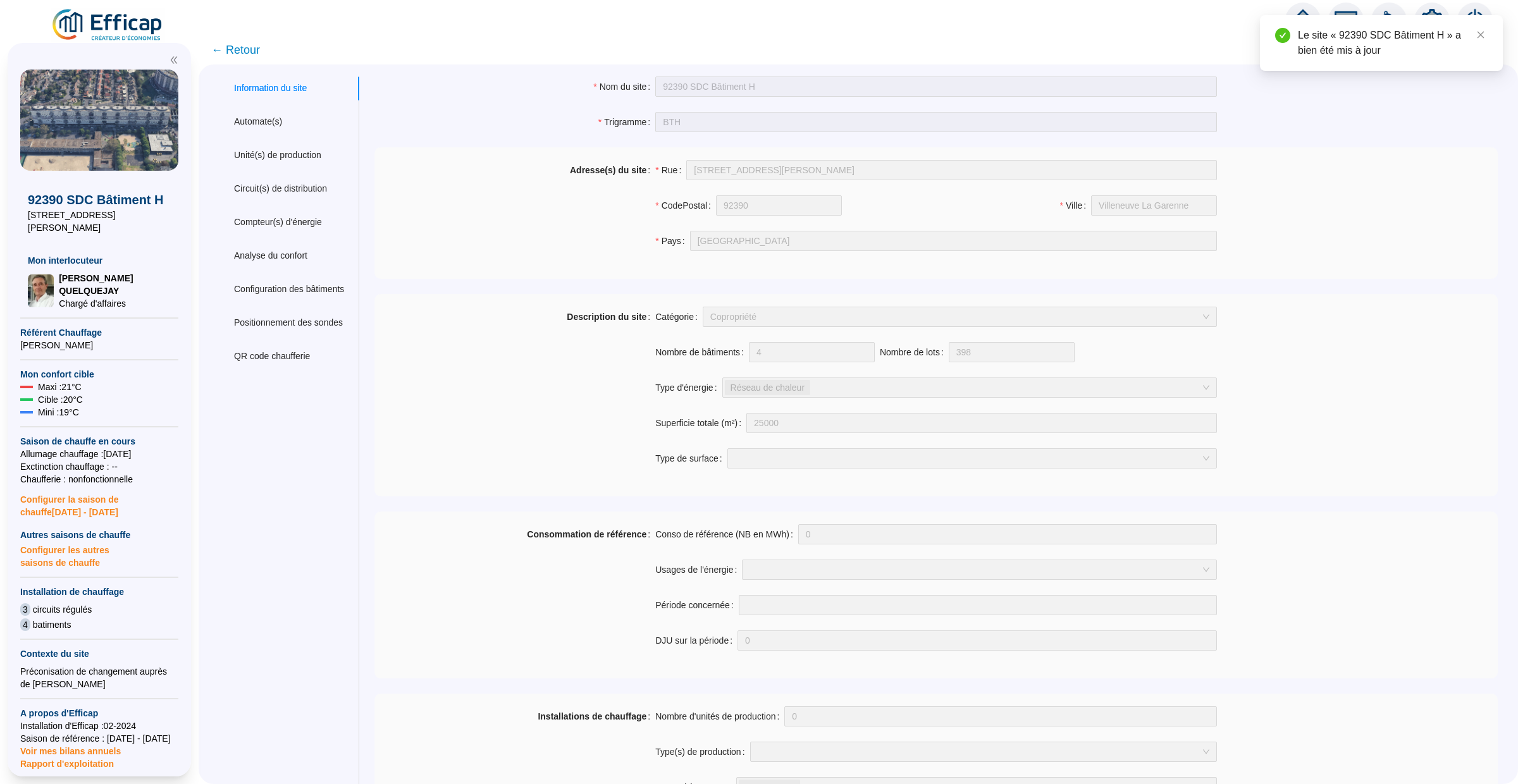
scroll to position [0, 0]
click at [109, 20] on img at bounding box center [108, 25] width 115 height 35
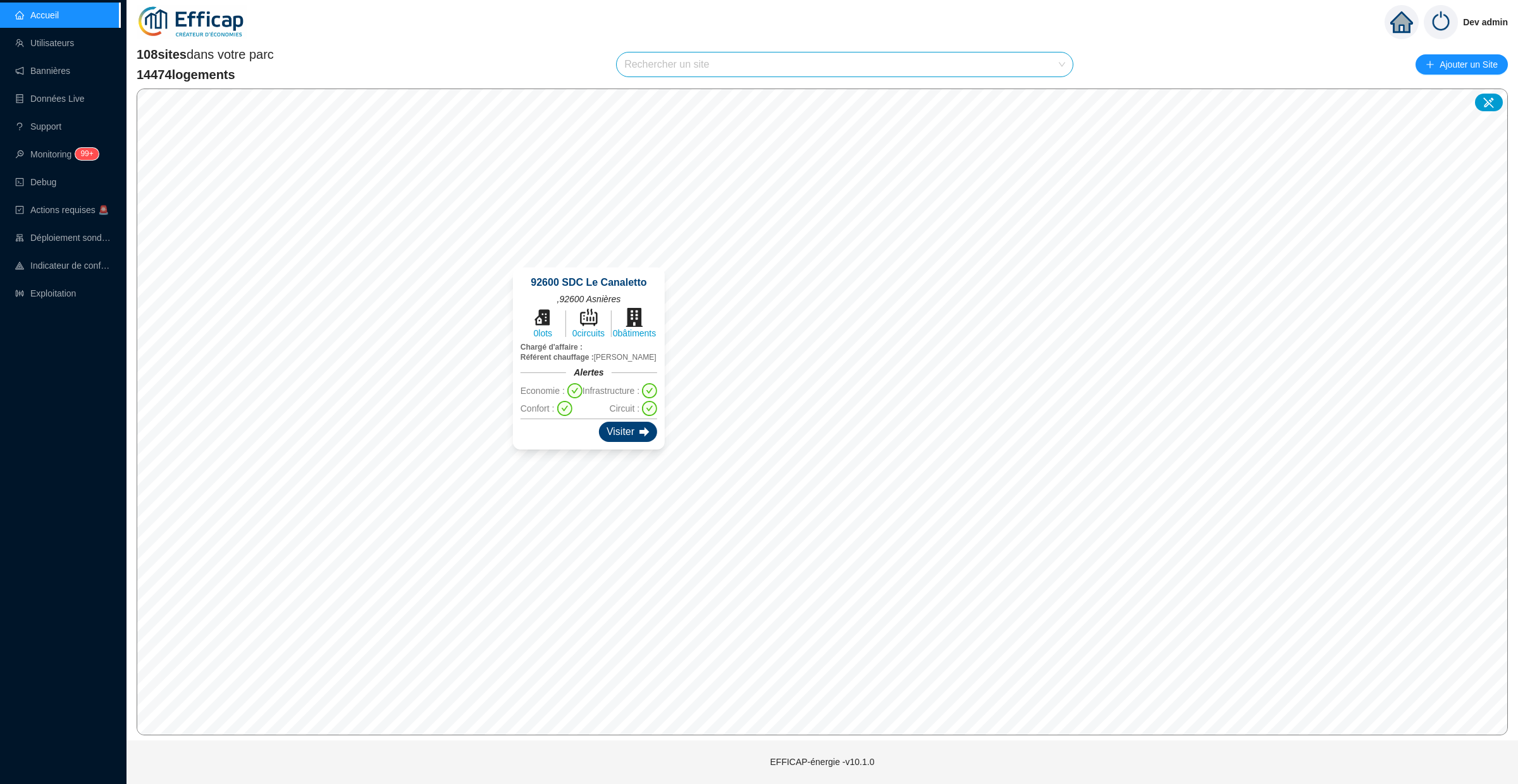
click at [640, 425] on div "Visiter" at bounding box center [628, 432] width 58 height 20
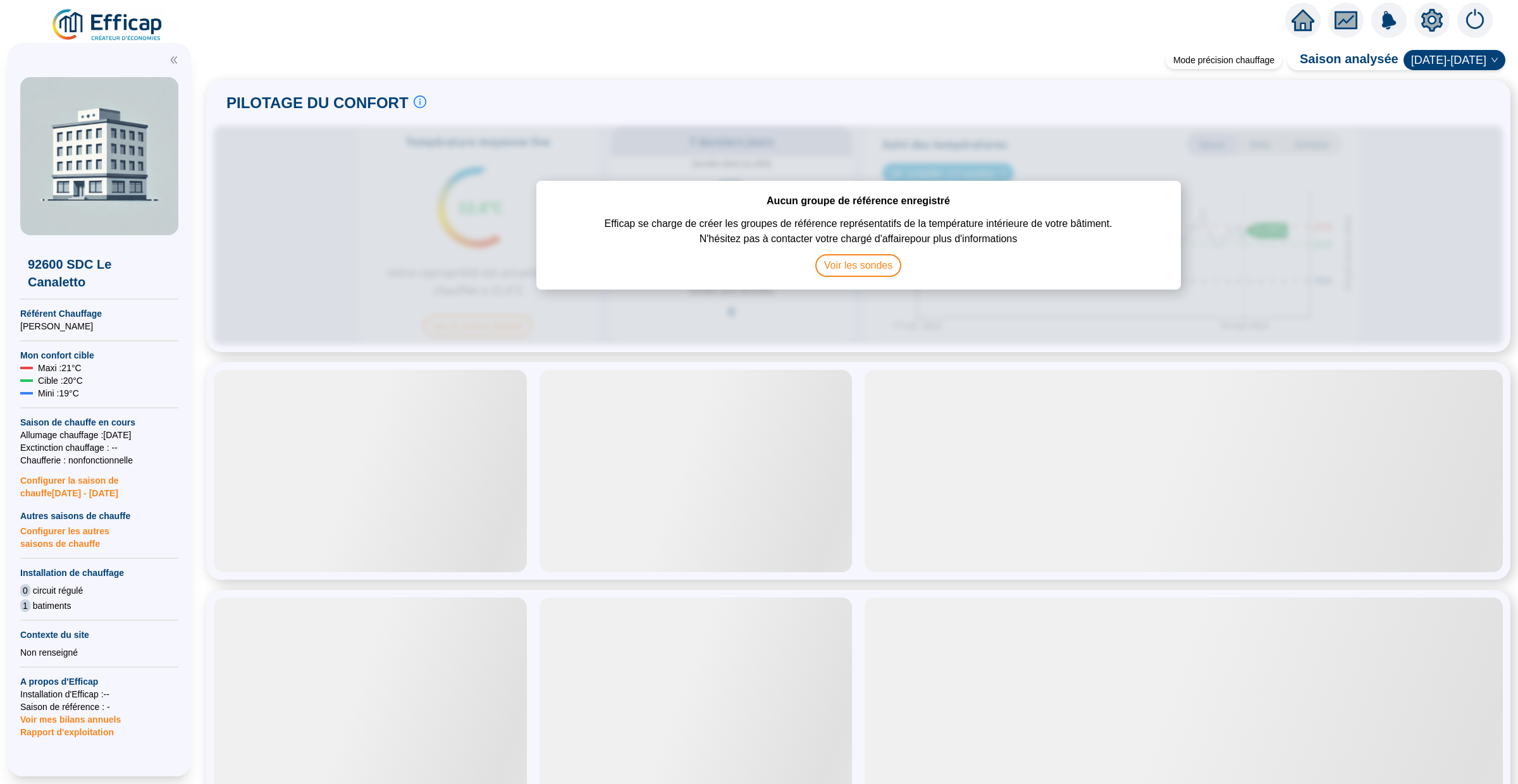
click at [1438, 15] on icon "setting" at bounding box center [1432, 20] width 21 height 20
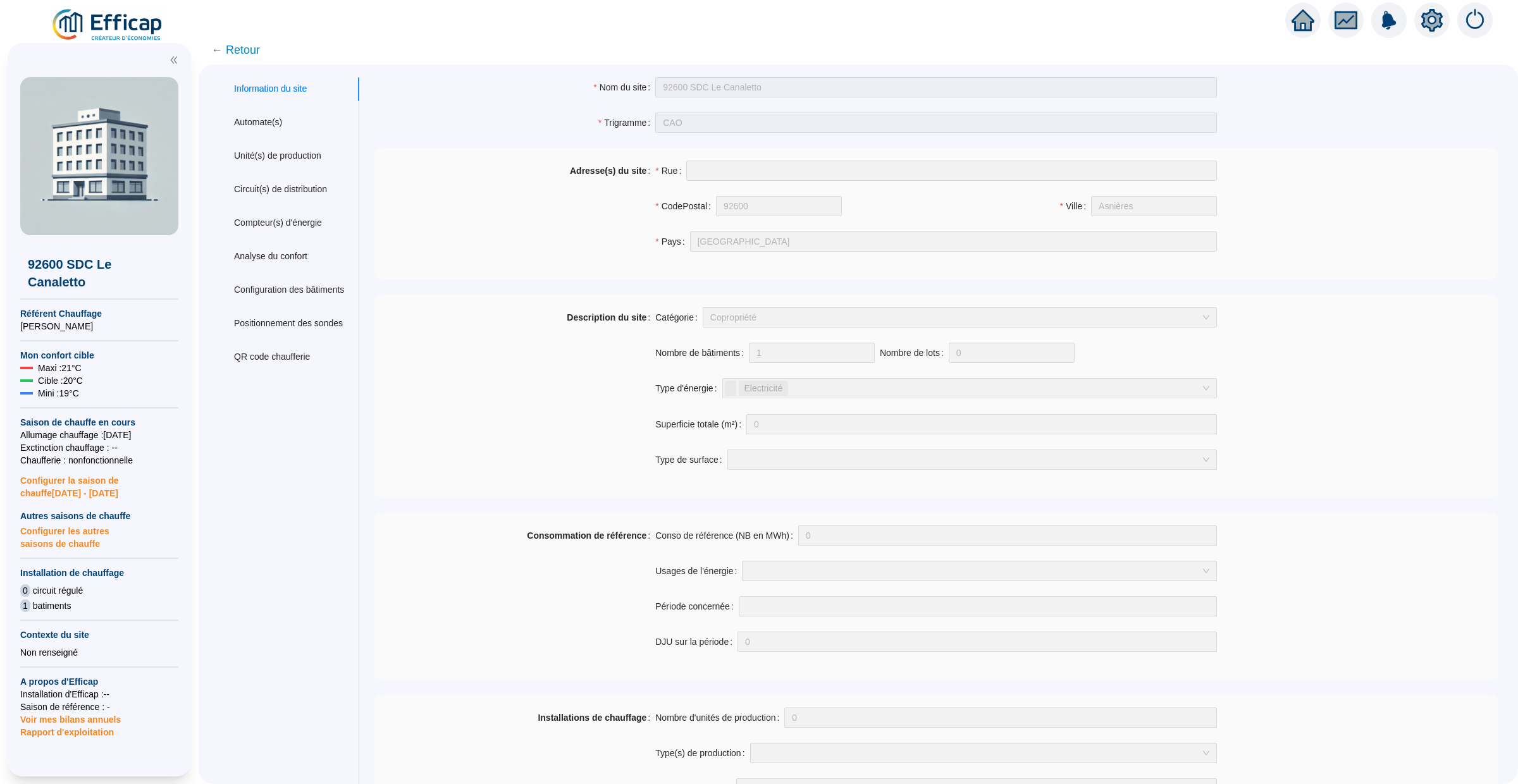
click at [1293, 24] on icon "home" at bounding box center [1303, 20] width 23 height 23
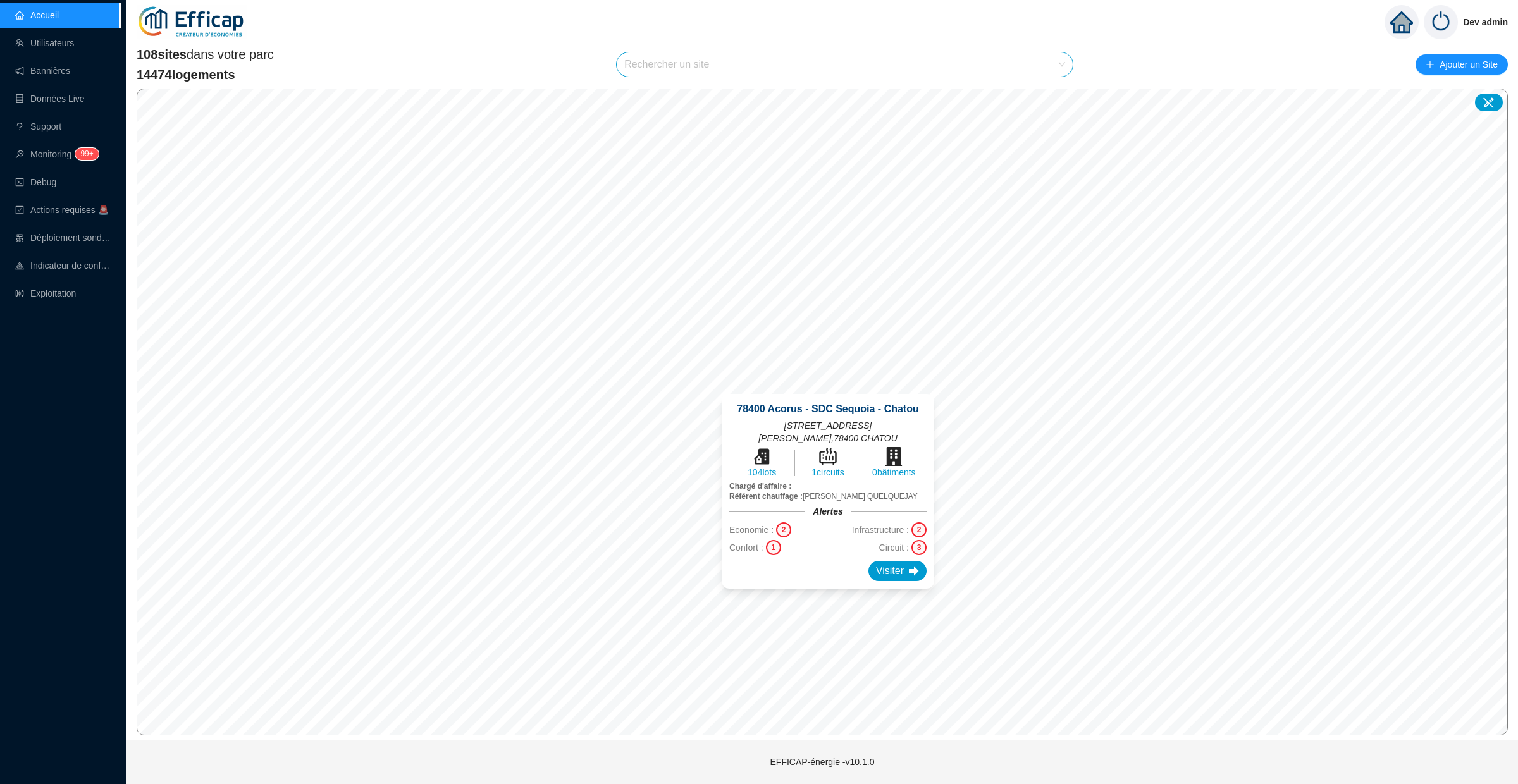
click at [826, 385] on div "78400 Acorus - SDC Sequoia - Chatou 37-39 rue des Landes , 78400 CHATOU 104 lot…" at bounding box center [827, 491] width 243 height 225
click at [886, 561] on div "Visiter" at bounding box center [897, 571] width 58 height 20
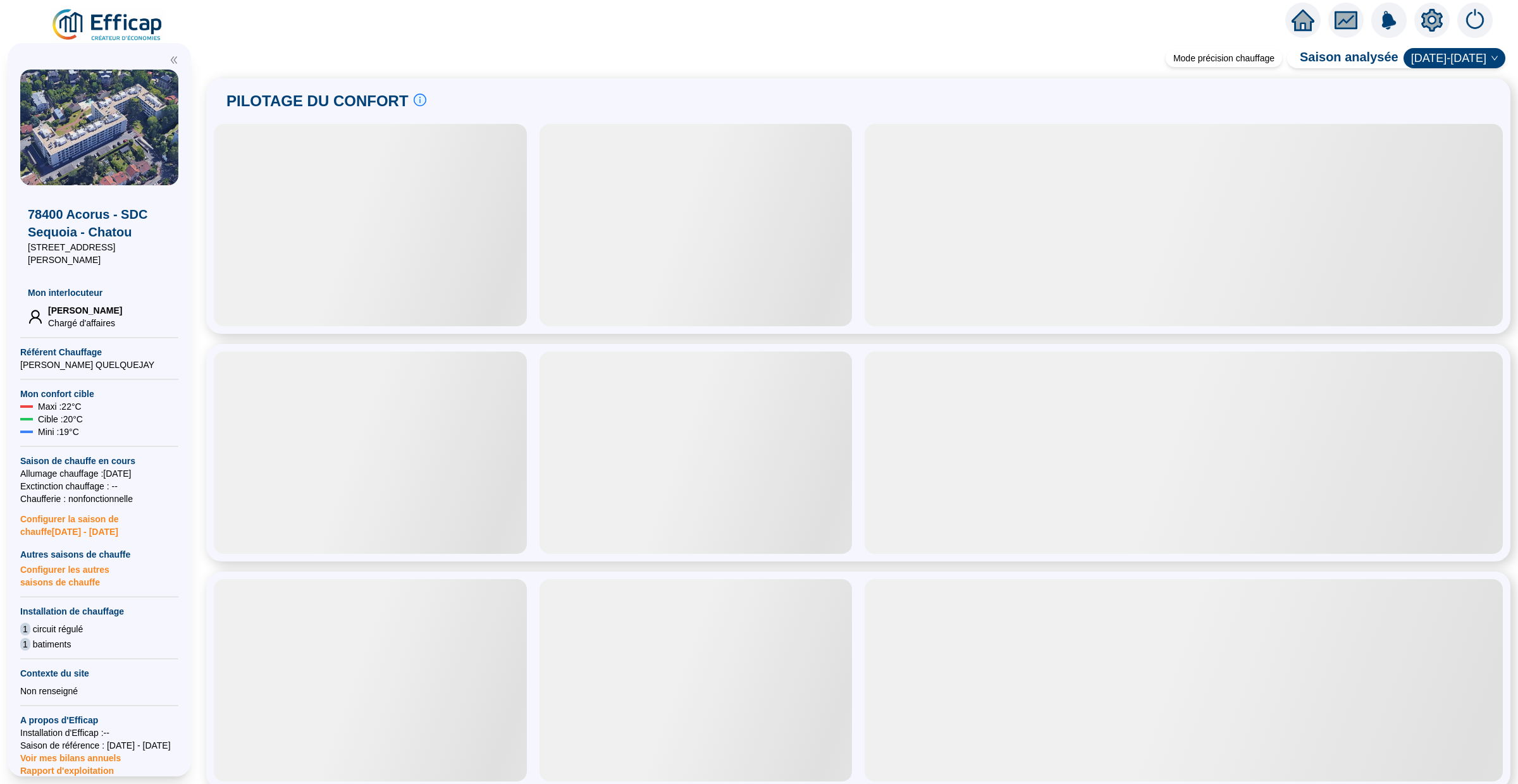
click at [1437, 19] on icon "setting" at bounding box center [1432, 20] width 21 height 20
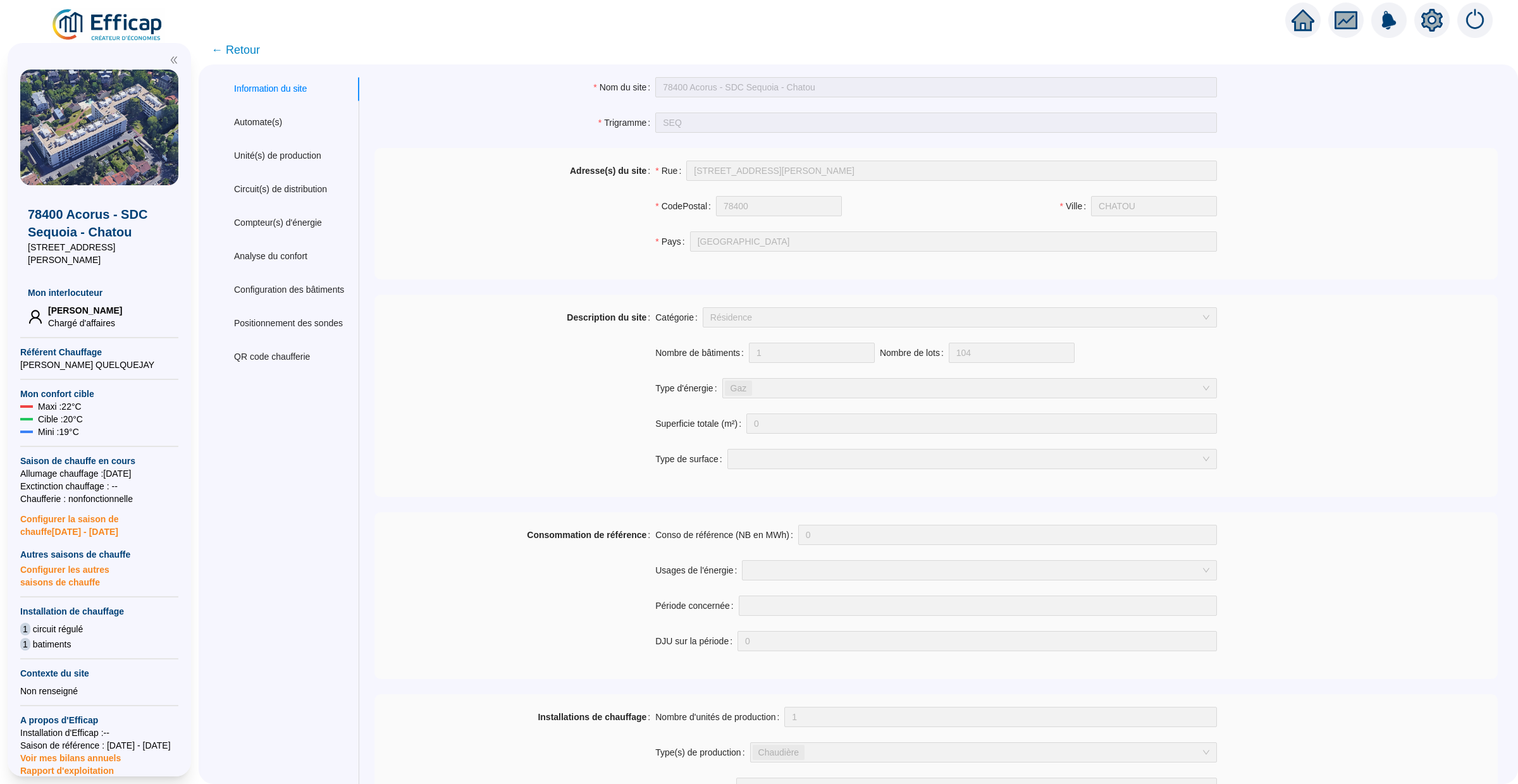
click at [1296, 24] on icon "home" at bounding box center [1303, 20] width 23 height 21
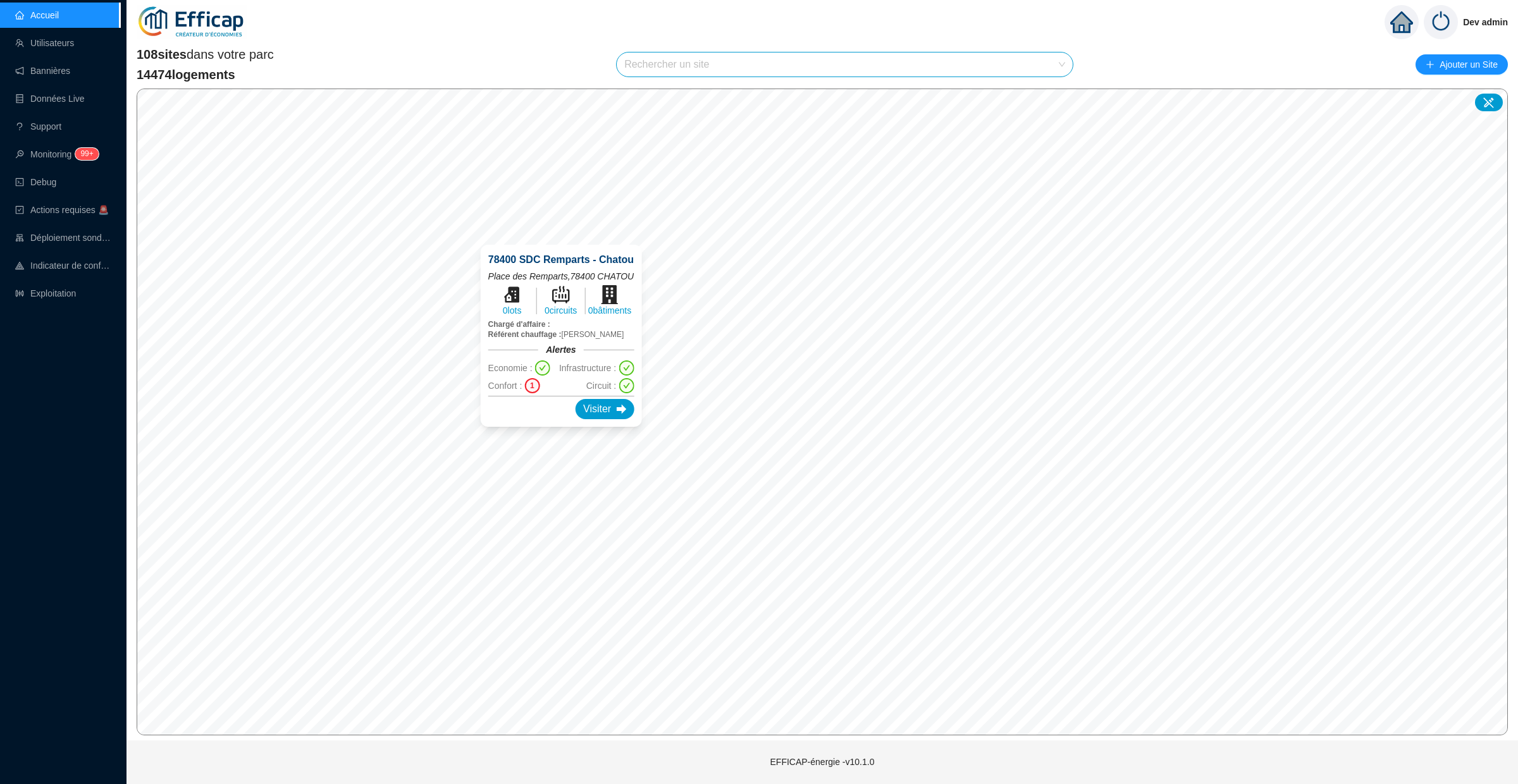
click at [564, 438] on div "78400 SDC Remparts - Chatou Place des Remparts , 78400 CHATOU 0 lots 0 circuits…" at bounding box center [561, 336] width 192 height 213
click at [601, 411] on div "Visiter" at bounding box center [609, 410] width 58 height 20
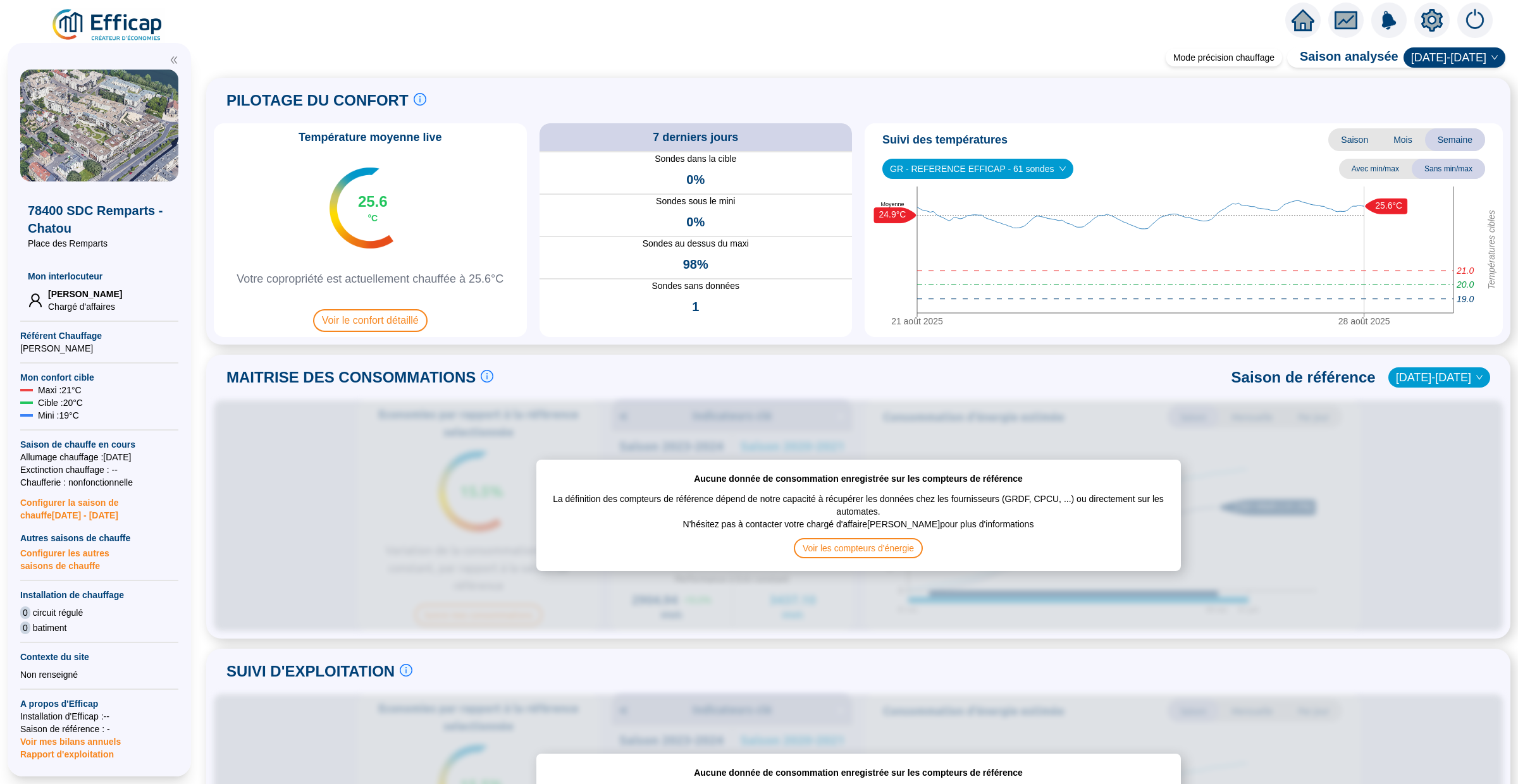
click at [1435, 26] on icon "setting" at bounding box center [1432, 20] width 21 height 20
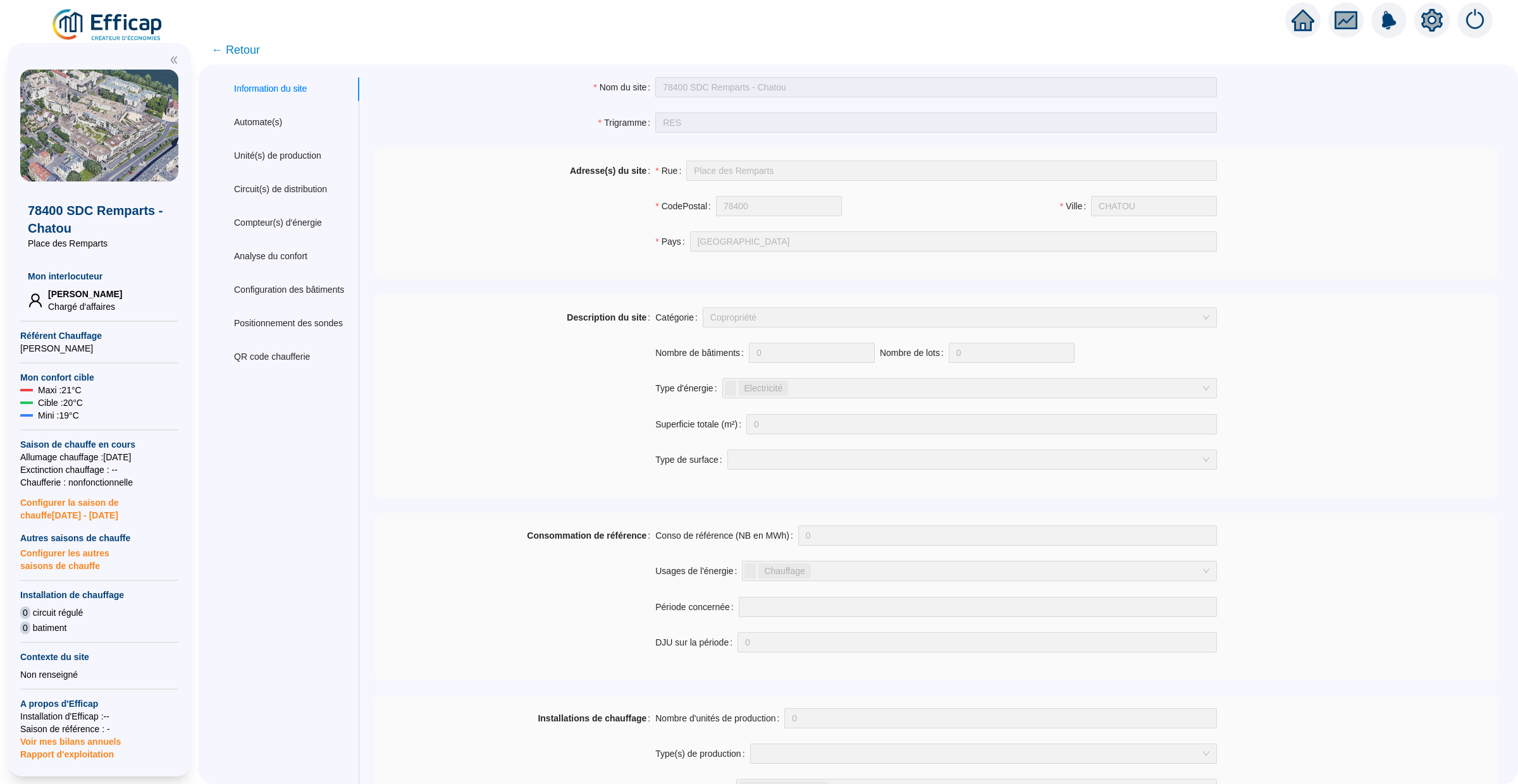
click at [1308, 27] on icon "home" at bounding box center [1303, 20] width 23 height 18
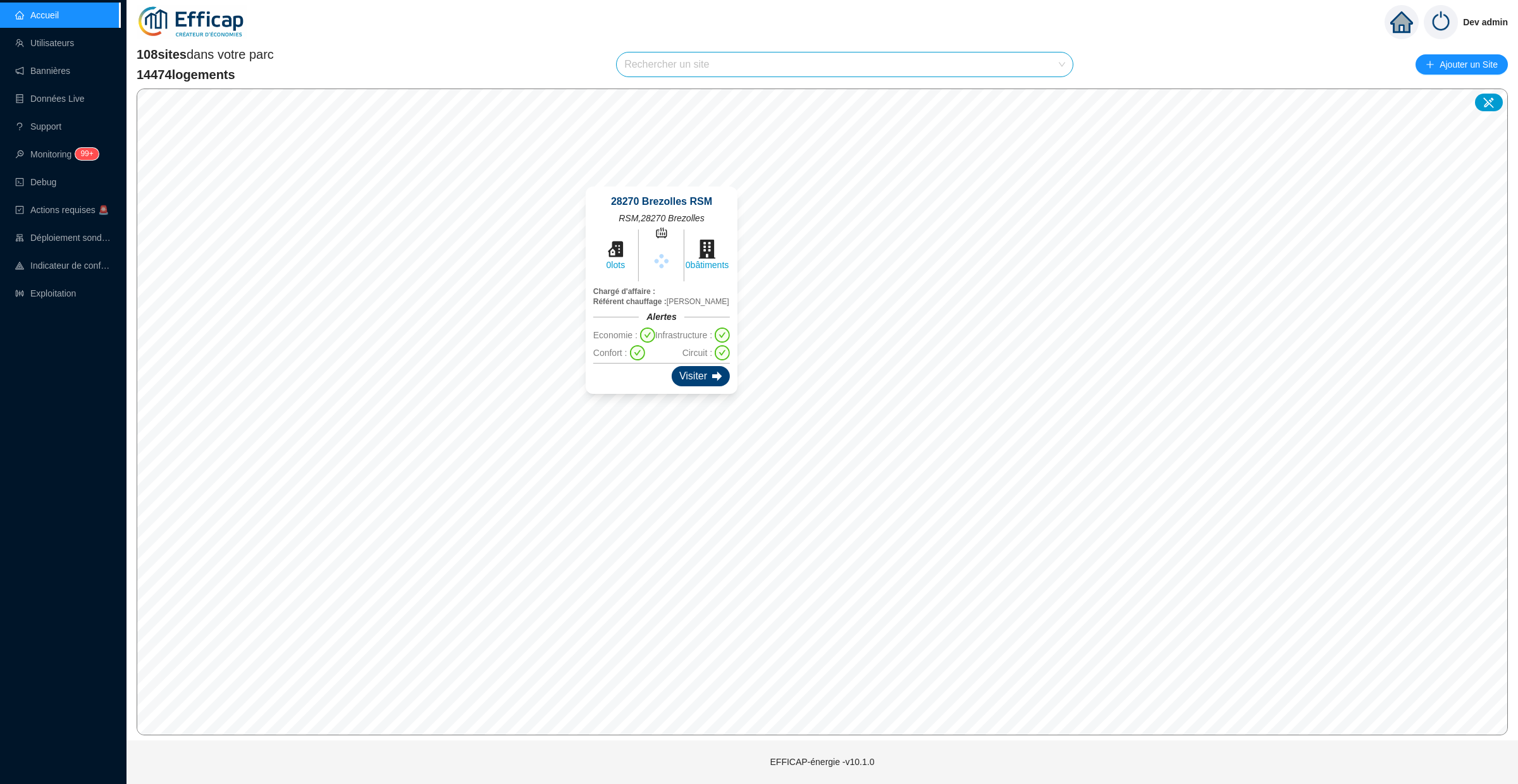
click at [720, 378] on div "Visiter" at bounding box center [701, 377] width 58 height 20
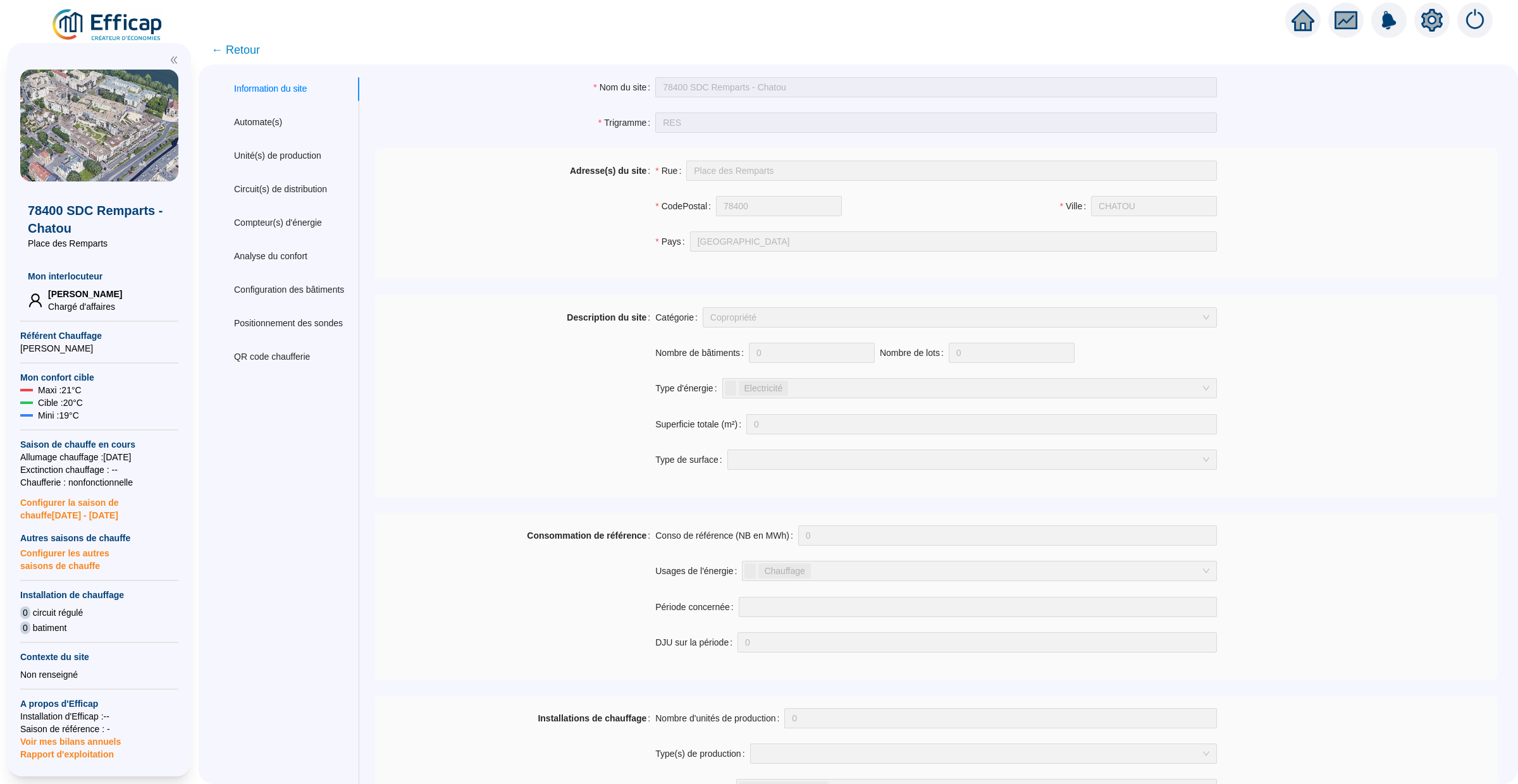
click at [243, 42] on span "← Retour" at bounding box center [235, 49] width 49 height 18
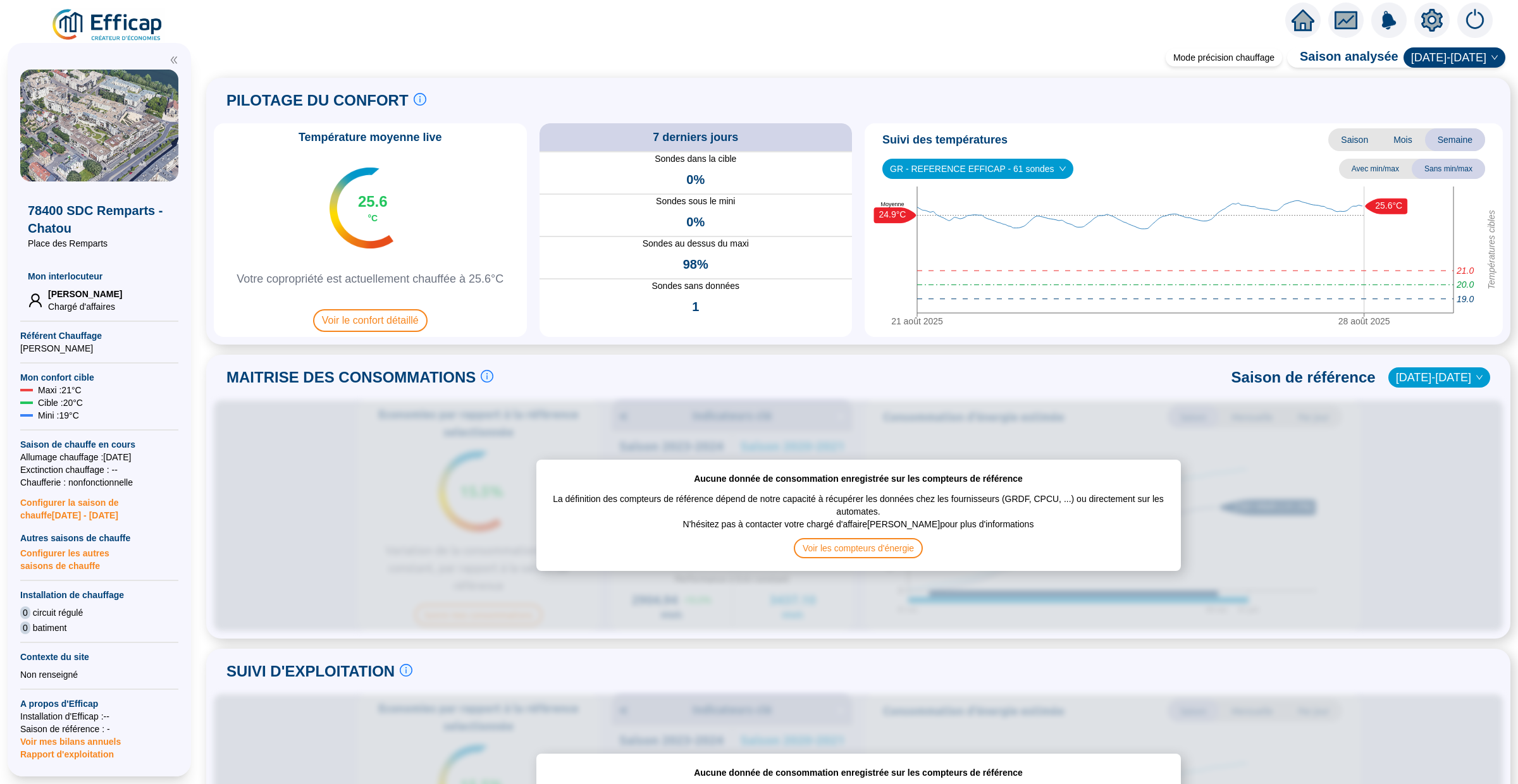
click at [131, 35] on div "78400 SDC Remparts - Chatou Place des Remparts Mon interlocuteur [PERSON_NAME] …" at bounding box center [99, 410] width 199 height 749
click at [82, 21] on img at bounding box center [108, 25] width 115 height 35
